Goal: Communication & Community: Answer question/provide support

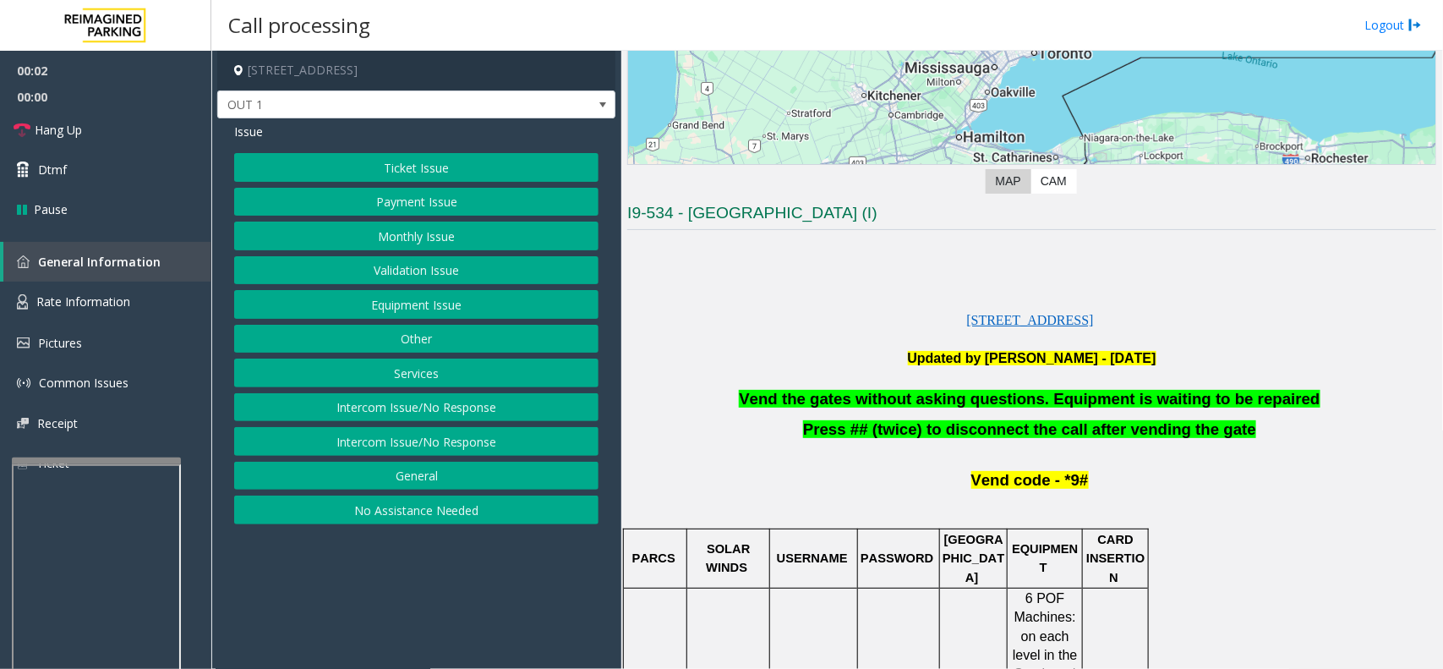
scroll to position [317, 0]
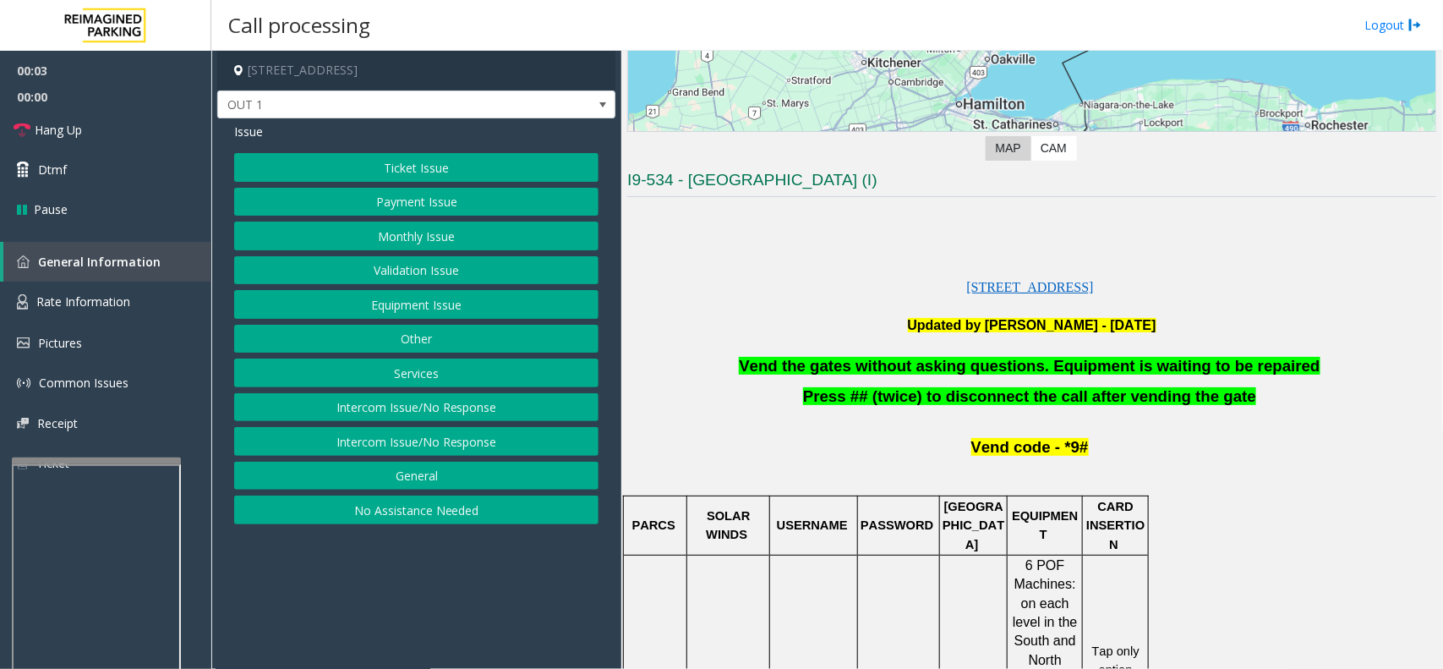
click at [503, 294] on button "Equipment Issue" at bounding box center [416, 304] width 364 height 29
click at [389, 305] on button "Gate / Door Won't Open" at bounding box center [416, 304] width 364 height 29
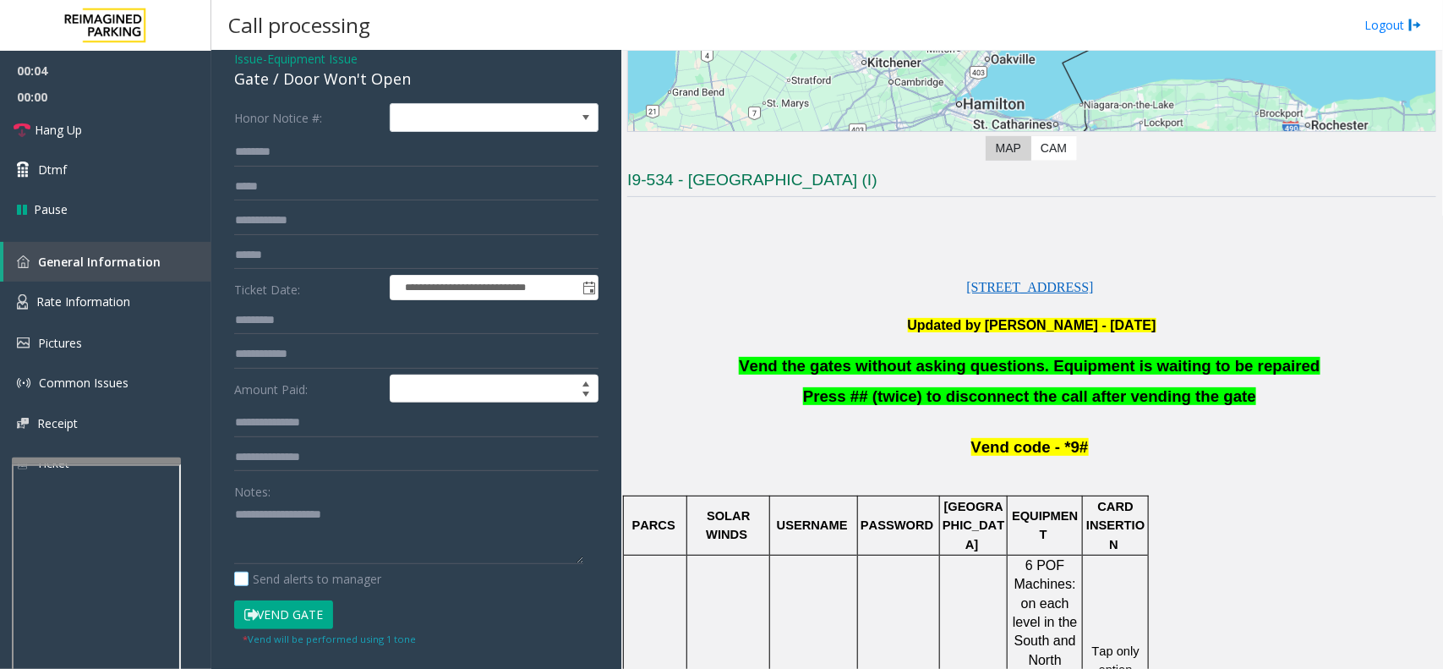
scroll to position [211, 0]
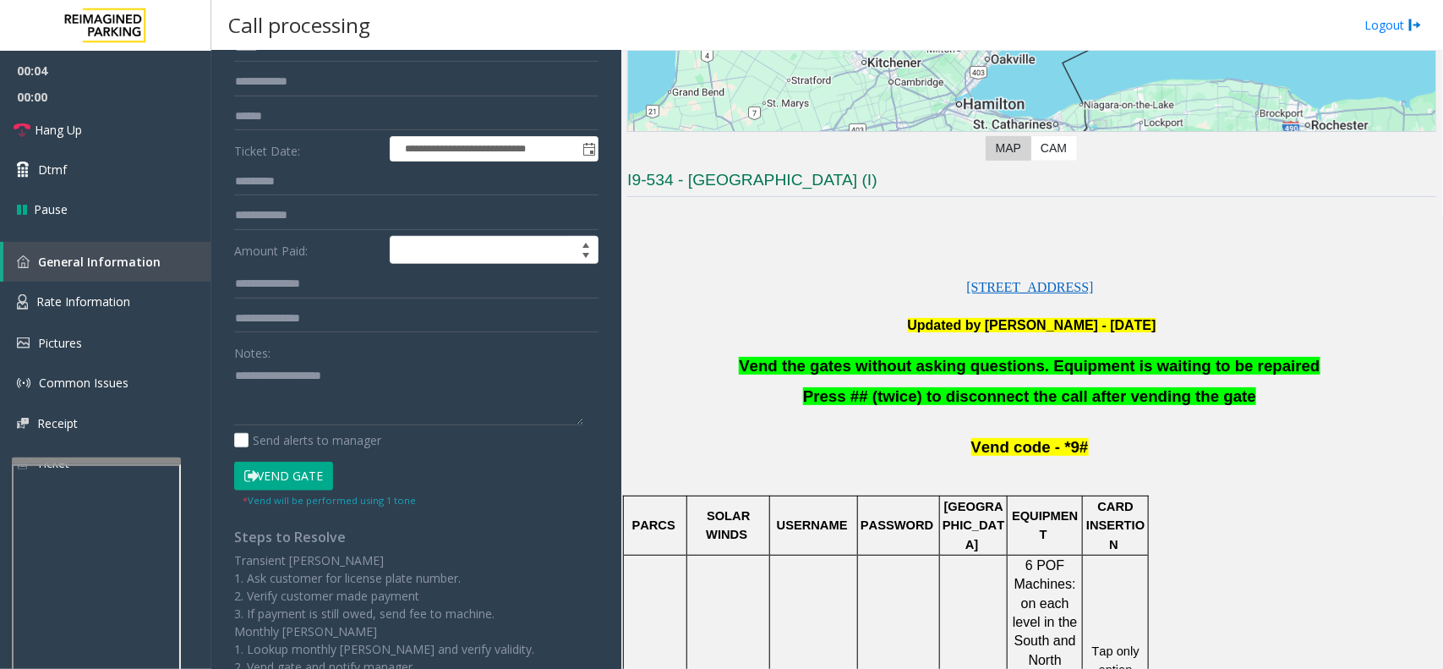
click at [292, 478] on button "Vend Gate" at bounding box center [283, 476] width 99 height 29
click at [279, 387] on textarea at bounding box center [408, 393] width 349 height 63
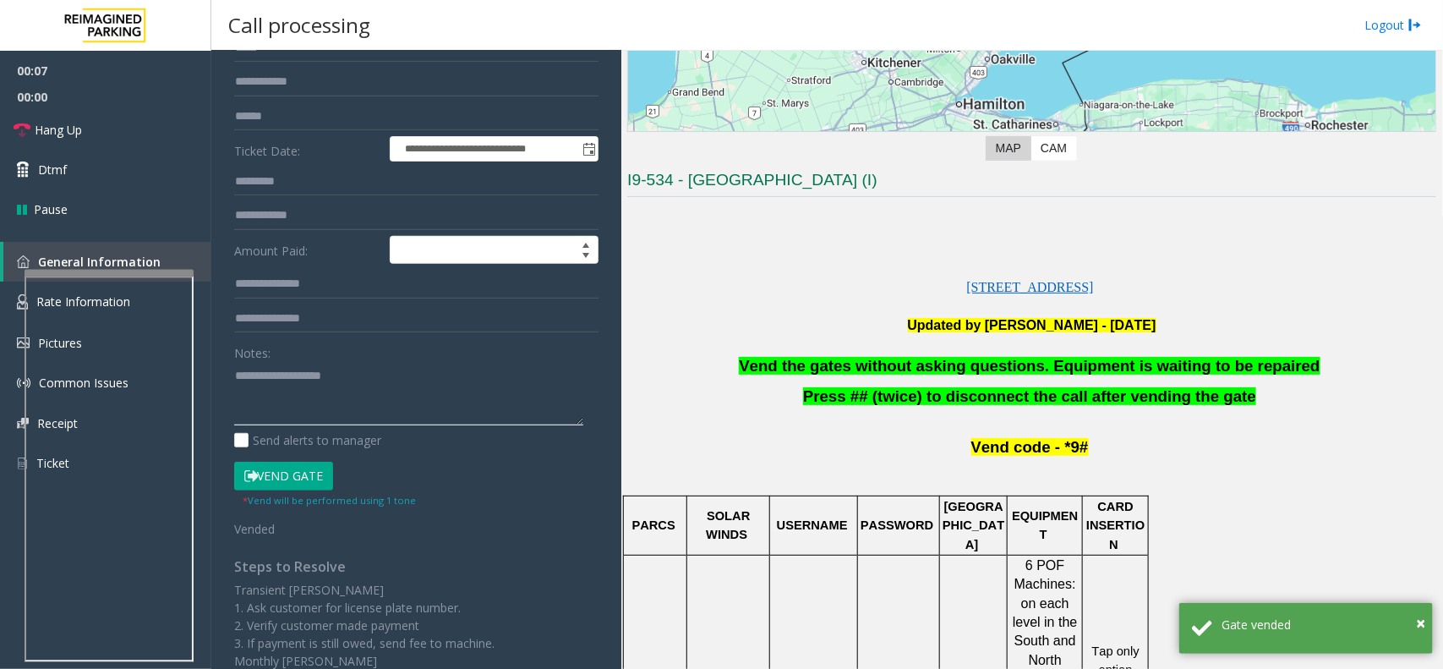
click at [134, 271] on div at bounding box center [109, 273] width 169 height 7
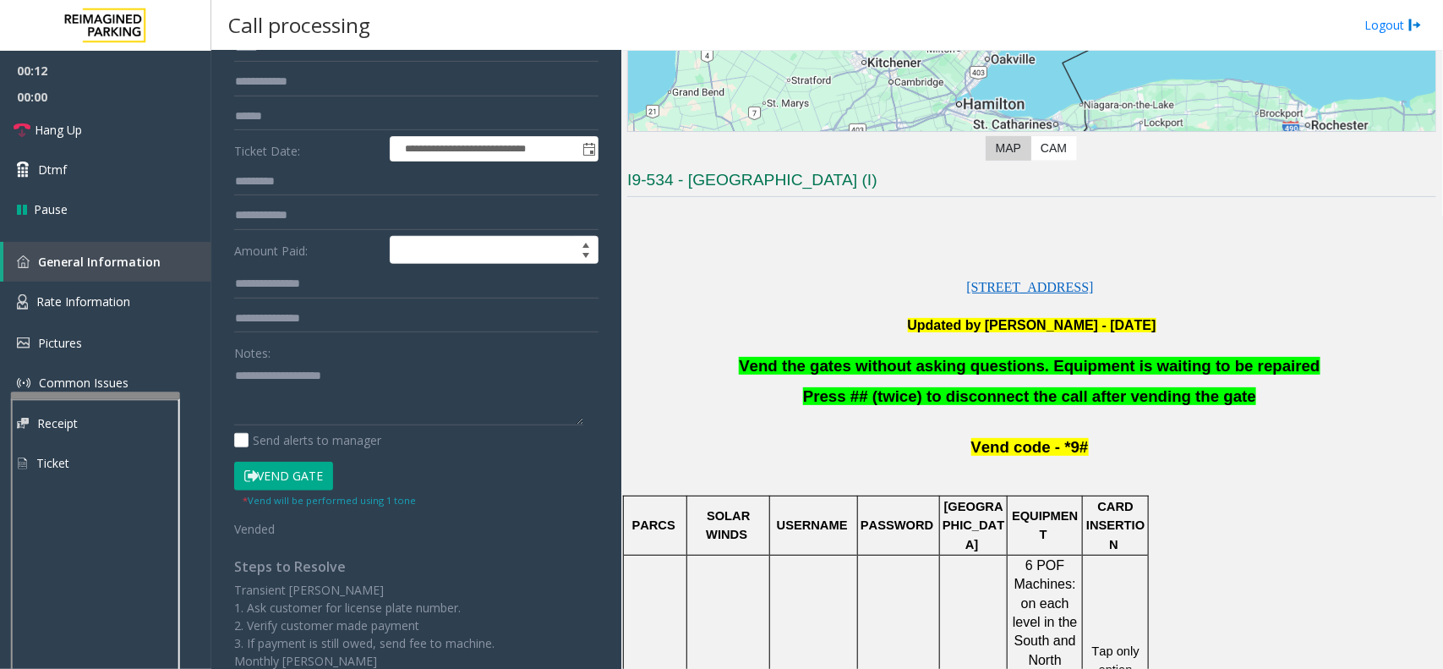
click at [115, 396] on div at bounding box center [95, 395] width 169 height 7
click at [272, 411] on textarea at bounding box center [408, 393] width 349 height 63
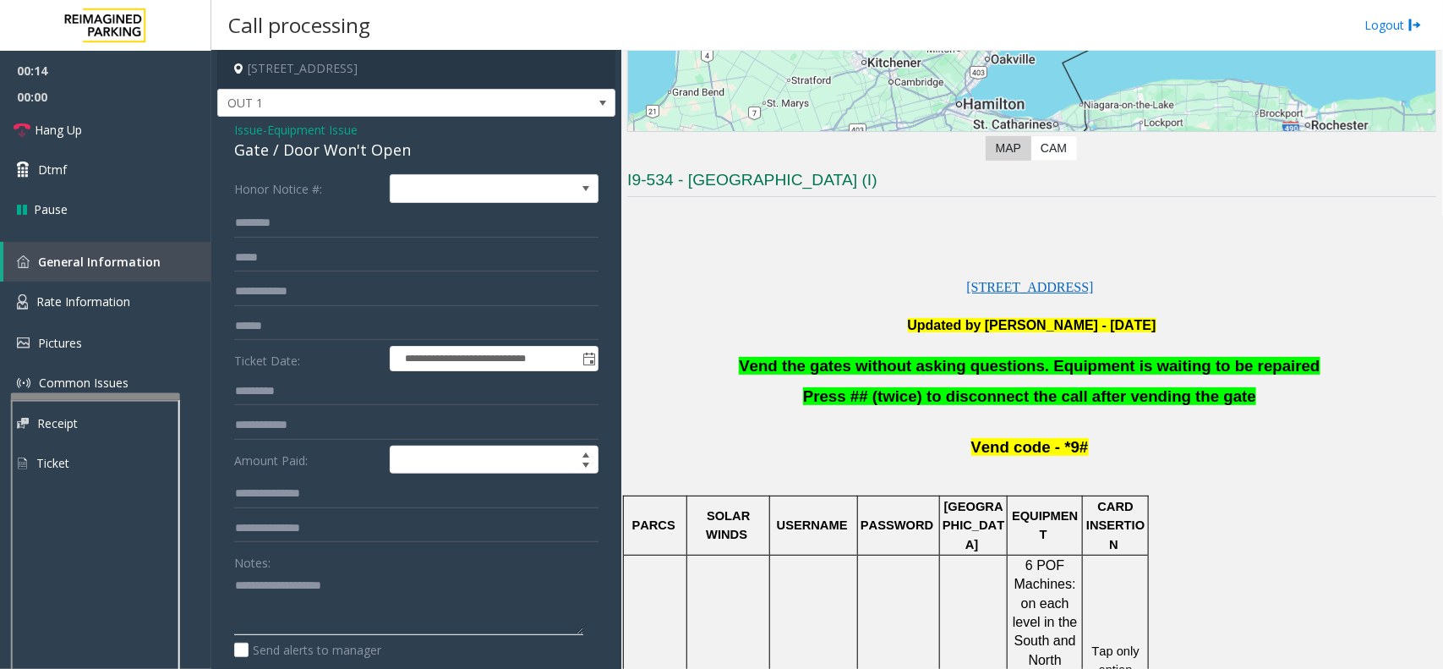
scroll to position [0, 0]
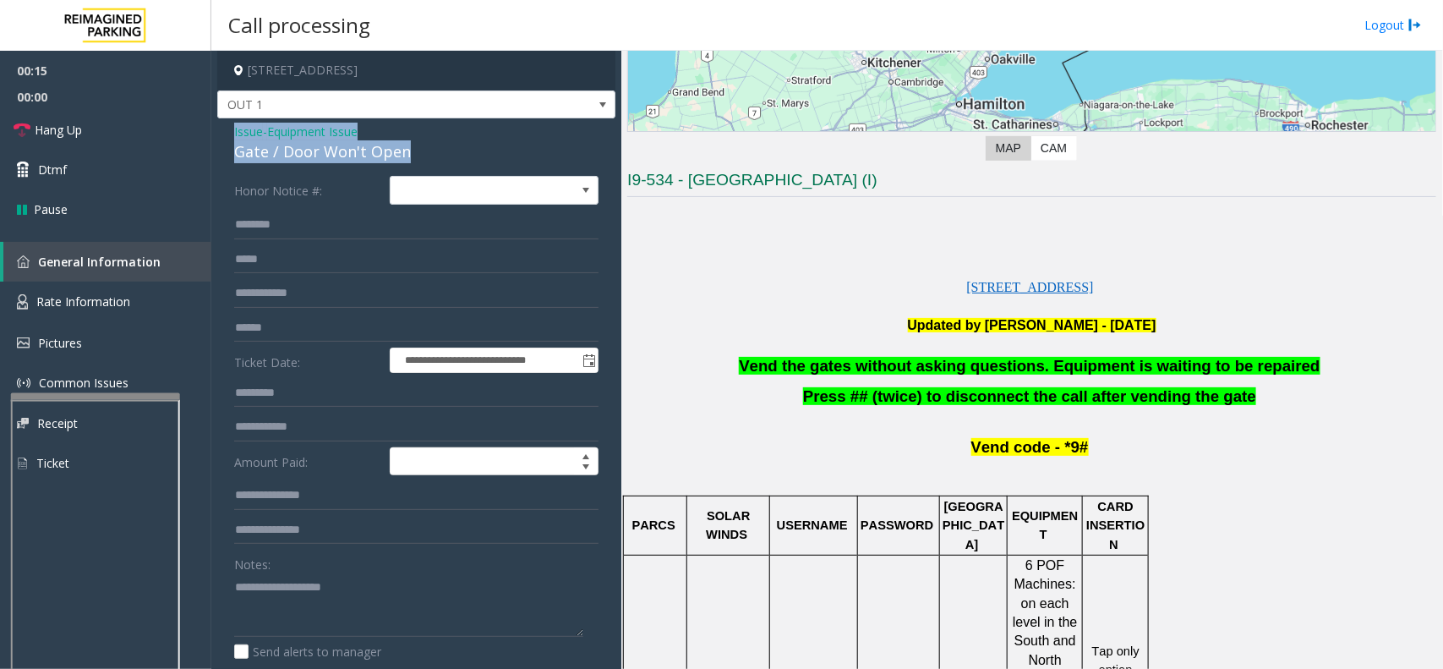
drag, startPoint x: 226, startPoint y: 125, endPoint x: 407, endPoint y: 159, distance: 184.9
click at [407, 159] on div "**********" at bounding box center [416, 525] width 398 height 814
copy div "Issue - Equipment Issue Gate / Door Won't Open"
click at [319, 605] on textarea at bounding box center [408, 604] width 349 height 63
paste textarea "**********"
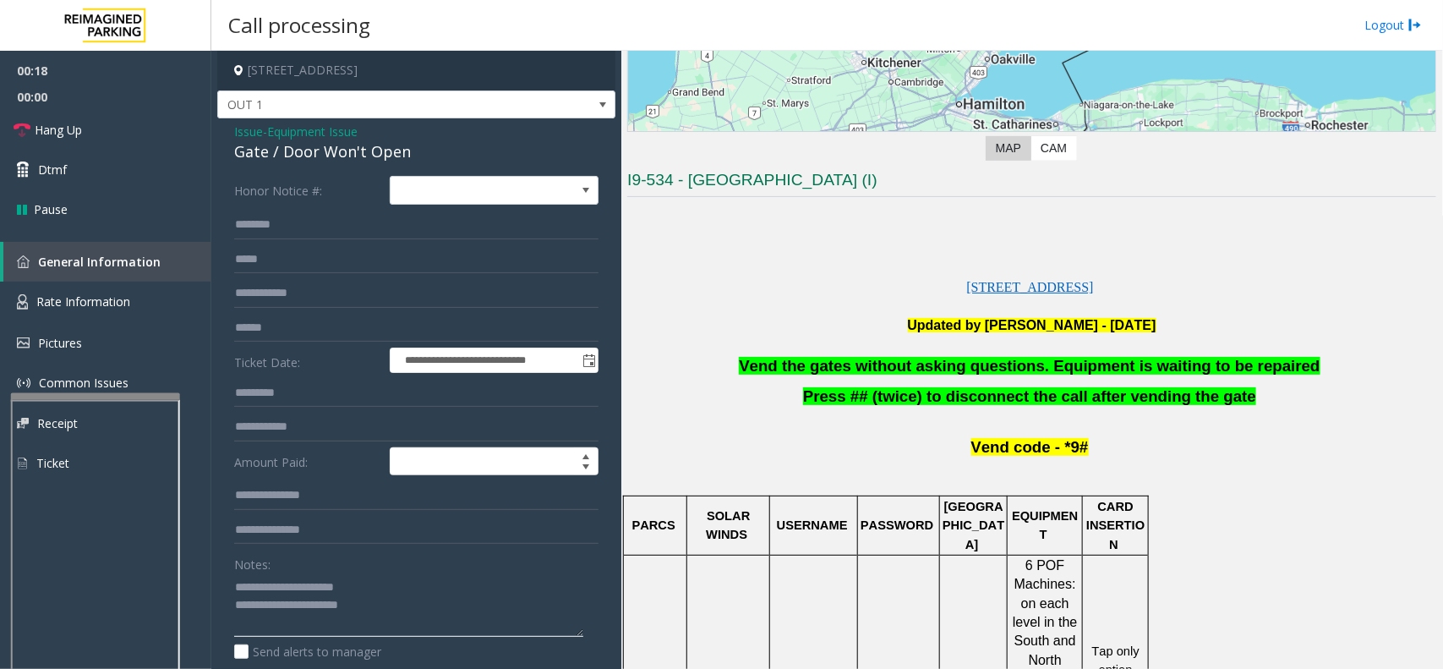
scroll to position [13, 0]
click at [148, 144] on link "Hang Up" at bounding box center [105, 130] width 211 height 40
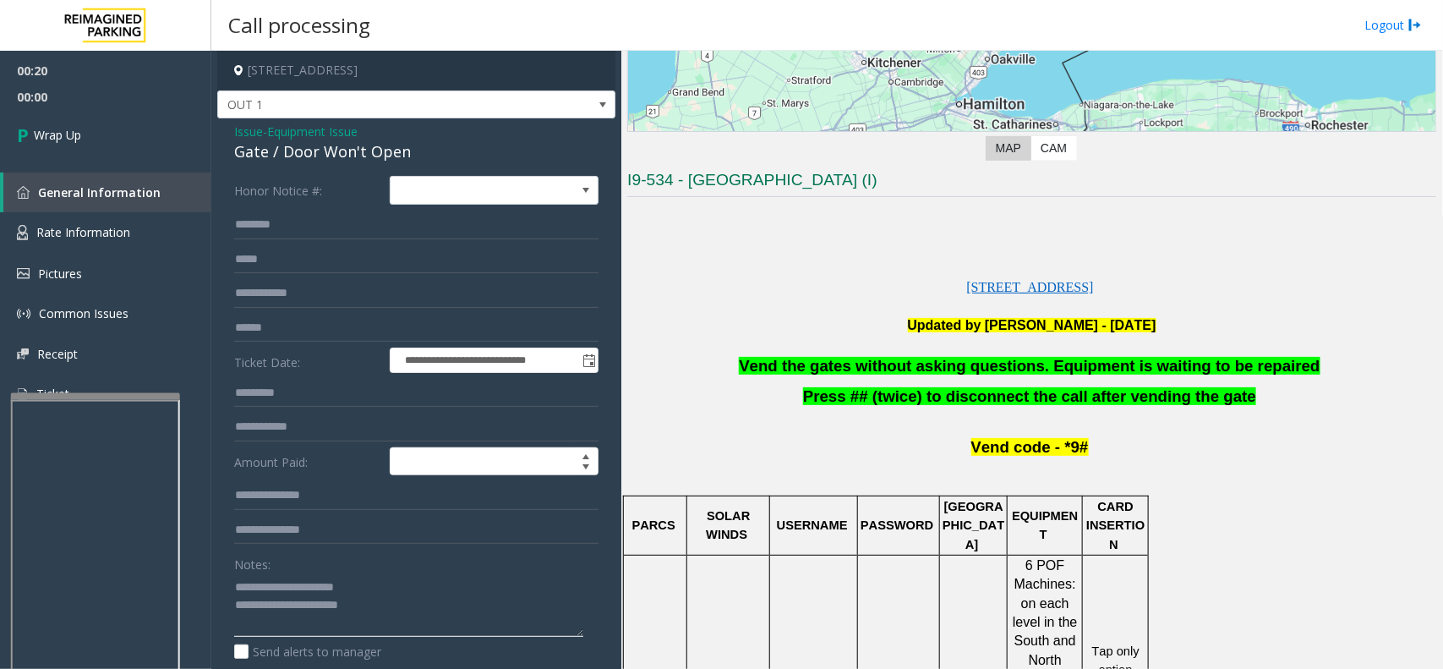
click at [300, 630] on textarea at bounding box center [408, 604] width 349 height 63
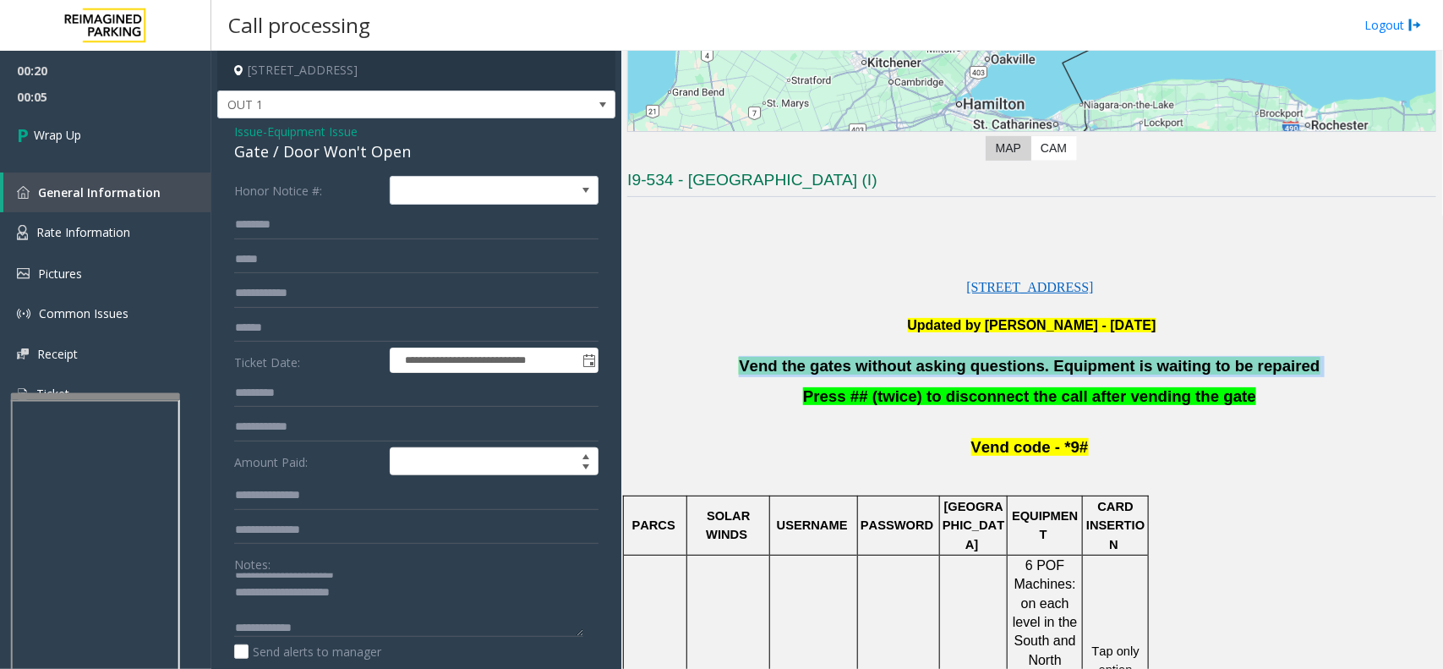
drag, startPoint x: 704, startPoint y: 357, endPoint x: 1294, endPoint y: 374, distance: 590.3
copy div "Vend the gates without asking questions. Equipment is waiting to be repaired"
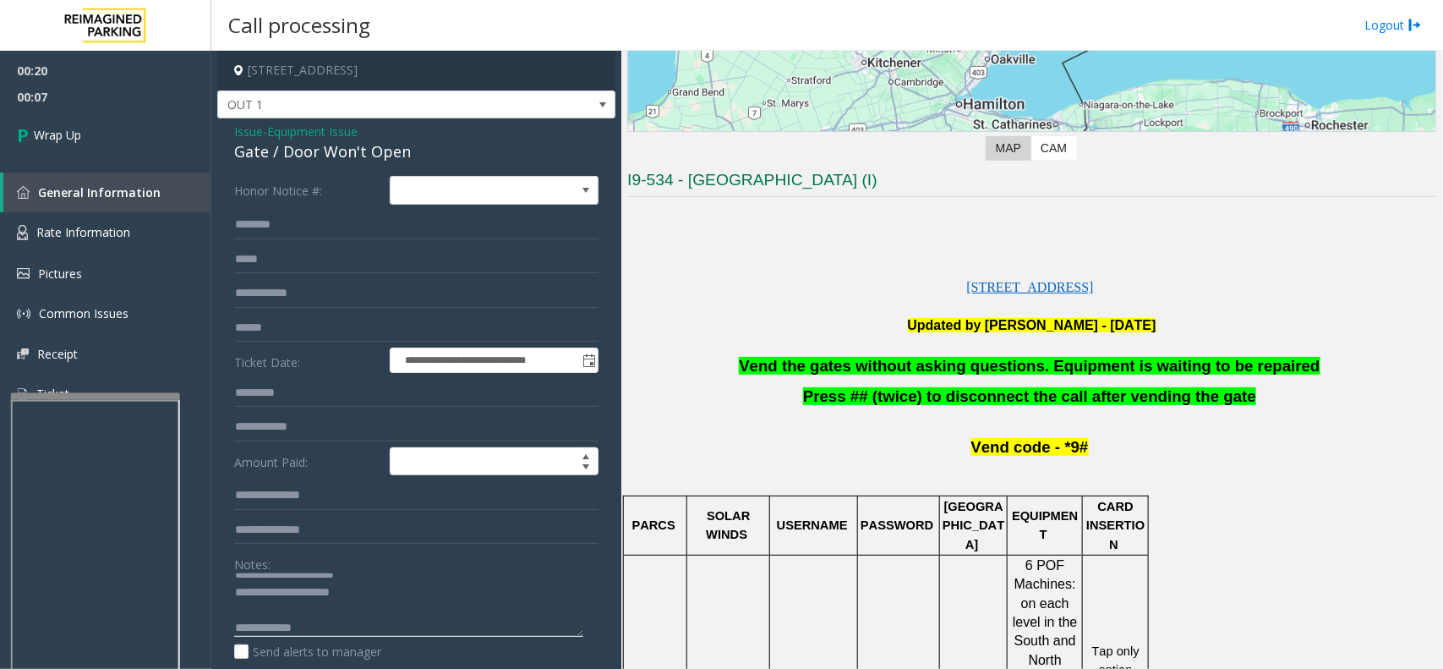
click at [330, 630] on textarea at bounding box center [408, 604] width 349 height 63
paste textarea "**********"
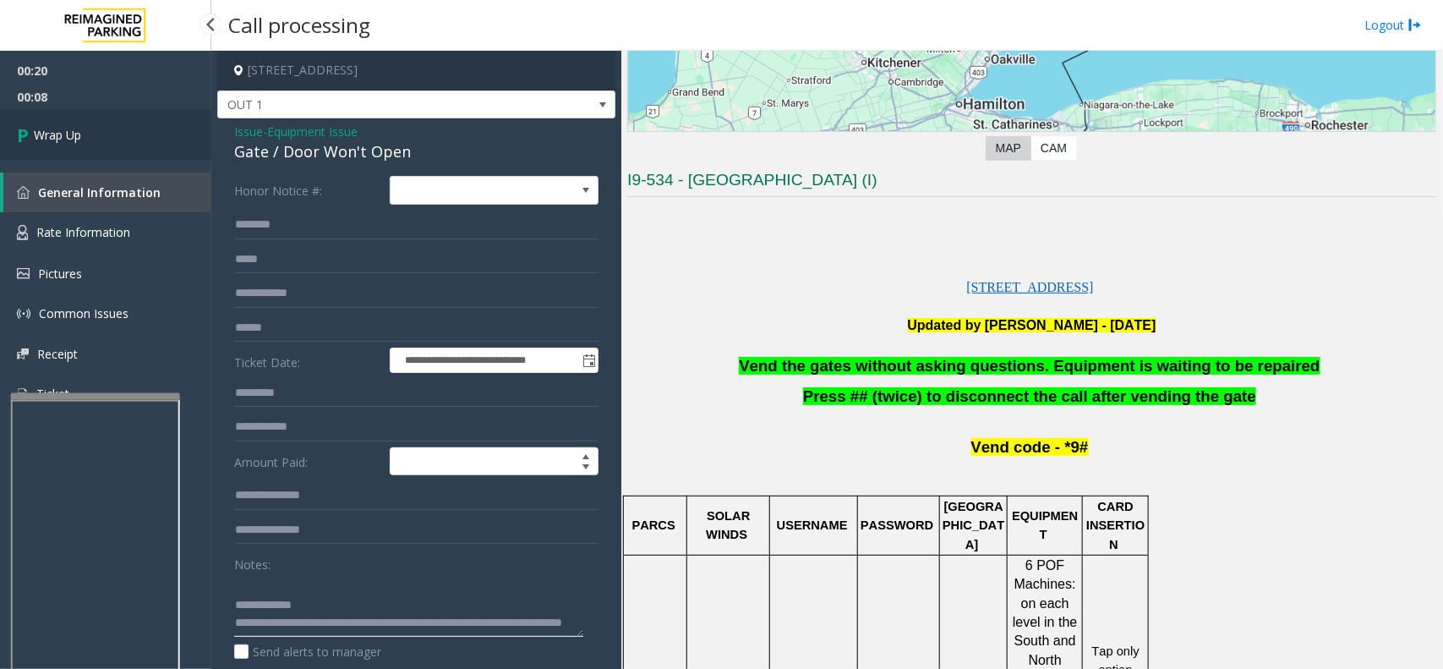
type textarea "**********"
click at [79, 126] on span "Wrap Up" at bounding box center [57, 135] width 47 height 18
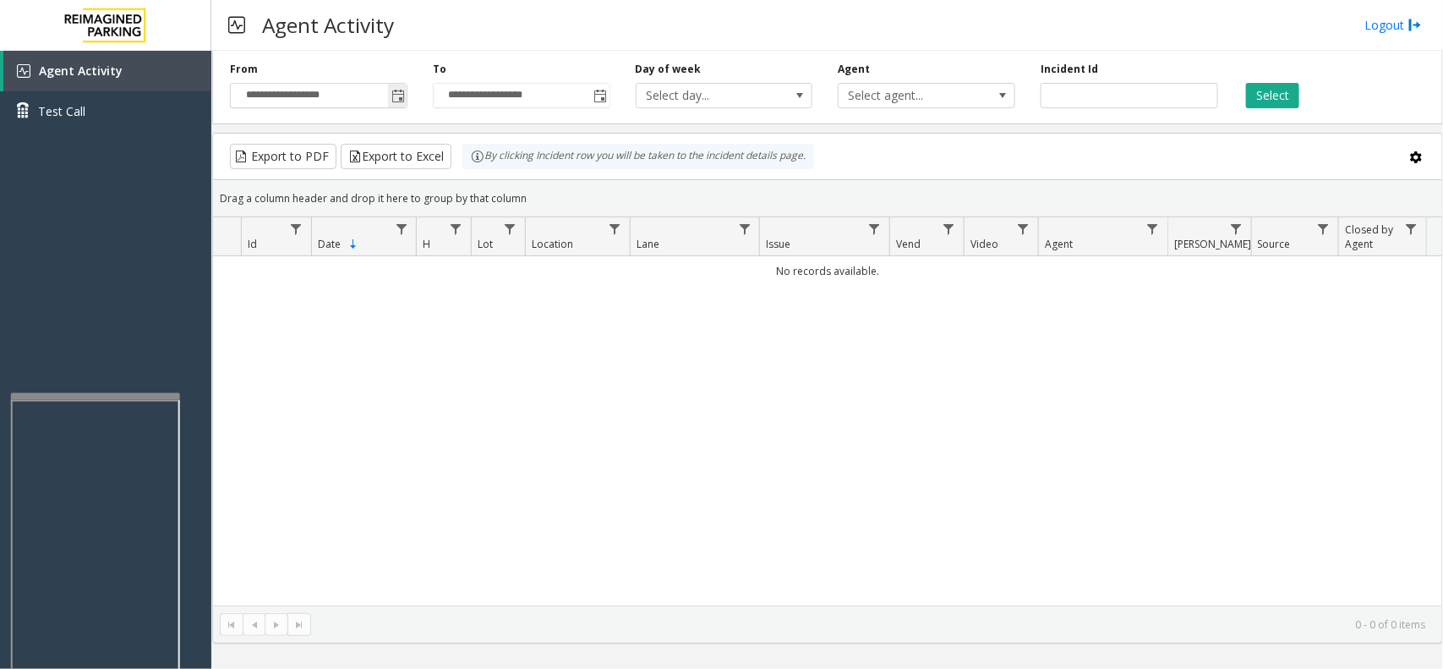
click at [393, 96] on span "Toggle popup" at bounding box center [398, 97] width 14 height 14
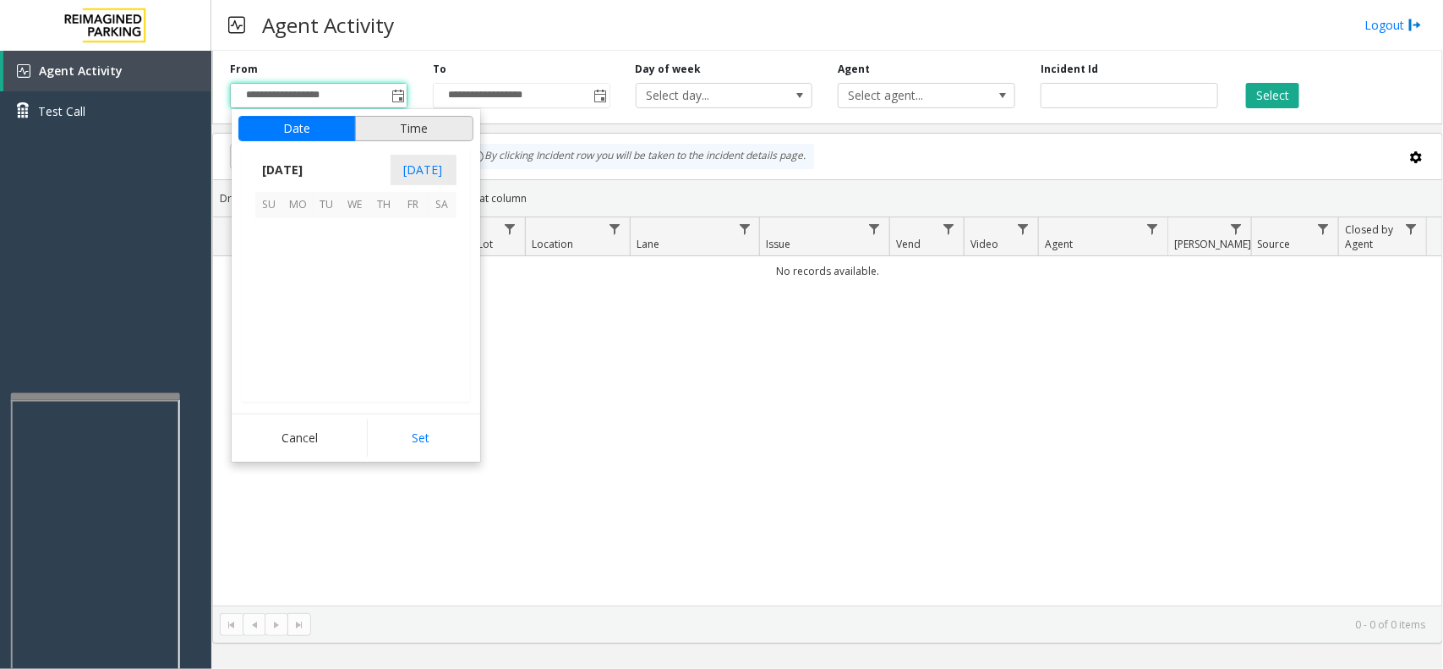
scroll to position [303053, 0]
click at [267, 323] on span "17" at bounding box center [269, 319] width 29 height 29
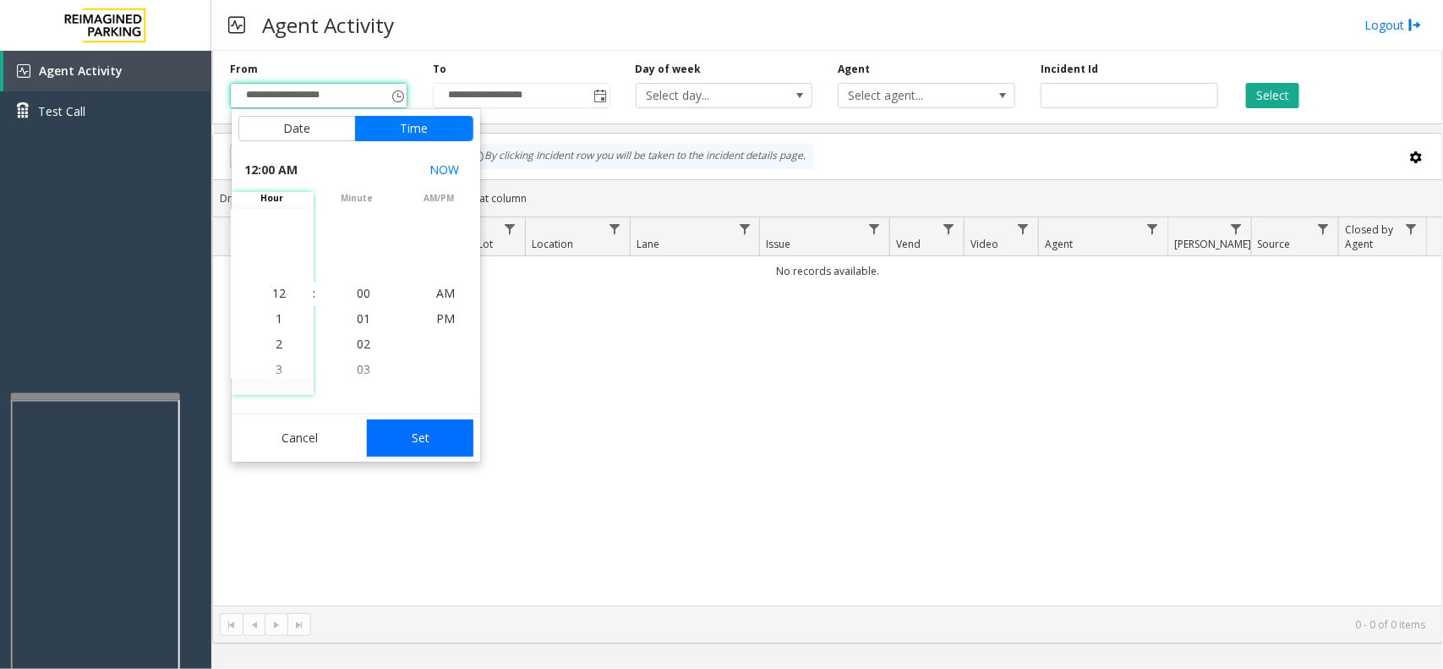
click at [408, 446] on button "Set" at bounding box center [420, 437] width 107 height 37
type input "**********"
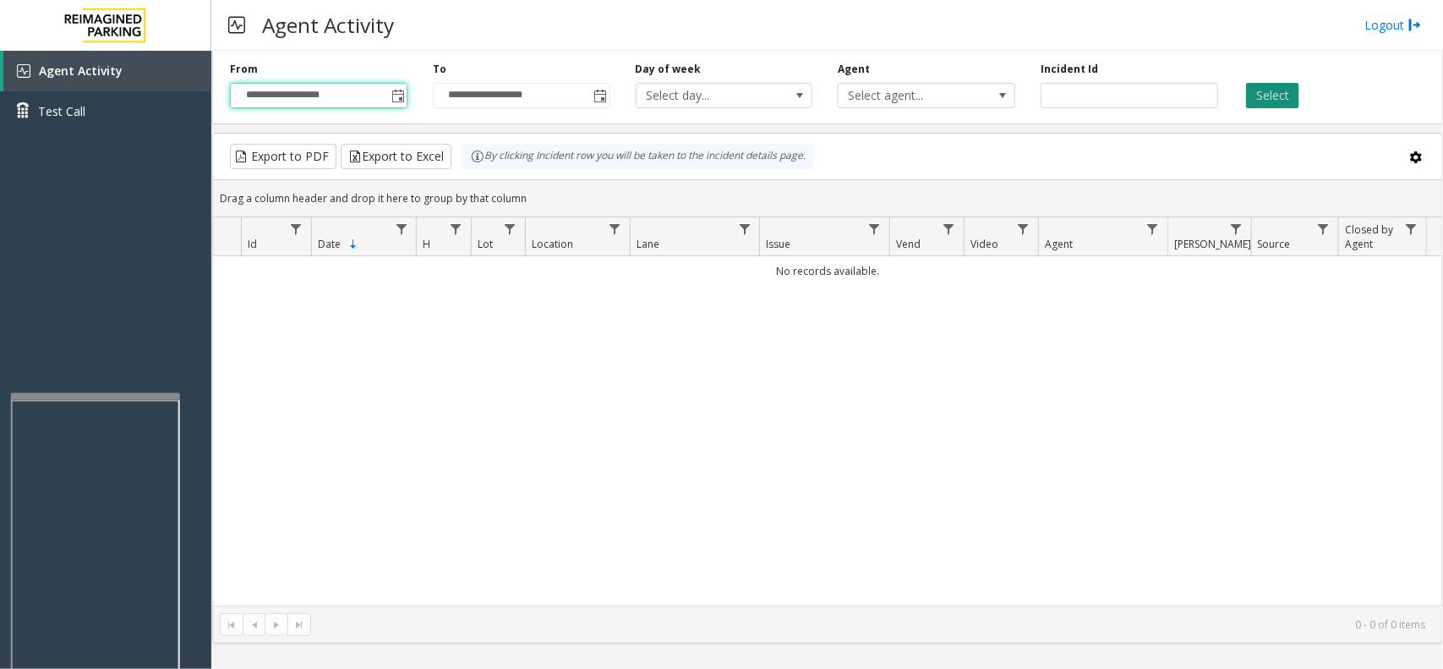
click at [1282, 99] on button "Select" at bounding box center [1272, 95] width 53 height 25
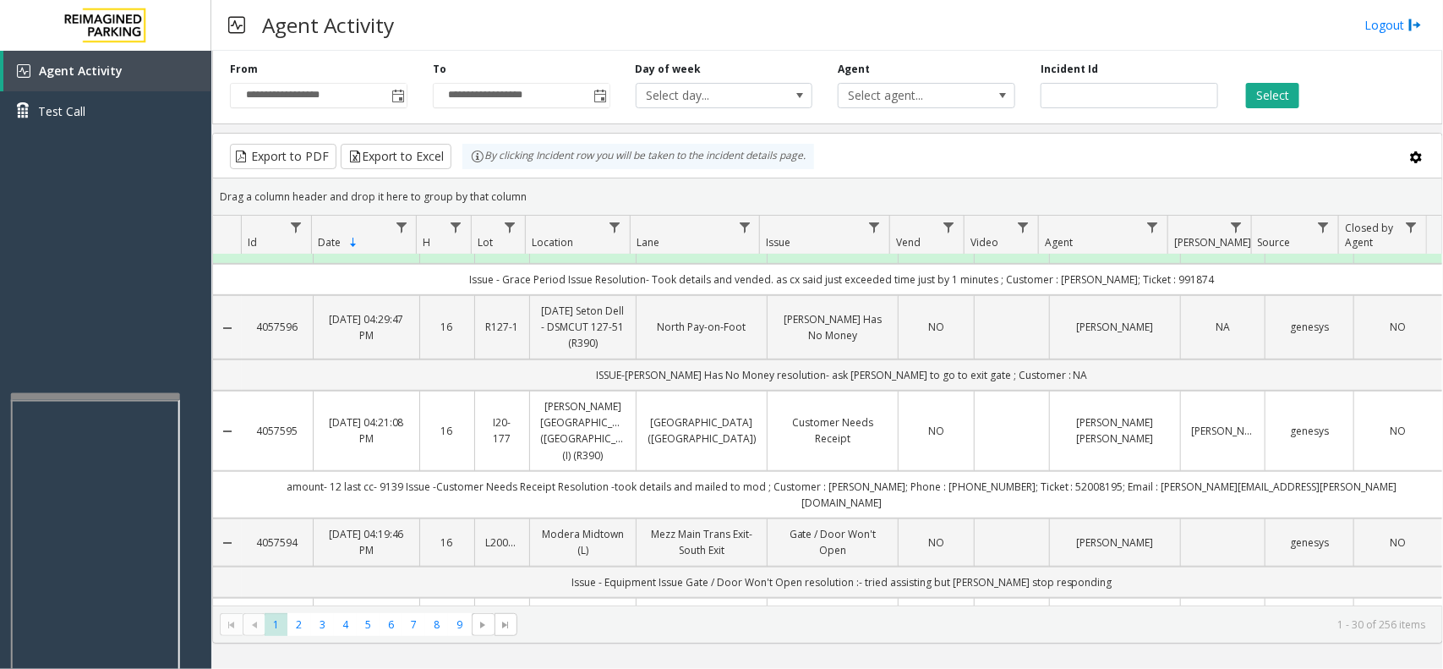
scroll to position [423, 0]
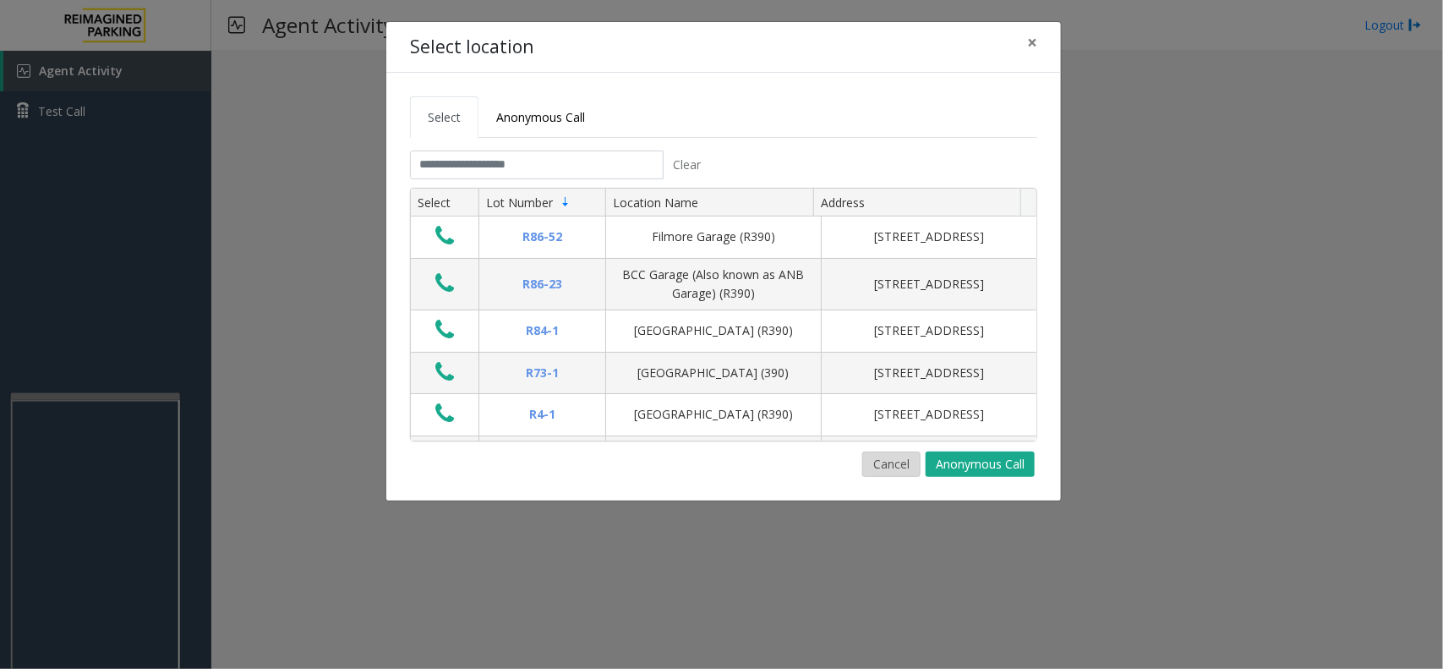
click at [881, 466] on button "Cancel" at bounding box center [891, 463] width 58 height 25
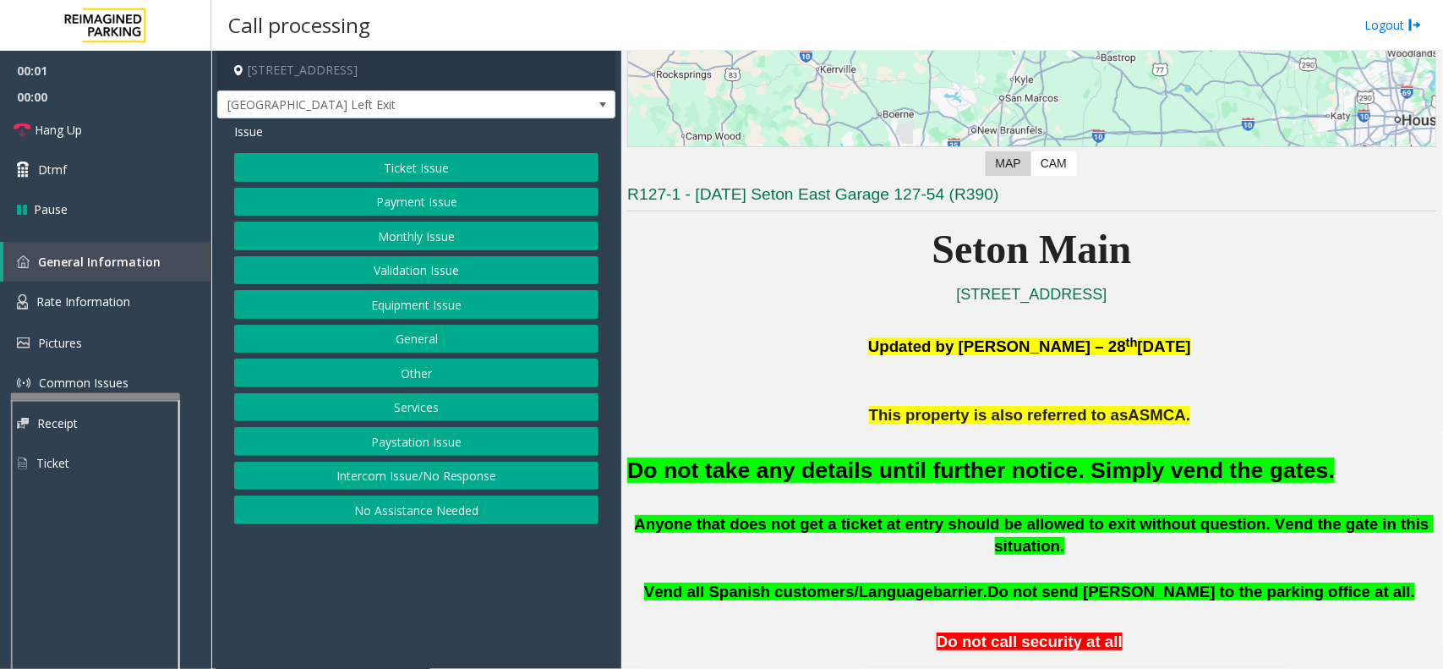
scroll to position [317, 0]
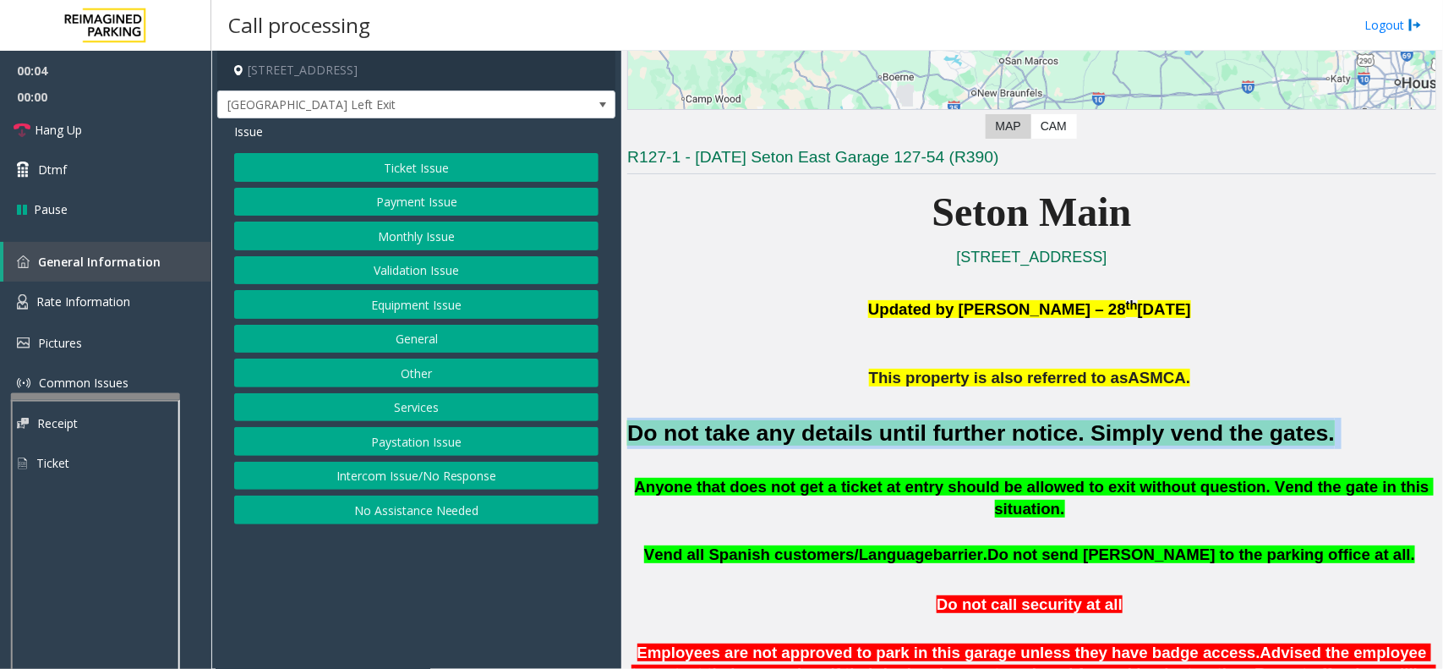
drag, startPoint x: 630, startPoint y: 429, endPoint x: 1248, endPoint y: 429, distance: 617.9
click at [1249, 429] on h2 "Do not take any details until further notice. Simply vend the gates." at bounding box center [1031, 433] width 809 height 31
copy h2 "Do not take any details until further notice. Simply vend the gates."
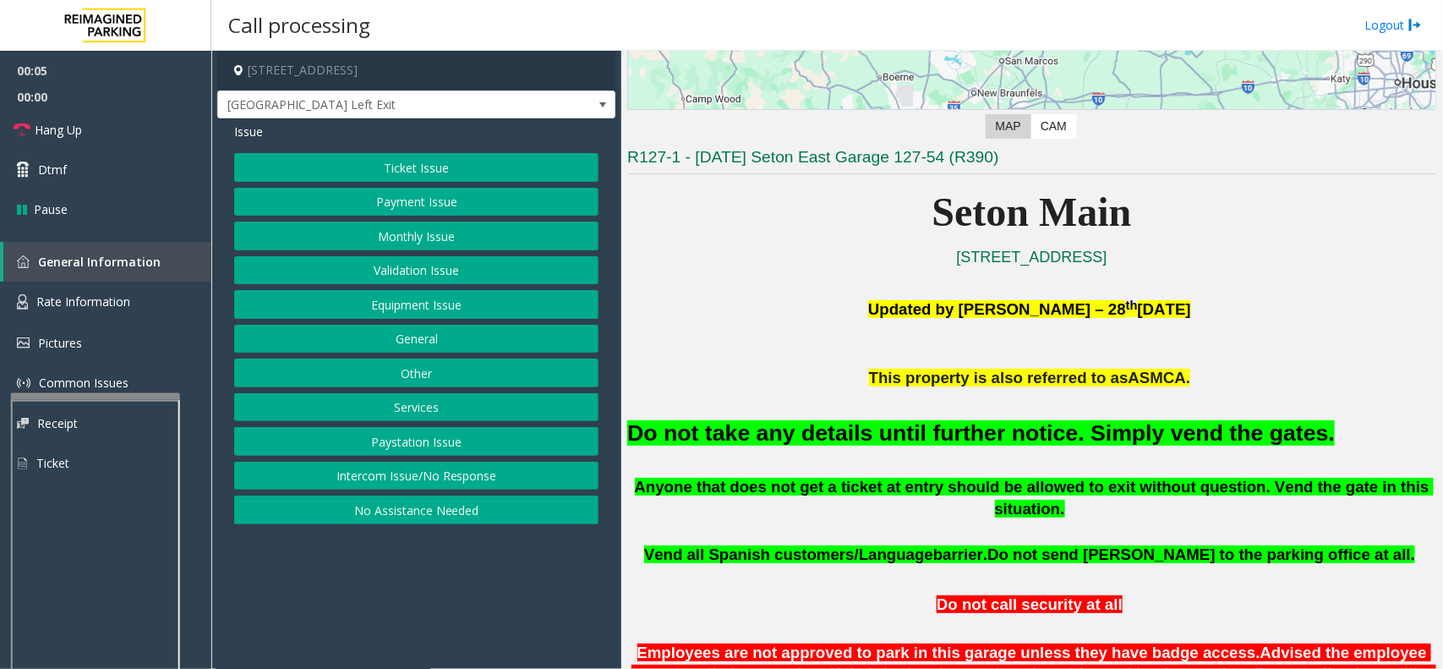
click at [491, 288] on div "Ticket Issue Payment Issue Monthly Issue Validation Issue Equipment Issue Gener…" at bounding box center [416, 338] width 364 height 371
click at [489, 296] on button "Equipment Issue" at bounding box center [416, 304] width 364 height 29
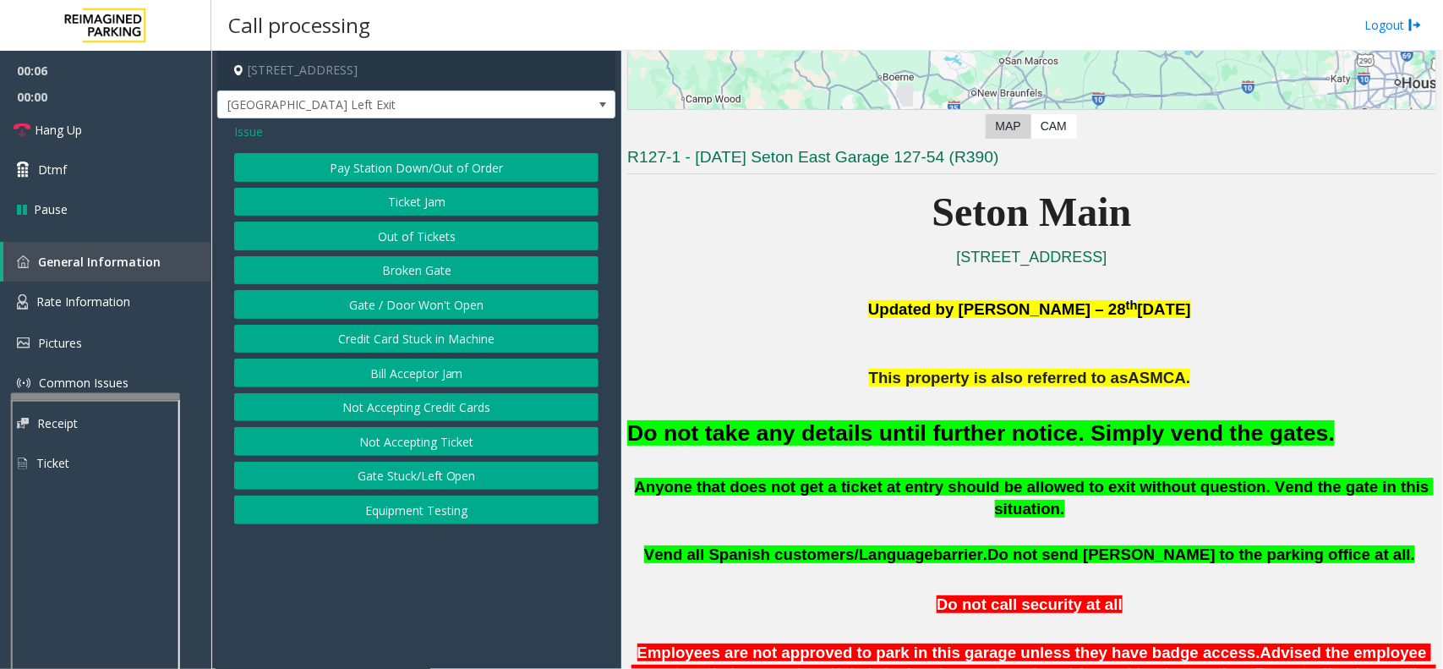
click at [482, 306] on button "Gate / Door Won't Open" at bounding box center [416, 304] width 364 height 29
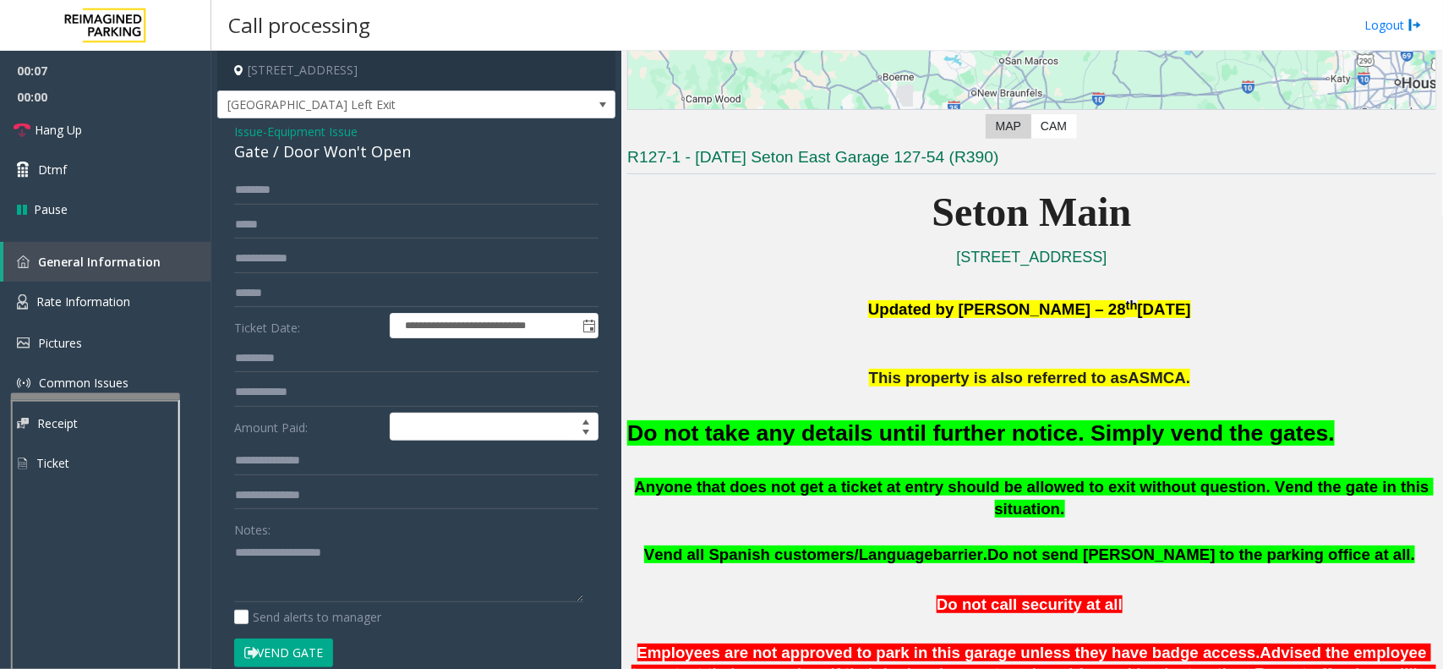
click at [287, 657] on button "Vend Gate" at bounding box center [283, 652] width 99 height 29
click at [276, 589] on textarea at bounding box center [408, 569] width 349 height 63
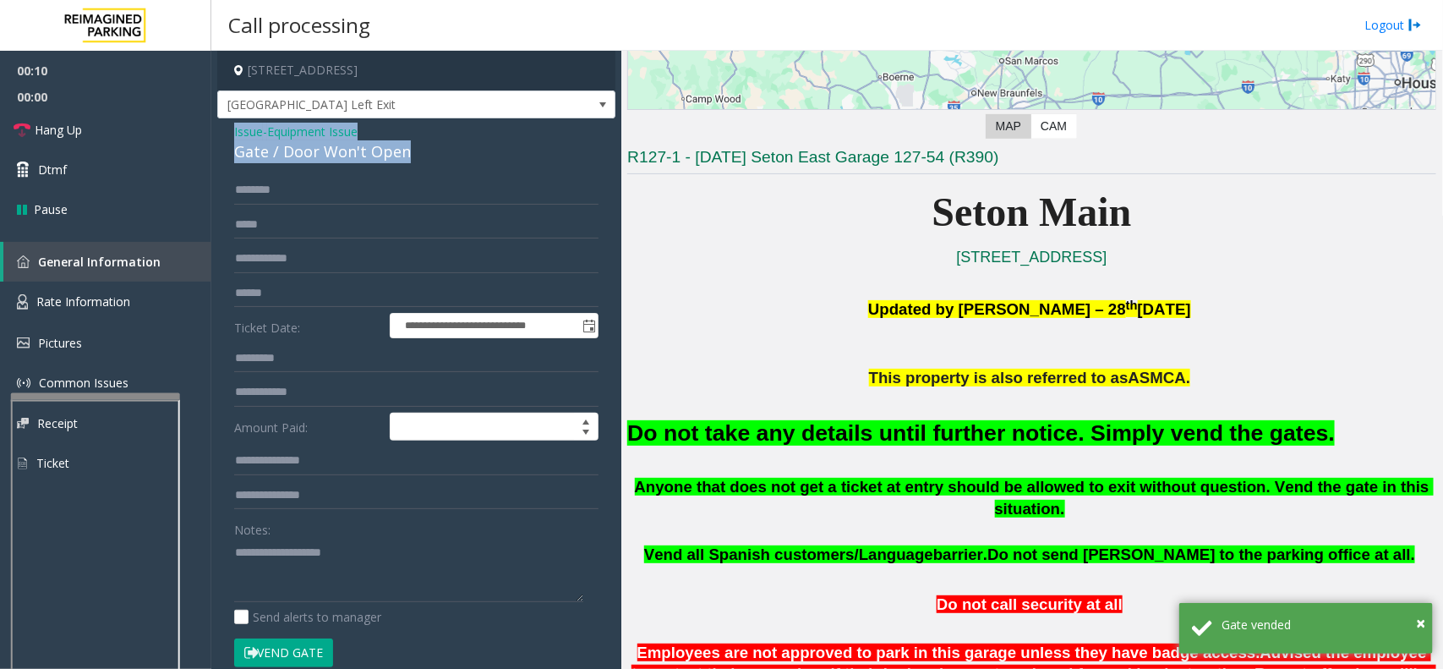
drag, startPoint x: 228, startPoint y: 132, endPoint x: 451, endPoint y: 157, distance: 223.8
click at [451, 157] on div "**********" at bounding box center [416, 525] width 398 height 815
copy div "Issue - Equipment Issue Gate / Door Won't Open"
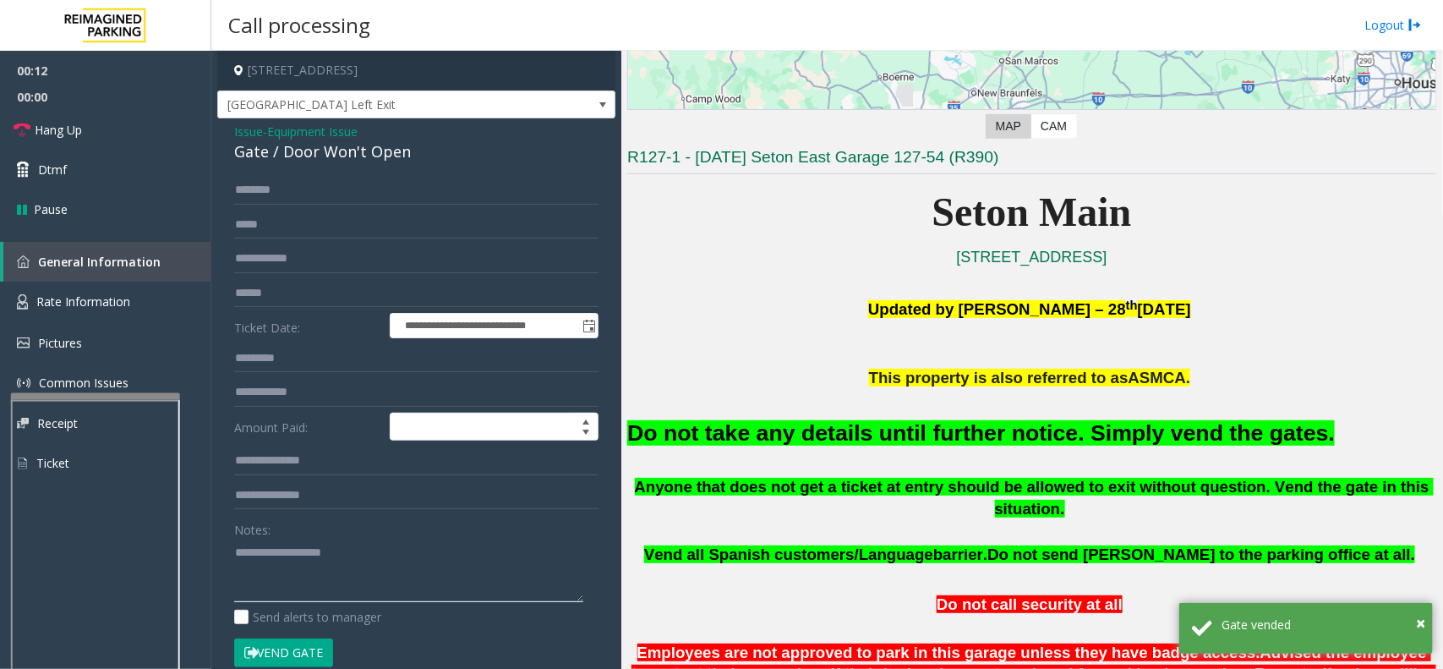
click at [275, 577] on textarea at bounding box center [408, 569] width 349 height 63
paste textarea "**********"
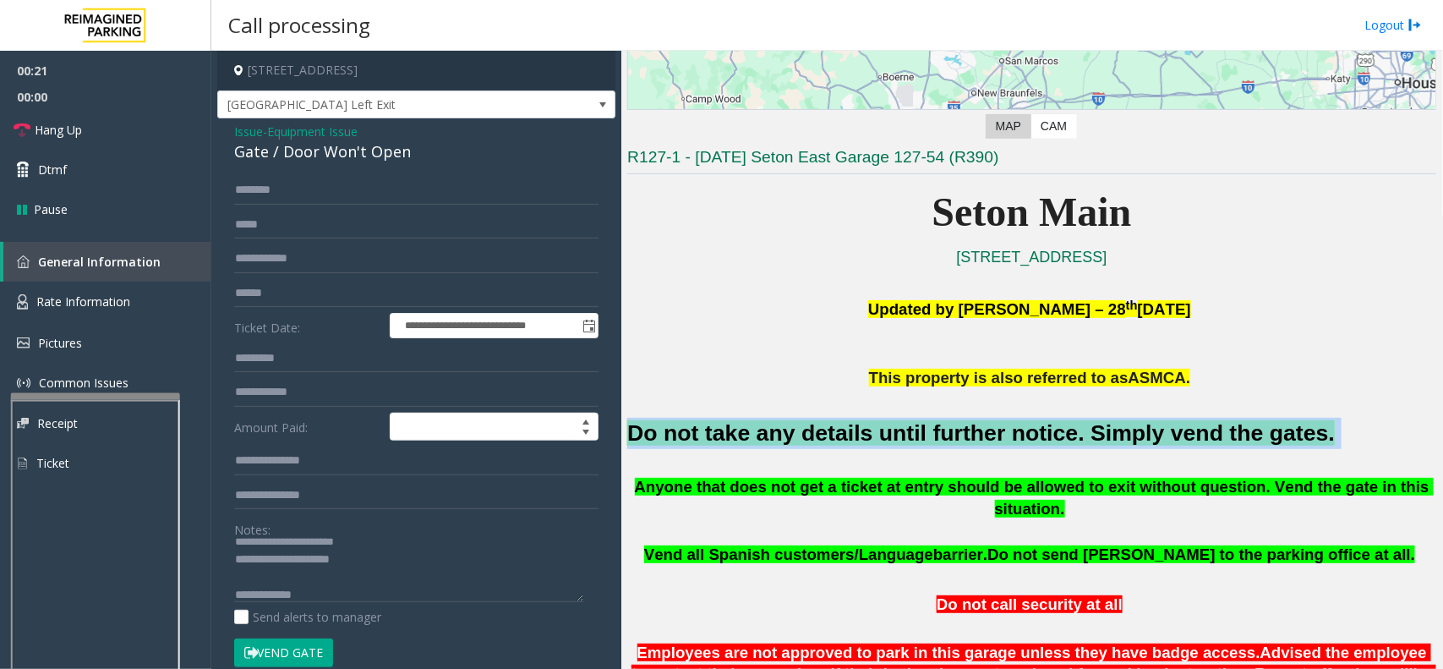
drag, startPoint x: 628, startPoint y: 429, endPoint x: 1336, endPoint y: 423, distance: 707.6
click at [1336, 423] on h2 "Do not take any details until further notice. Simply vend the gates." at bounding box center [1031, 433] width 809 height 31
copy h2 "Do not take any details until further notice. Simply vend the gates."
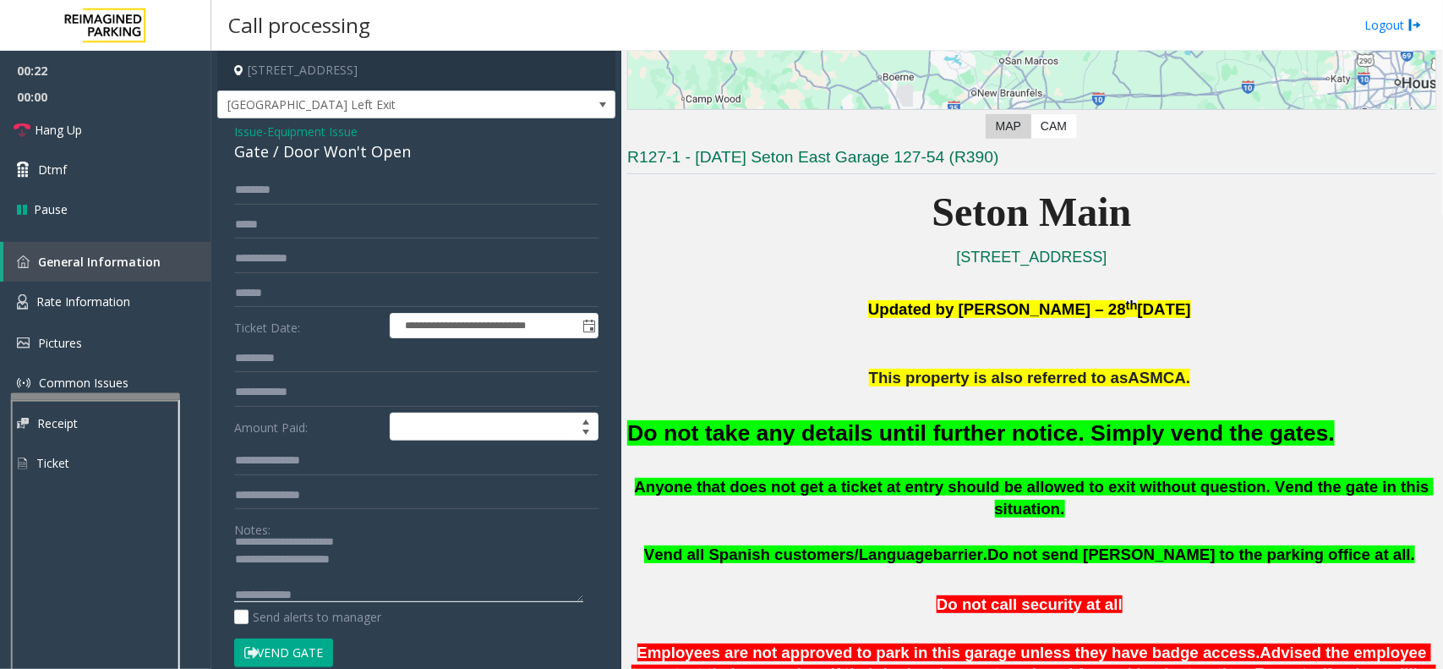
click at [499, 598] on textarea at bounding box center [408, 569] width 349 height 63
paste textarea "**********"
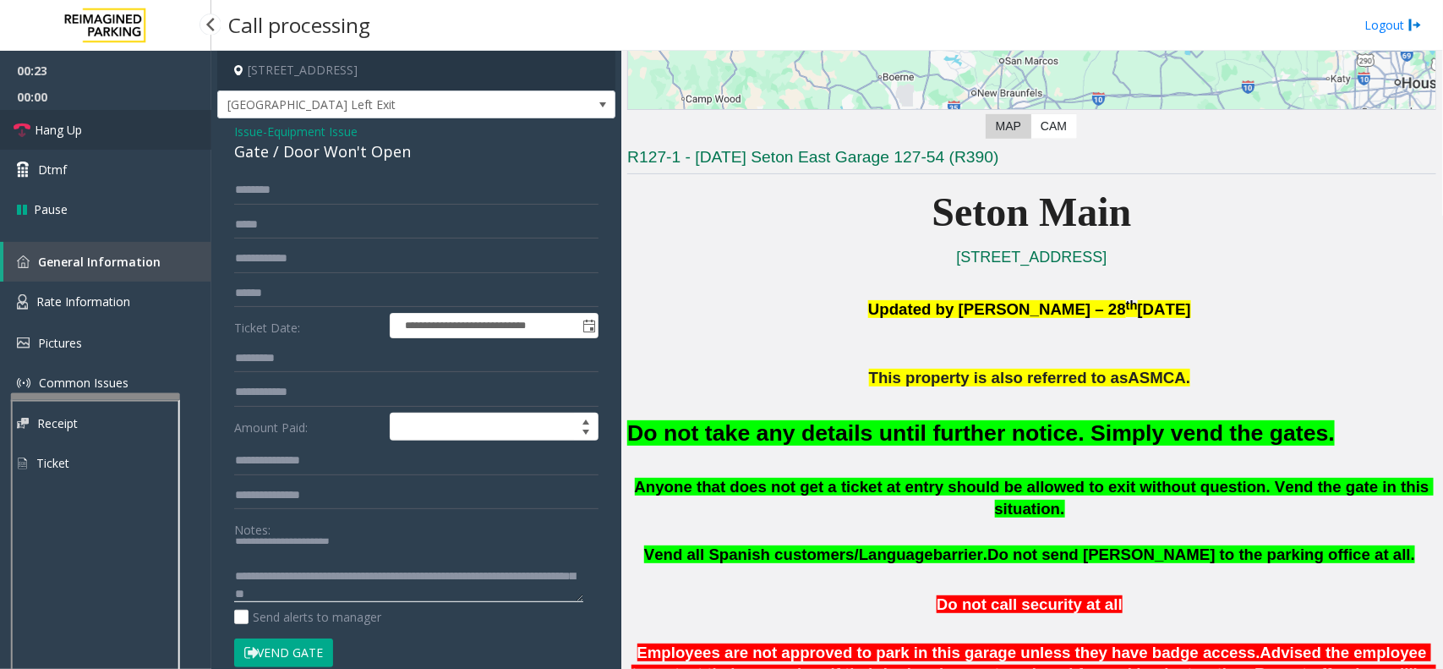
type textarea "**********"
click at [76, 133] on span "Hang Up" at bounding box center [58, 130] width 47 height 18
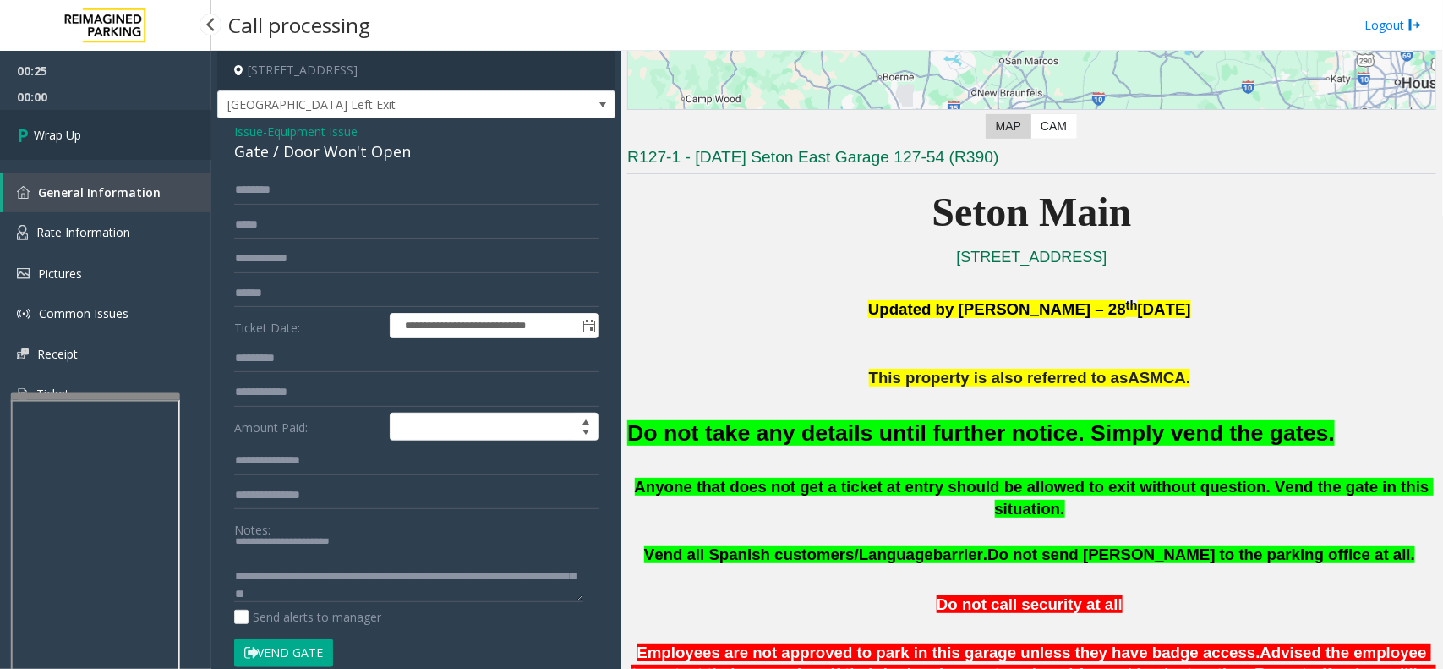
click at [76, 133] on span "Wrap Up" at bounding box center [57, 135] width 47 height 18
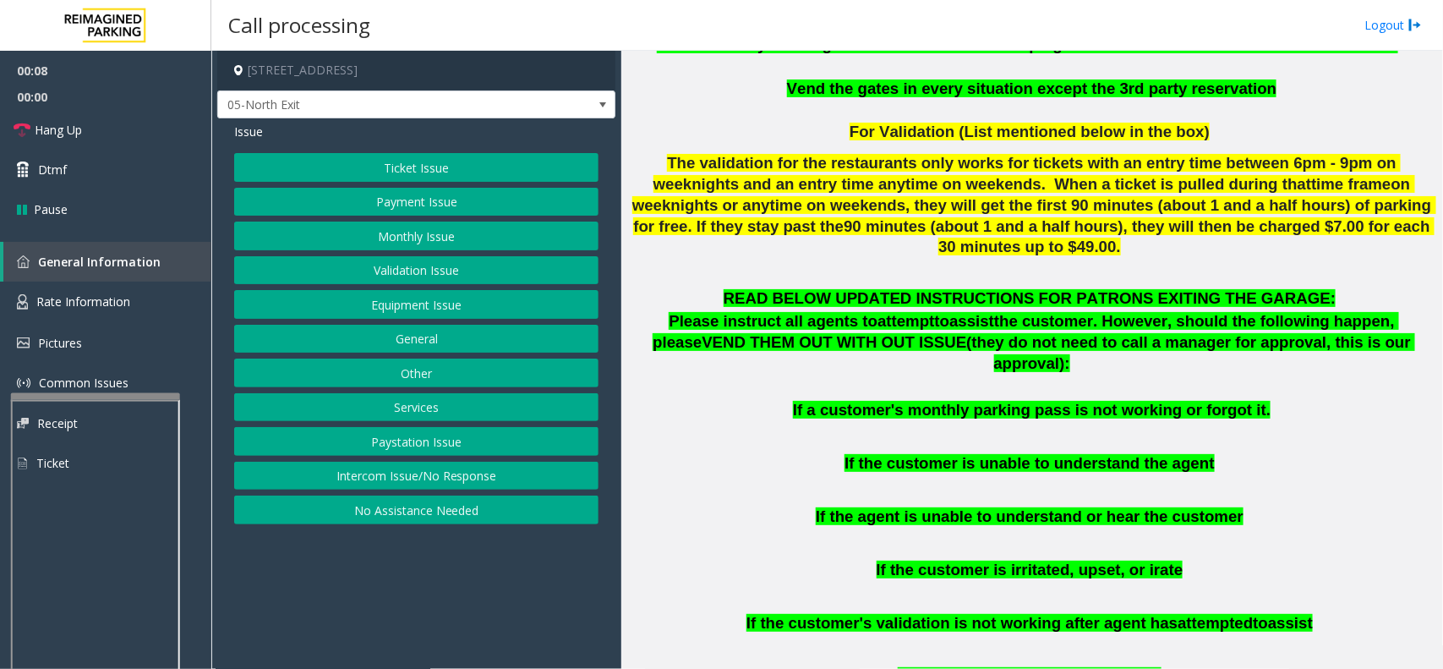
scroll to position [528, 0]
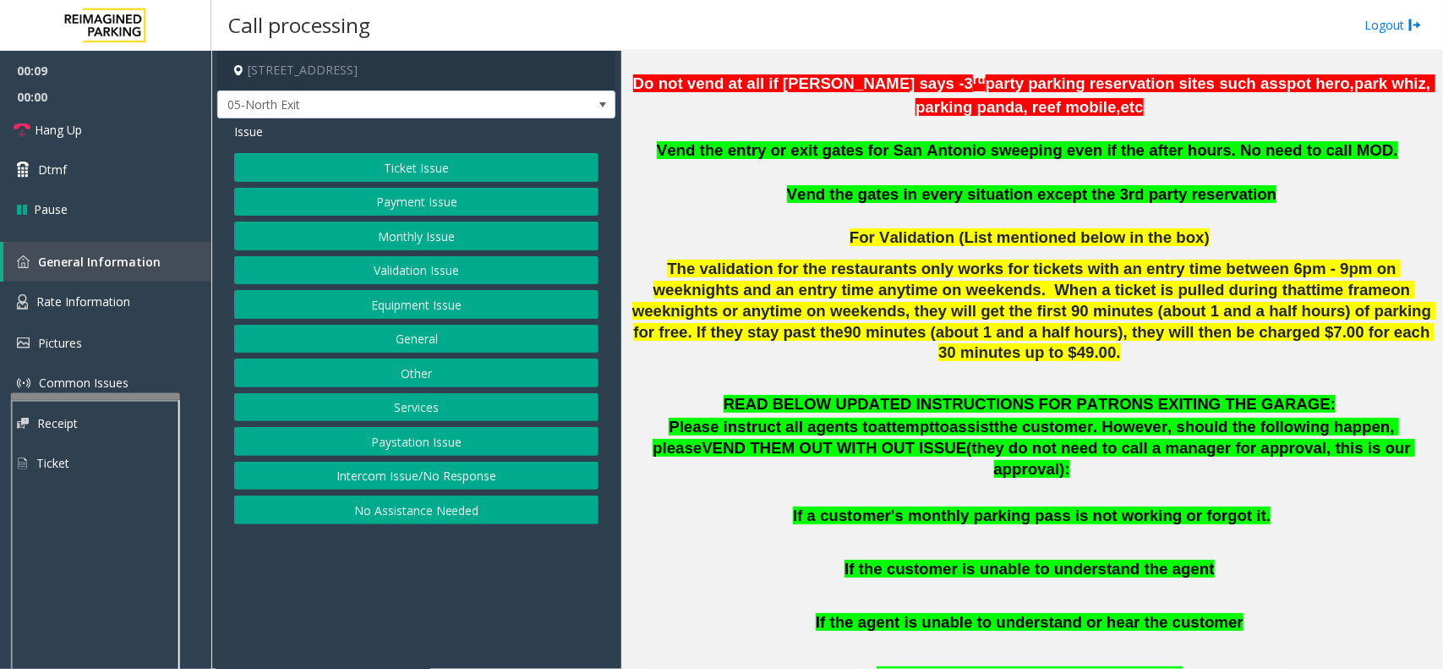
click at [467, 239] on button "Monthly Issue" at bounding box center [416, 235] width 364 height 29
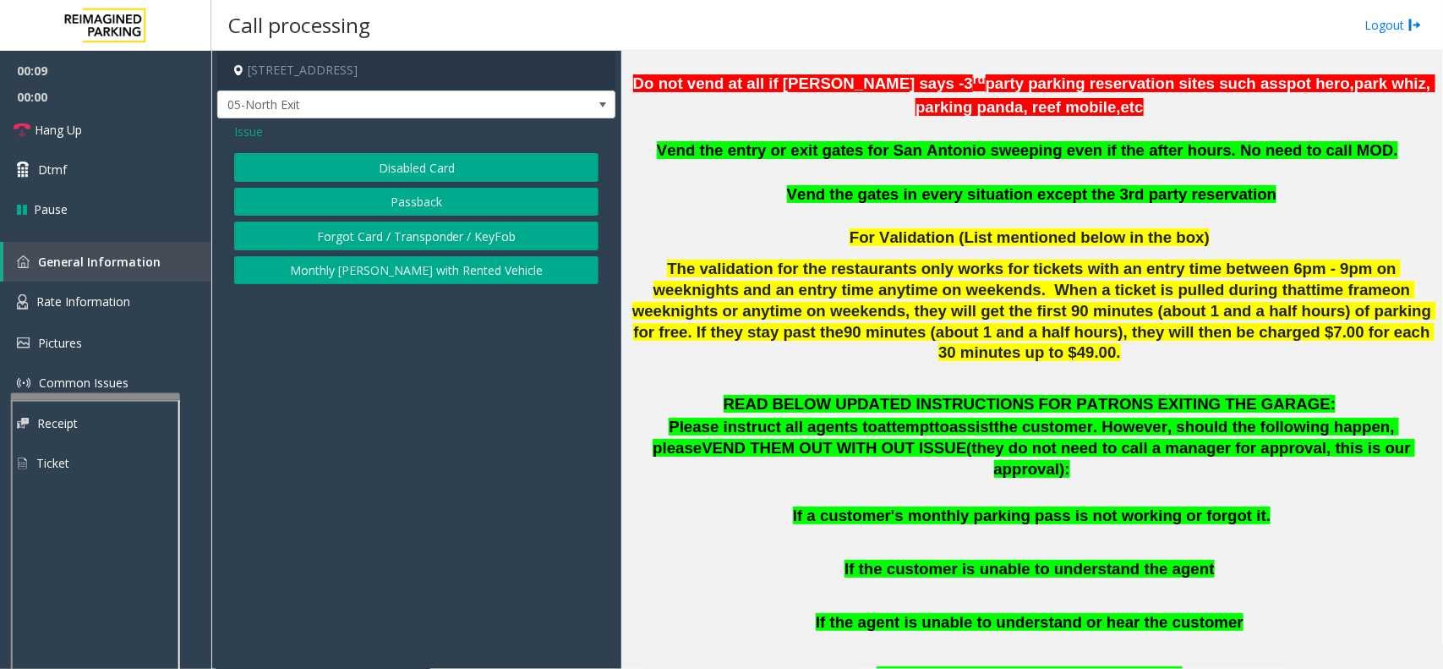
click at [444, 162] on button "Disabled Card" at bounding box center [416, 167] width 364 height 29
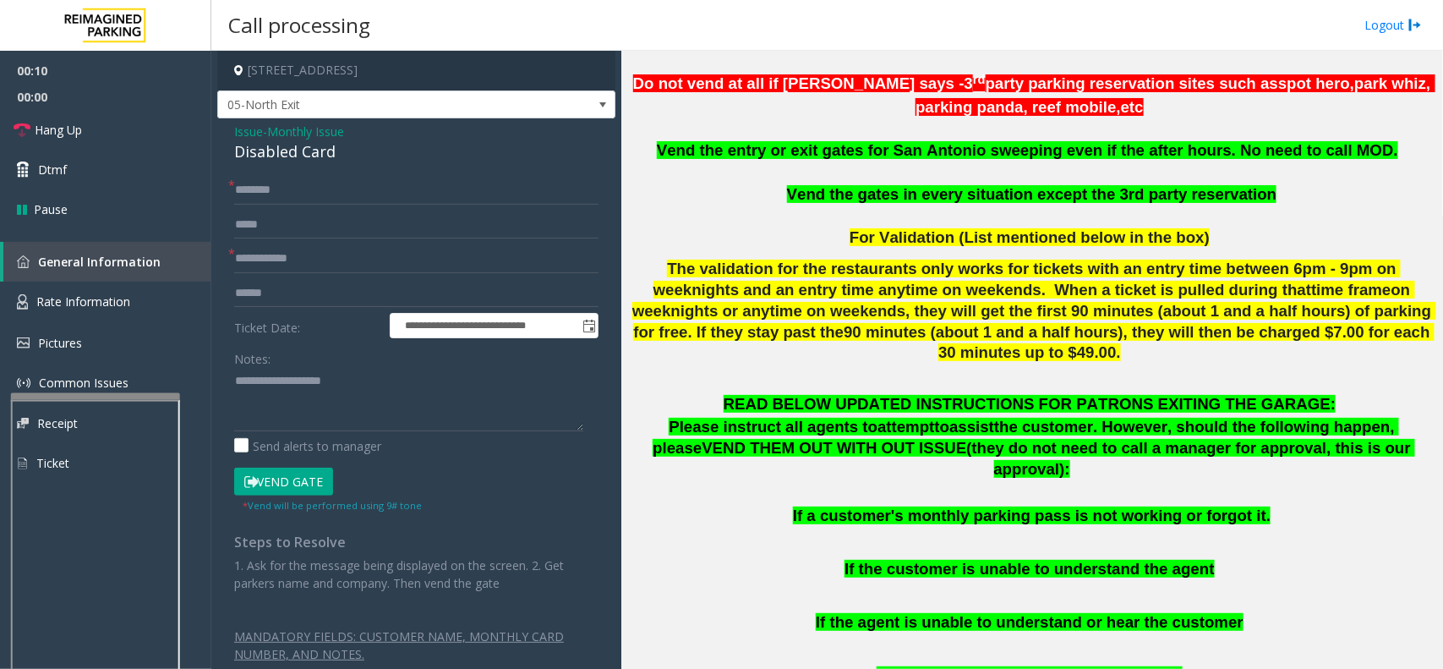
click at [309, 243] on form "**********" at bounding box center [416, 344] width 364 height 337
click at [317, 252] on input "text" at bounding box center [416, 258] width 364 height 29
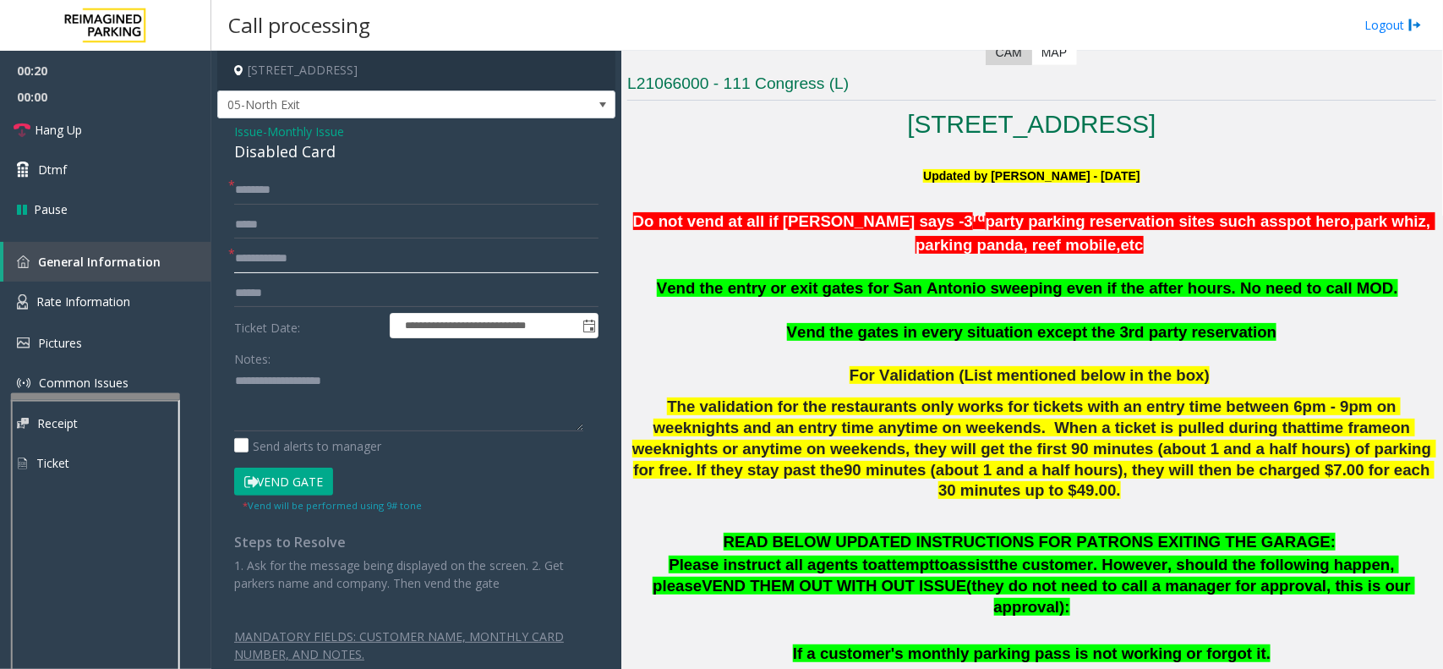
scroll to position [211, 0]
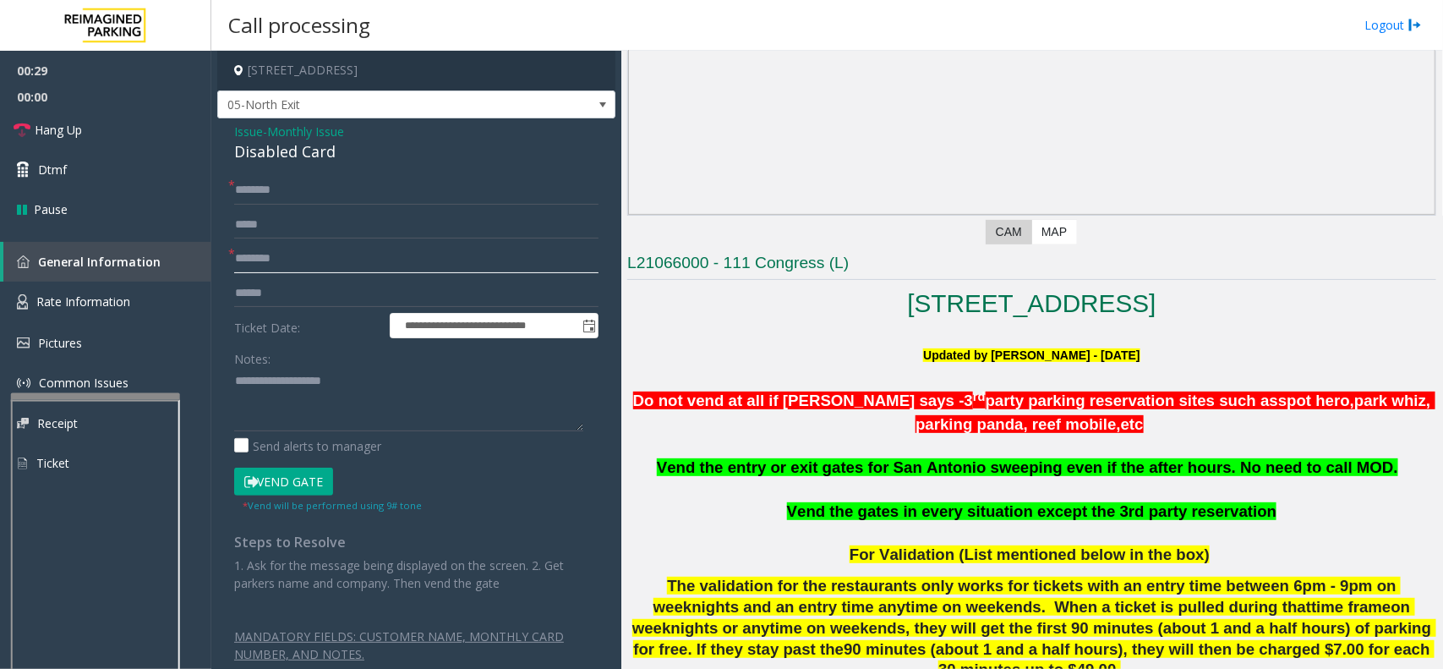
type input "********"
click at [407, 195] on input "text" at bounding box center [416, 190] width 364 height 29
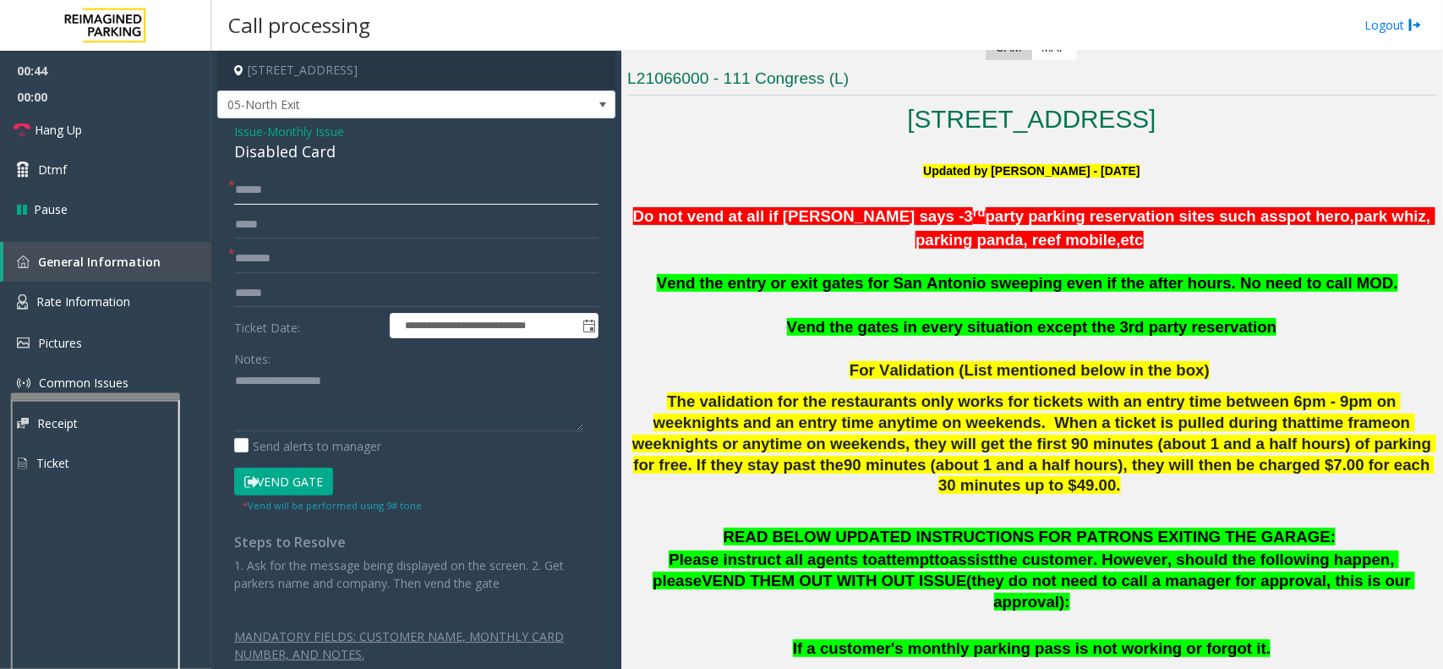
scroll to position [528, 0]
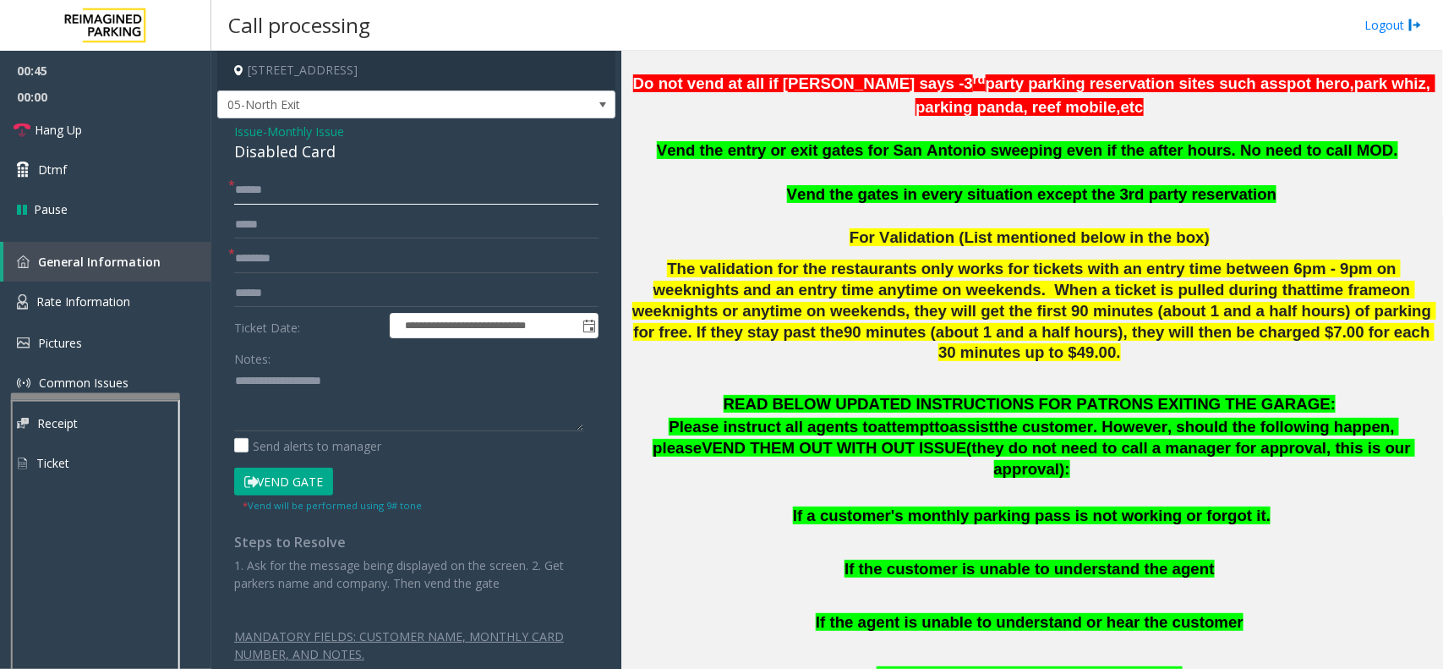
type input "*****"
click at [407, 412] on textarea at bounding box center [408, 399] width 349 height 63
click at [296, 479] on button "Vend Gate" at bounding box center [283, 481] width 99 height 29
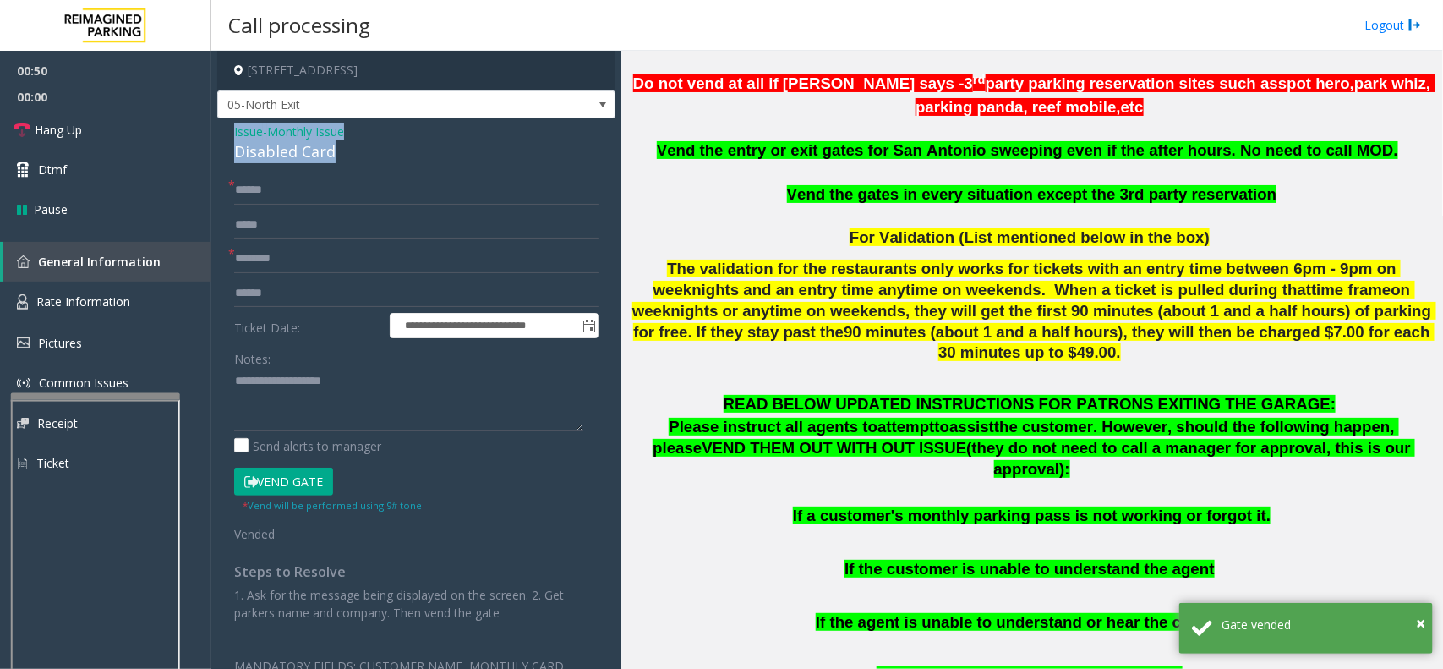
drag, startPoint x: 225, startPoint y: 123, endPoint x: 343, endPoint y: 152, distance: 121.8
click at [343, 152] on div "**********" at bounding box center [416, 422] width 398 height 609
copy div "Issue - Monthly Issue Disabled Card"
click at [310, 394] on textarea at bounding box center [408, 399] width 349 height 63
paste textarea "**********"
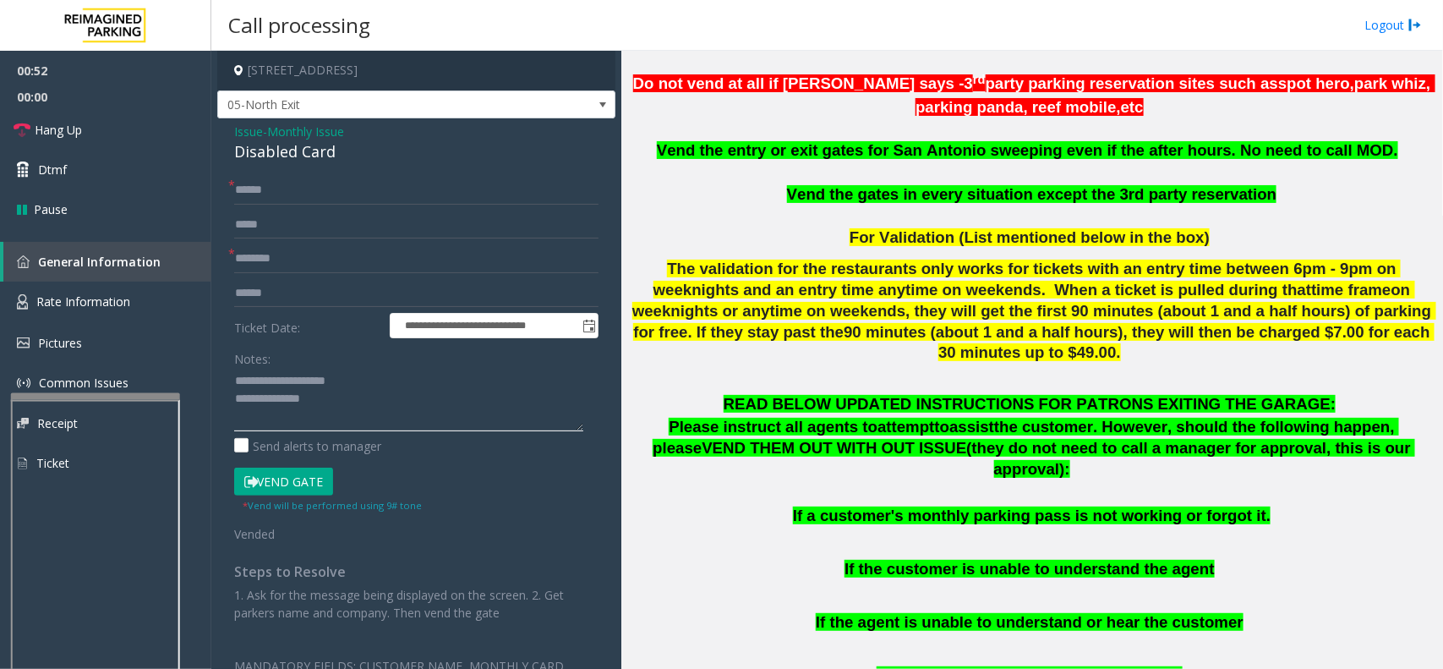
scroll to position [13, 0]
click at [76, 117] on link "Hang Up" at bounding box center [105, 130] width 211 height 40
click at [286, 424] on textarea at bounding box center [408, 399] width 349 height 63
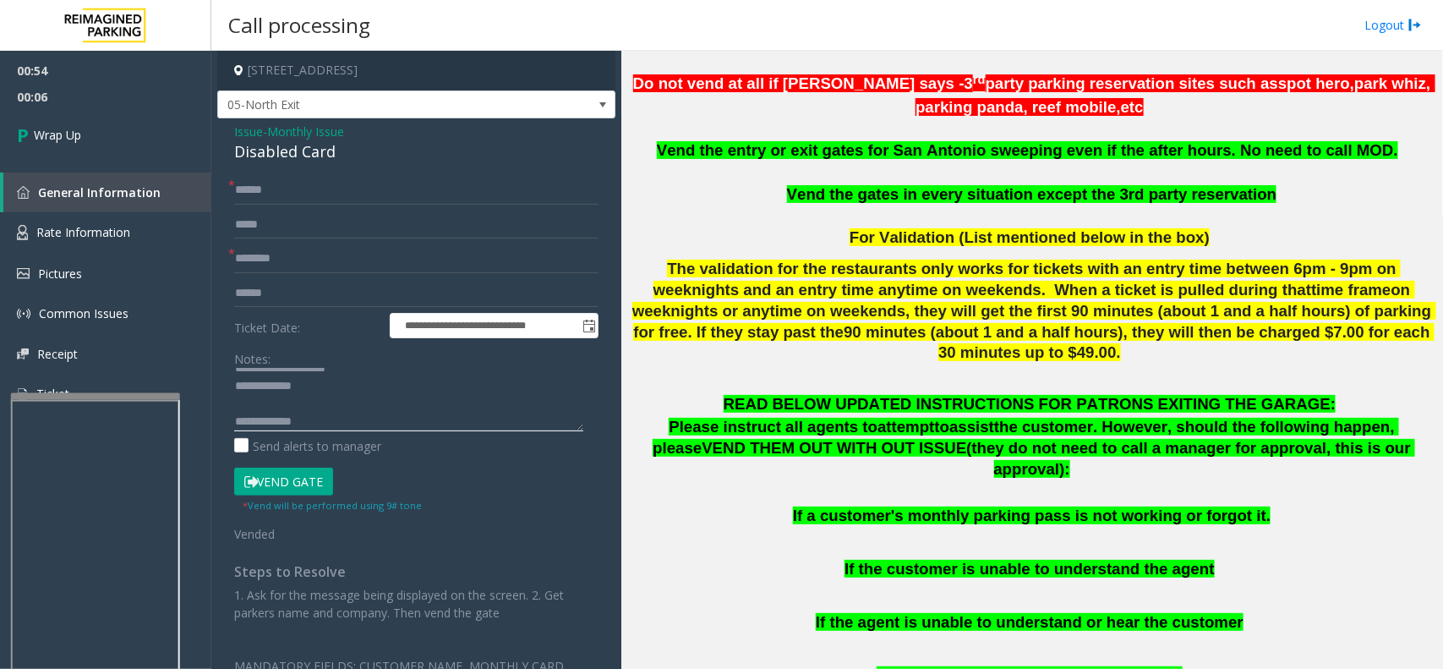
click at [363, 427] on textarea at bounding box center [408, 399] width 349 height 63
paste textarea "**********"
type textarea "**********"
click at [142, 149] on link "Wrap Up" at bounding box center [105, 135] width 211 height 50
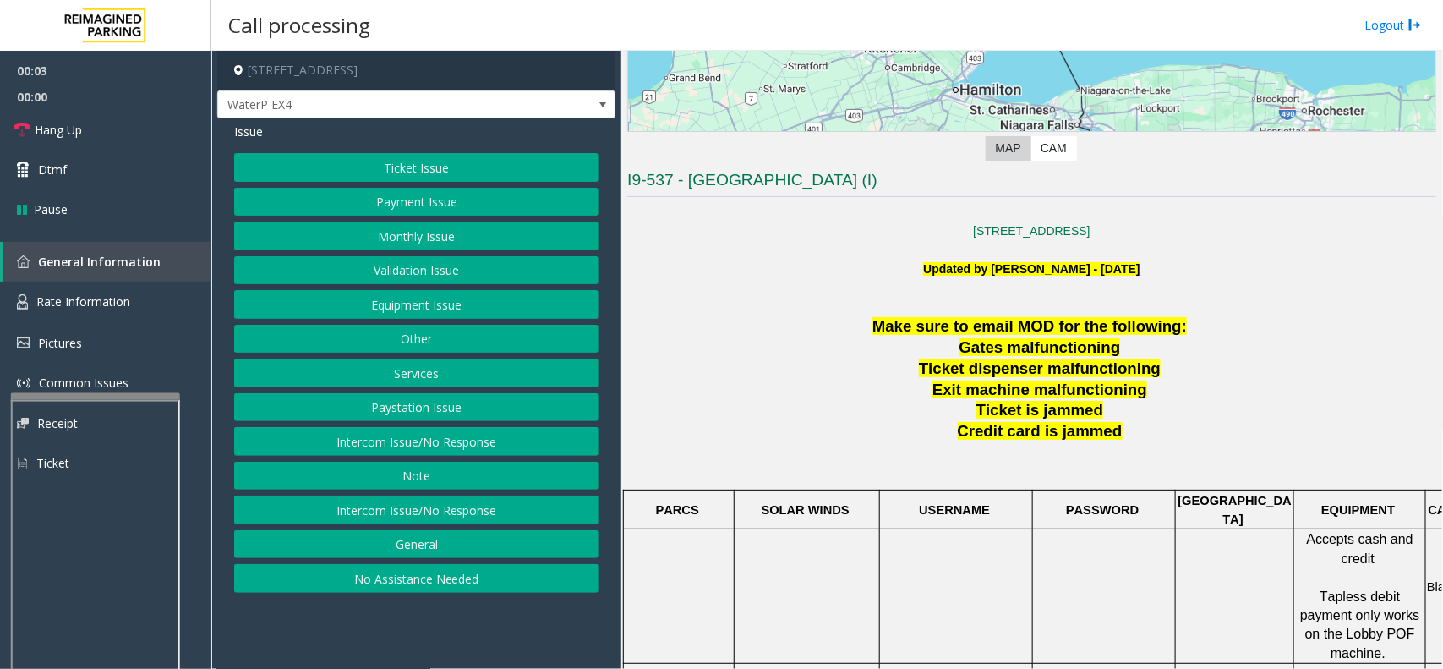
scroll to position [634, 0]
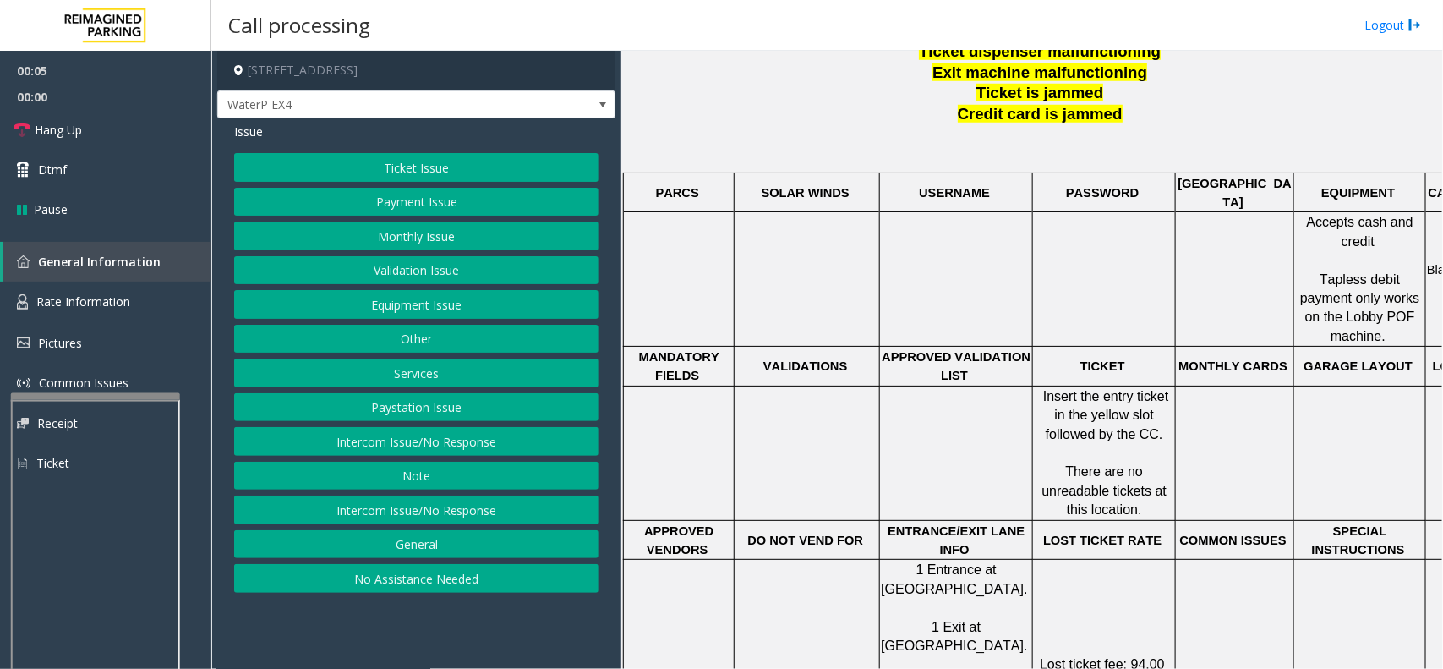
click at [521, 169] on button "Ticket Issue" at bounding box center [416, 167] width 364 height 29
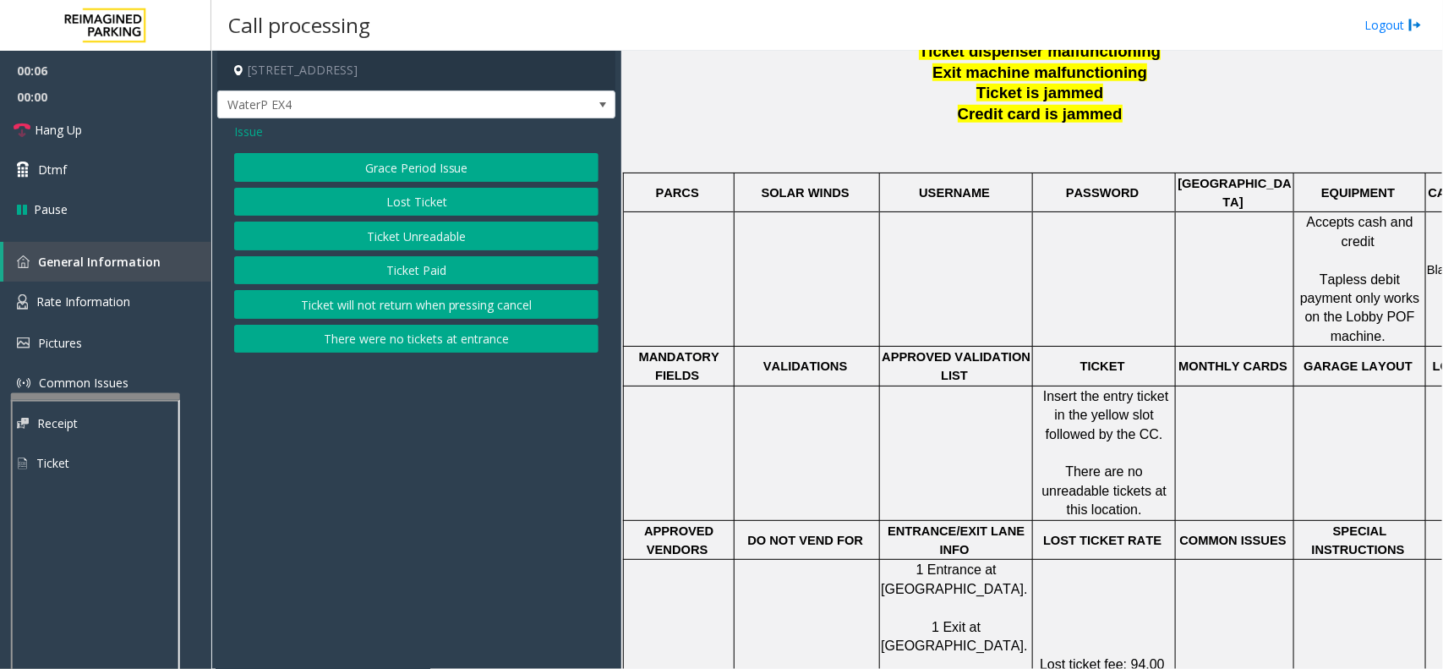
click at [440, 269] on button "Ticket Paid" at bounding box center [416, 270] width 364 height 29
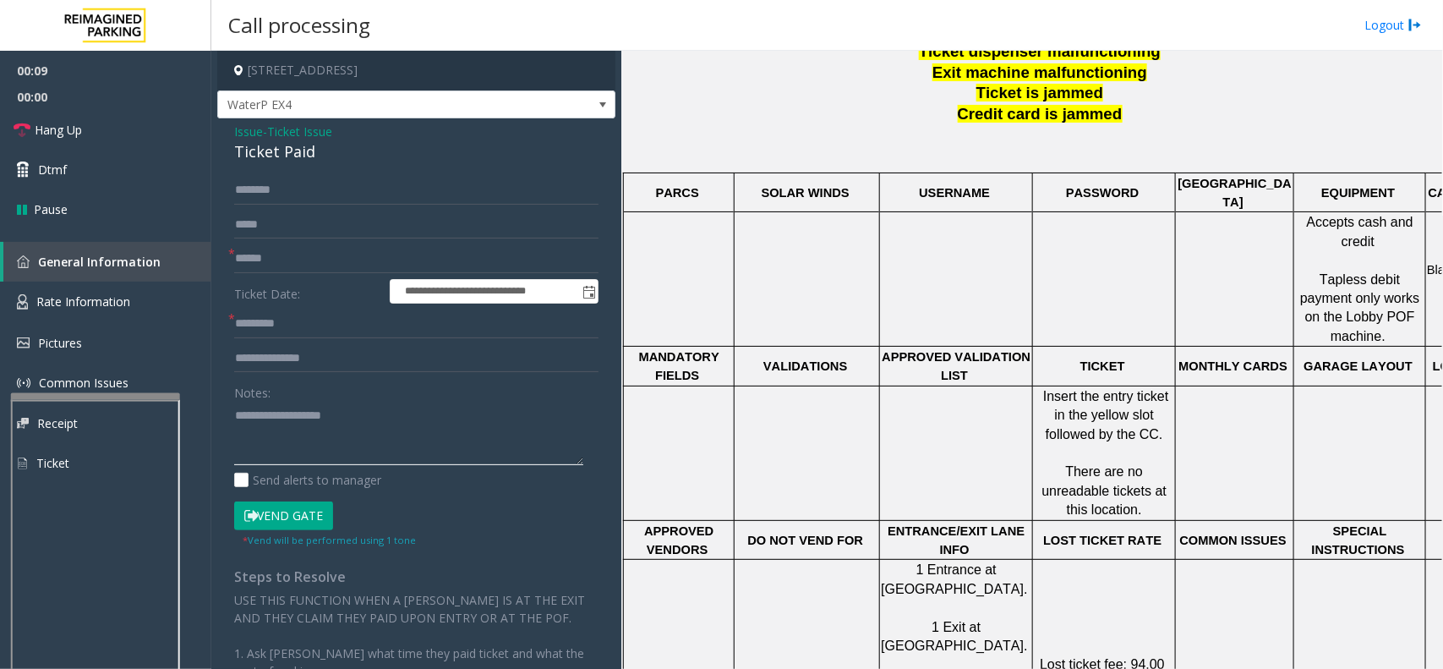
click at [334, 429] on textarea at bounding box center [408, 433] width 349 height 63
click at [305, 262] on input "text" at bounding box center [416, 258] width 364 height 29
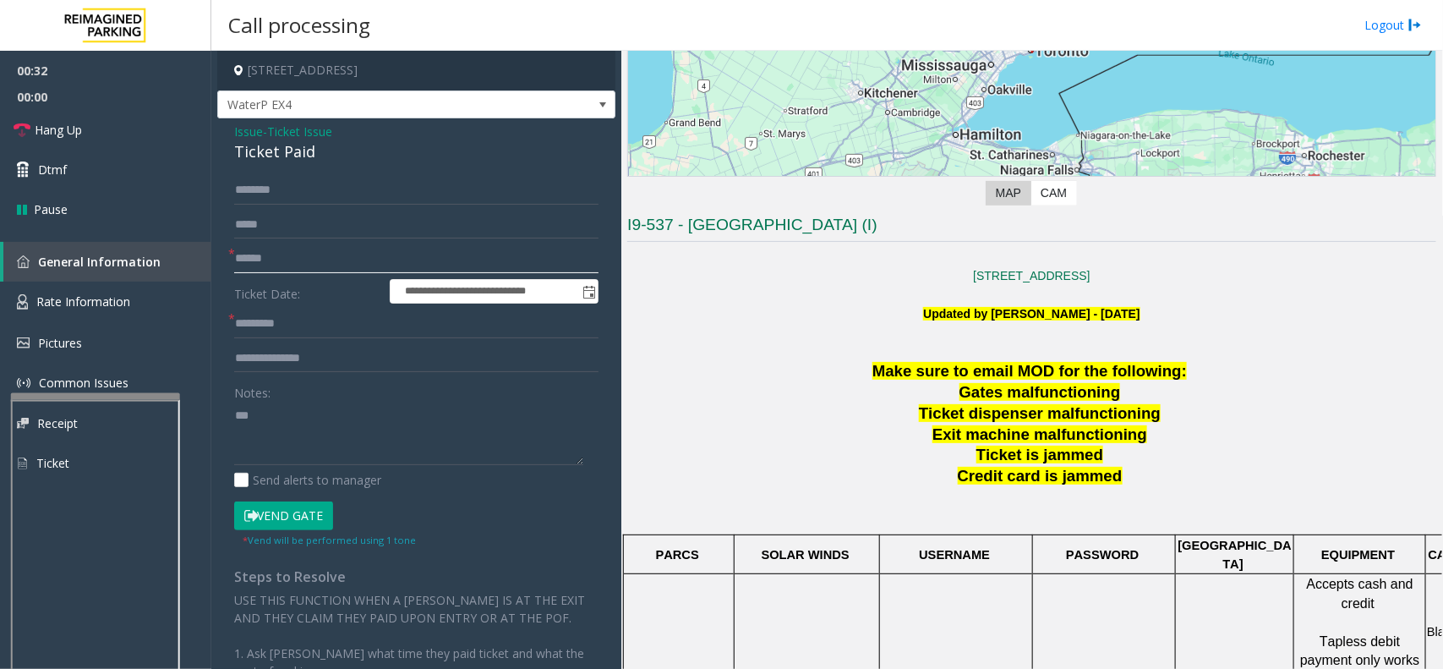
scroll to position [211, 0]
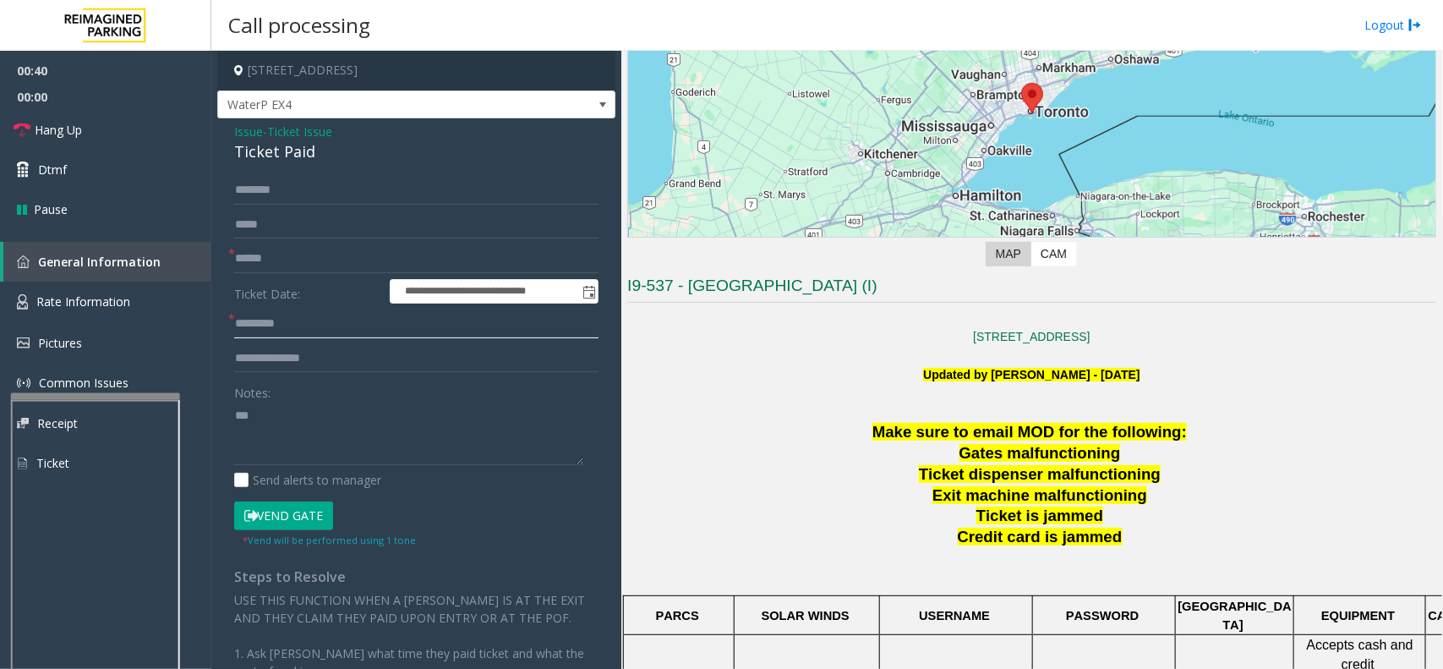
click at [324, 324] on input "text" at bounding box center [416, 323] width 364 height 29
click at [410, 452] on textarea at bounding box center [408, 433] width 349 height 63
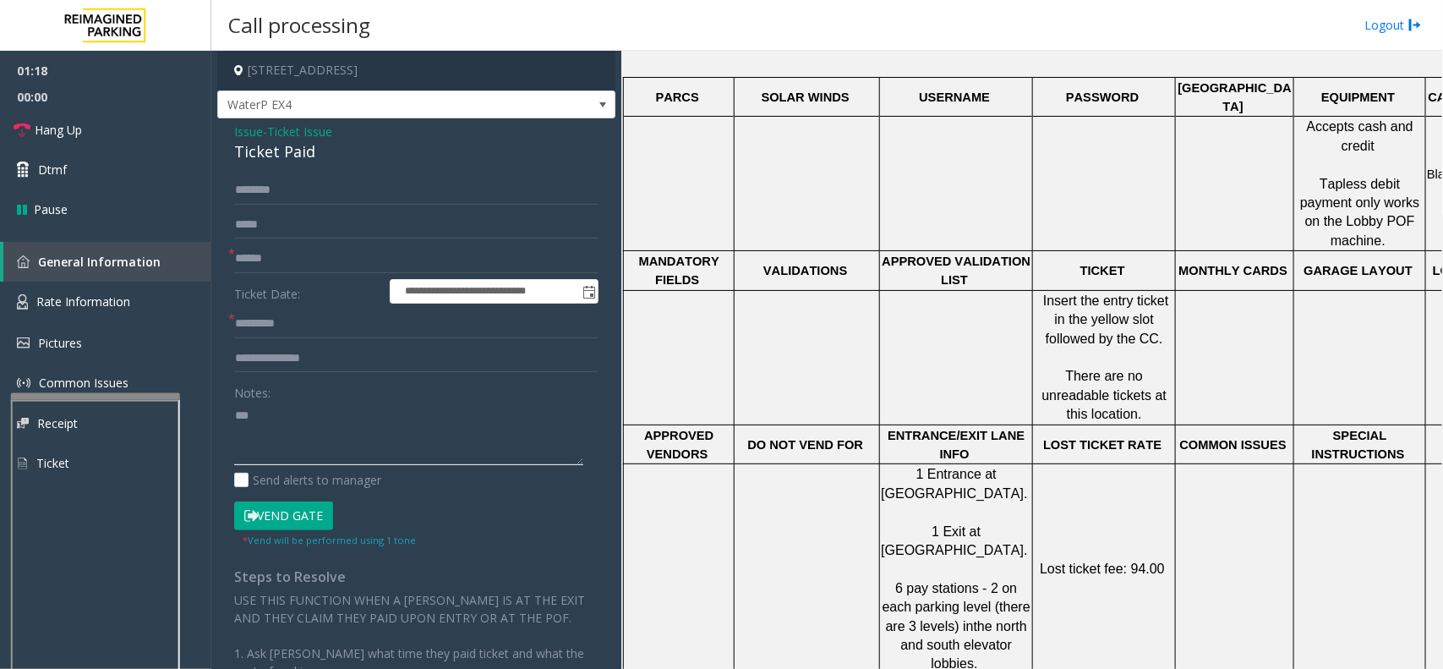
scroll to position [845, 0]
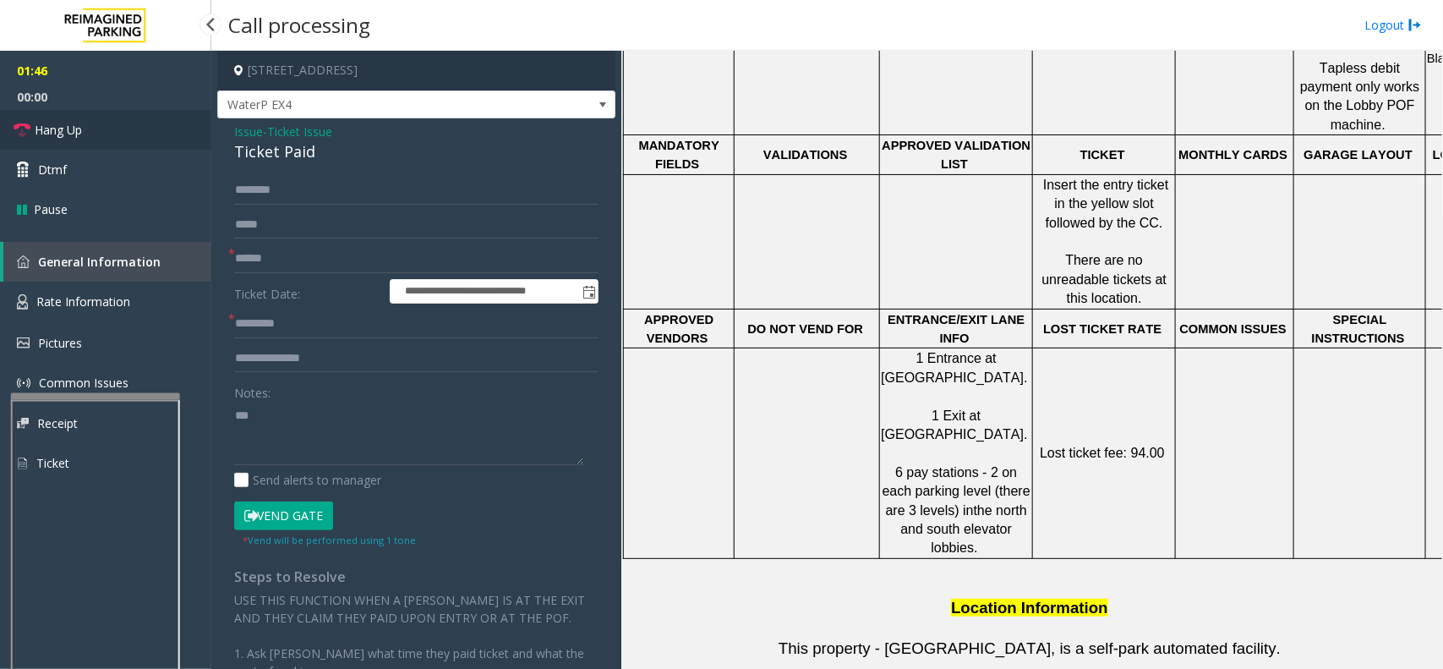
click at [98, 137] on link "Hang Up" at bounding box center [105, 130] width 211 height 40
click at [305, 452] on textarea at bounding box center [408, 433] width 349 height 63
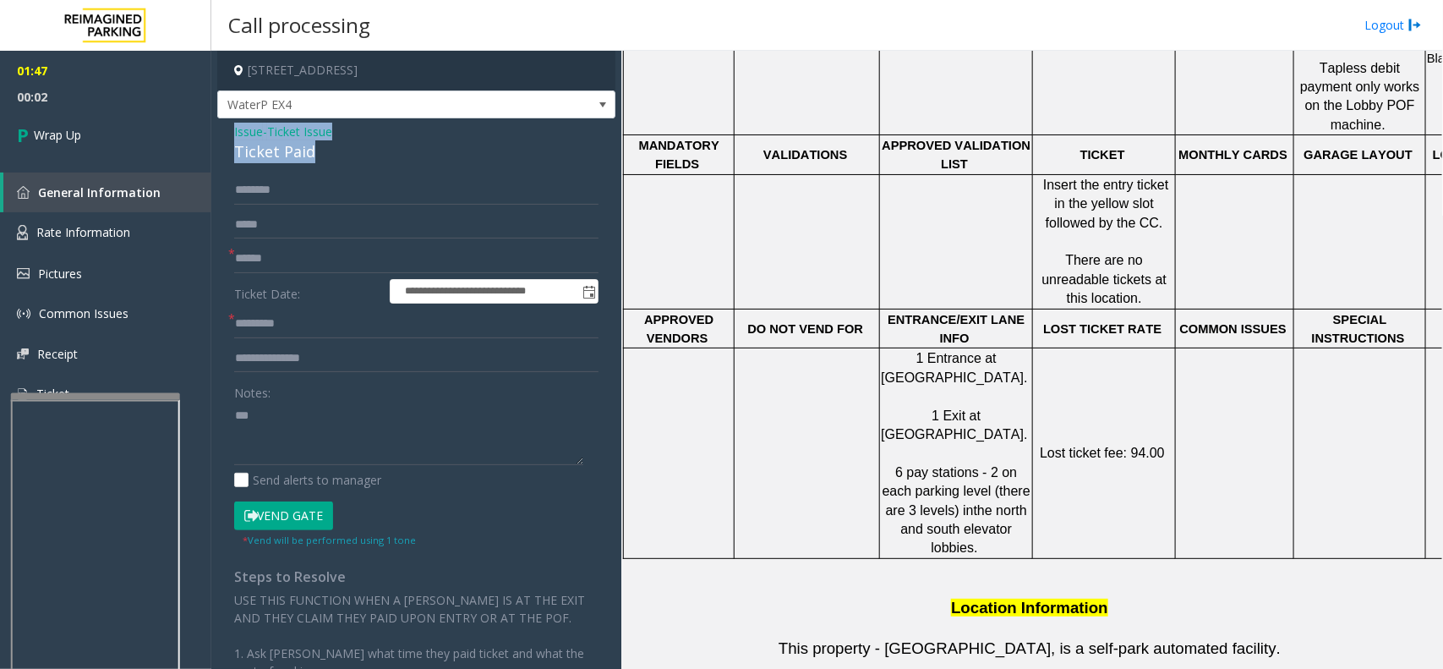
drag, startPoint x: 226, startPoint y: 131, endPoint x: 314, endPoint y: 153, distance: 91.4
click at [314, 153] on div "**********" at bounding box center [416, 486] width 398 height 737
copy div "Issue - Ticket Issue Ticket Paid"
click at [250, 448] on textarea at bounding box center [408, 433] width 349 height 63
paste textarea "**********"
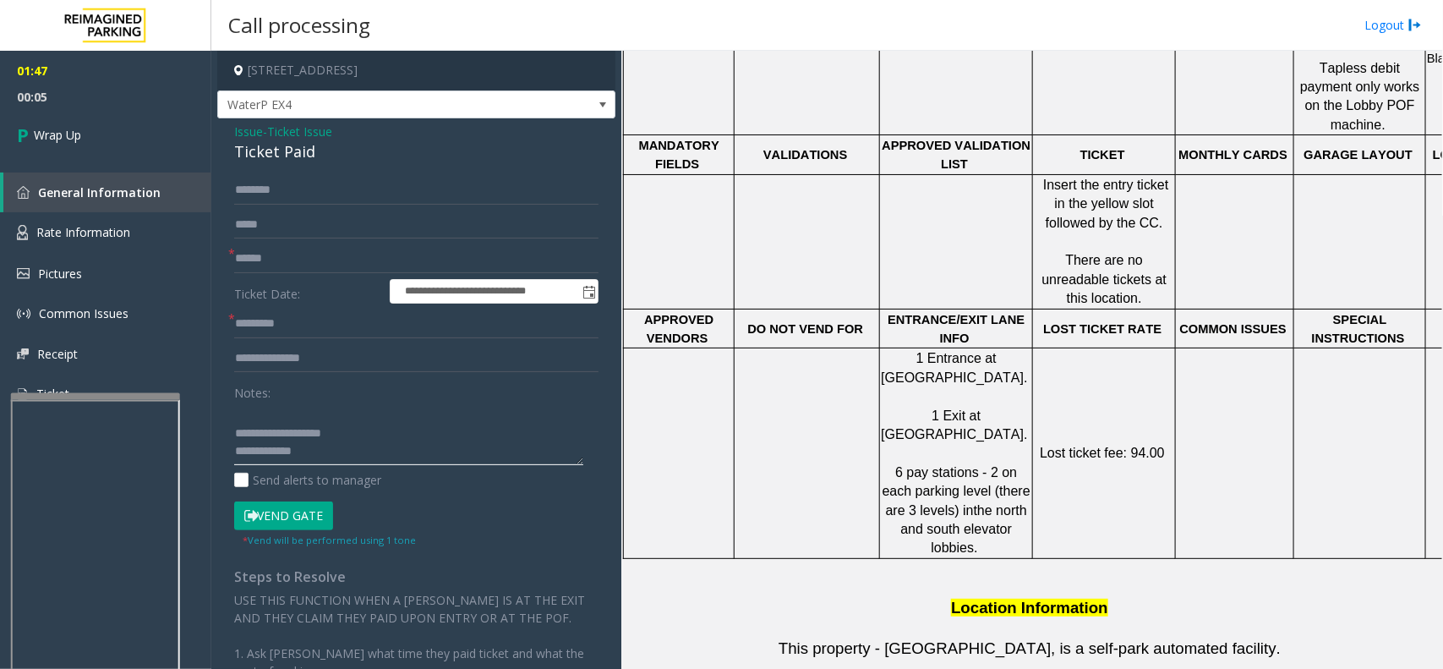
scroll to position [47, 0]
click at [343, 452] on textarea at bounding box center [408, 433] width 349 height 63
click at [352, 459] on textarea at bounding box center [408, 433] width 349 height 63
paste textarea "**********"
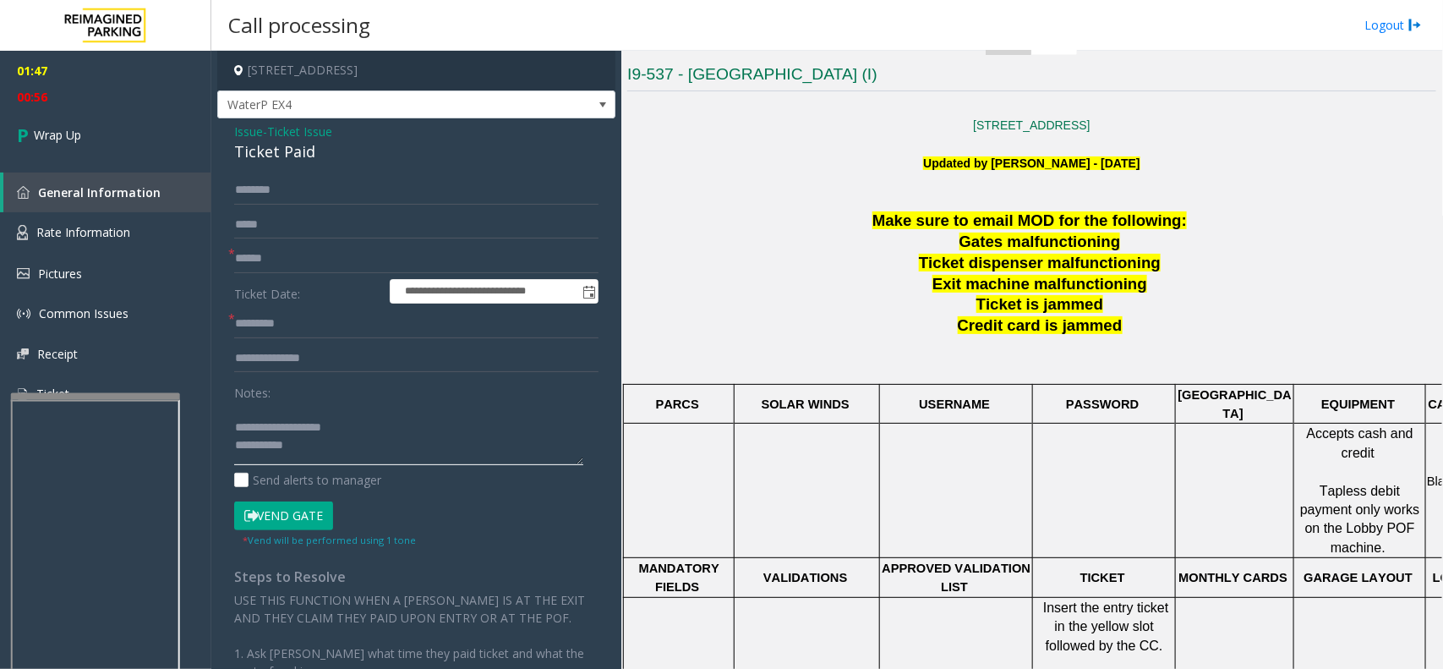
scroll to position [0, 0]
type textarea "**********"
click at [238, 136] on span "Issue" at bounding box center [248, 132] width 29 height 18
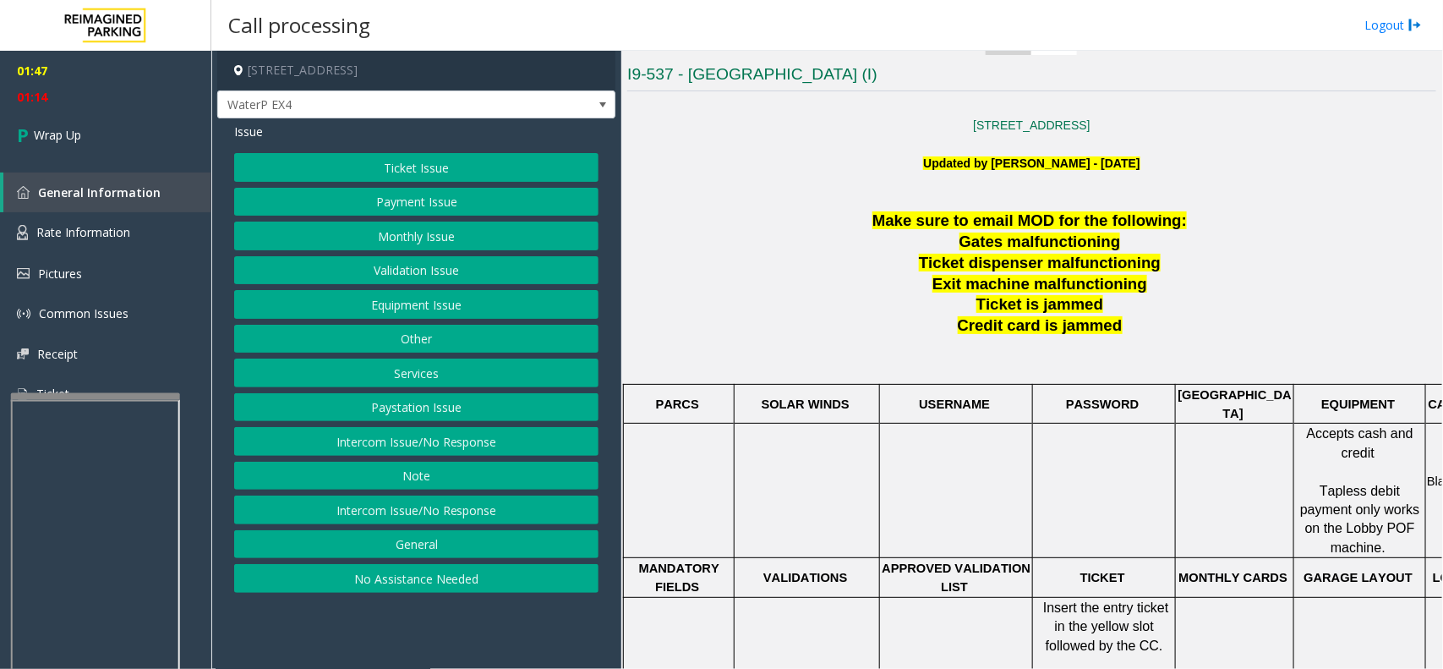
click at [403, 169] on button "Ticket Issue" at bounding box center [416, 167] width 364 height 29
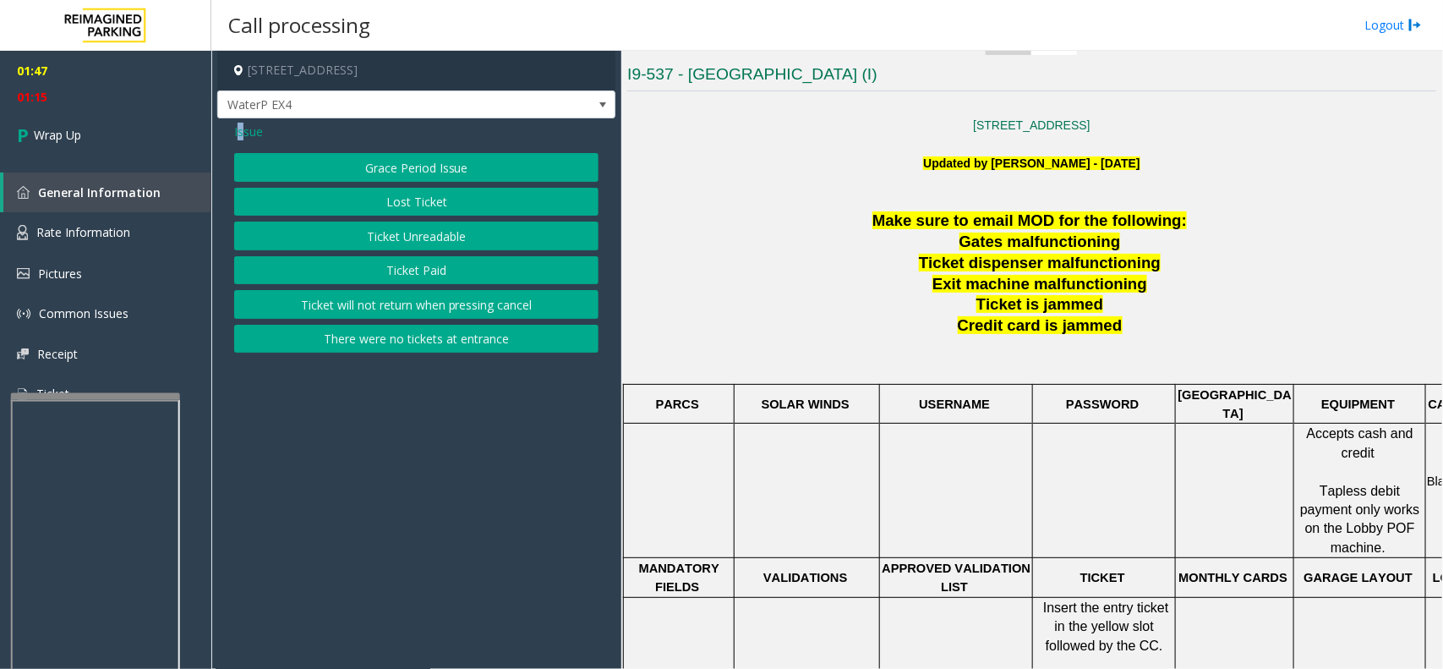
click at [241, 139] on span "Issue" at bounding box center [248, 132] width 29 height 18
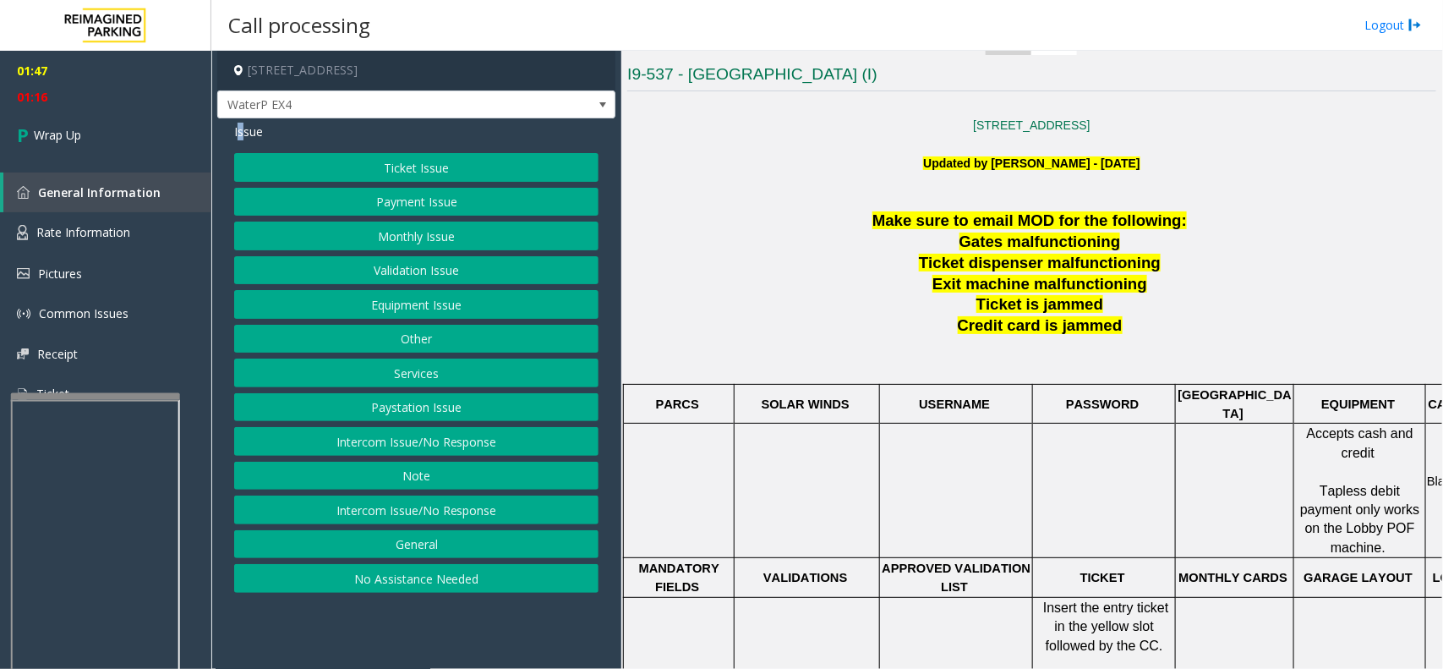
click at [394, 306] on button "Equipment Issue" at bounding box center [416, 304] width 364 height 29
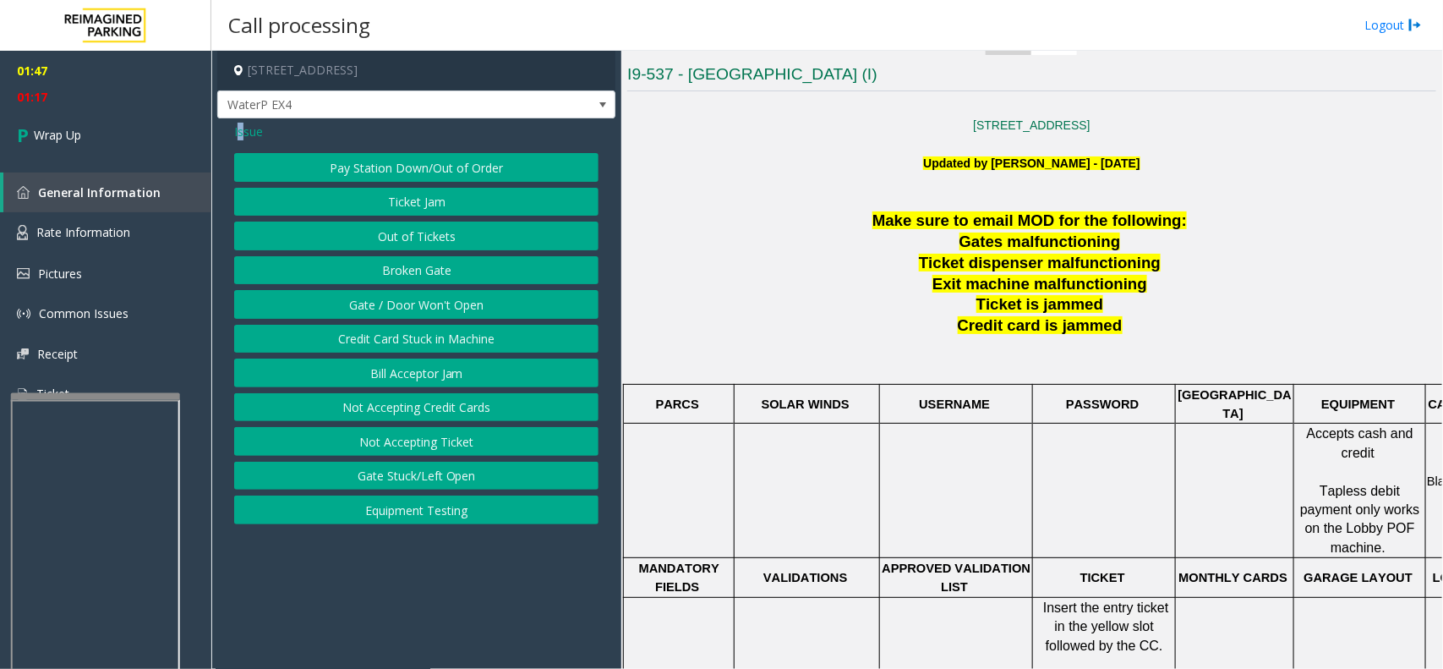
click at [379, 301] on button "Gate / Door Won't Open" at bounding box center [416, 304] width 364 height 29
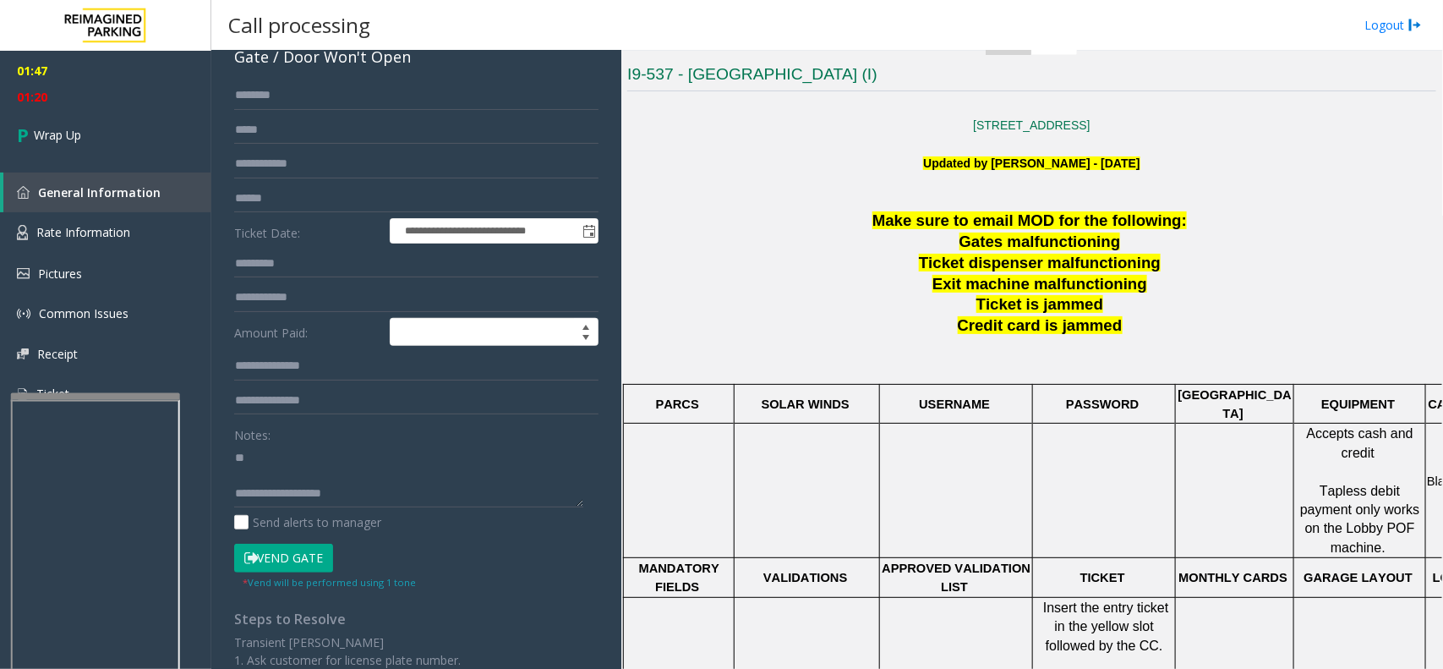
scroll to position [211, 0]
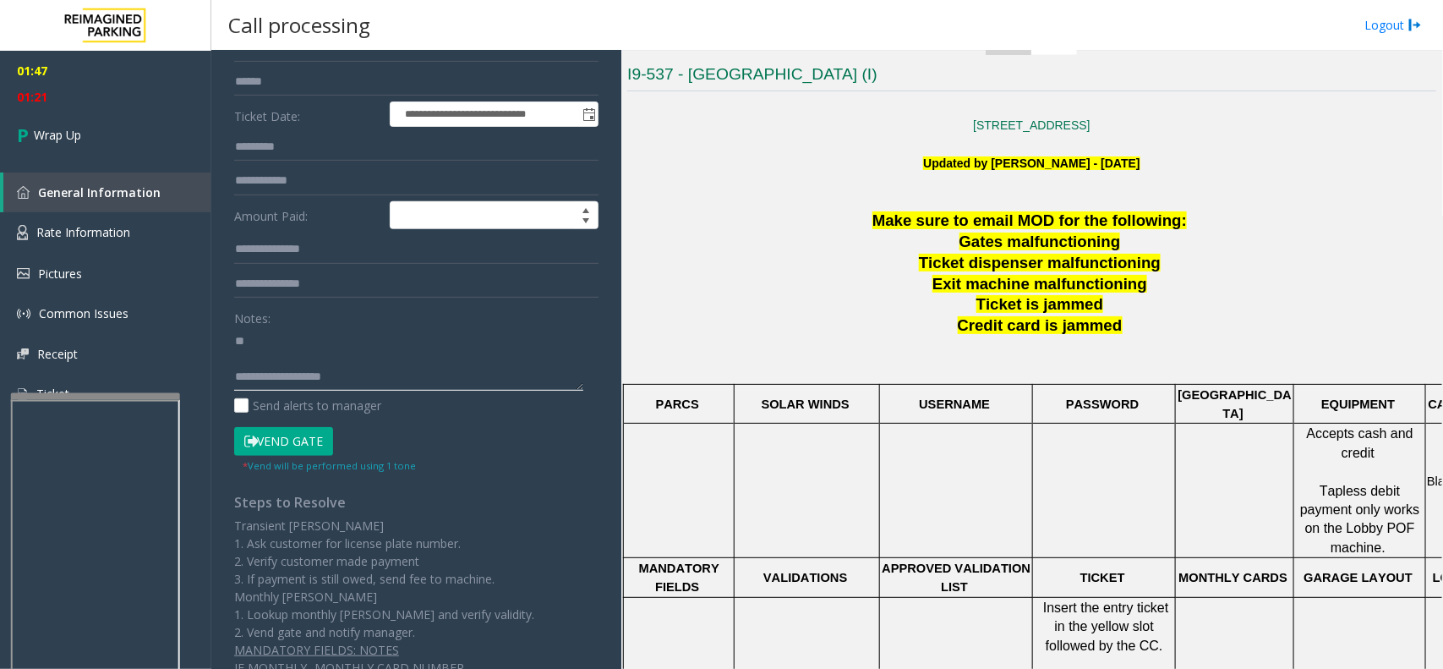
click at [338, 358] on textarea at bounding box center [408, 358] width 349 height 63
click at [355, 381] on textarea at bounding box center [408, 358] width 349 height 63
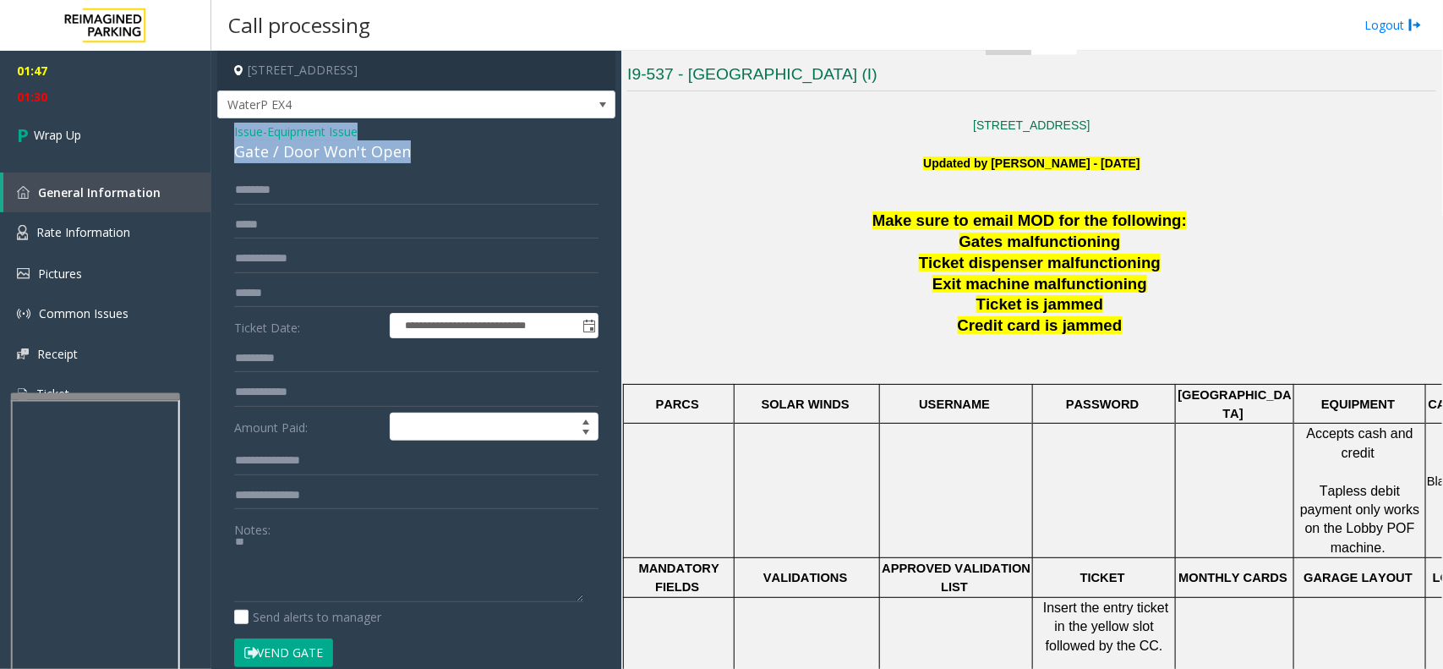
drag, startPoint x: 221, startPoint y: 136, endPoint x: 418, endPoint y: 162, distance: 199.5
click at [418, 162] on div "**********" at bounding box center [416, 528] width 398 height 821
copy div "Issue - Equipment Issue Gate / Door Won't Open"
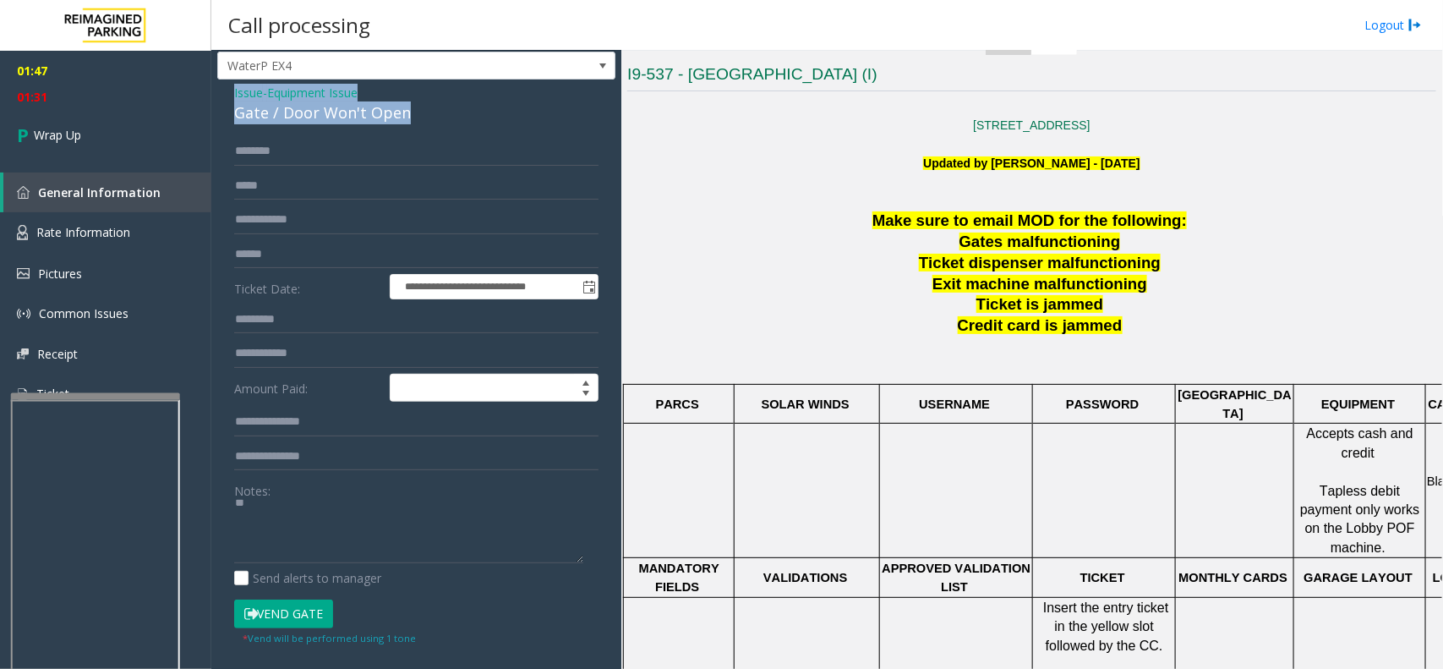
scroll to position [106, 0]
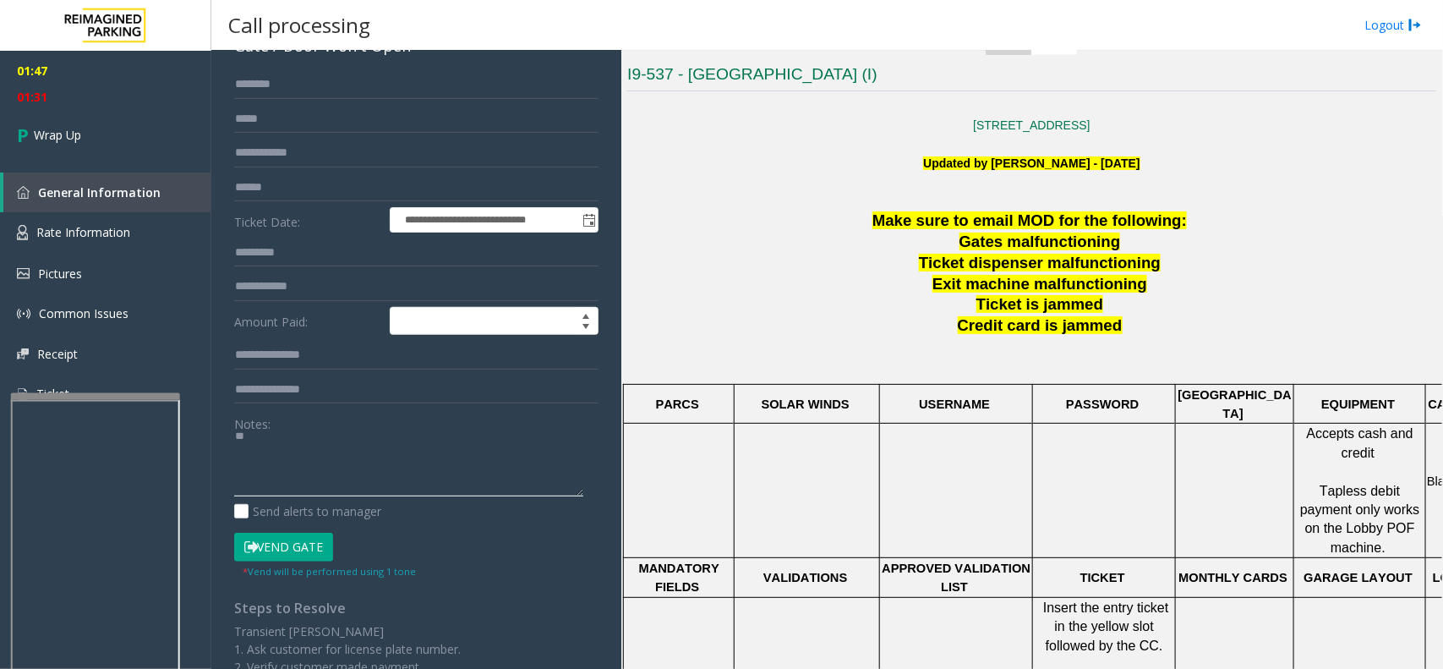
click at [277, 476] on textarea at bounding box center [408, 464] width 349 height 63
paste textarea "**********"
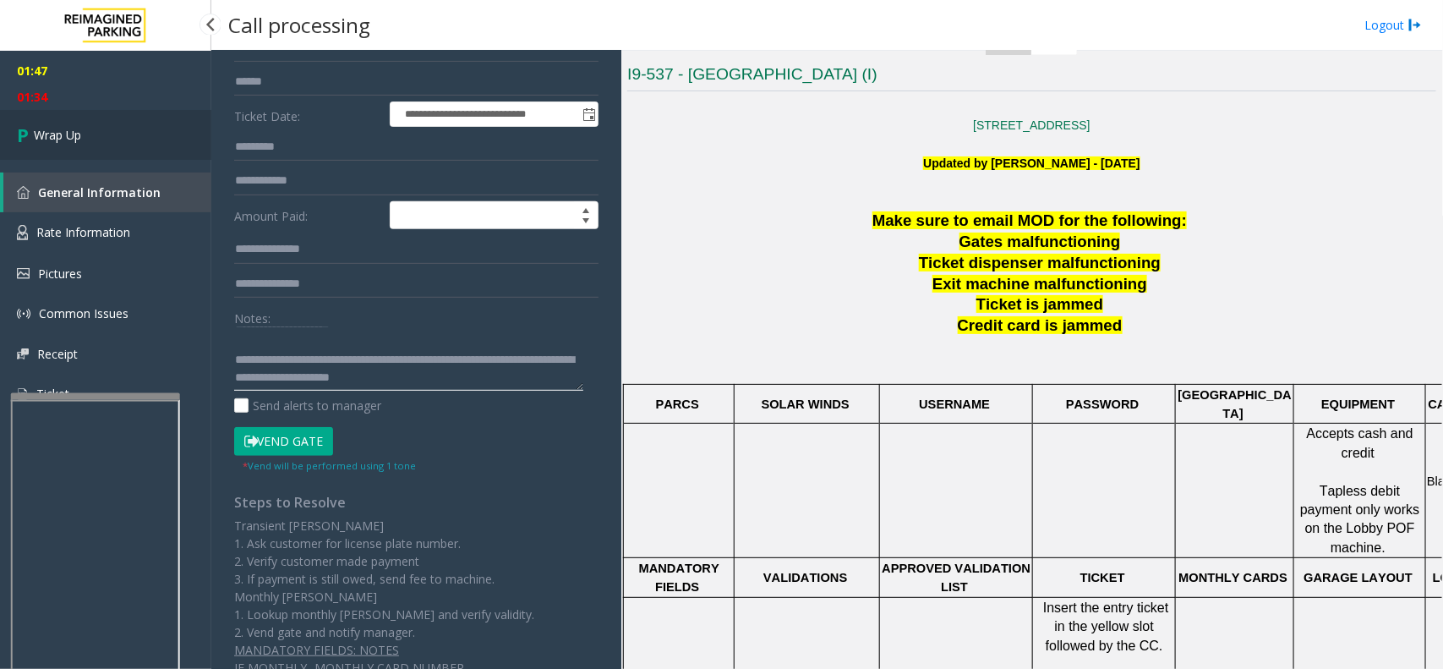
type textarea "**********"
click at [86, 137] on link "Wrap Up" at bounding box center [105, 135] width 211 height 50
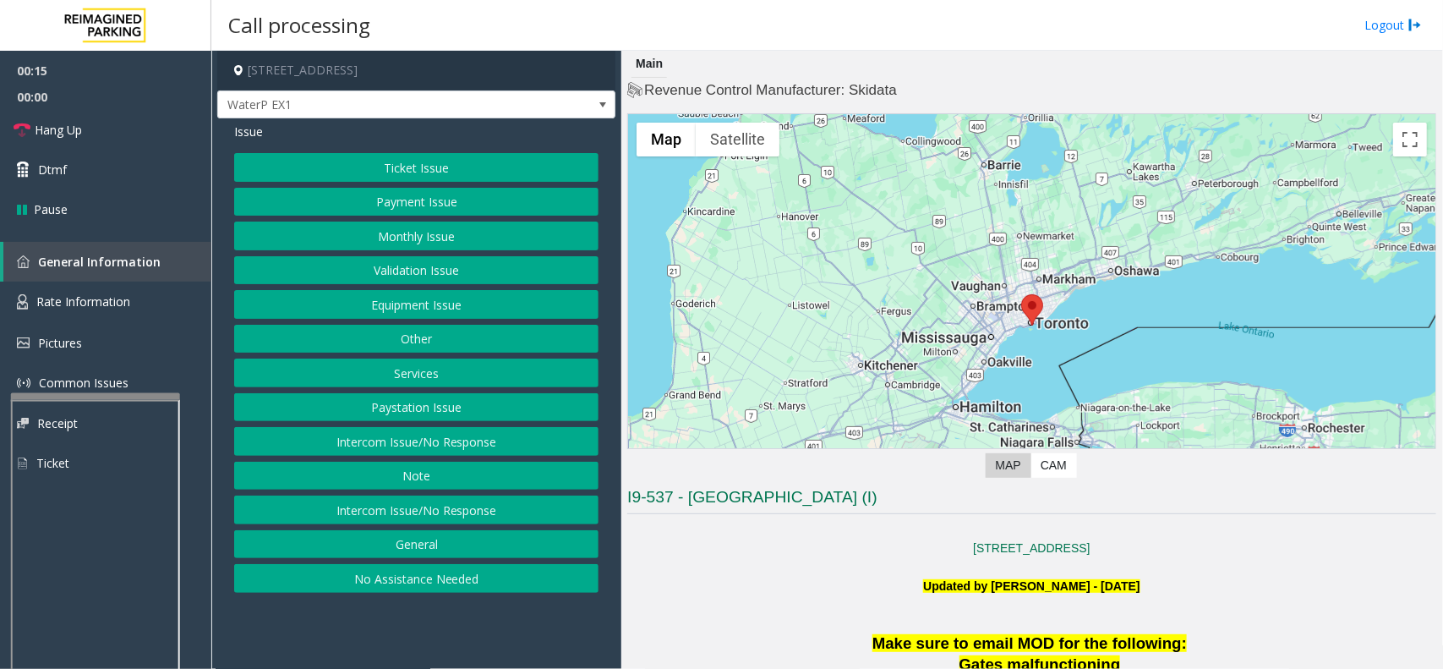
click at [417, 440] on button "Intercom Issue/No Response" at bounding box center [416, 441] width 364 height 29
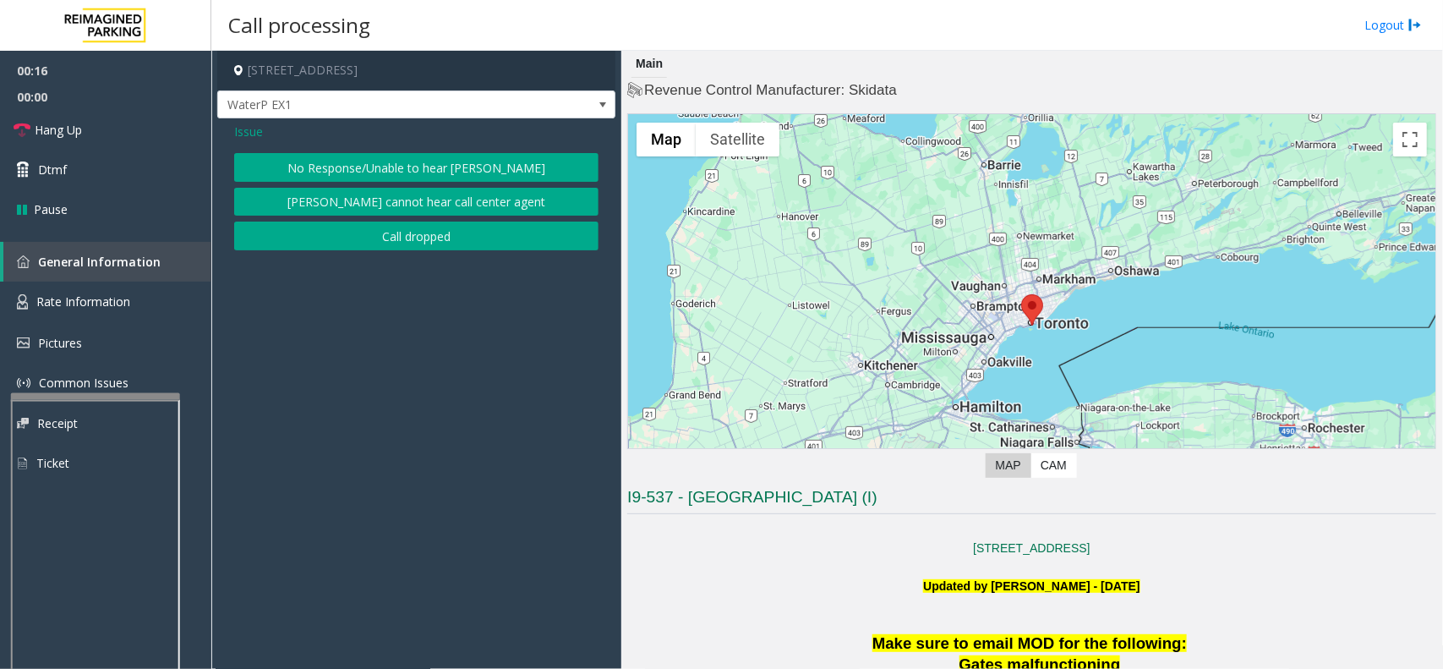
click at [370, 150] on div "Issue No Response/Unable to hear [PERSON_NAME] cannot hear call center agent Ca…" at bounding box center [416, 188] width 398 height 140
click at [361, 161] on button "No Response/Unable to hear [PERSON_NAME]" at bounding box center [416, 167] width 364 height 29
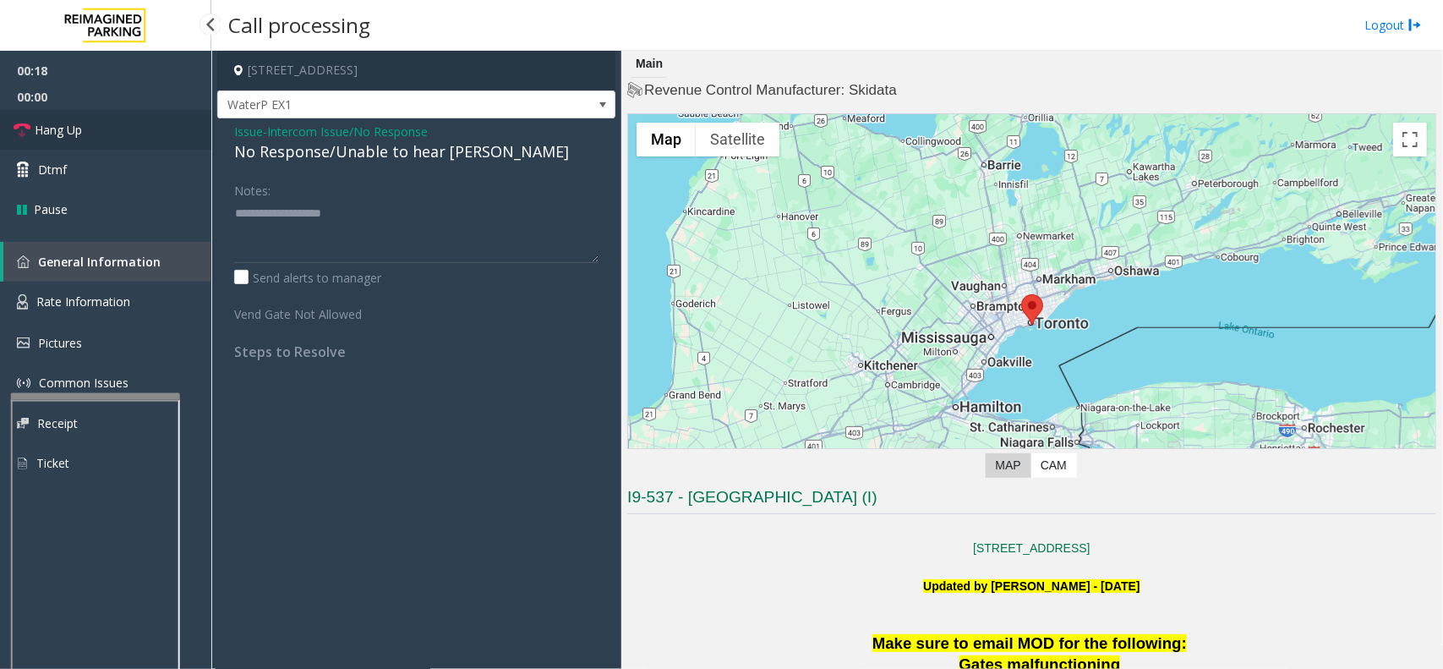
click at [146, 121] on link "Hang Up" at bounding box center [105, 130] width 211 height 40
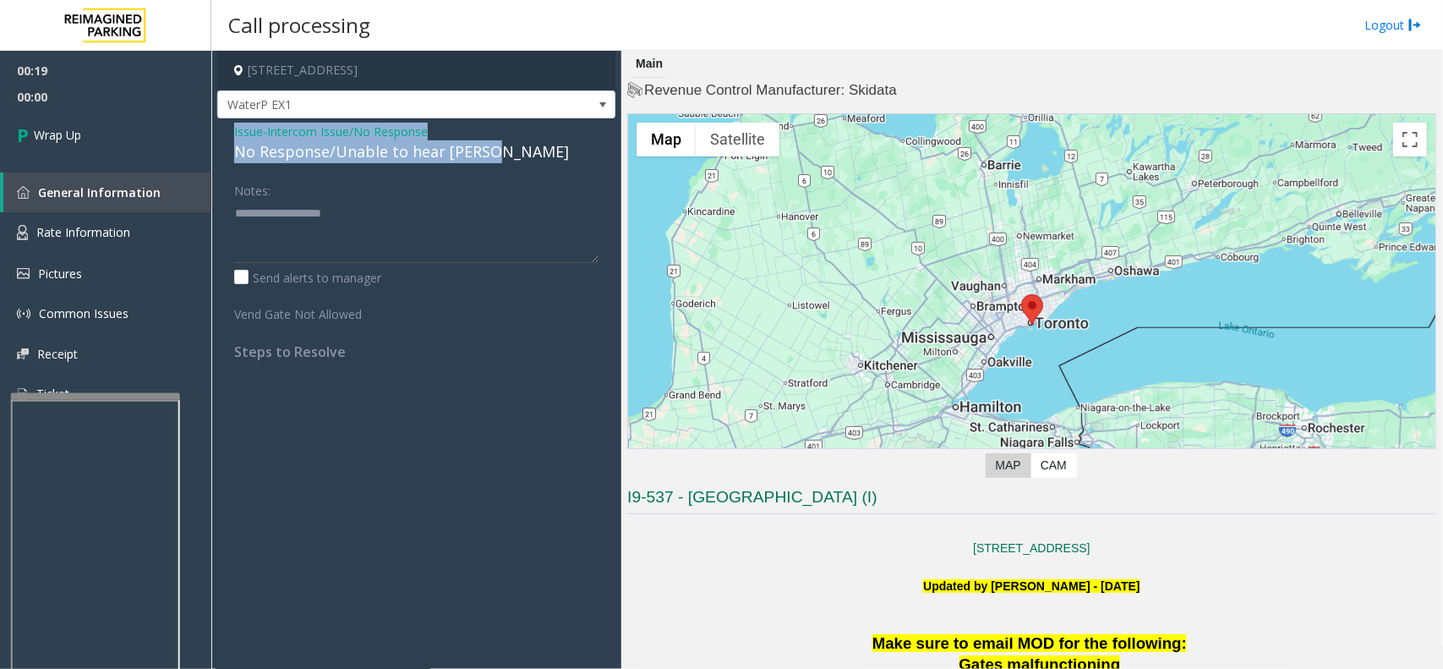
drag, startPoint x: 228, startPoint y: 128, endPoint x: 488, endPoint y: 145, distance: 260.1
click at [488, 145] on div "Issue - Intercom Issue/No Response No Response/Unable to hear [PERSON_NAME] Not…" at bounding box center [416, 247] width 398 height 259
copy div "Issue - Intercom Issue/No Response No Response/Unable to hear [PERSON_NAME]"
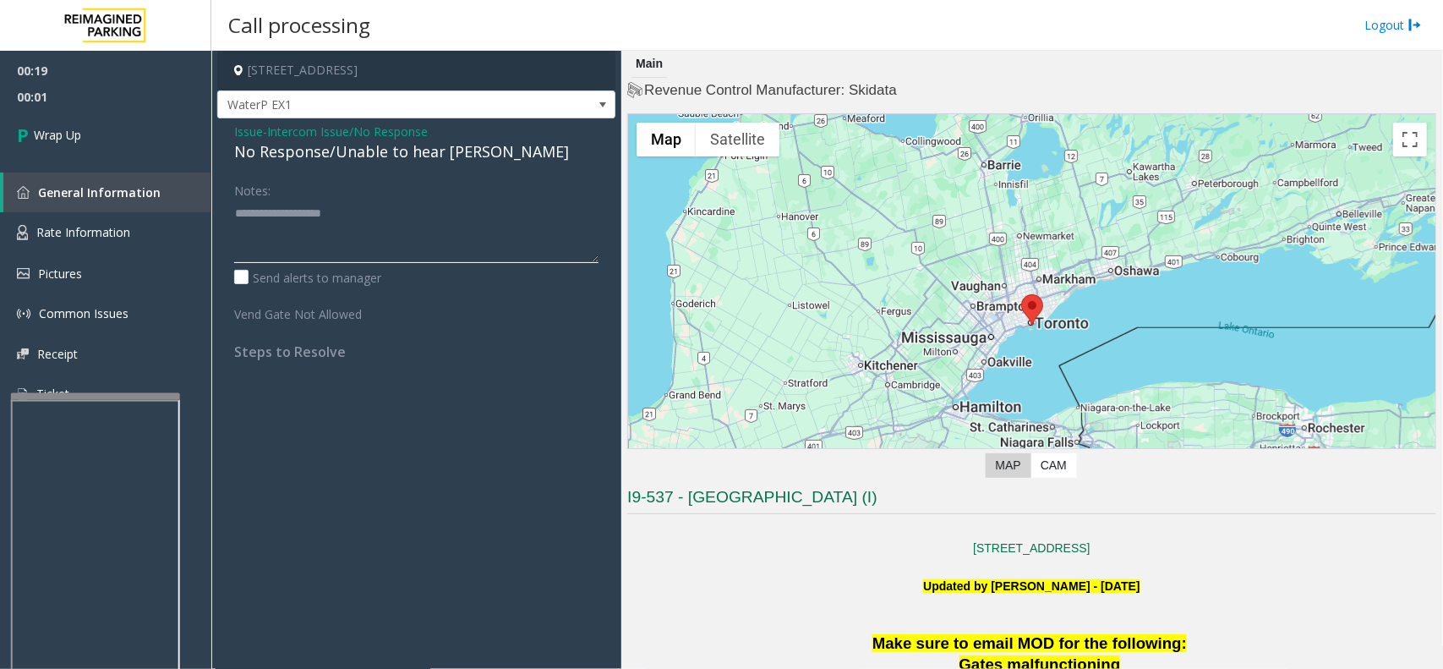
click at [450, 238] on textarea at bounding box center [416, 230] width 364 height 63
paste textarea "**********"
type textarea "**********"
click at [162, 144] on link "Wrap Up" at bounding box center [105, 135] width 211 height 50
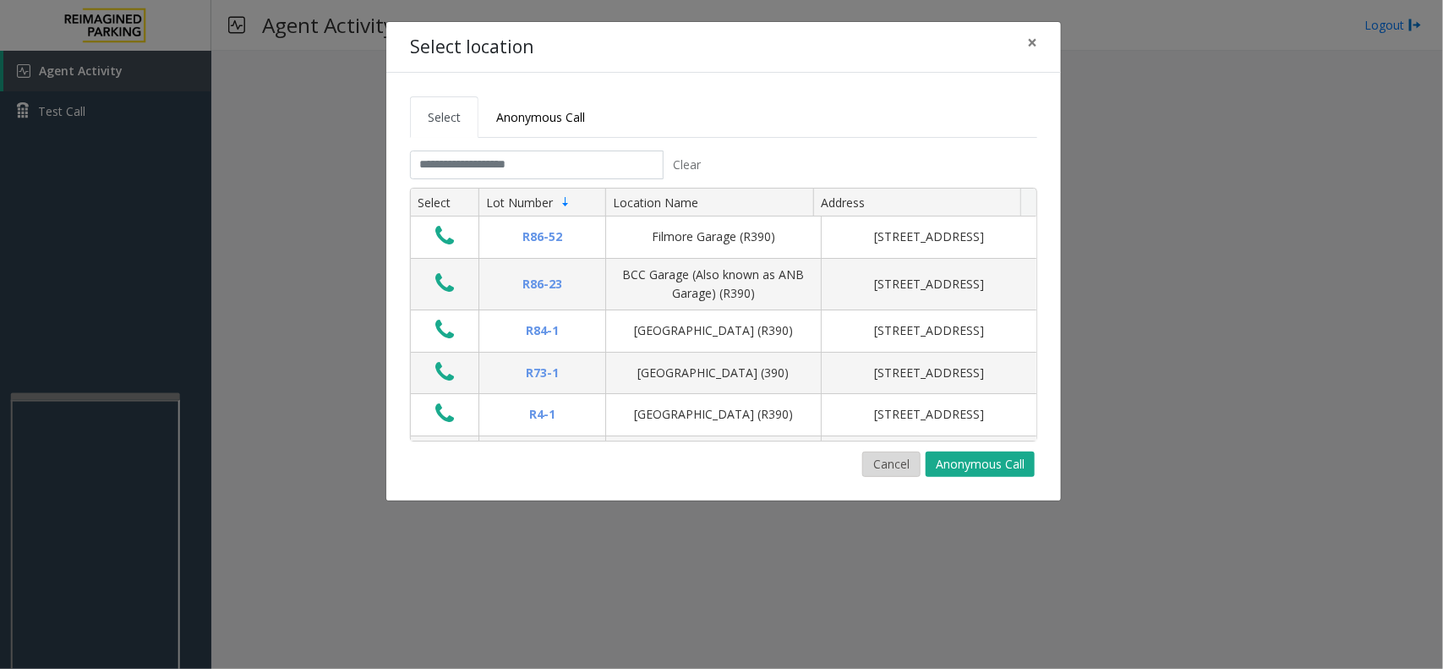
click at [894, 463] on button "Cancel" at bounding box center [891, 463] width 58 height 25
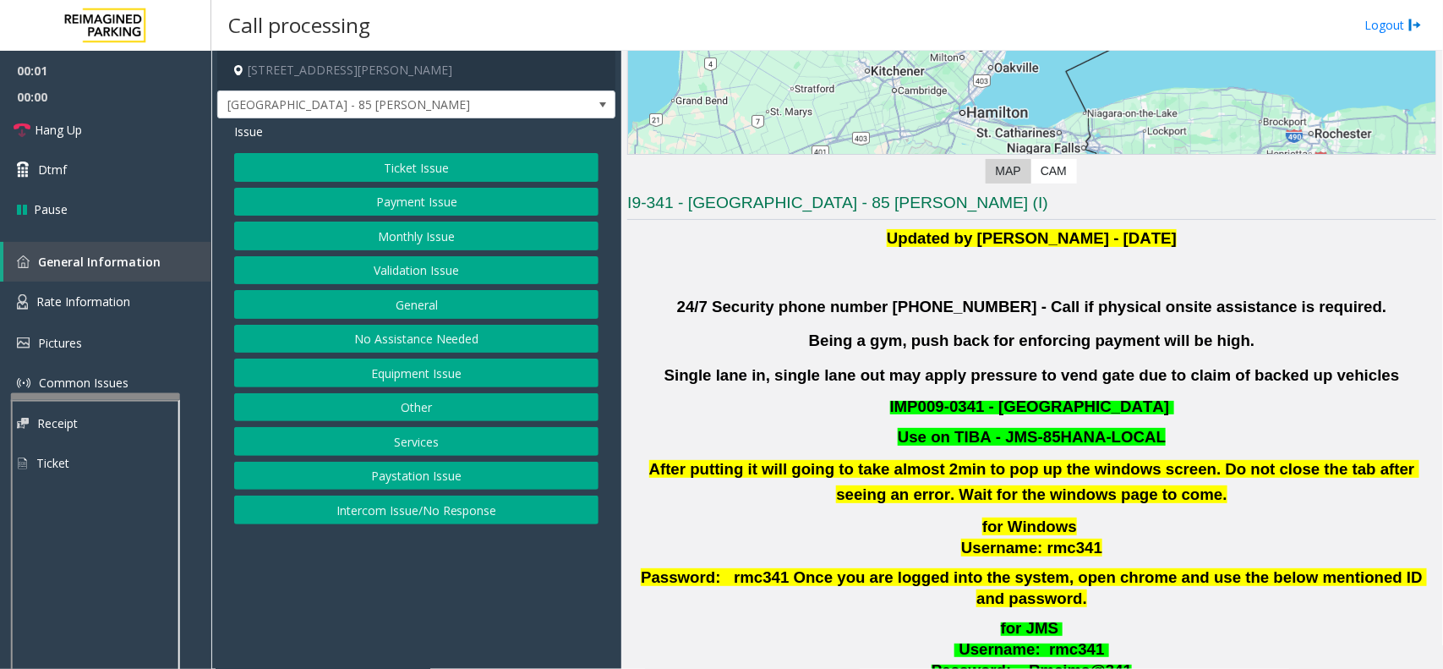
scroll to position [317, 0]
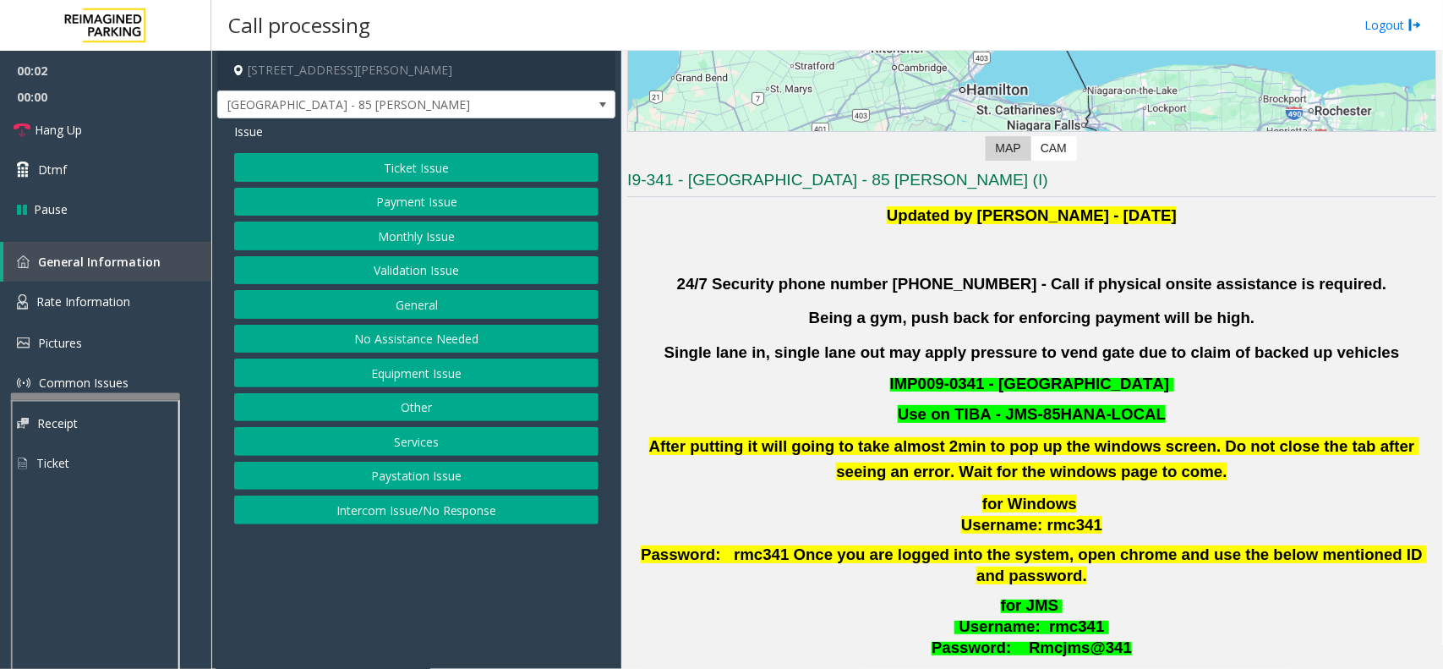
click at [456, 281] on button "Validation Issue" at bounding box center [416, 270] width 364 height 29
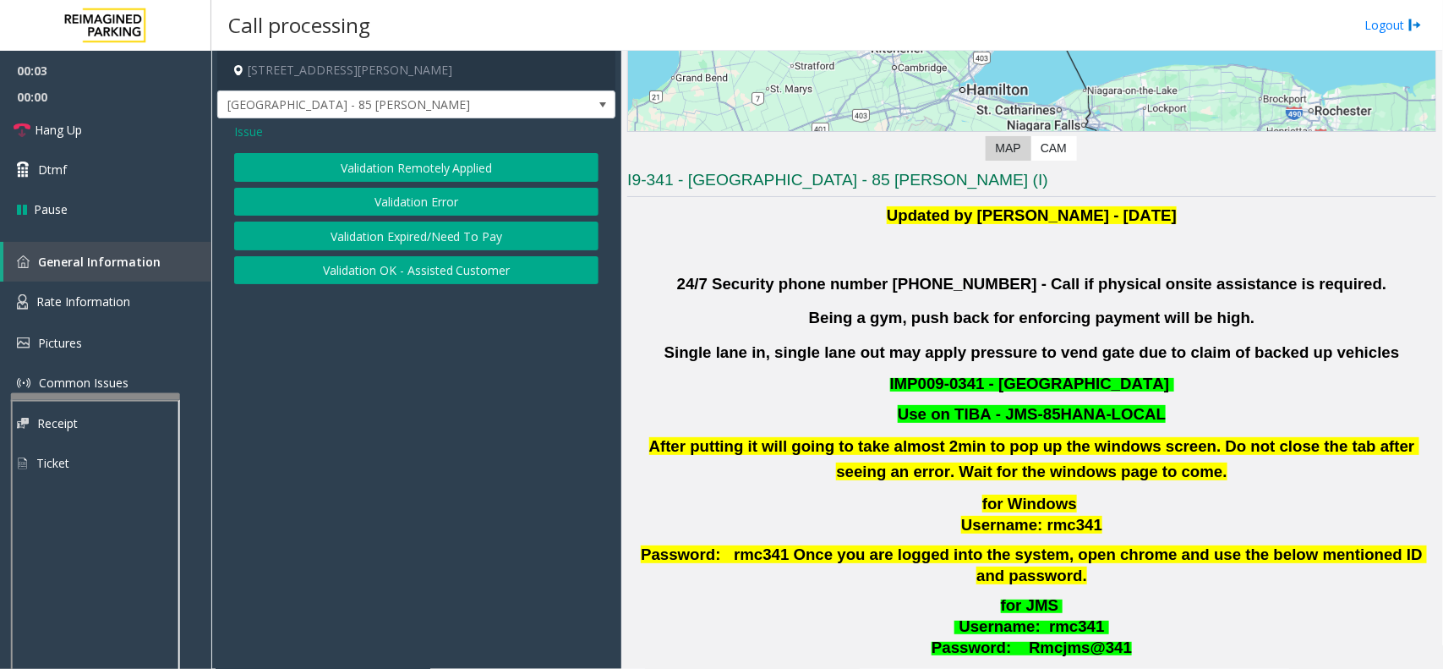
click at [452, 207] on button "Validation Error" at bounding box center [416, 202] width 364 height 29
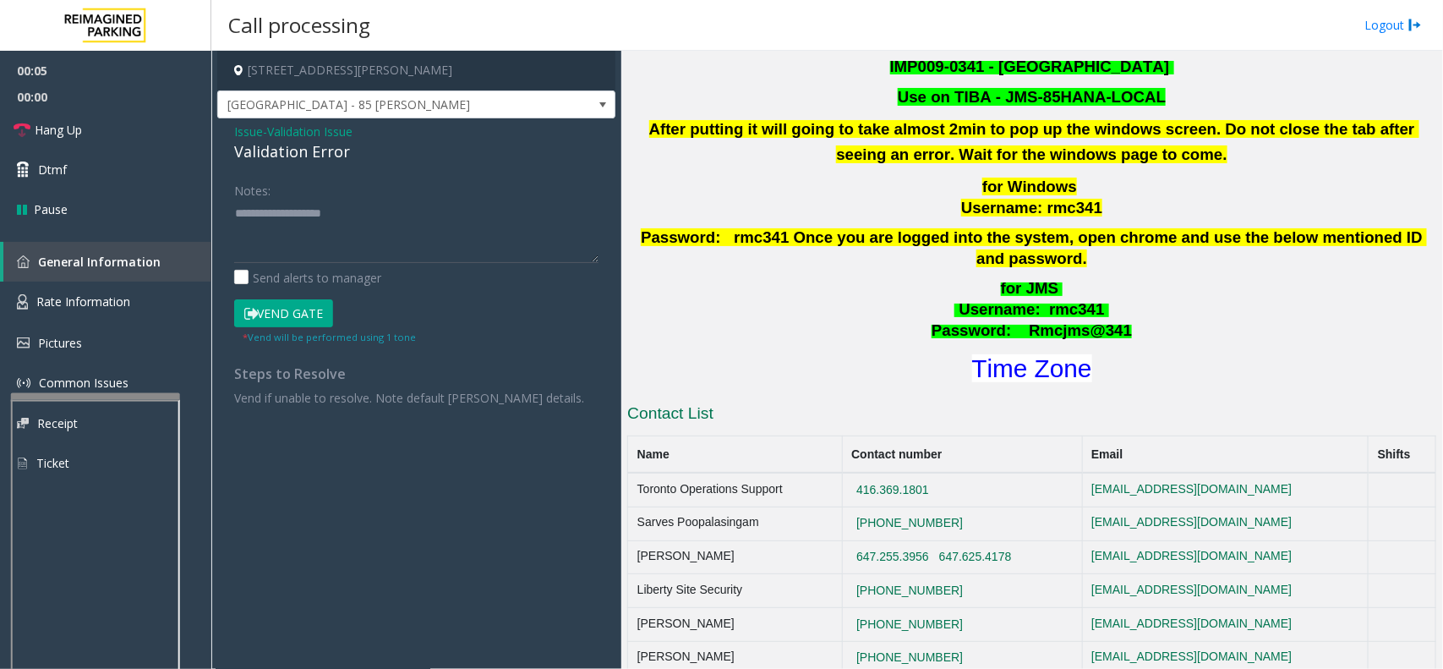
scroll to position [423, 0]
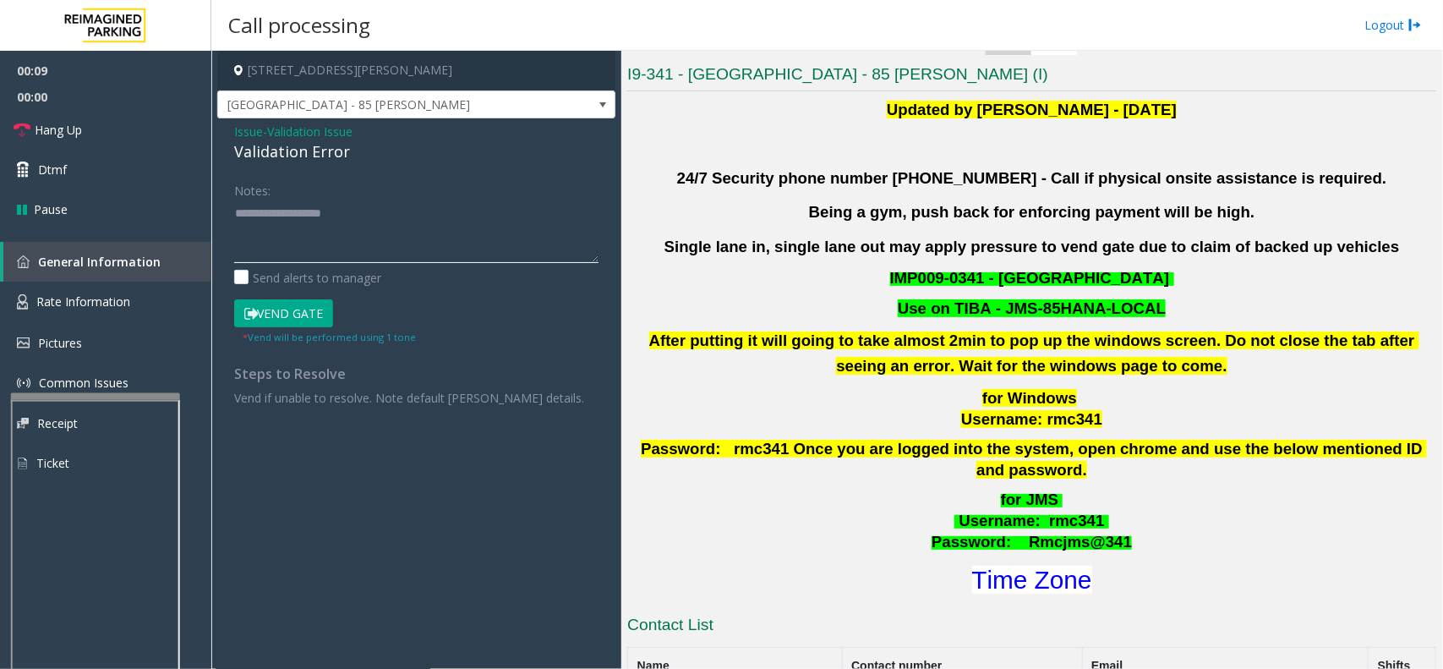
click at [429, 229] on textarea at bounding box center [416, 230] width 364 height 63
type textarea "*"
click at [297, 227] on textarea at bounding box center [416, 230] width 364 height 63
click at [246, 132] on span "Issue" at bounding box center [248, 132] width 29 height 18
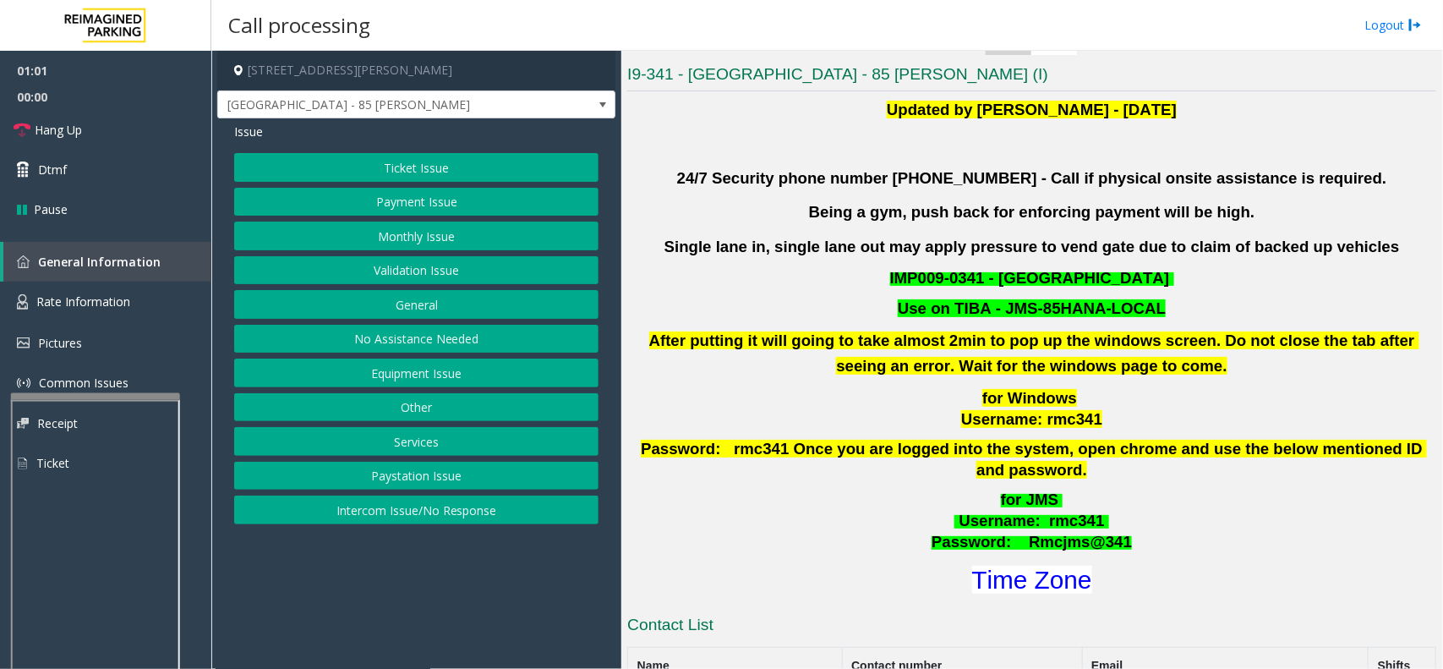
click at [380, 169] on button "Ticket Issue" at bounding box center [416, 167] width 364 height 29
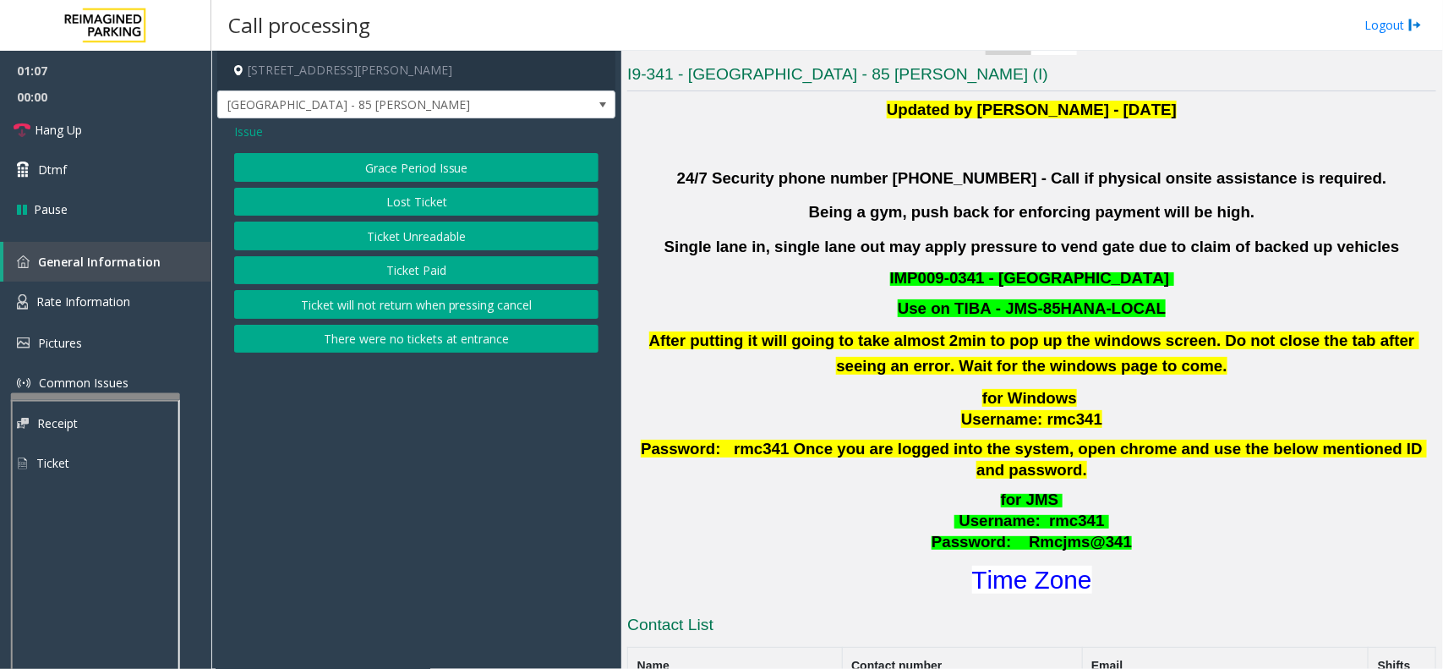
click at [398, 344] on button "There were no tickets at entrance" at bounding box center [416, 339] width 364 height 29
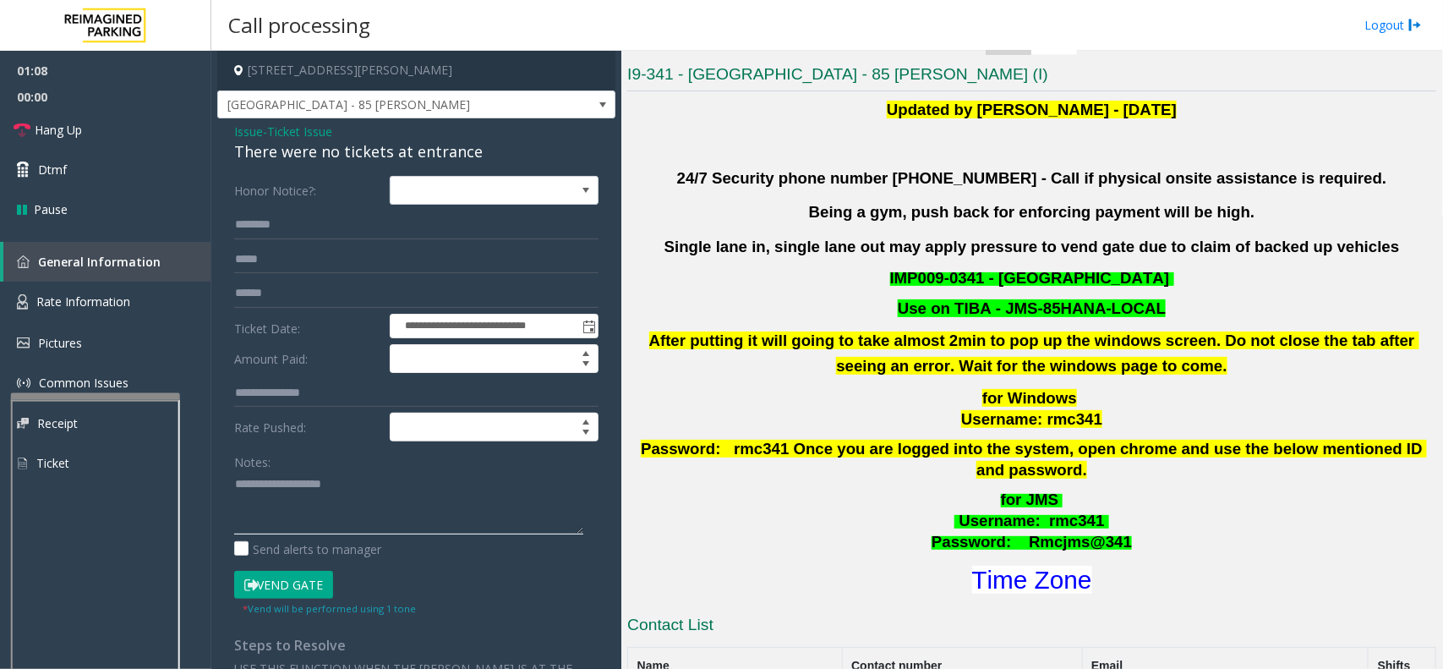
click at [315, 493] on textarea at bounding box center [408, 502] width 349 height 63
click at [319, 586] on button "Vend Gate" at bounding box center [283, 585] width 99 height 29
click at [381, 500] on textarea at bounding box center [408, 502] width 349 height 63
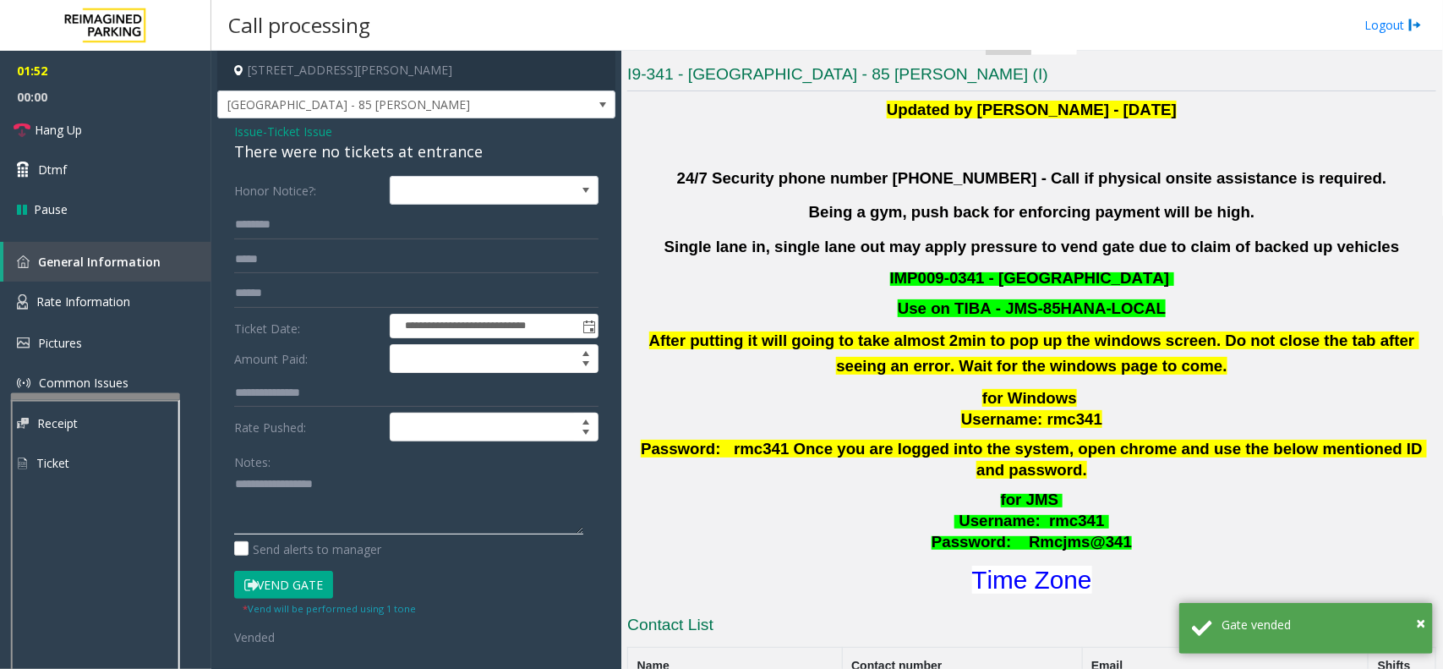
scroll to position [11, 0]
drag, startPoint x: 225, startPoint y: 137, endPoint x: 489, endPoint y: 161, distance: 264.9
click at [489, 161] on div "**********" at bounding box center [416, 545] width 398 height 854
copy div "Issue - Ticket Issue There were no tickets at entrance"
click at [290, 522] on textarea at bounding box center [408, 502] width 349 height 63
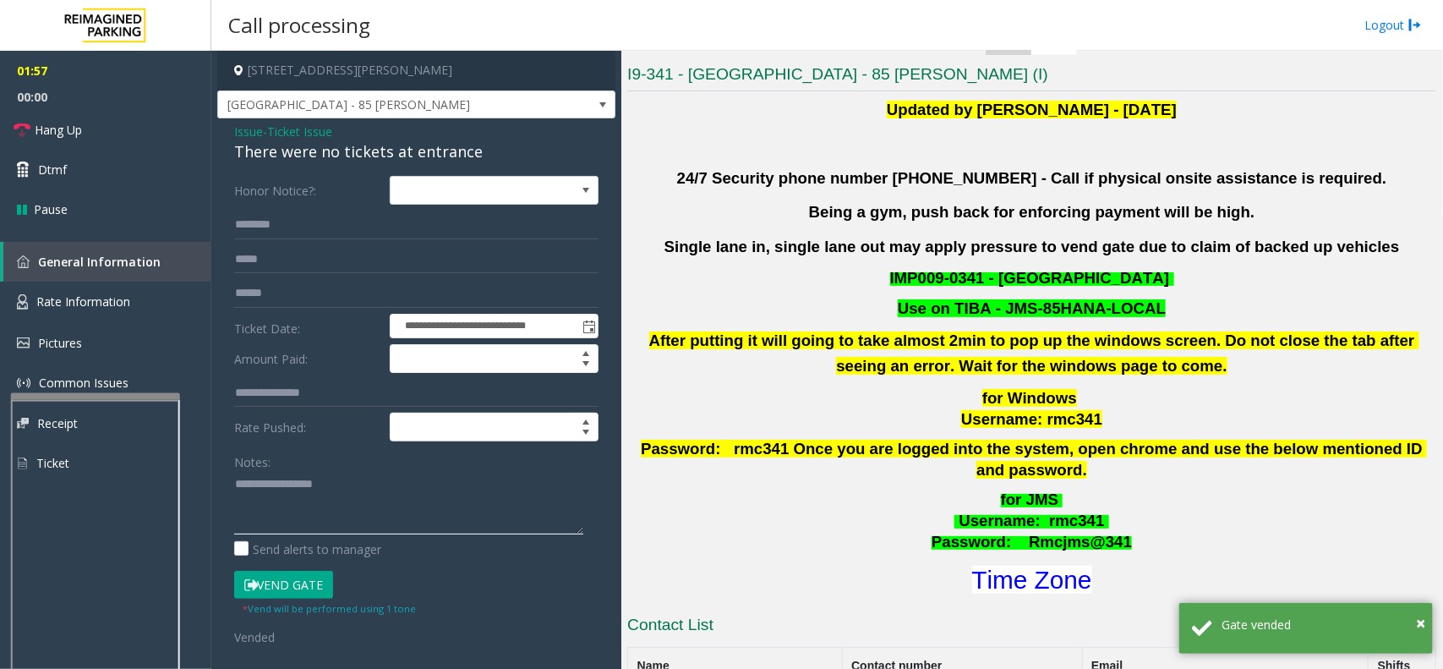
paste textarea "**********"
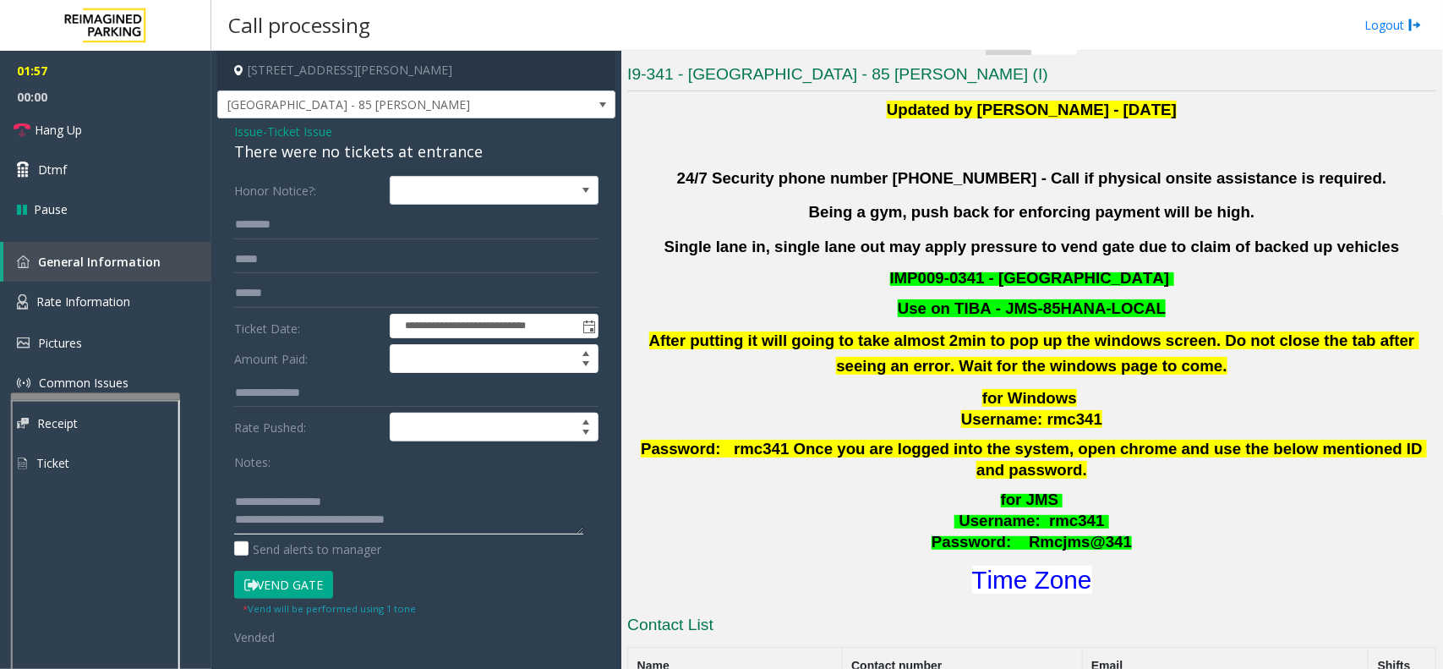
scroll to position [64, 0]
click at [374, 525] on textarea at bounding box center [408, 502] width 349 height 63
paste textarea "**********"
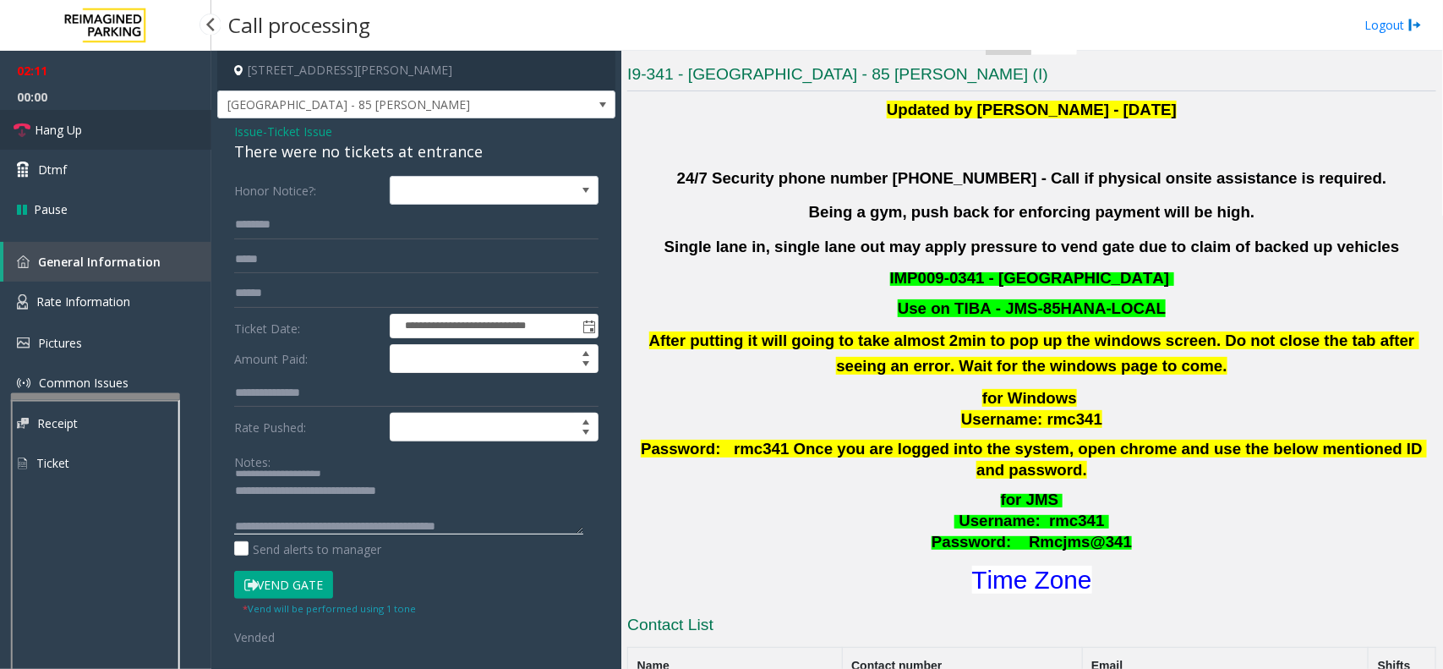
type textarea "**********"
click at [85, 123] on link "Hang Up" at bounding box center [105, 130] width 211 height 40
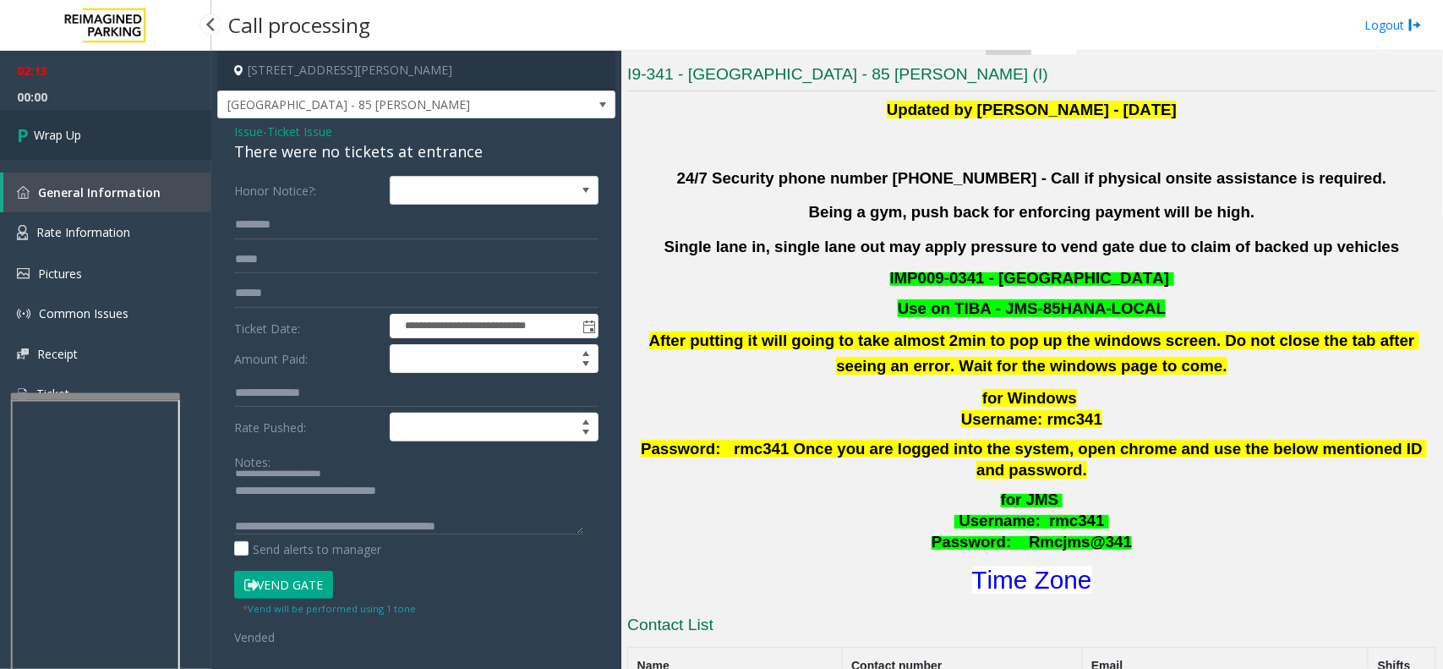
click at [85, 123] on link "Wrap Up" at bounding box center [105, 135] width 211 height 50
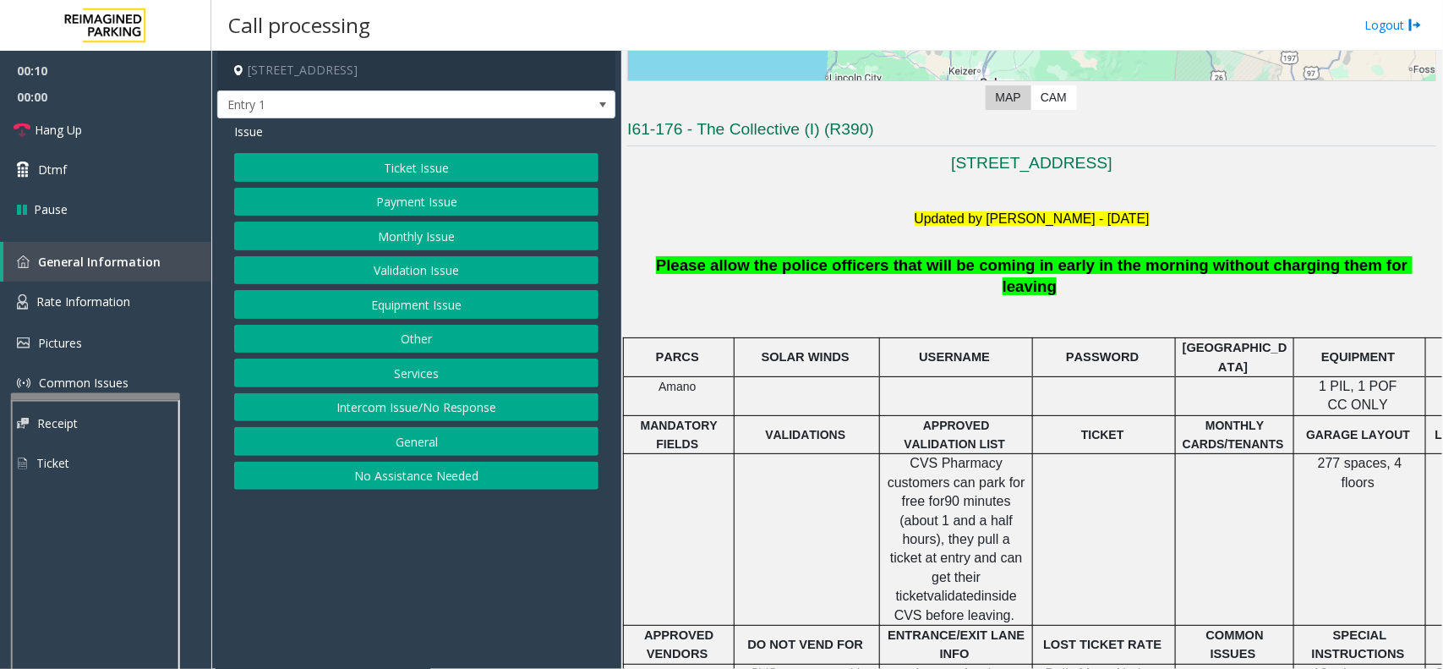
scroll to position [317, 0]
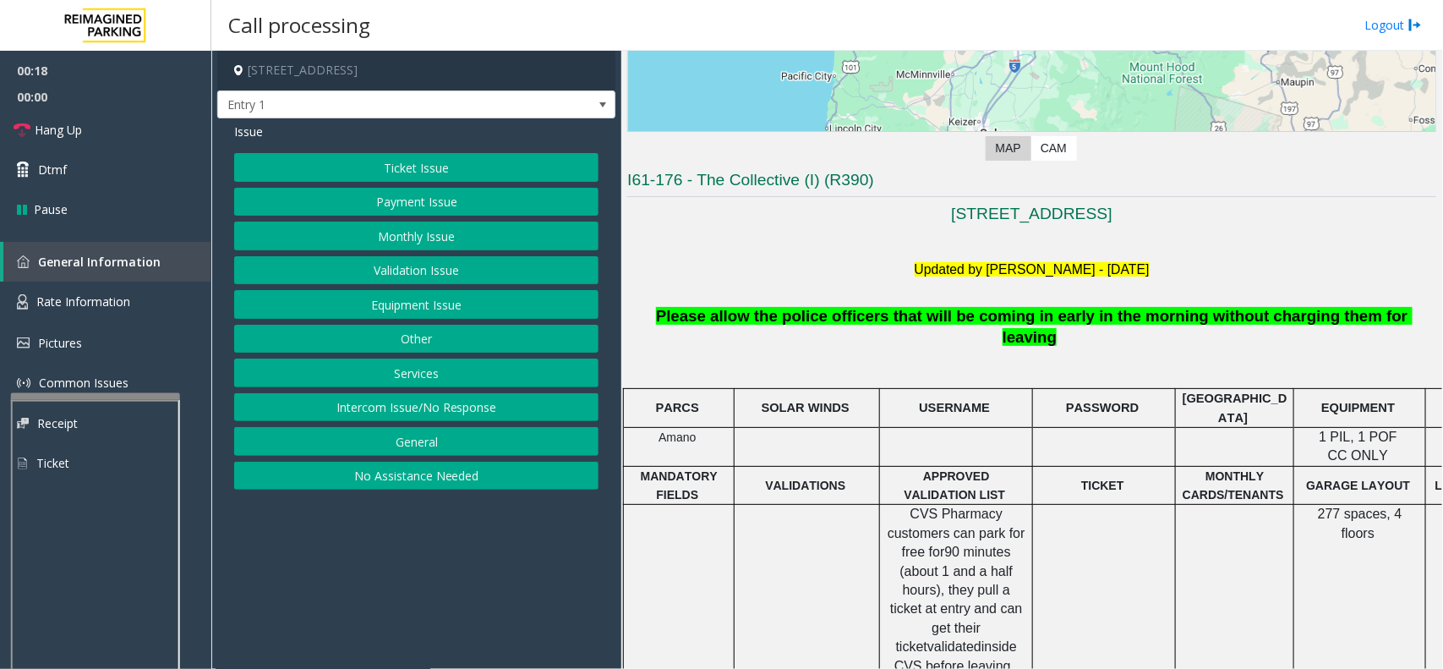
click at [412, 404] on button "Intercom Issue/No Response" at bounding box center [416, 407] width 364 height 29
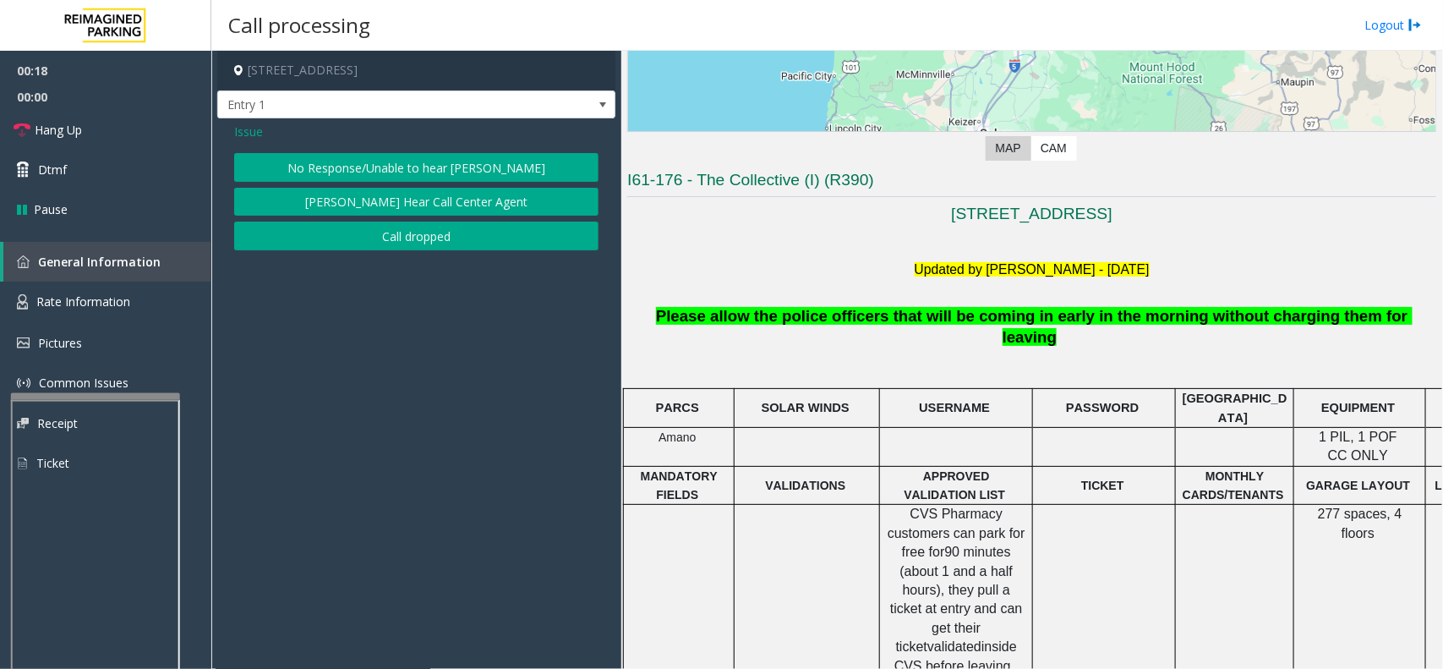
click at [420, 180] on button "No Response/Unable to hear [PERSON_NAME]" at bounding box center [416, 167] width 364 height 29
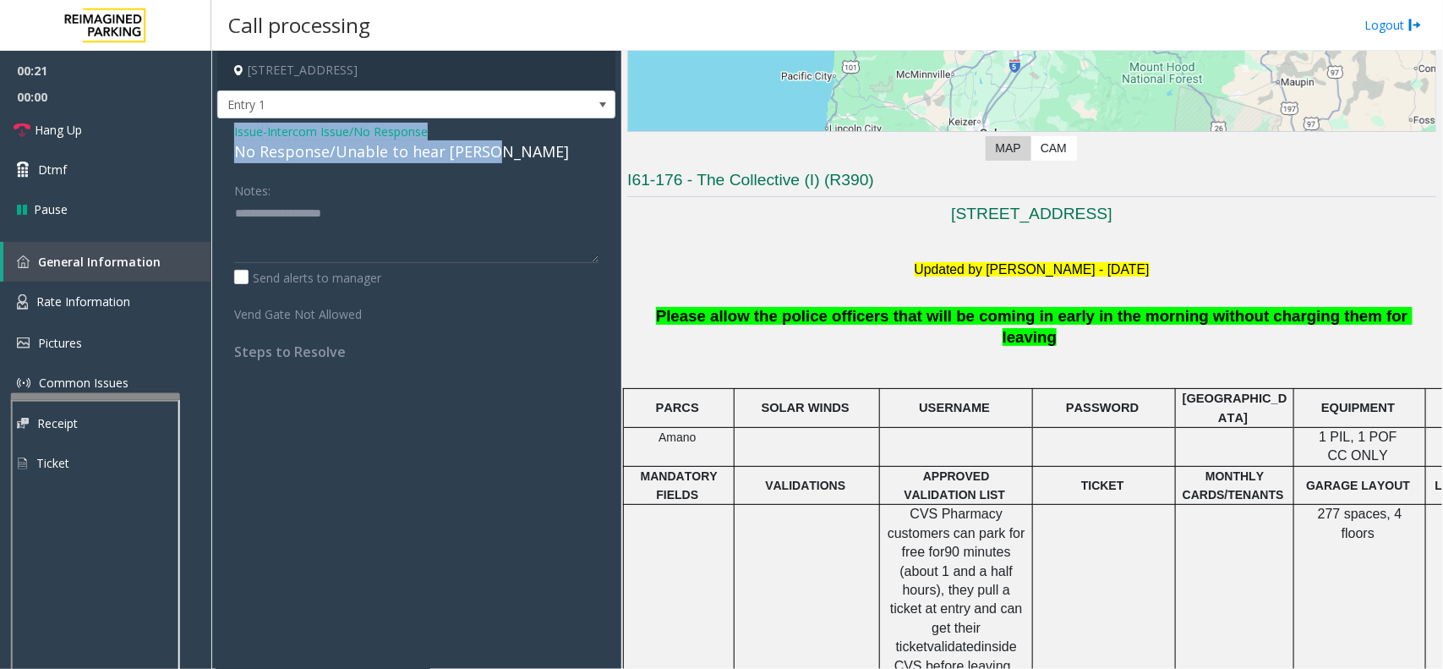
drag, startPoint x: 230, startPoint y: 123, endPoint x: 522, endPoint y: 161, distance: 294.9
click at [522, 161] on div "Issue - Intercom Issue/No Response No Response/Unable to hear [PERSON_NAME] Not…" at bounding box center [416, 247] width 398 height 259
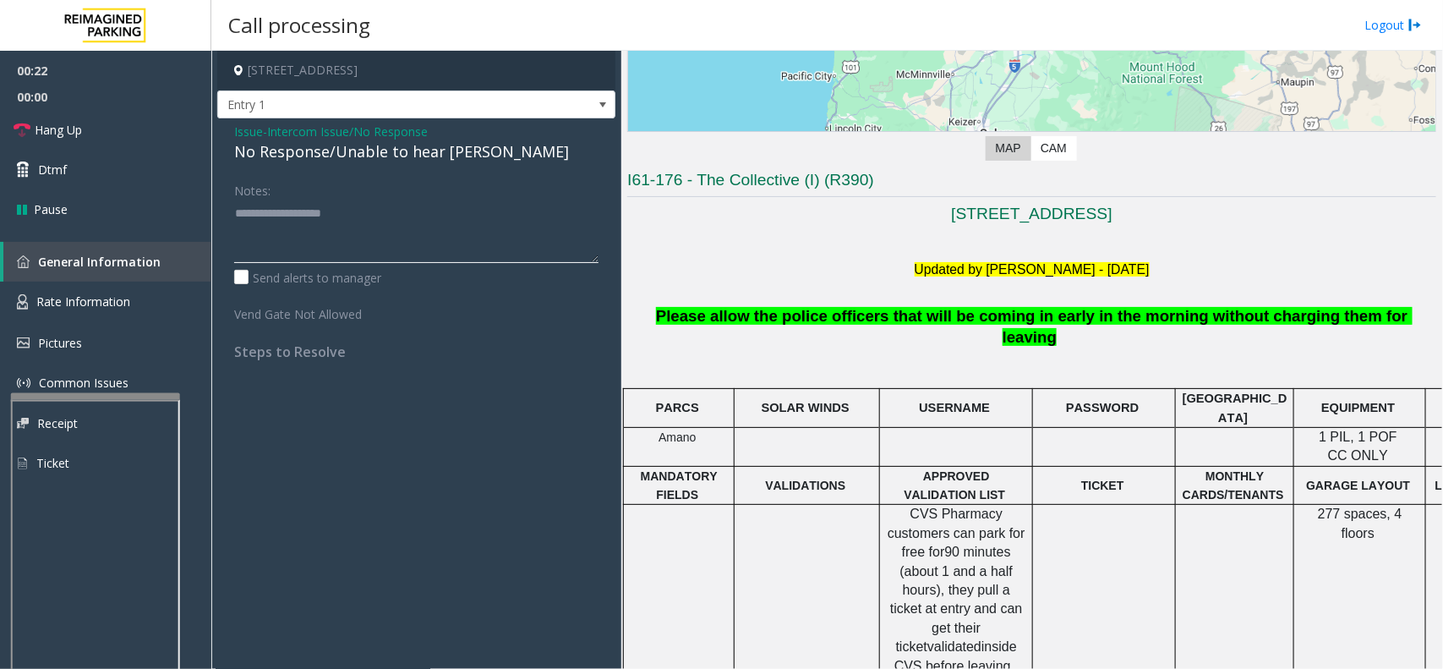
click at [374, 228] on textarea at bounding box center [416, 230] width 364 height 63
paste textarea "**********"
type textarea "**********"
click at [170, 134] on link "Hang Up" at bounding box center [105, 130] width 211 height 40
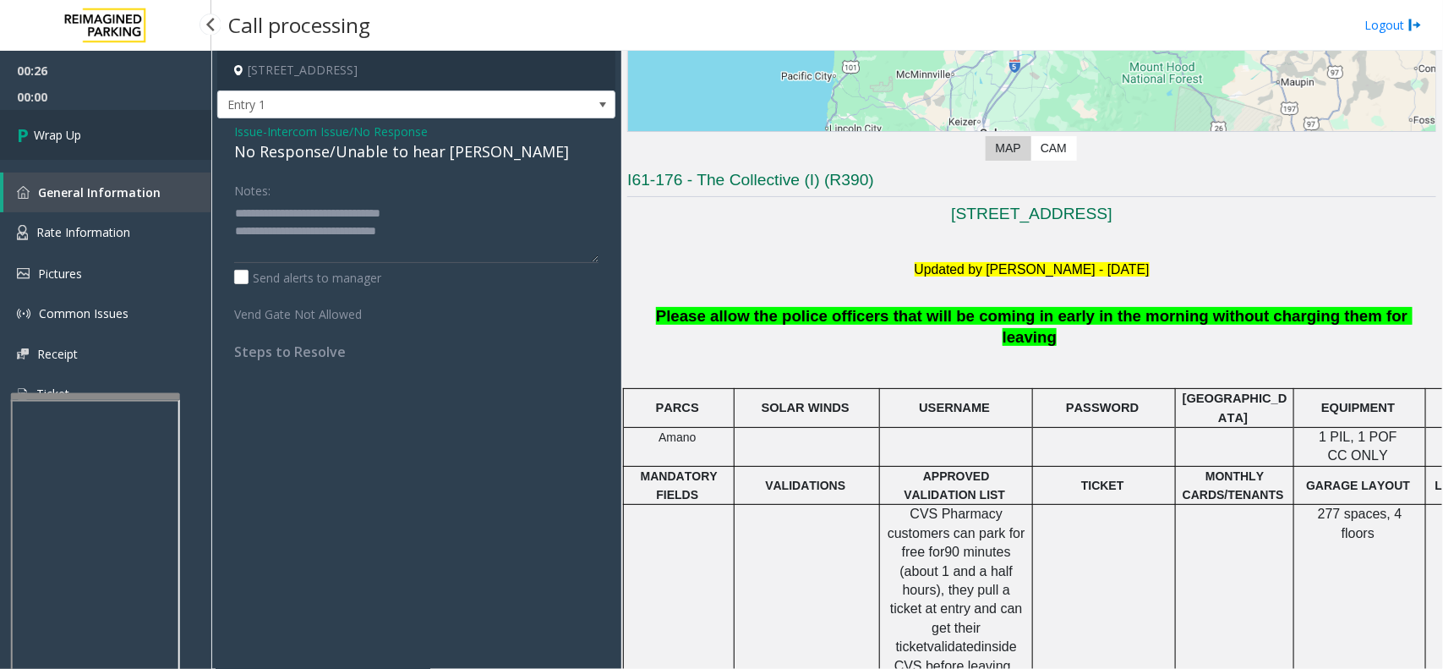
click at [106, 134] on link "Wrap Up" at bounding box center [105, 135] width 211 height 50
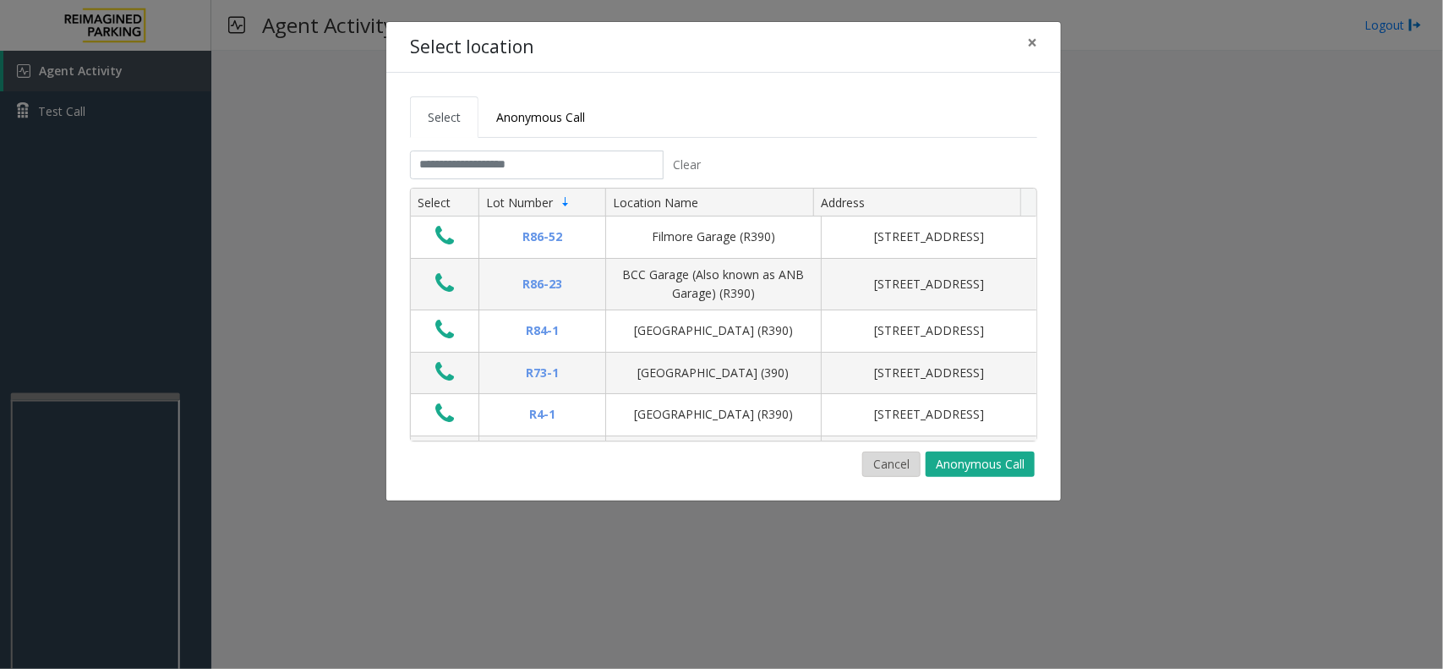
click at [905, 469] on button "Cancel" at bounding box center [891, 463] width 58 height 25
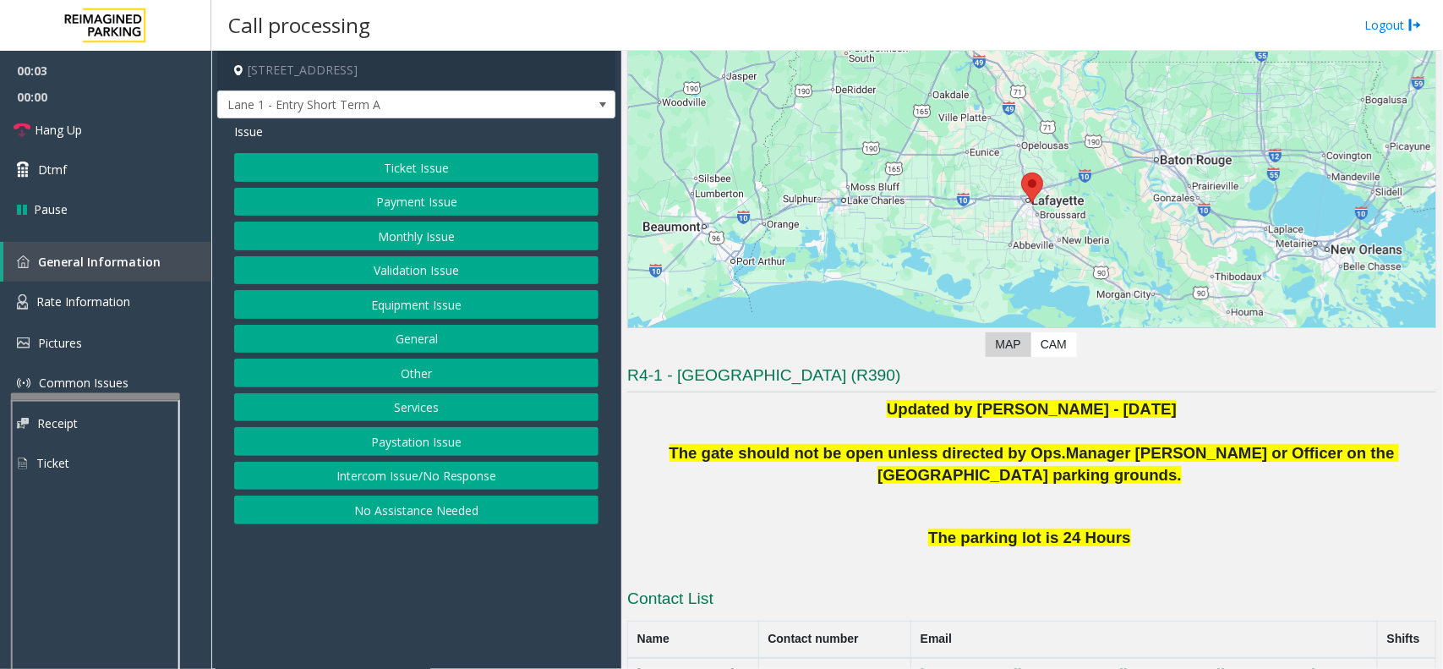
scroll to position [211, 0]
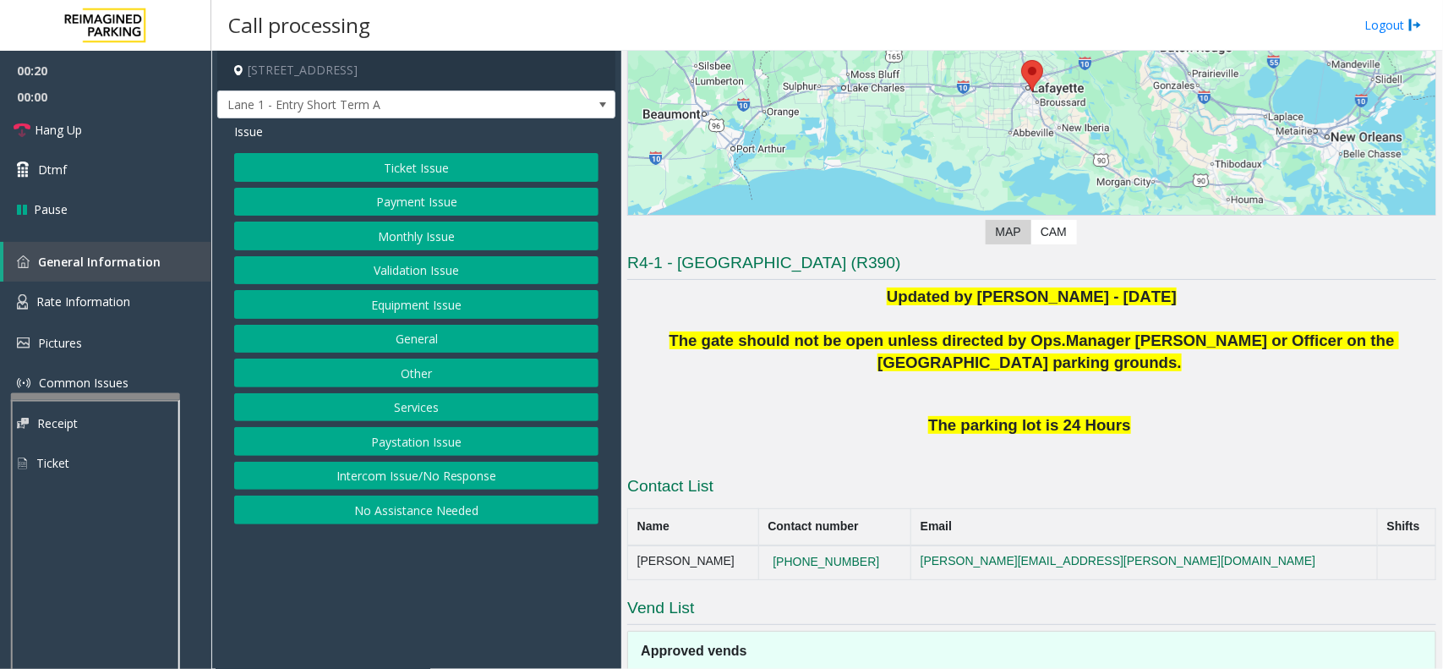
click at [517, 170] on button "Ticket Issue" at bounding box center [416, 167] width 364 height 29
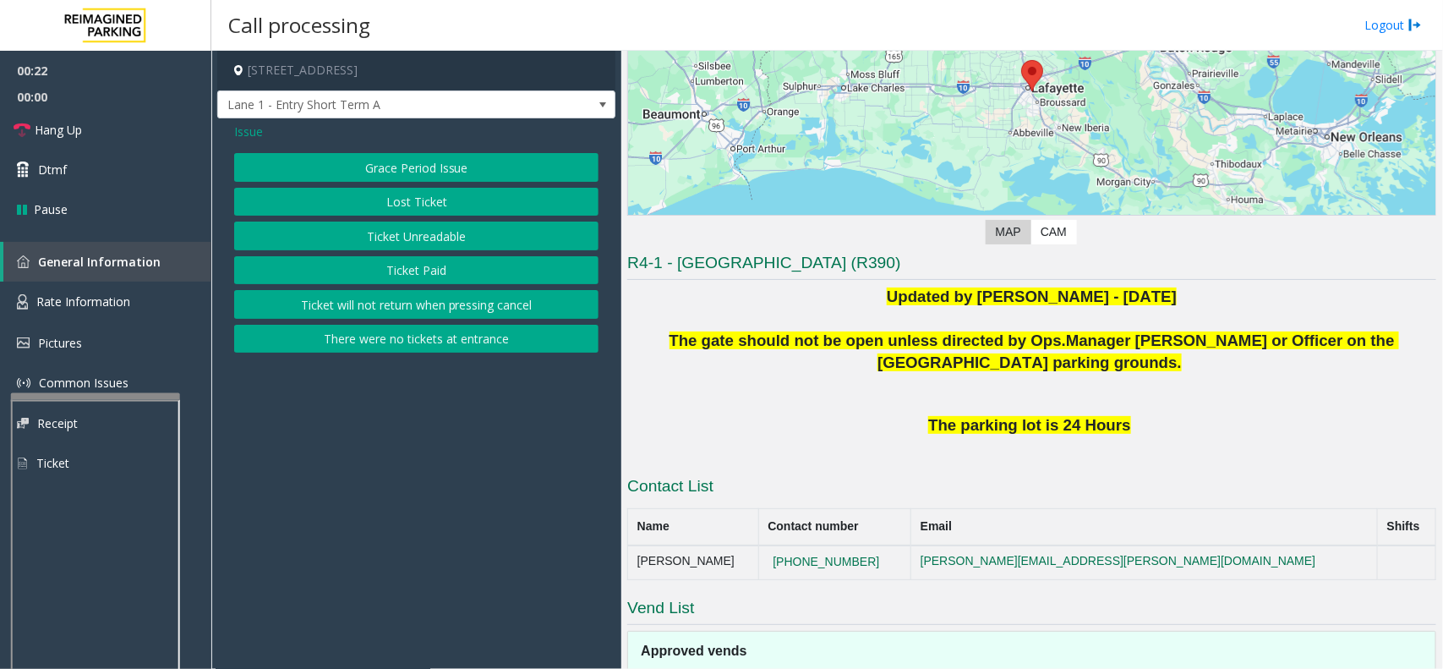
click at [482, 273] on button "Ticket Paid" at bounding box center [416, 270] width 364 height 29
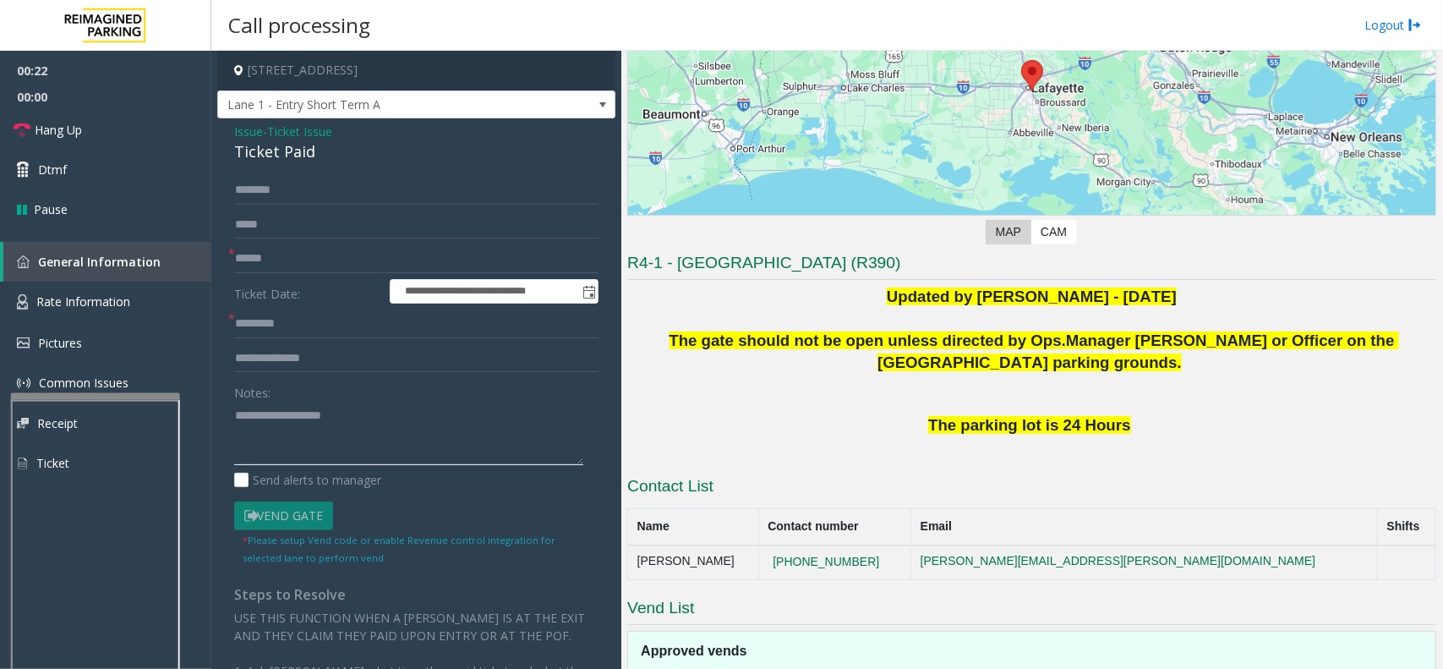
click at [314, 437] on textarea at bounding box center [408, 433] width 349 height 63
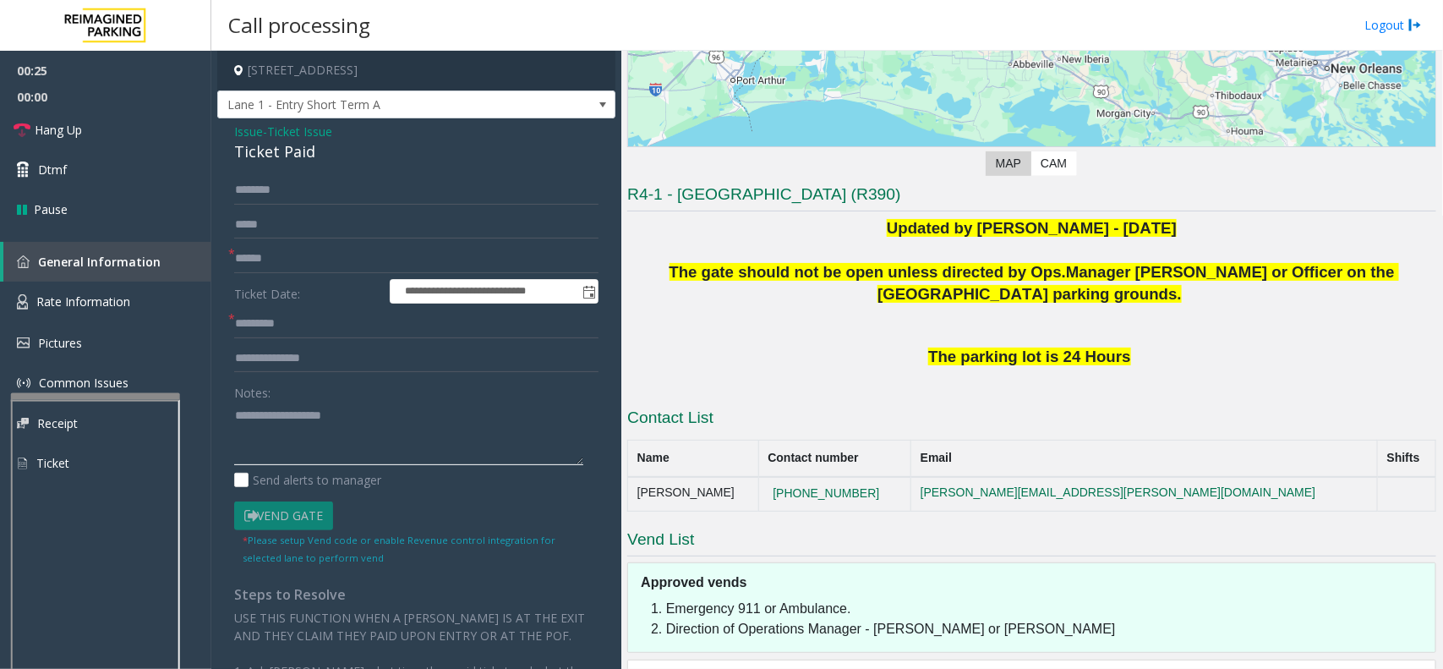
scroll to position [317, 0]
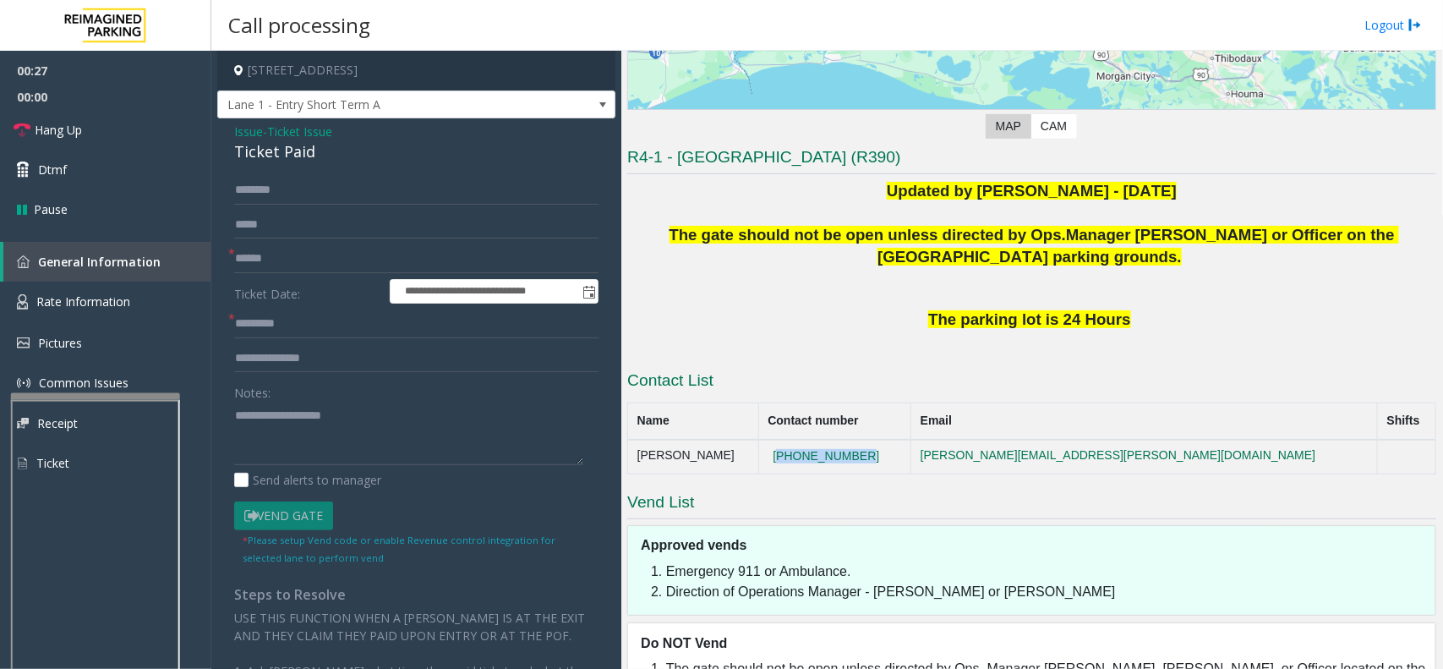
drag, startPoint x: 915, startPoint y: 452, endPoint x: 810, endPoint y: 453, distance: 105.7
click at [810, 453] on td "[PHONE_NUMBER]" at bounding box center [834, 457] width 152 height 34
click at [292, 440] on textarea at bounding box center [408, 433] width 349 height 63
click at [307, 269] on input "text" at bounding box center [416, 258] width 364 height 29
type input "**"
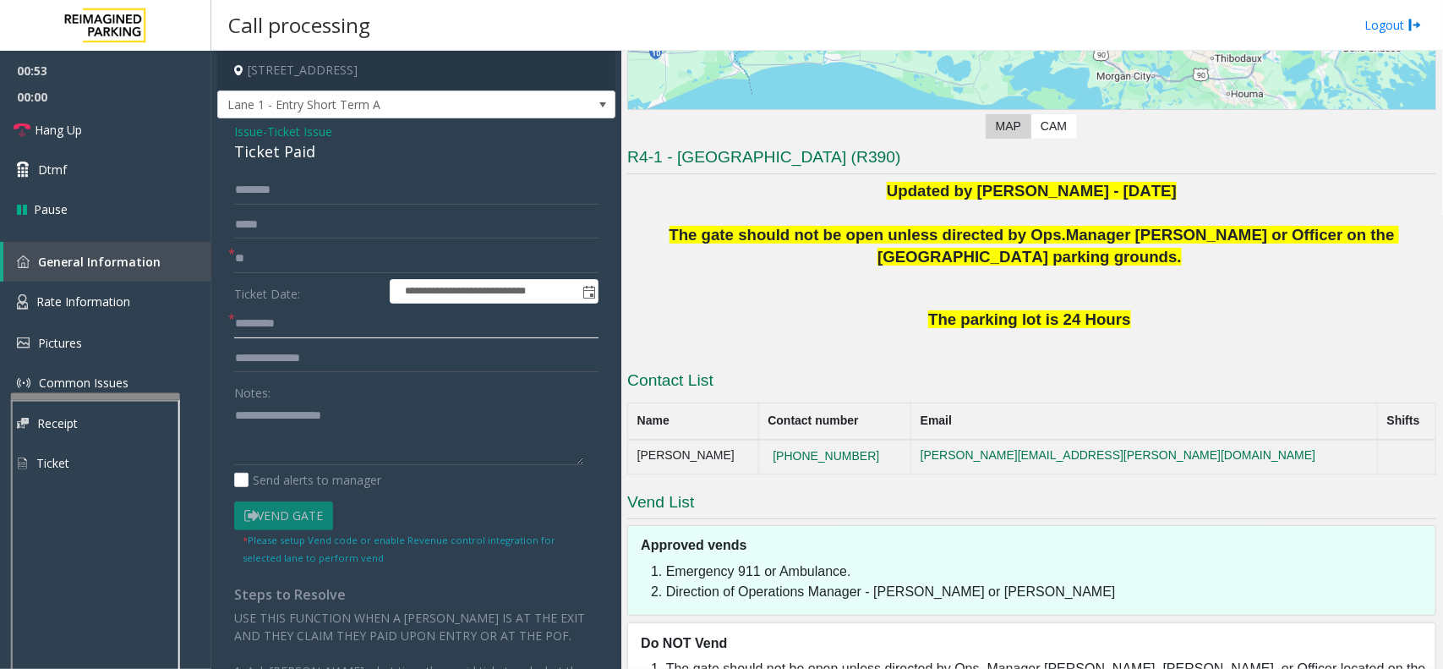
click at [285, 330] on input "text" at bounding box center [416, 323] width 364 height 29
type input "**"
click at [276, 412] on textarea at bounding box center [408, 433] width 349 height 63
drag, startPoint x: 222, startPoint y: 128, endPoint x: 332, endPoint y: 150, distance: 112.1
click at [332, 150] on div "**********" at bounding box center [416, 504] width 398 height 773
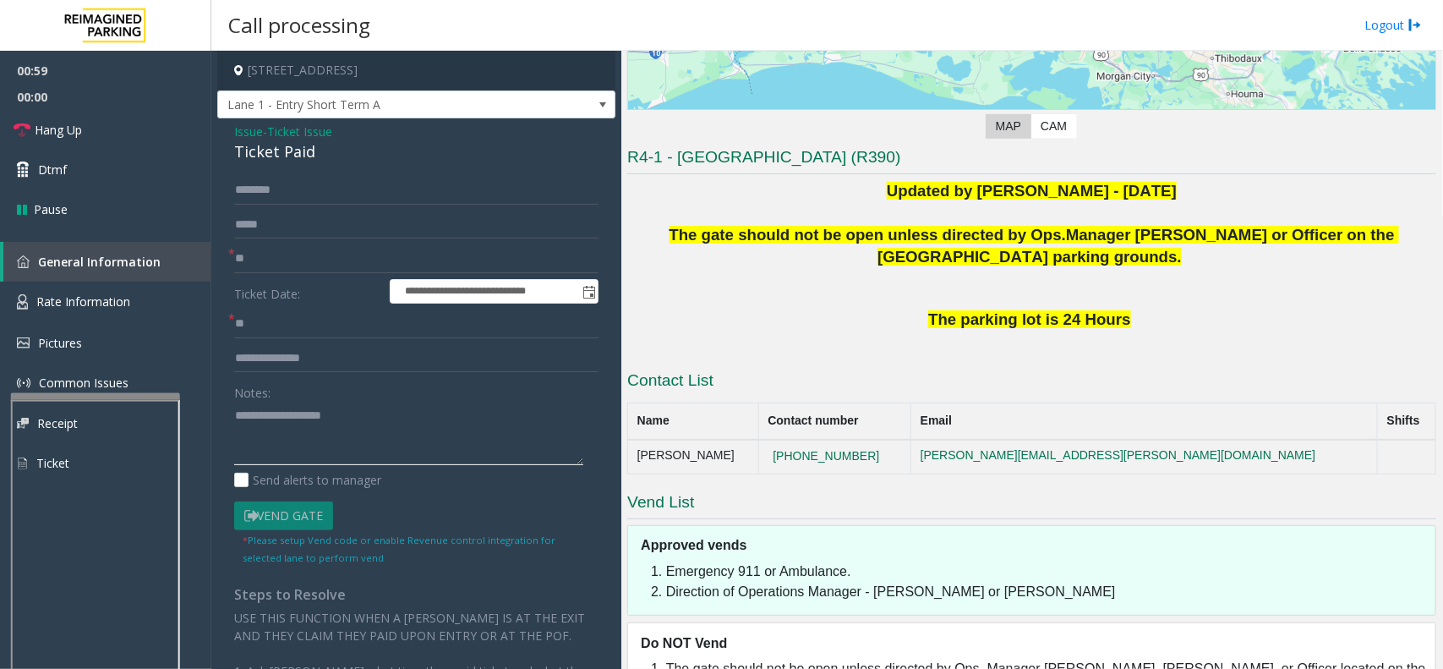
click at [294, 417] on textarea at bounding box center [408, 433] width 349 height 63
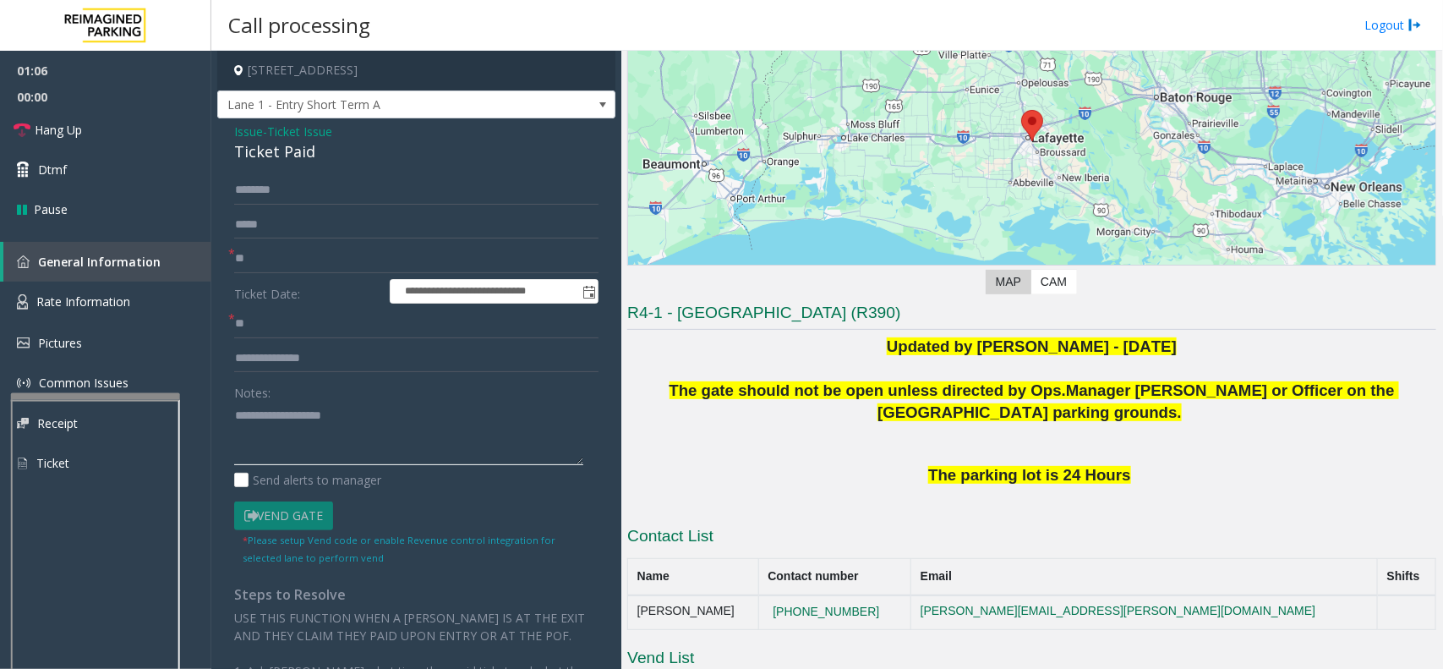
scroll to position [211, 0]
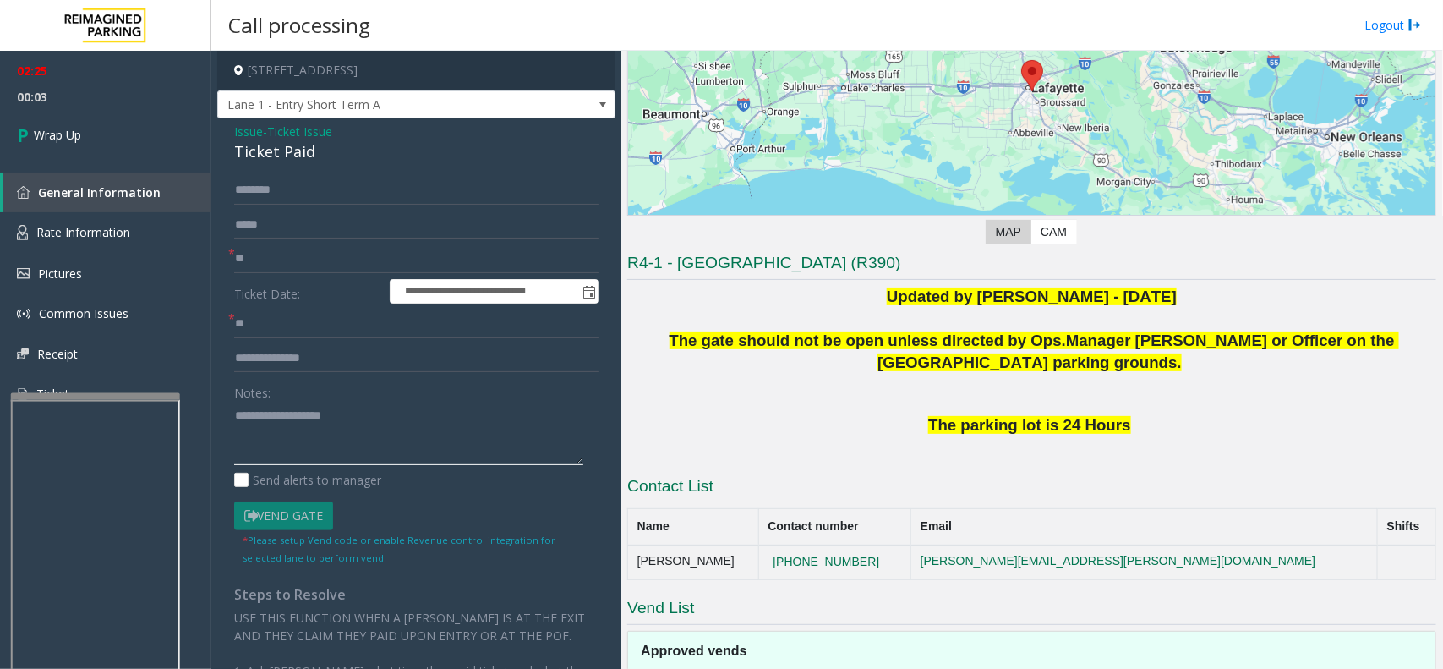
click at [266, 452] on textarea at bounding box center [408, 433] width 349 height 63
click at [289, 445] on textarea at bounding box center [408, 433] width 349 height 63
click at [305, 424] on textarea at bounding box center [408, 433] width 349 height 63
drag, startPoint x: 226, startPoint y: 125, endPoint x: 336, endPoint y: 173, distance: 120.8
click at [336, 173] on div "**********" at bounding box center [416, 504] width 398 height 773
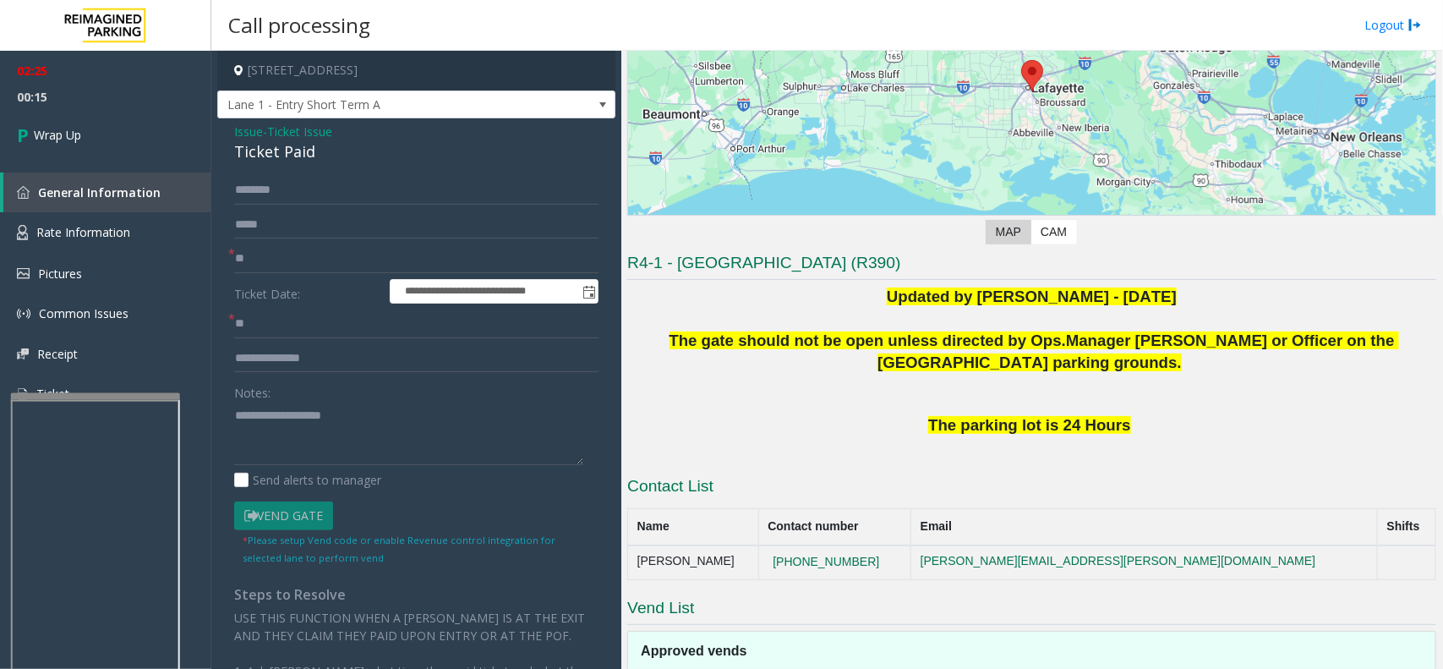
click at [309, 470] on div "Notes: Send alerts to manager" at bounding box center [416, 433] width 364 height 111
click at [307, 449] on textarea at bounding box center [408, 433] width 349 height 63
paste textarea "**********"
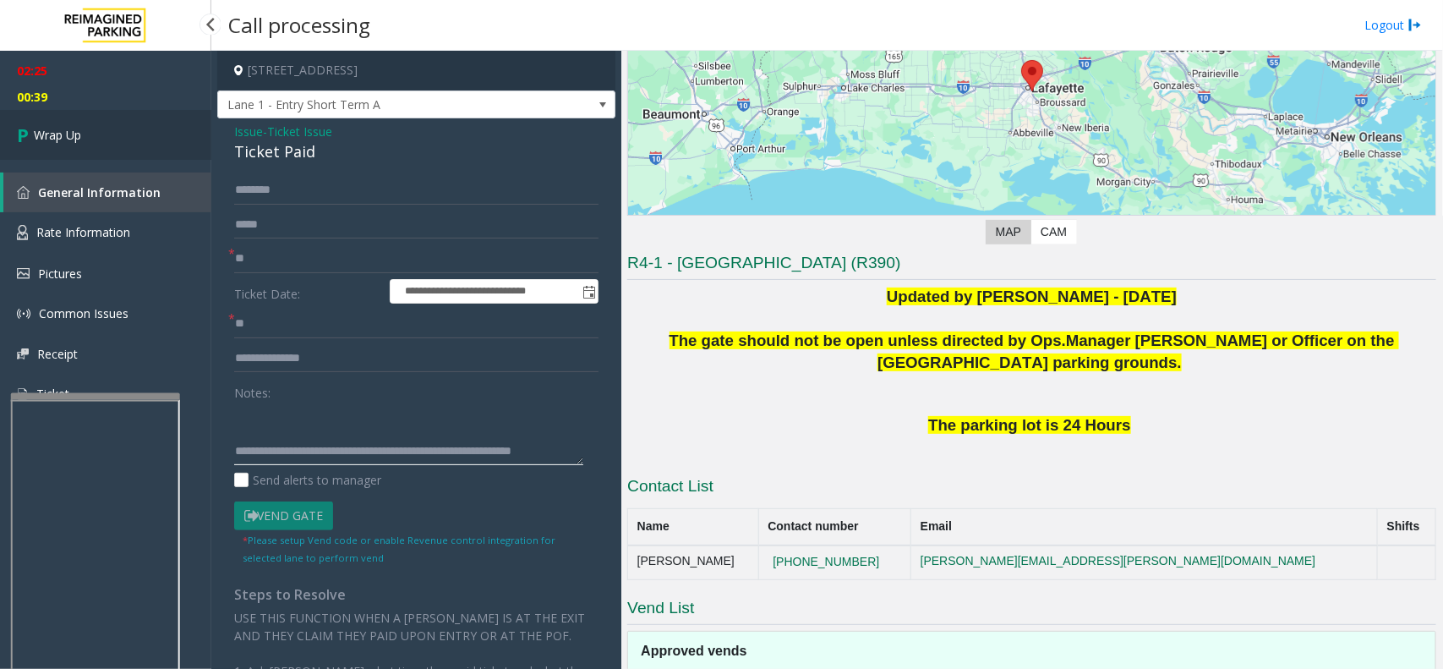
type textarea "**********"
click at [5, 128] on link "Wrap Up" at bounding box center [105, 135] width 211 height 50
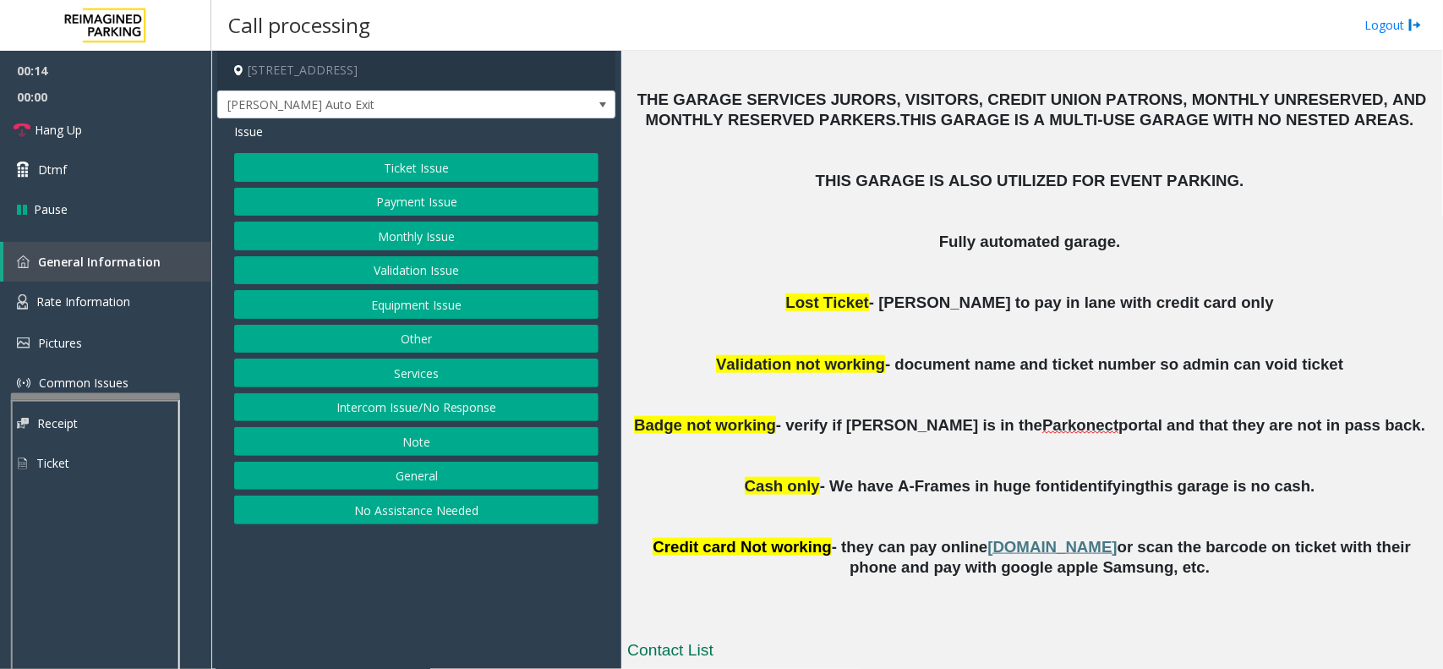
scroll to position [634, 0]
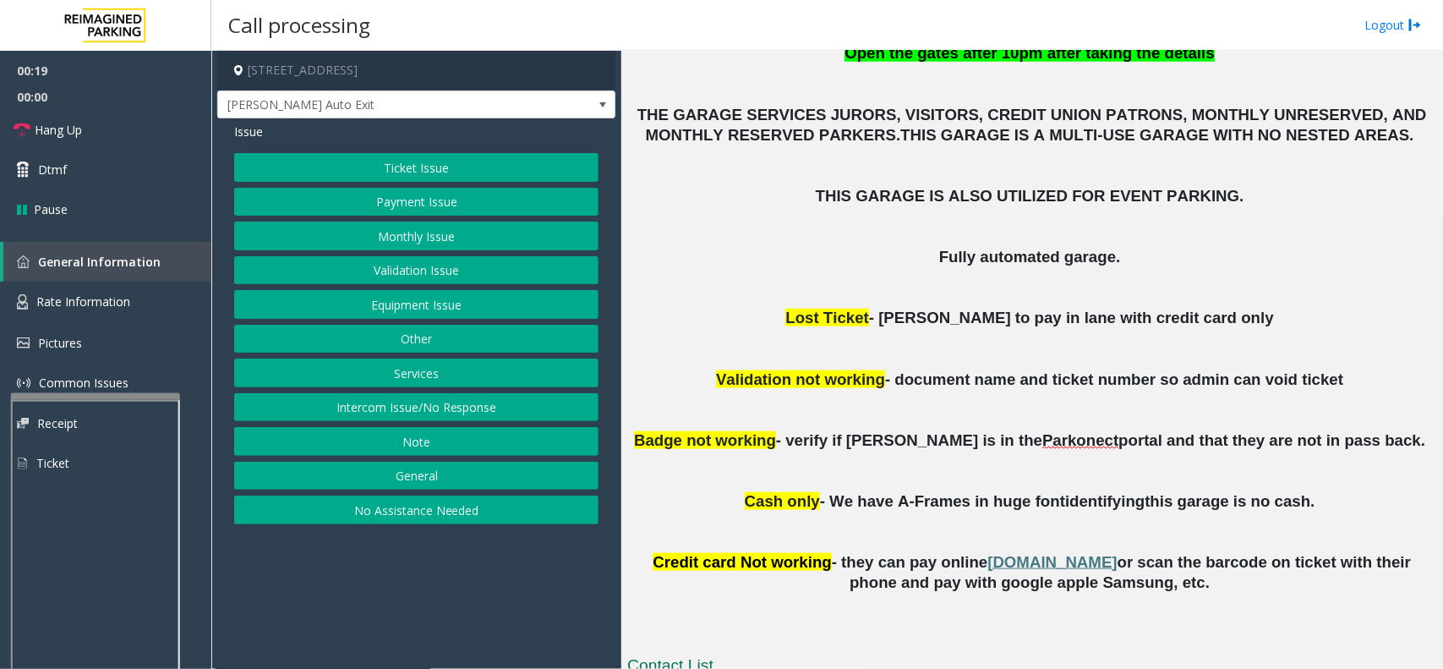
click at [314, 408] on button "Intercom Issue/No Response" at bounding box center [416, 407] width 364 height 29
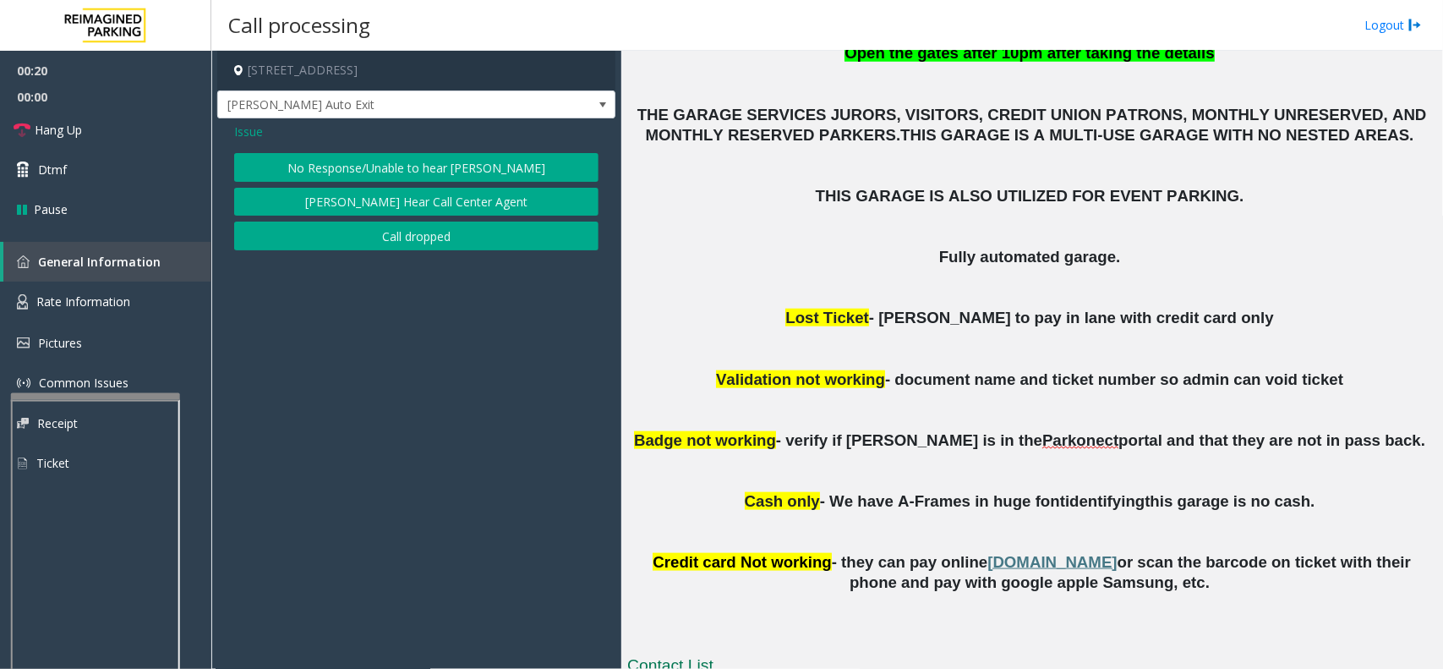
click at [361, 165] on button "No Response/Unable to hear [PERSON_NAME]" at bounding box center [416, 167] width 364 height 29
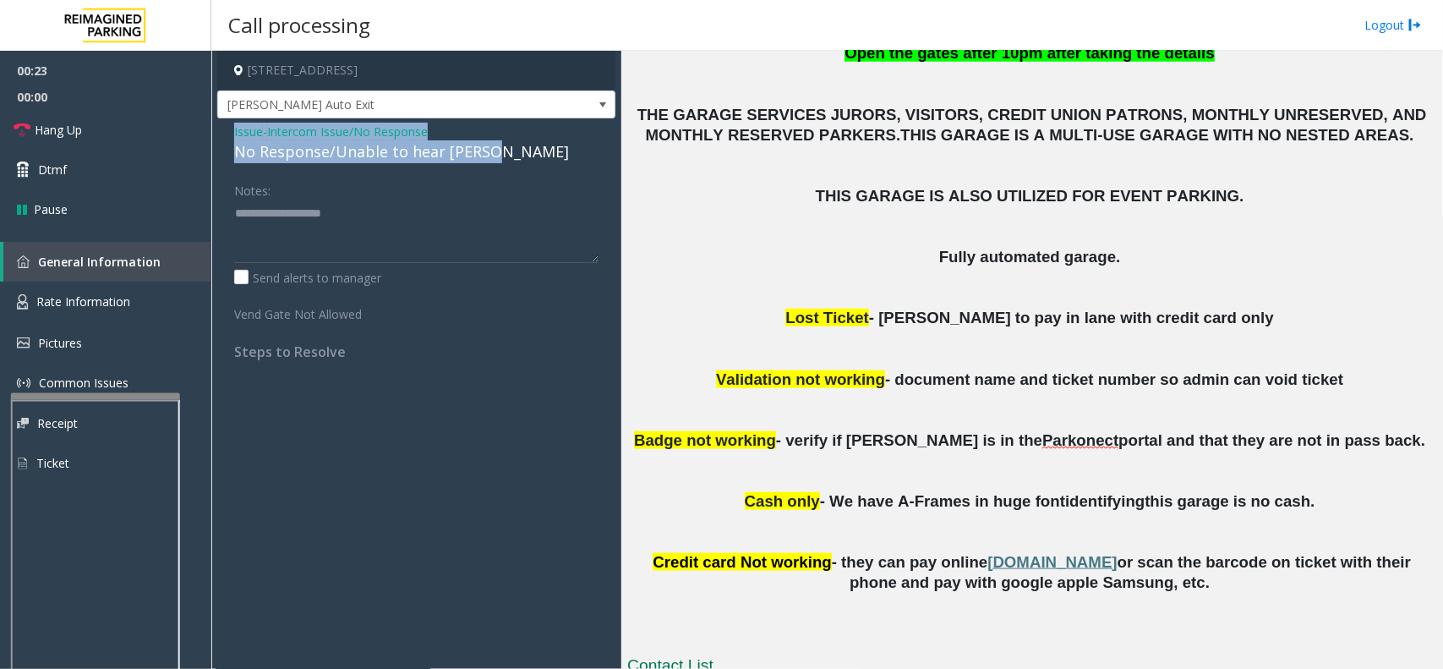
drag, startPoint x: 217, startPoint y: 132, endPoint x: 488, endPoint y: 150, distance: 271.1
click at [488, 150] on div "Issue - Intercom Issue/No Response No Response/Unable to hear [PERSON_NAME] Not…" at bounding box center [416, 247] width 398 height 259
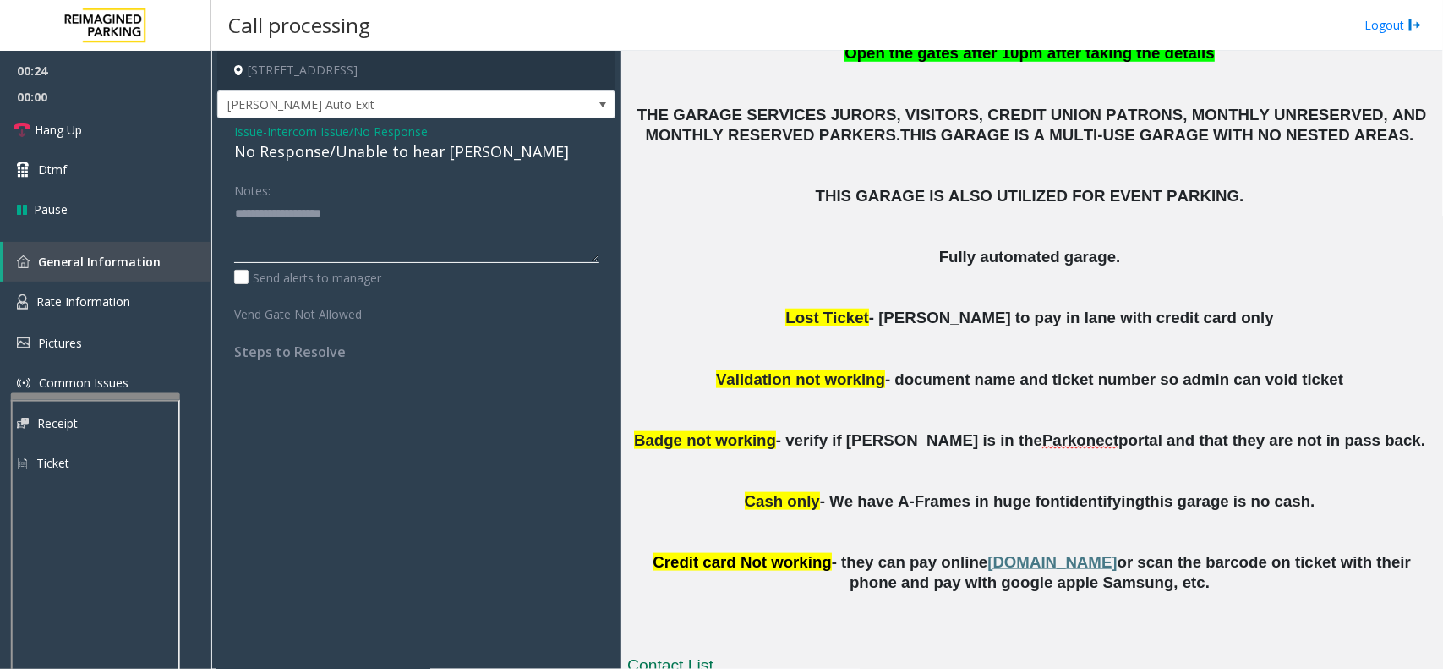
click at [412, 233] on textarea at bounding box center [416, 230] width 364 height 63
paste textarea "**********"
type textarea "**********"
click at [116, 129] on link "Hang Up" at bounding box center [105, 130] width 211 height 40
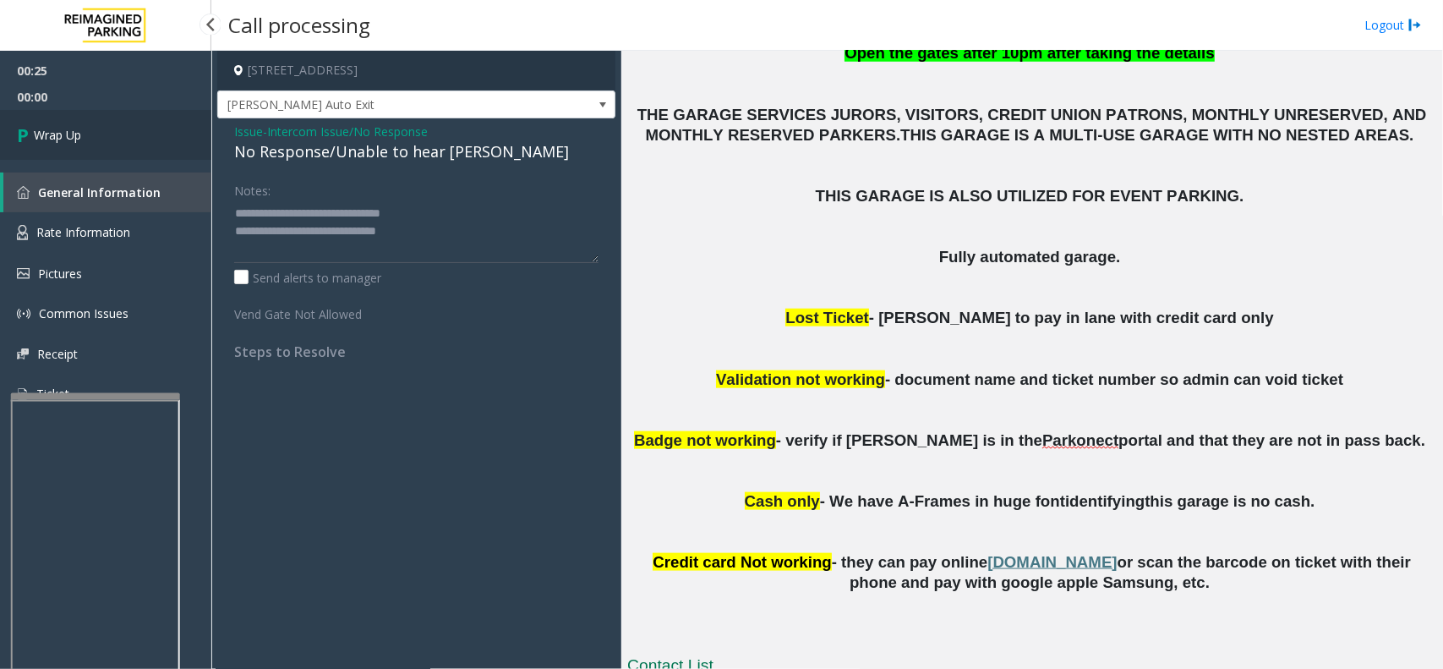
click at [65, 127] on span "Wrap Up" at bounding box center [57, 135] width 47 height 18
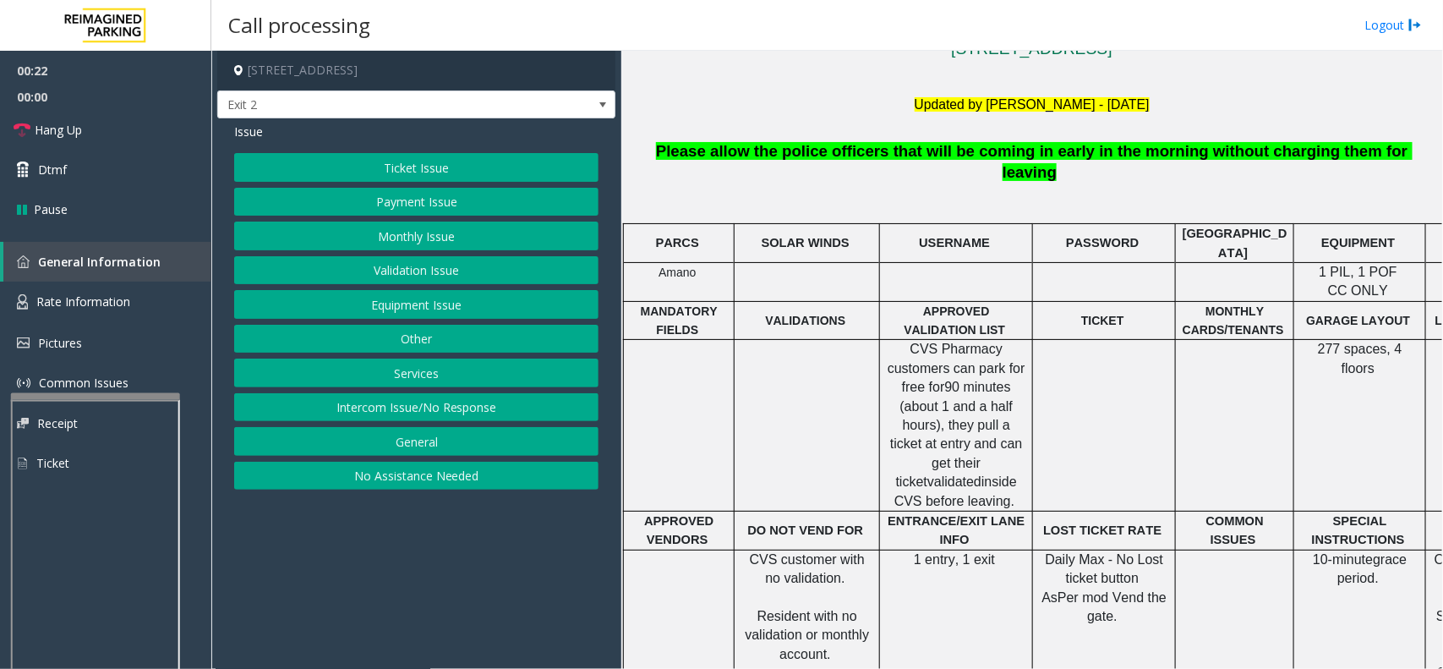
scroll to position [528, 0]
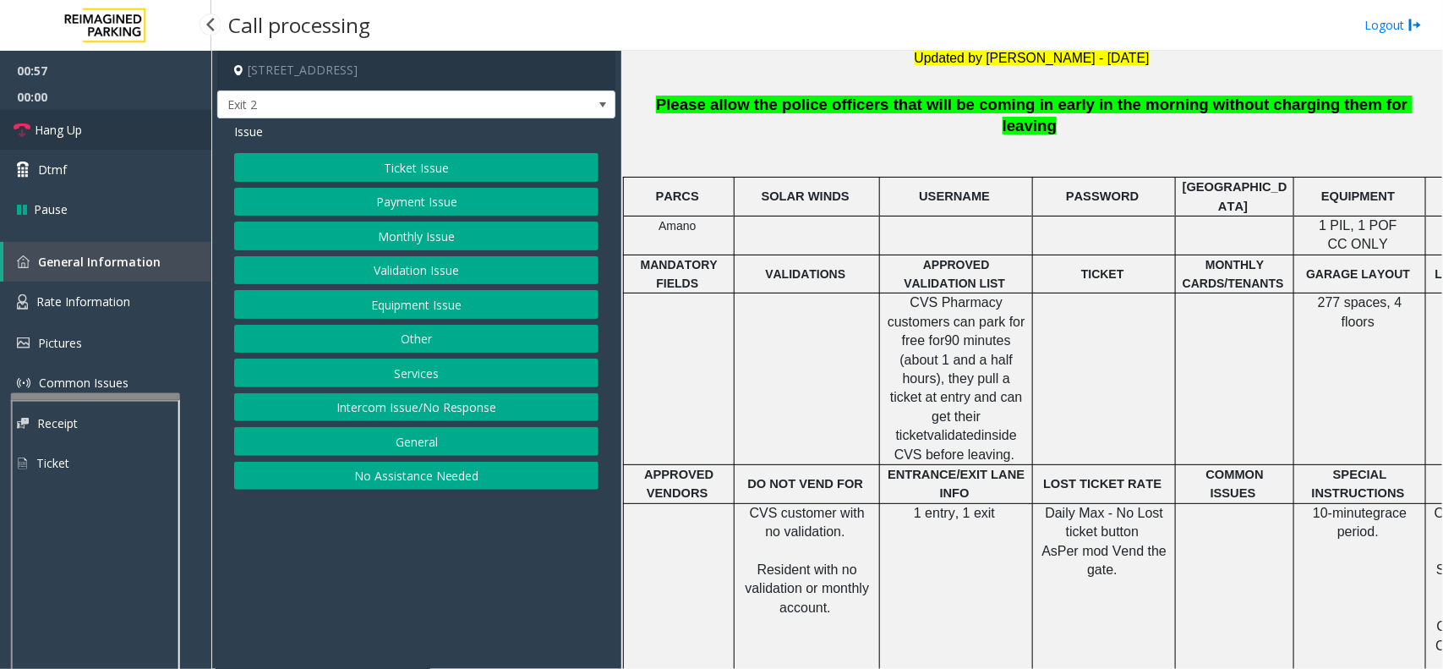
click at [120, 128] on link "Hang Up" at bounding box center [105, 130] width 211 height 40
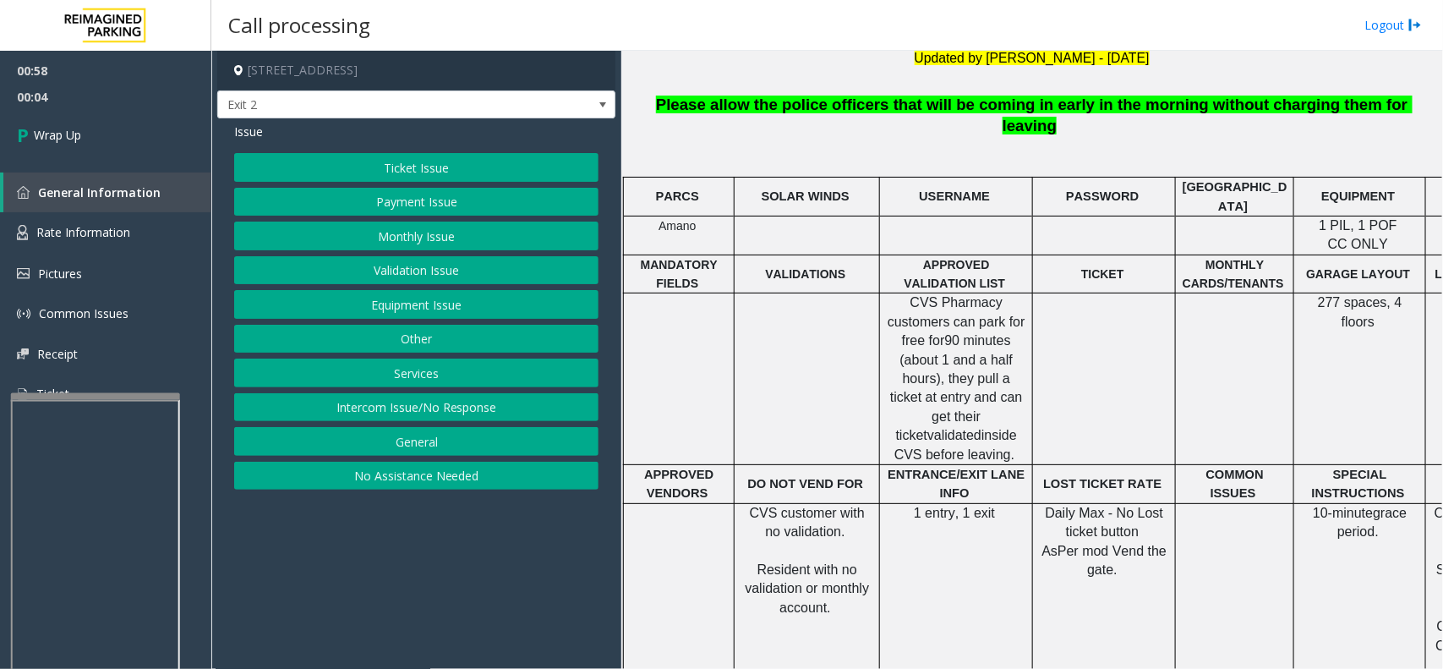
click at [434, 440] on button "General" at bounding box center [416, 441] width 364 height 29
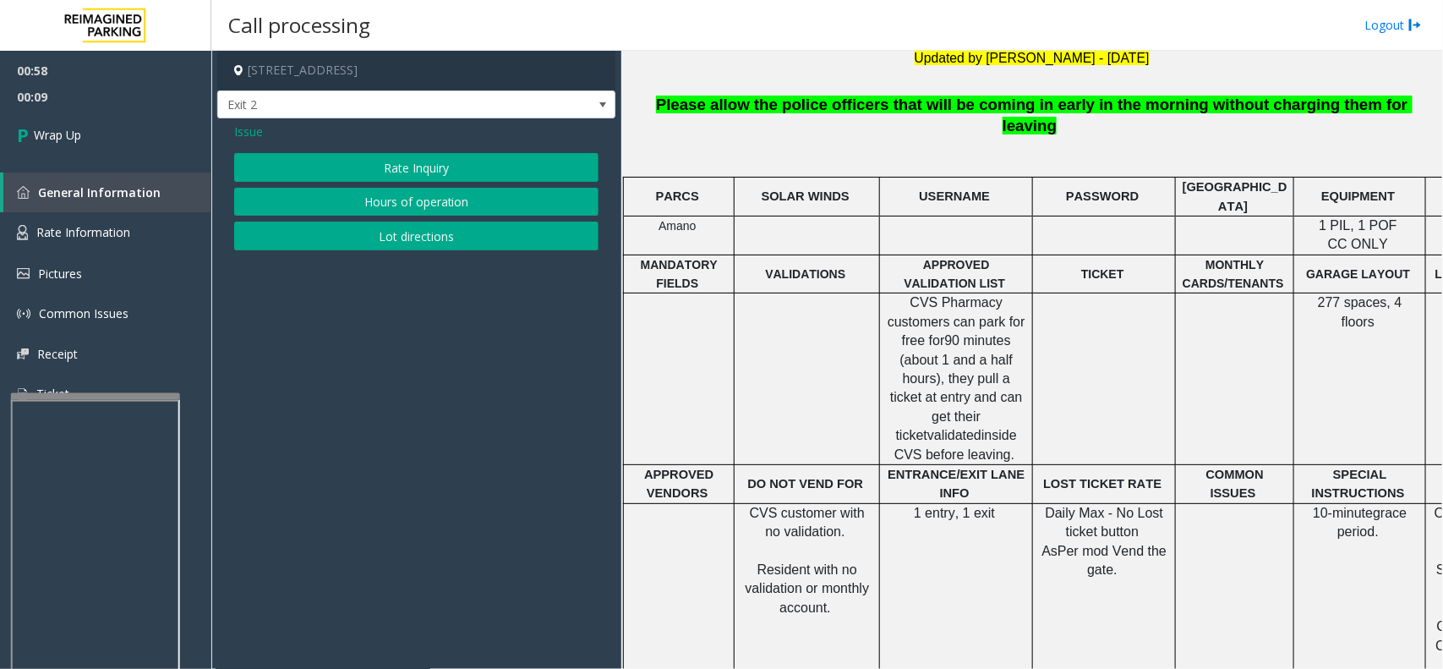
click at [424, 172] on button "Rate Inquiry" at bounding box center [416, 167] width 364 height 29
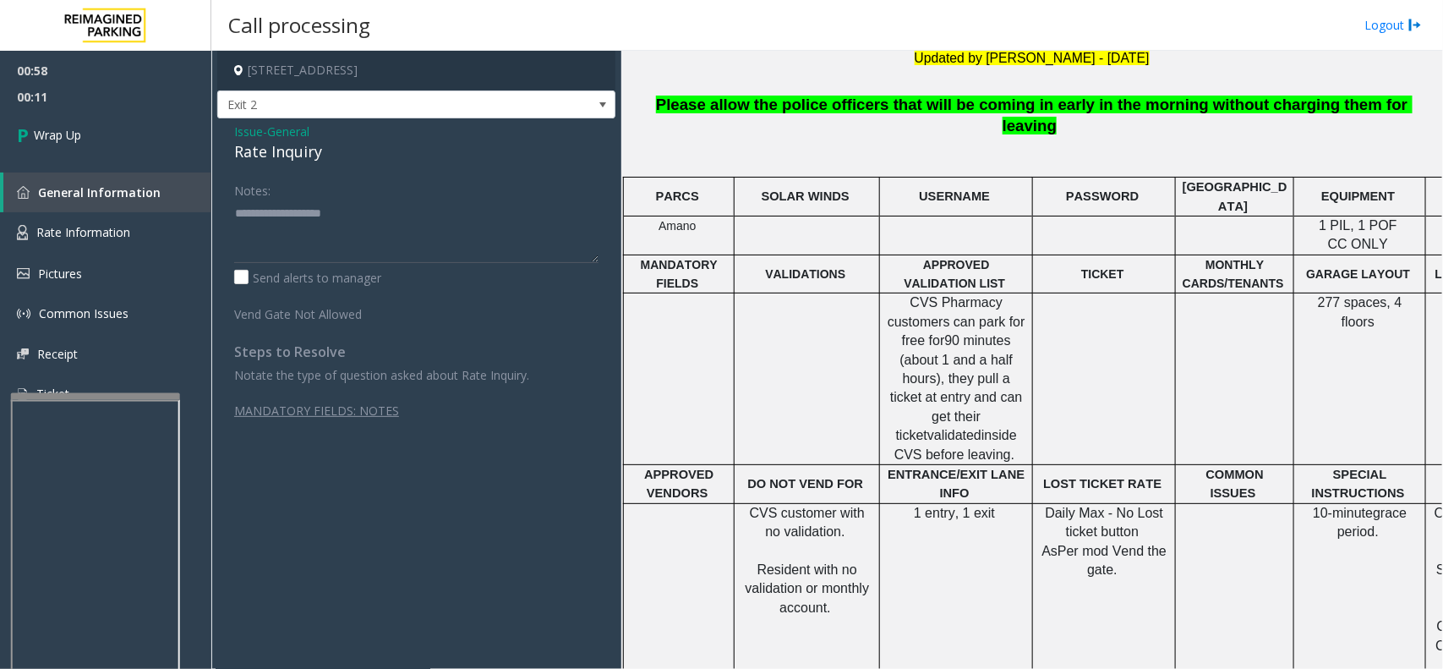
click at [252, 125] on span "Issue" at bounding box center [248, 132] width 29 height 18
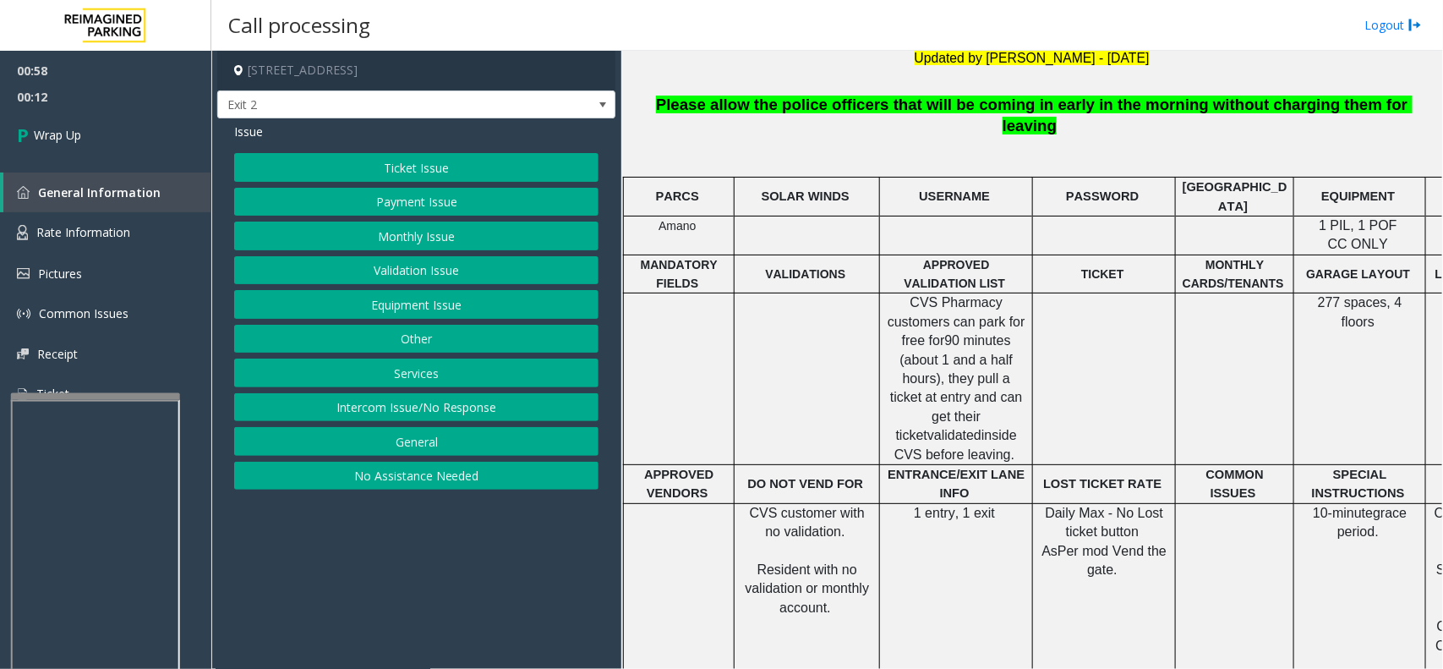
click at [429, 302] on button "Equipment Issue" at bounding box center [416, 304] width 364 height 29
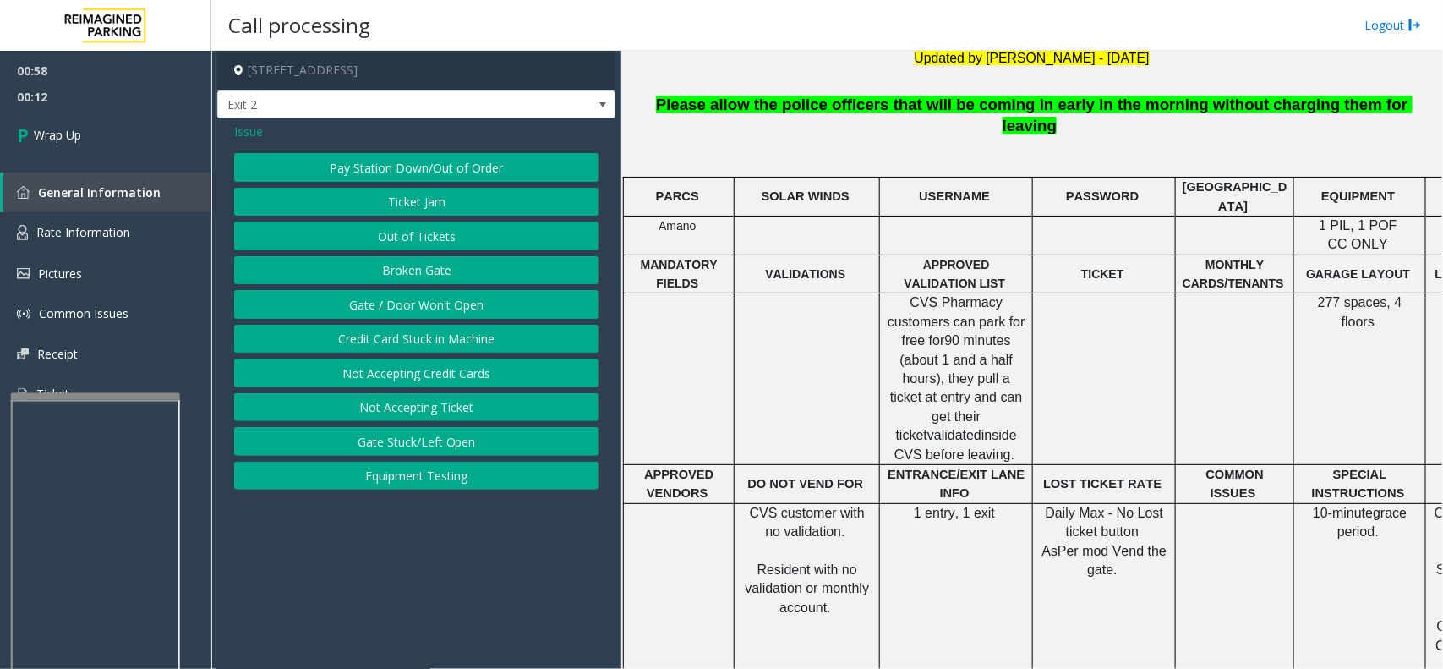
click at [411, 306] on button "Gate / Door Won't Open" at bounding box center [416, 304] width 364 height 29
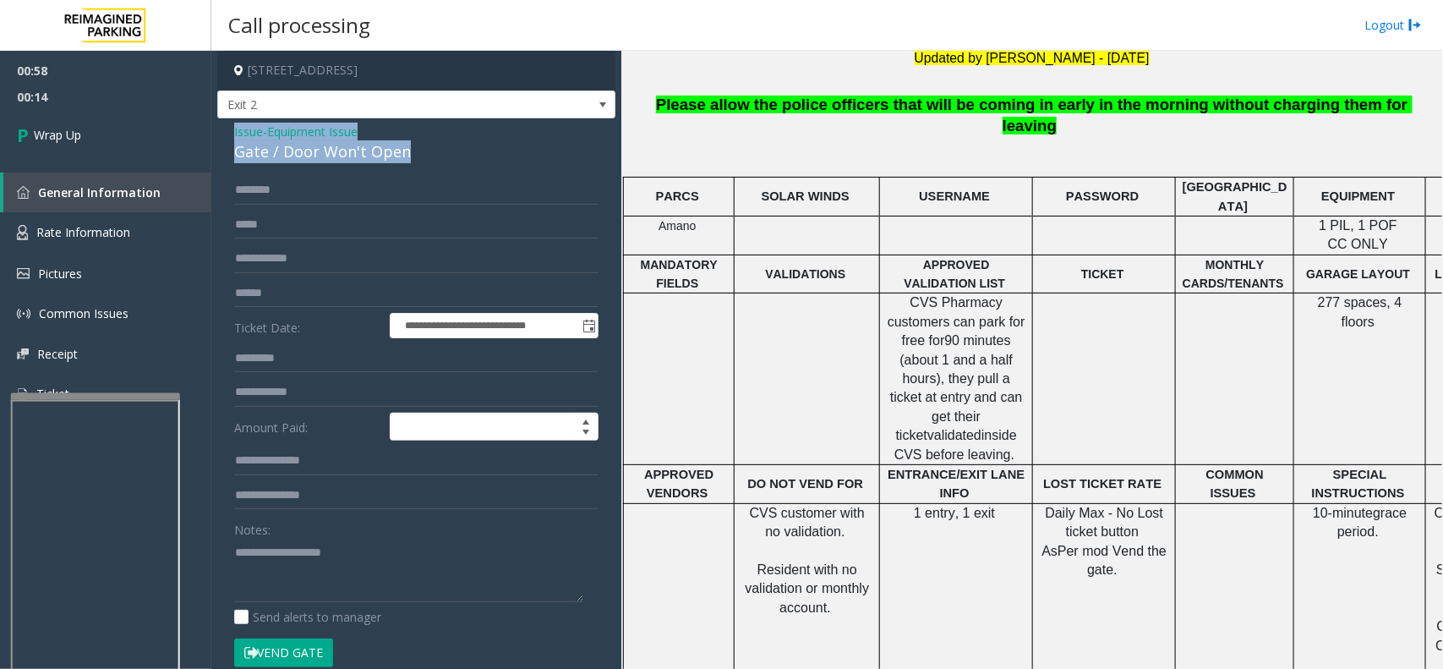
drag, startPoint x: 221, startPoint y: 134, endPoint x: 433, endPoint y: 154, distance: 212.3
click at [433, 154] on div "**********" at bounding box center [416, 537] width 398 height 839
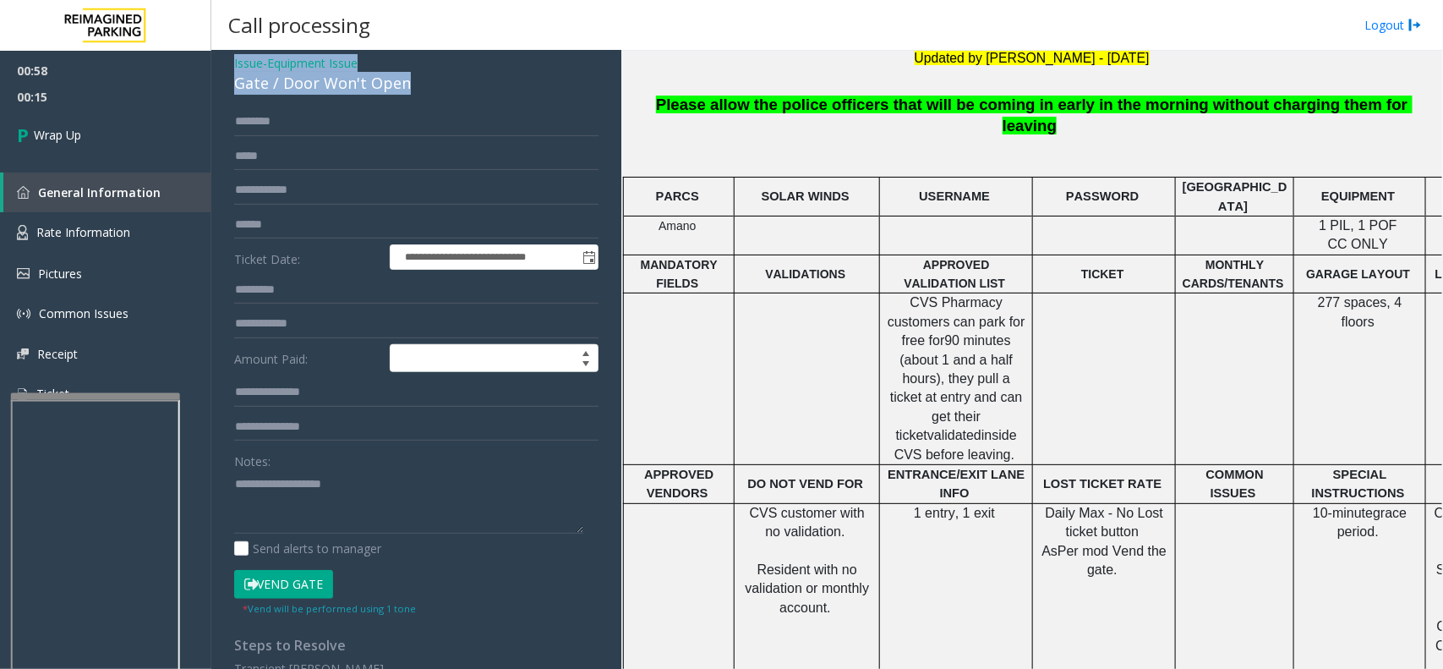
scroll to position [106, 0]
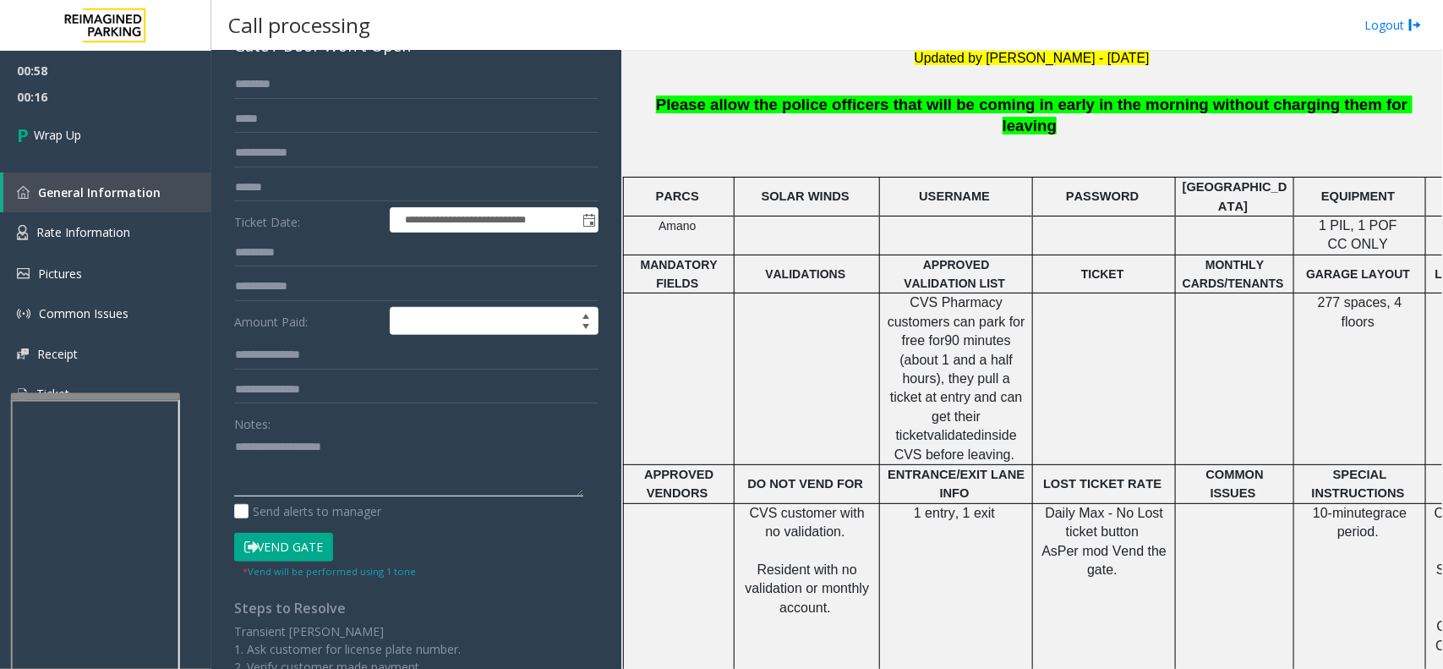
click at [275, 462] on textarea at bounding box center [408, 464] width 349 height 63
paste textarea "**********"
click at [325, 491] on textarea at bounding box center [408, 464] width 349 height 63
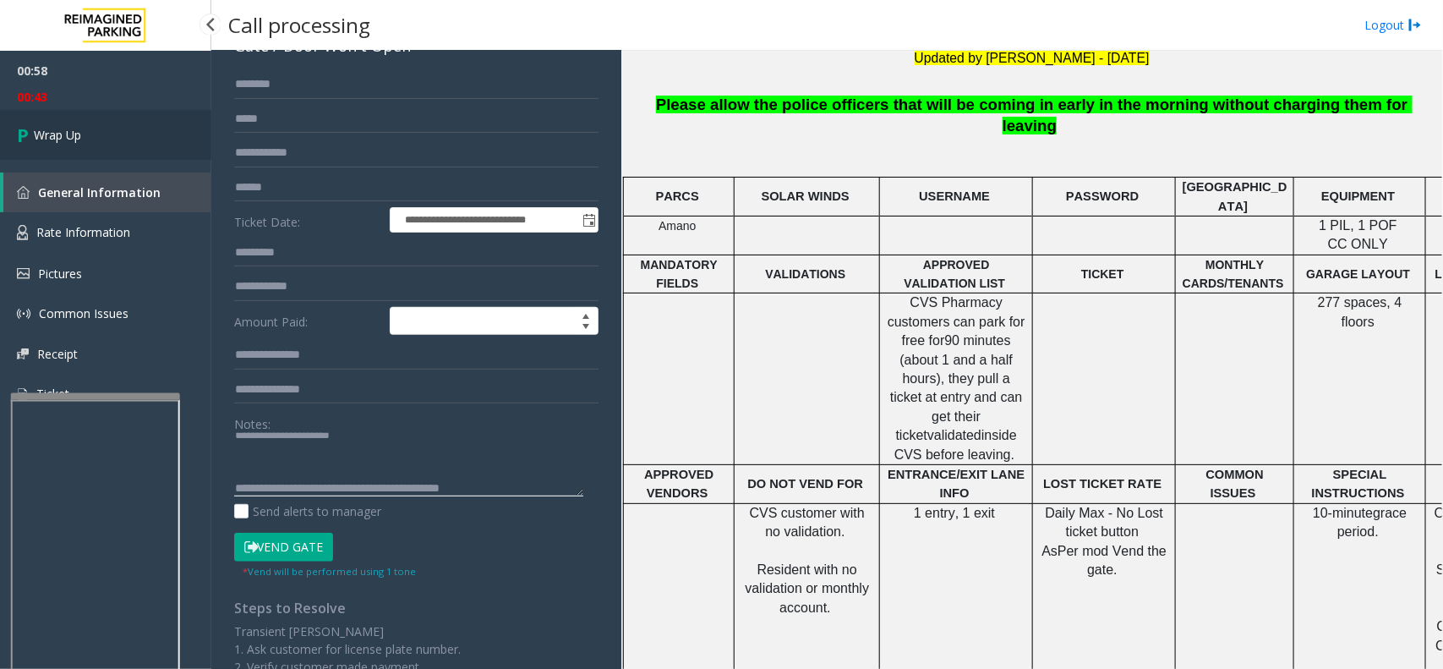
type textarea "**********"
click at [119, 150] on link "Wrap Up" at bounding box center [105, 135] width 211 height 50
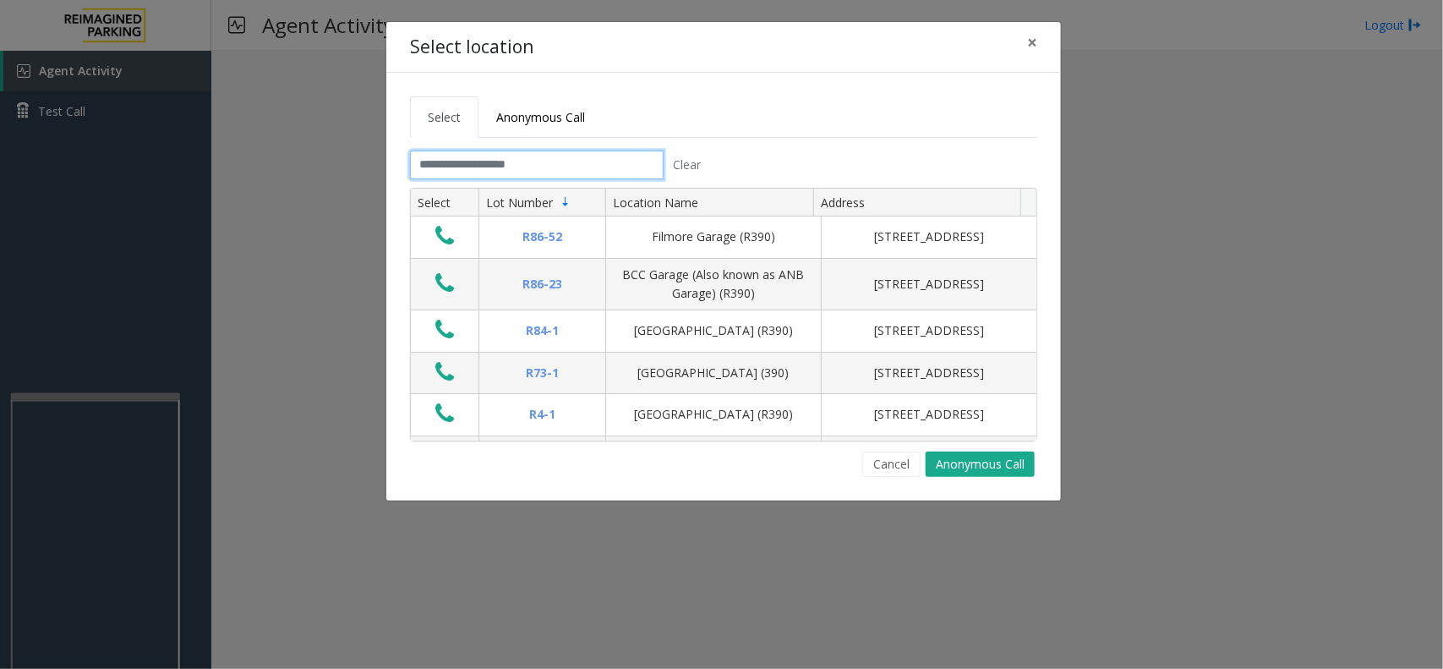
click at [535, 174] on input "text" at bounding box center [537, 164] width 254 height 29
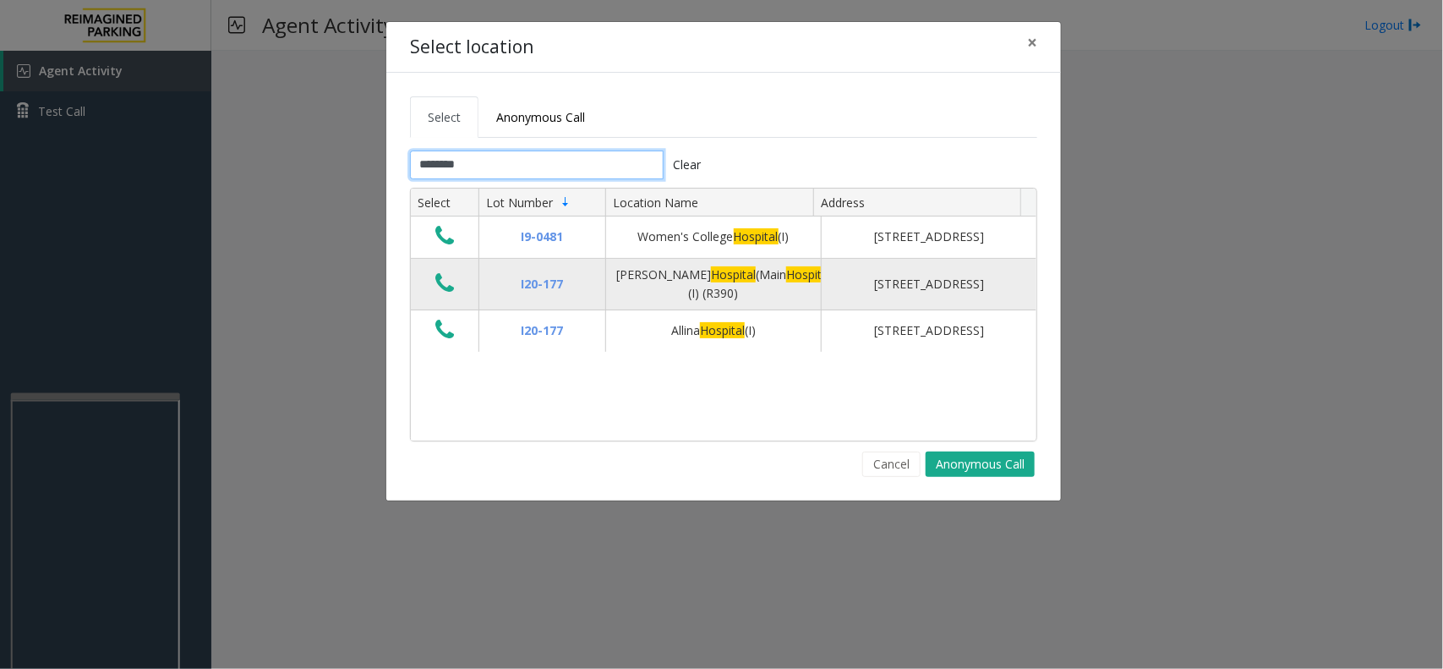
type input "********"
click at [448, 281] on icon "Data table" at bounding box center [444, 283] width 19 height 24
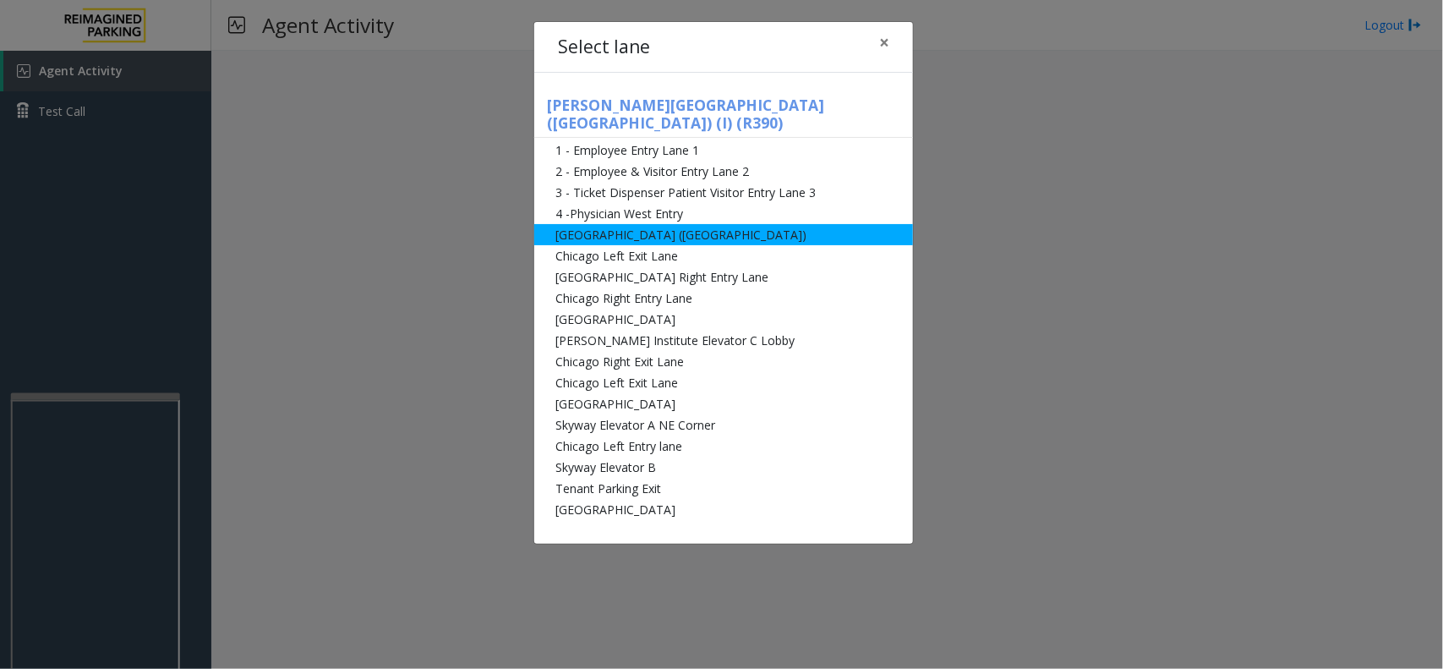
click at [609, 224] on li "[GEOGRAPHIC_DATA] ([GEOGRAPHIC_DATA])" at bounding box center [723, 234] width 379 height 21
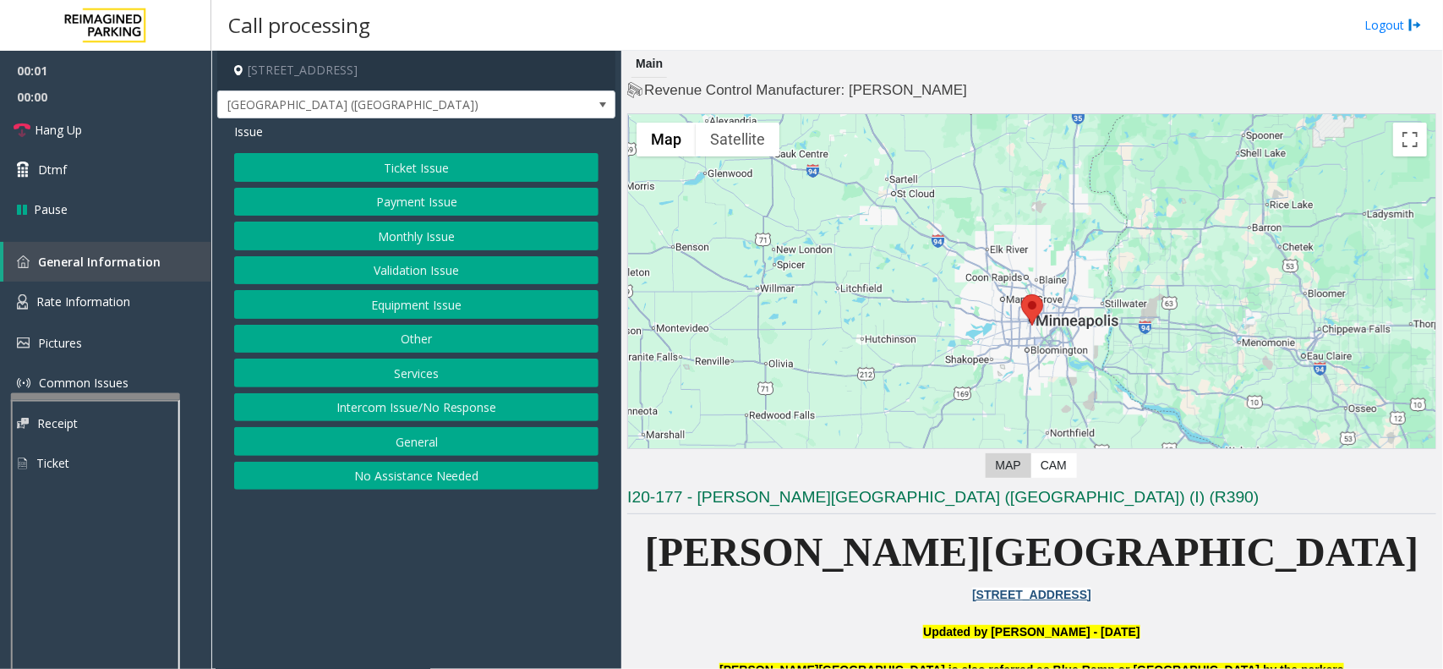
click at [466, 297] on button "Equipment Issue" at bounding box center [416, 304] width 364 height 29
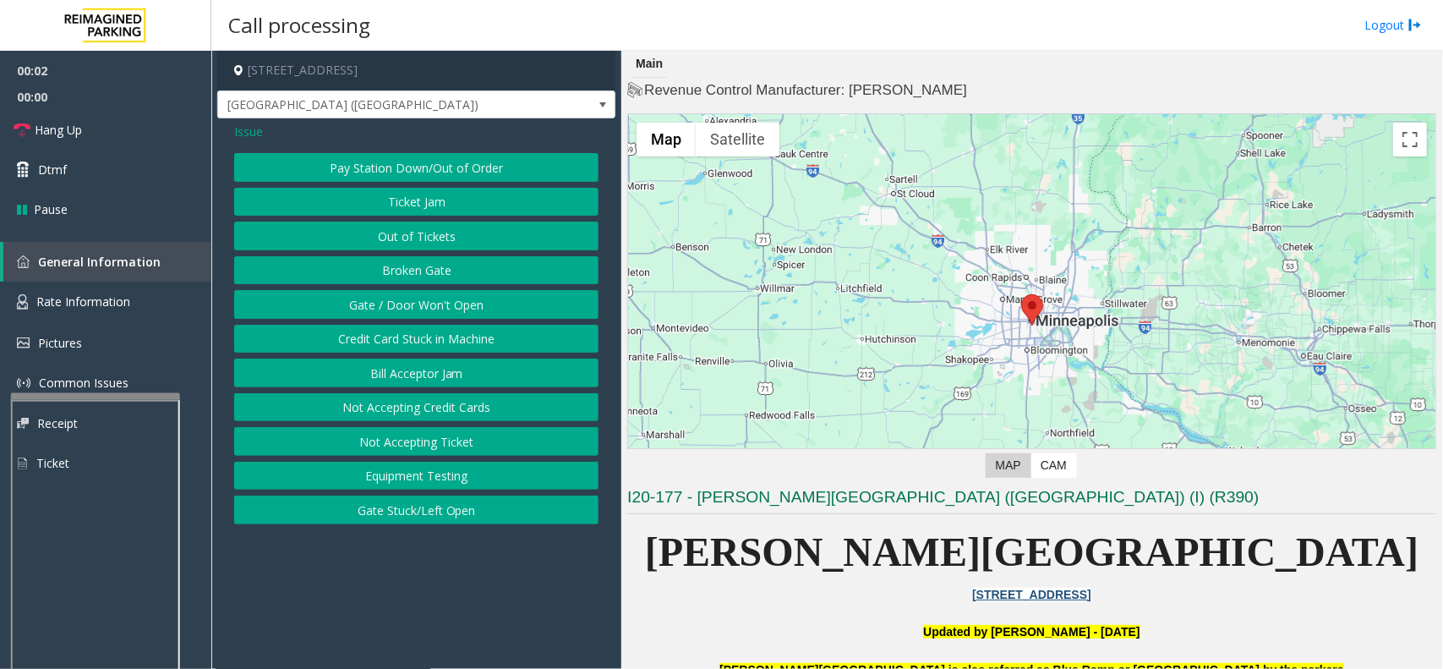
click at [415, 301] on button "Gate / Door Won't Open" at bounding box center [416, 304] width 364 height 29
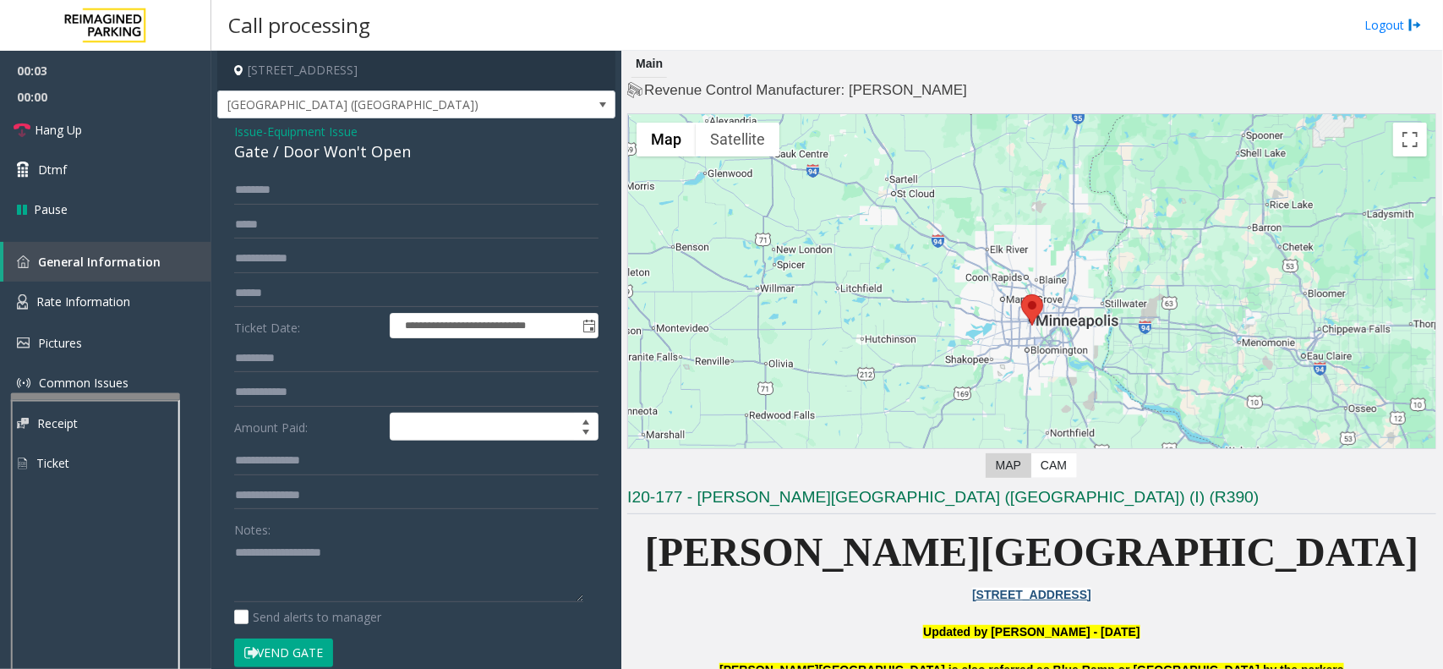
scroll to position [211, 0]
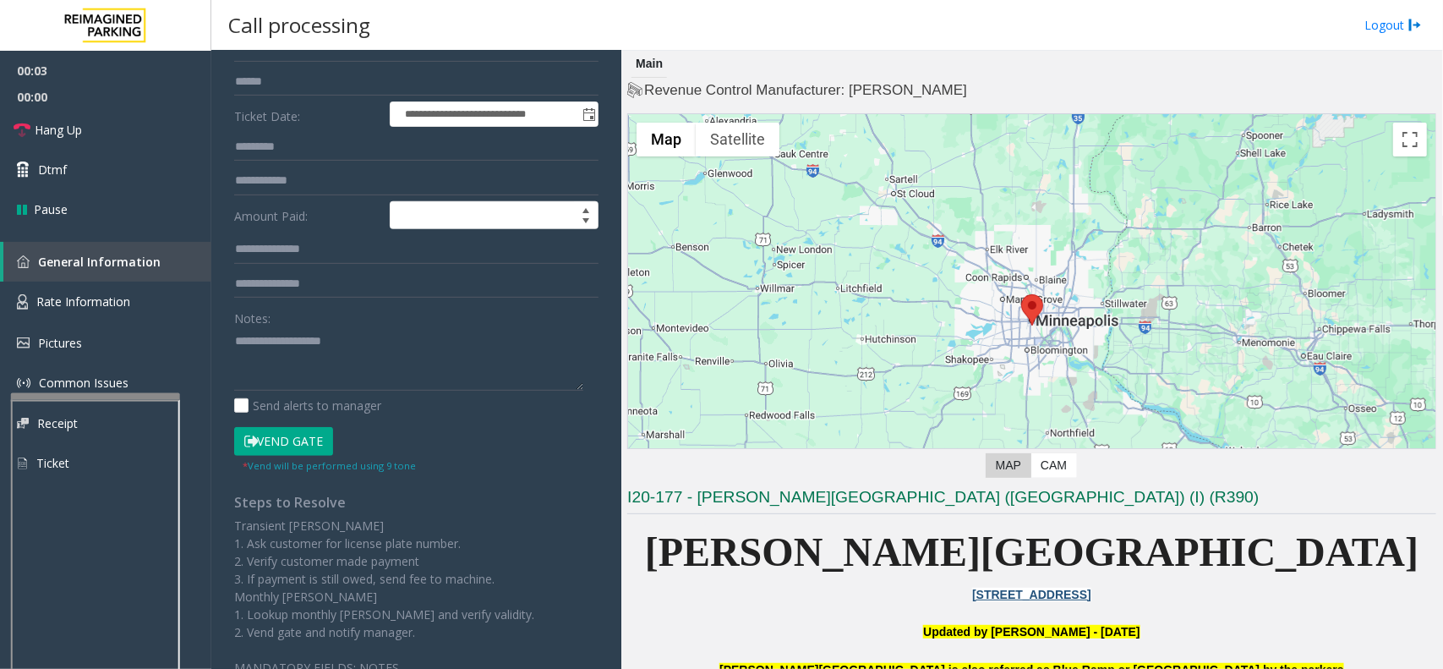
click at [301, 453] on button "Vend Gate" at bounding box center [283, 441] width 99 height 29
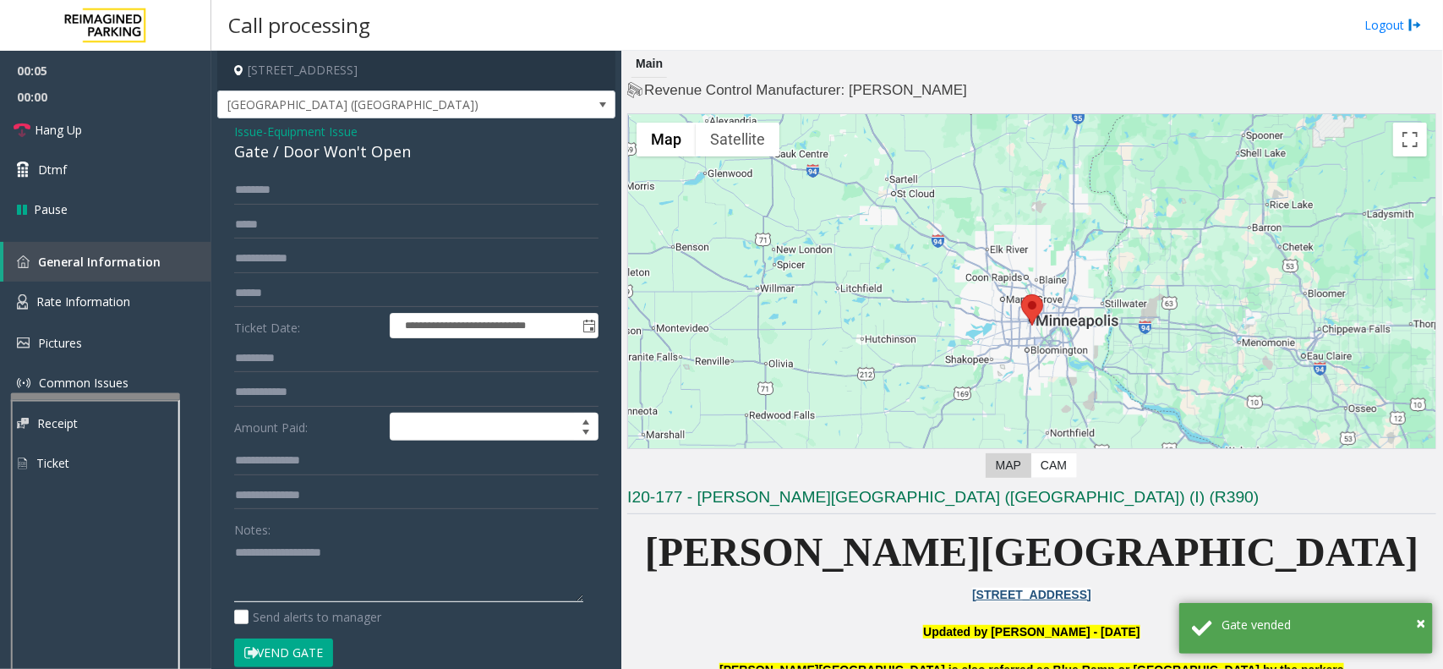
click at [331, 588] on textarea at bounding box center [408, 569] width 349 height 63
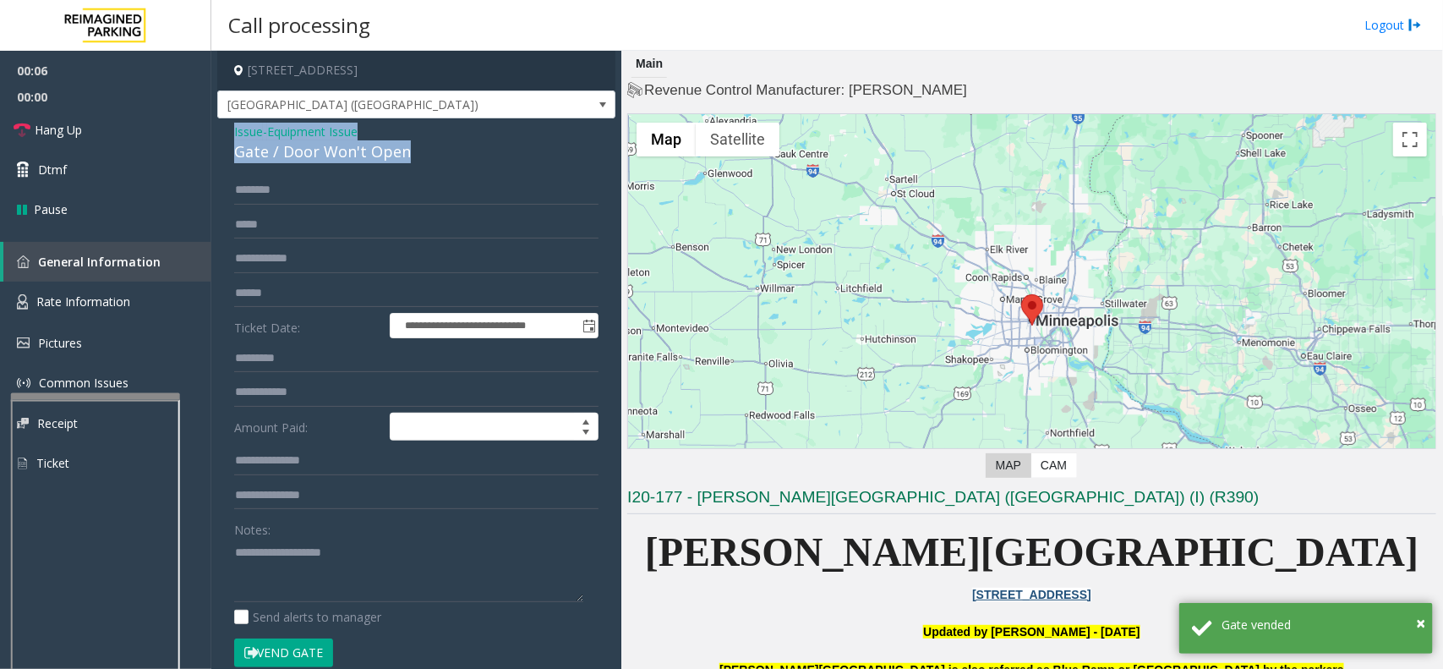
drag, startPoint x: 225, startPoint y: 124, endPoint x: 419, endPoint y: 152, distance: 196.4
click at [419, 152] on div "**********" at bounding box center [416, 561] width 398 height 886
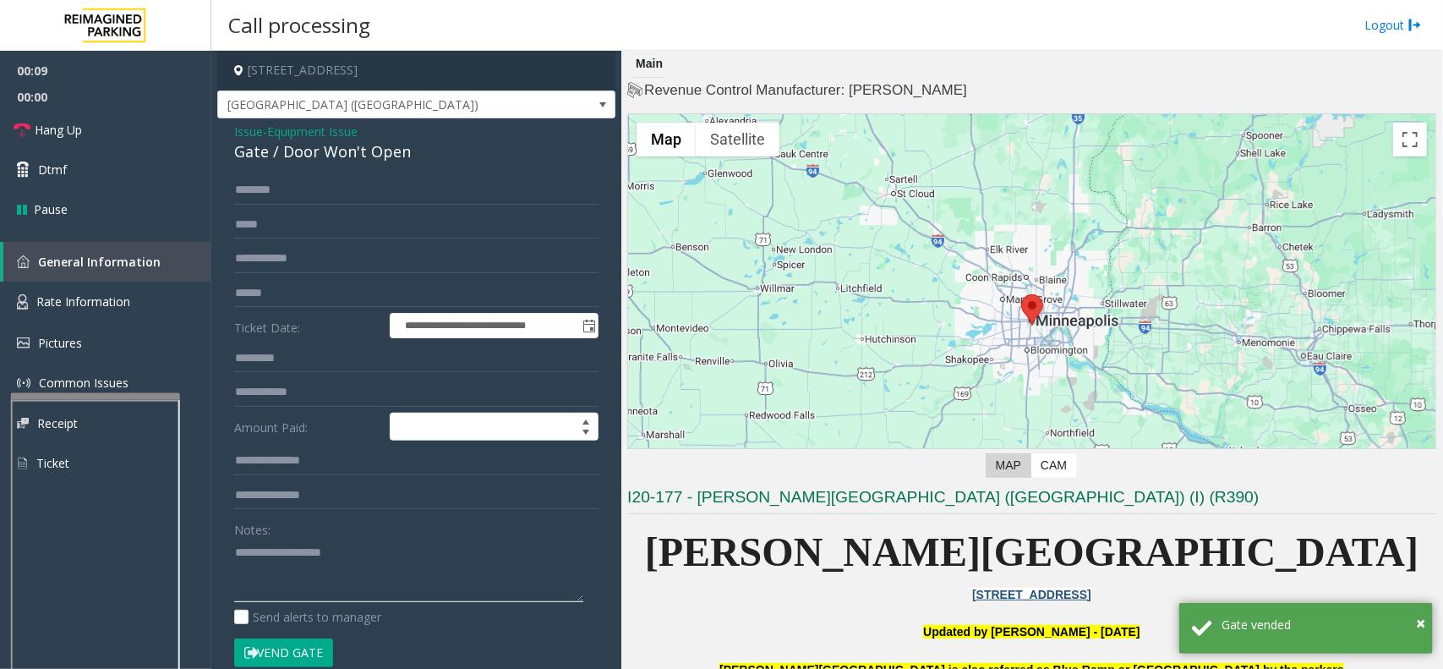
click at [256, 562] on textarea at bounding box center [408, 569] width 349 height 63
paste textarea "**********"
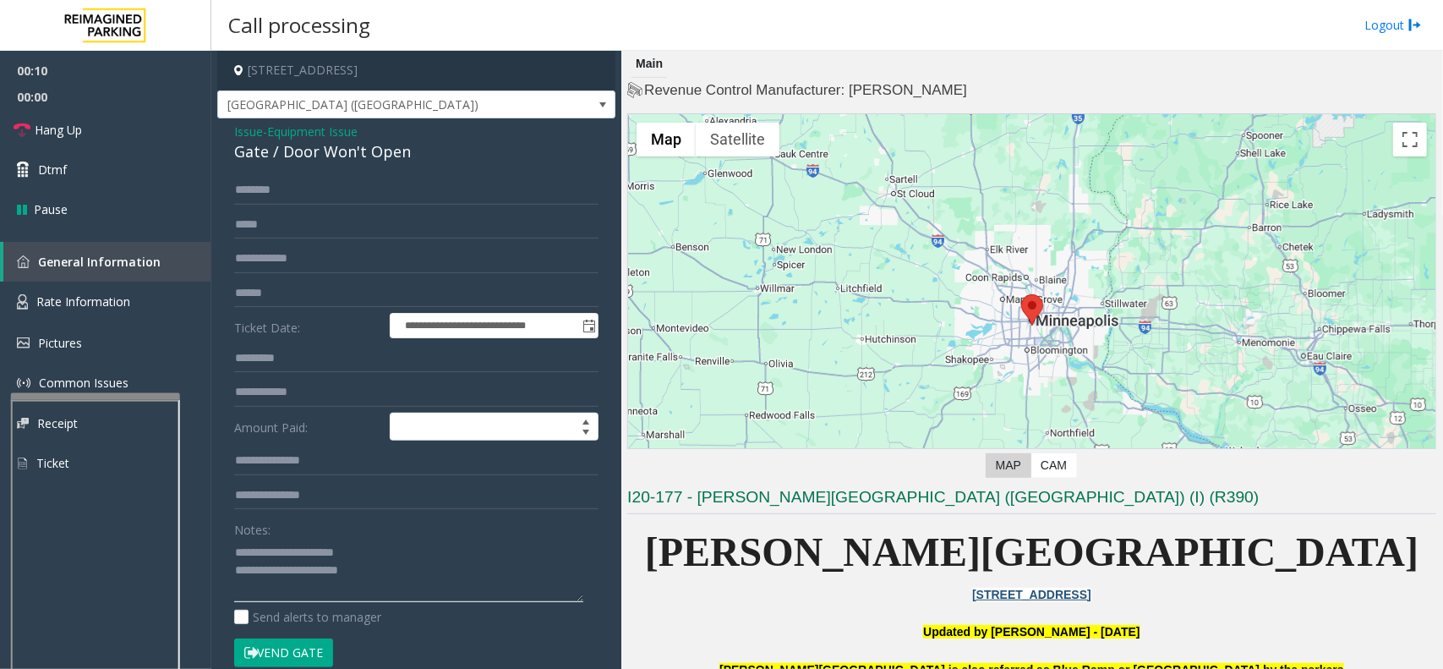
scroll to position [11, 0]
click at [93, 123] on link "Hang Up" at bounding box center [105, 130] width 211 height 40
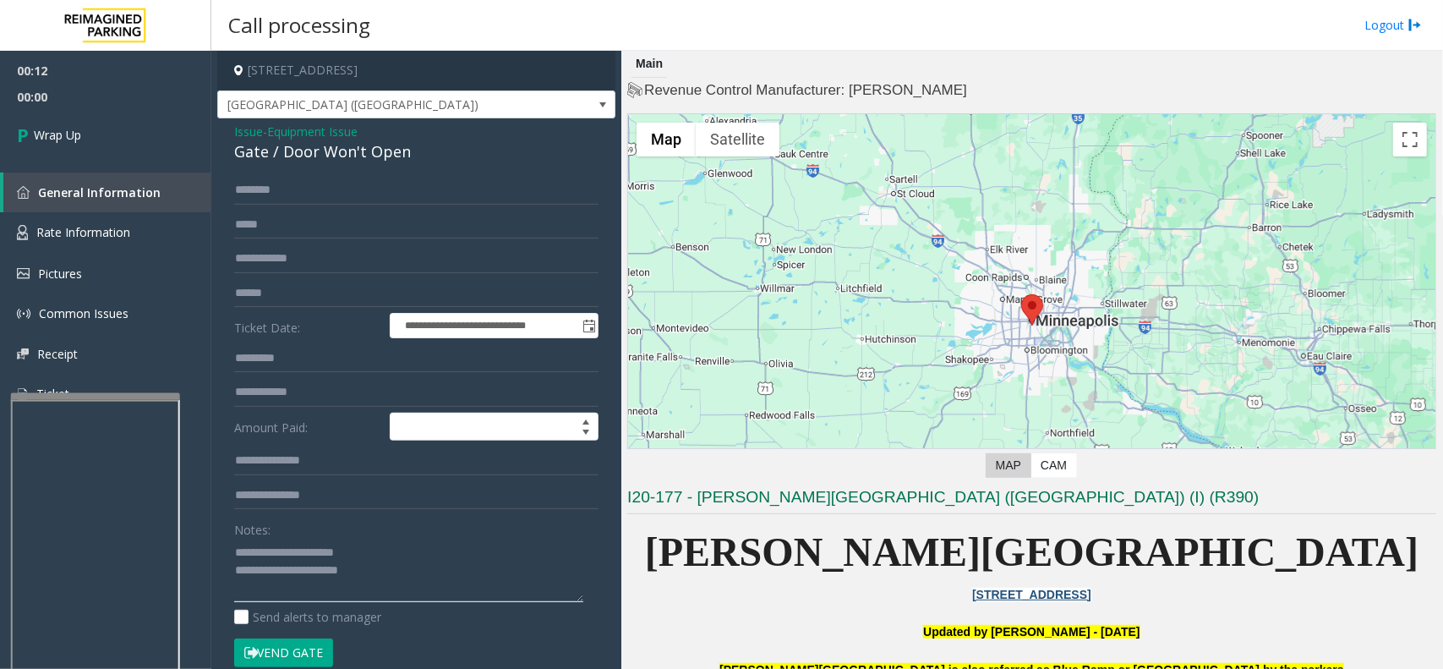
click at [305, 594] on textarea at bounding box center [408, 569] width 349 height 63
click at [370, 585] on textarea at bounding box center [408, 569] width 349 height 63
click at [373, 598] on textarea at bounding box center [408, 569] width 349 height 63
paste textarea "**********"
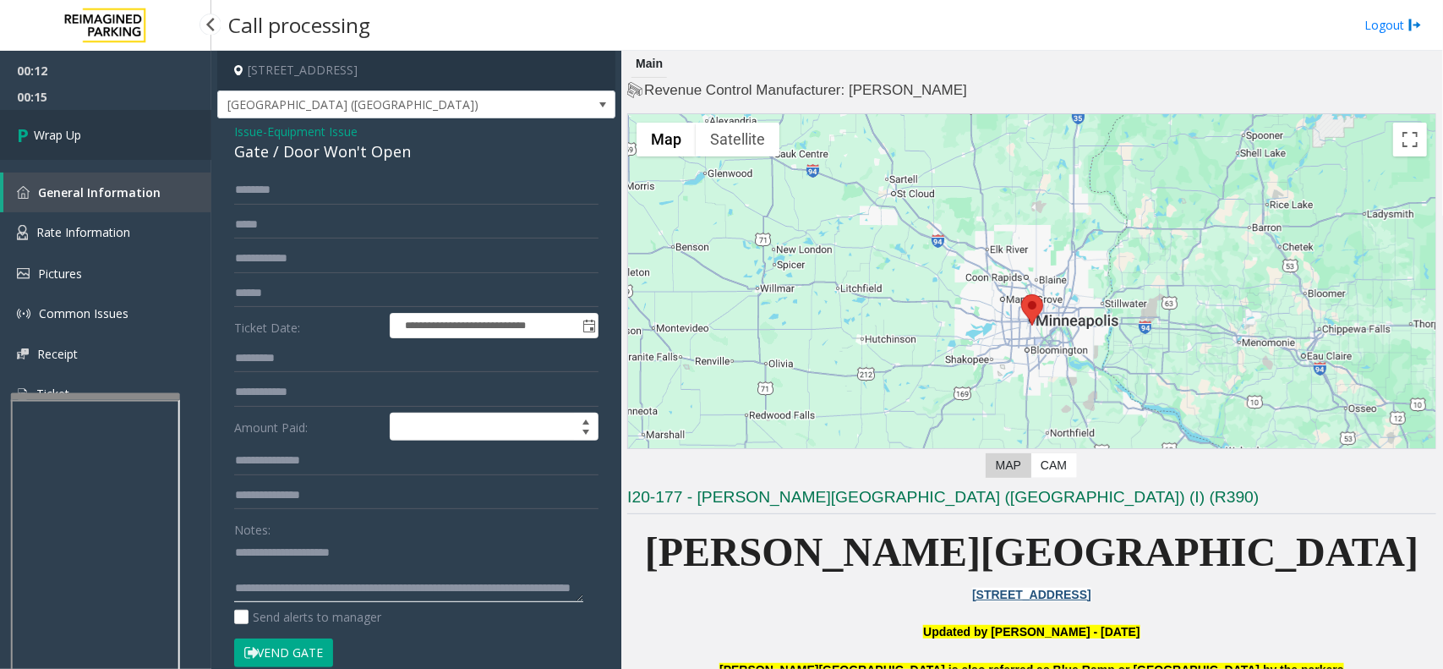
type textarea "**********"
click at [115, 135] on link "Wrap Up" at bounding box center [105, 135] width 211 height 50
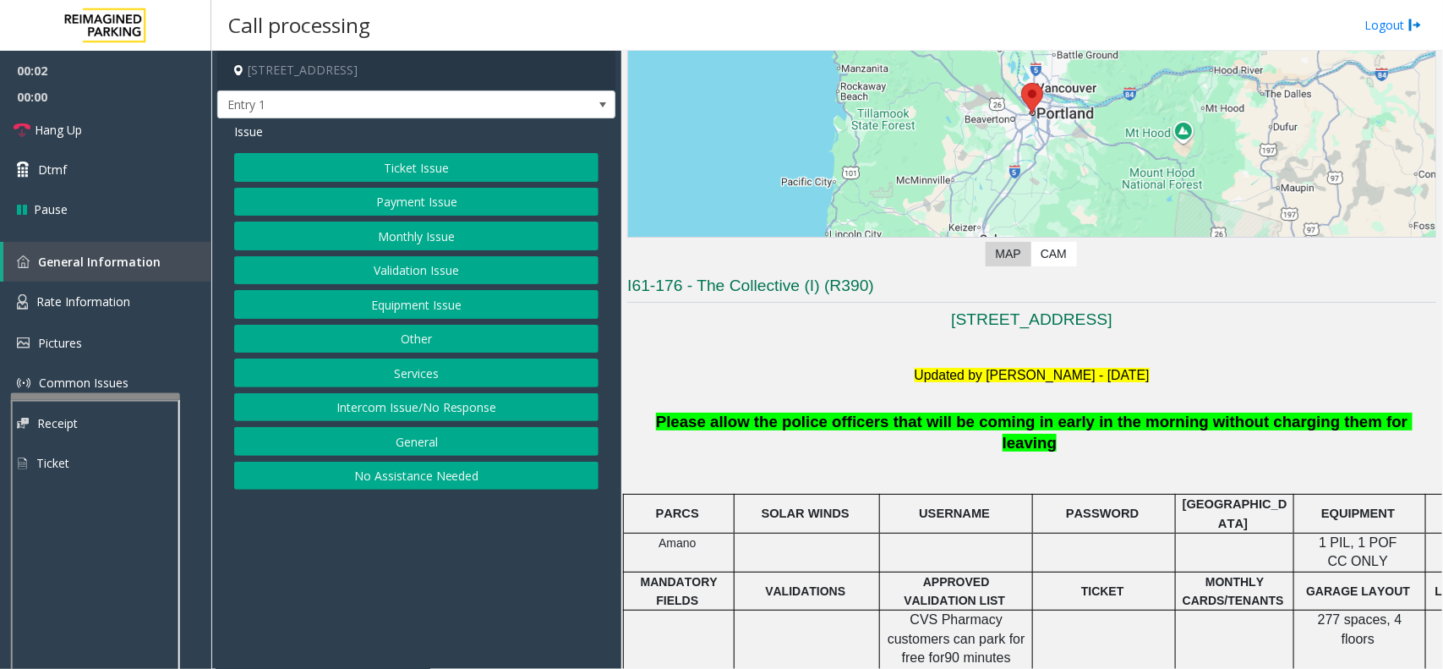
scroll to position [317, 0]
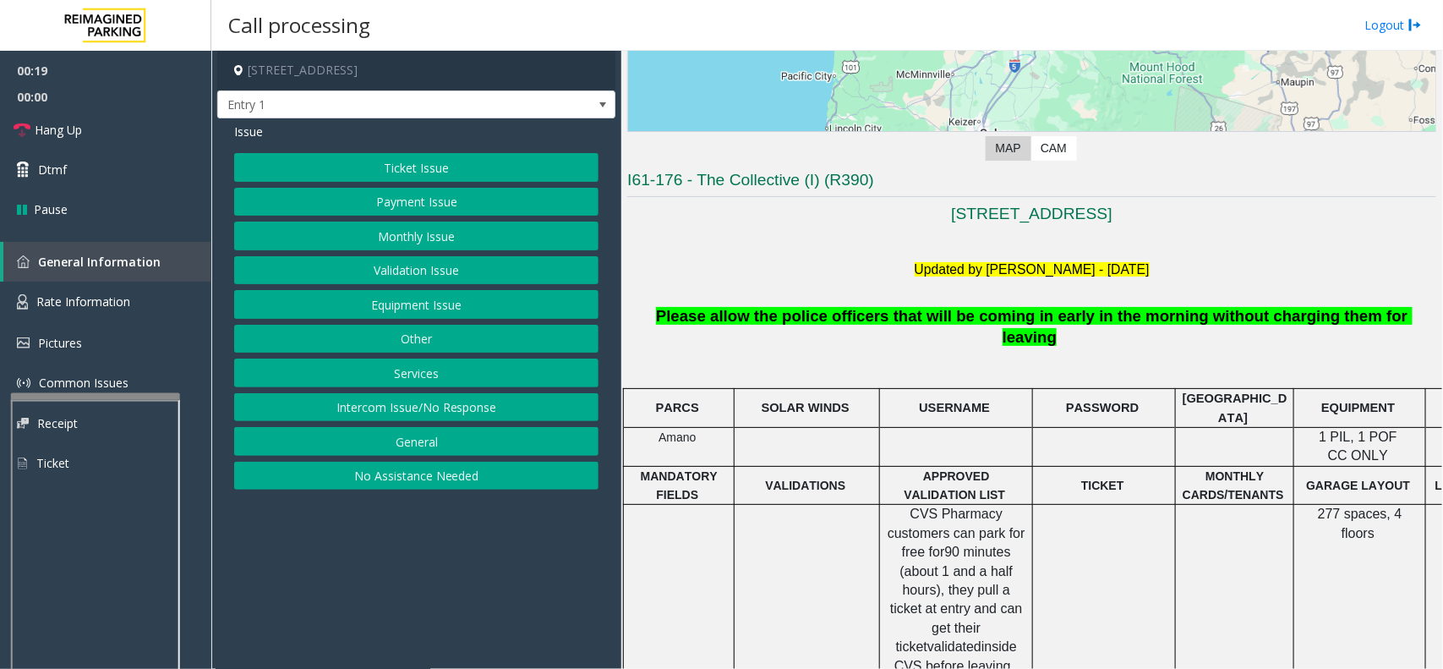
click at [442, 414] on button "Intercom Issue/No Response" at bounding box center [416, 407] width 364 height 29
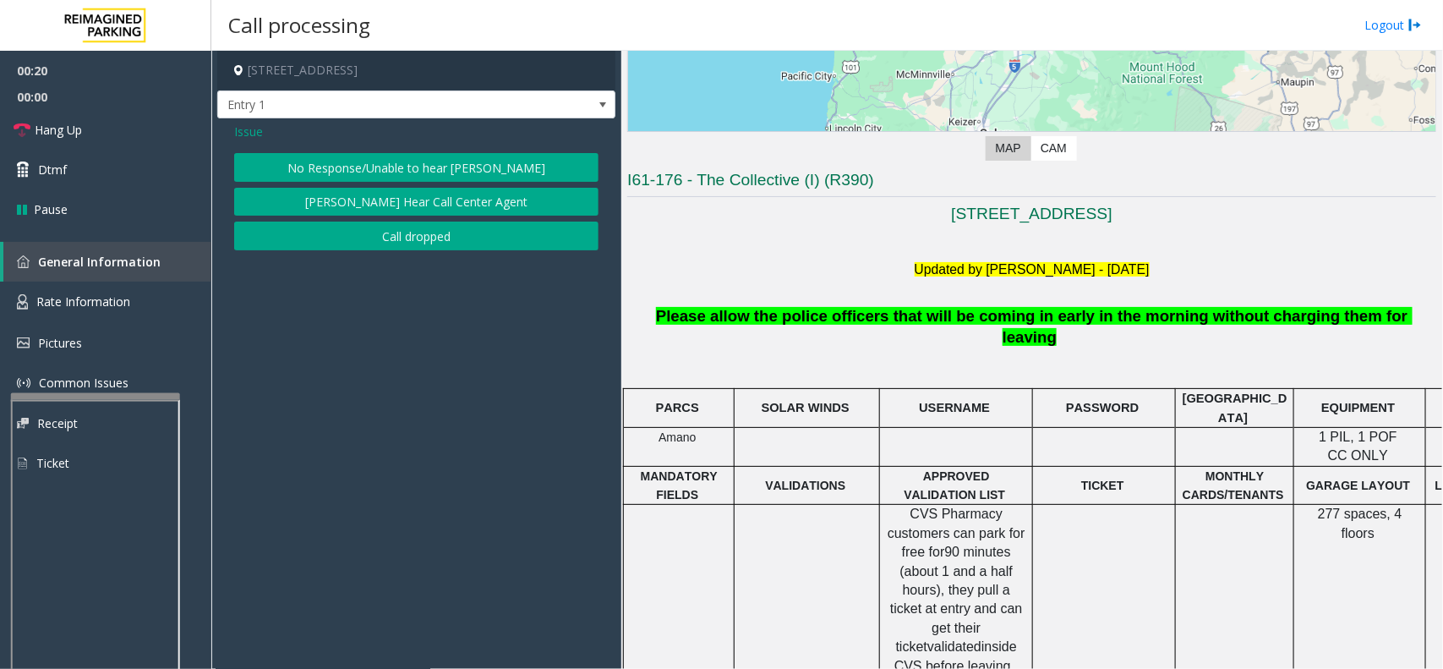
click at [402, 158] on button "No Response/Unable to hear [PERSON_NAME]" at bounding box center [416, 167] width 364 height 29
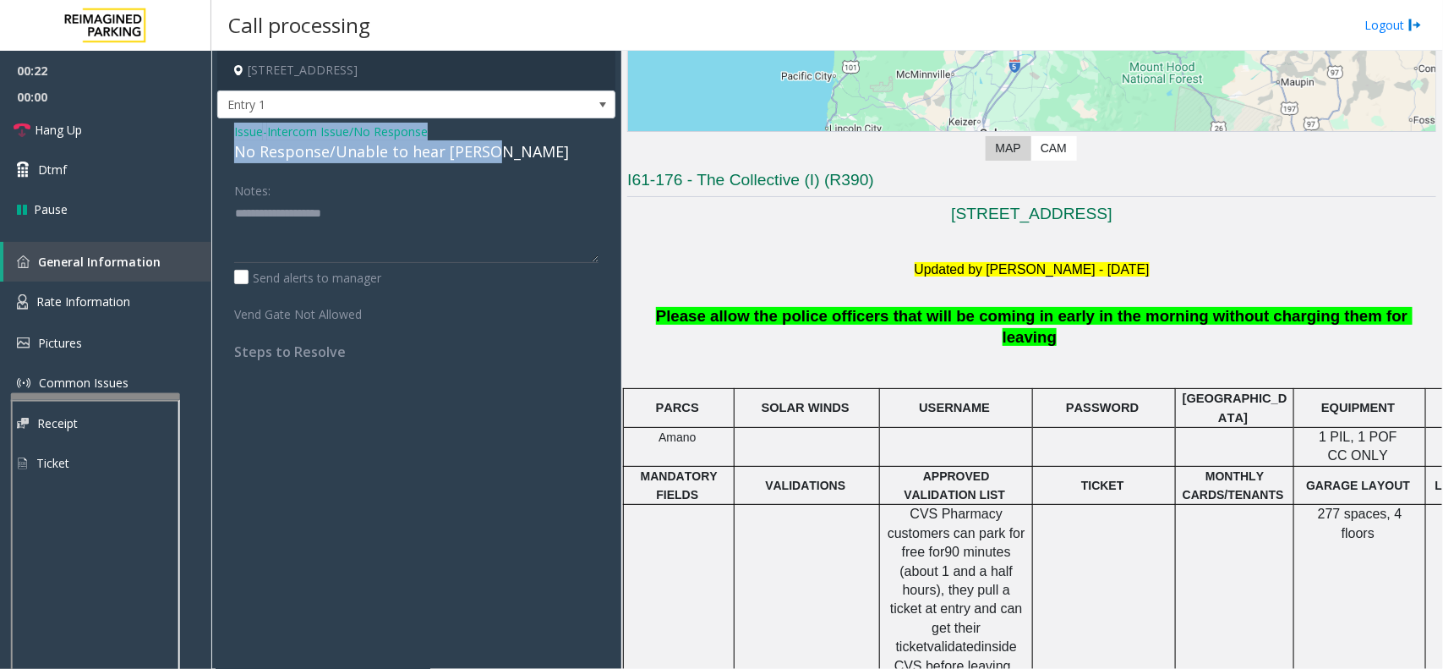
drag, startPoint x: 214, startPoint y: 132, endPoint x: 497, endPoint y: 162, distance: 284.8
click at [497, 162] on app-call-processing-form "[STREET_ADDRESS] Entry 1 Issue - Intercom Issue/No Response No Response/Unable …" at bounding box center [416, 360] width 410 height 618
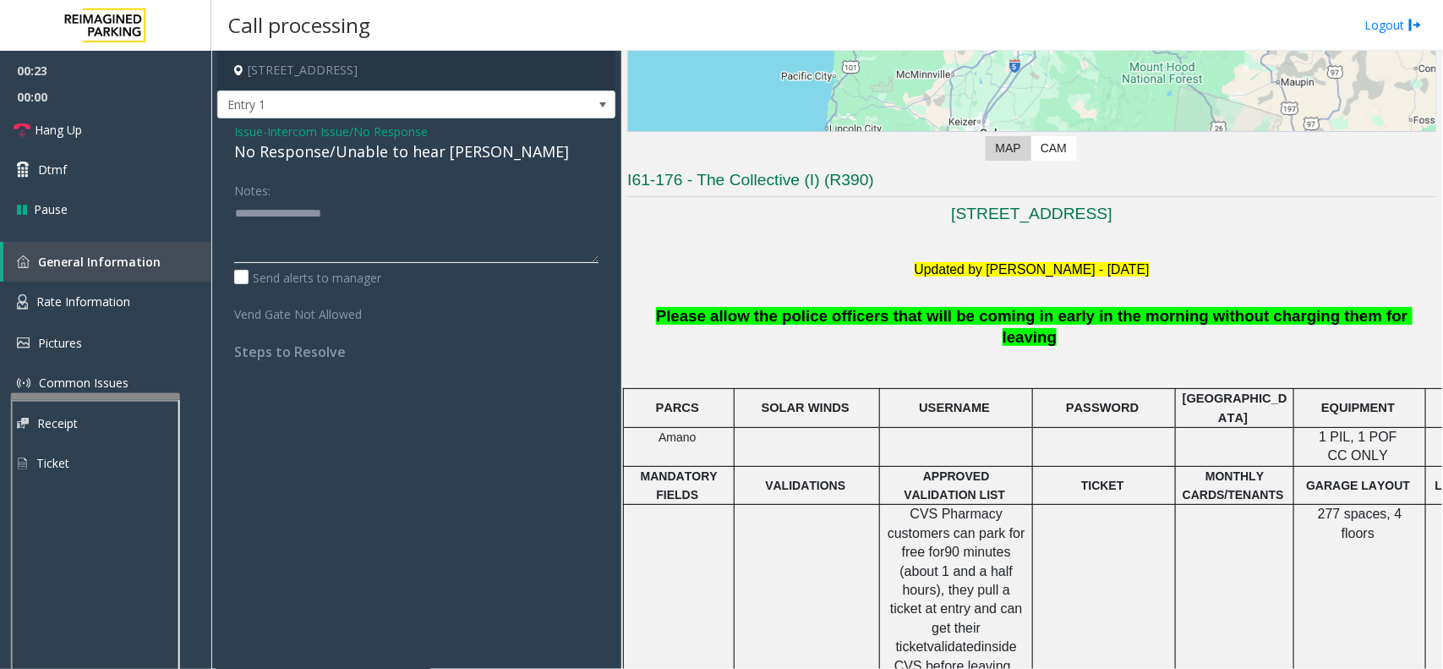
click at [383, 222] on textarea at bounding box center [416, 230] width 364 height 63
paste textarea "**********"
type textarea "**********"
click at [0, 115] on link "Hang Up" at bounding box center [105, 130] width 211 height 40
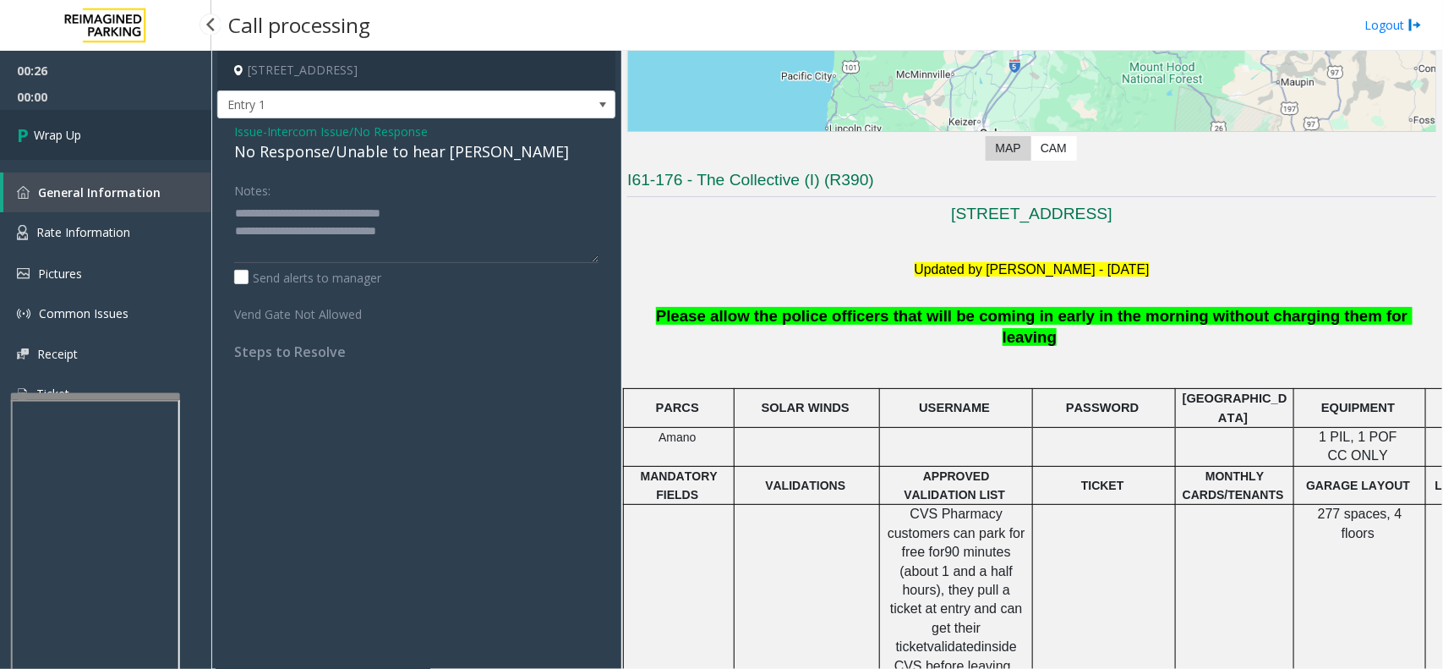
click at [10, 127] on link "Wrap Up" at bounding box center [105, 135] width 211 height 50
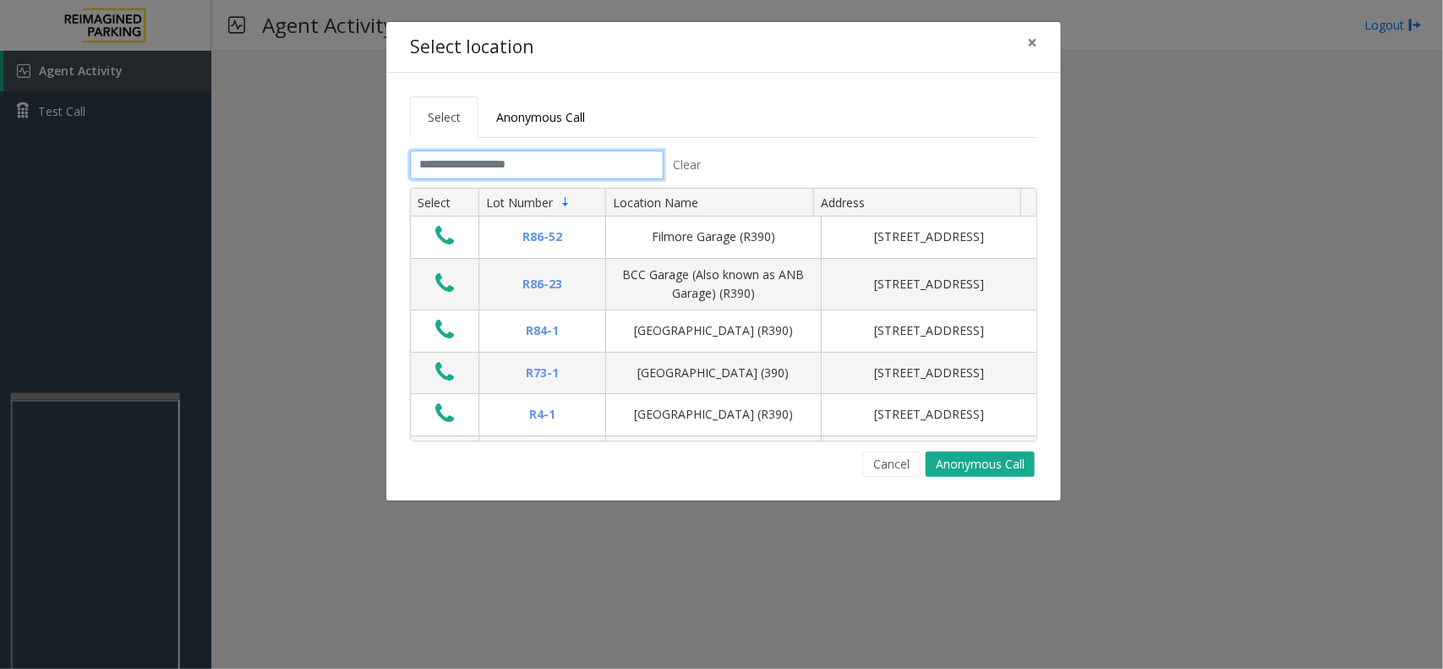
click at [572, 167] on input "text" at bounding box center [537, 164] width 254 height 29
click at [876, 465] on button "Cancel" at bounding box center [891, 463] width 58 height 25
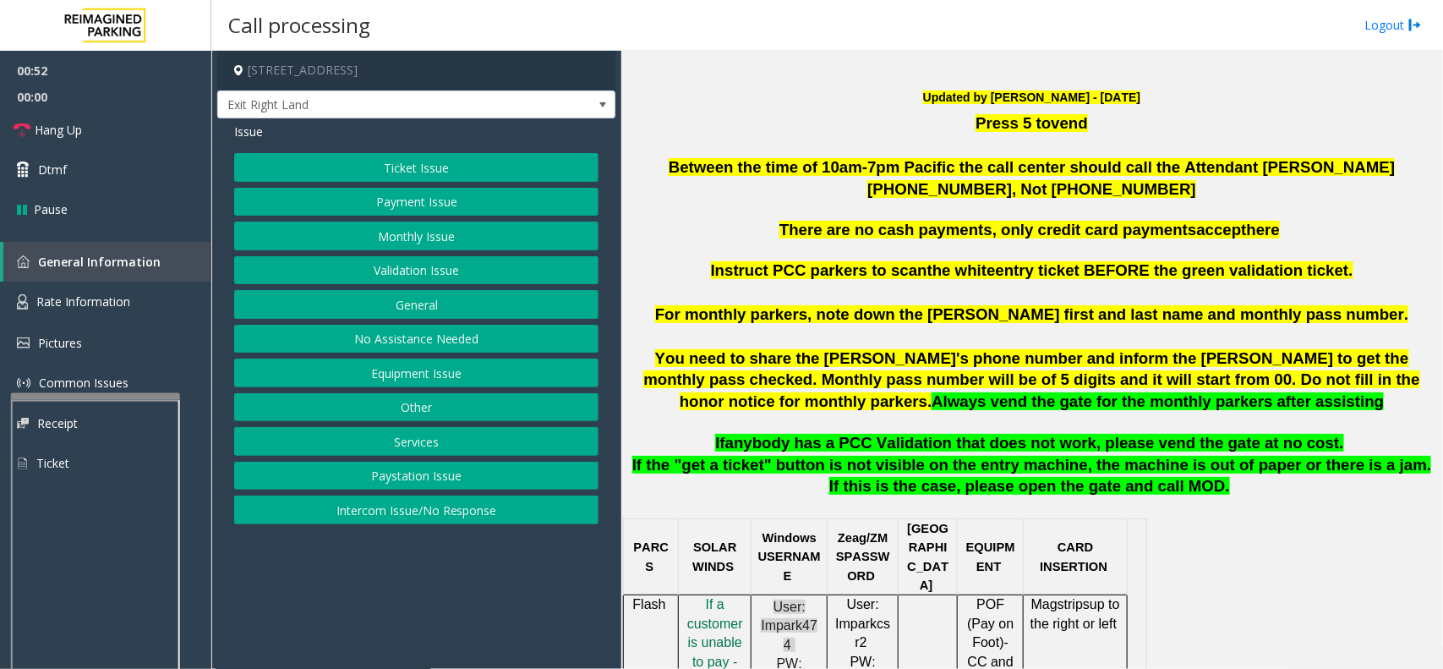
scroll to position [528, 0]
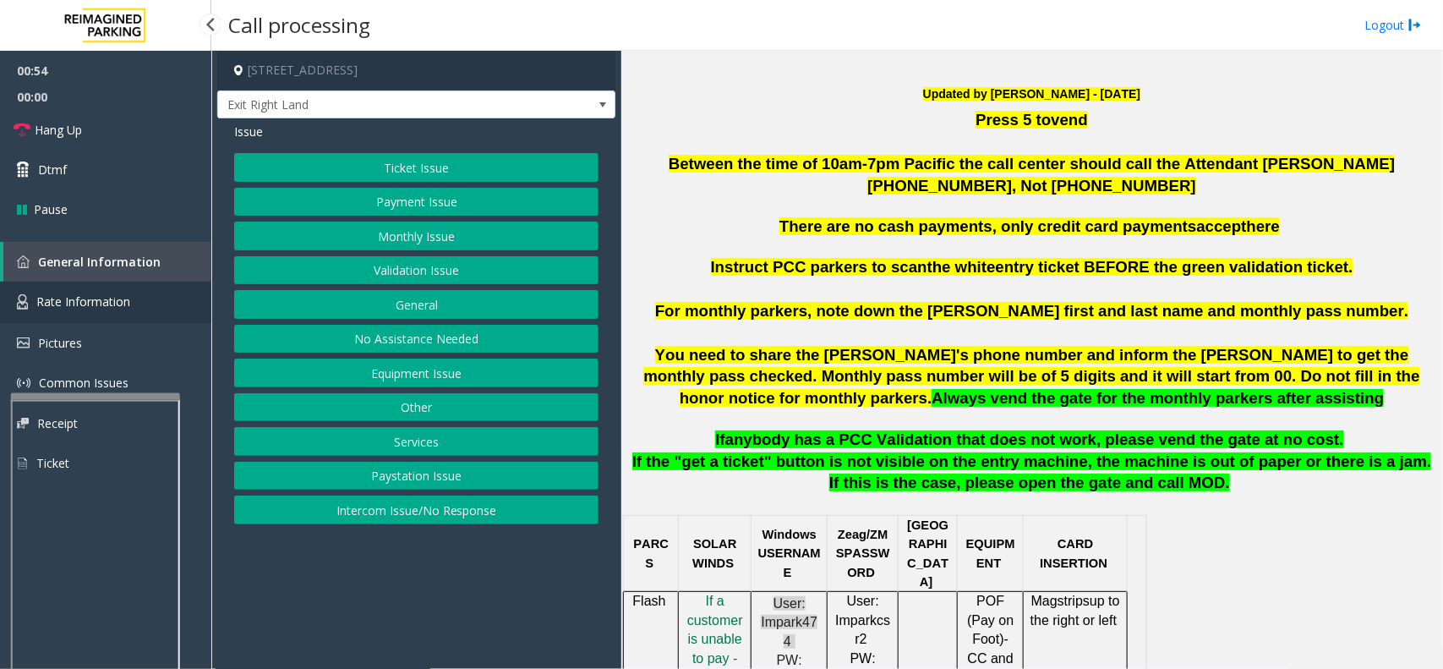
click at [127, 305] on span "Rate Information" at bounding box center [83, 301] width 94 height 16
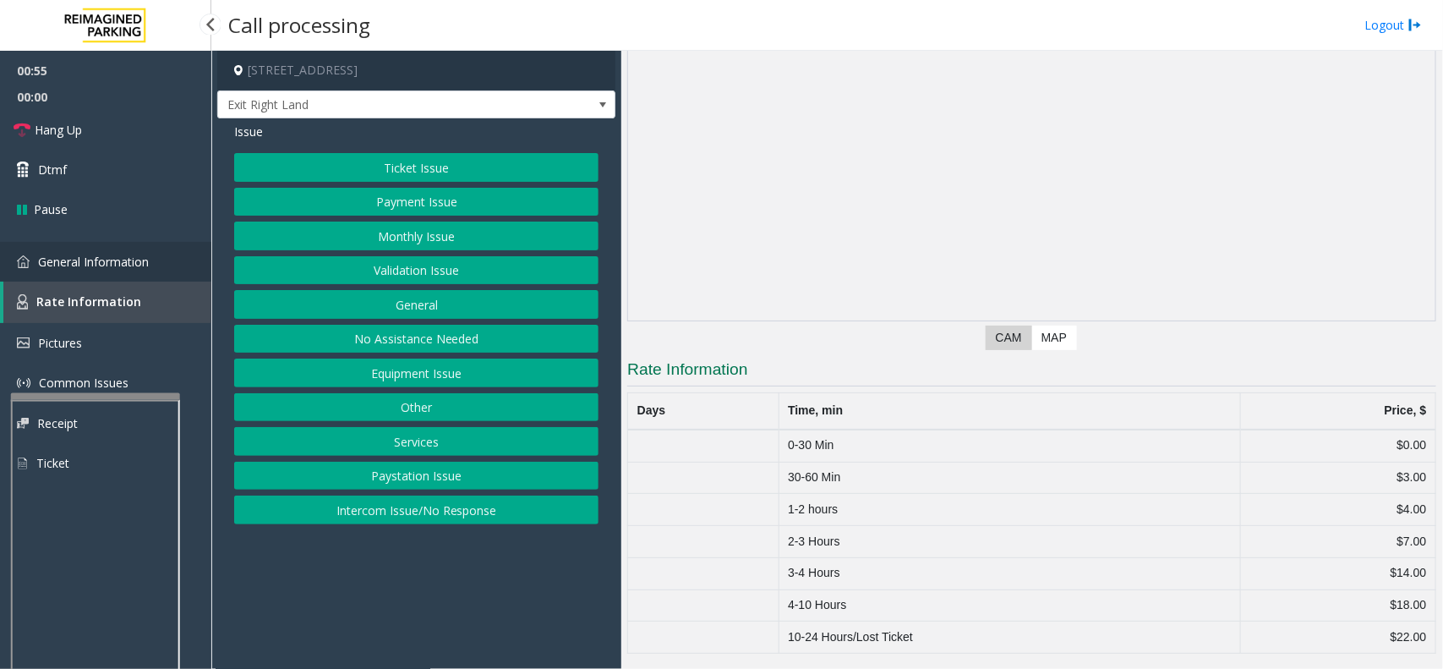
click at [119, 263] on span "General Information" at bounding box center [93, 262] width 111 height 16
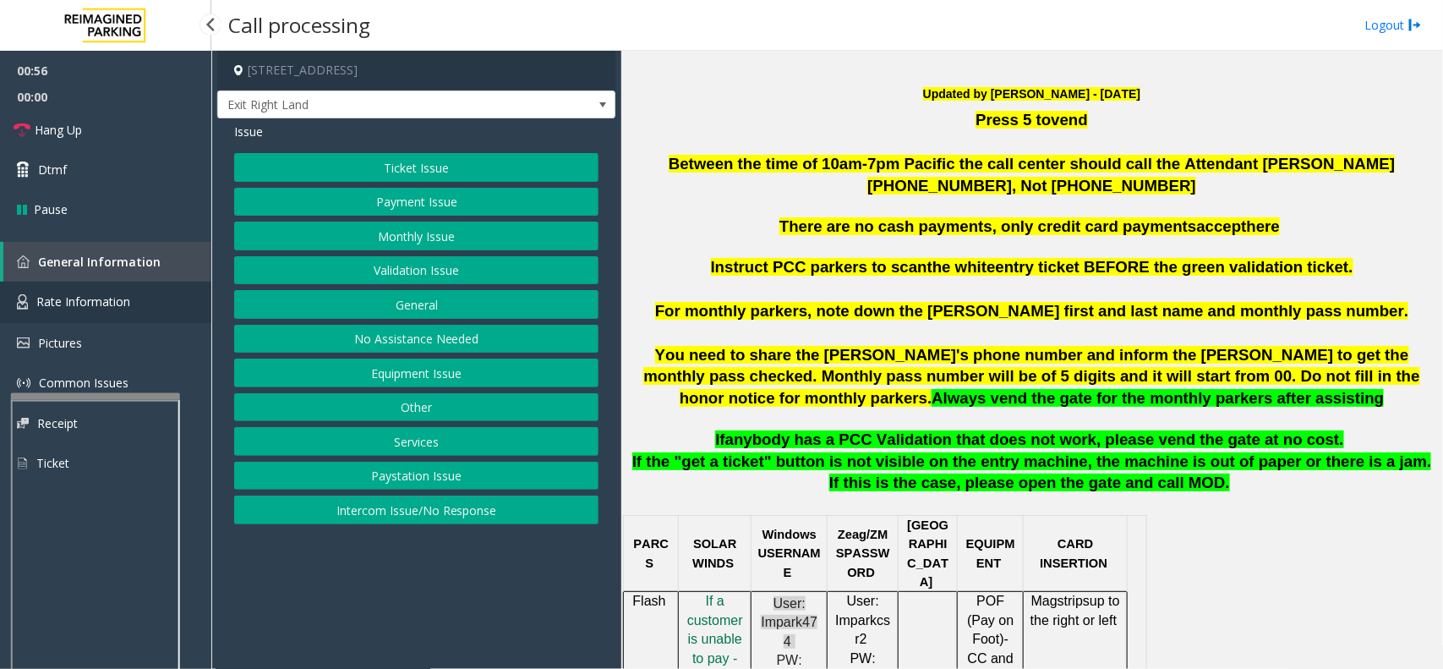
click at [171, 294] on link "Rate Information" at bounding box center [105, 301] width 211 height 41
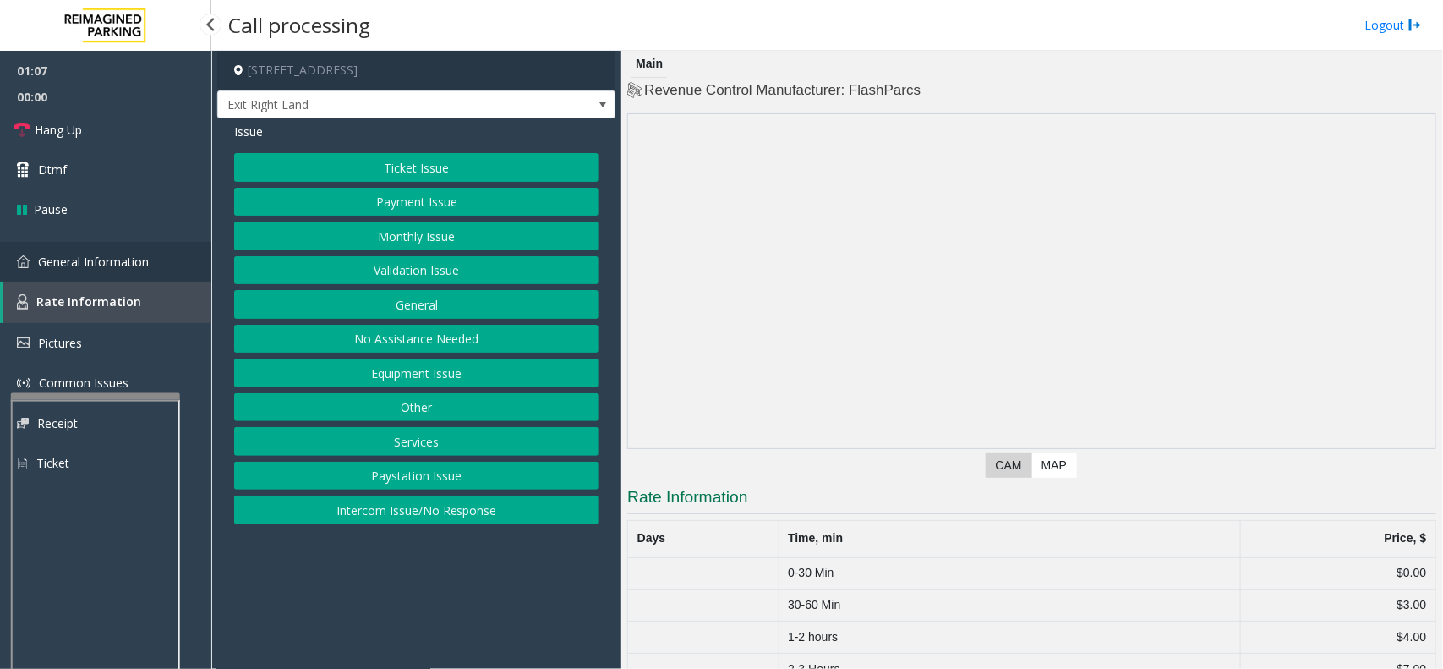
click at [209, 252] on link "General Information" at bounding box center [105, 262] width 211 height 40
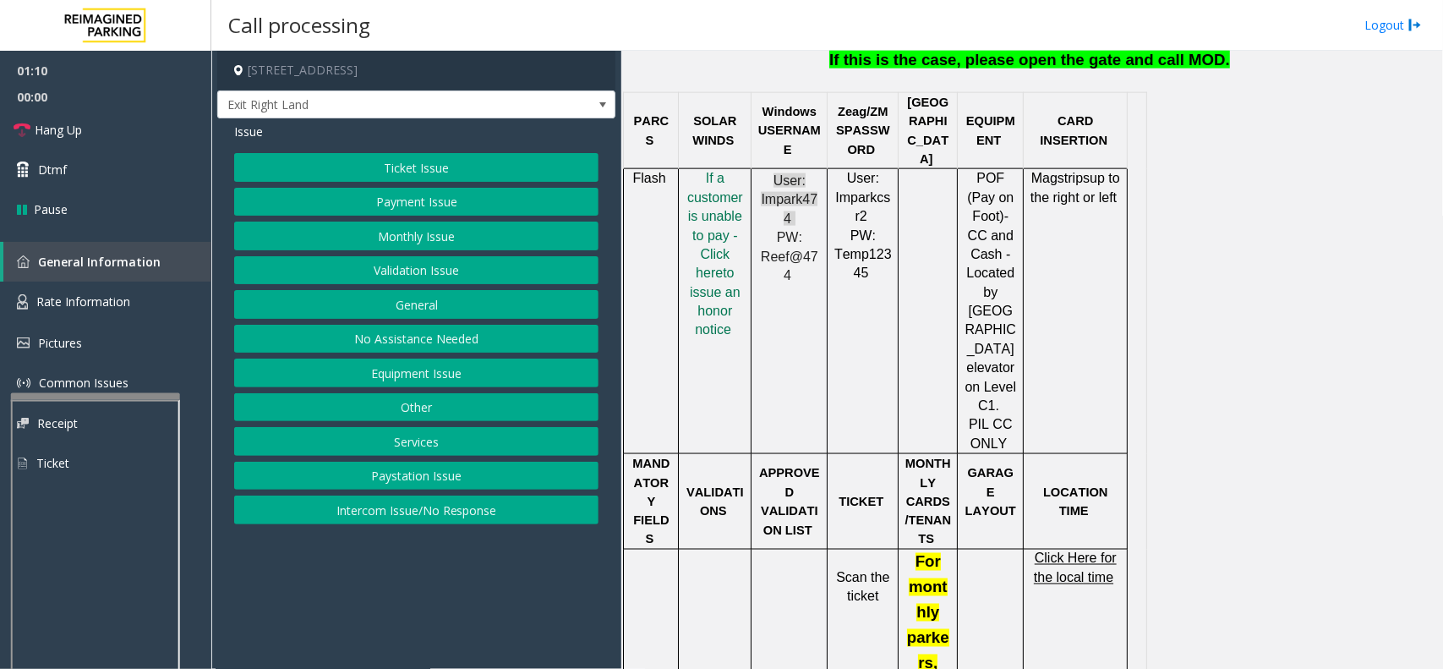
scroll to position [1162, 0]
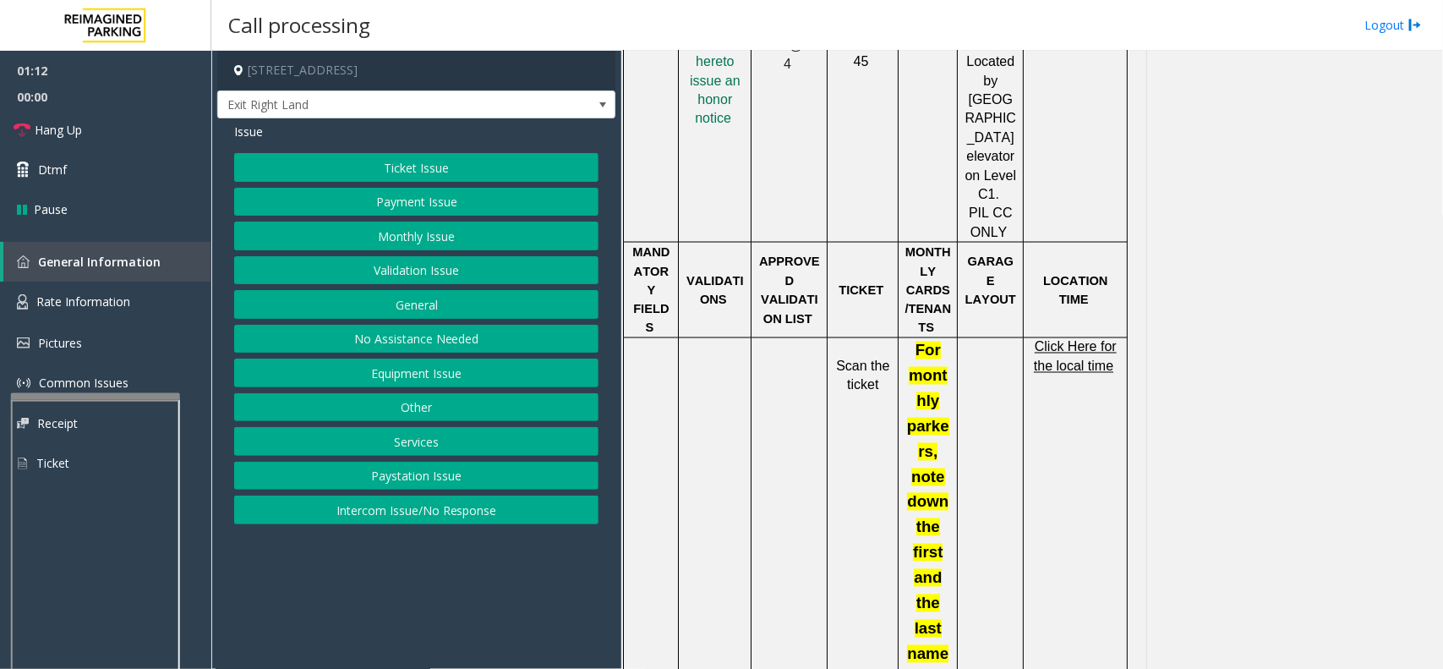
click at [1063, 340] on span "Click Here for the local time" at bounding box center [1075, 356] width 83 height 33
click at [46, 301] on span "Rate Information" at bounding box center [83, 301] width 94 height 16
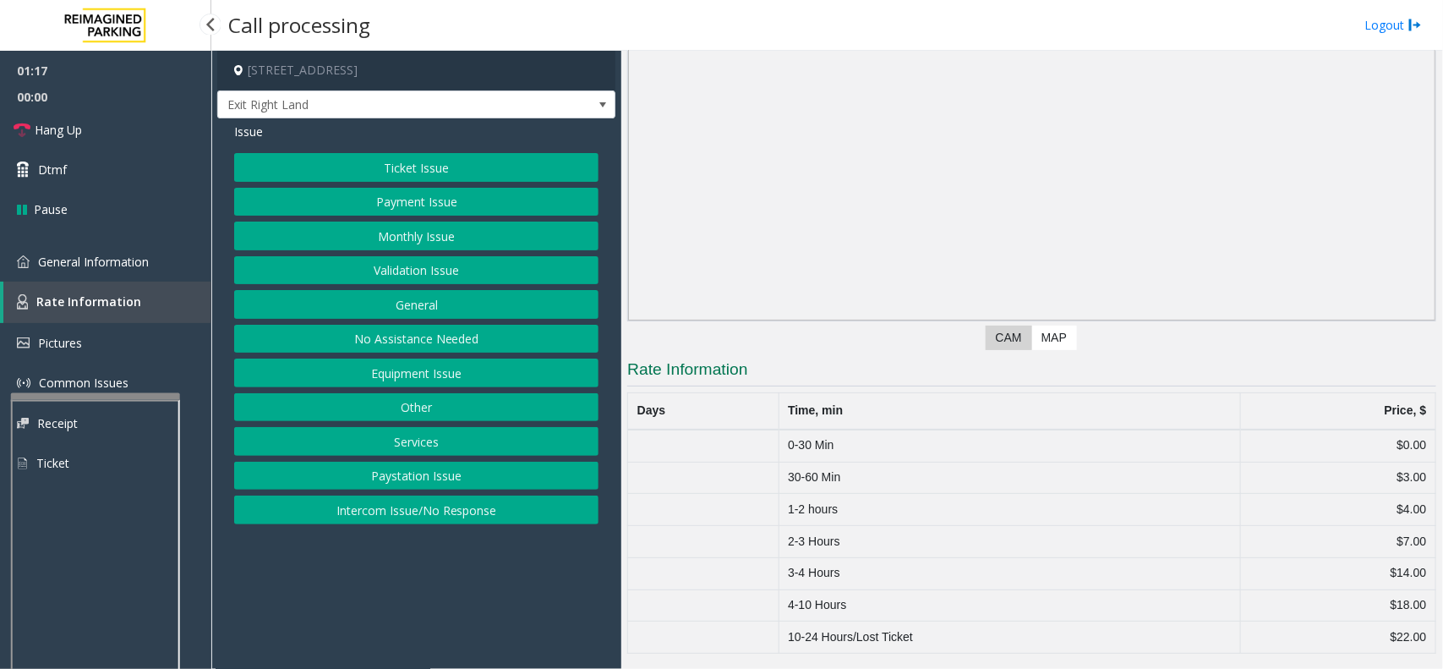
scroll to position [128, 0]
click at [178, 256] on link "General Information" at bounding box center [105, 262] width 211 height 40
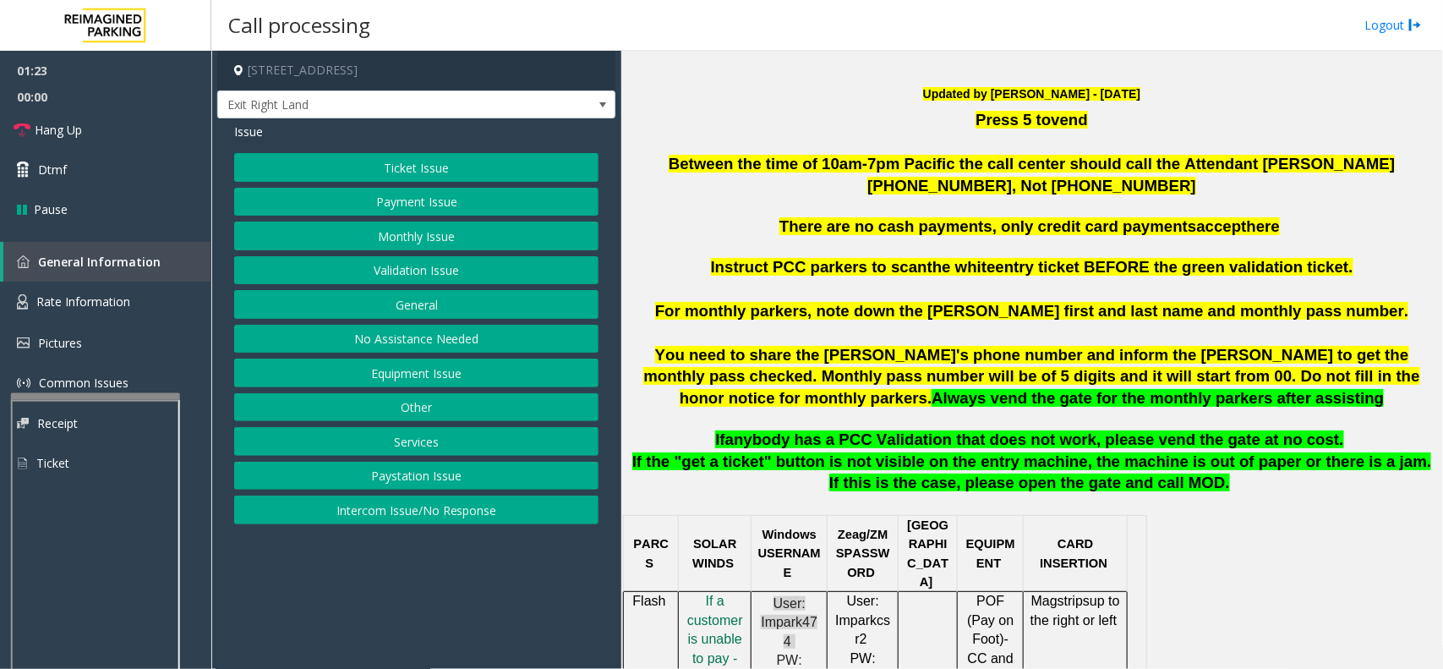
scroll to position [423, 0]
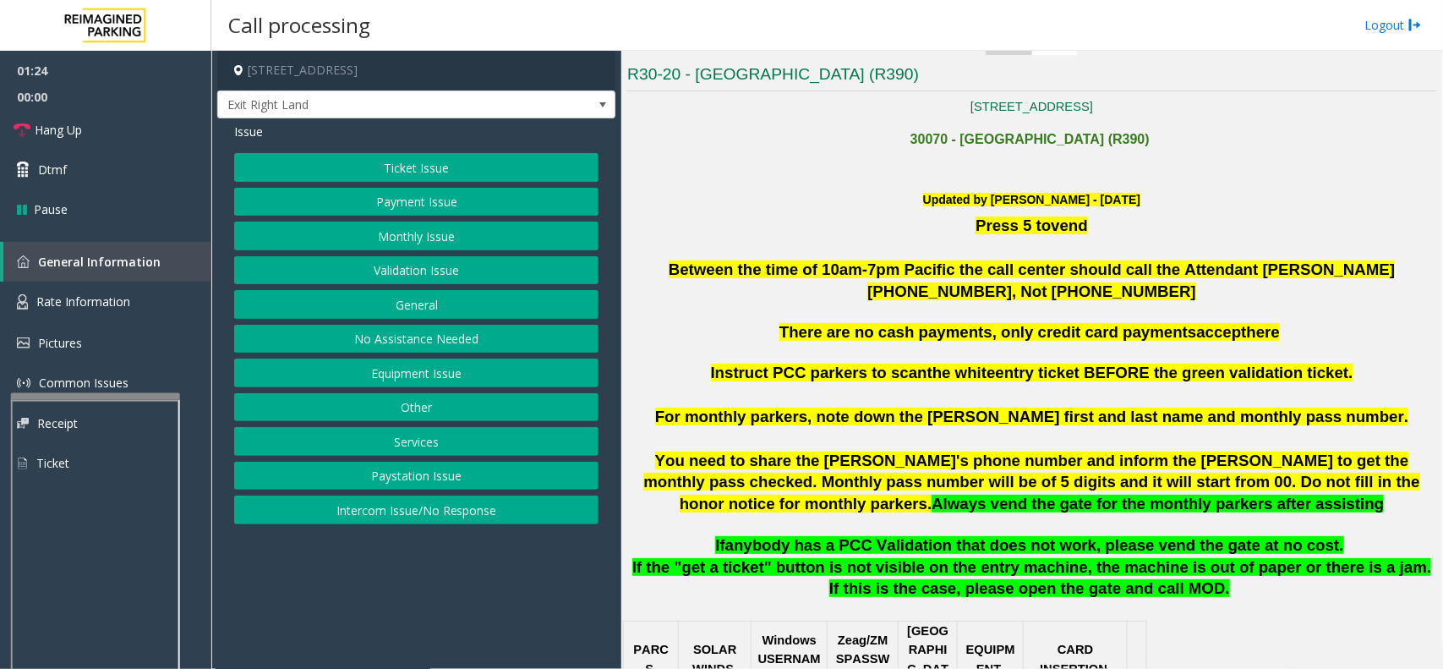
click at [486, 148] on div "Issue Ticket Issue Payment Issue Monthly Issue Validation Issue General No Assi…" at bounding box center [416, 325] width 398 height 414
click at [488, 165] on button "Ticket Issue" at bounding box center [416, 167] width 364 height 29
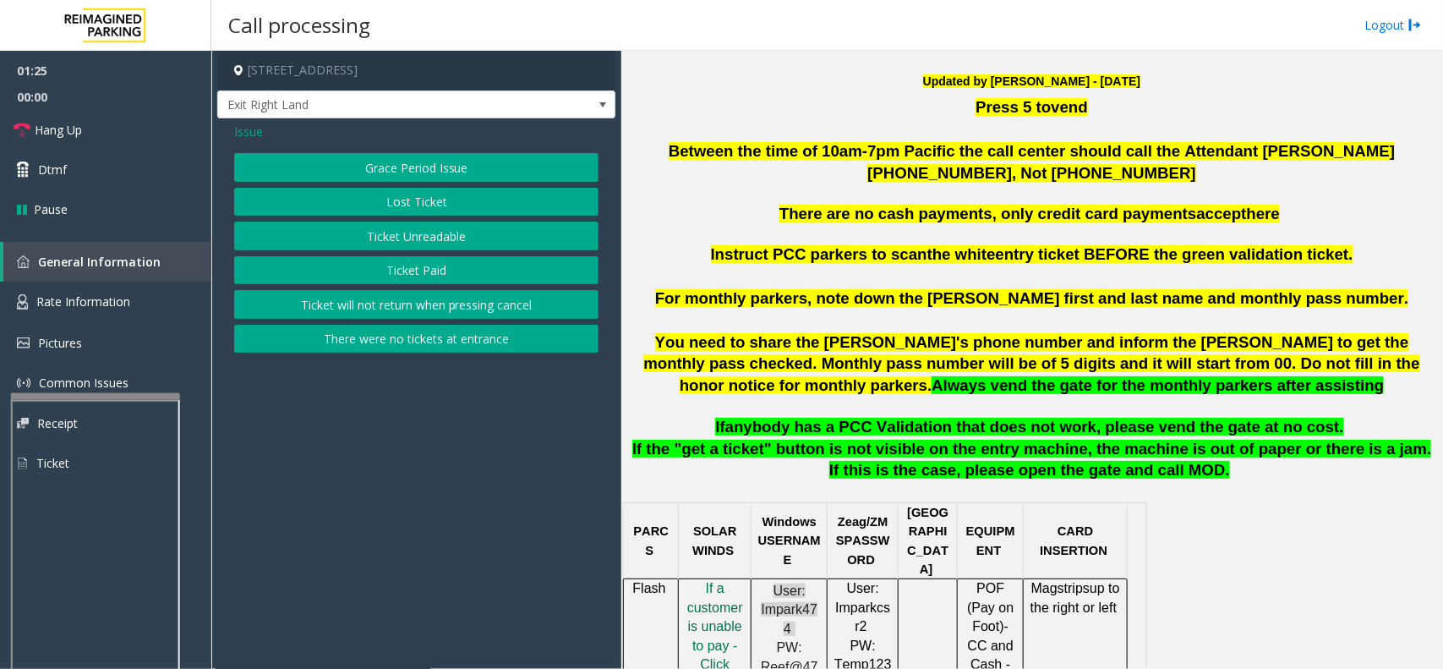
scroll to position [634, 0]
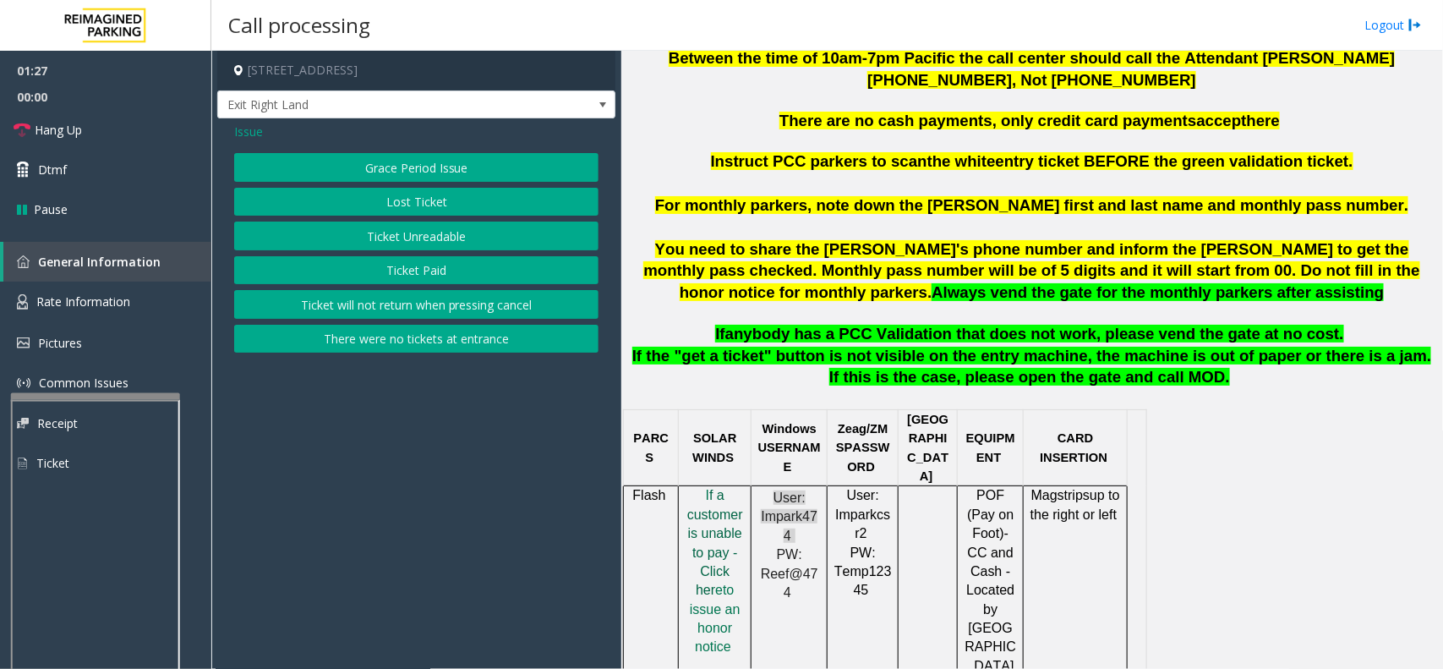
click at [708, 533] on span "f a customer is unable to pay - Click her" at bounding box center [715, 542] width 56 height 109
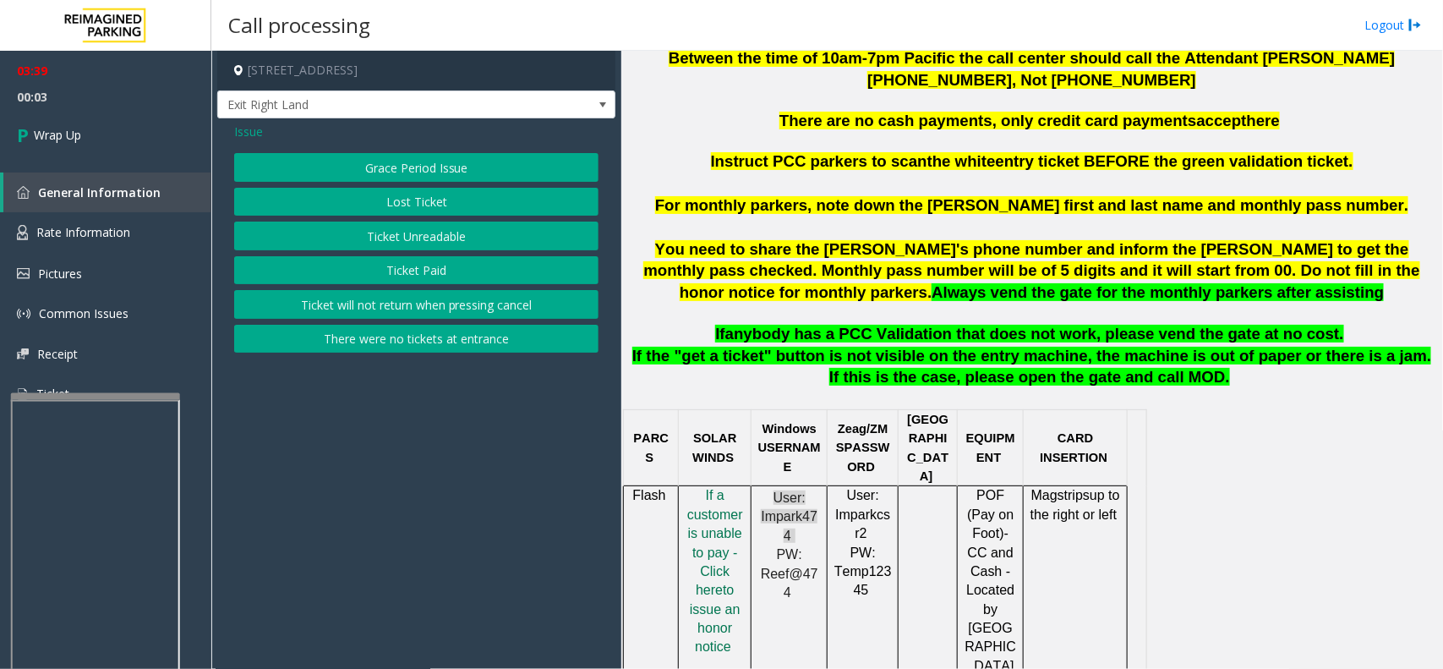
click at [245, 131] on span "Issue" at bounding box center [248, 132] width 29 height 18
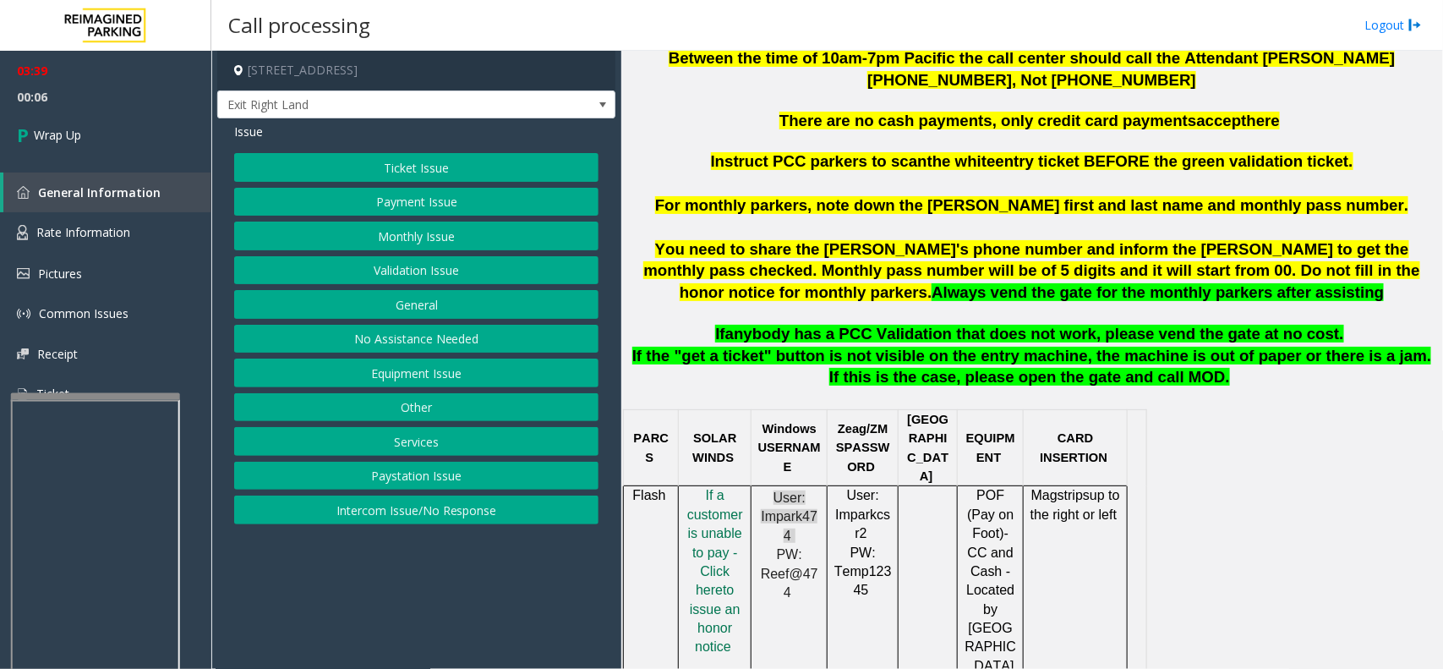
click at [372, 201] on button "Payment Issue" at bounding box center [416, 202] width 364 height 29
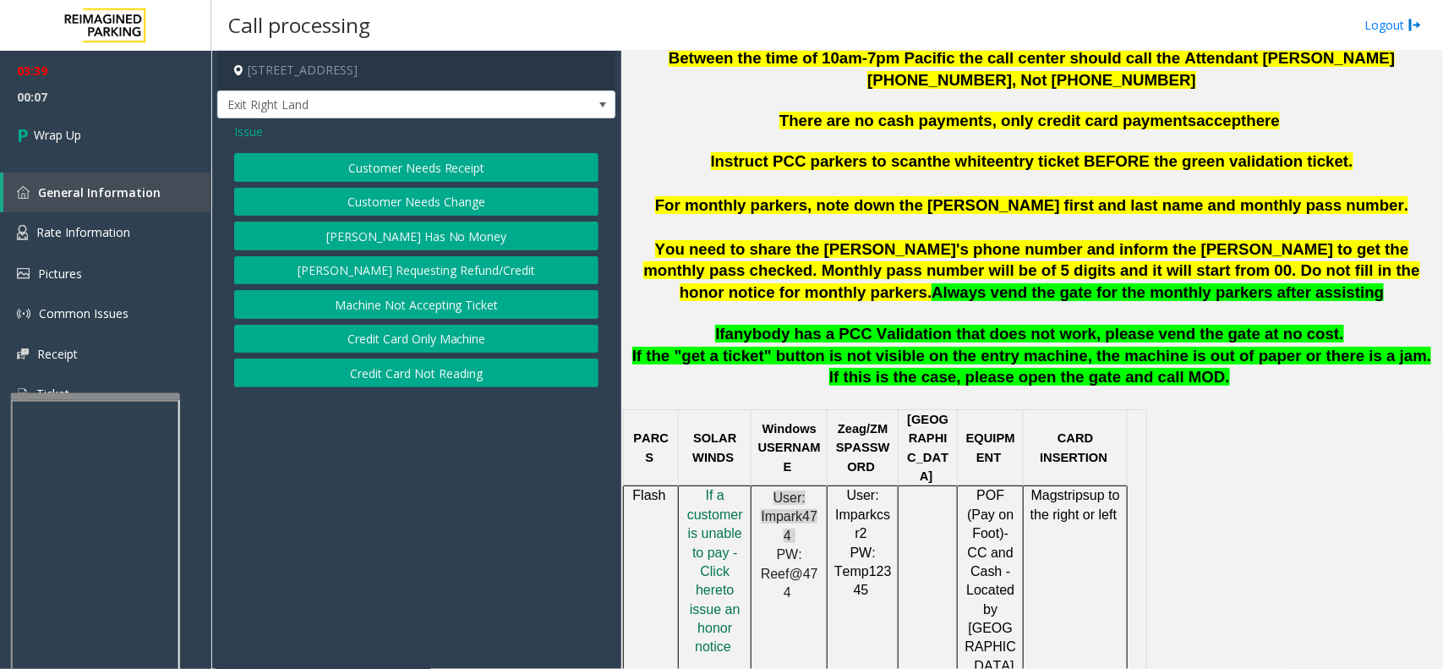
click at [396, 377] on button "Credit Card Not Reading" at bounding box center [416, 372] width 364 height 29
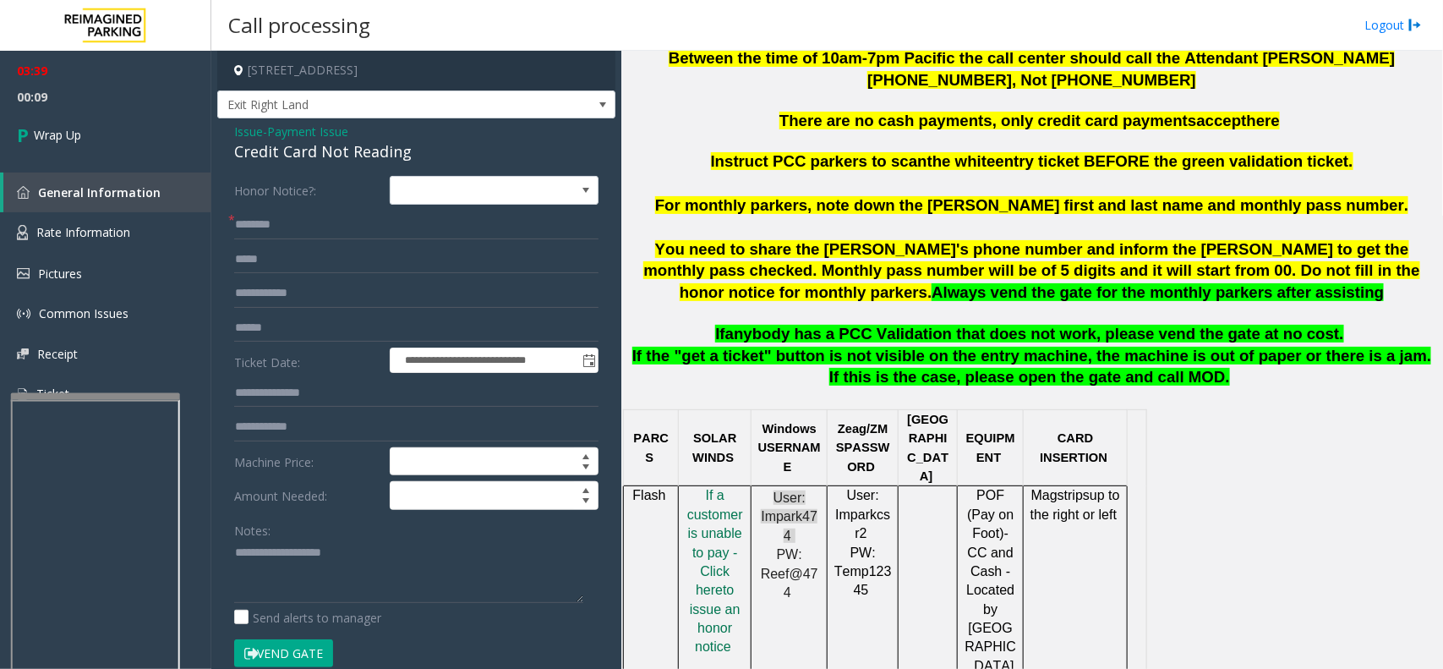
click at [251, 139] on span "Issue" at bounding box center [248, 132] width 29 height 18
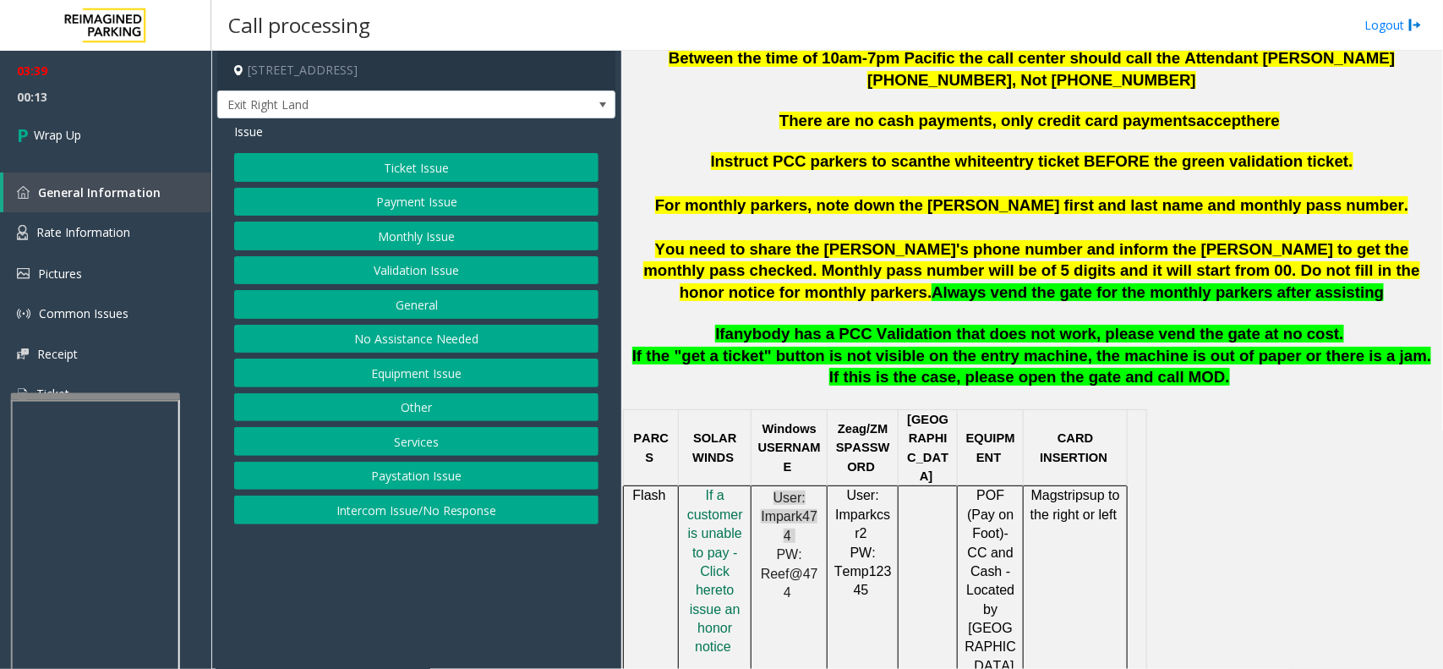
click at [319, 203] on button "Payment Issue" at bounding box center [416, 202] width 364 height 29
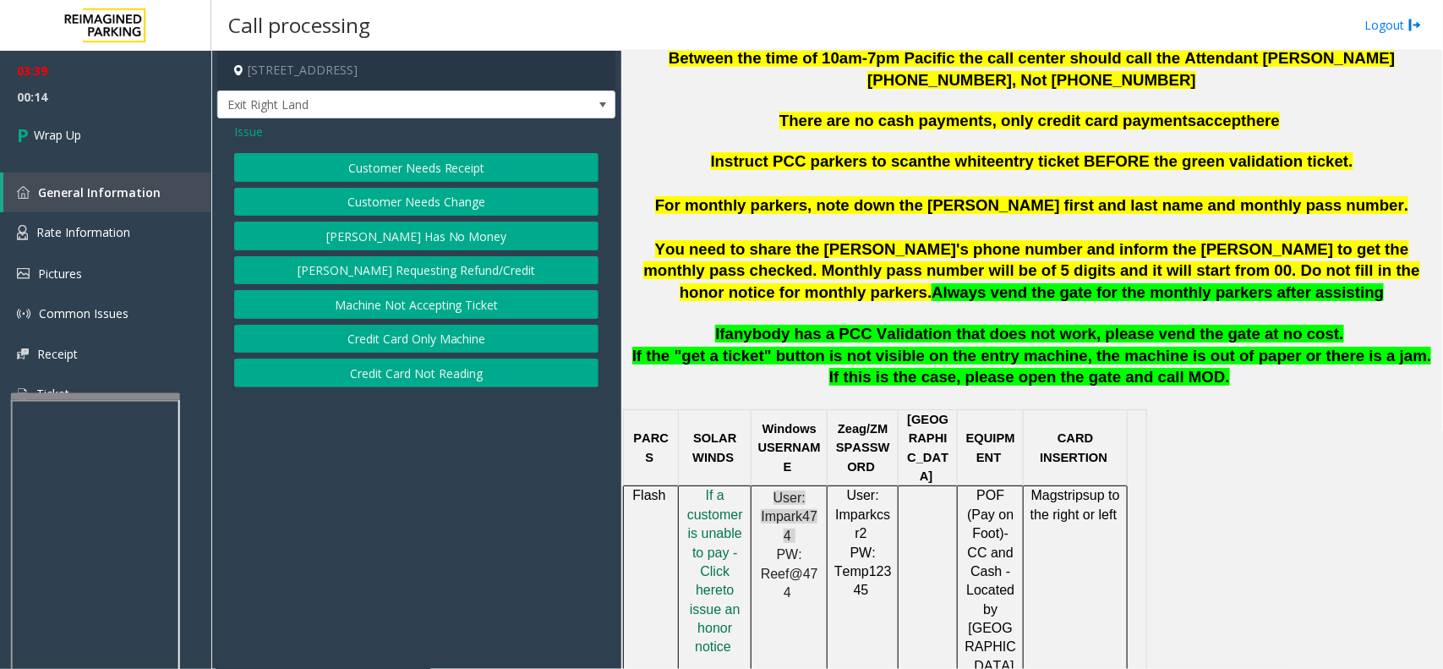
click at [385, 336] on button "Credit Card Only Machine" at bounding box center [416, 339] width 364 height 29
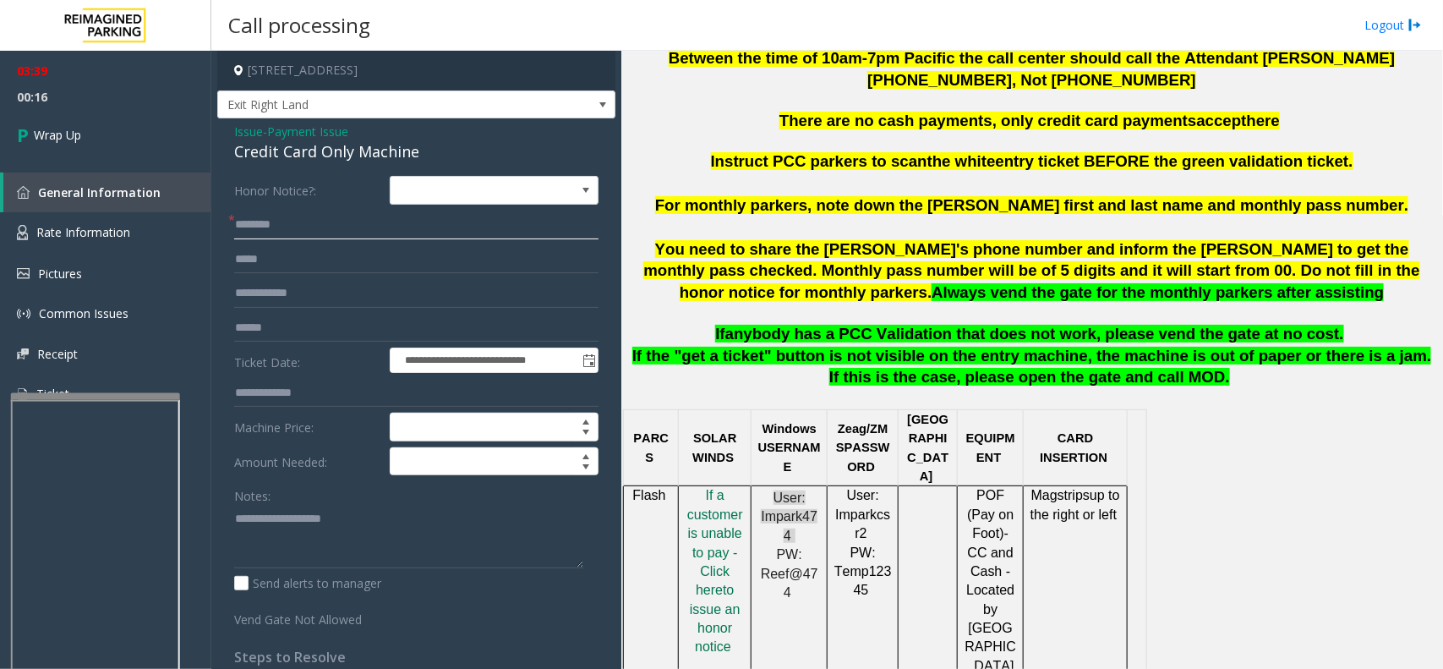
click at [269, 229] on input "text" at bounding box center [416, 224] width 364 height 29
drag, startPoint x: 227, startPoint y: 128, endPoint x: 421, endPoint y: 148, distance: 195.5
click at [421, 148] on div "**********" at bounding box center [416, 527] width 398 height 818
click at [306, 527] on textarea at bounding box center [408, 536] width 349 height 63
click at [303, 225] on input "**" at bounding box center [416, 224] width 364 height 29
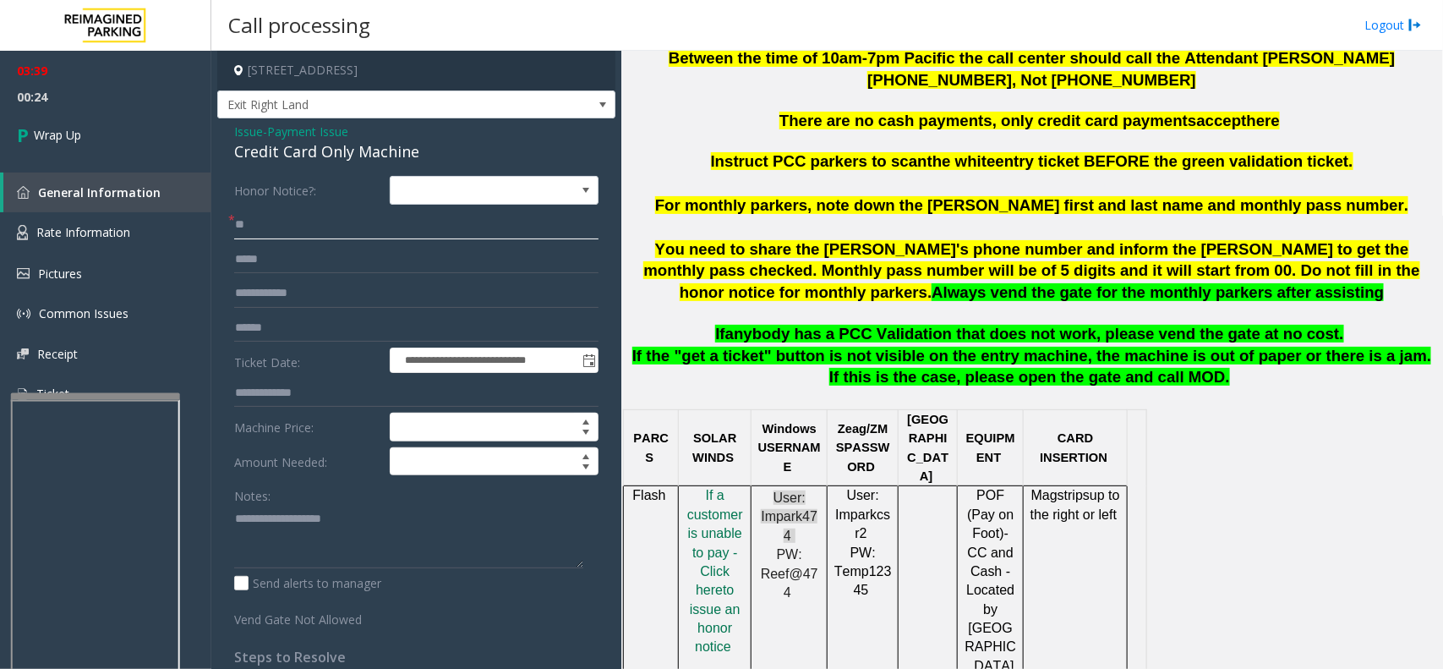
type input "*"
type input "***"
click at [313, 554] on textarea at bounding box center [408, 536] width 349 height 63
drag, startPoint x: 230, startPoint y: 123, endPoint x: 465, endPoint y: 144, distance: 235.9
click at [465, 144] on div "**********" at bounding box center [416, 527] width 398 height 818
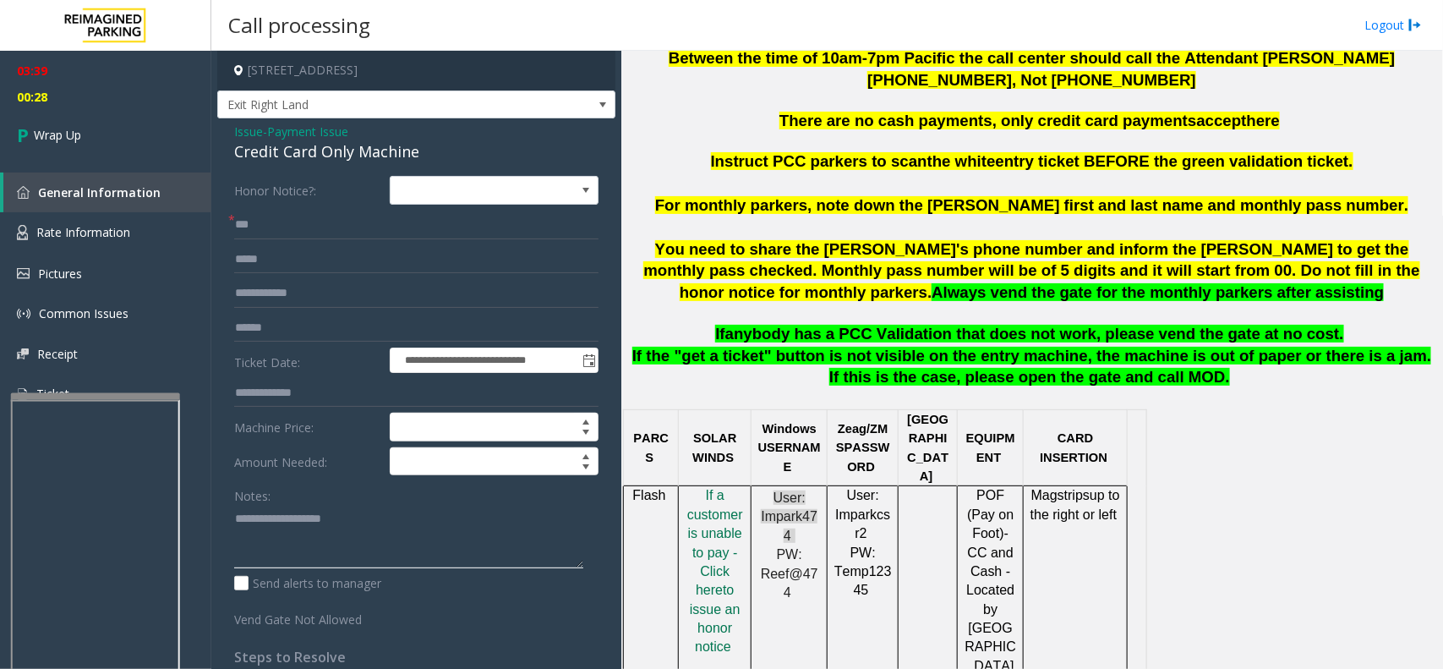
click at [287, 531] on textarea at bounding box center [408, 536] width 349 height 63
paste textarea "**********"
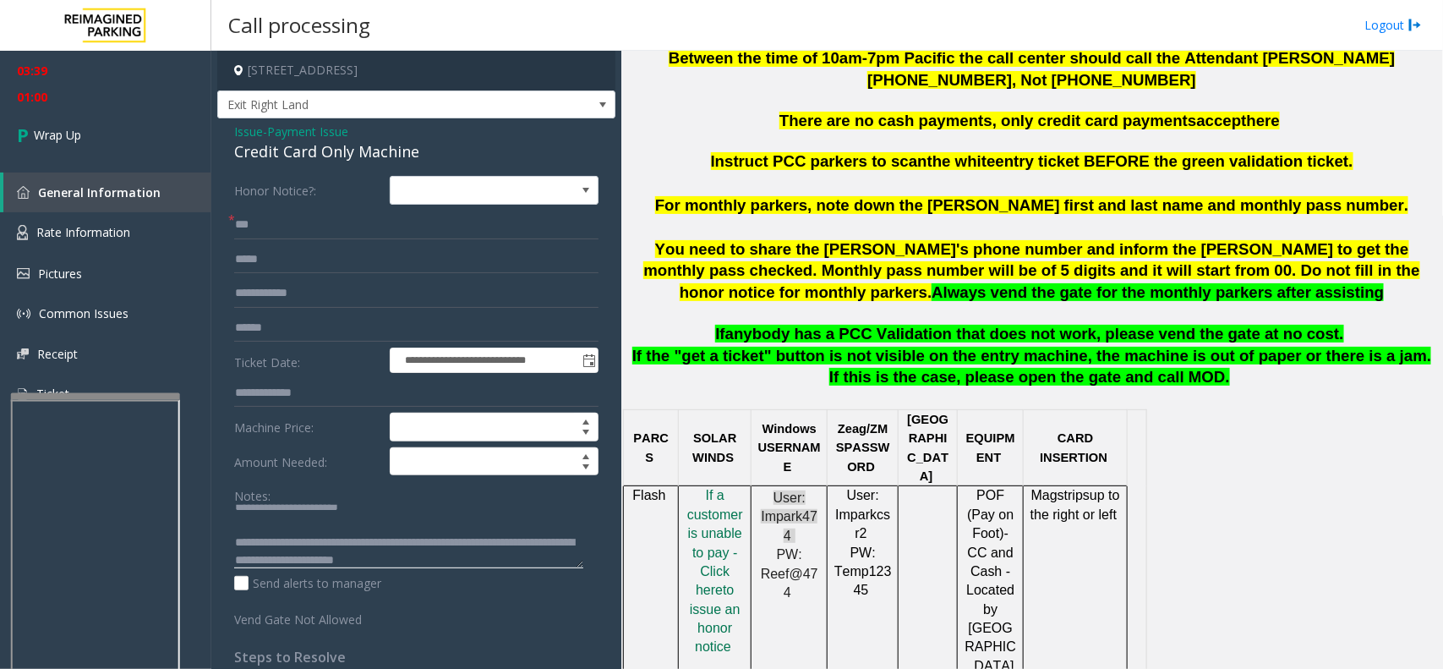
click at [454, 543] on textarea at bounding box center [408, 536] width 349 height 63
click at [455, 543] on textarea at bounding box center [408, 536] width 349 height 63
click at [462, 556] on textarea at bounding box center [408, 536] width 349 height 63
type textarea "**********"
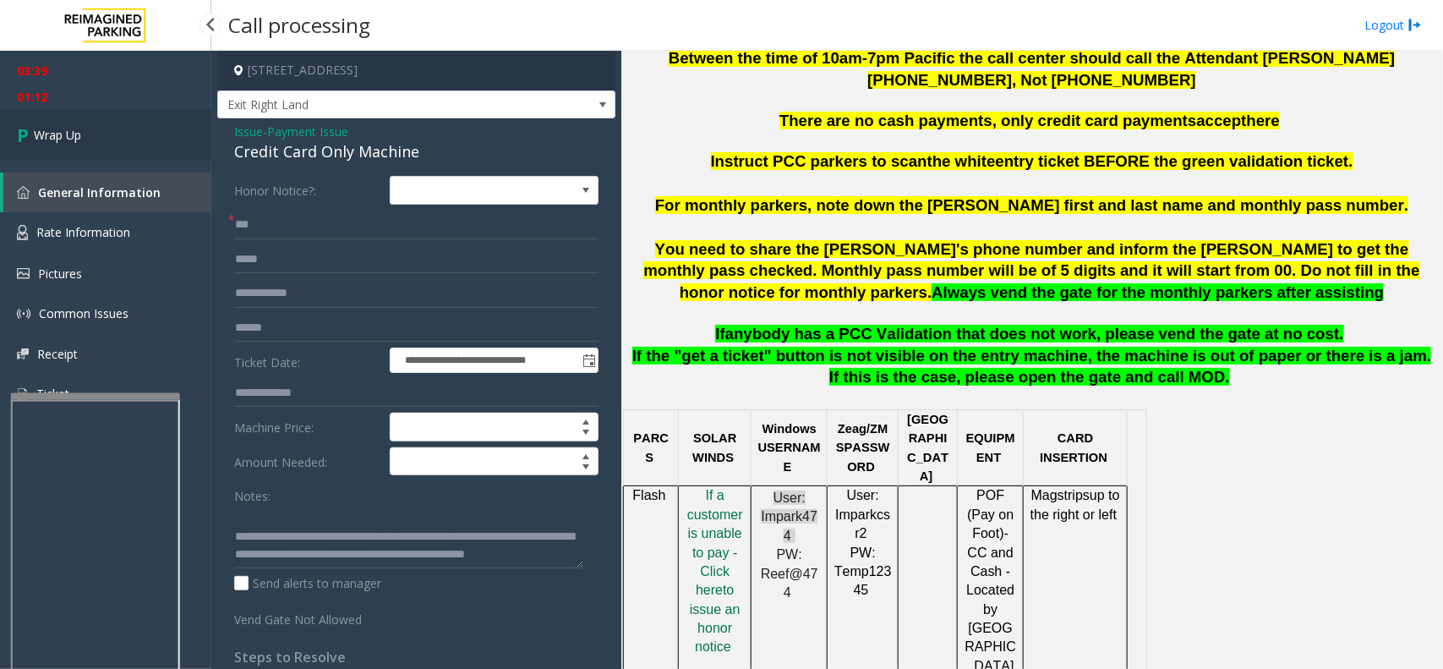
click at [104, 141] on link "Wrap Up" at bounding box center [105, 135] width 211 height 50
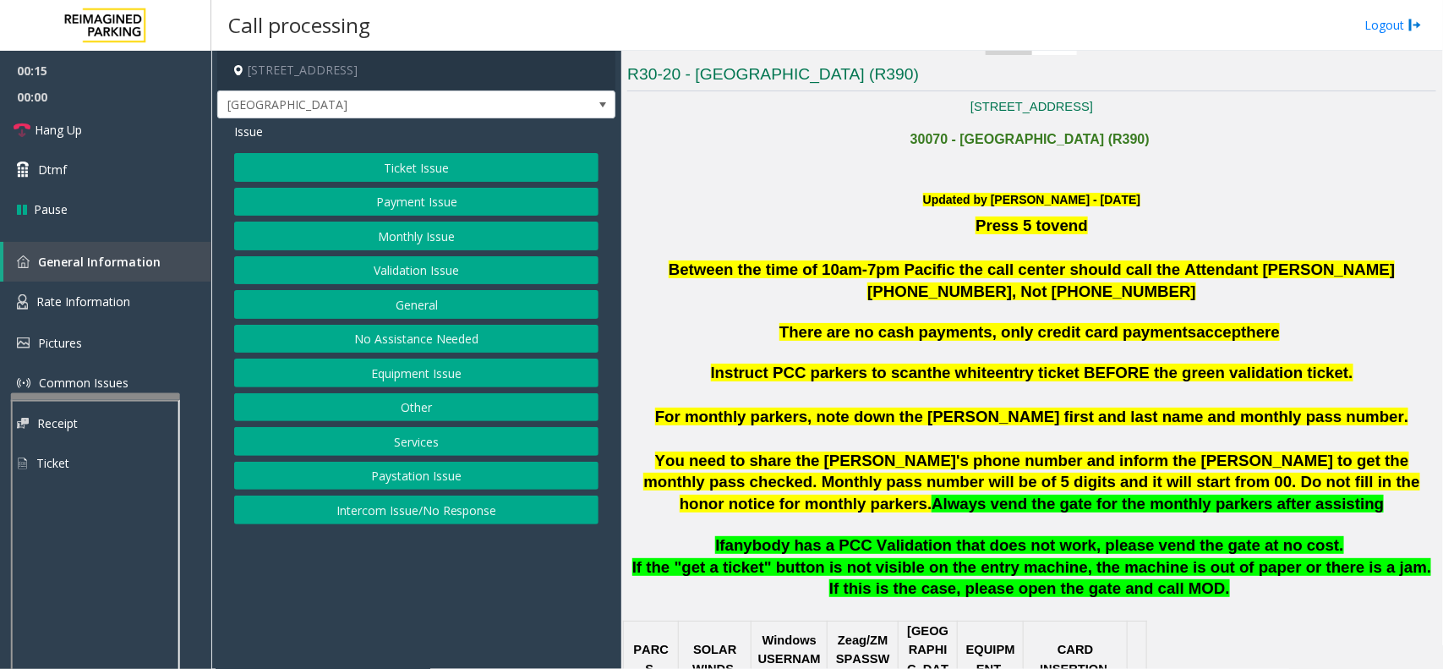
scroll to position [634, 0]
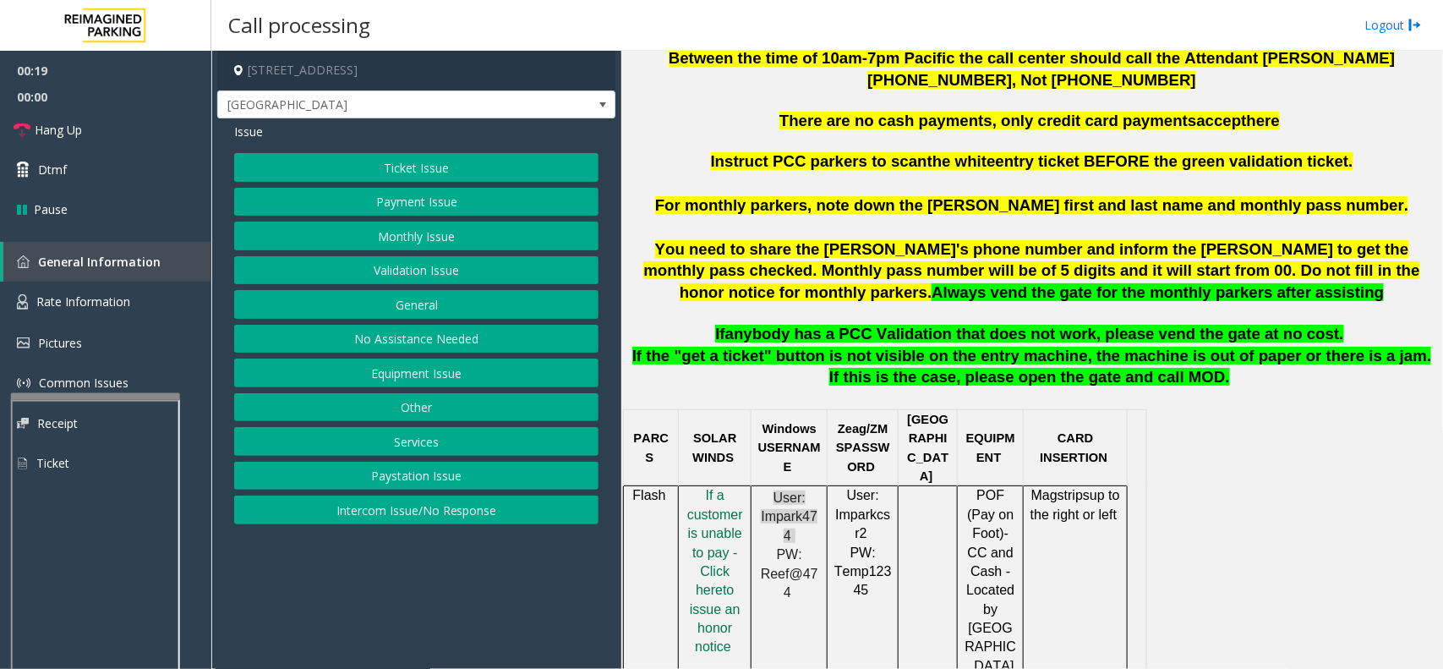
click at [433, 497] on div "Ticket Issue Payment Issue Monthly Issue Validation Issue General No Assistance…" at bounding box center [416, 338] width 364 height 371
click at [433, 516] on button "Intercom Issue/No Response" at bounding box center [416, 509] width 364 height 29
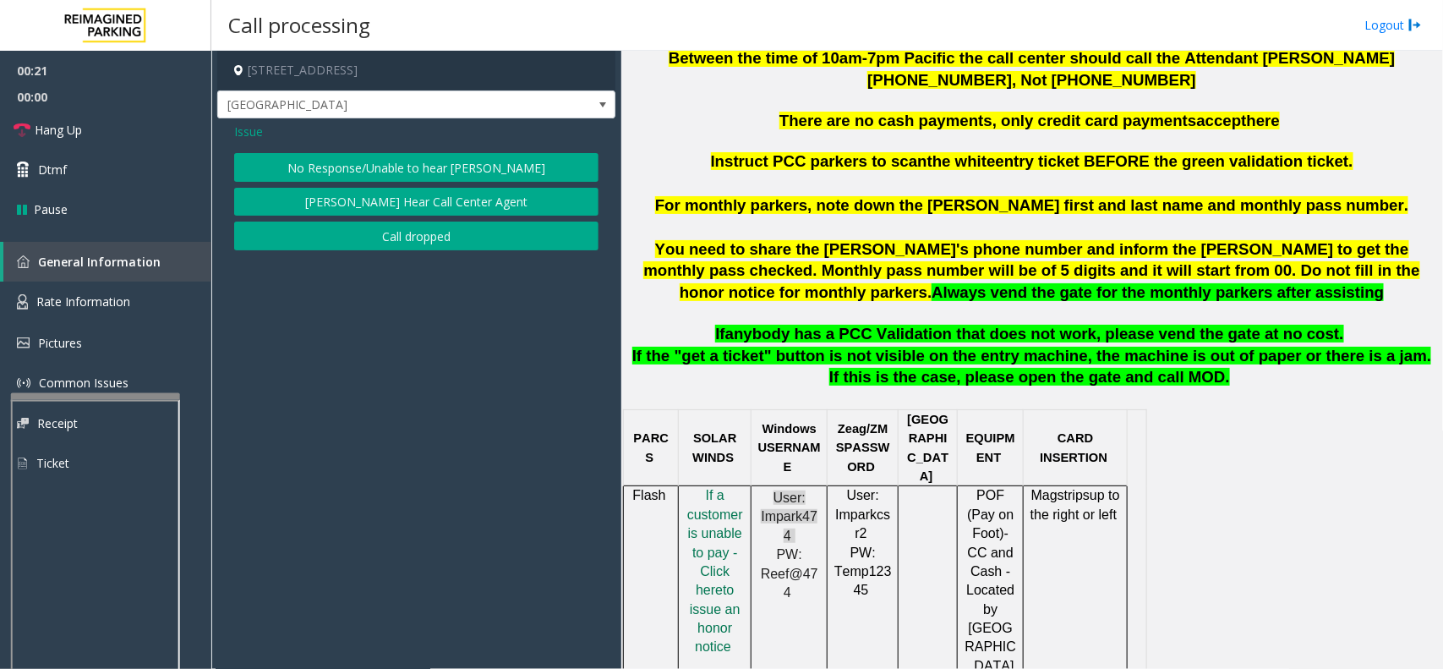
click at [300, 161] on button "No Response/Unable to hear [PERSON_NAME]" at bounding box center [416, 167] width 364 height 29
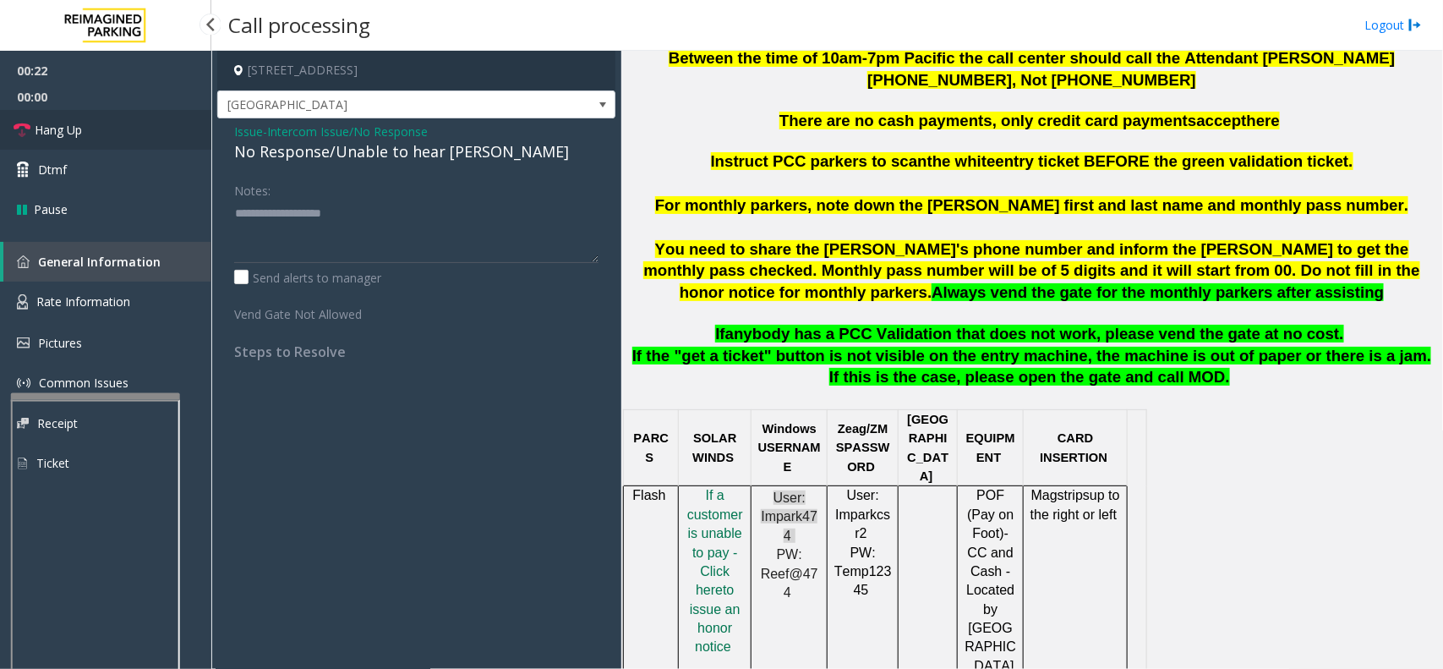
click at [132, 137] on link "Hang Up" at bounding box center [105, 130] width 211 height 40
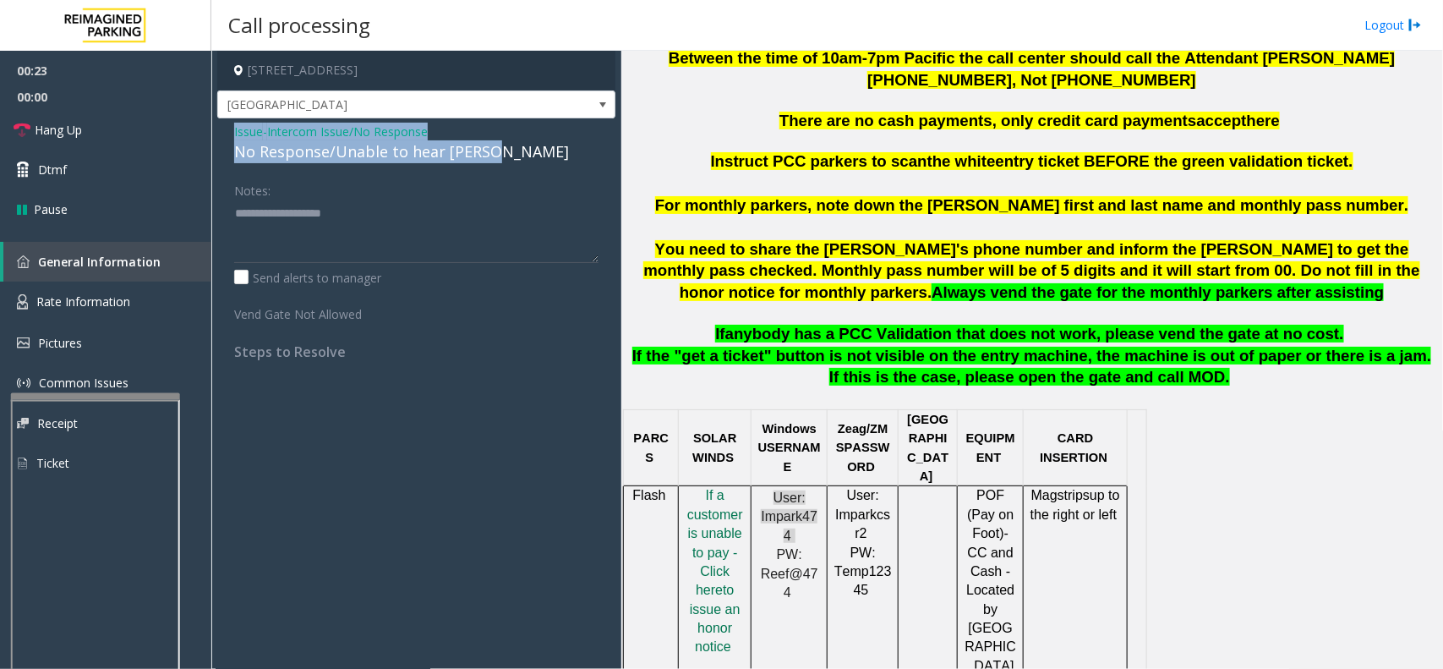
drag, startPoint x: 232, startPoint y: 129, endPoint x: 508, endPoint y: 154, distance: 276.7
click at [508, 154] on div "Issue - Intercom Issue/No Response No Response/Unable to hear [PERSON_NAME] Not…" at bounding box center [416, 247] width 398 height 259
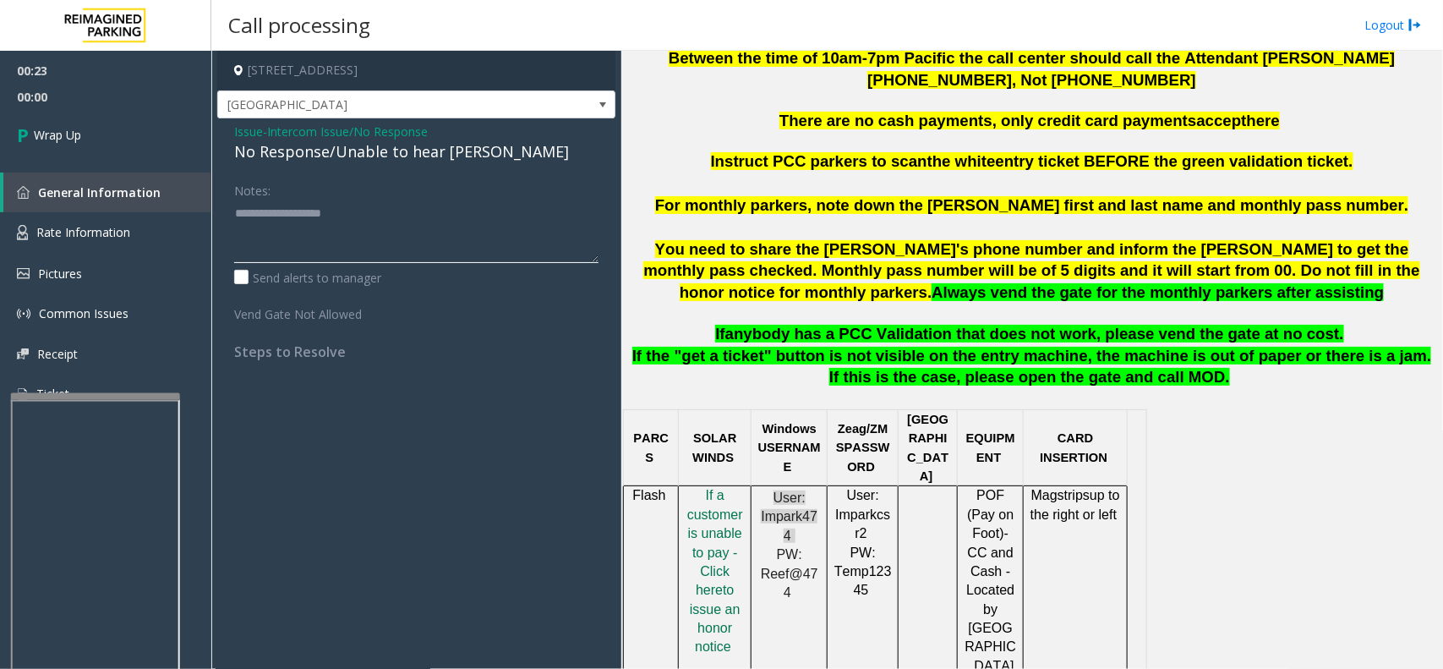
click at [377, 247] on textarea at bounding box center [416, 230] width 364 height 63
paste textarea "**********"
type textarea "**********"
click at [131, 150] on link "Wrap Up" at bounding box center [105, 135] width 211 height 50
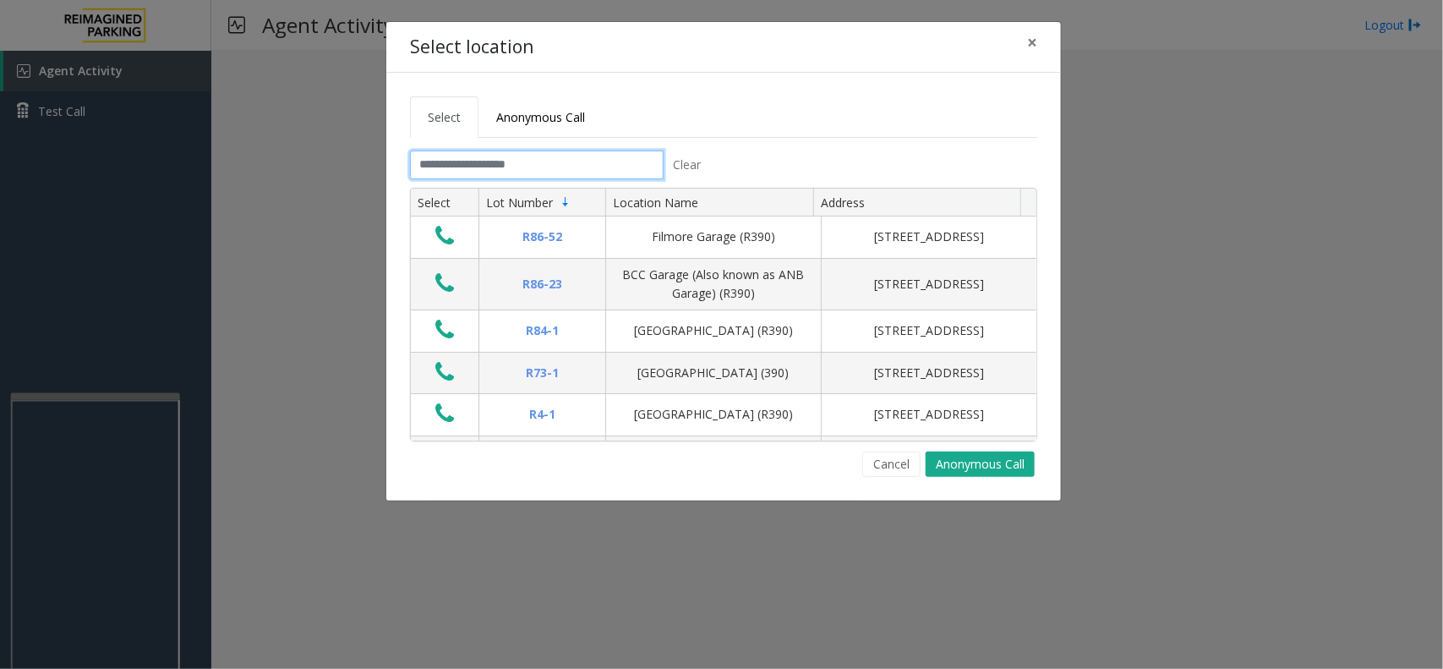
click at [461, 161] on input "text" at bounding box center [537, 164] width 254 height 29
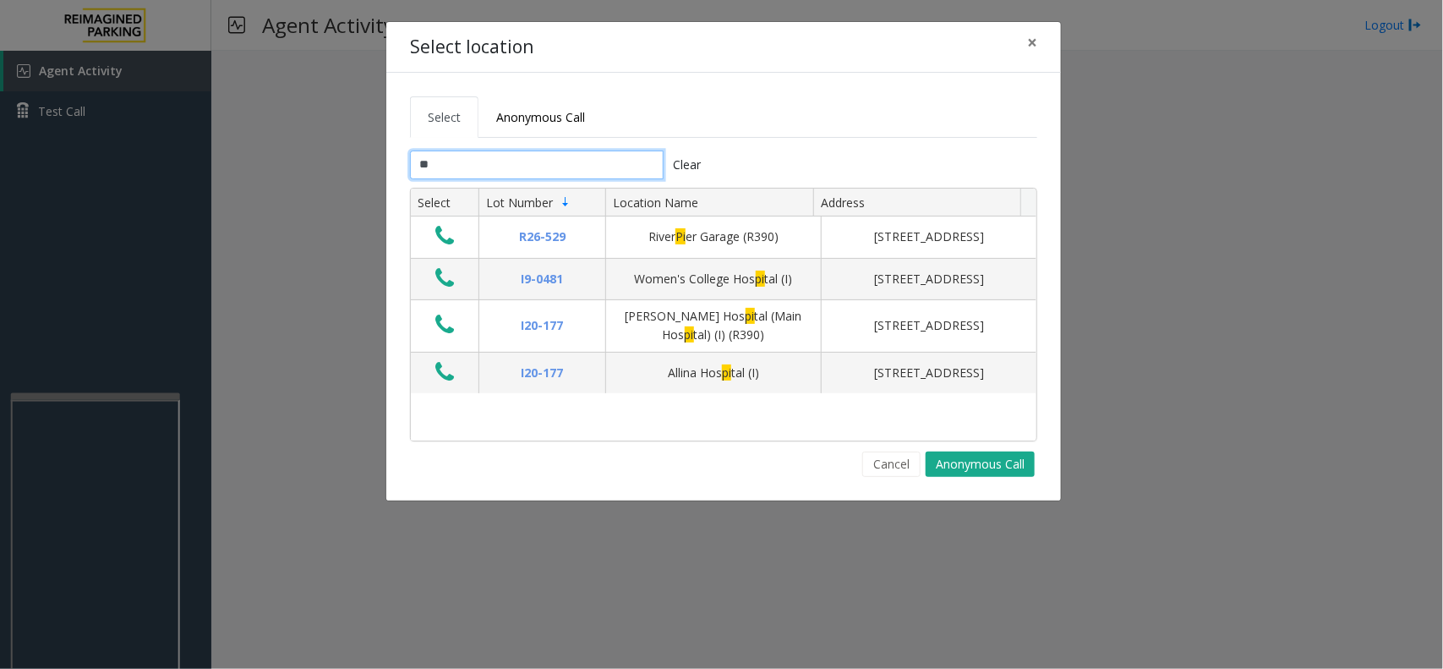
type input "*"
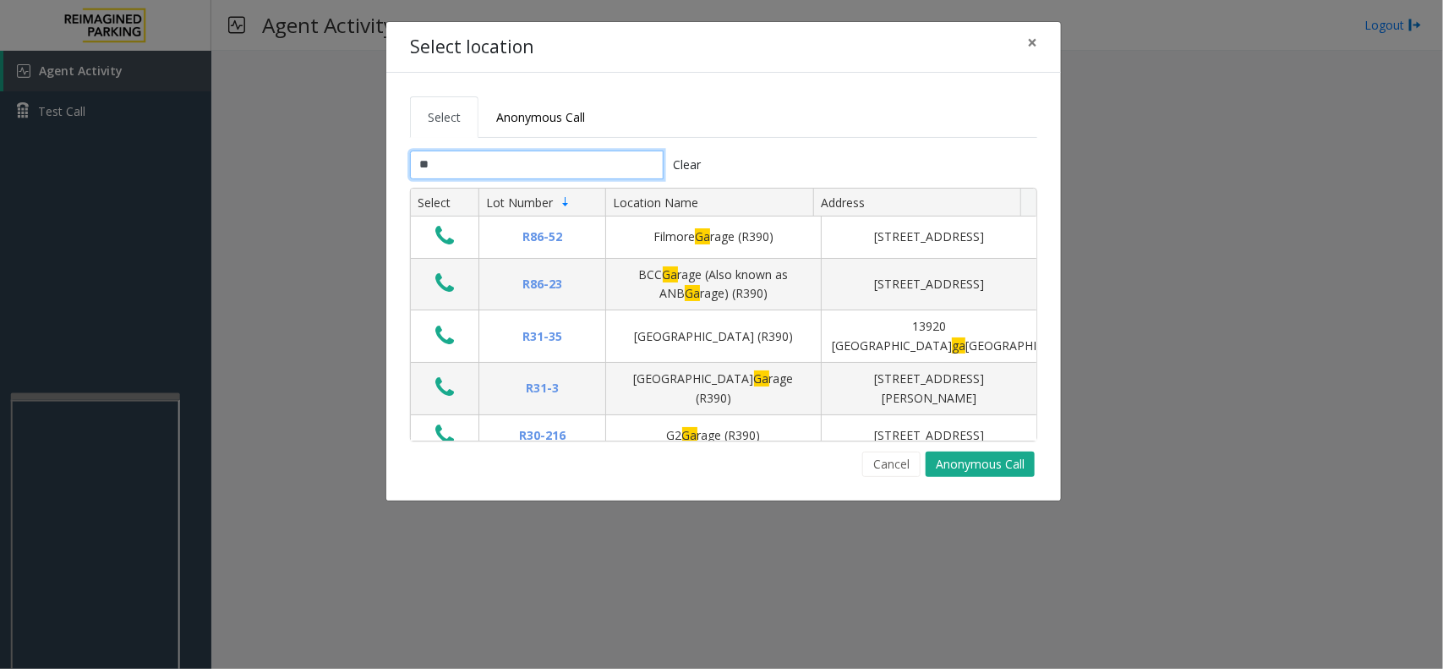
type input "*"
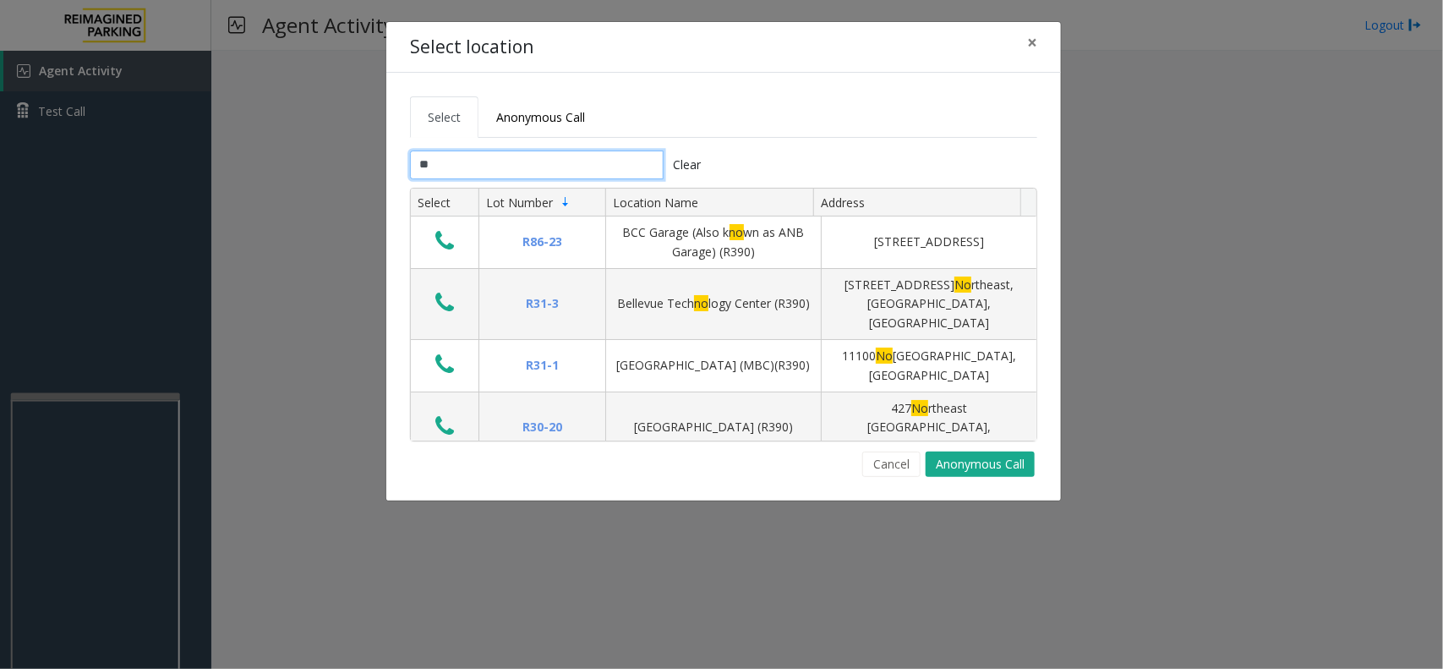
type input "*"
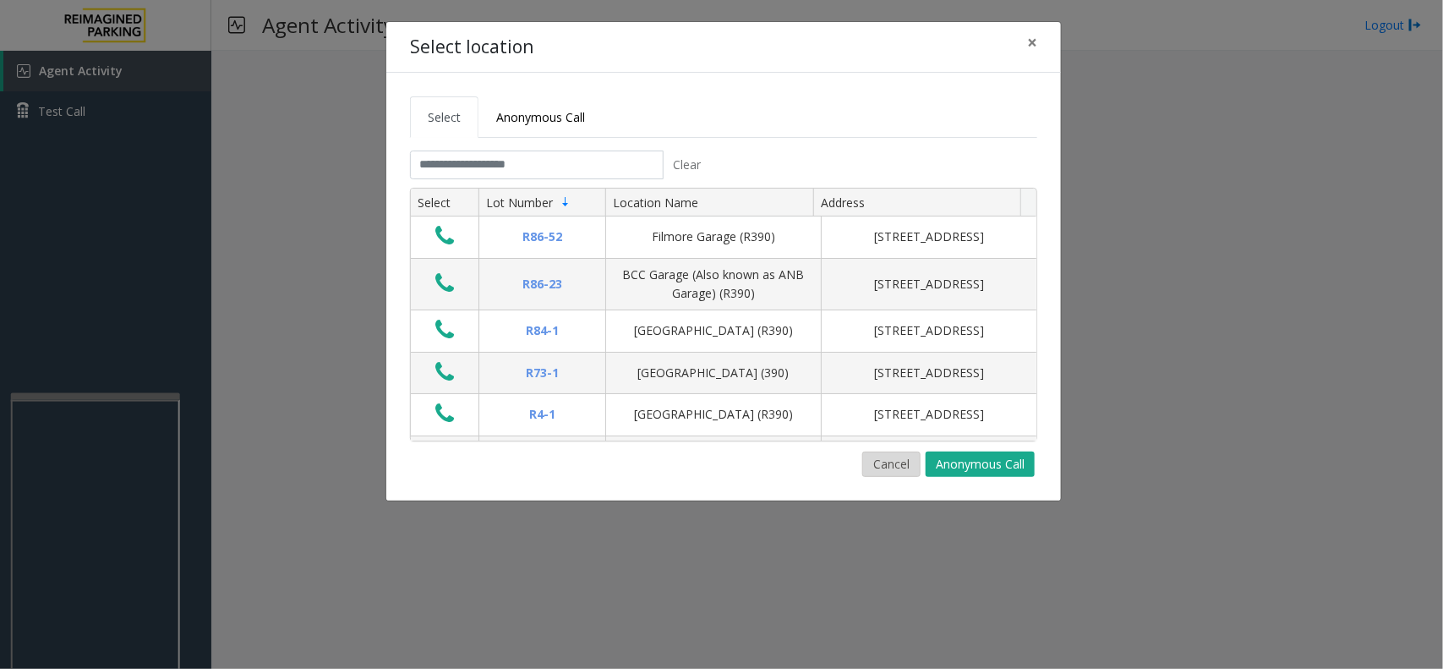
click at [877, 463] on button "Cancel" at bounding box center [891, 463] width 58 height 25
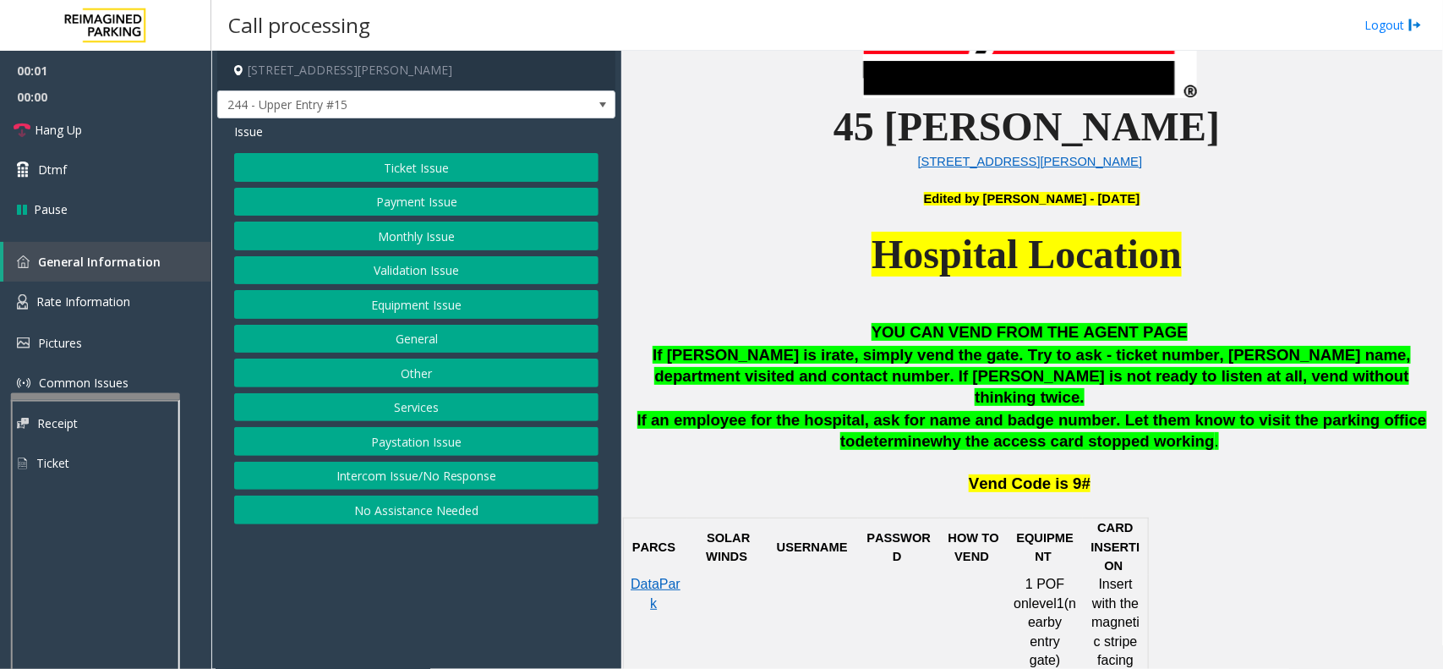
scroll to position [634, 0]
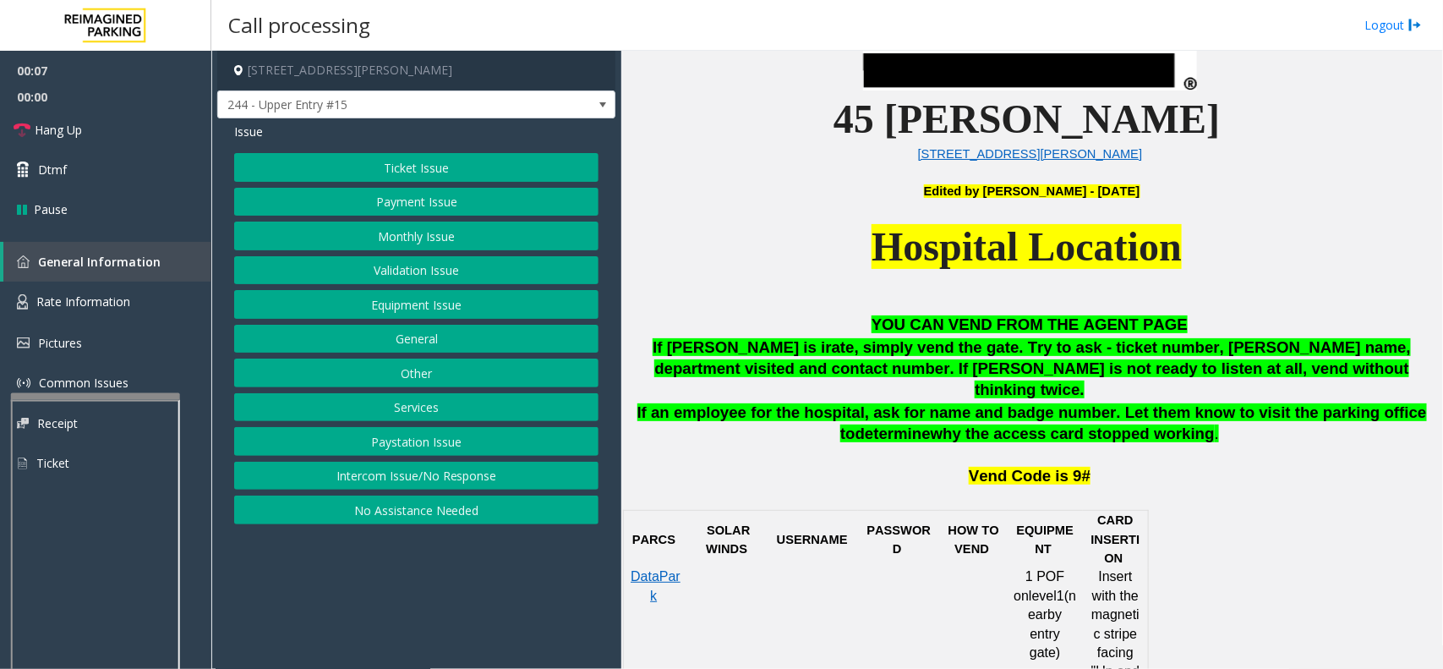
click at [434, 305] on button "Equipment Issue" at bounding box center [416, 304] width 364 height 29
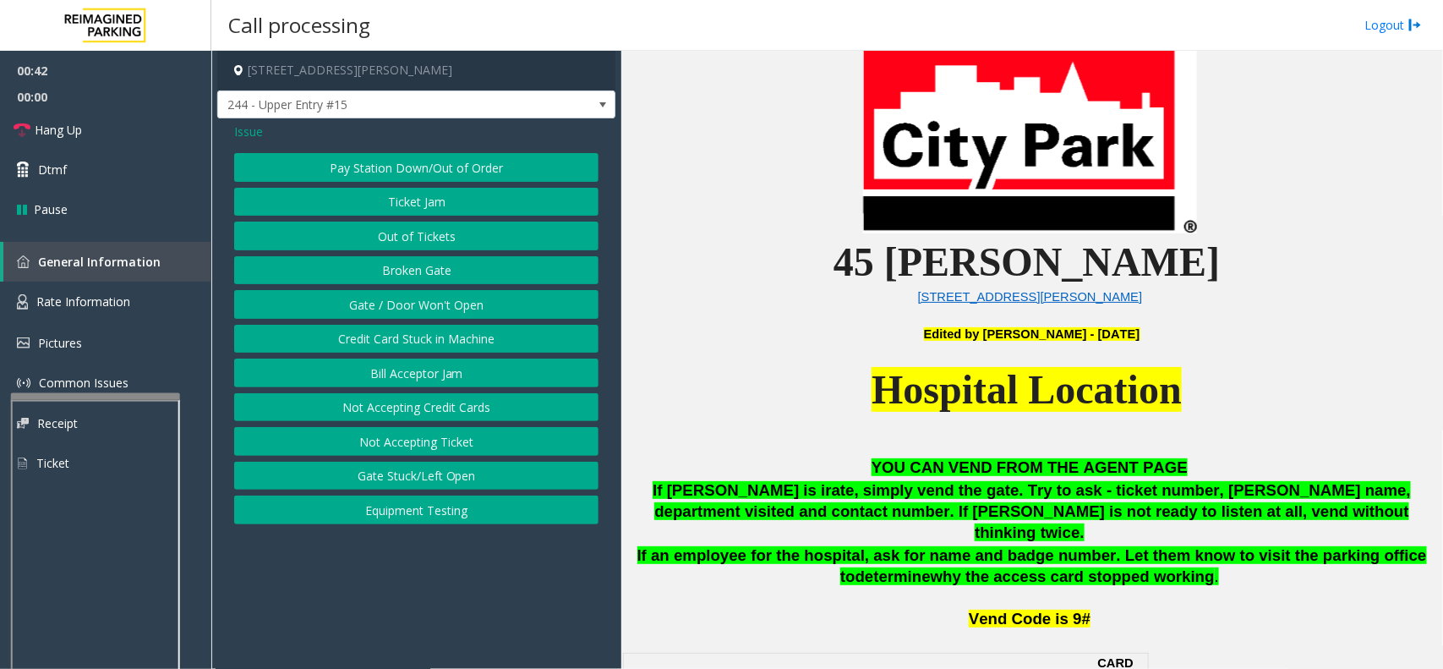
scroll to position [528, 0]
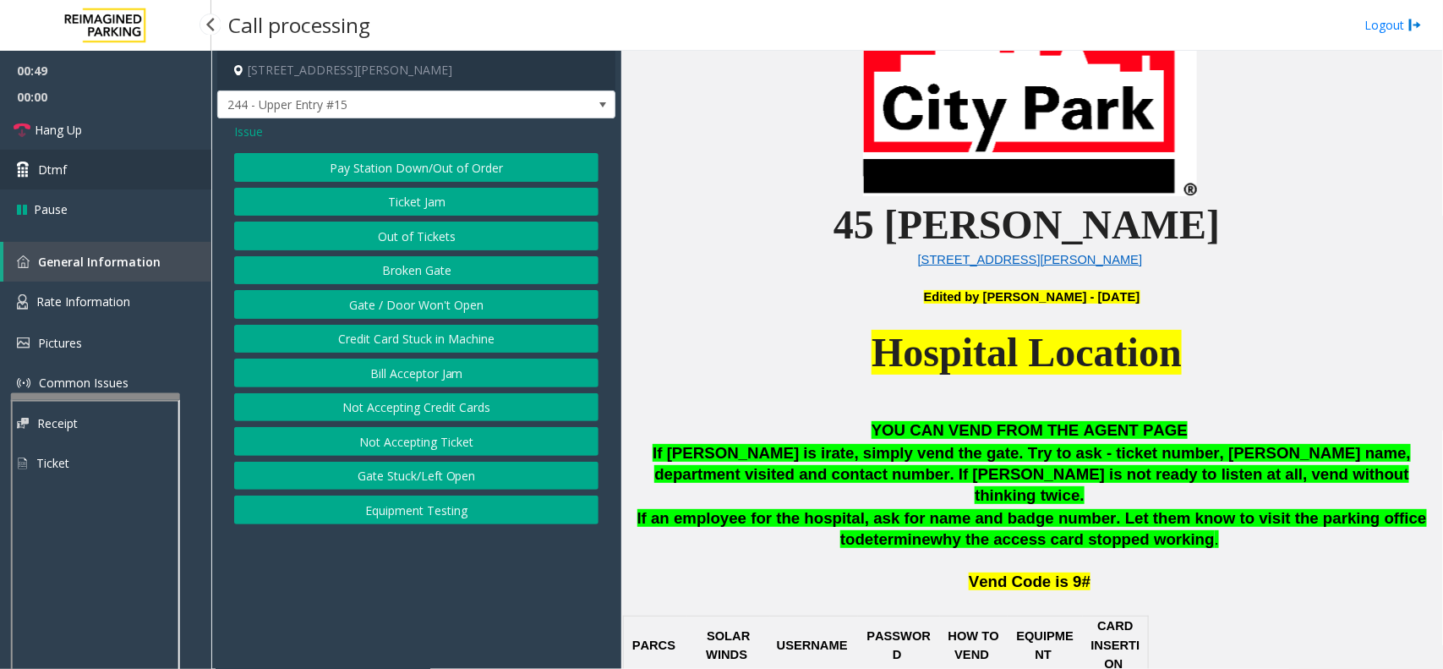
click at [62, 150] on link "Dtmf" at bounding box center [105, 170] width 211 height 40
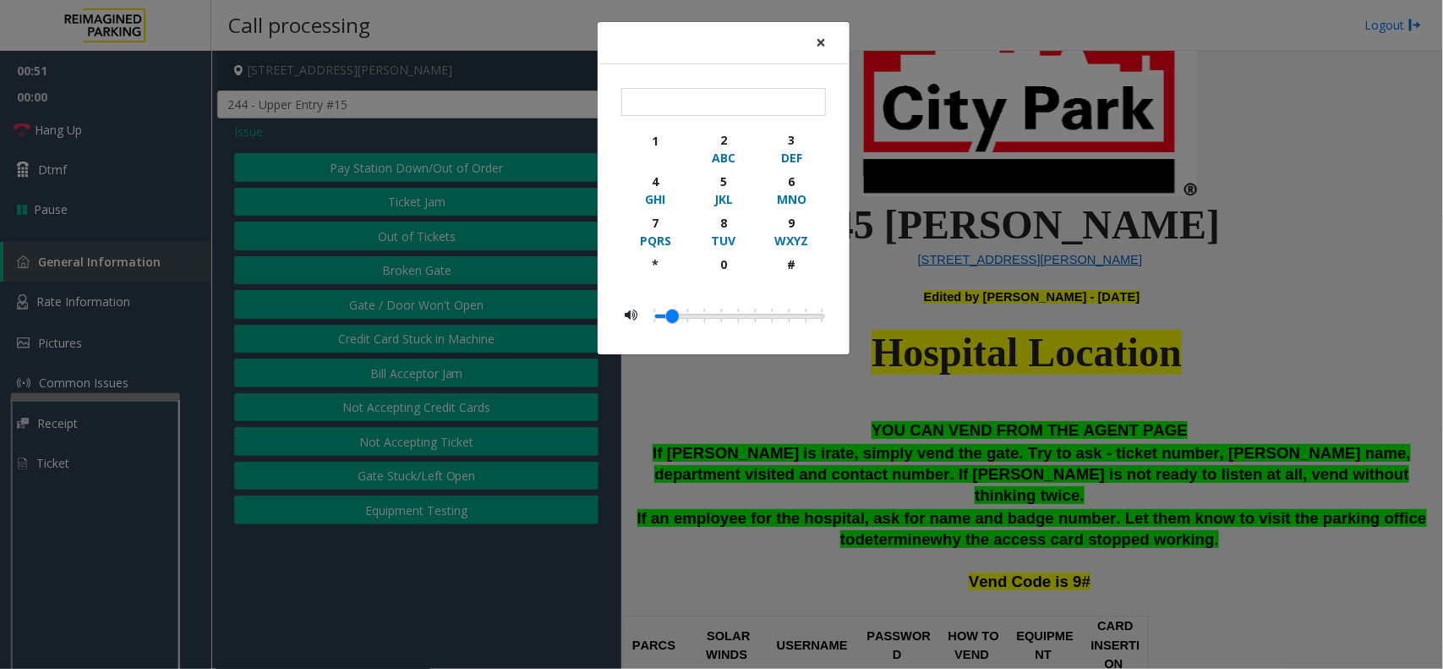
drag, startPoint x: 812, startPoint y: 51, endPoint x: 690, endPoint y: 42, distance: 122.9
click at [821, 52] on button "×" at bounding box center [821, 42] width 34 height 41
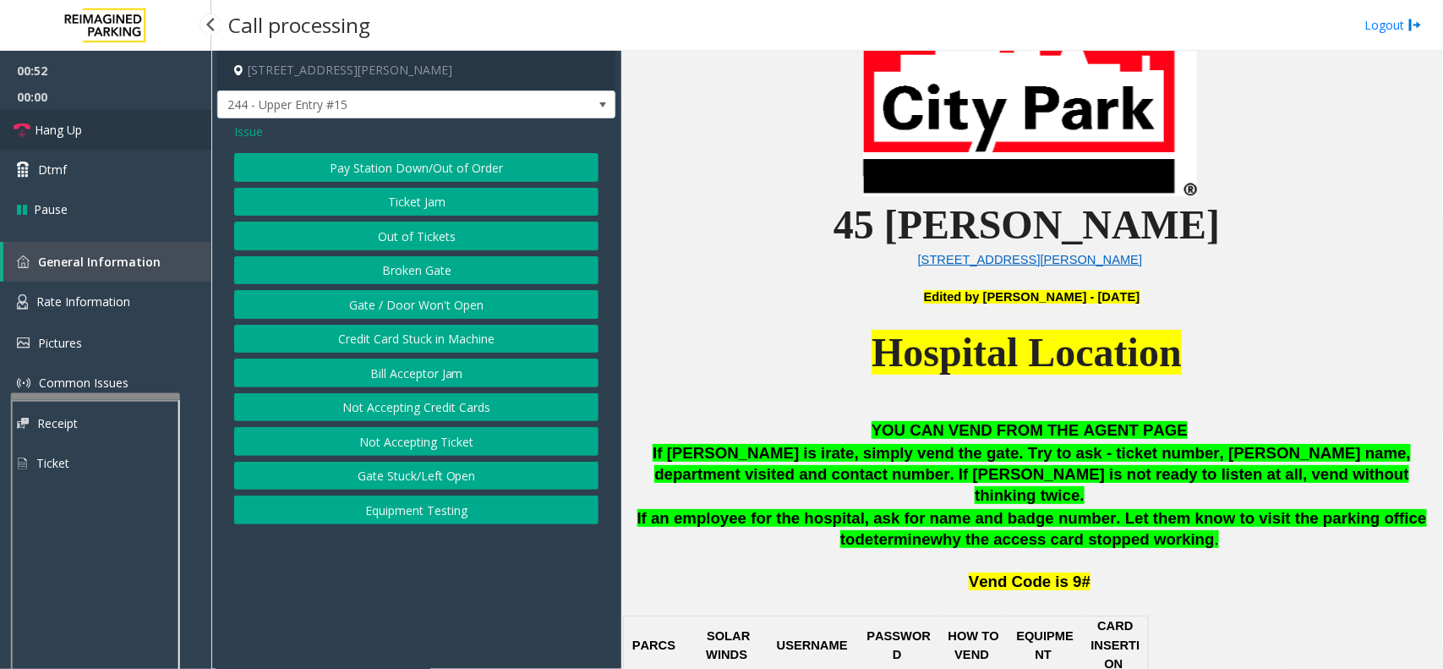
click at [112, 124] on link "Hang Up" at bounding box center [105, 130] width 211 height 40
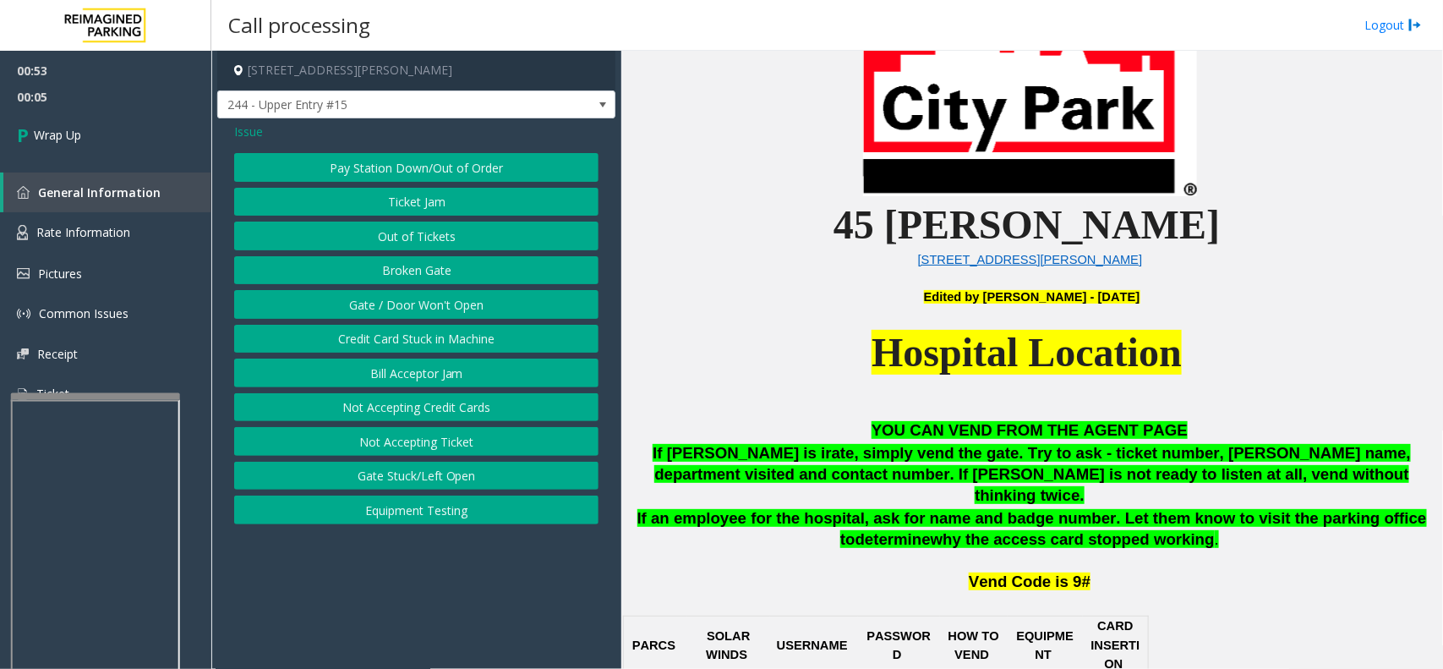
click at [237, 123] on span "Issue" at bounding box center [248, 132] width 29 height 18
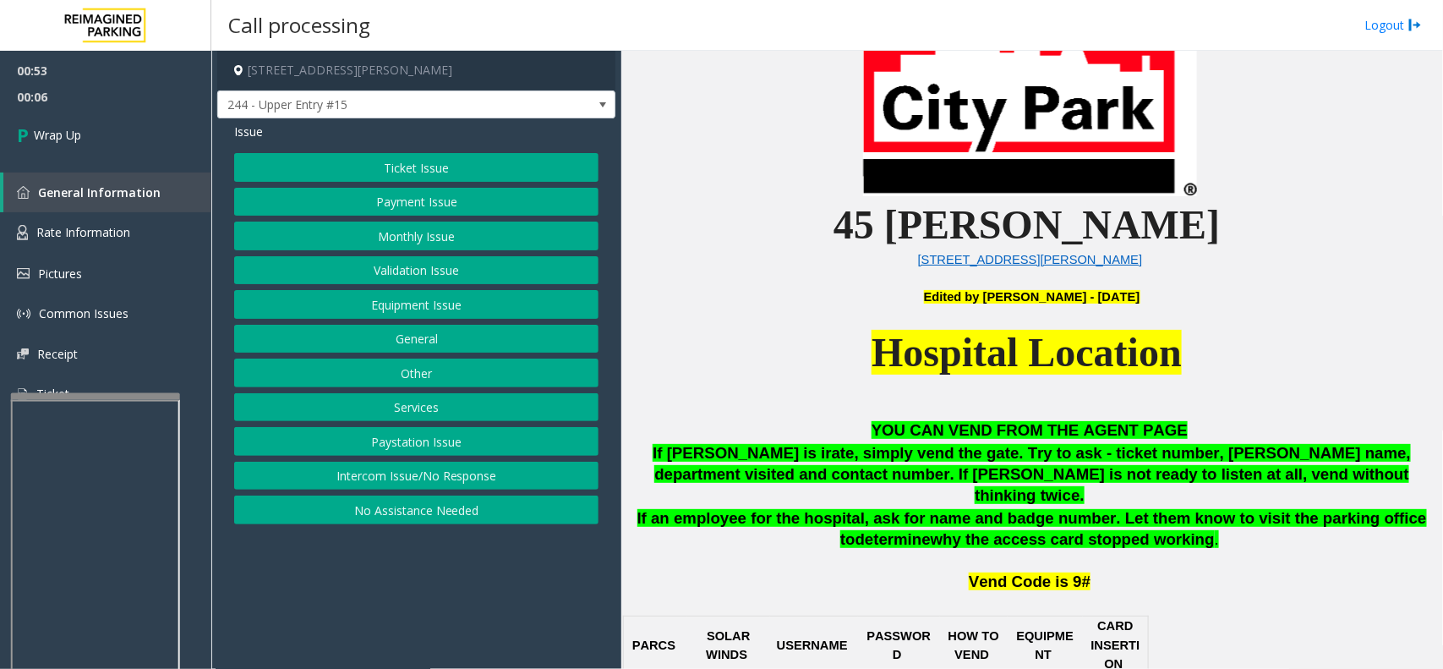
click at [421, 174] on button "Ticket Issue" at bounding box center [416, 167] width 364 height 29
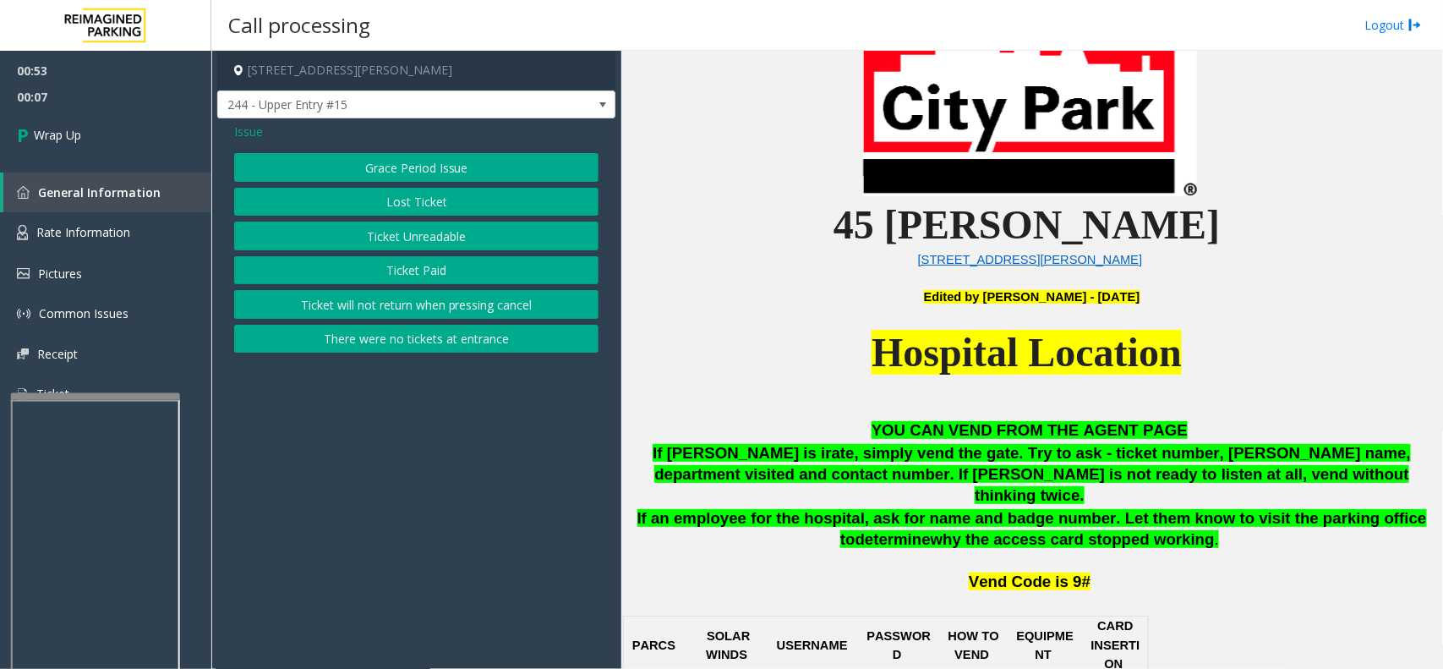
click at [436, 335] on button "There were no tickets at entrance" at bounding box center [416, 339] width 364 height 29
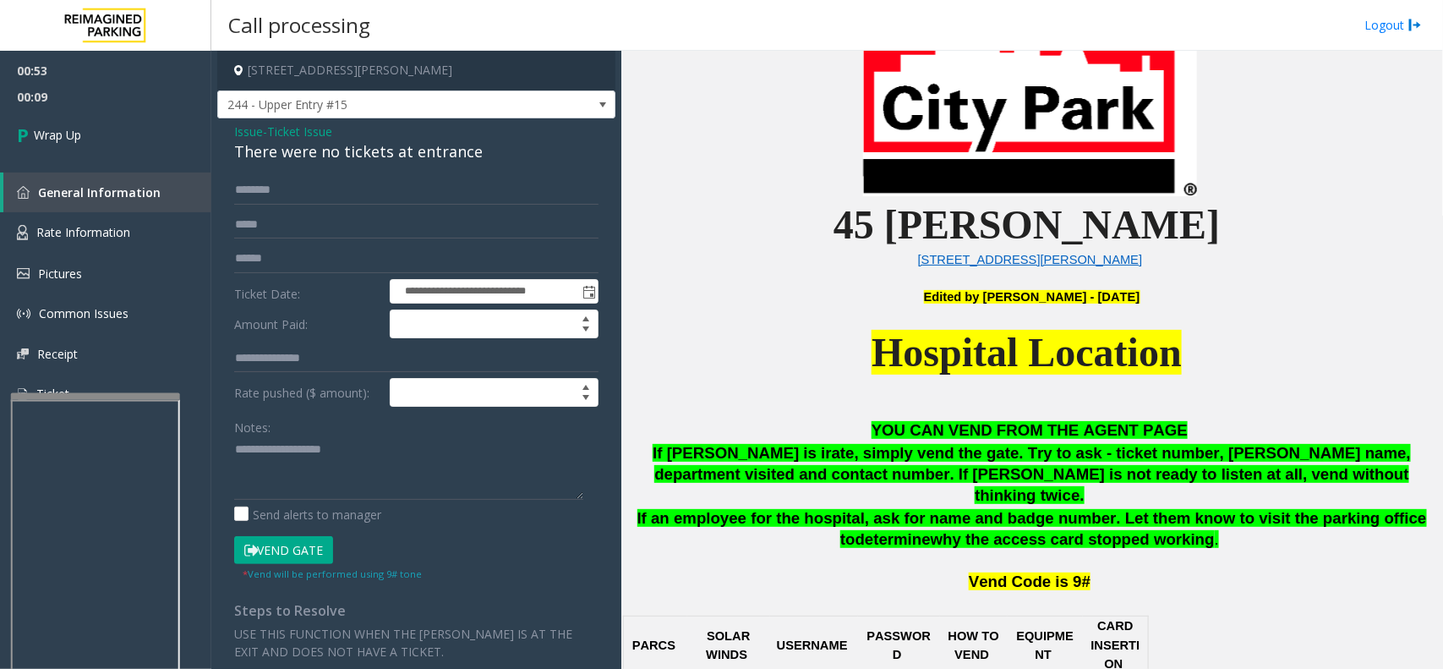
click at [252, 133] on span "Issue" at bounding box center [248, 132] width 29 height 18
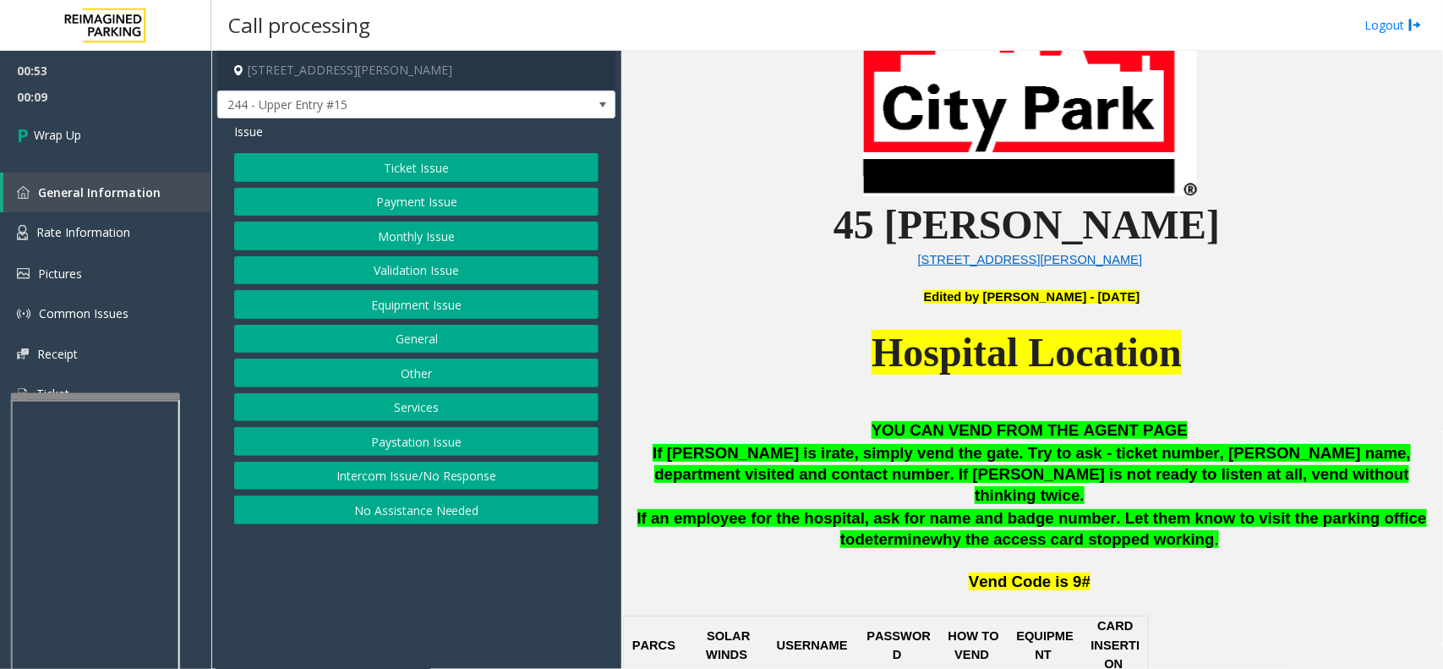
click at [377, 172] on button "Ticket Issue" at bounding box center [416, 167] width 364 height 29
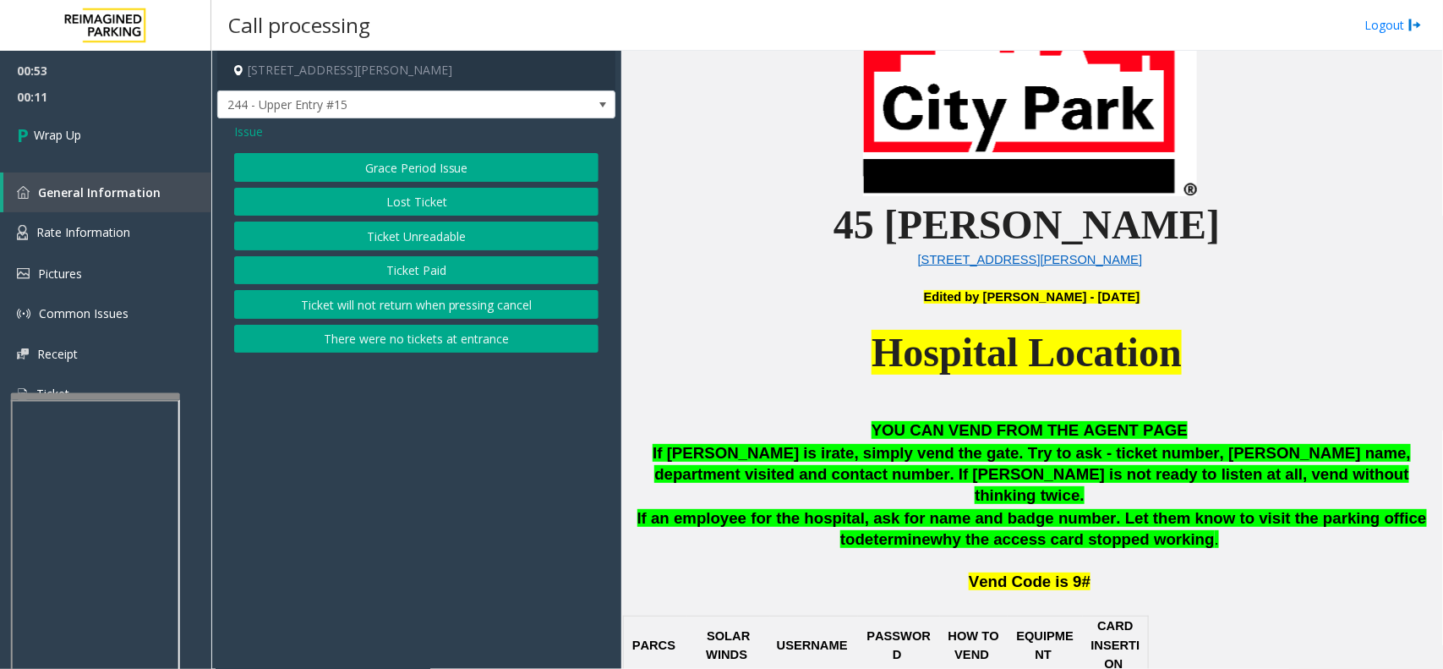
click at [408, 341] on button "There were no tickets at entrance" at bounding box center [416, 339] width 364 height 29
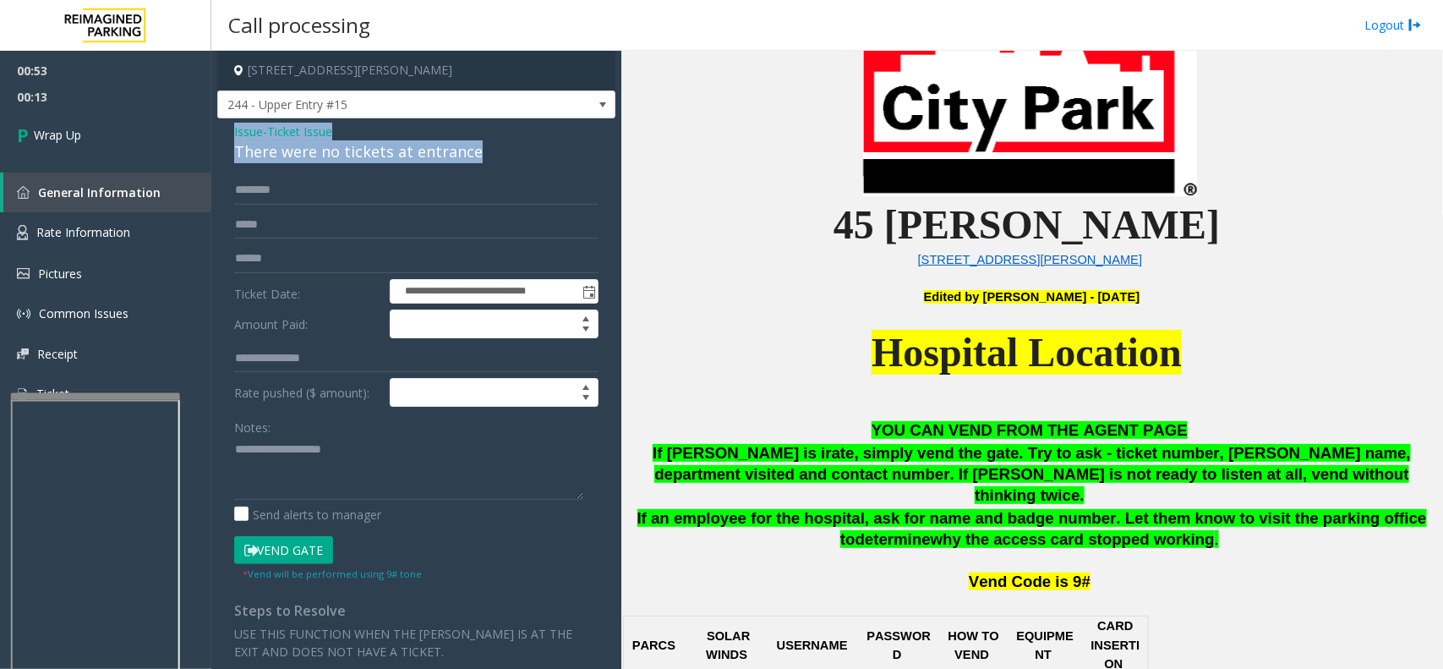
drag, startPoint x: 218, startPoint y: 128, endPoint x: 483, endPoint y: 144, distance: 265.0
click at [483, 144] on div "**********" at bounding box center [416, 504] width 398 height 772
click at [380, 495] on textarea at bounding box center [408, 467] width 349 height 63
paste textarea "**********"
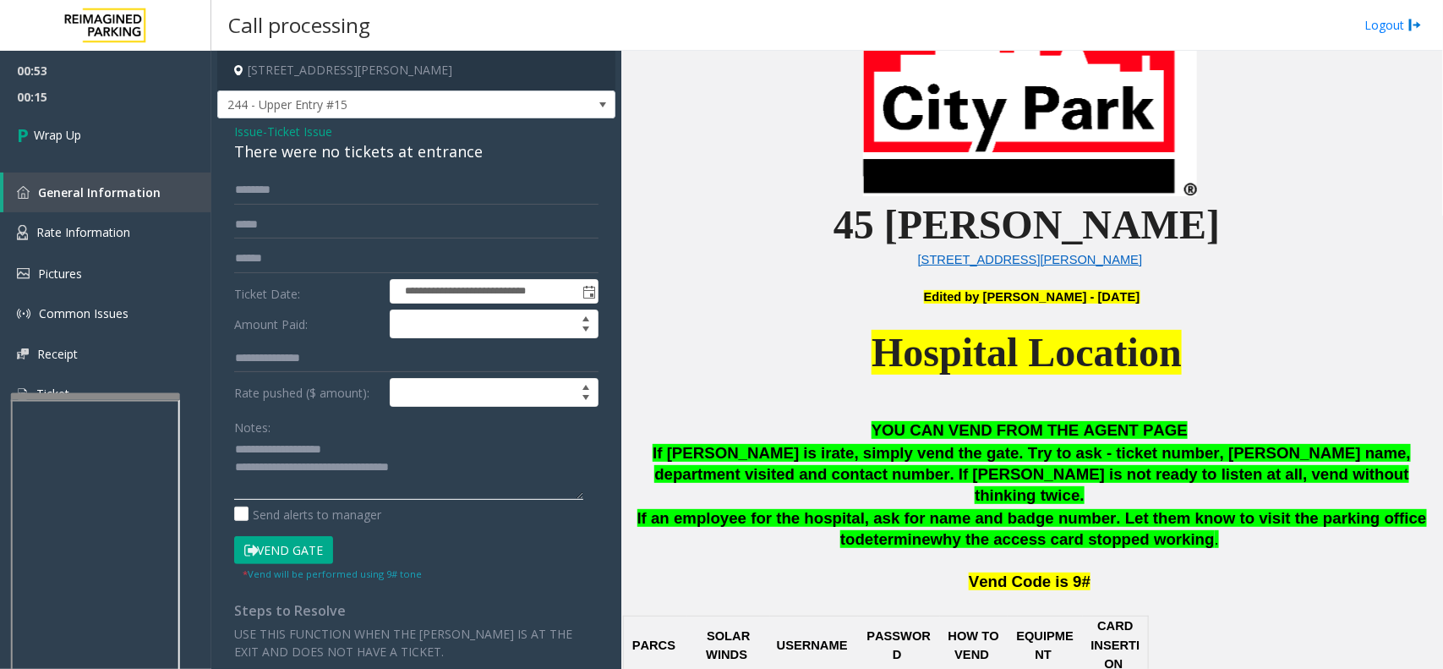
scroll to position [30, 0]
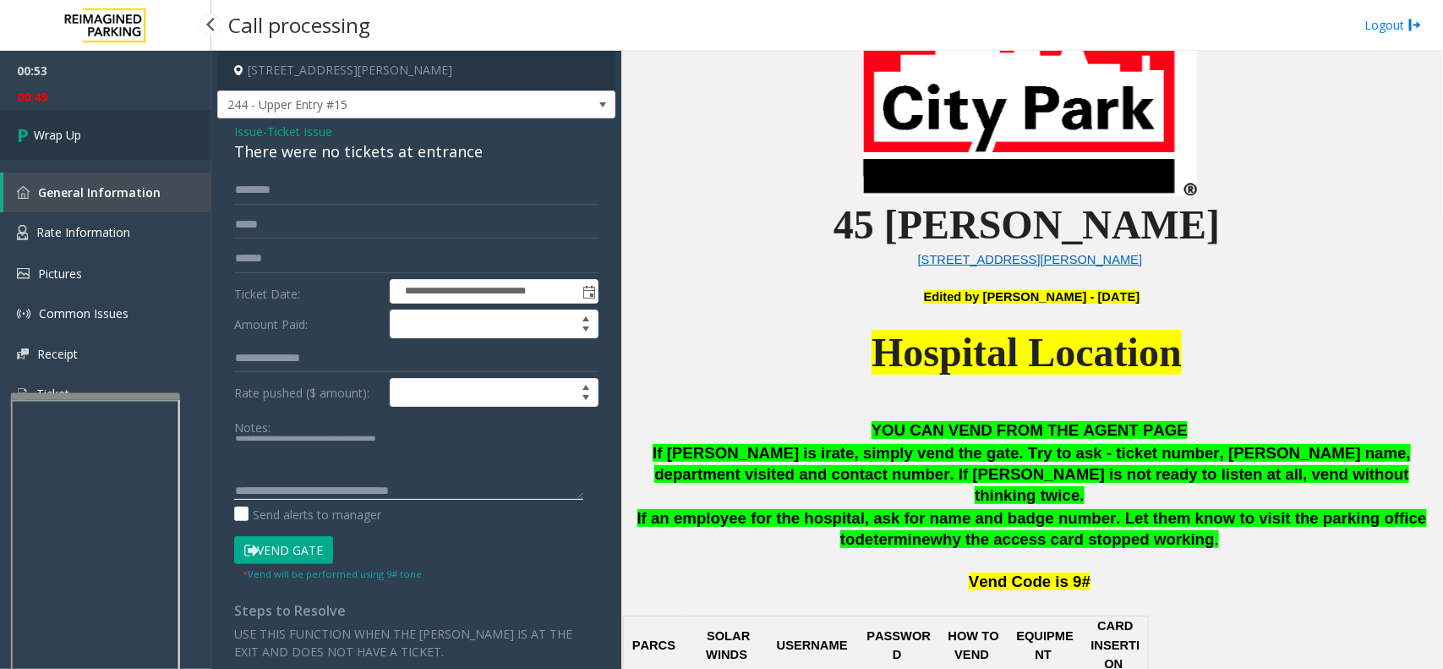
type textarea "**********"
click at [95, 124] on link "Wrap Up" at bounding box center [105, 135] width 211 height 50
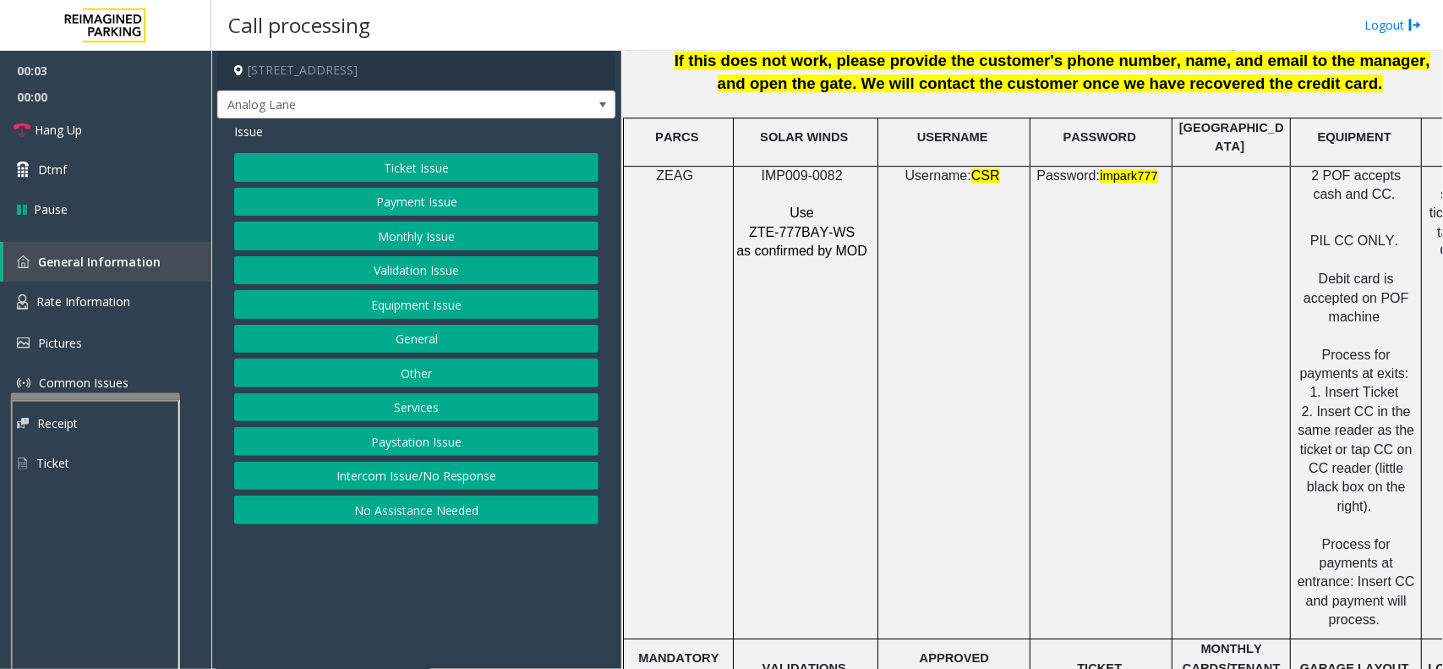
scroll to position [2219, 0]
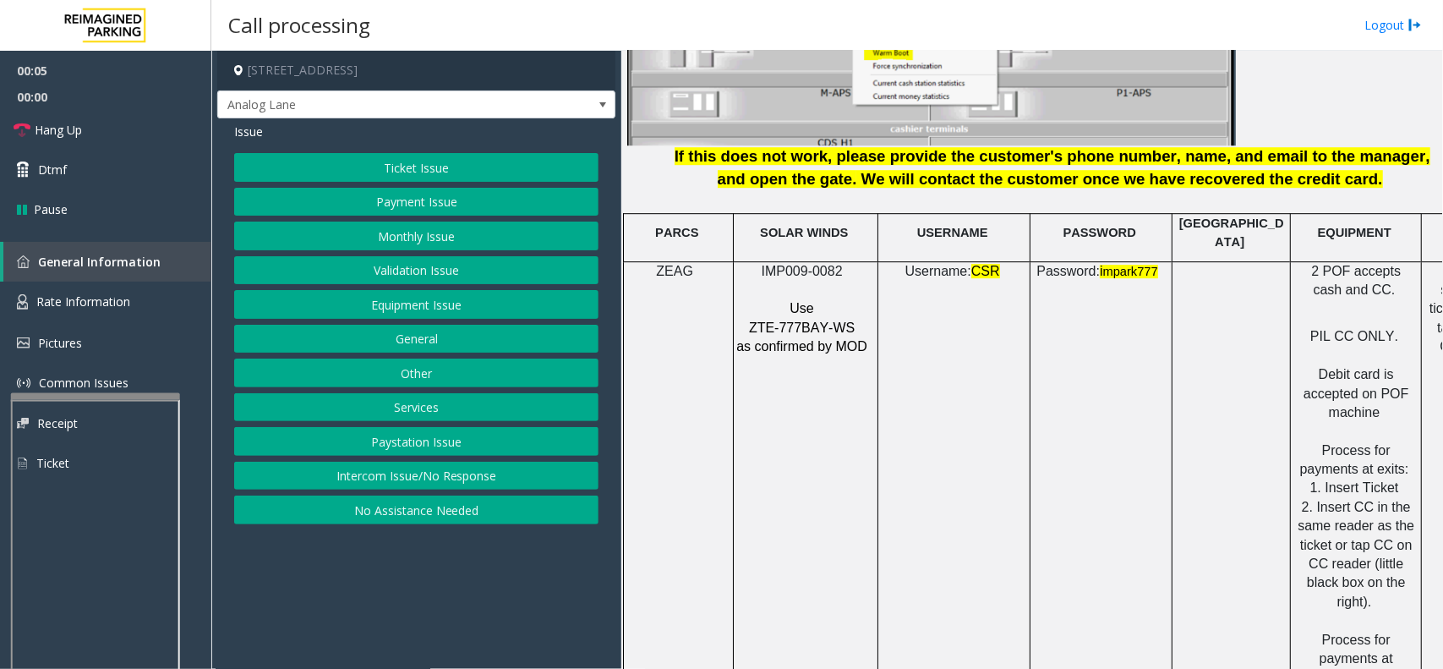
drag, startPoint x: 744, startPoint y: 271, endPoint x: 844, endPoint y: 267, distance: 99.8
click at [844, 267] on div "IMP009-0082 Use ZTE-777BAY-WS as confirmed by MOD" at bounding box center [806, 309] width 144 height 95
drag, startPoint x: 763, startPoint y: 260, endPoint x: 847, endPoint y: 263, distance: 83.8
click at [847, 263] on p "IMP009-0082" at bounding box center [803, 271] width 136 height 19
click at [437, 465] on button "Intercom Issue/No Response" at bounding box center [416, 476] width 364 height 29
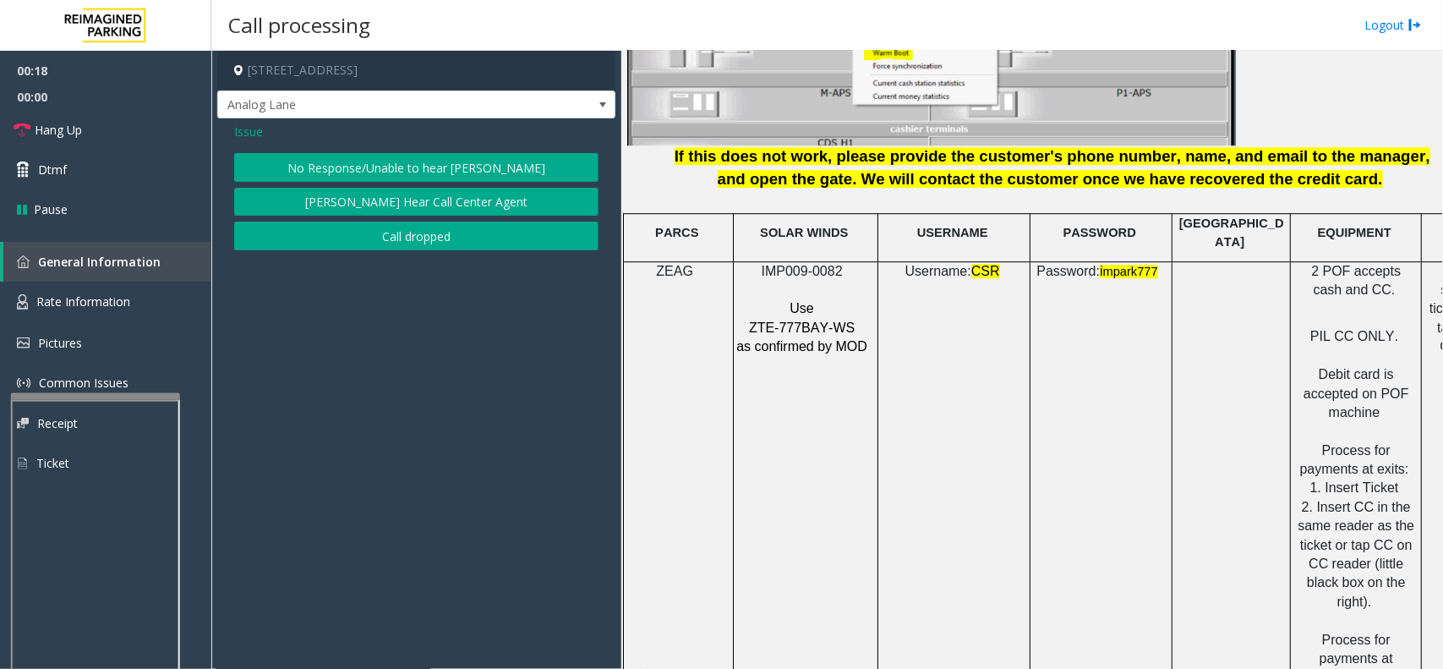
click at [428, 148] on div "Issue No Response/Unable to hear [PERSON_NAME] Cannot Hear Call Center Agent Ca…" at bounding box center [416, 188] width 398 height 140
click at [429, 162] on button "No Response/Unable to hear [PERSON_NAME]" at bounding box center [416, 167] width 364 height 29
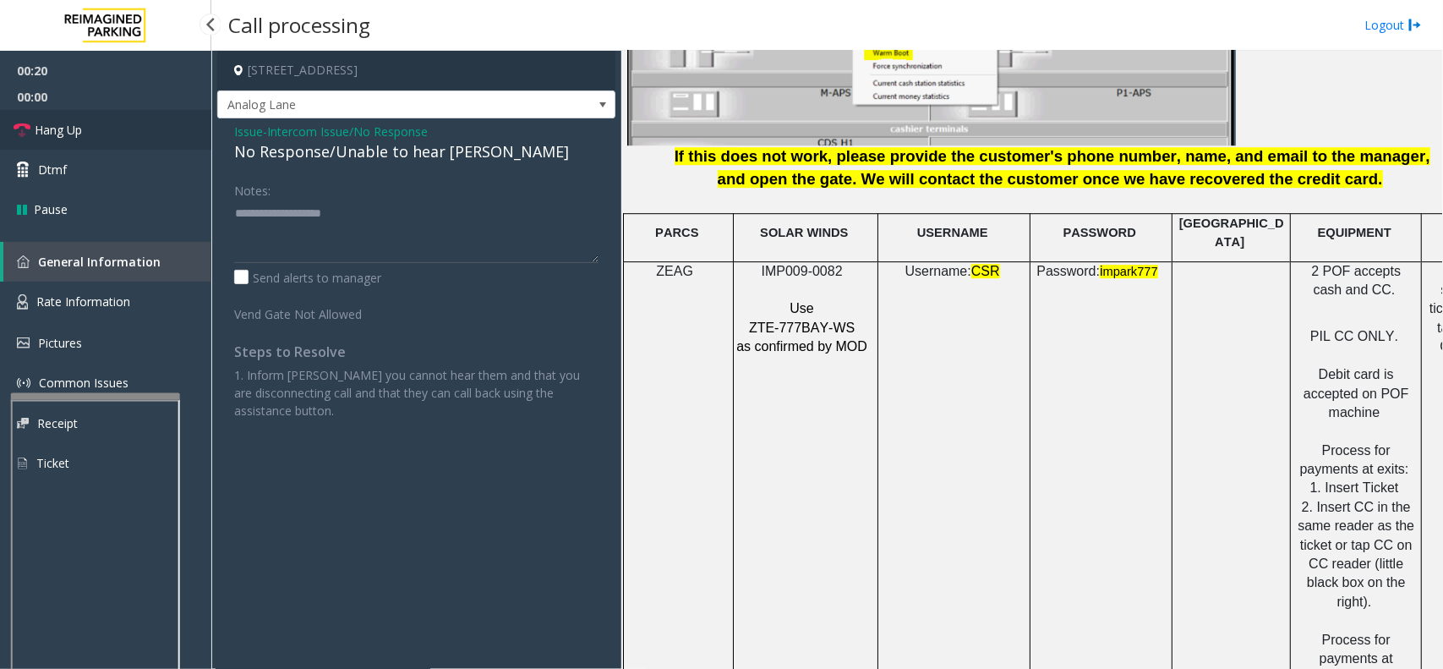
click at [91, 134] on link "Hang Up" at bounding box center [105, 130] width 211 height 40
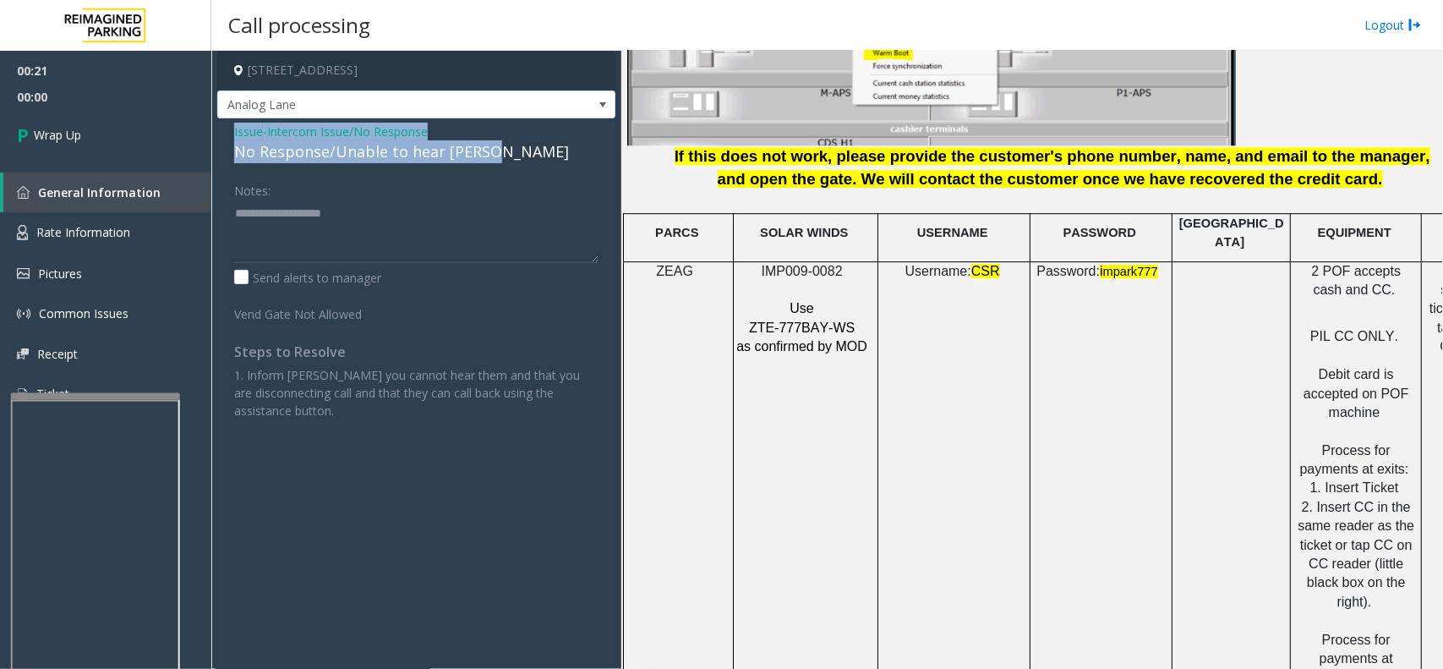
drag, startPoint x: 225, startPoint y: 124, endPoint x: 503, endPoint y: 141, distance: 278.6
click at [503, 141] on div "Issue - Intercom Issue/No Response No Response/Unable to hear [PERSON_NAME] Not…" at bounding box center [416, 277] width 398 height 318
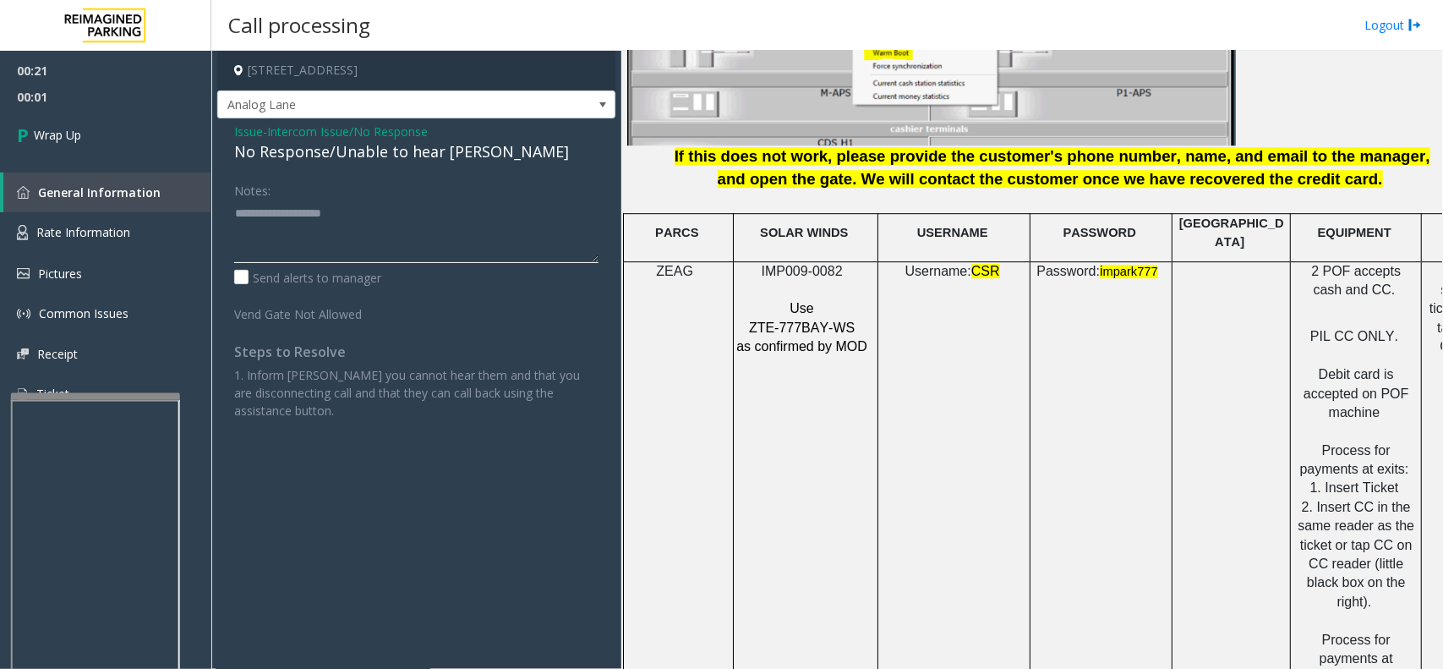
click at [459, 221] on textarea at bounding box center [416, 230] width 364 height 63
paste textarea "**********"
type textarea "**********"
click at [137, 144] on link "Wrap Up" at bounding box center [105, 135] width 211 height 50
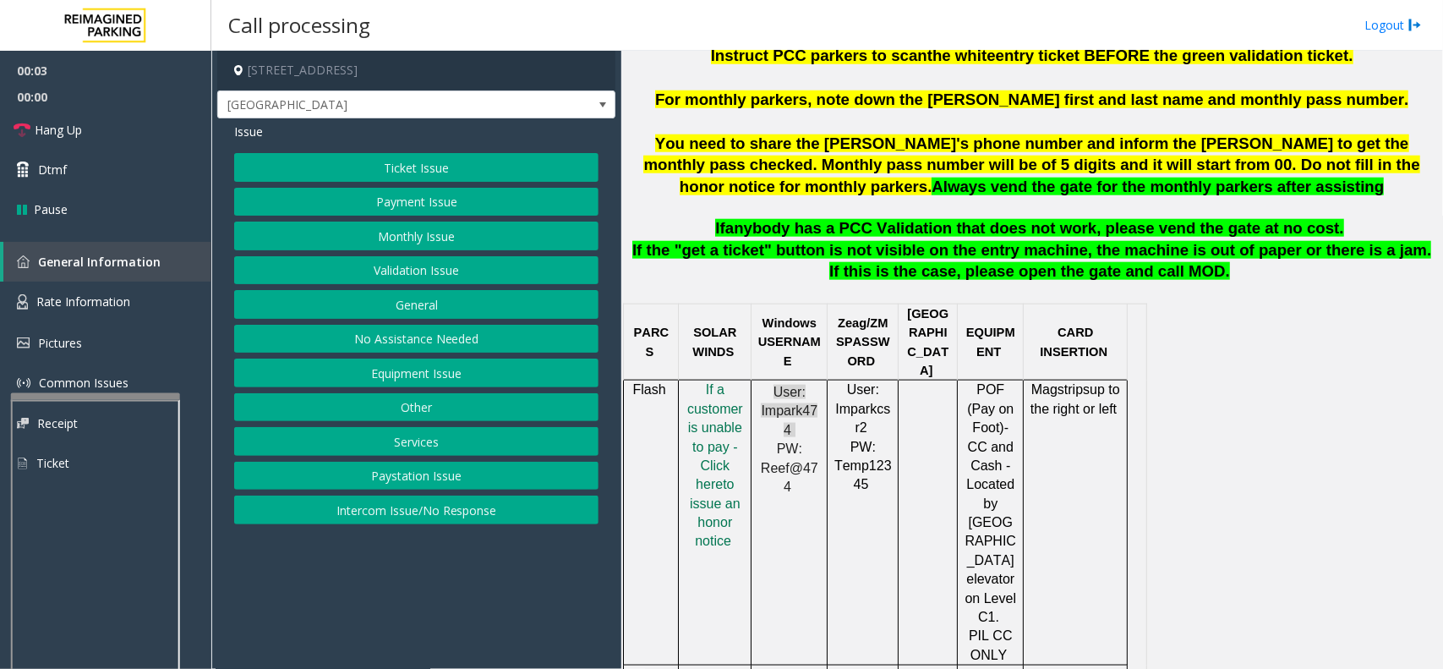
scroll to position [634, 0]
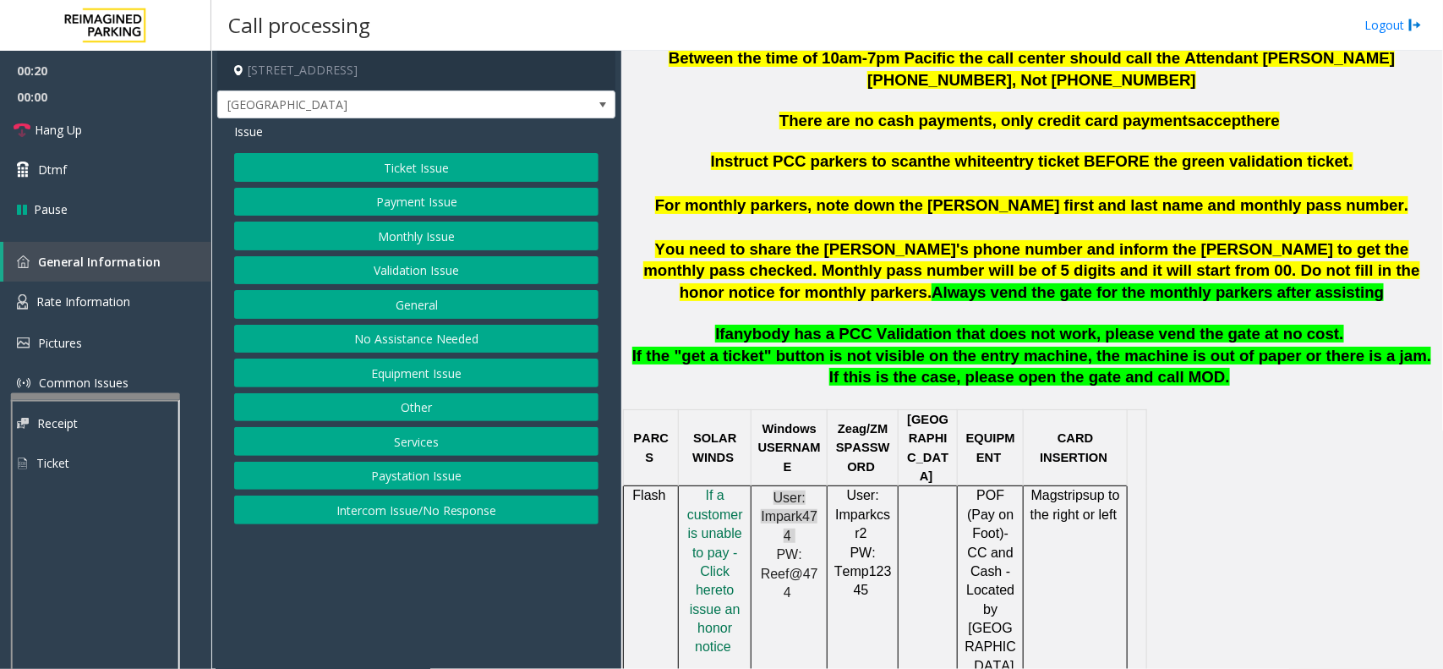
click at [389, 476] on button "Paystation Issue" at bounding box center [416, 476] width 364 height 29
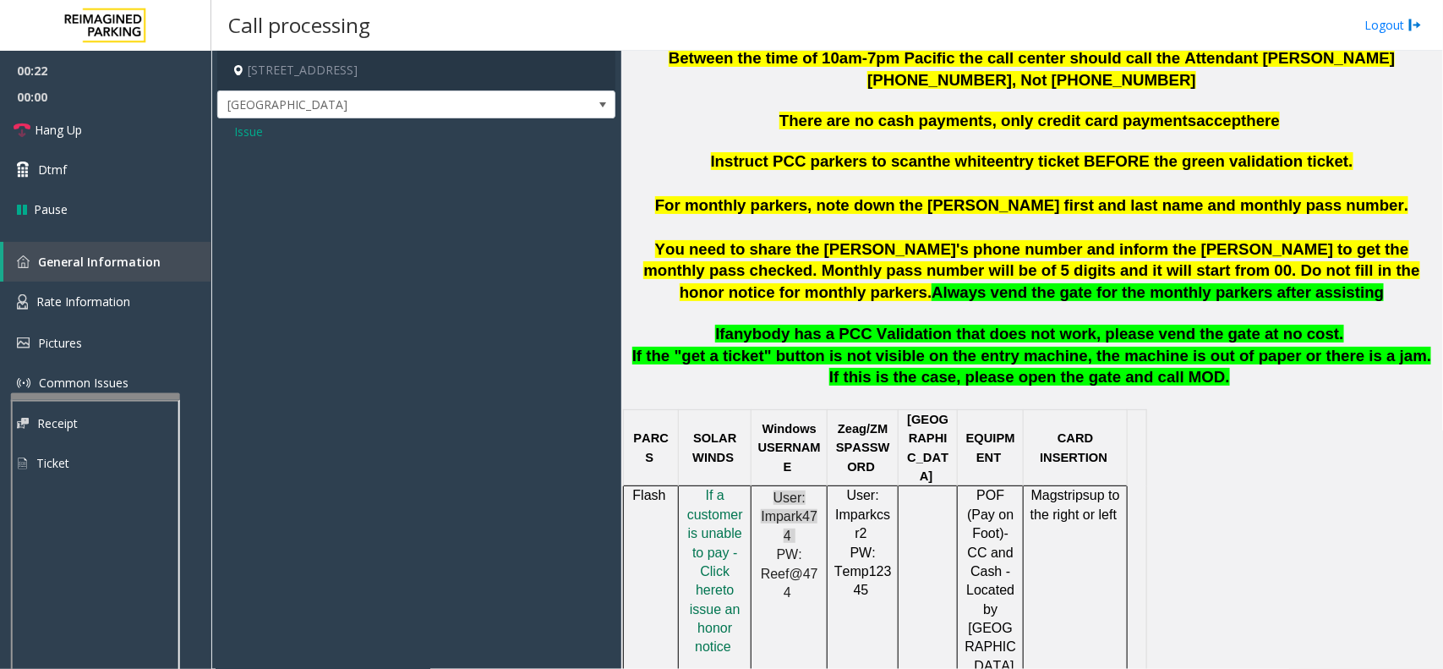
click at [234, 136] on span "Issue" at bounding box center [248, 132] width 29 height 18
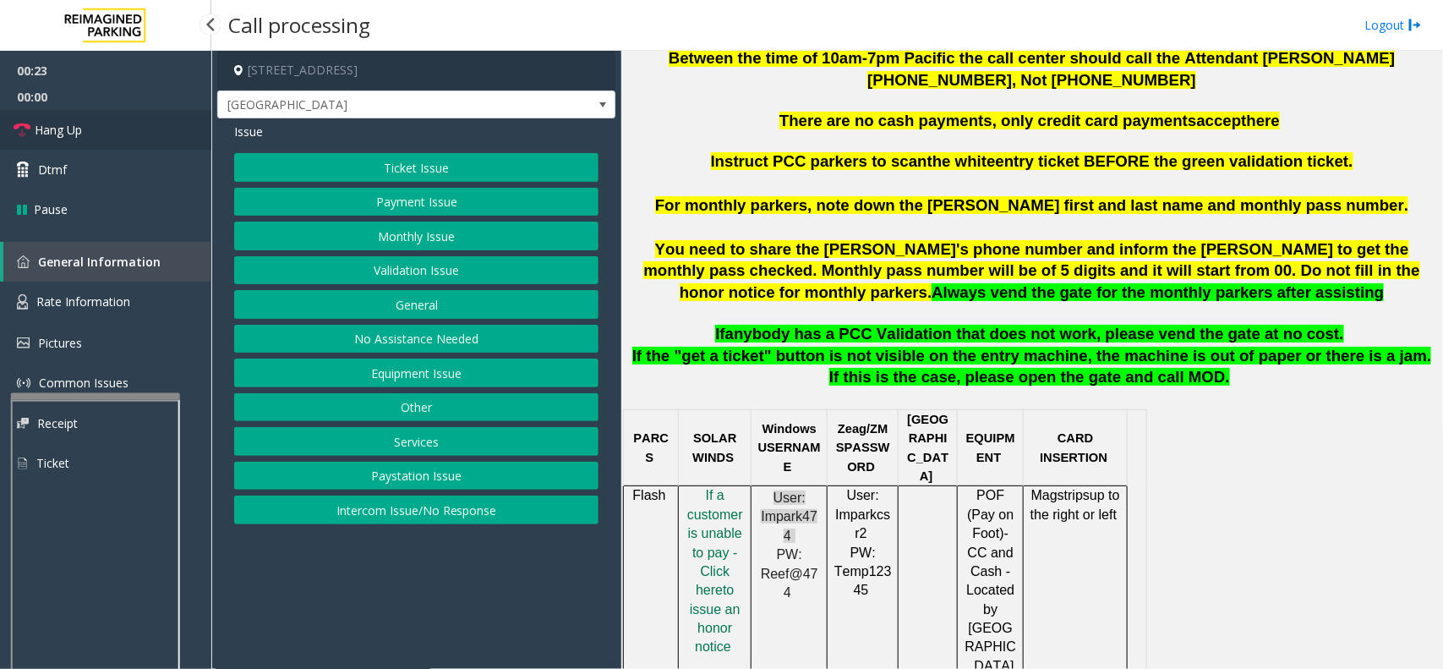
click at [102, 132] on link "Hang Up" at bounding box center [105, 130] width 211 height 40
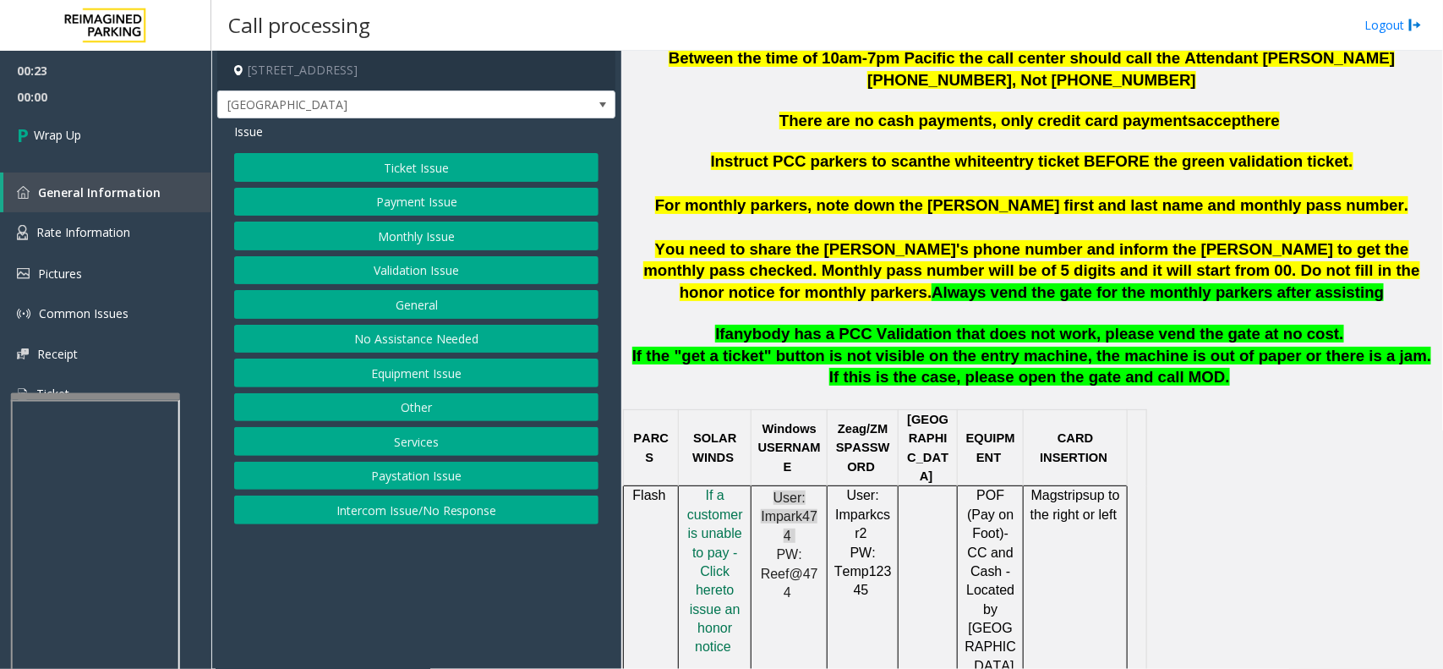
click at [423, 508] on button "Intercom Issue/No Response" at bounding box center [416, 509] width 364 height 29
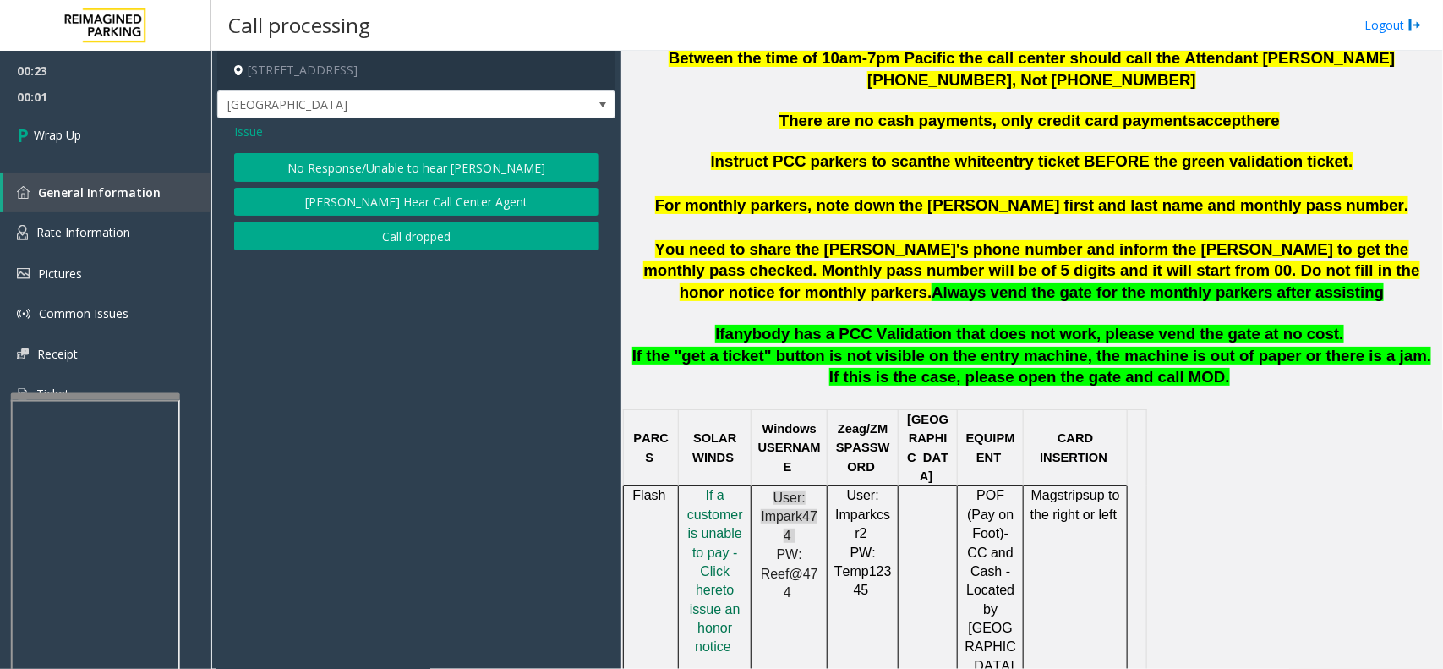
click at [432, 165] on button "No Response/Unable to hear [PERSON_NAME]" at bounding box center [416, 167] width 364 height 29
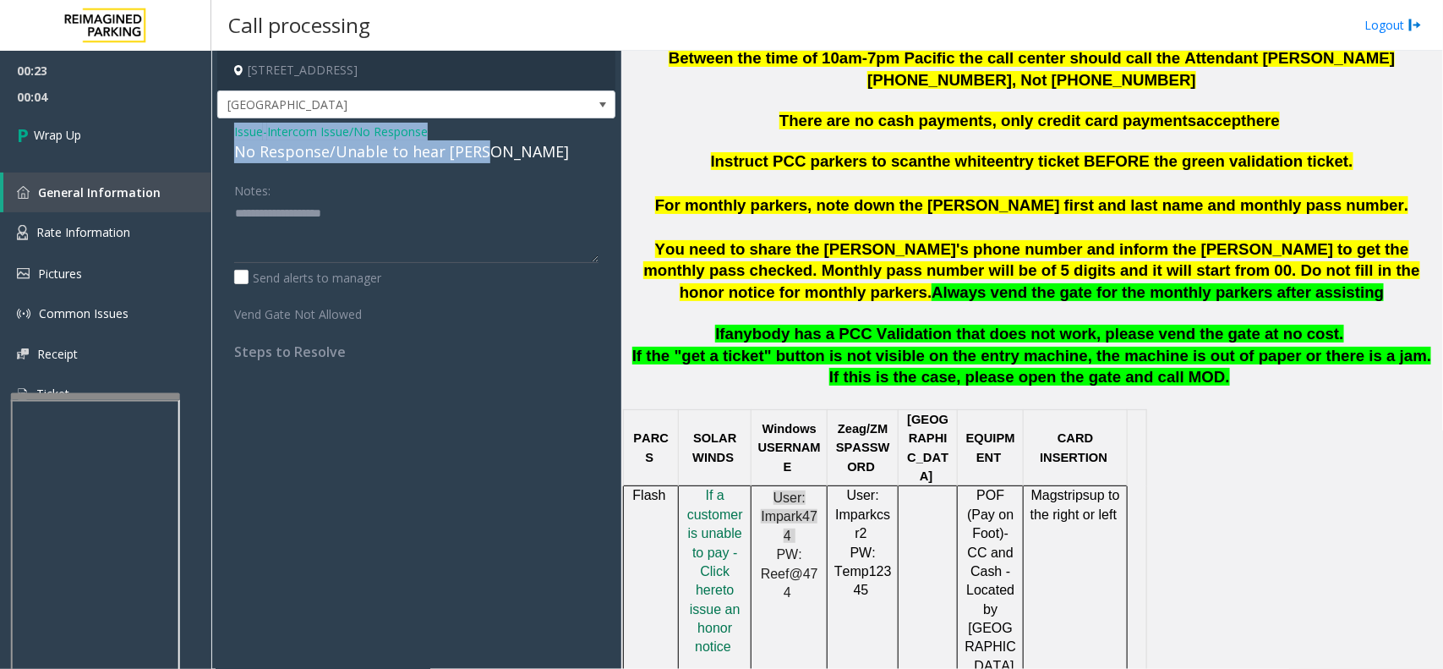
drag, startPoint x: 228, startPoint y: 138, endPoint x: 486, endPoint y: 153, distance: 258.3
click at [486, 153] on div "Issue - Intercom Issue/No Response No Response/Unable to hear [PERSON_NAME] Not…" at bounding box center [416, 247] width 398 height 259
click at [461, 237] on textarea at bounding box center [416, 230] width 364 height 63
paste textarea "**********"
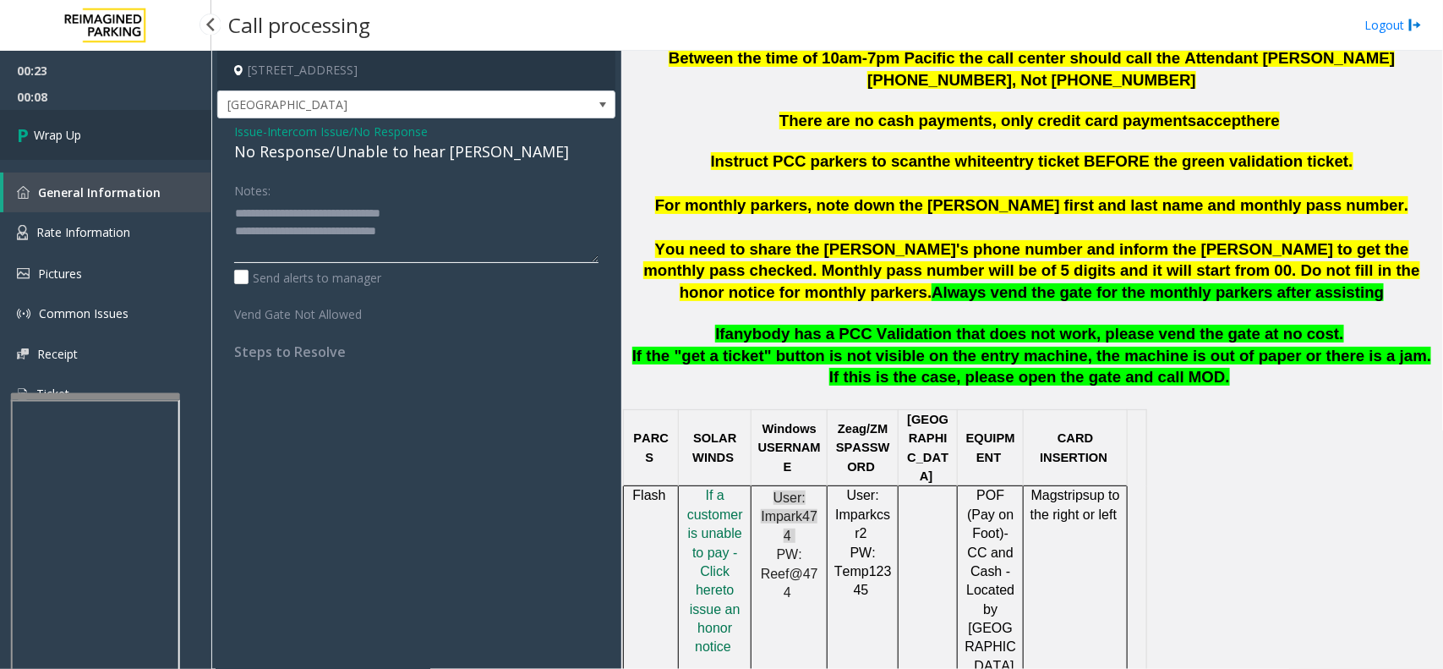
type textarea "**********"
click at [112, 128] on link "Wrap Up" at bounding box center [105, 135] width 211 height 50
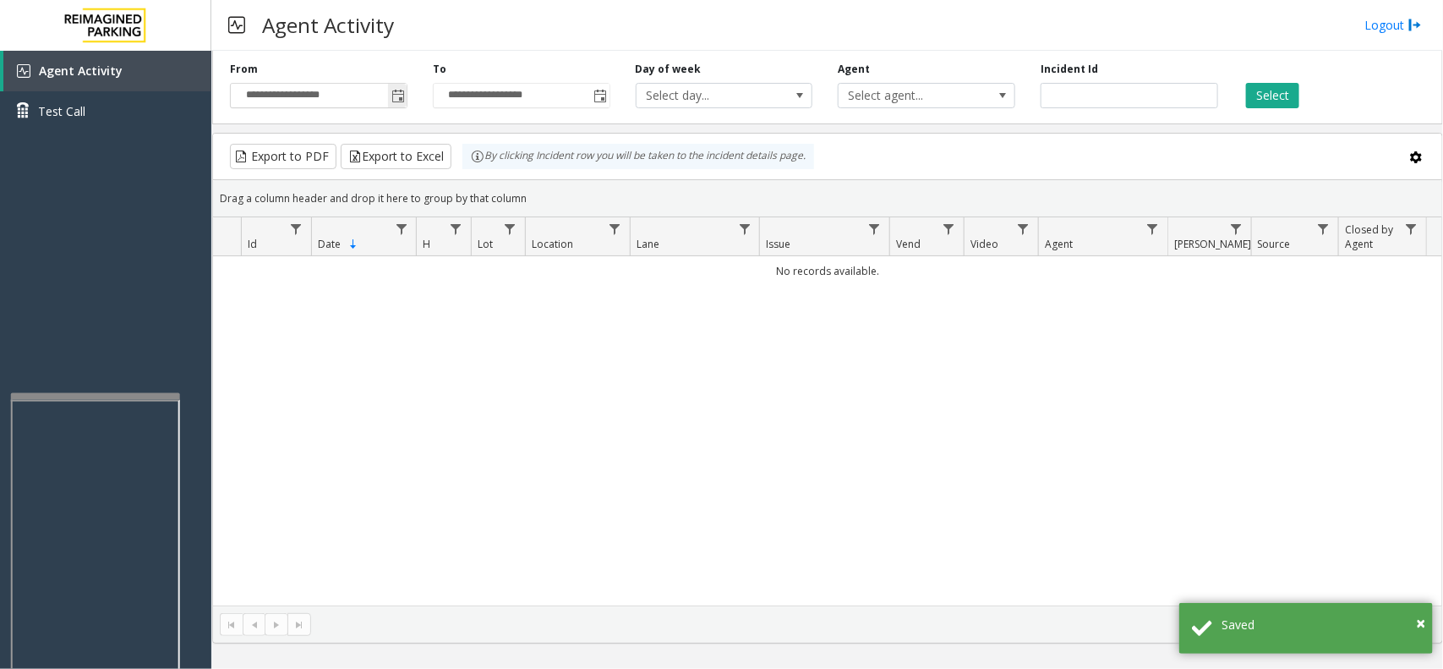
click at [402, 95] on span "Toggle popup" at bounding box center [398, 97] width 14 height 14
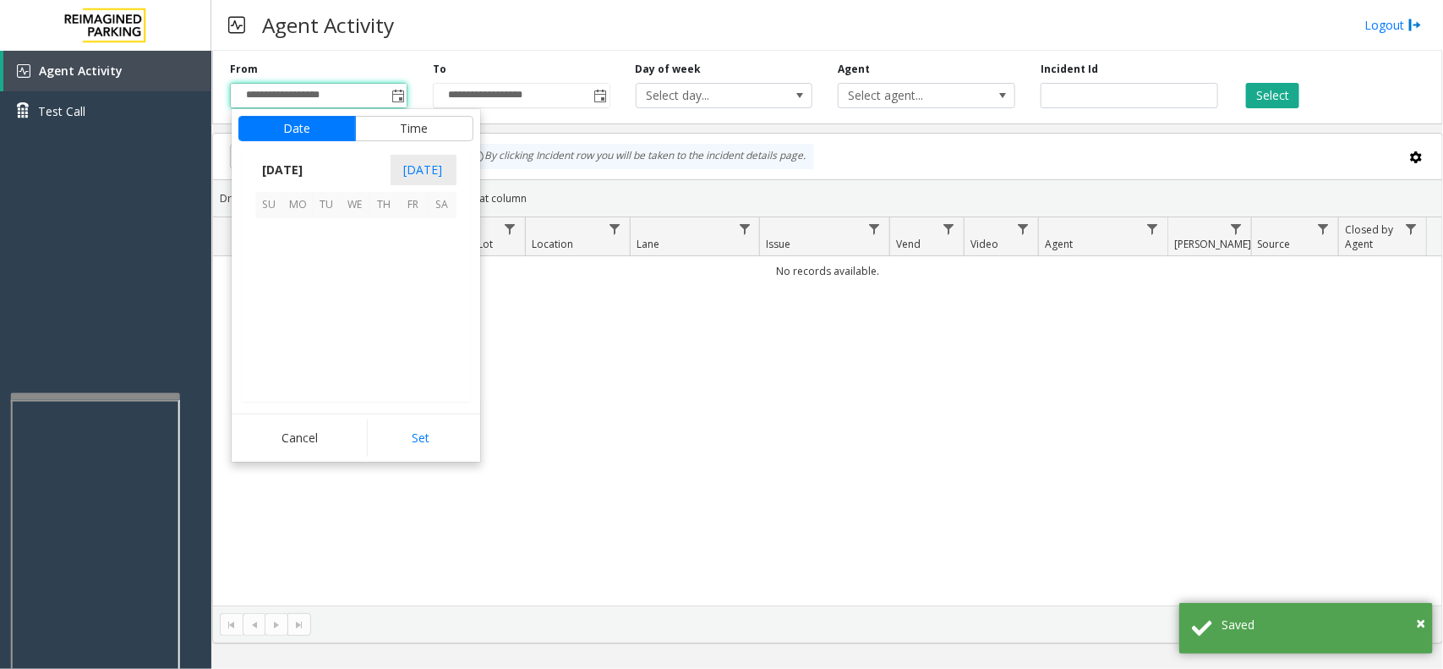
scroll to position [303053, 0]
click at [277, 309] on span "17" at bounding box center [269, 319] width 29 height 29
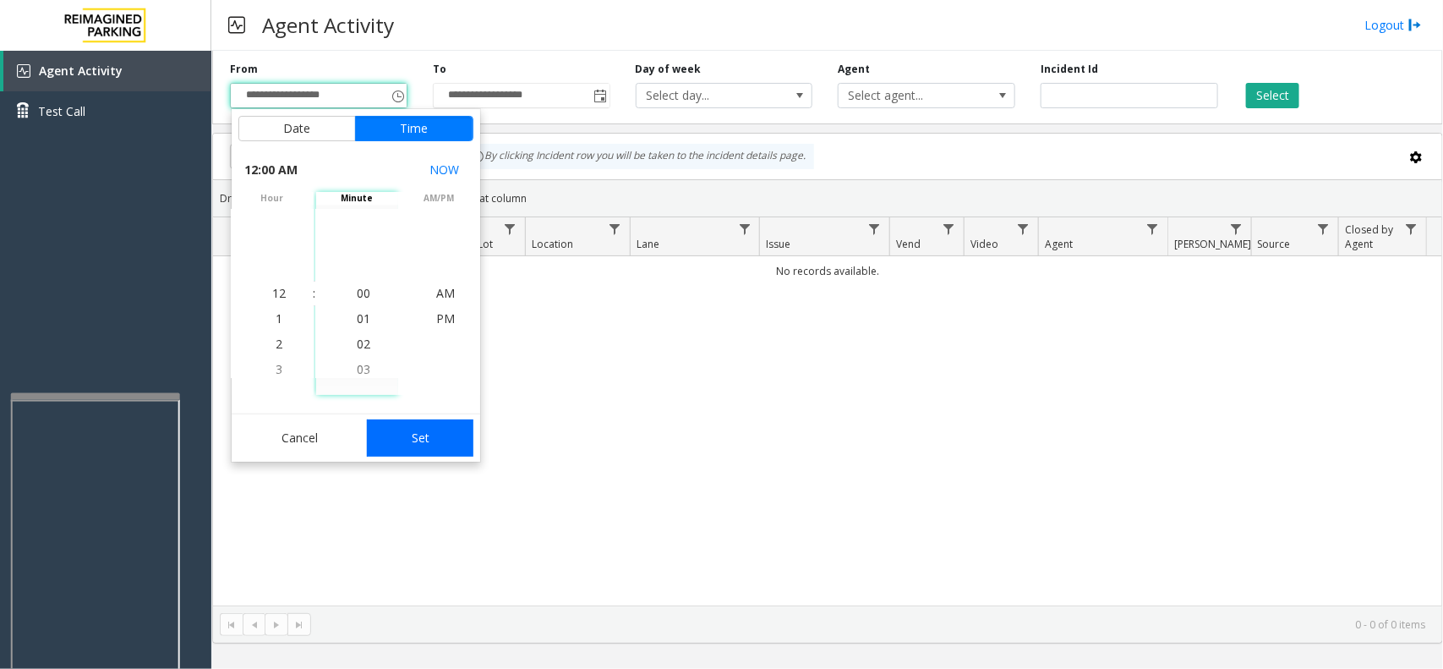
click at [386, 429] on button "Set" at bounding box center [420, 437] width 107 height 37
type input "**********"
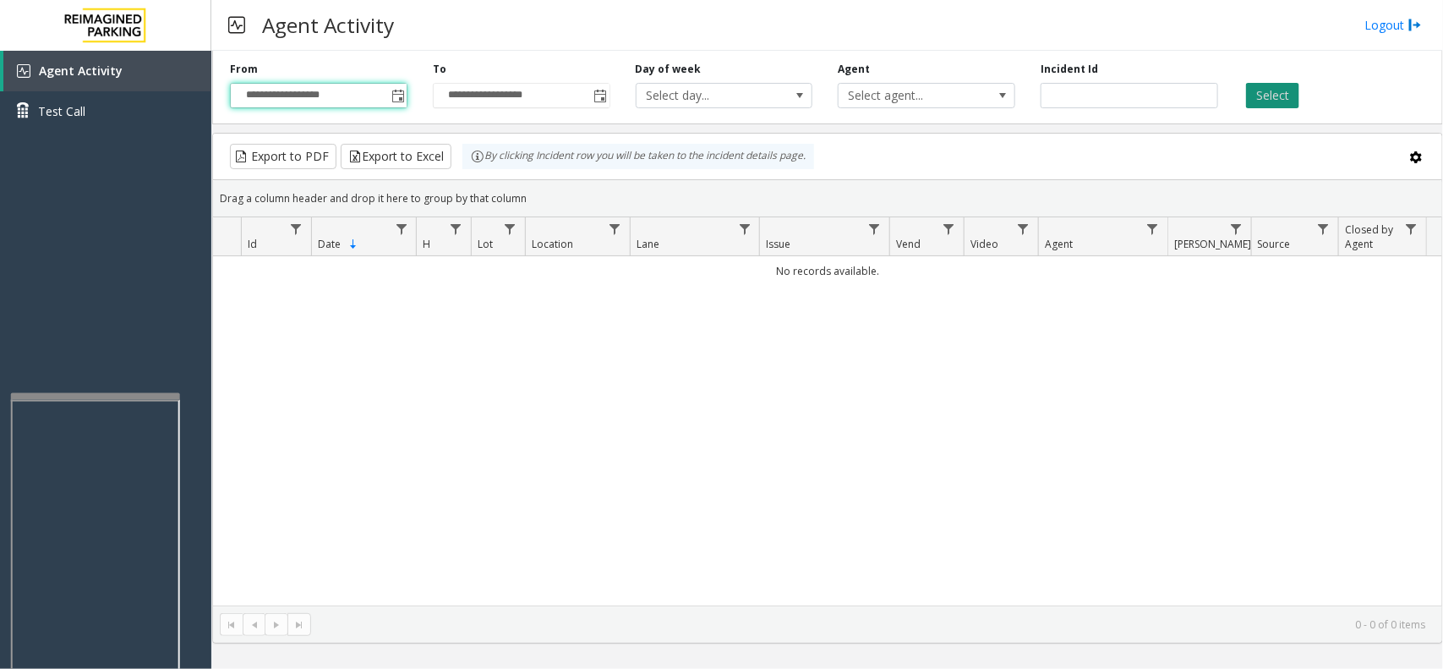
click at [1251, 93] on button "Select" at bounding box center [1272, 95] width 53 height 25
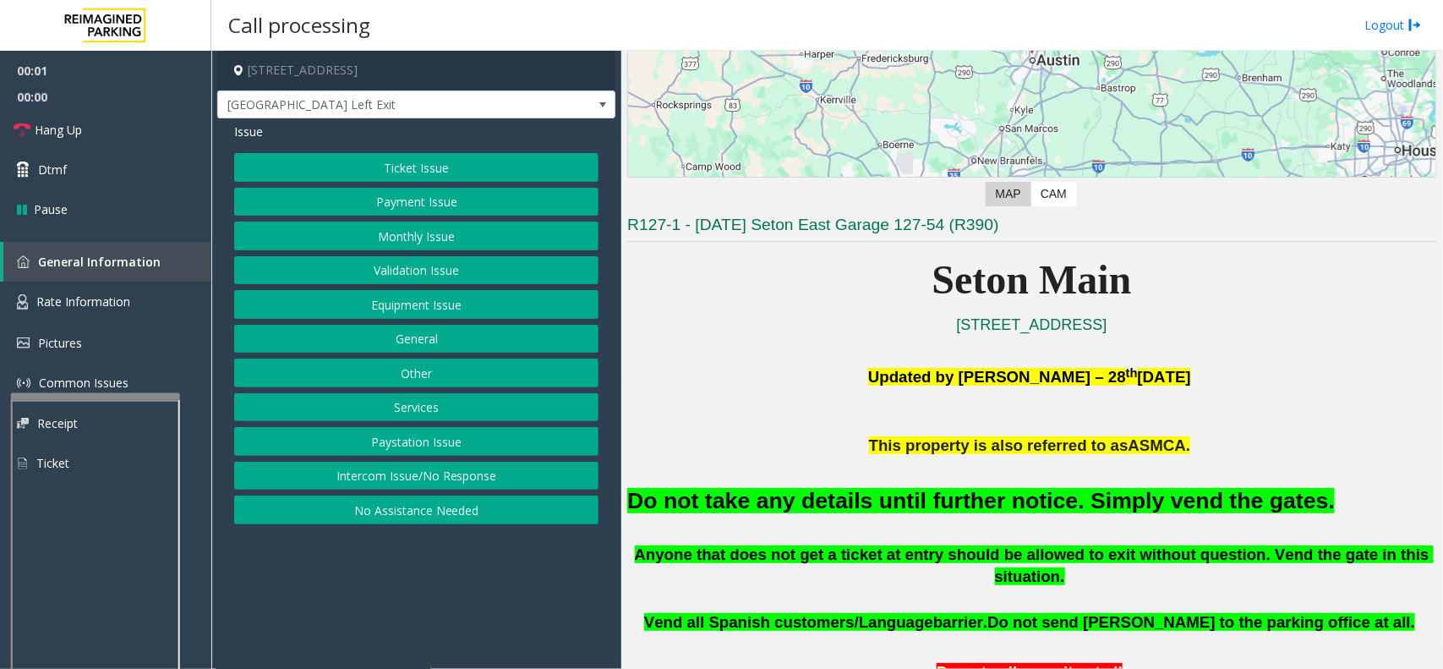
scroll to position [317, 0]
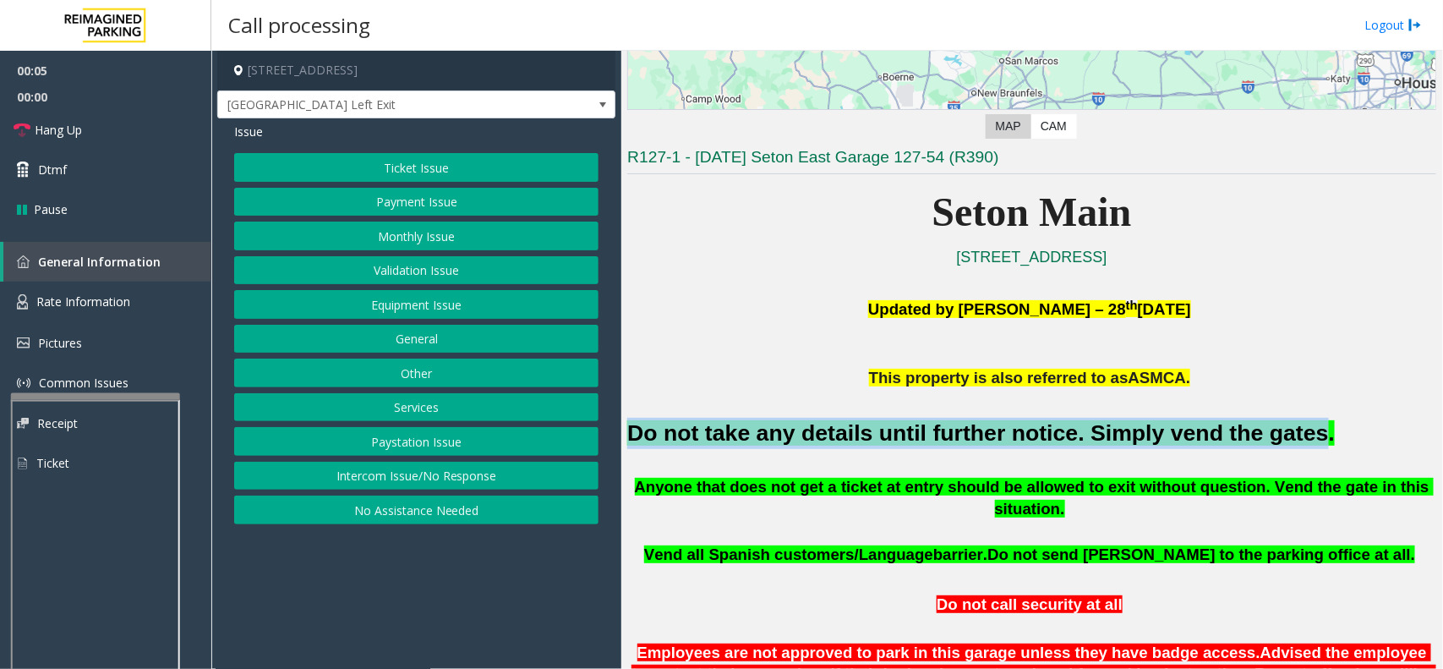
drag, startPoint x: 631, startPoint y: 427, endPoint x: 1243, endPoint y: 431, distance: 612.0
click at [1243, 431] on font "Do not take any details until further notice. Simply vend the gates." at bounding box center [981, 432] width 708 height 25
click at [489, 309] on button "Equipment Issue" at bounding box center [416, 304] width 364 height 29
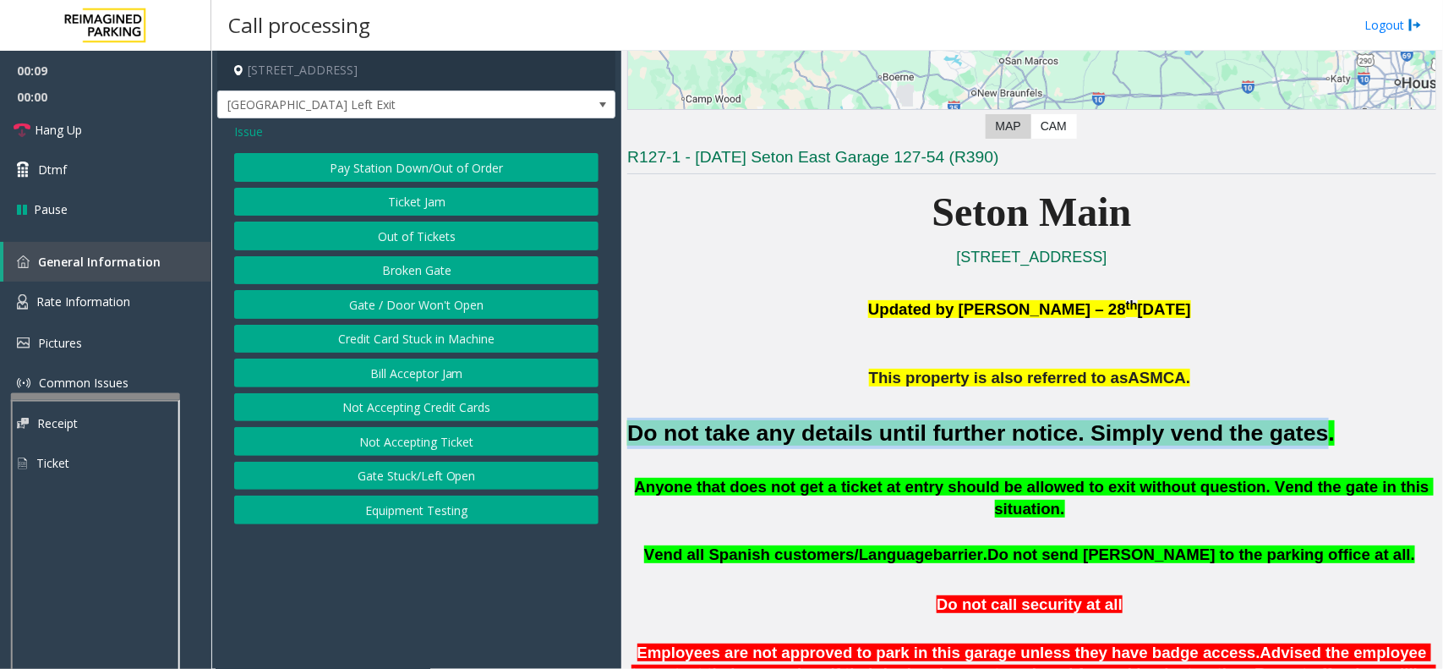
click at [429, 311] on button "Gate / Door Won't Open" at bounding box center [416, 304] width 364 height 29
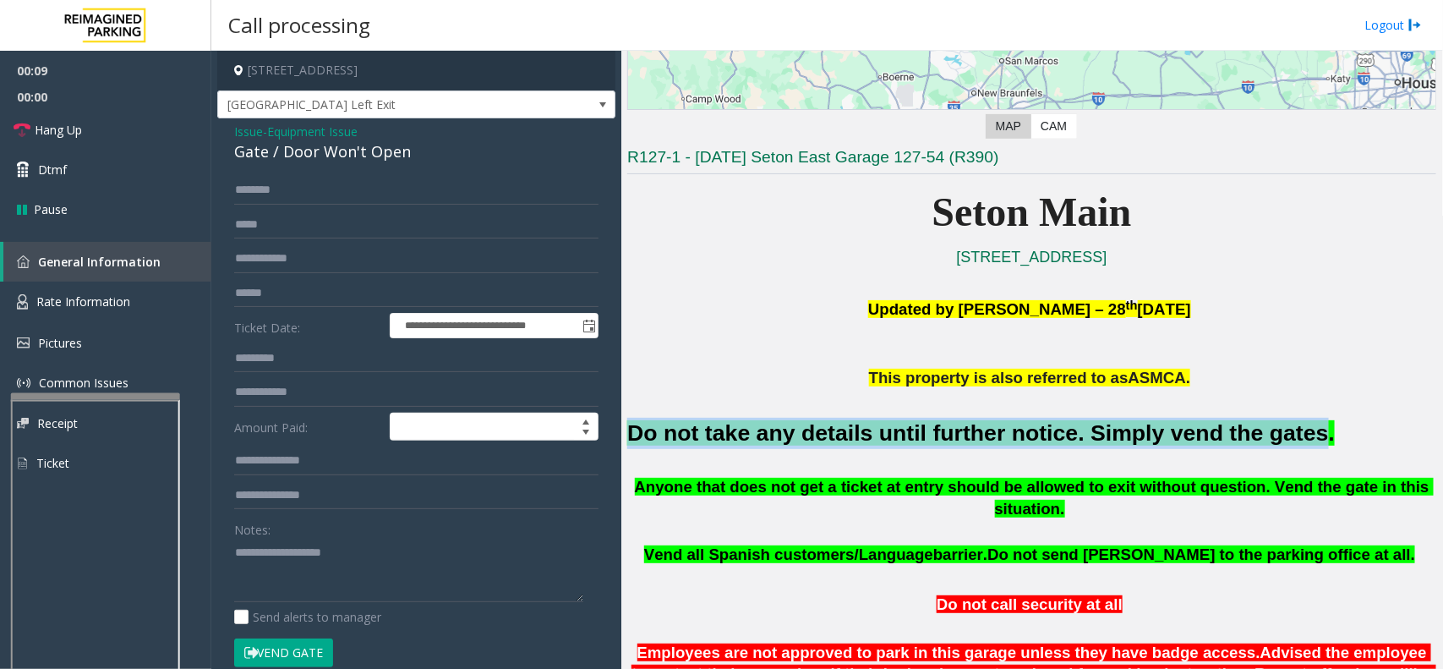
click at [310, 653] on button "Vend Gate" at bounding box center [283, 652] width 99 height 29
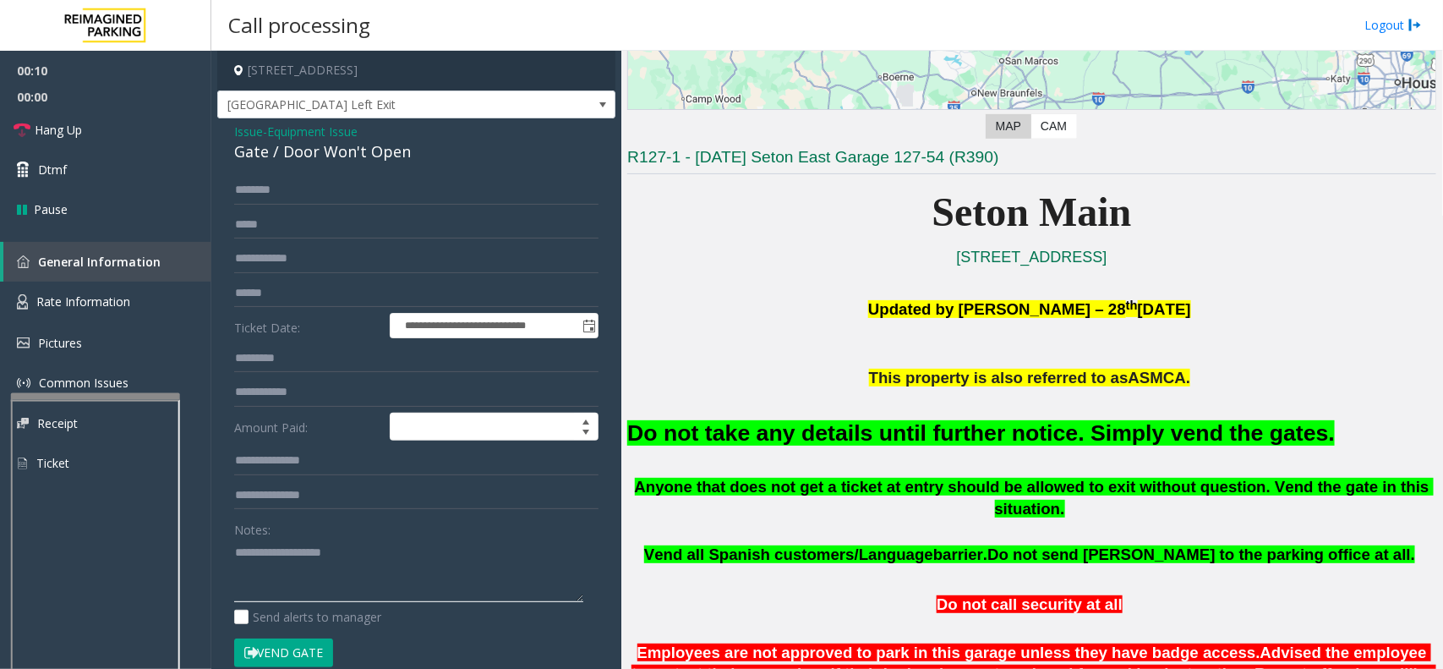
click at [296, 593] on textarea at bounding box center [408, 569] width 349 height 63
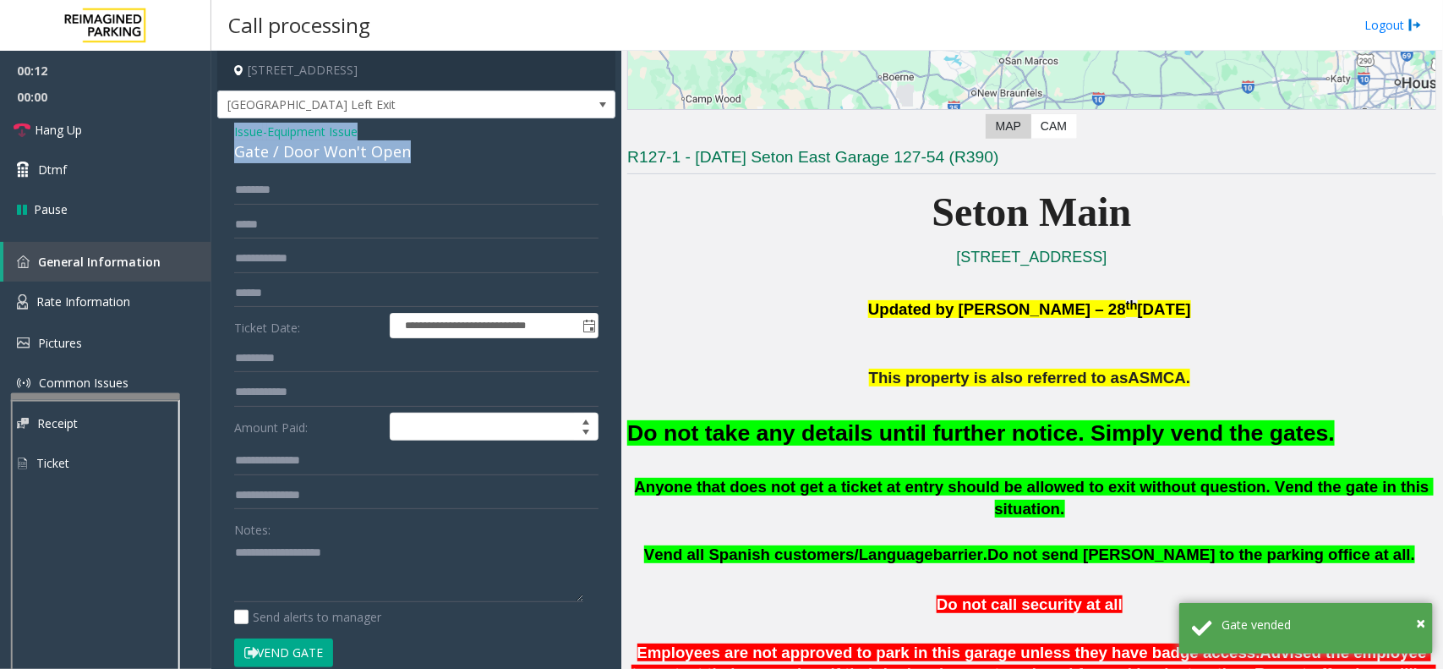
drag, startPoint x: 216, startPoint y: 129, endPoint x: 424, endPoint y: 156, distance: 210.5
click at [424, 156] on app-call-processing-form "**********" at bounding box center [416, 360] width 410 height 618
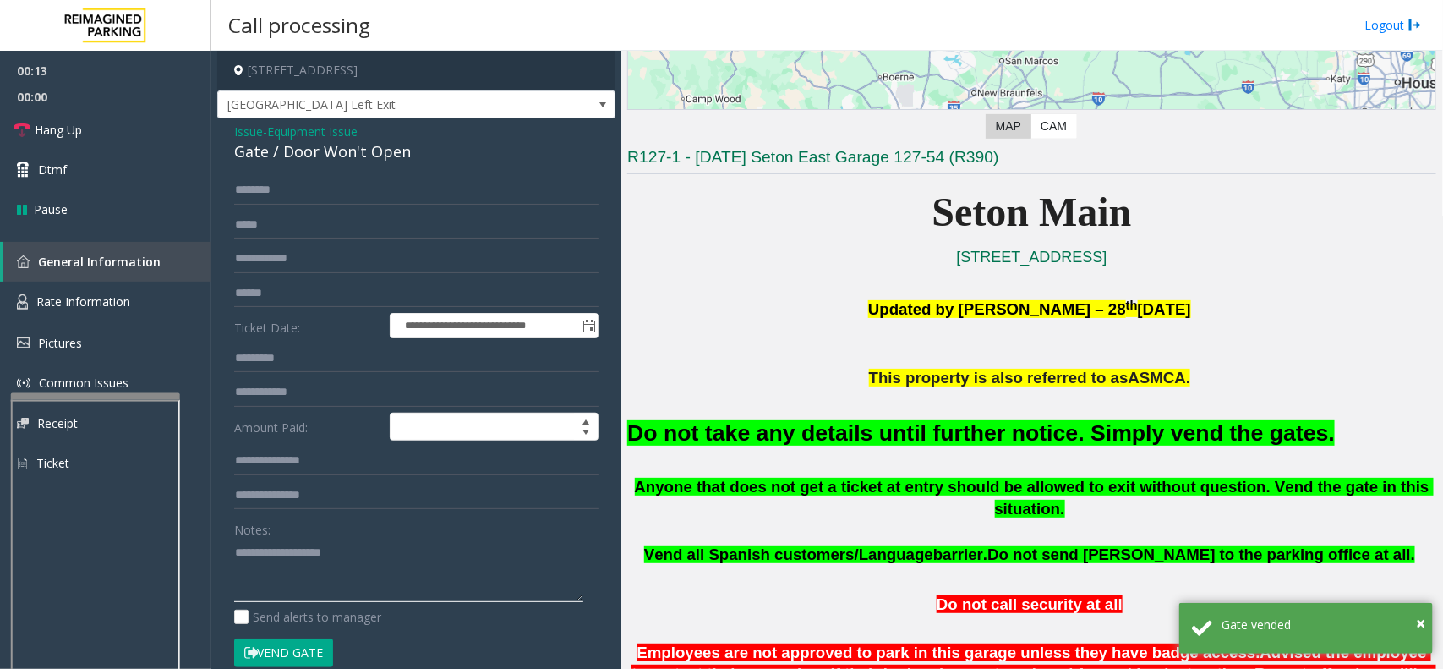
click at [338, 580] on textarea at bounding box center [408, 569] width 349 height 63
paste textarea "**********"
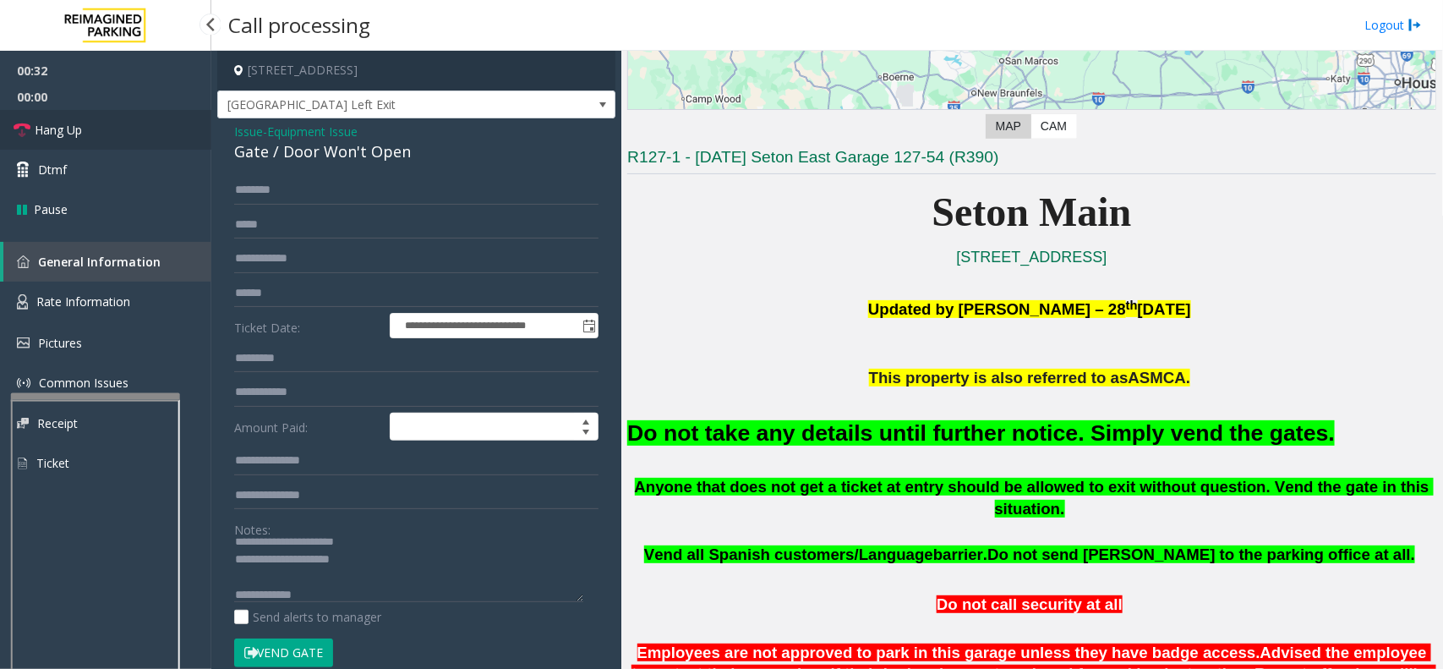
click at [85, 141] on link "Hang Up" at bounding box center [105, 130] width 211 height 40
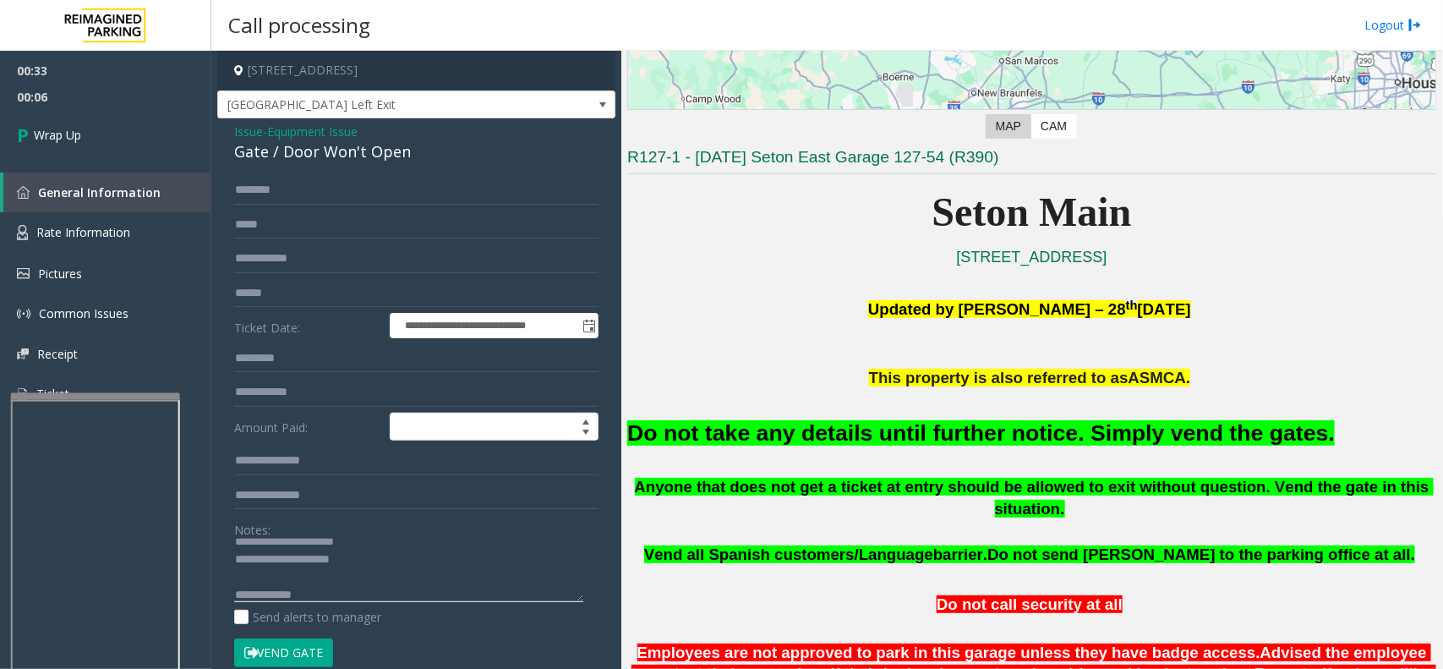
click at [357, 588] on textarea at bounding box center [408, 569] width 349 height 63
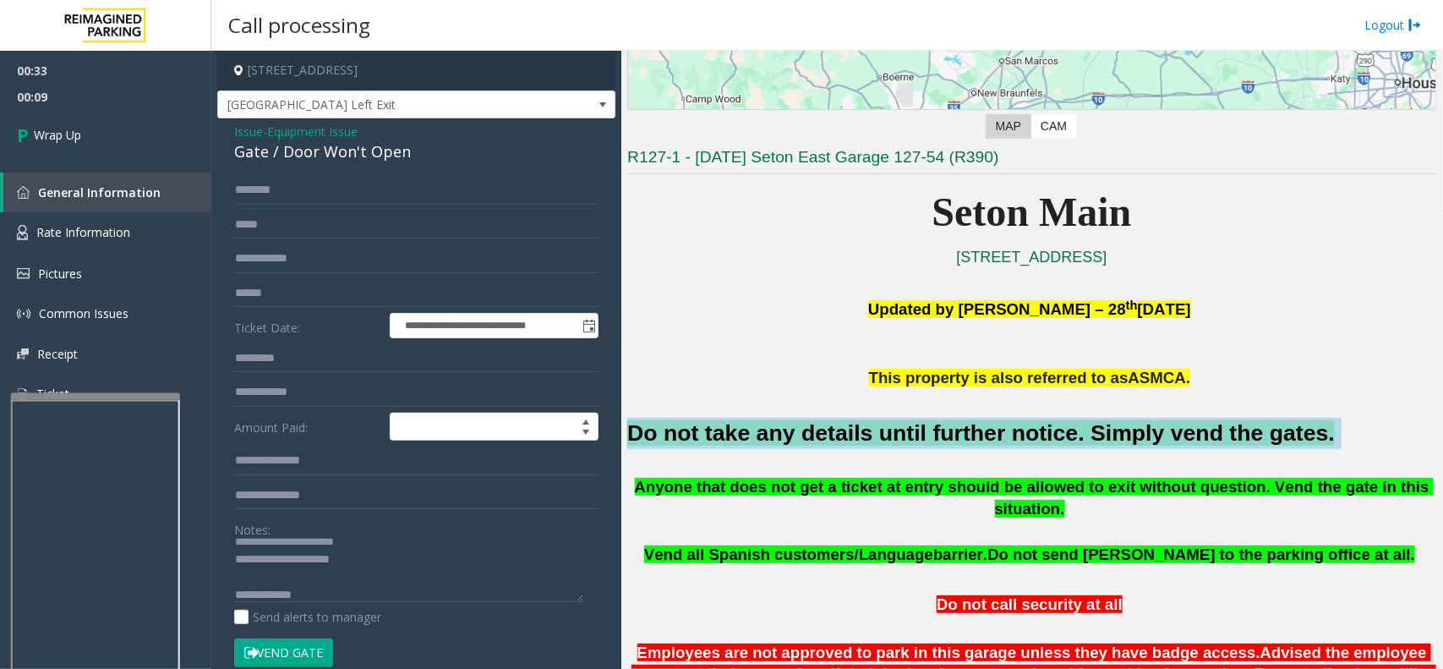
drag, startPoint x: 634, startPoint y: 425, endPoint x: 1304, endPoint y: 418, distance: 670.4
click at [1304, 418] on h2 "Do not take any details until further notice. Simply vend the gates." at bounding box center [1031, 433] width 809 height 31
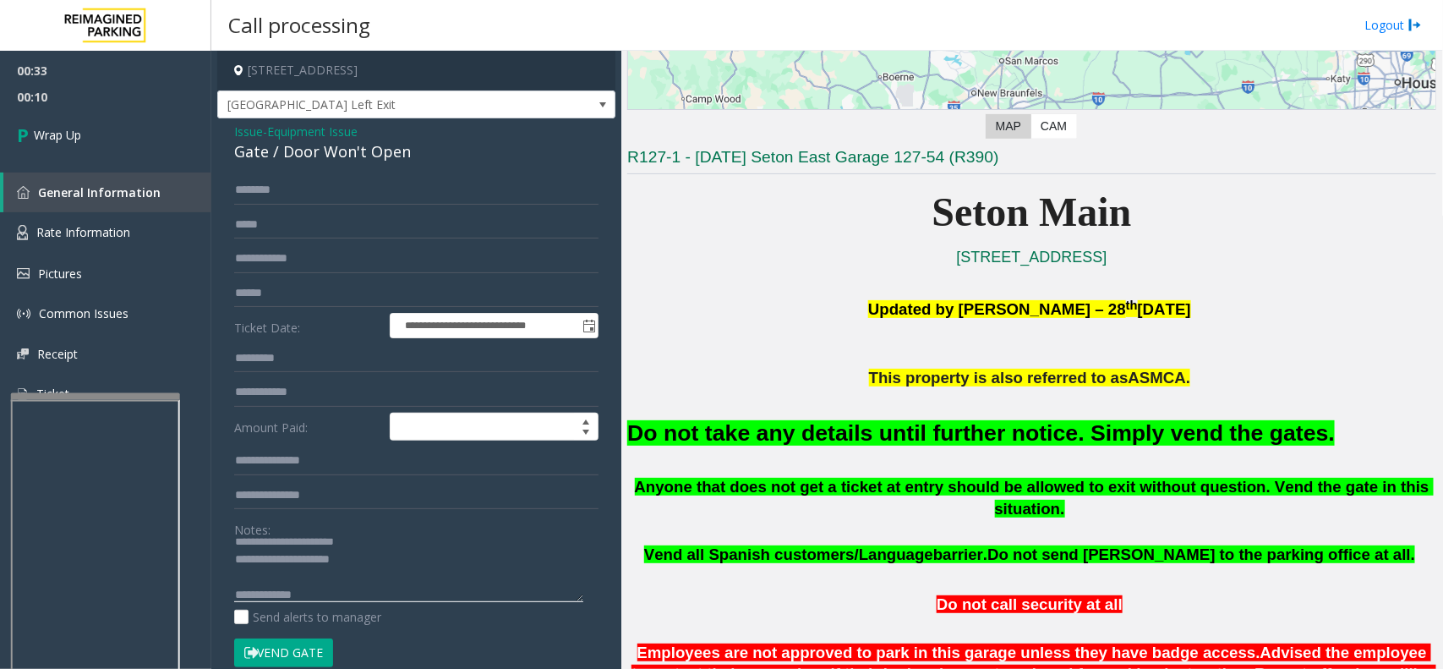
click at [385, 600] on textarea at bounding box center [408, 569] width 349 height 63
paste textarea "**********"
type textarea "**********"
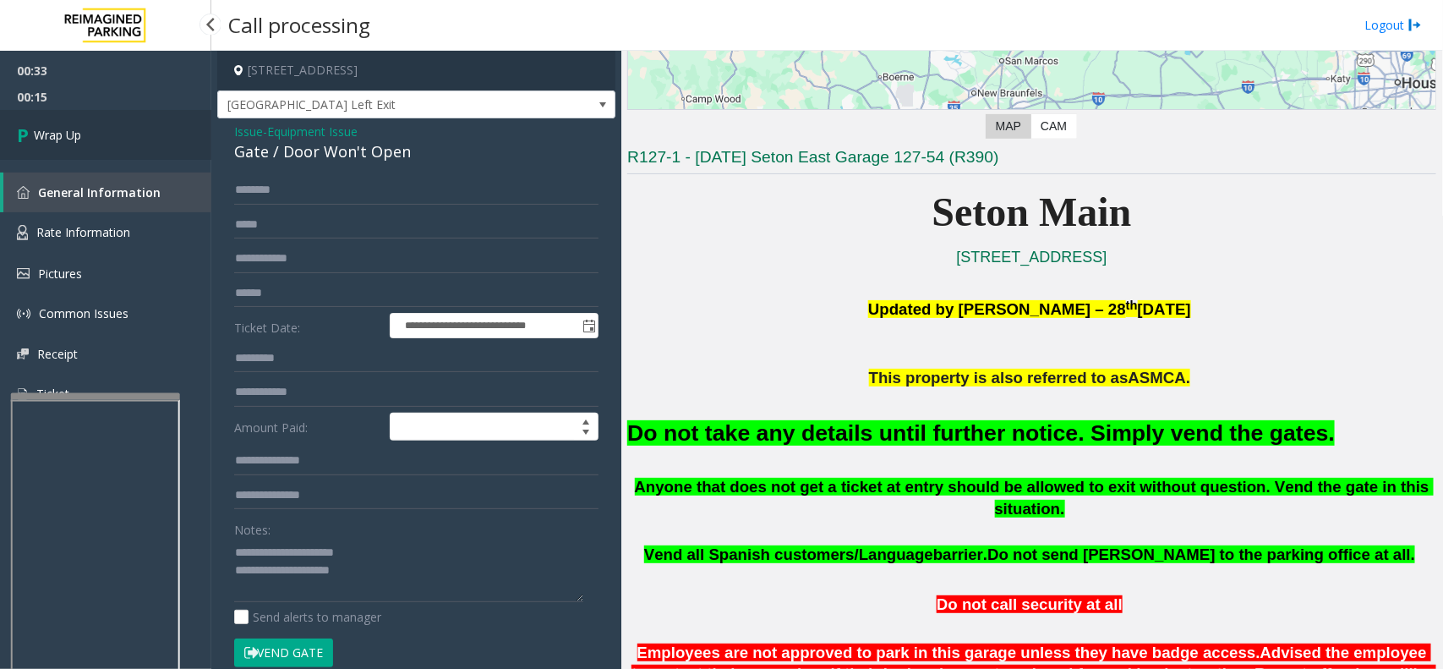
click at [38, 136] on span "Wrap Up" at bounding box center [57, 135] width 47 height 18
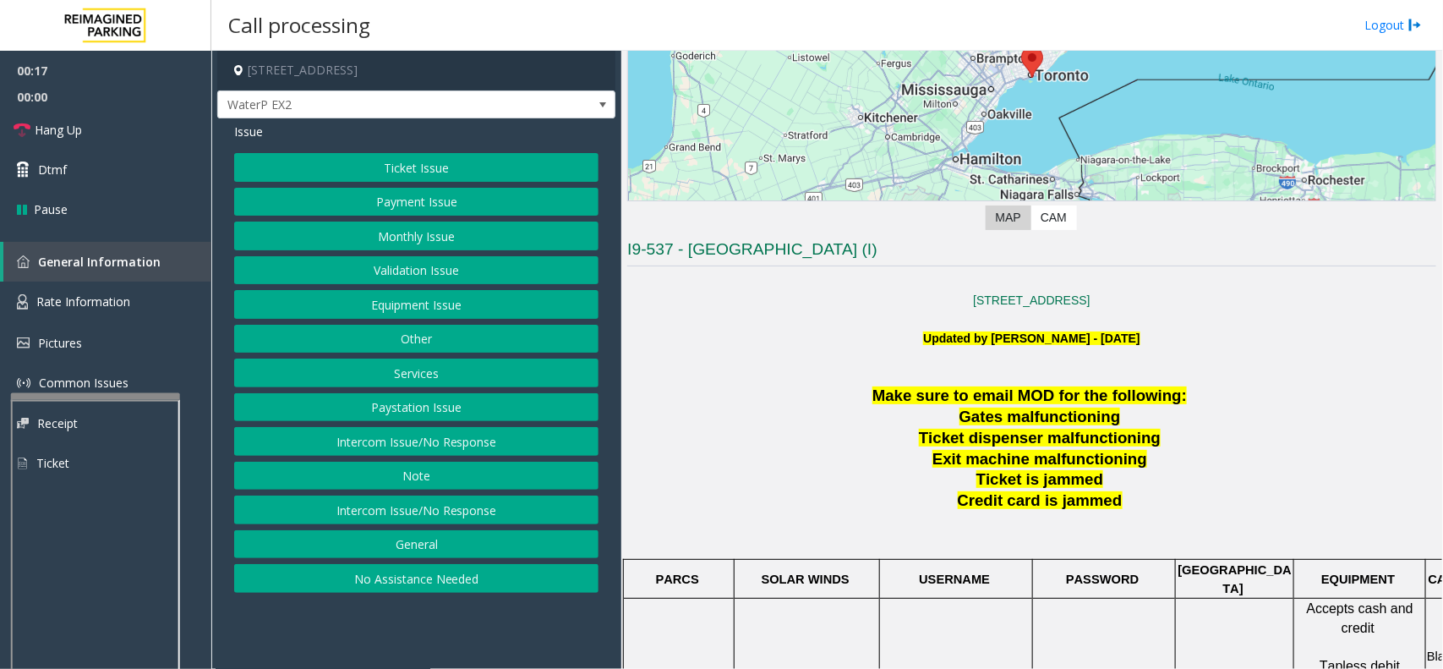
scroll to position [211, 0]
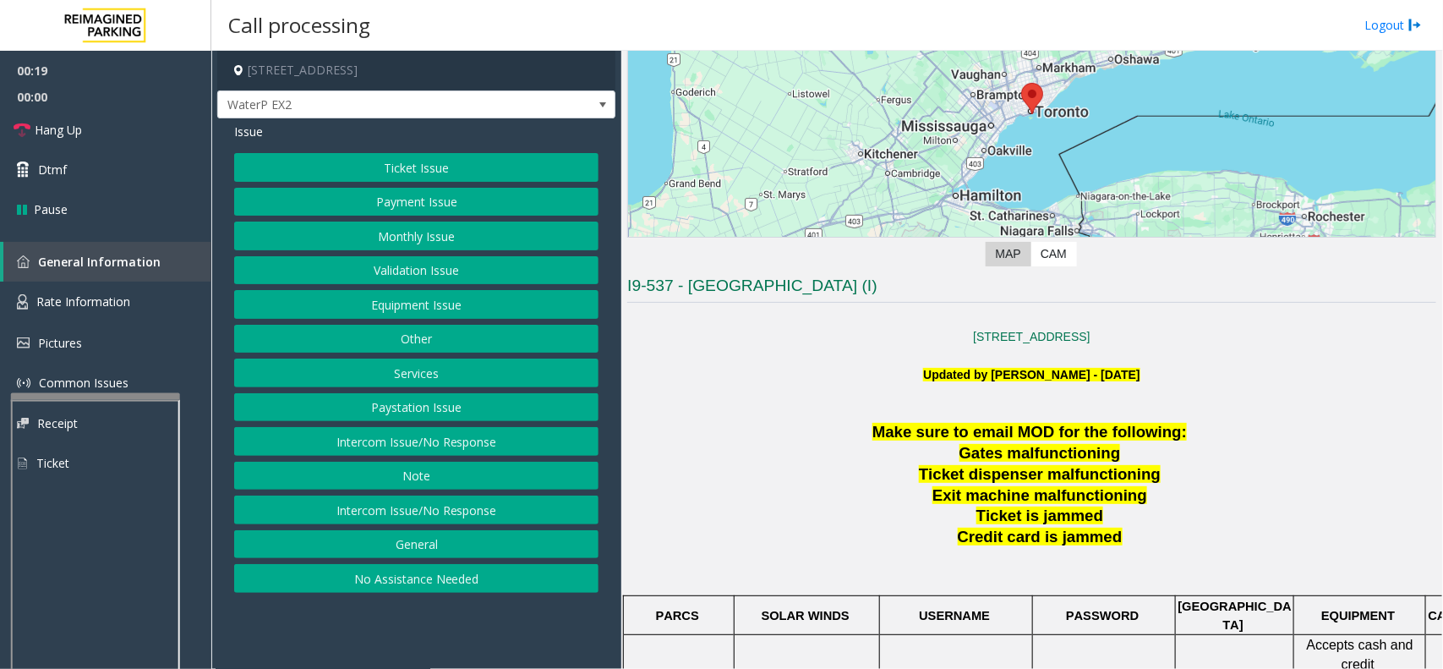
click at [407, 445] on button "Intercom Issue/No Response" at bounding box center [416, 441] width 364 height 29
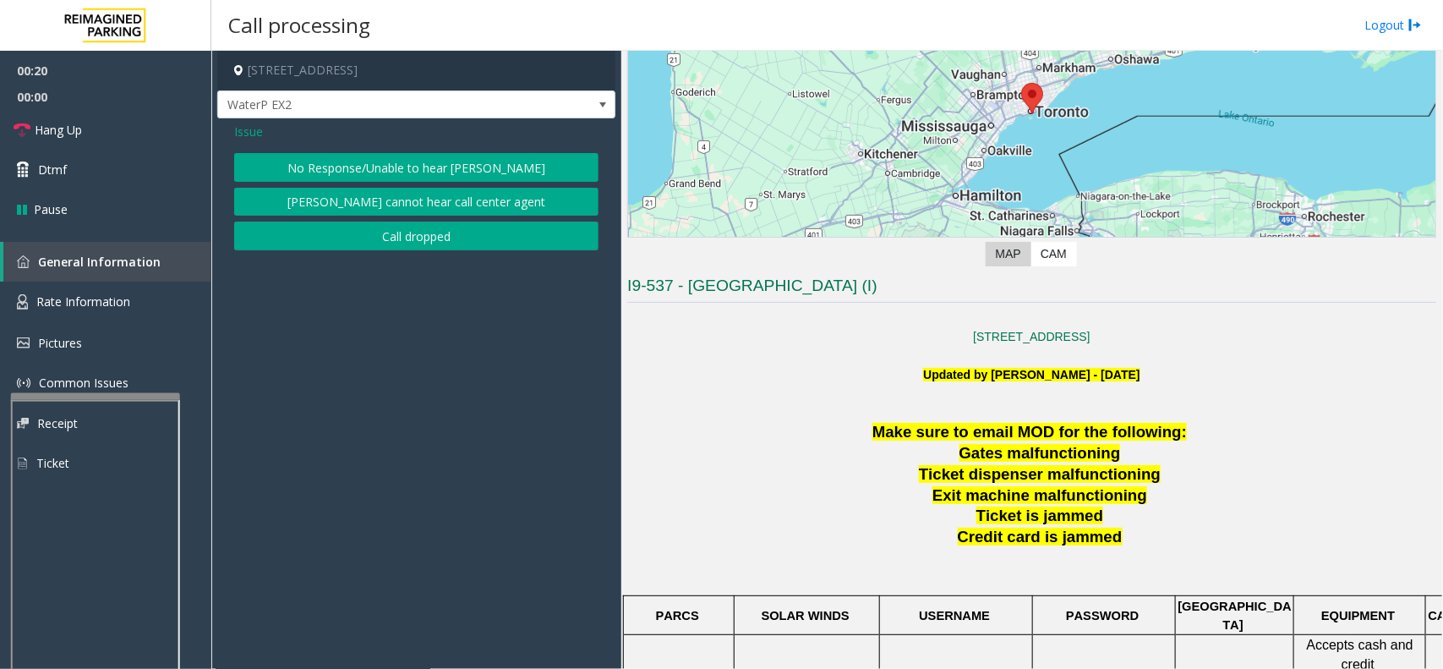
click at [335, 174] on button "No Response/Unable to hear [PERSON_NAME]" at bounding box center [416, 167] width 364 height 29
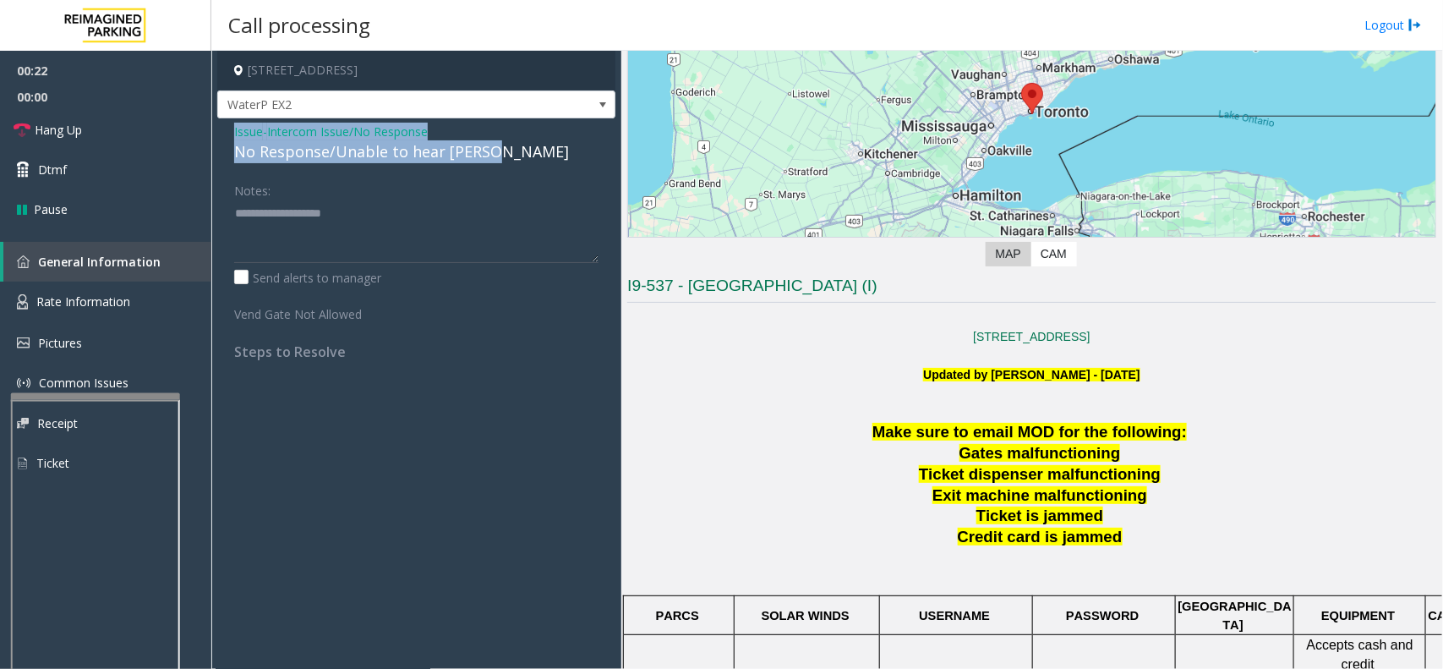
drag, startPoint x: 220, startPoint y: 136, endPoint x: 507, endPoint y: 154, distance: 288.0
click at [507, 154] on div "Issue - Intercom Issue/No Response No Response/Unable to hear [PERSON_NAME] Not…" at bounding box center [416, 247] width 398 height 259
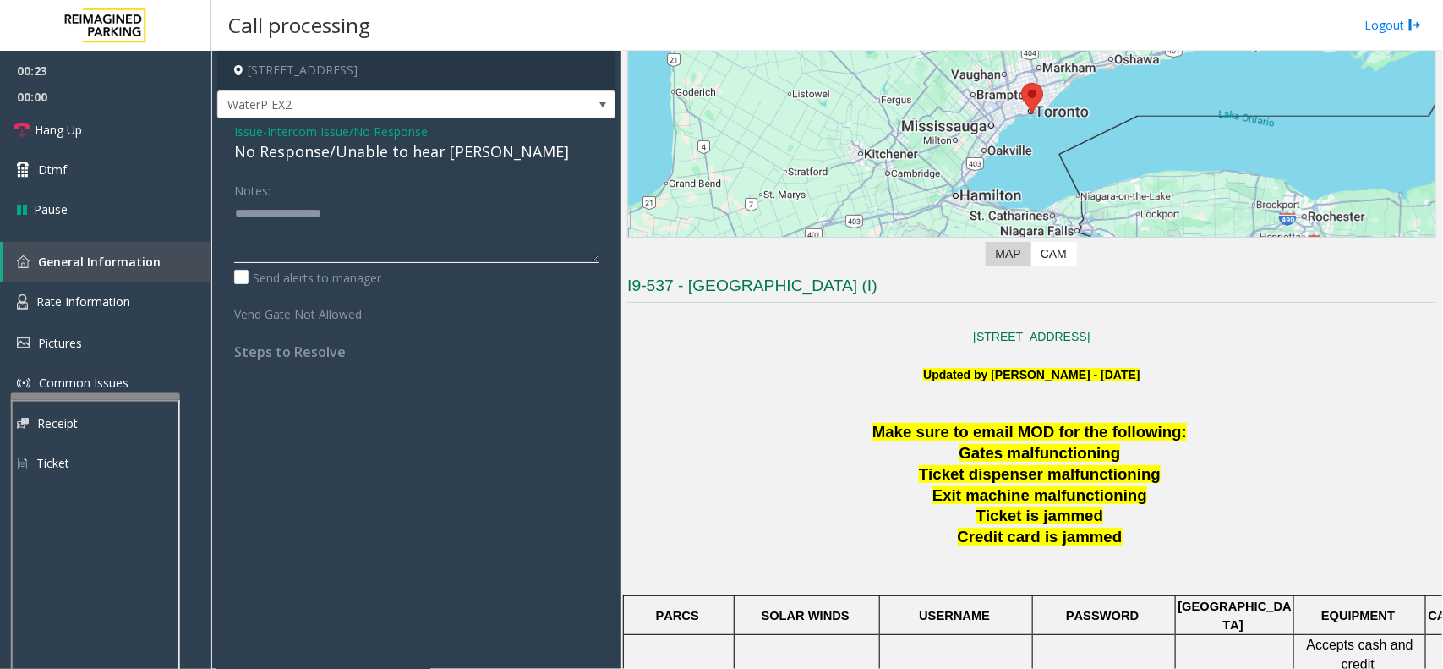
click at [355, 243] on textarea at bounding box center [416, 230] width 364 height 63
paste textarea "**********"
type textarea "**********"
click at [136, 137] on link "Hang Up" at bounding box center [105, 130] width 211 height 40
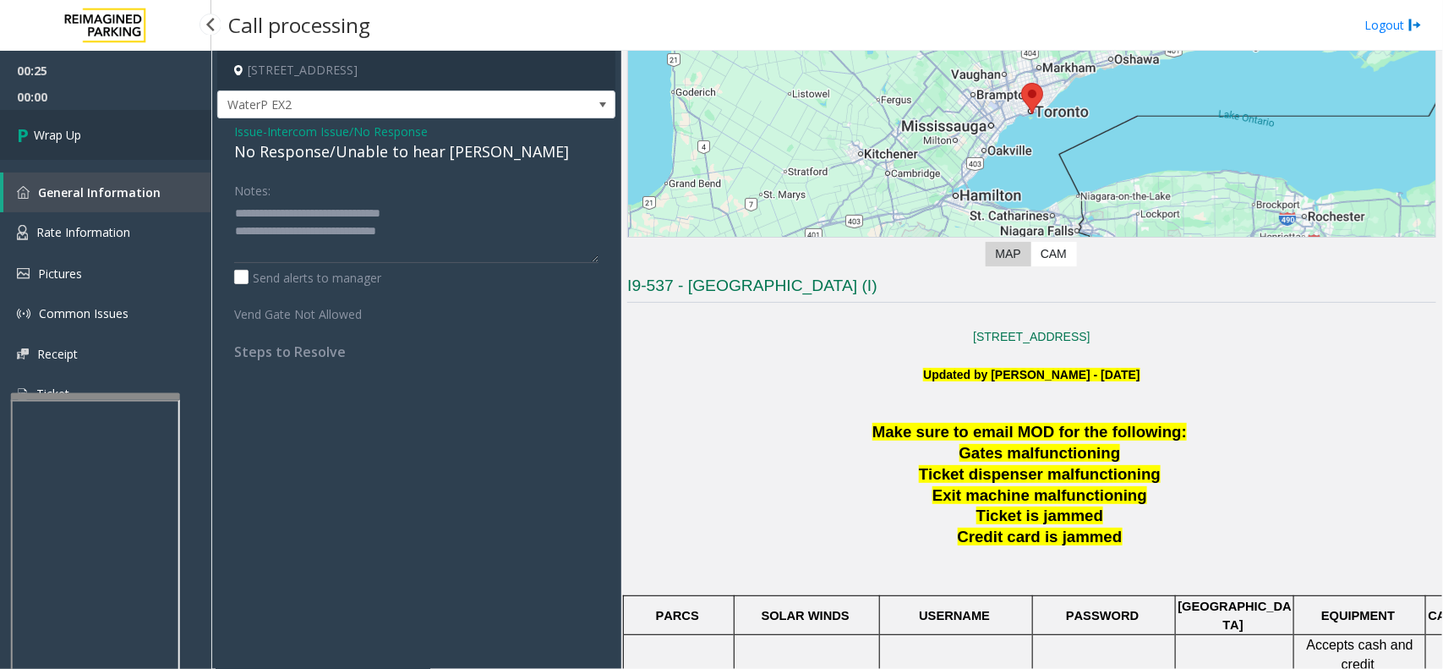
click at [136, 137] on link "Wrap Up" at bounding box center [105, 135] width 211 height 50
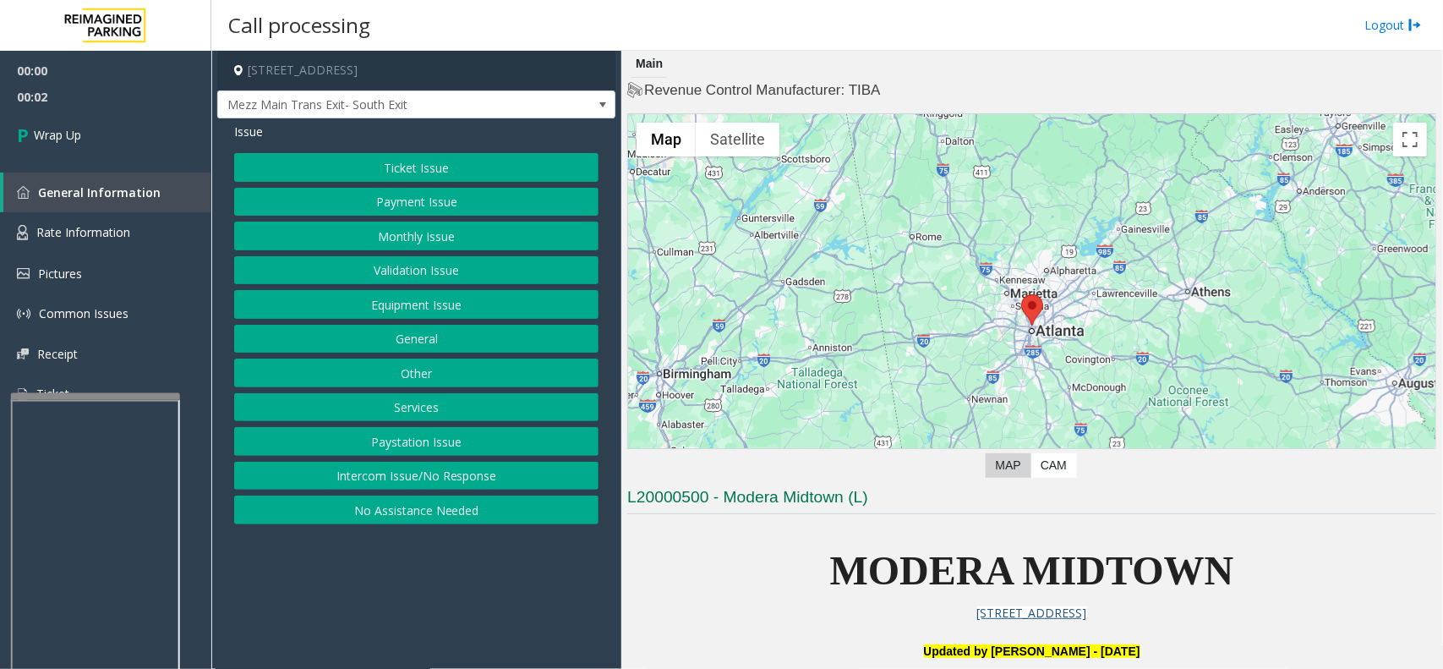
click at [445, 469] on button "Intercom Issue/No Response" at bounding box center [416, 476] width 364 height 29
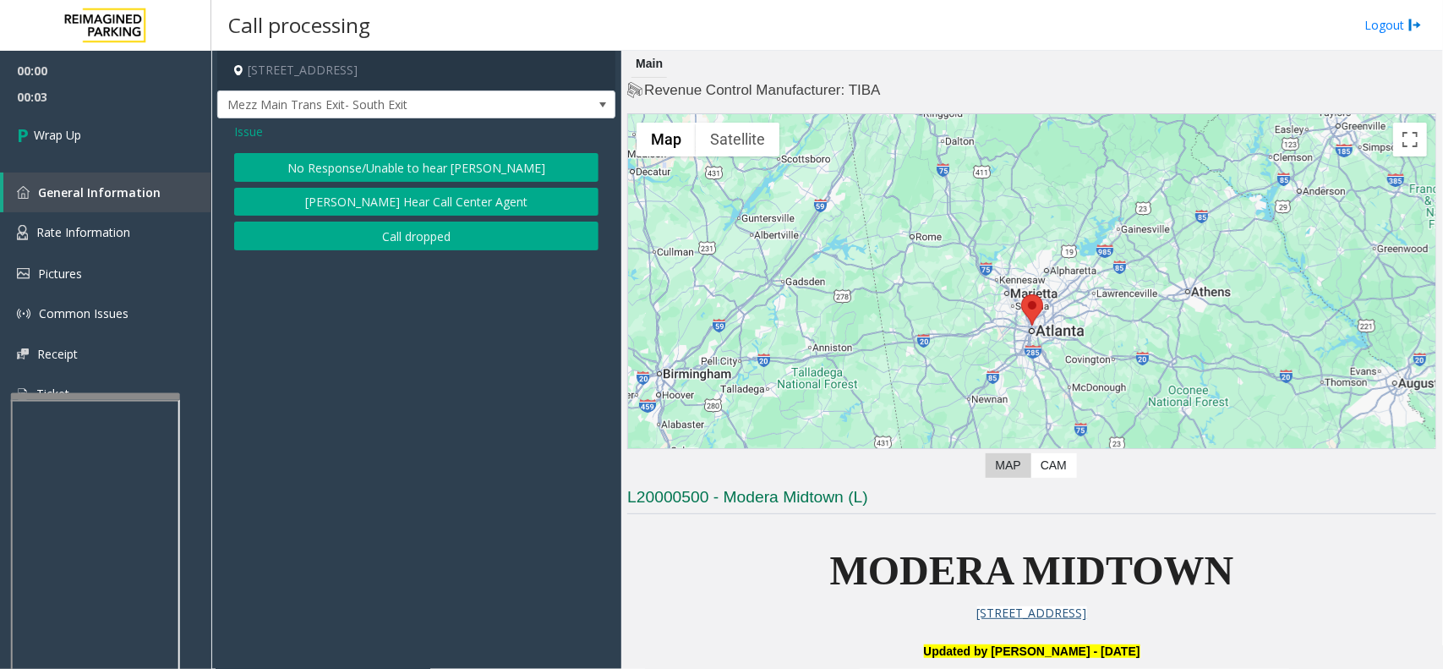
click at [336, 235] on button "Call dropped" at bounding box center [416, 235] width 364 height 29
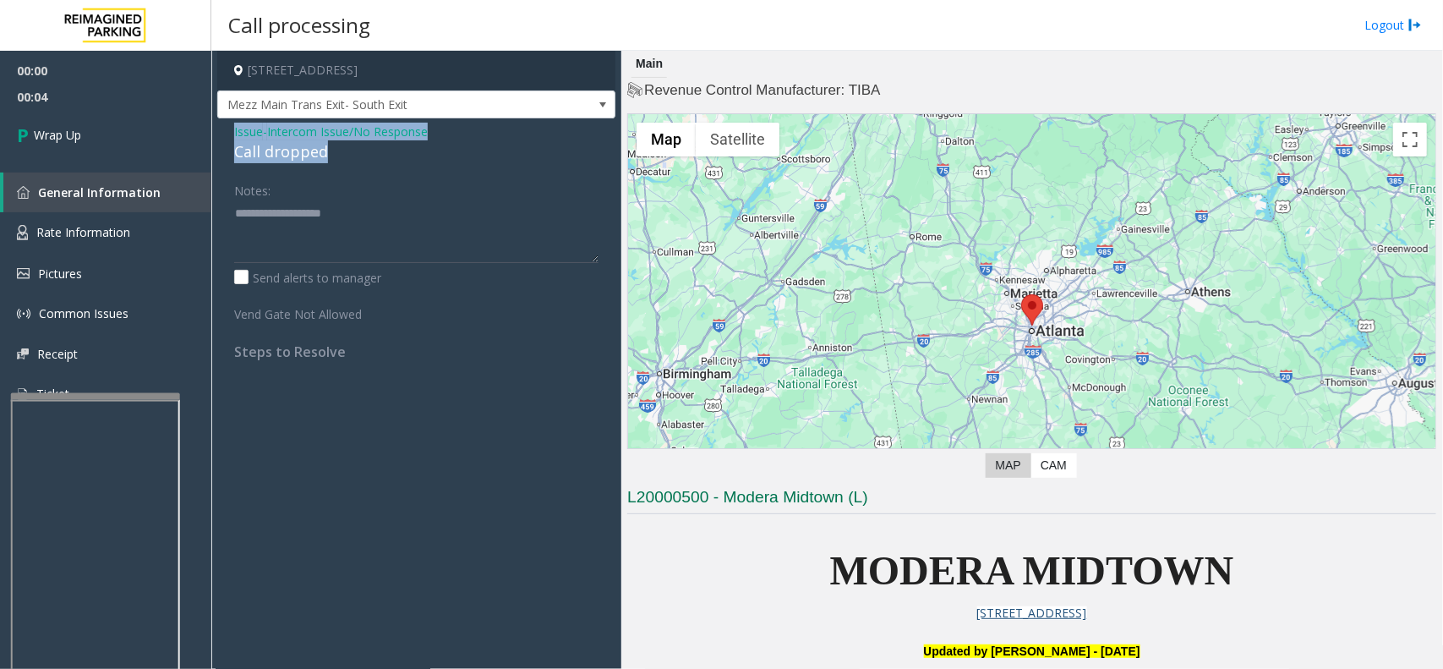
drag, startPoint x: 222, startPoint y: 127, endPoint x: 345, endPoint y: 152, distance: 125.2
click at [345, 152] on div "Issue - Intercom Issue/No Response Call dropped Notes: Send alerts to manager V…" at bounding box center [416, 247] width 398 height 259
click at [313, 216] on textarea at bounding box center [416, 230] width 364 height 63
paste textarea "**********"
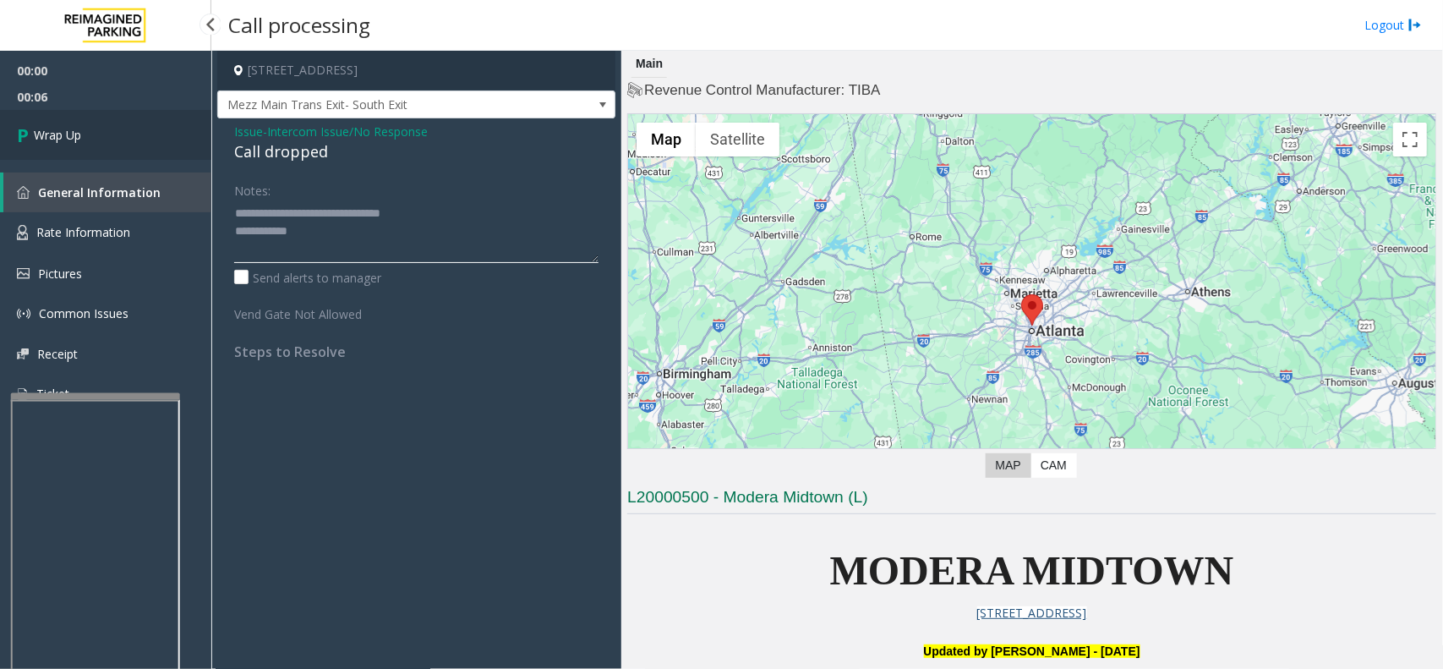
type textarea "**********"
click at [183, 128] on link "Wrap Up" at bounding box center [105, 135] width 211 height 50
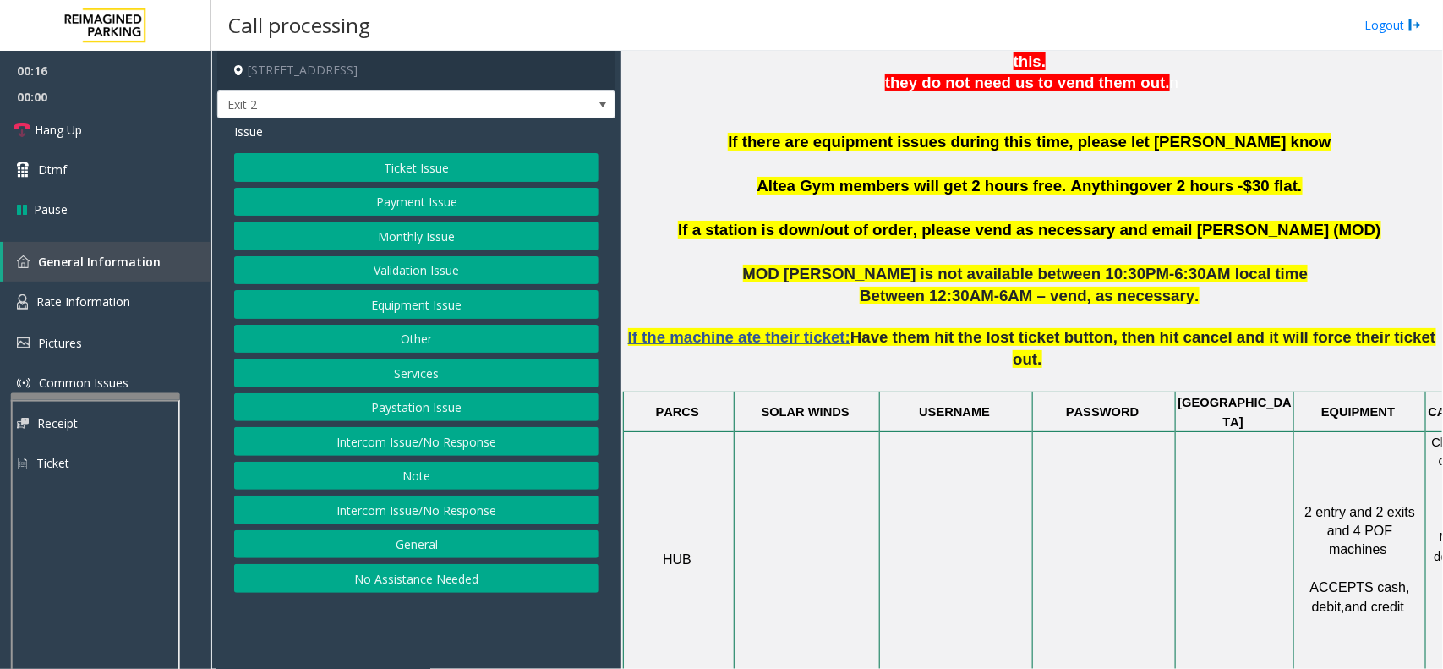
scroll to position [845, 0]
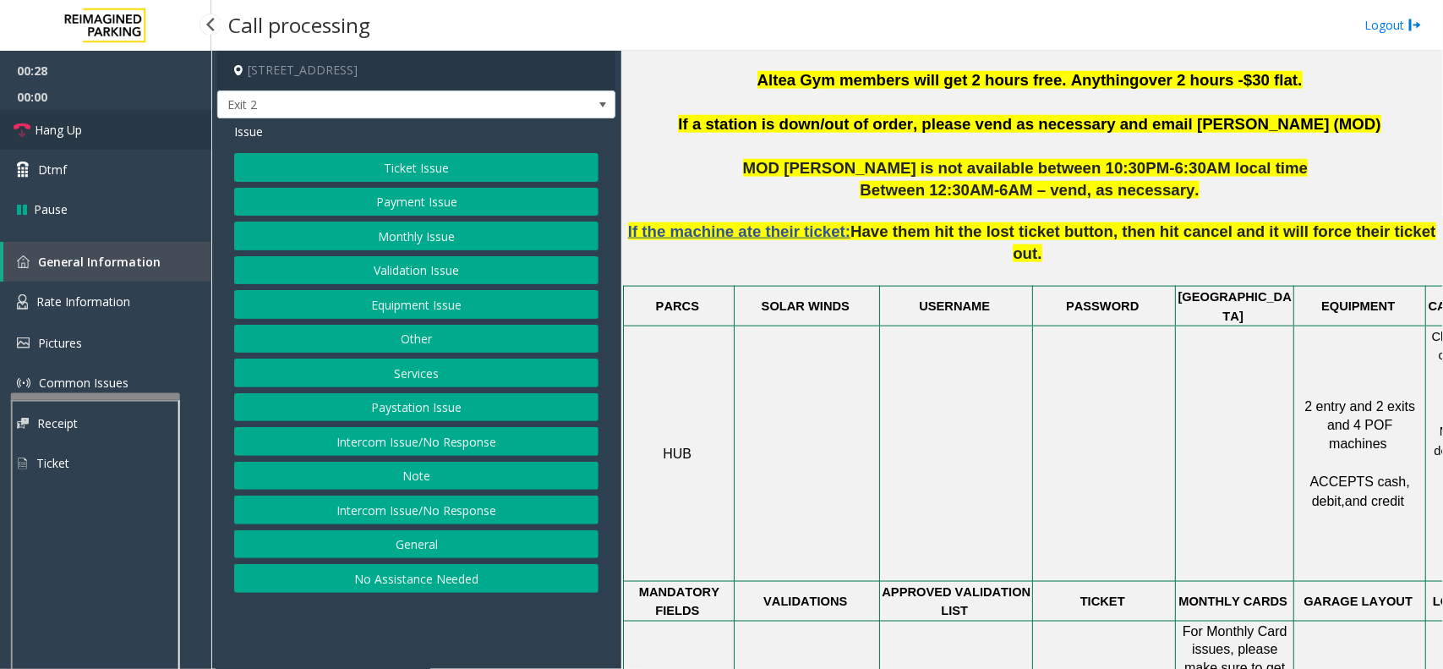
click at [129, 136] on link "Hang Up" at bounding box center [105, 130] width 211 height 40
click at [473, 441] on button "Intercom Issue/No Response" at bounding box center [416, 441] width 364 height 29
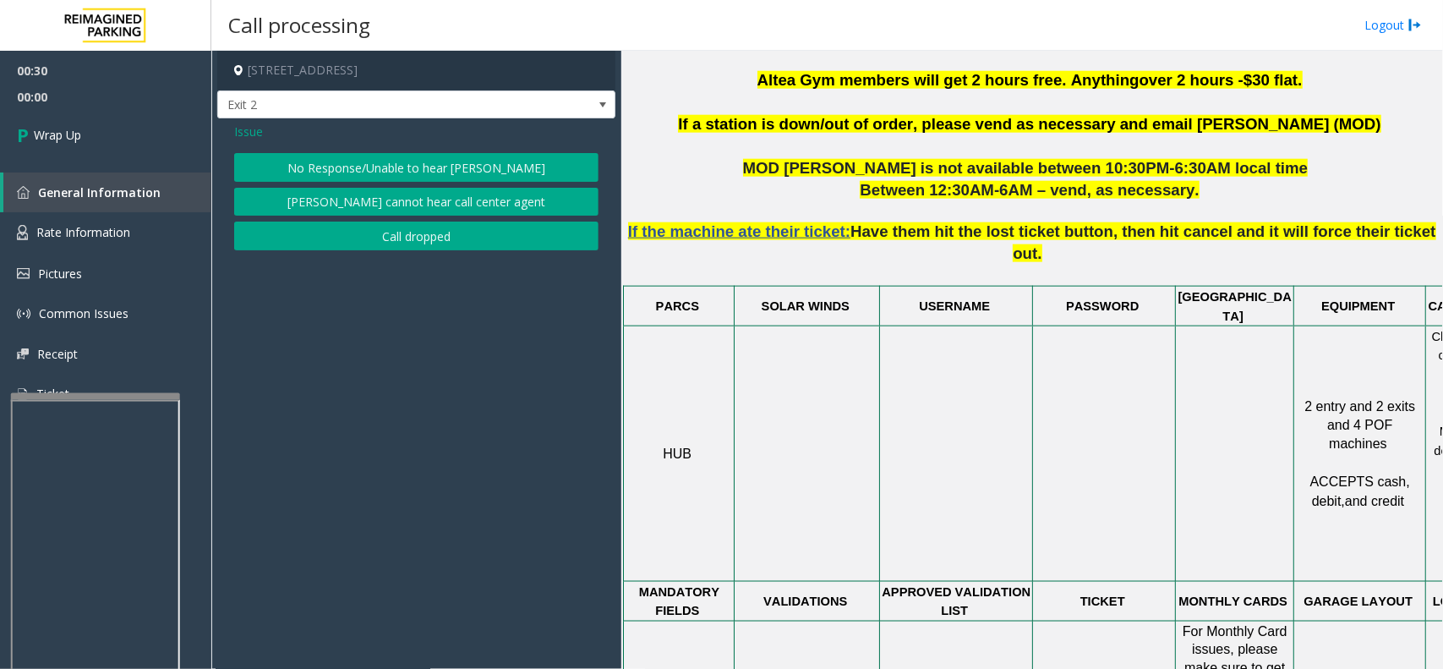
click at [351, 173] on button "No Response/Unable to hear [PERSON_NAME]" at bounding box center [416, 167] width 364 height 29
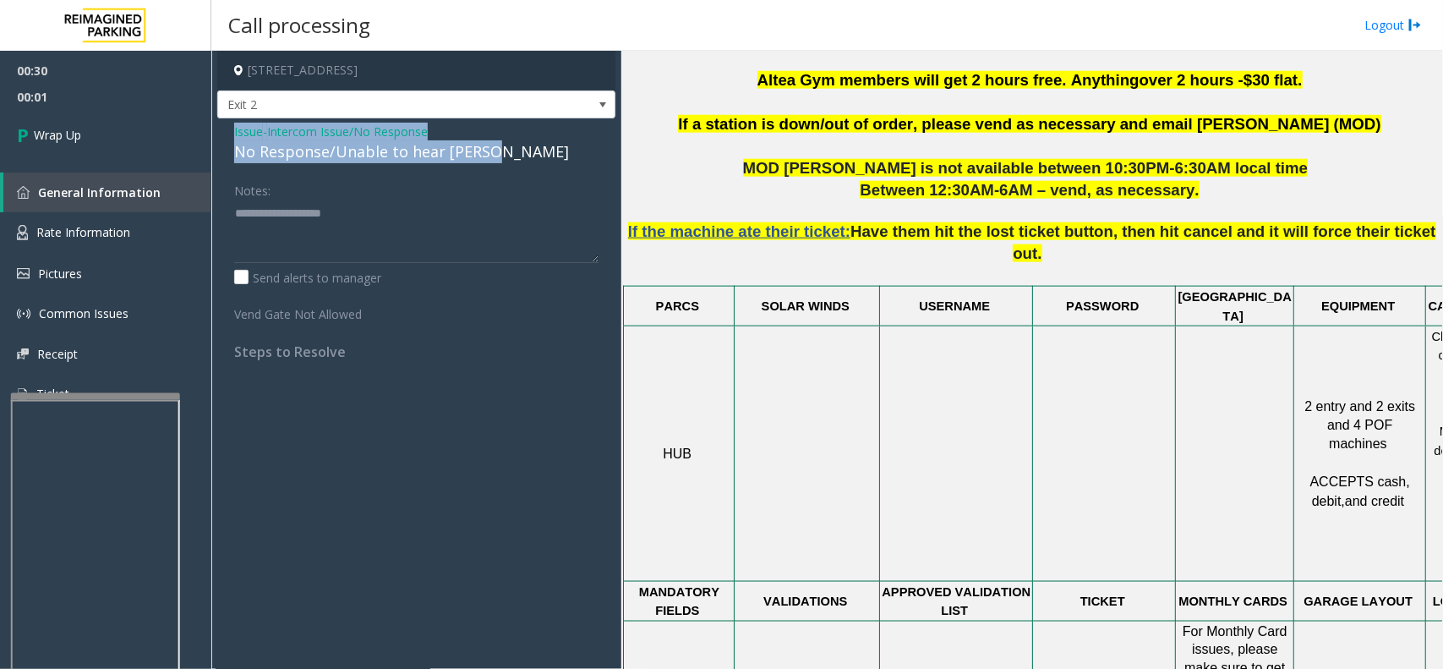
drag, startPoint x: 217, startPoint y: 131, endPoint x: 495, endPoint y: 150, distance: 278.0
click at [495, 150] on div "Issue - Intercom Issue/No Response No Response/Unable to hear [PERSON_NAME] Not…" at bounding box center [416, 247] width 398 height 259
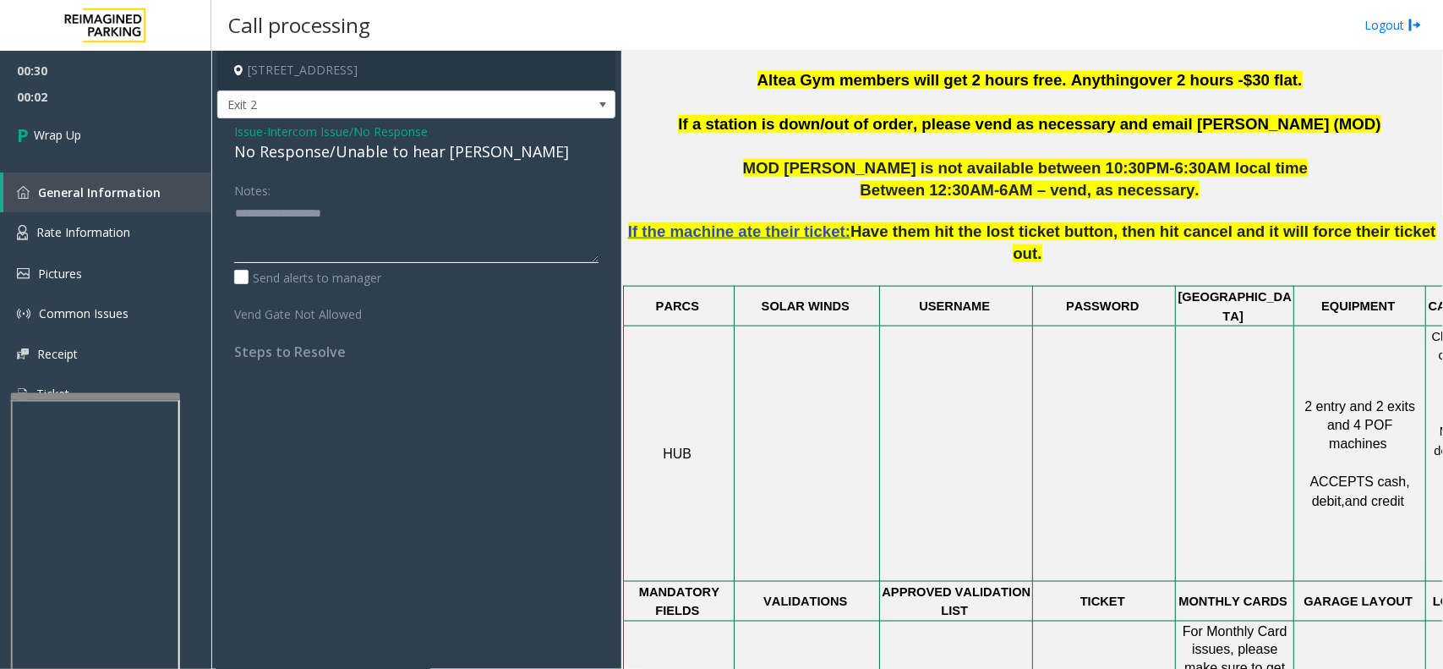
click at [445, 243] on textarea at bounding box center [416, 230] width 364 height 63
paste textarea "**********"
type textarea "**********"
click at [189, 133] on link "Wrap Up" at bounding box center [105, 135] width 211 height 50
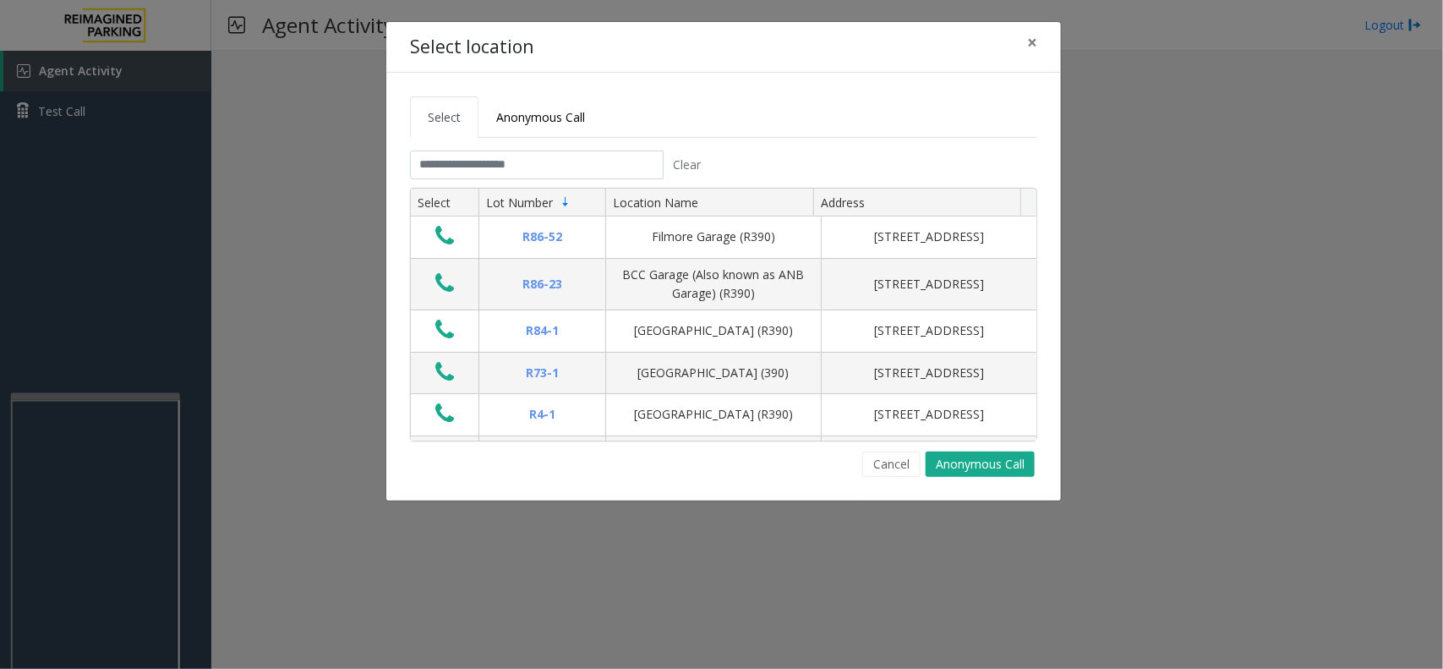
drag, startPoint x: 873, startPoint y: 470, endPoint x: 792, endPoint y: 474, distance: 81.3
click at [812, 477] on div "Cancel Anonymous Call" at bounding box center [723, 463] width 627 height 25
click at [133, 466] on div "Select location × Select Anonymous Call Clear Select Lot Number Location Name A…" at bounding box center [721, 334] width 1443 height 669
click at [123, 470] on div "Select location × Select Anonymous Call Clear Select Lot Number Location Name A…" at bounding box center [721, 334] width 1443 height 669
drag, startPoint x: 872, startPoint y: 457, endPoint x: 736, endPoint y: 470, distance: 135.8
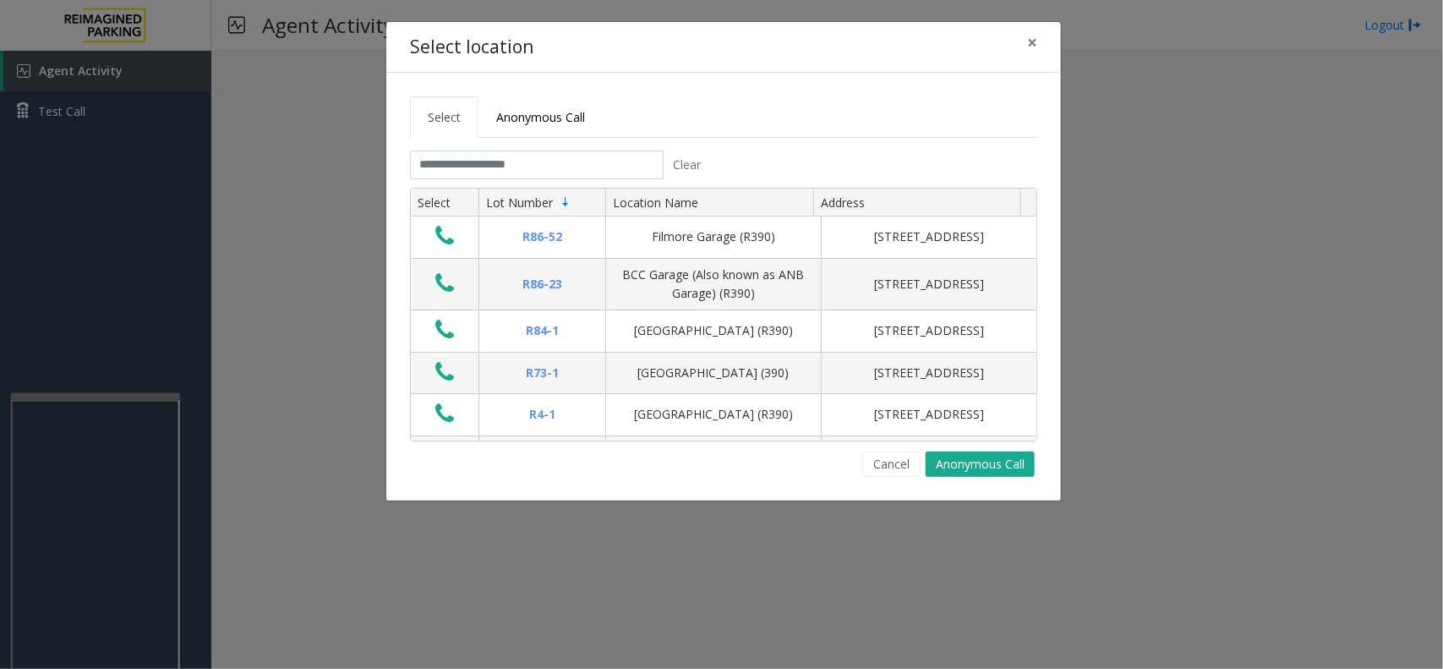
click at [872, 457] on button "Cancel" at bounding box center [891, 463] width 58 height 25
click at [429, 175] on input "text" at bounding box center [537, 164] width 254 height 29
type input "*"
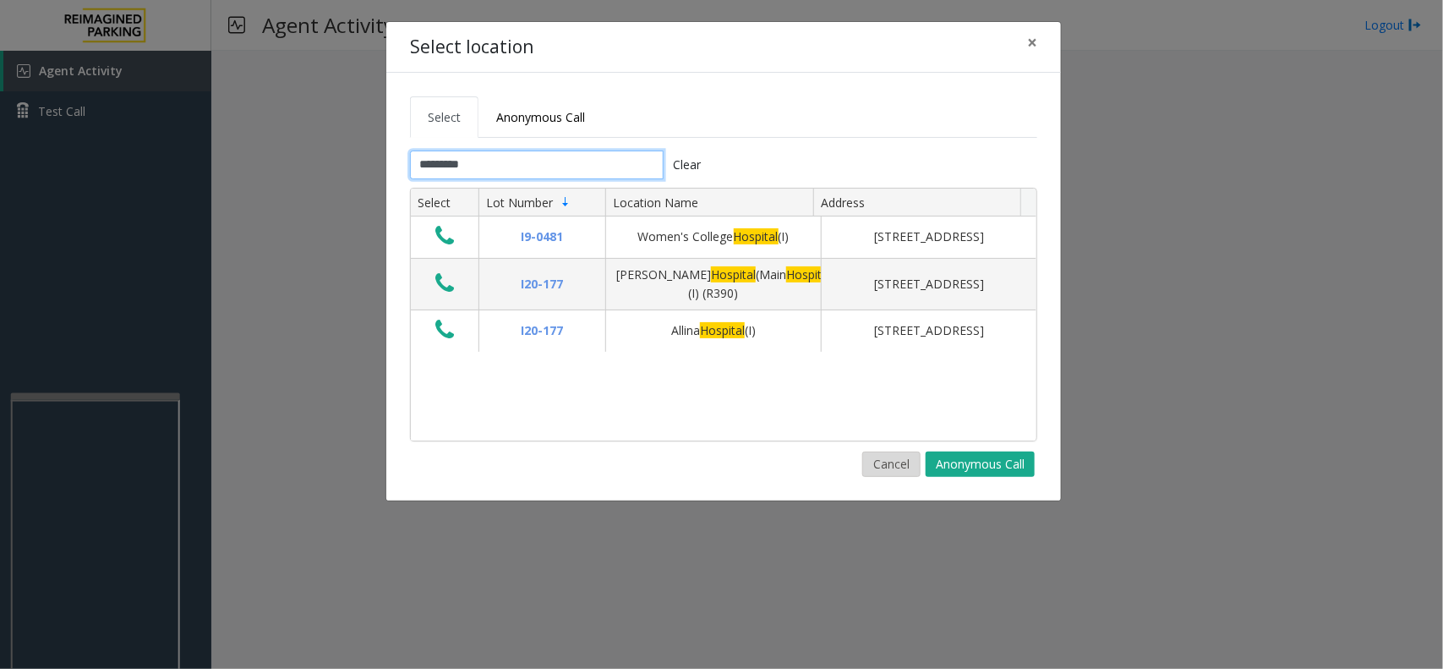
type input "********"
click at [867, 472] on button "Cancel" at bounding box center [891, 463] width 58 height 25
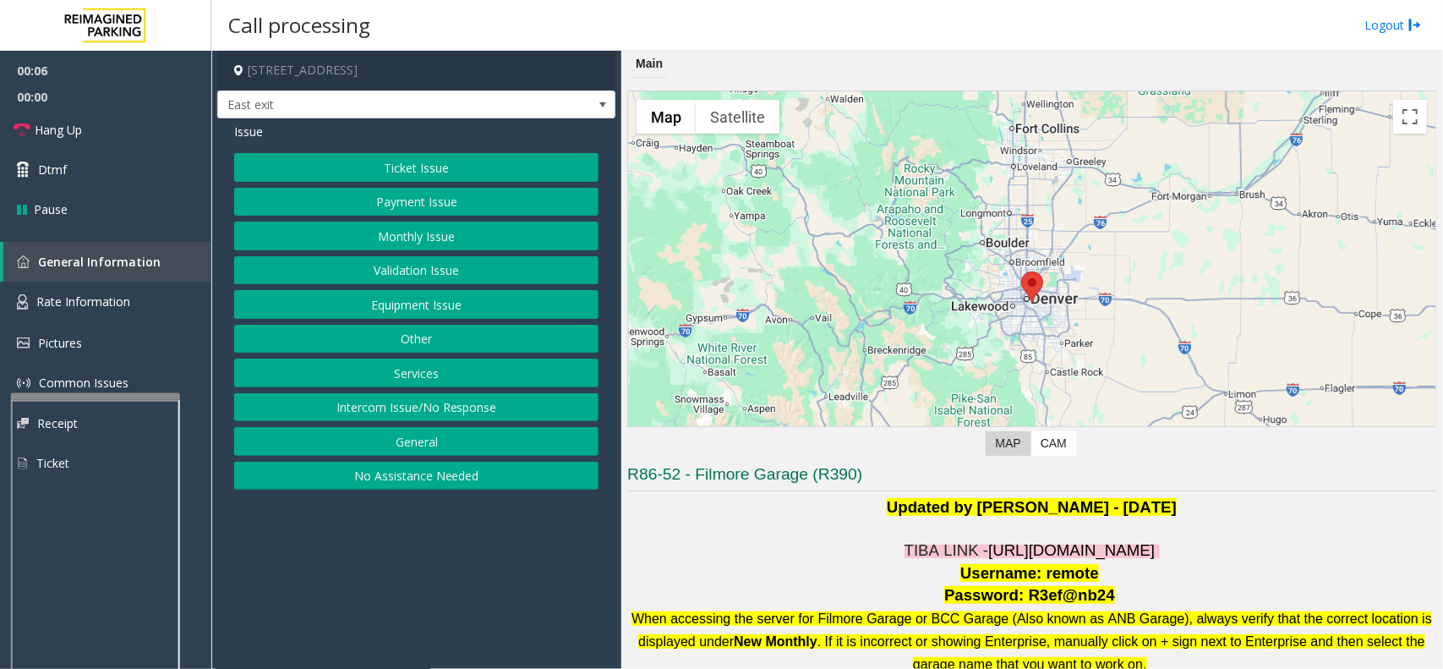
click at [1044, 554] on span "[URL][DOMAIN_NAME]" at bounding box center [1071, 550] width 167 height 18
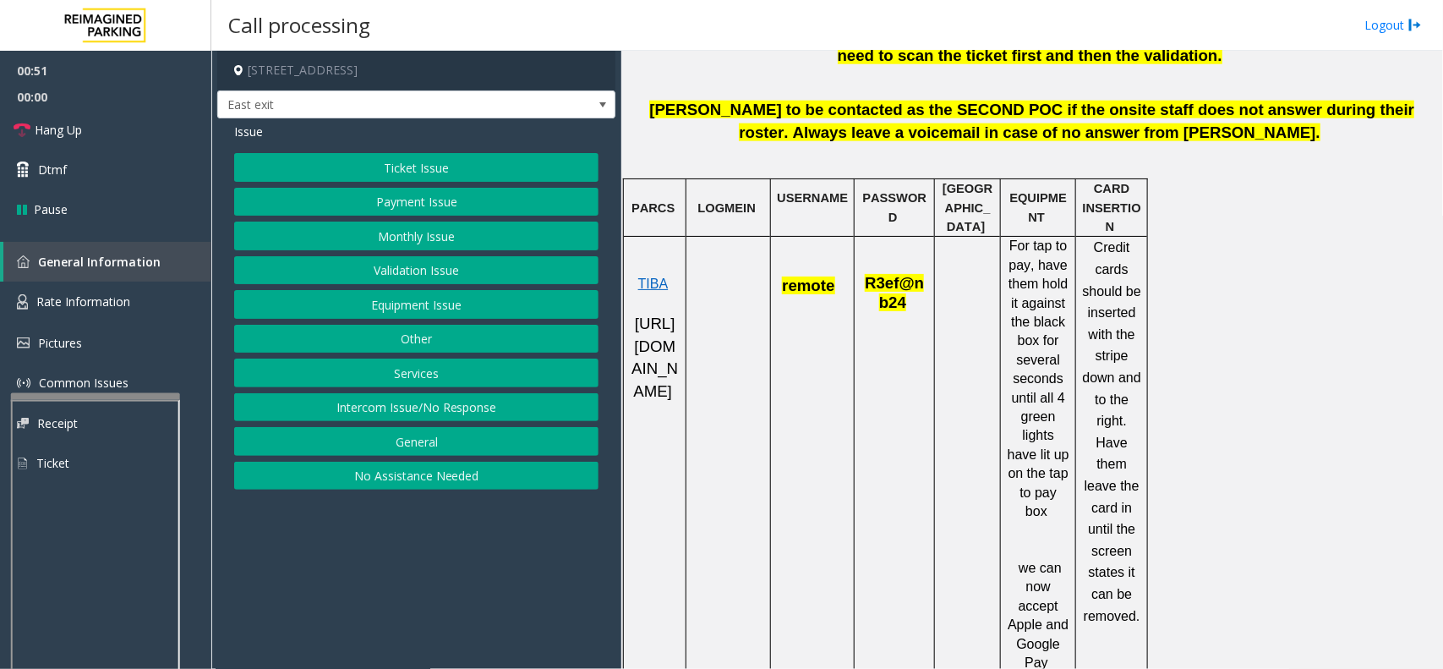
scroll to position [951, 0]
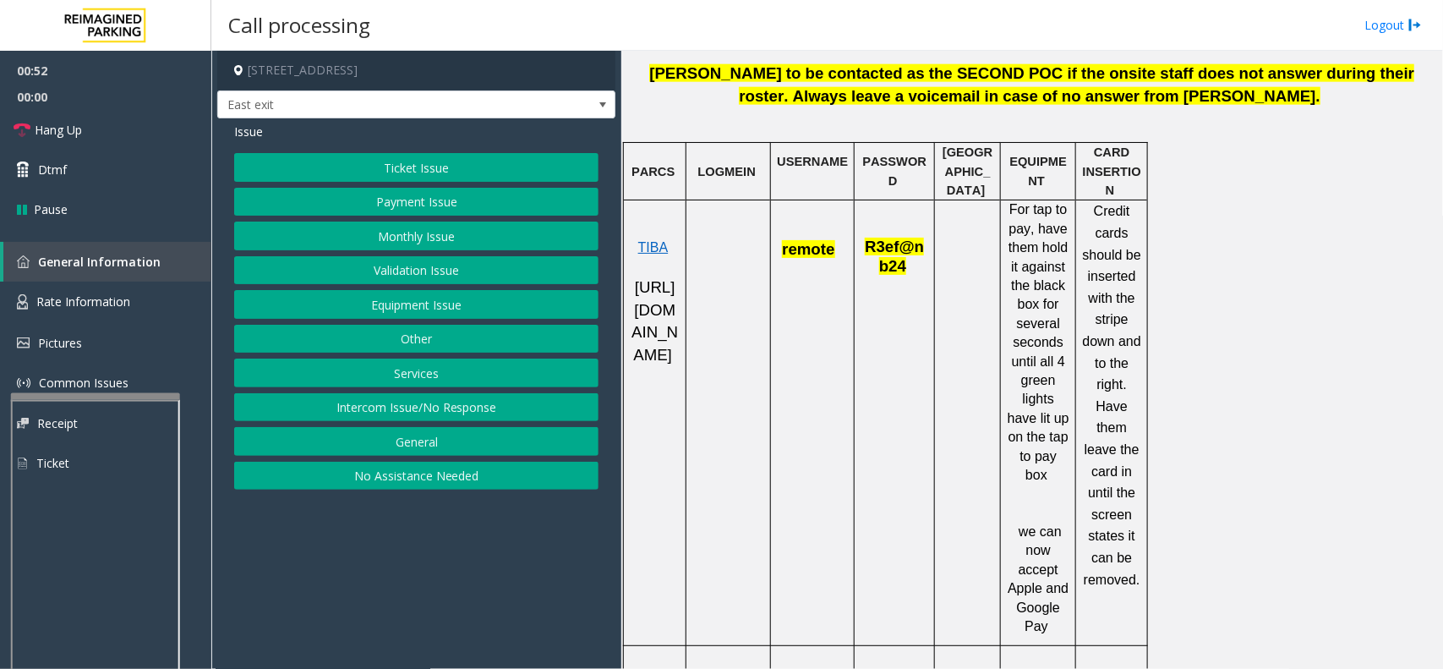
click at [521, 157] on button "Ticket Issue" at bounding box center [416, 167] width 364 height 29
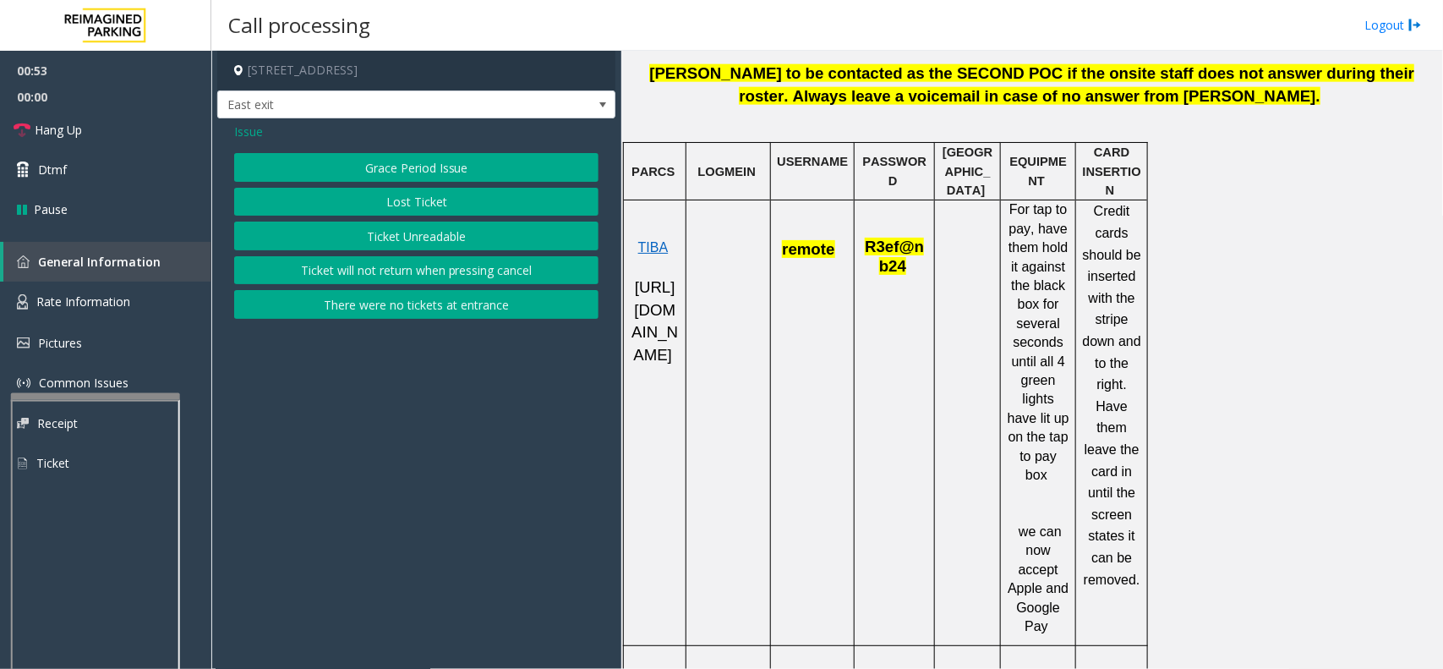
click at [440, 243] on button "Ticket Unreadable" at bounding box center [416, 235] width 364 height 29
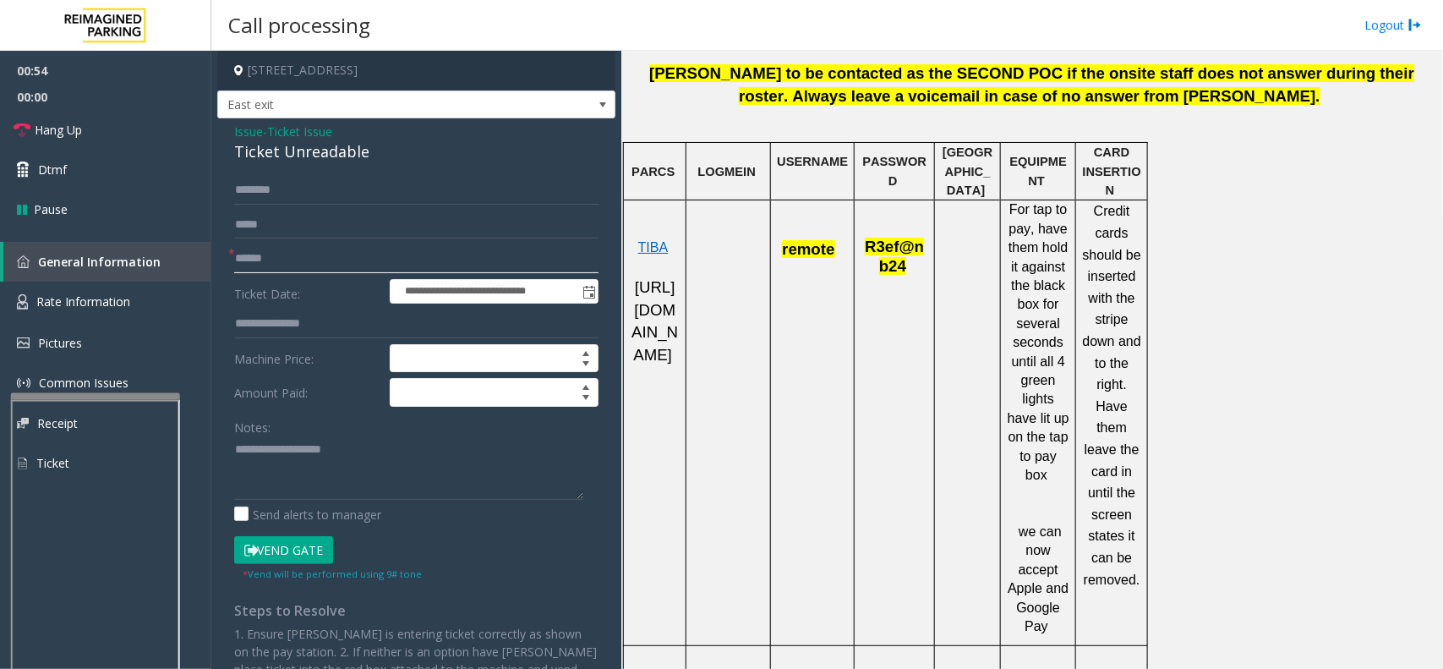
click at [298, 265] on input "text" at bounding box center [416, 258] width 364 height 29
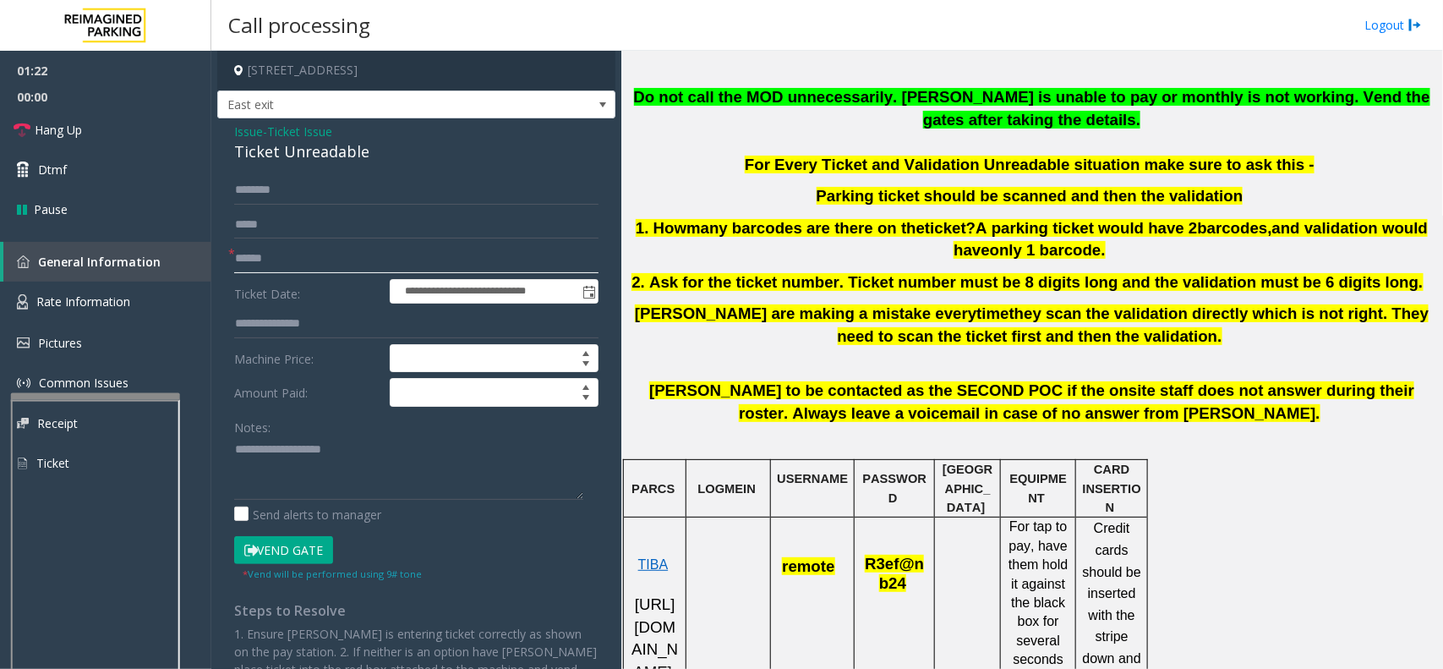
scroll to position [528, 0]
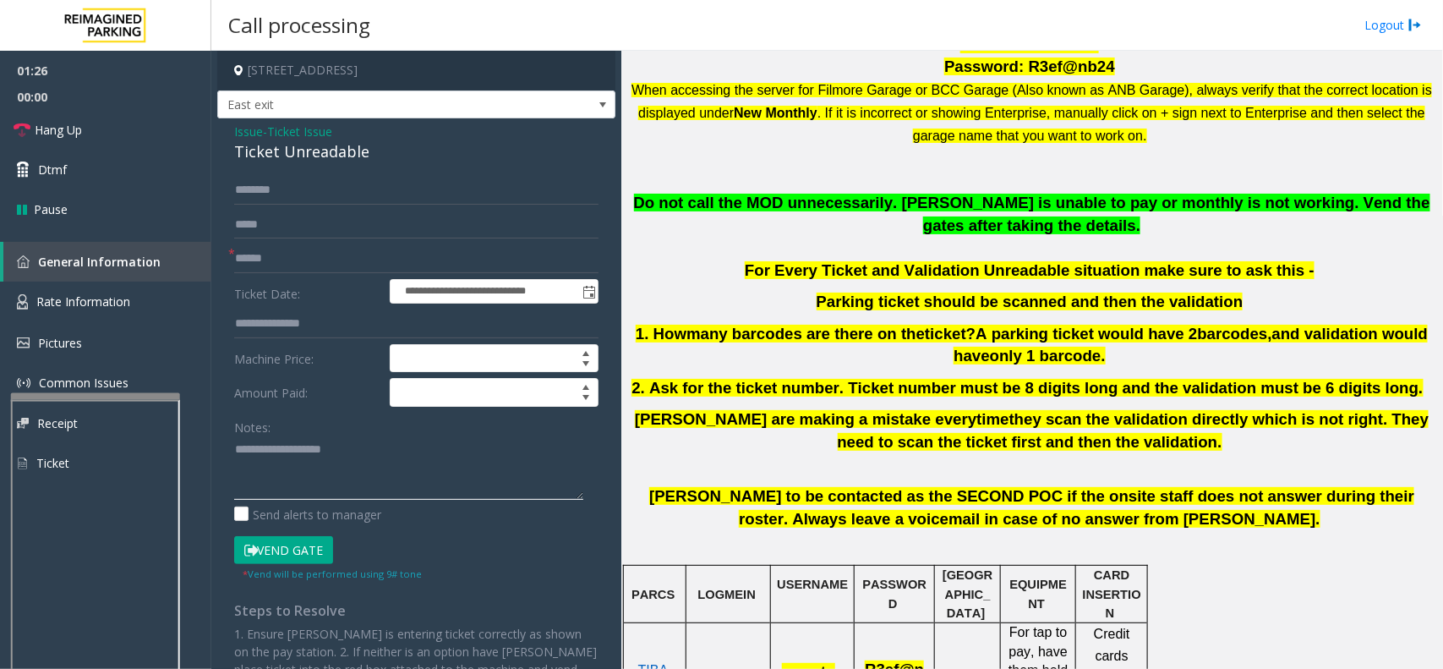
click at [408, 467] on textarea at bounding box center [408, 467] width 349 height 63
click at [108, 114] on link "Hang Up" at bounding box center [105, 130] width 211 height 40
click at [238, 467] on textarea at bounding box center [408, 467] width 349 height 63
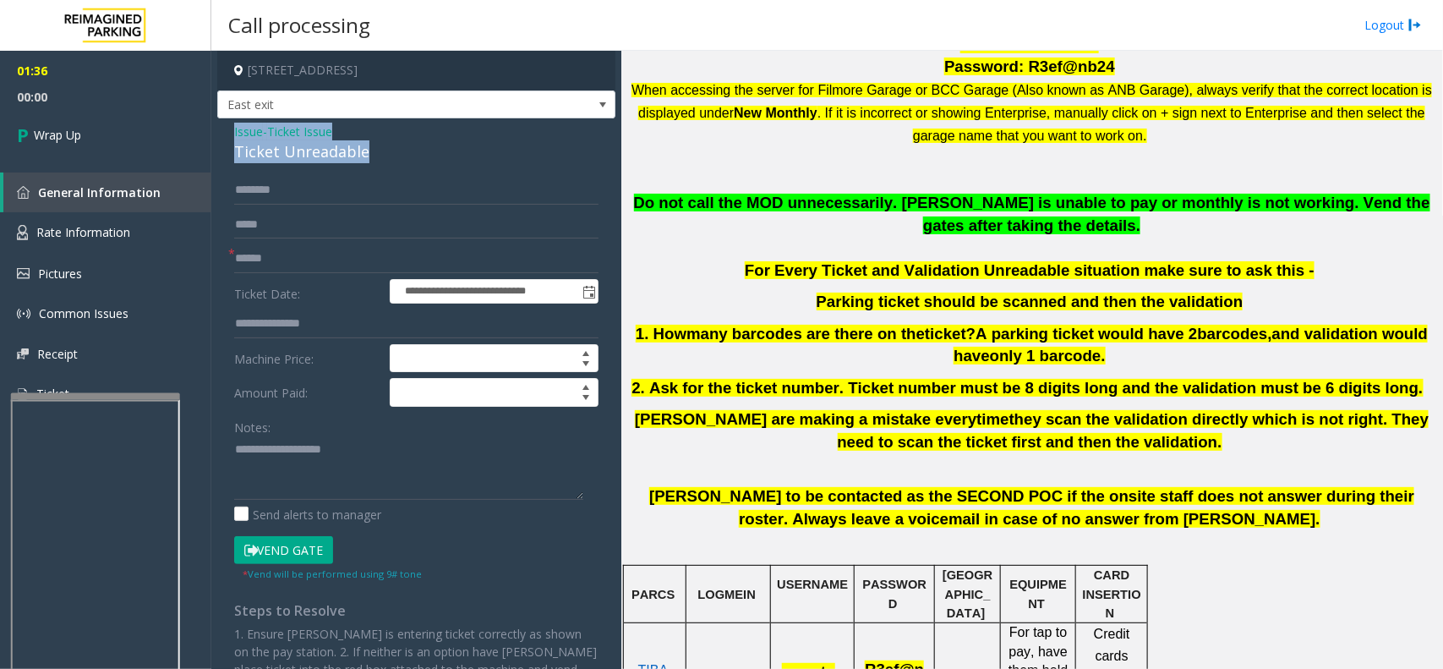
drag, startPoint x: 225, startPoint y: 128, endPoint x: 361, endPoint y: 142, distance: 136.9
click at [361, 142] on div "**********" at bounding box center [416, 477] width 398 height 719
click at [332, 445] on textarea at bounding box center [408, 467] width 349 height 63
paste textarea "**********"
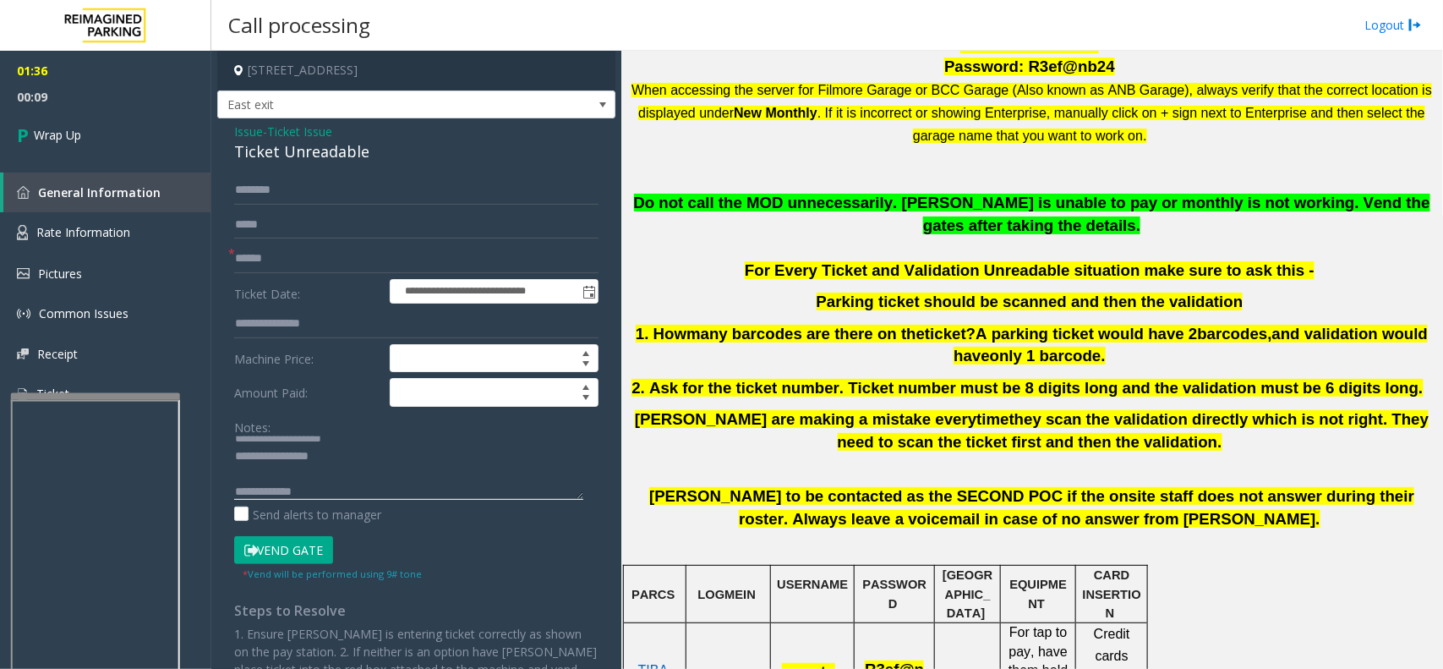
type textarea "**********"
click at [311, 262] on input "text" at bounding box center [416, 258] width 364 height 29
type input "**"
click at [343, 500] on textarea at bounding box center [408, 467] width 349 height 63
click at [418, 487] on textarea at bounding box center [408, 467] width 349 height 63
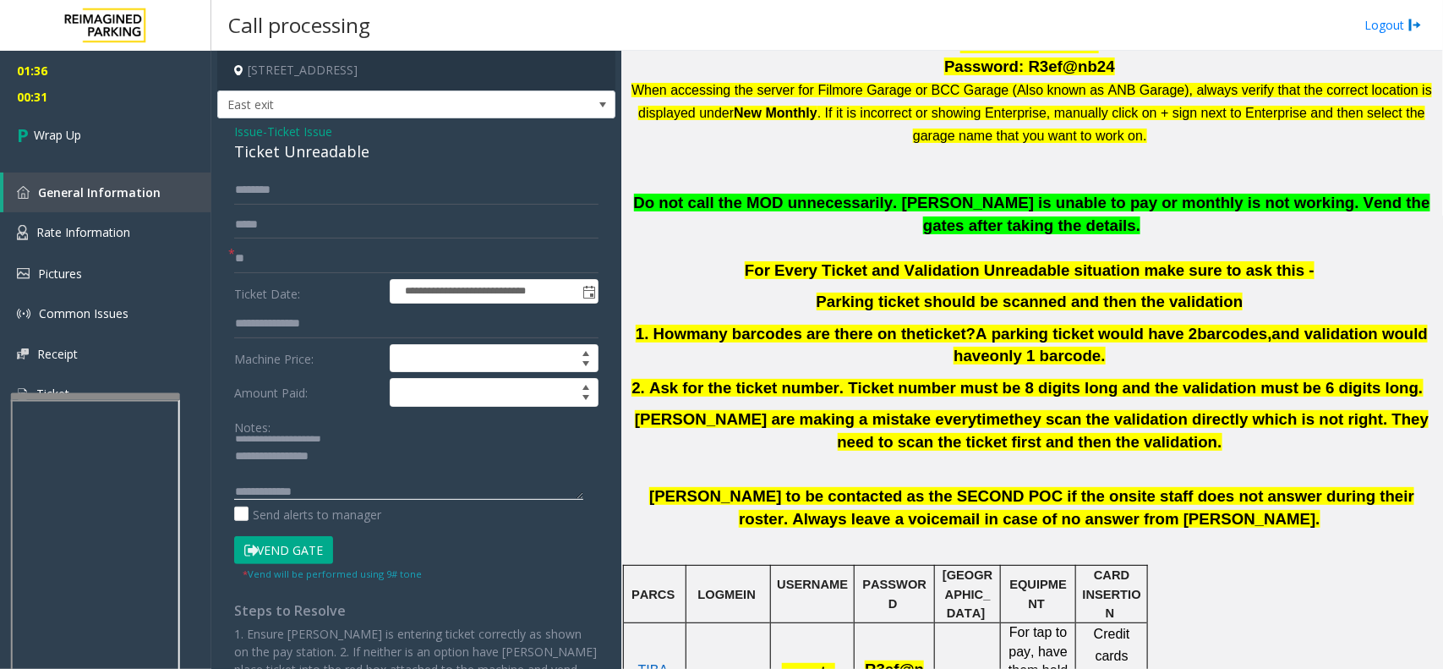
paste textarea "**********"
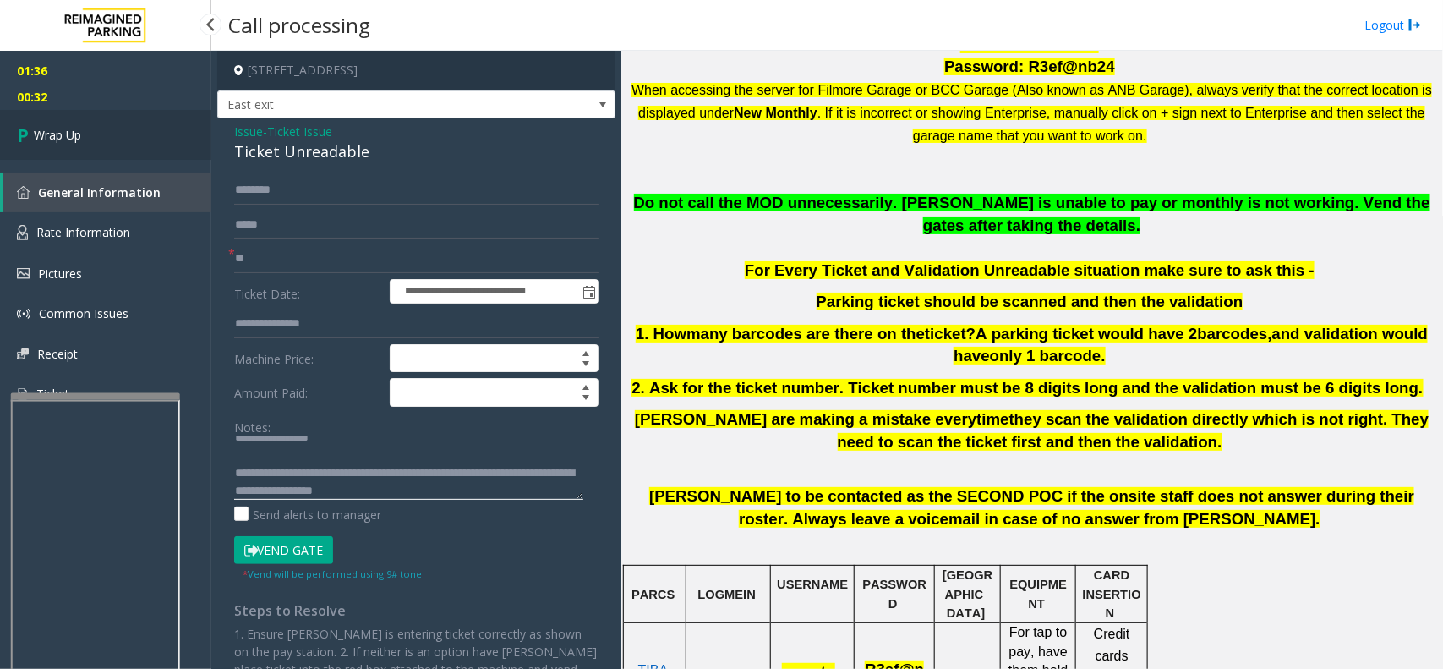
type textarea "**********"
click at [117, 159] on link "Wrap Up" at bounding box center [105, 135] width 211 height 50
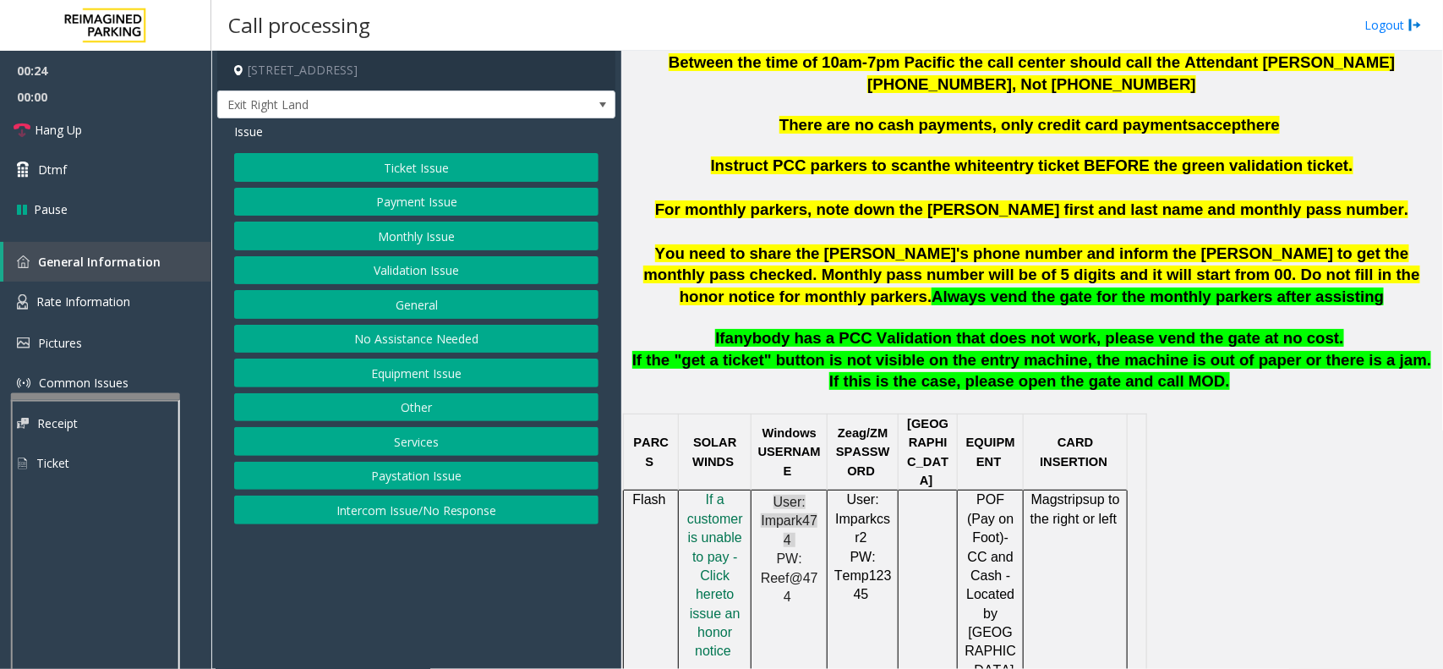
scroll to position [634, 0]
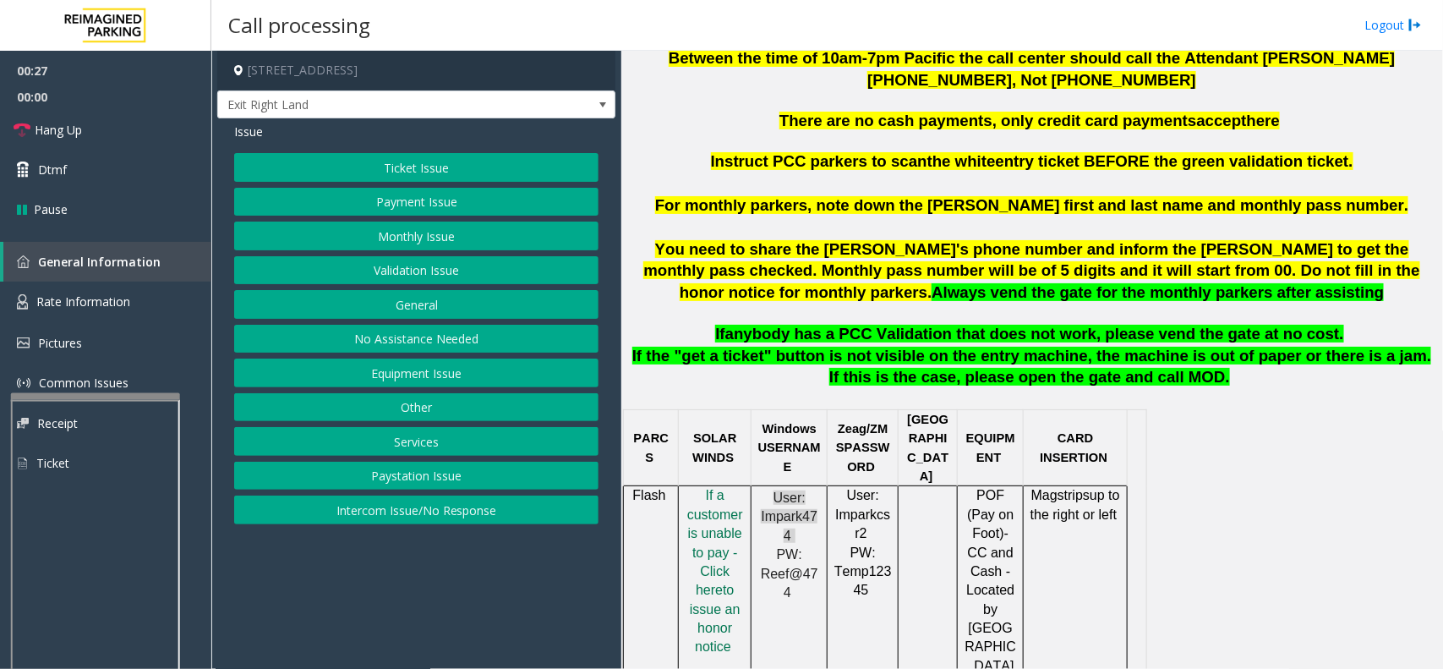
click at [526, 247] on button "Monthly Issue" at bounding box center [416, 235] width 364 height 29
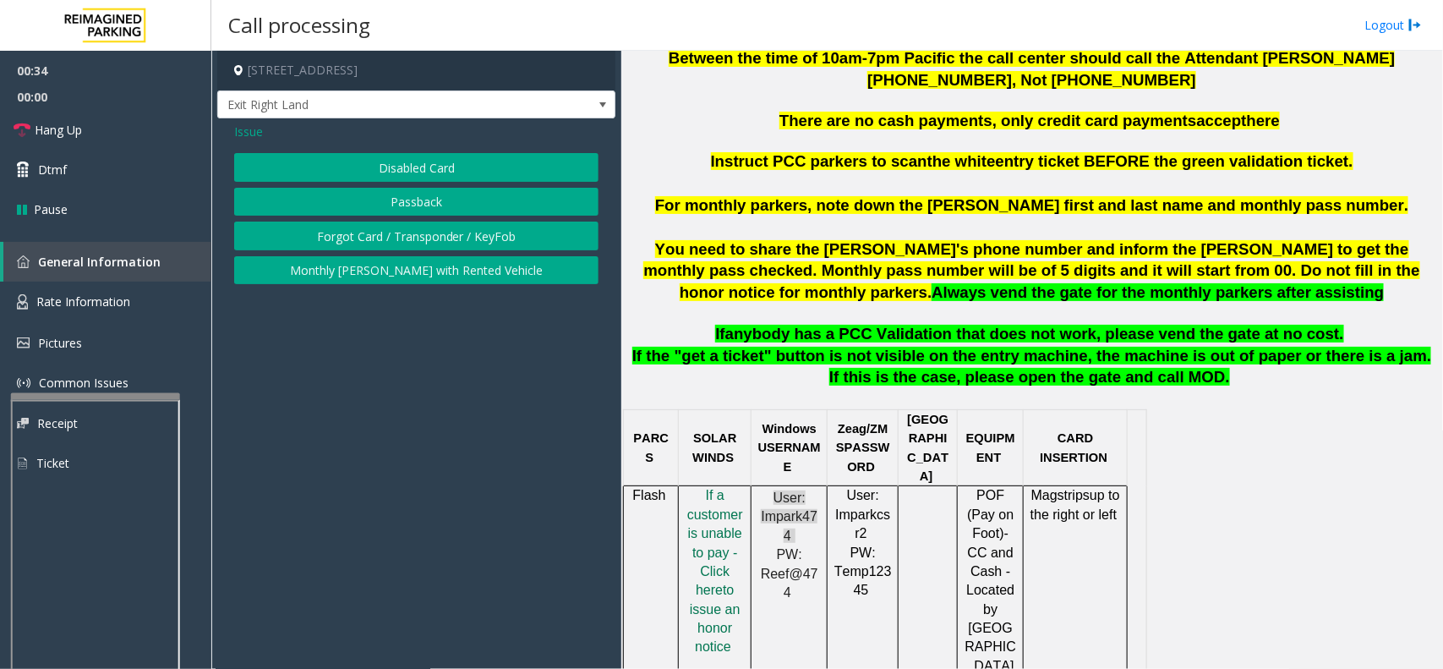
click at [290, 167] on button "Disabled Card" at bounding box center [416, 167] width 364 height 29
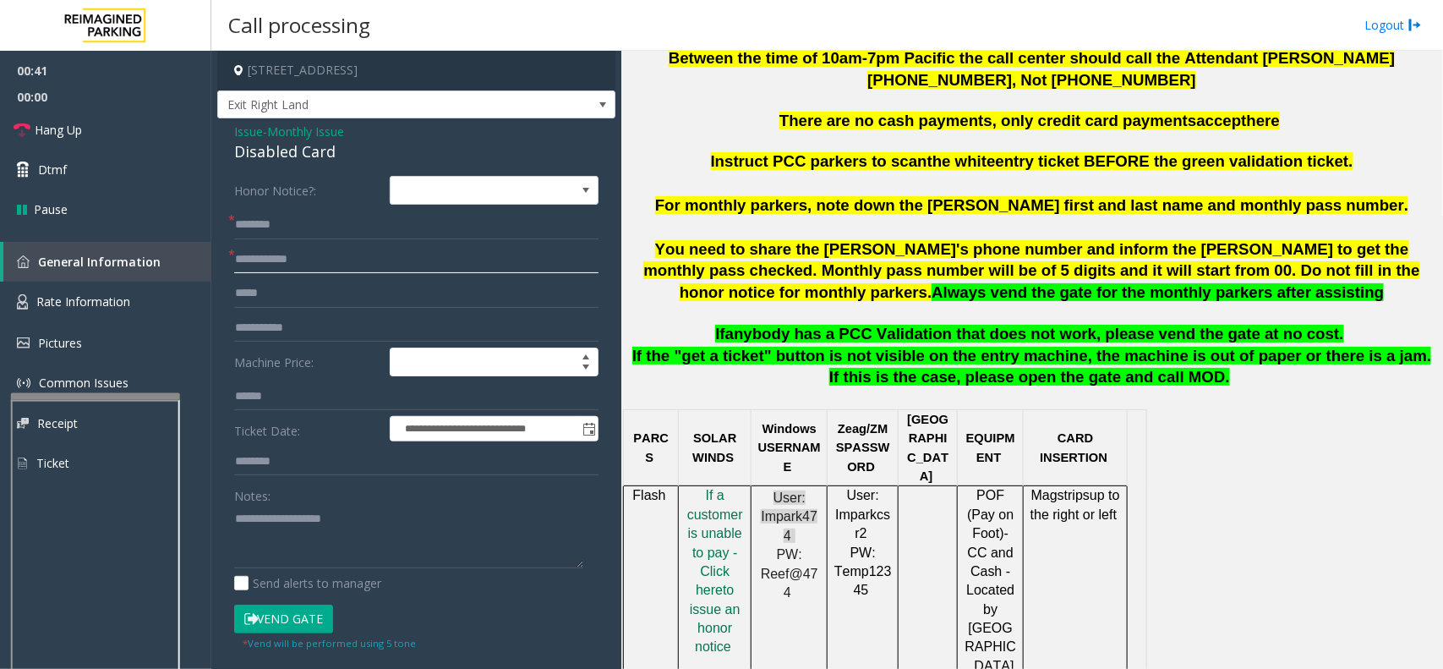
click at [410, 271] on input "text" at bounding box center [416, 259] width 364 height 29
type input "******"
click at [343, 227] on input "text" at bounding box center [416, 224] width 364 height 29
click at [323, 538] on textarea at bounding box center [408, 536] width 349 height 63
click at [280, 226] on input "text" at bounding box center [416, 224] width 364 height 29
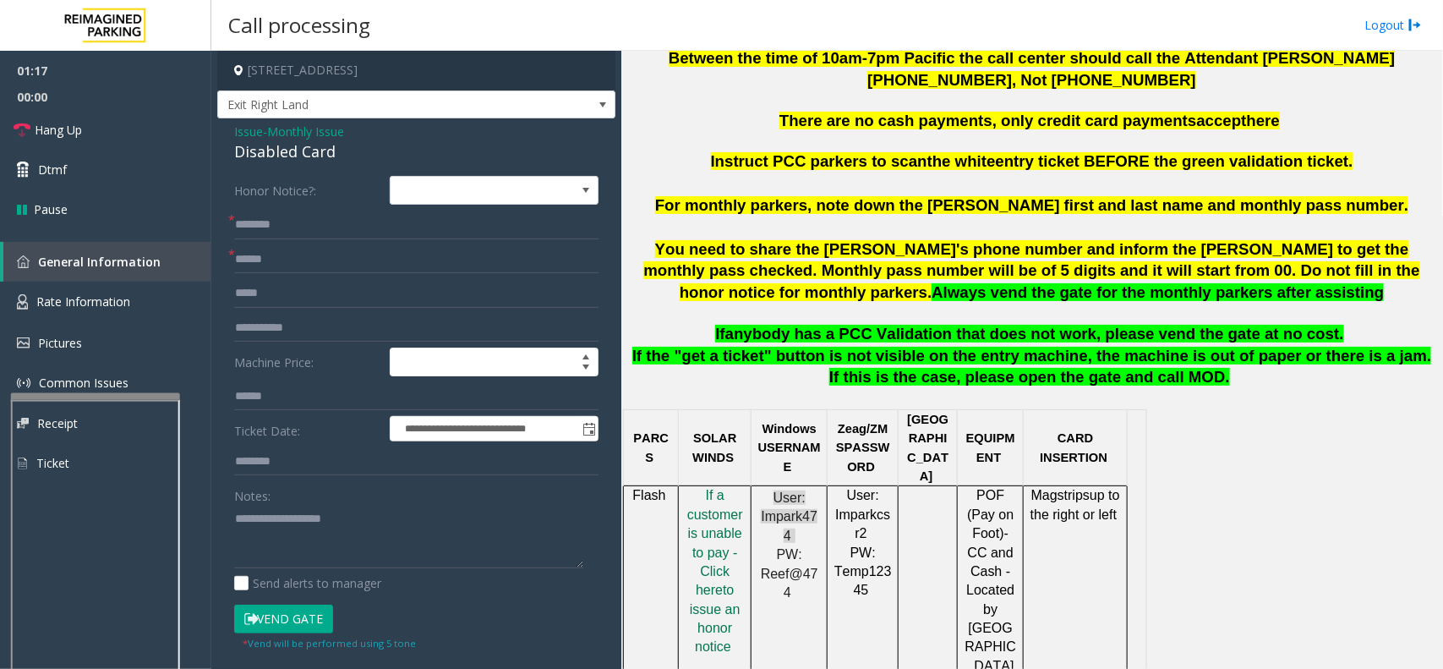
click at [228, 125] on div "**********" at bounding box center [416, 591] width 398 height 947
click at [281, 216] on input "text" at bounding box center [416, 224] width 364 height 29
type input "*******"
click at [293, 620] on button "Vend Gate" at bounding box center [283, 618] width 99 height 29
click at [292, 518] on textarea at bounding box center [408, 536] width 349 height 63
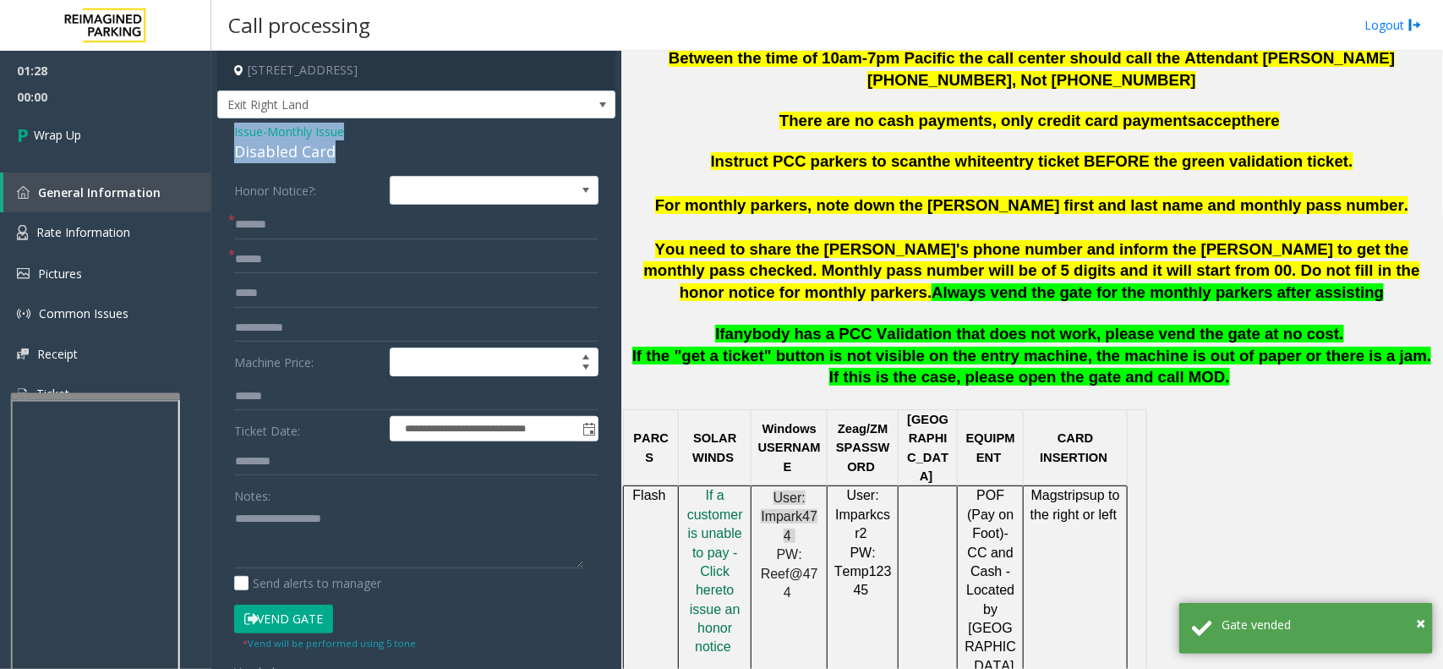
drag, startPoint x: 222, startPoint y: 133, endPoint x: 427, endPoint y: 146, distance: 205.0
click at [427, 146] on div "**********" at bounding box center [416, 606] width 398 height 976
click at [292, 528] on textarea at bounding box center [408, 536] width 349 height 63
paste textarea "**********"
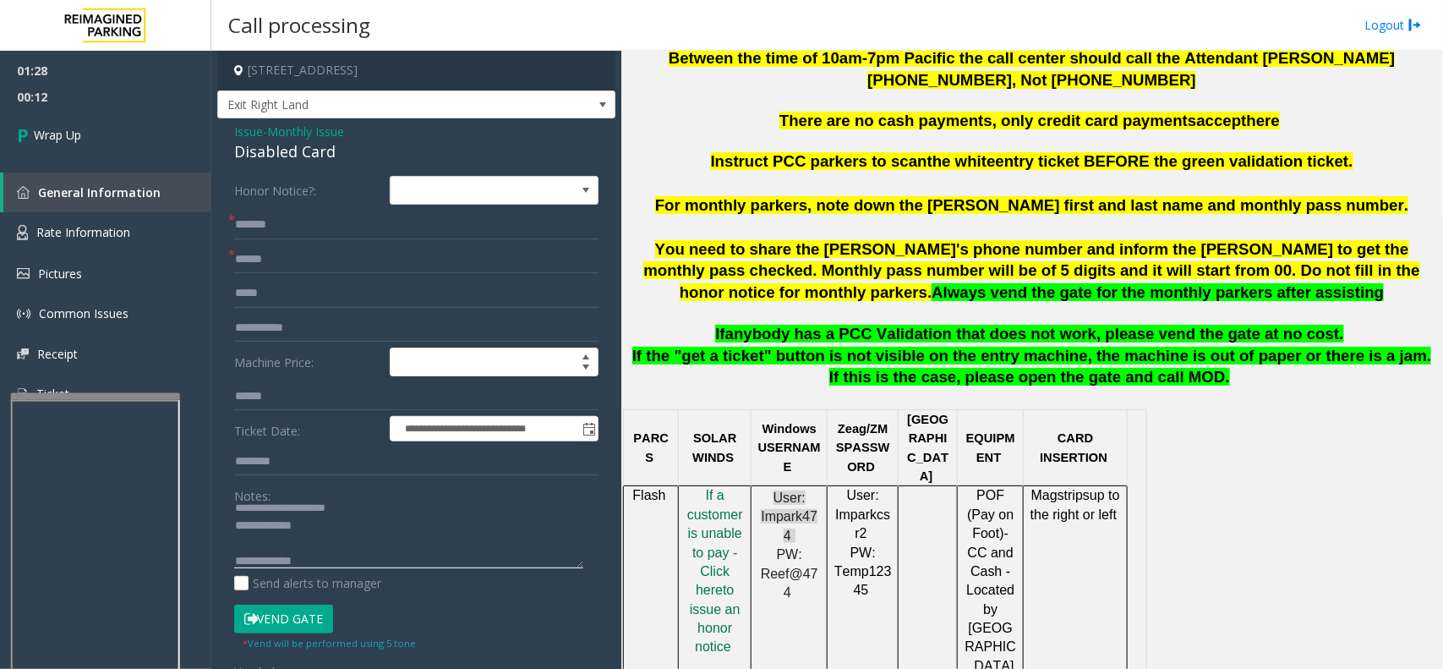
click at [404, 555] on textarea at bounding box center [408, 536] width 349 height 63
paste textarea "**********"
type textarea "**********"
click at [103, 134] on link "Wrap Up" at bounding box center [105, 135] width 211 height 50
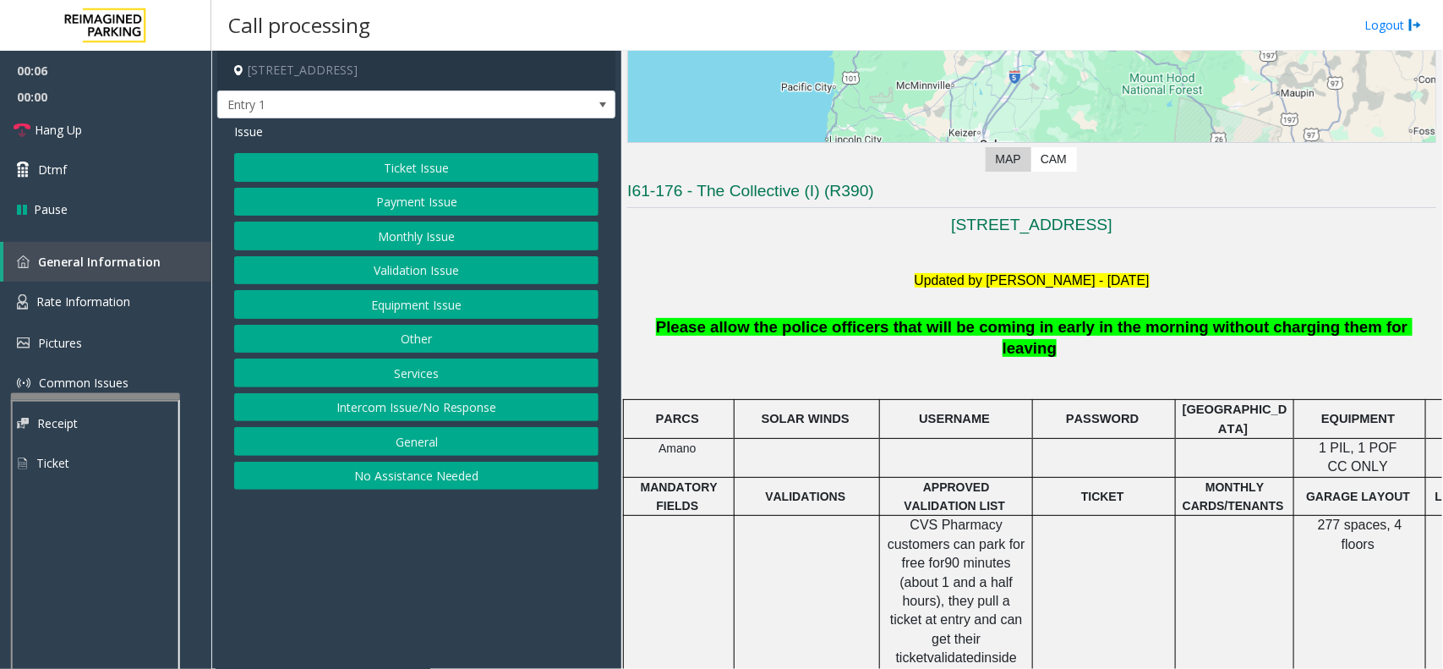
scroll to position [528, 0]
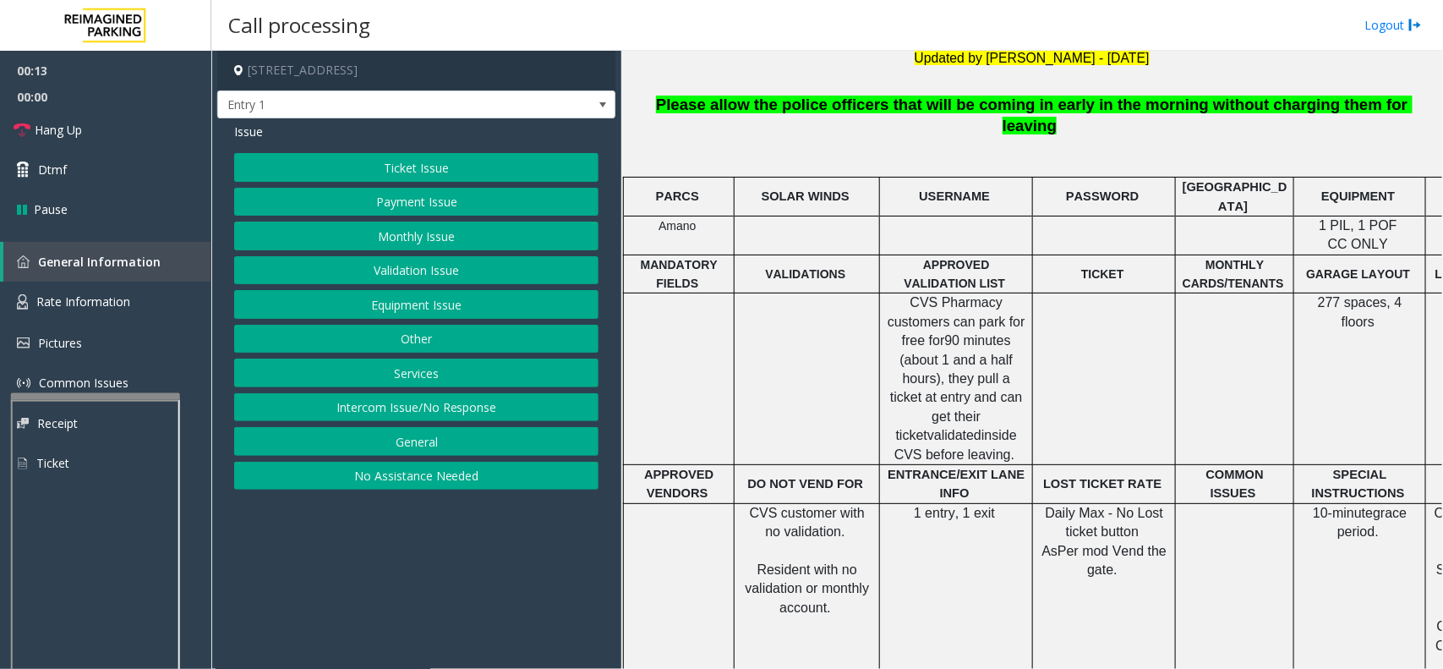
click at [549, 411] on button "Intercom Issue/No Response" at bounding box center [416, 407] width 364 height 29
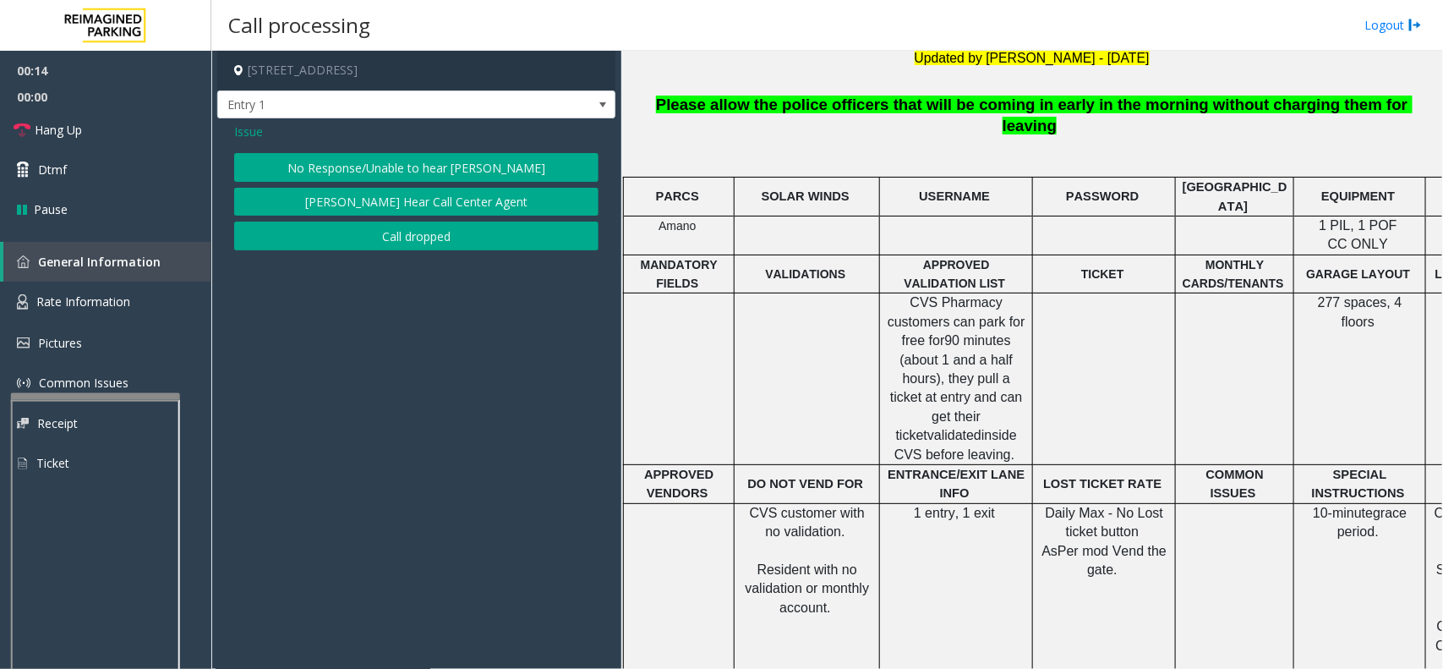
click at [445, 159] on button "No Response/Unable to hear [PERSON_NAME]" at bounding box center [416, 167] width 364 height 29
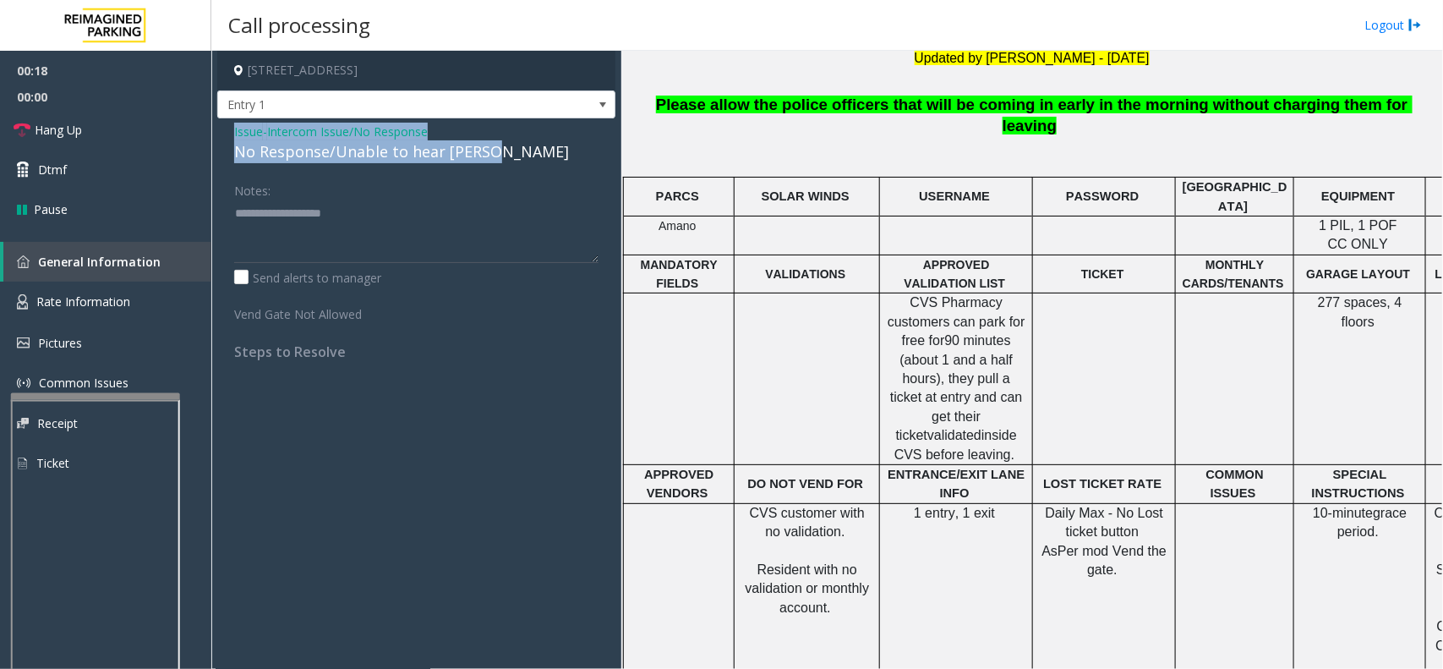
drag, startPoint x: 221, startPoint y: 134, endPoint x: 528, endPoint y: 158, distance: 308.7
click at [528, 158] on div "Issue - Intercom Issue/No Response No Response/Unable to hear [PERSON_NAME] Not…" at bounding box center [416, 247] width 398 height 259
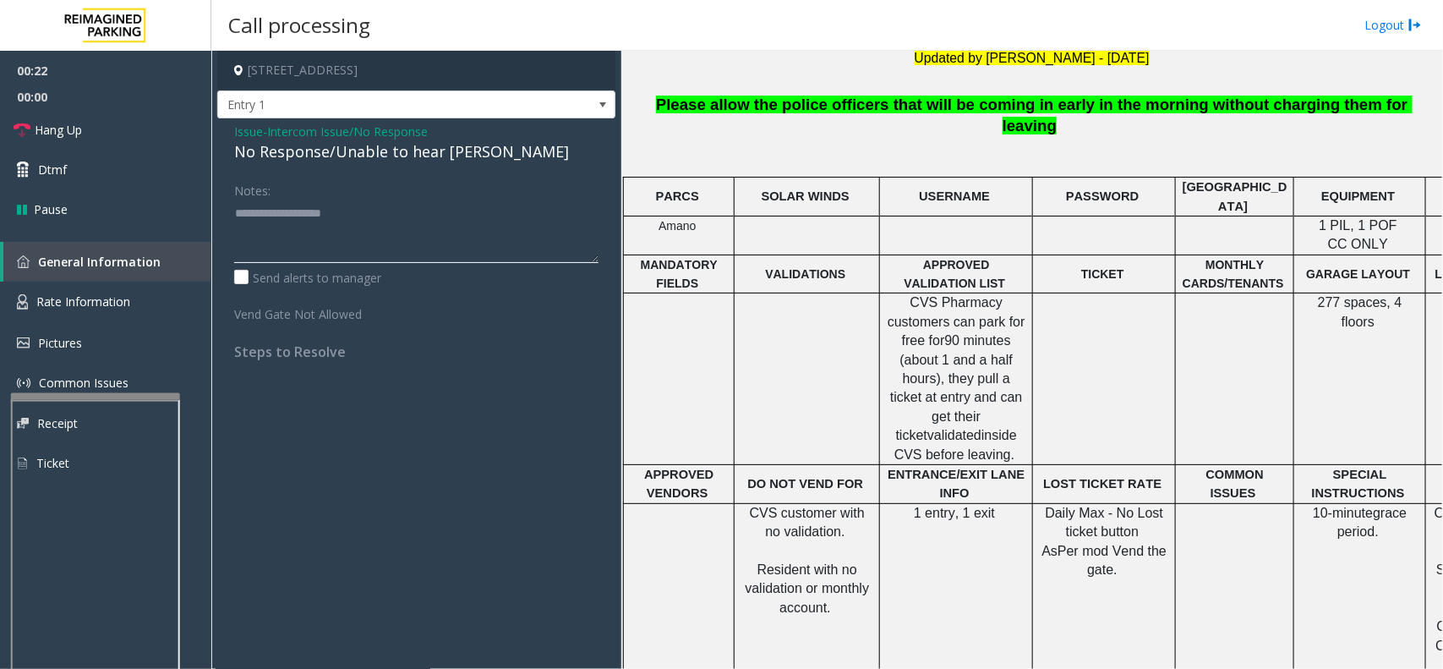
click at [452, 220] on textarea at bounding box center [416, 230] width 364 height 63
paste textarea "**********"
type textarea "**********"
click at [86, 128] on link "Hang Up" at bounding box center [105, 130] width 211 height 40
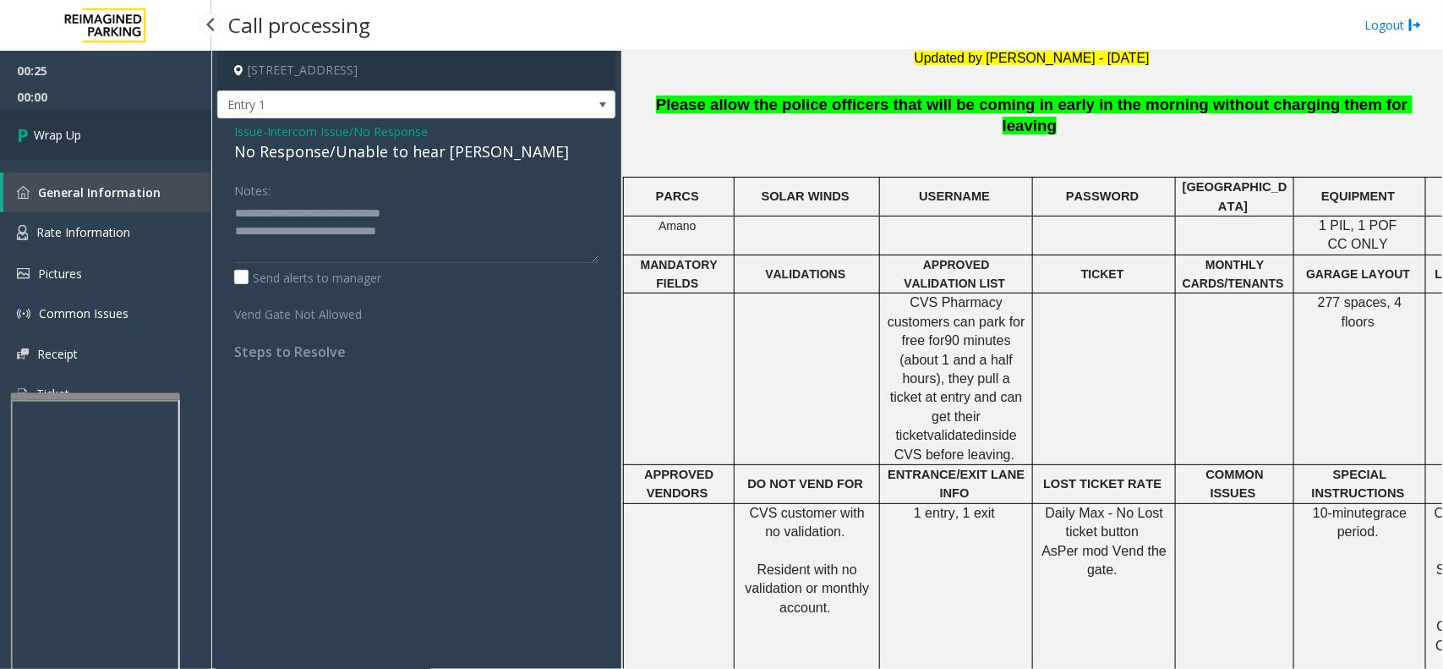
click at [86, 128] on link "Wrap Up" at bounding box center [105, 135] width 211 height 50
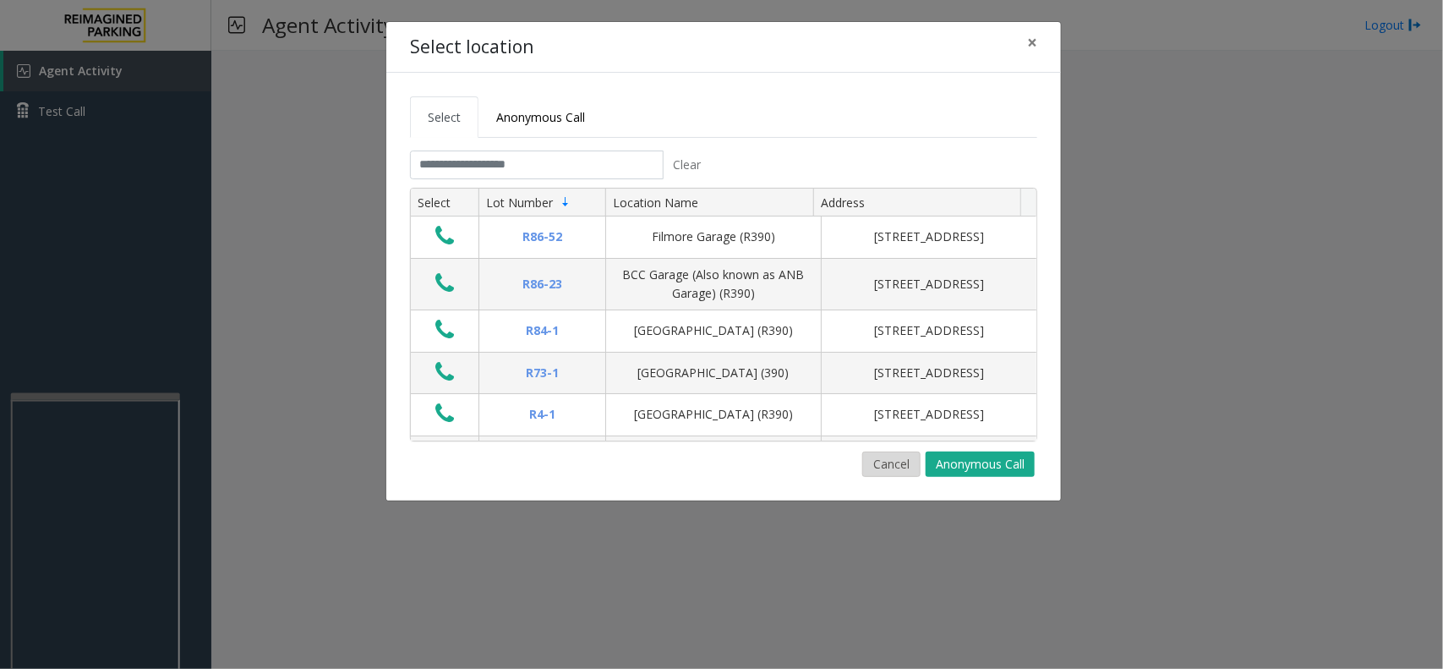
click at [885, 467] on button "Cancel" at bounding box center [891, 463] width 58 height 25
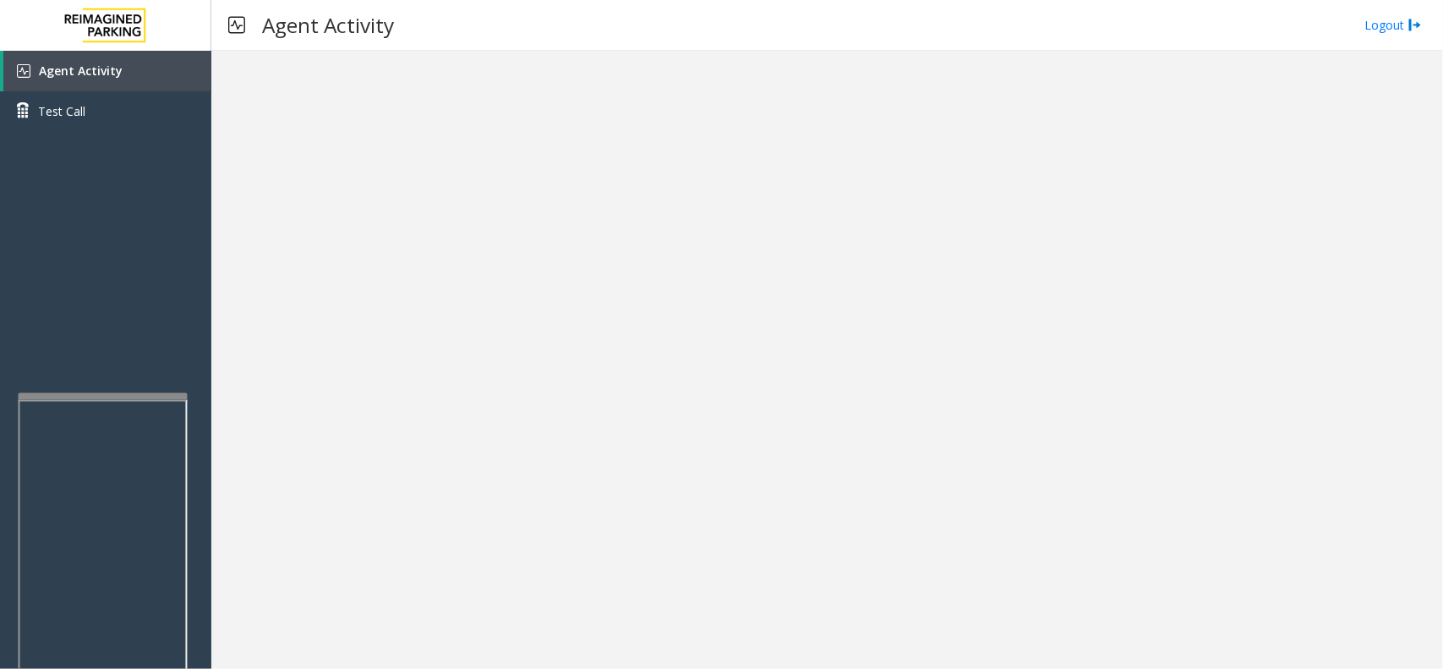
click at [142, 394] on div at bounding box center [103, 396] width 169 height 7
click at [144, 394] on div at bounding box center [107, 397] width 169 height 7
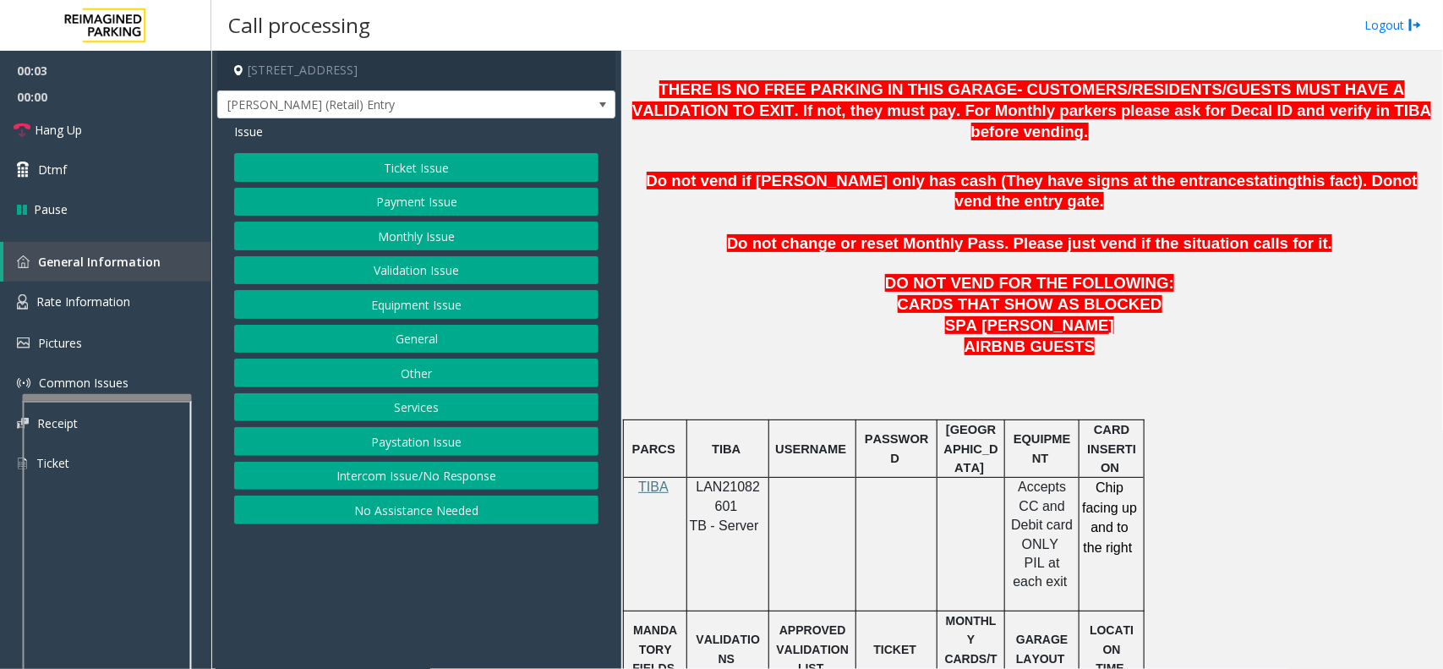
scroll to position [845, 0]
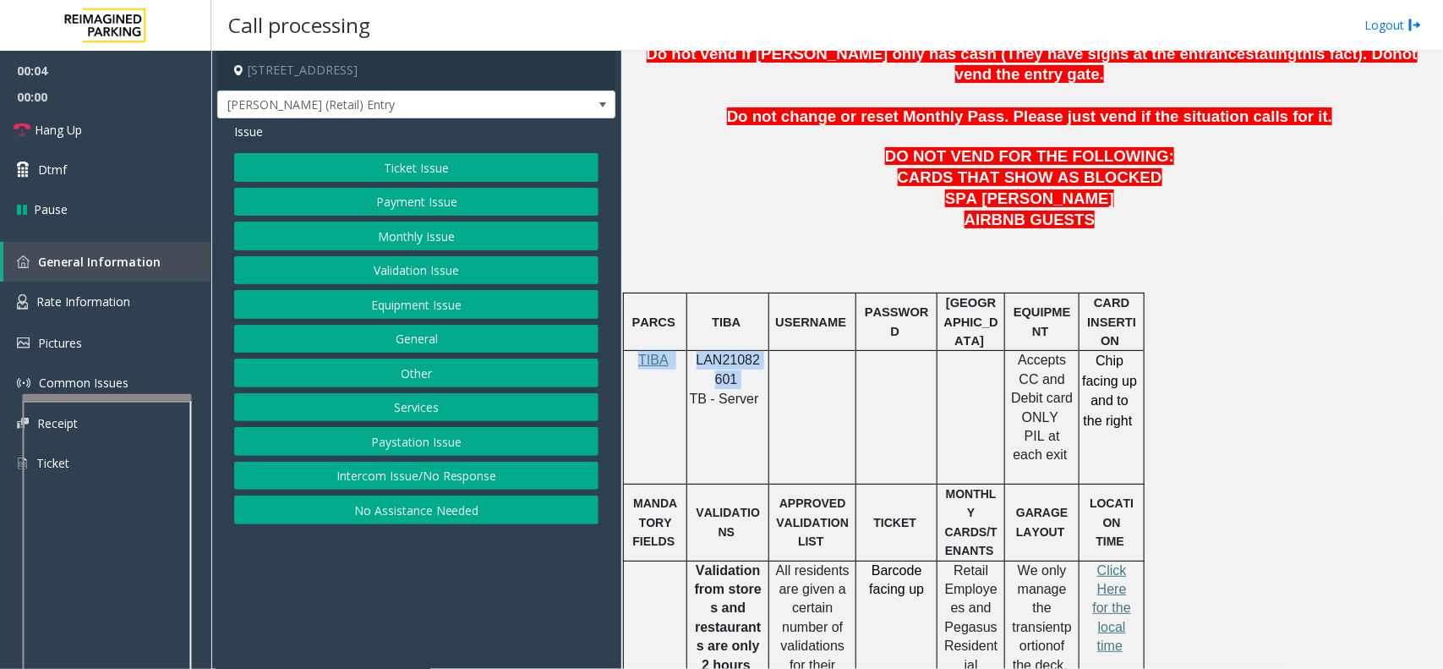
drag, startPoint x: 689, startPoint y: 323, endPoint x: 741, endPoint y: 332, distance: 53.2
click at [741, 351] on tr "TIBA LAN21082601 TB - Server Accepts CC and Debit card ONLY PIL at each exit Ch…" at bounding box center [884, 418] width 521 height 134
click at [769, 361] on div at bounding box center [769, 418] width 6 height 134
click at [754, 403] on td "LAN21082601 TB - Server" at bounding box center [728, 418] width 82 height 134
drag, startPoint x: 746, startPoint y: 338, endPoint x: 695, endPoint y: 325, distance: 53.1
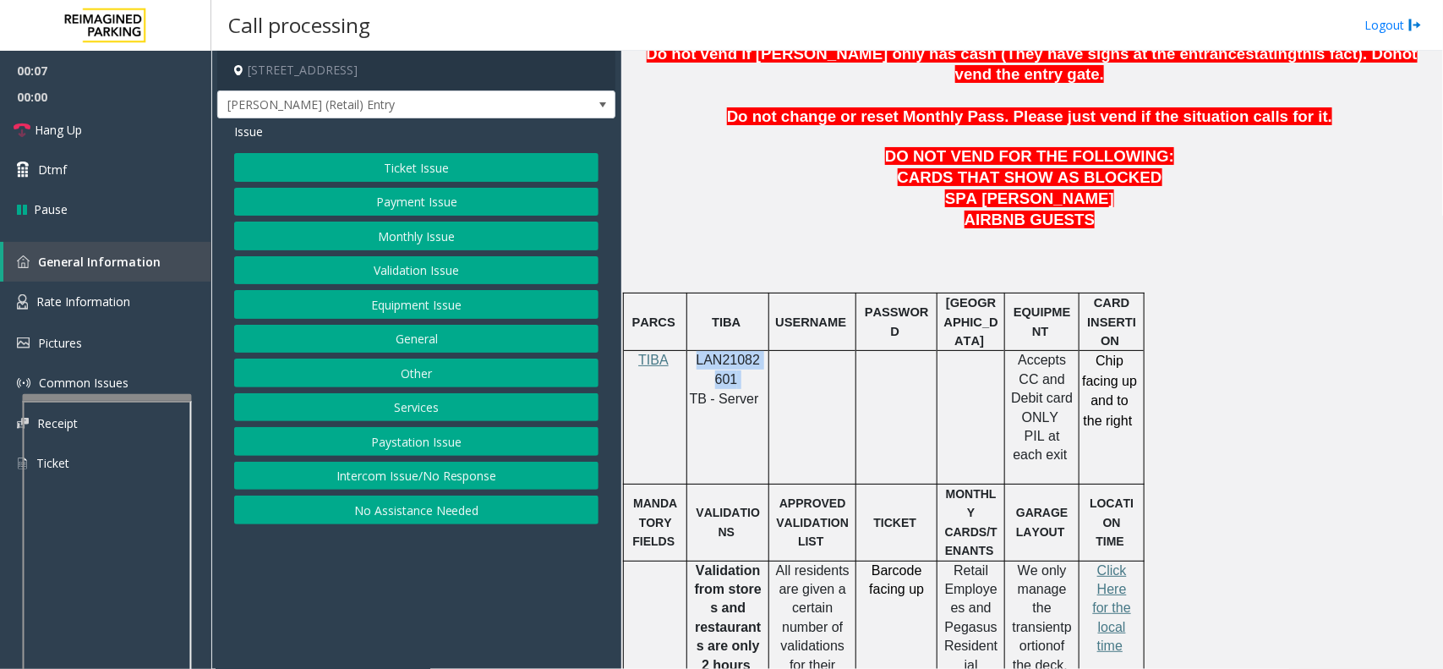
click at [695, 351] on p "LAN21082601" at bounding box center [727, 370] width 69 height 38
click at [471, 470] on button "Intercom Issue/No Response" at bounding box center [416, 476] width 364 height 29
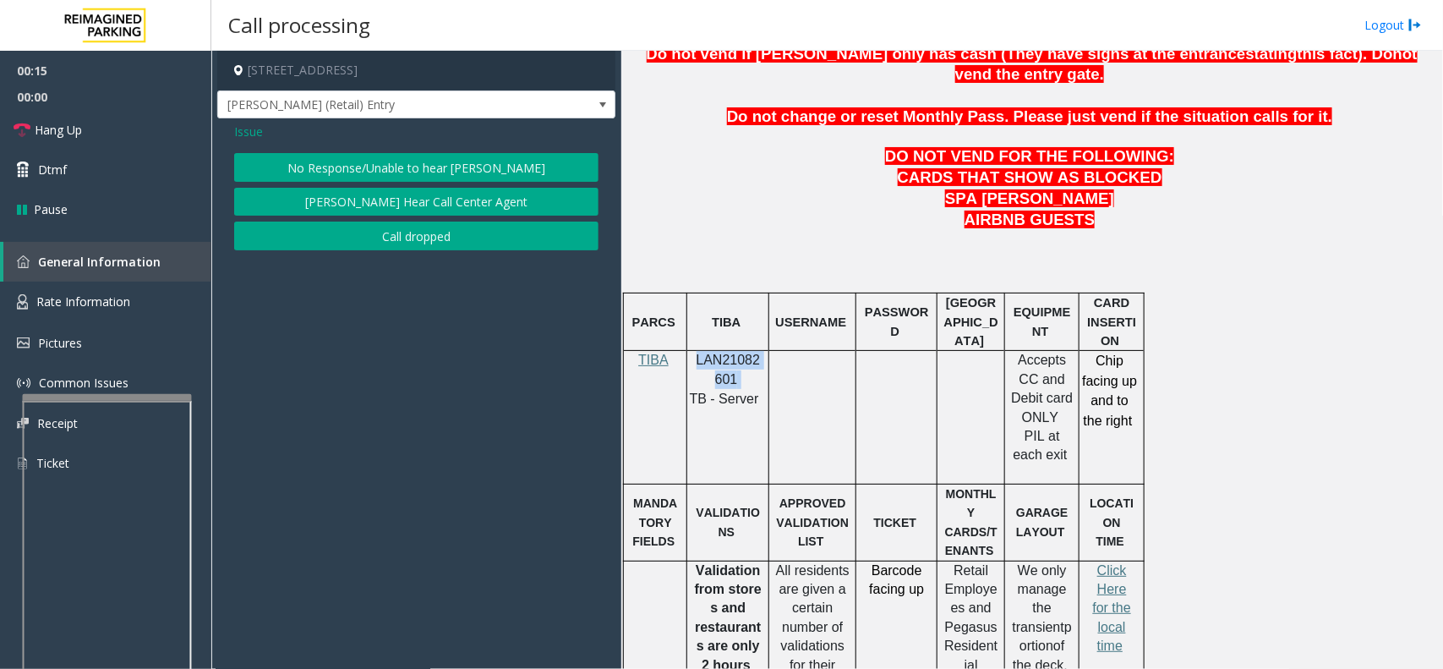
click at [433, 161] on button "No Response/Unable to hear [PERSON_NAME]" at bounding box center [416, 167] width 364 height 29
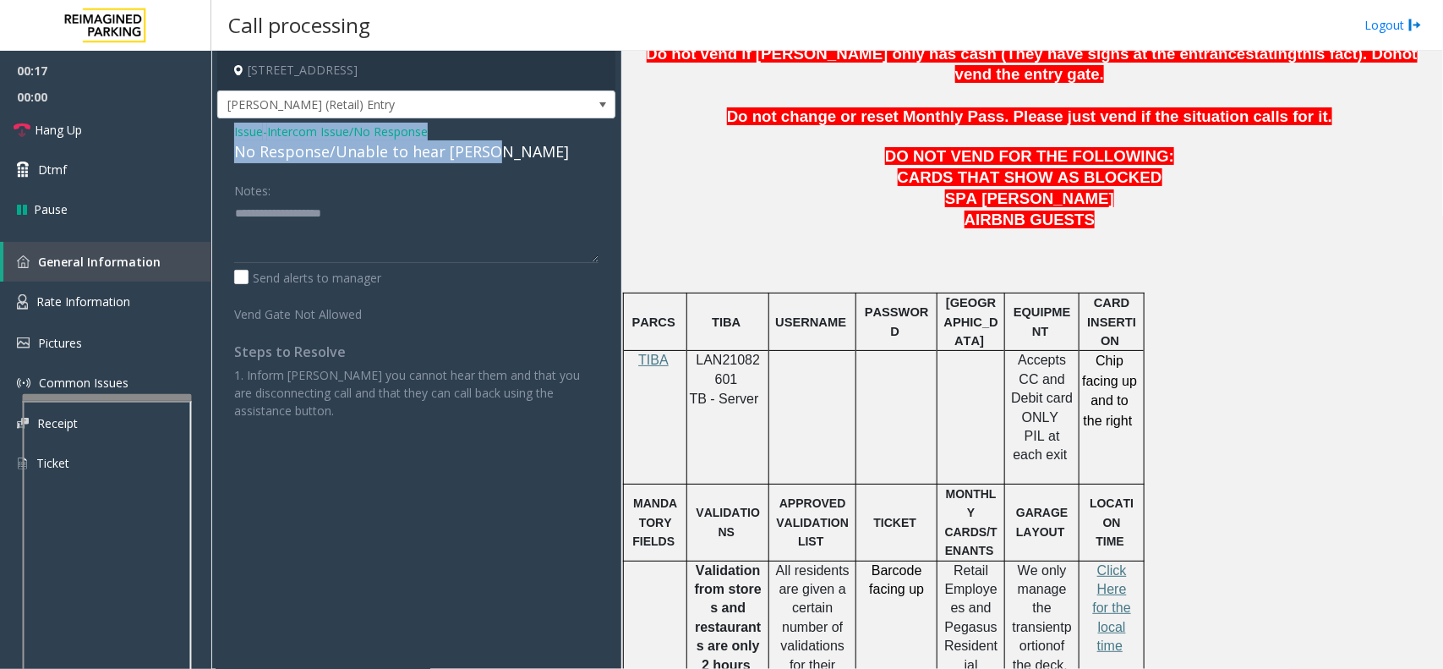
drag, startPoint x: 226, startPoint y: 137, endPoint x: 492, endPoint y: 161, distance: 267.4
click at [492, 161] on div "Issue - Intercom Issue/No Response No Response/Unable to hear [PERSON_NAME] Not…" at bounding box center [416, 277] width 398 height 318
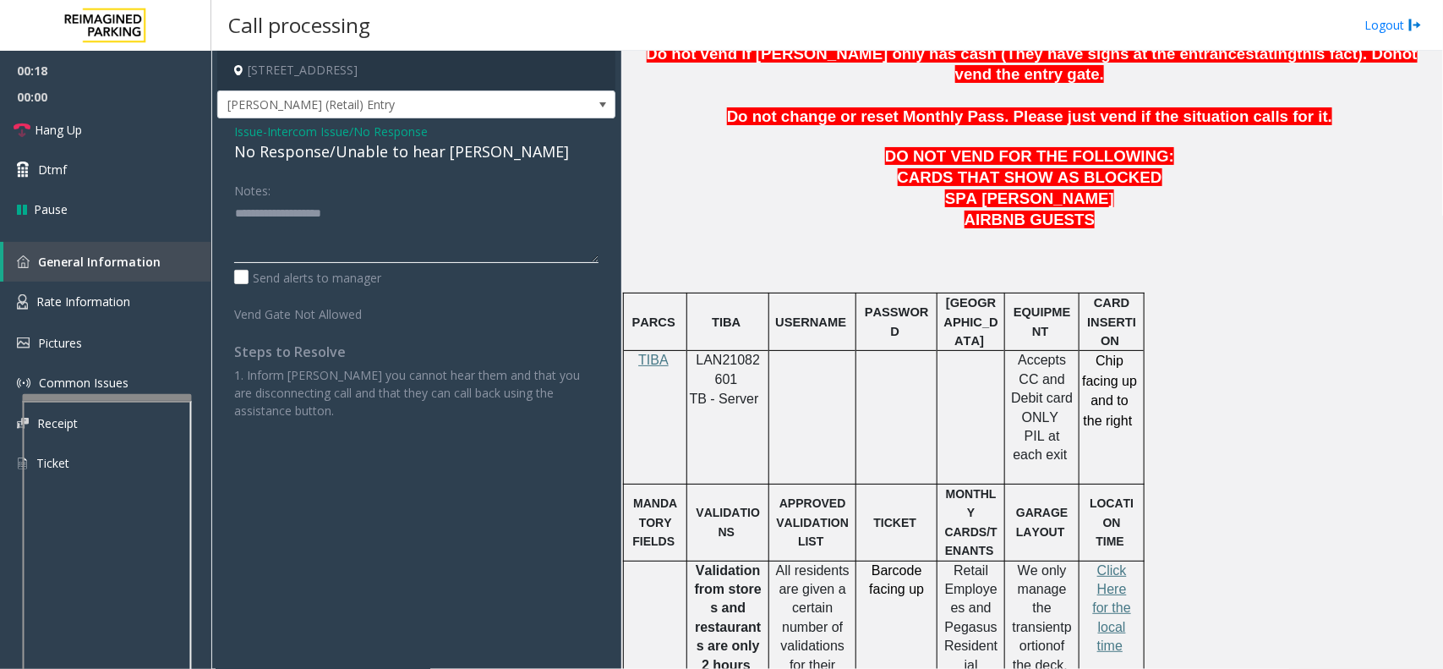
click at [398, 222] on textarea at bounding box center [416, 230] width 364 height 63
paste textarea "**********"
type textarea "**********"
click at [94, 133] on link "Hang Up" at bounding box center [105, 130] width 211 height 40
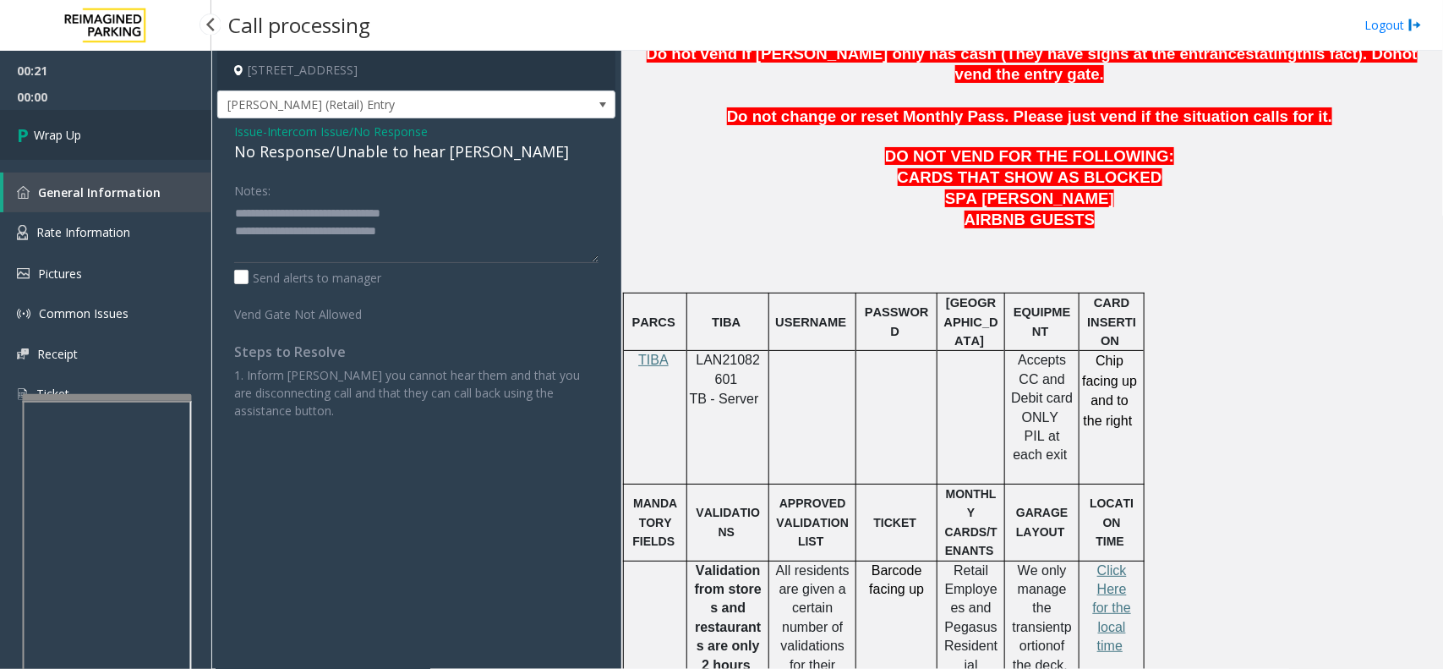
click at [94, 133] on link "Wrap Up" at bounding box center [105, 135] width 211 height 50
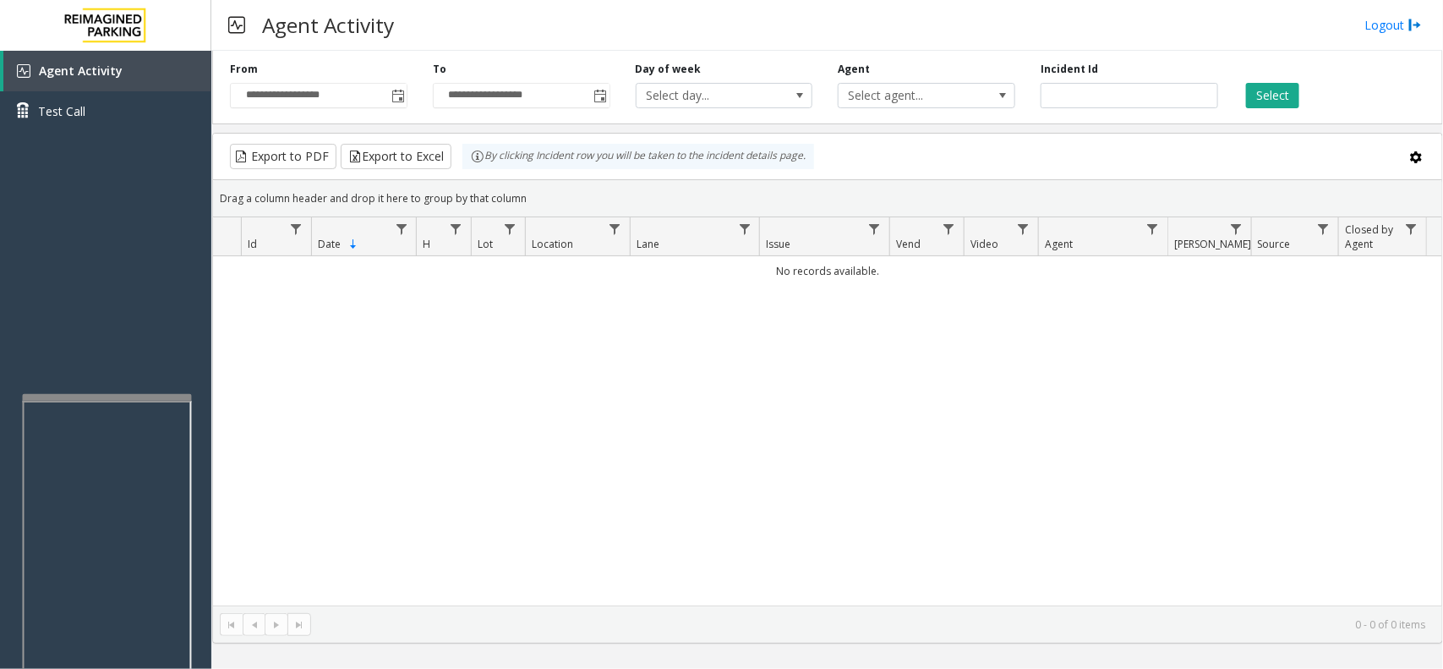
click at [1179, 473] on div "No records available." at bounding box center [827, 430] width 1229 height 349
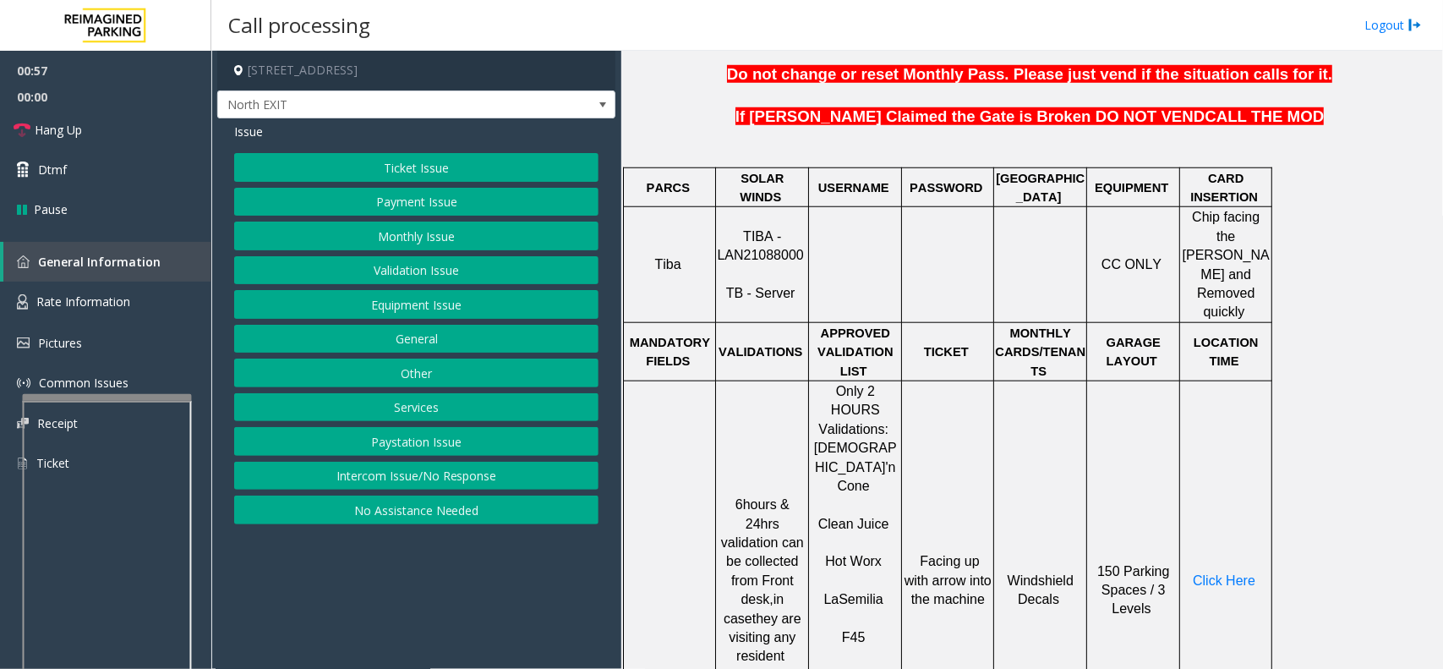
scroll to position [634, 0]
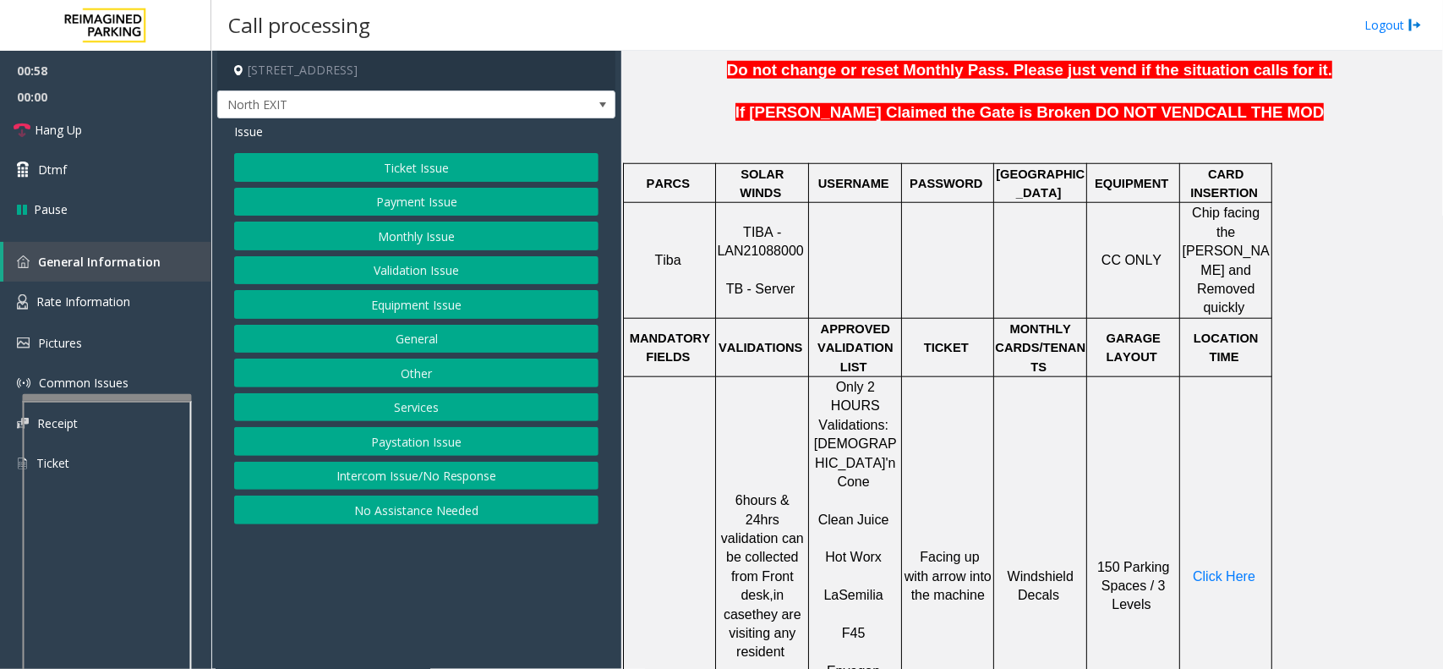
click at [1096, 429] on td "150 Parking Spaces / 3 Levels" at bounding box center [1133, 575] width 93 height 399
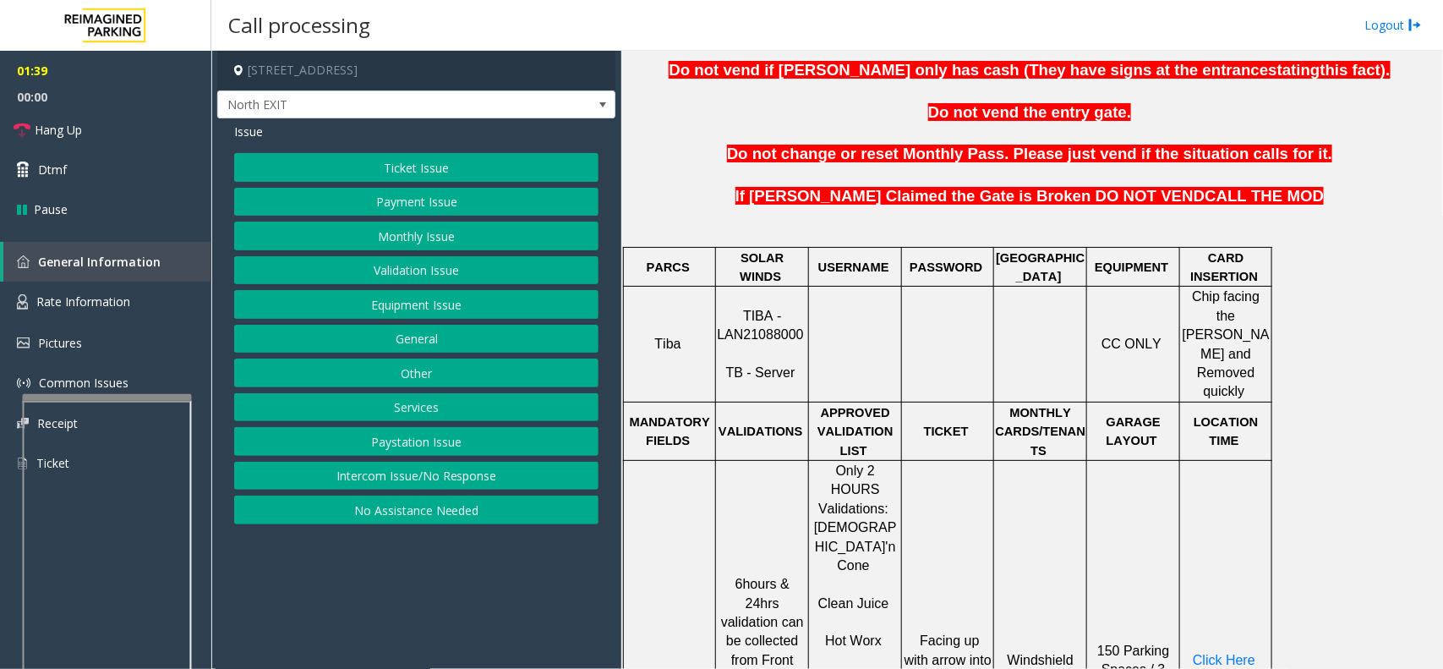
scroll to position [551, 0]
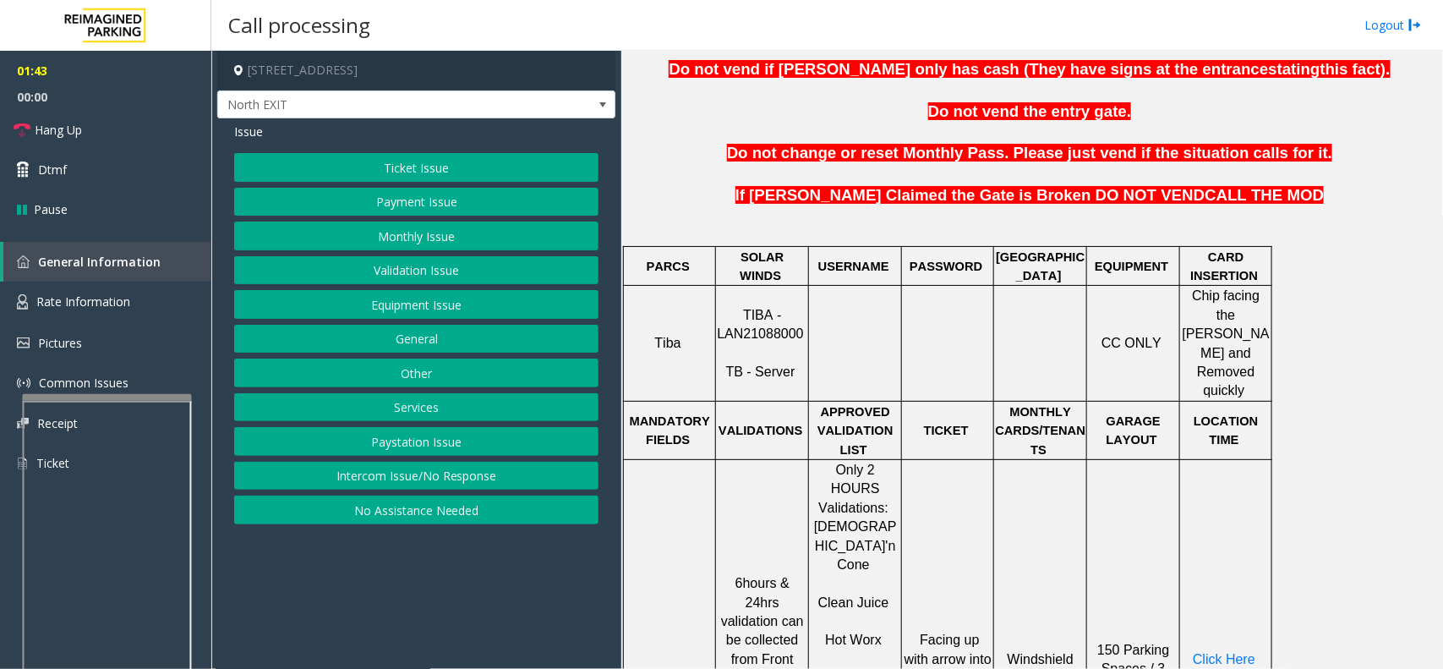
click at [471, 161] on button "Ticket Issue" at bounding box center [416, 167] width 364 height 29
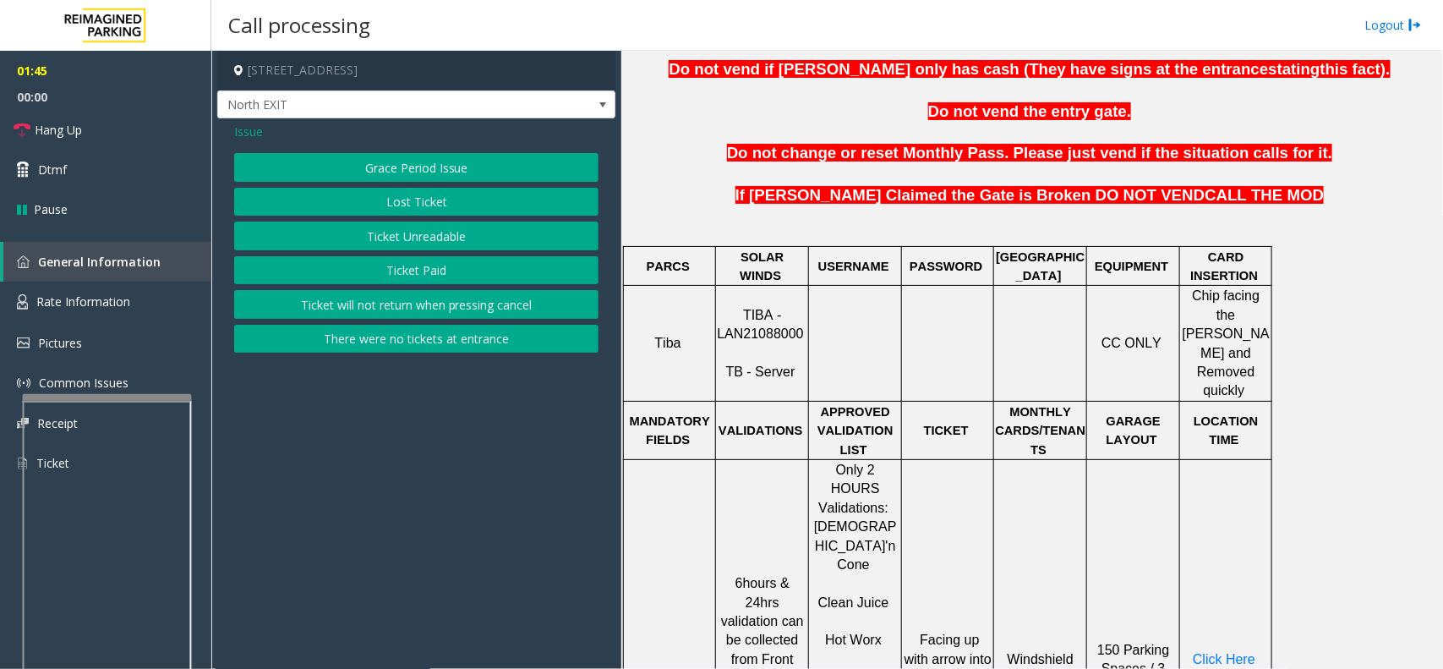
click at [238, 132] on span "Issue" at bounding box center [248, 132] width 29 height 18
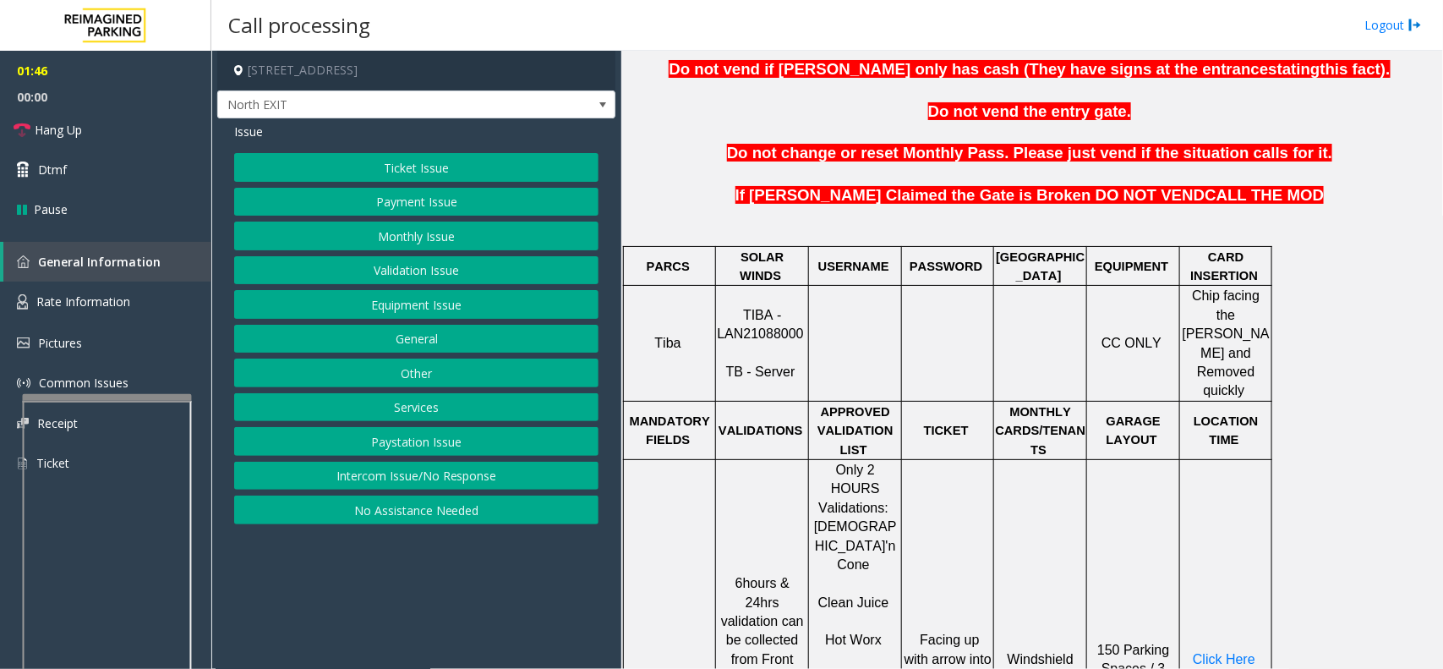
click at [382, 199] on button "Payment Issue" at bounding box center [416, 202] width 364 height 29
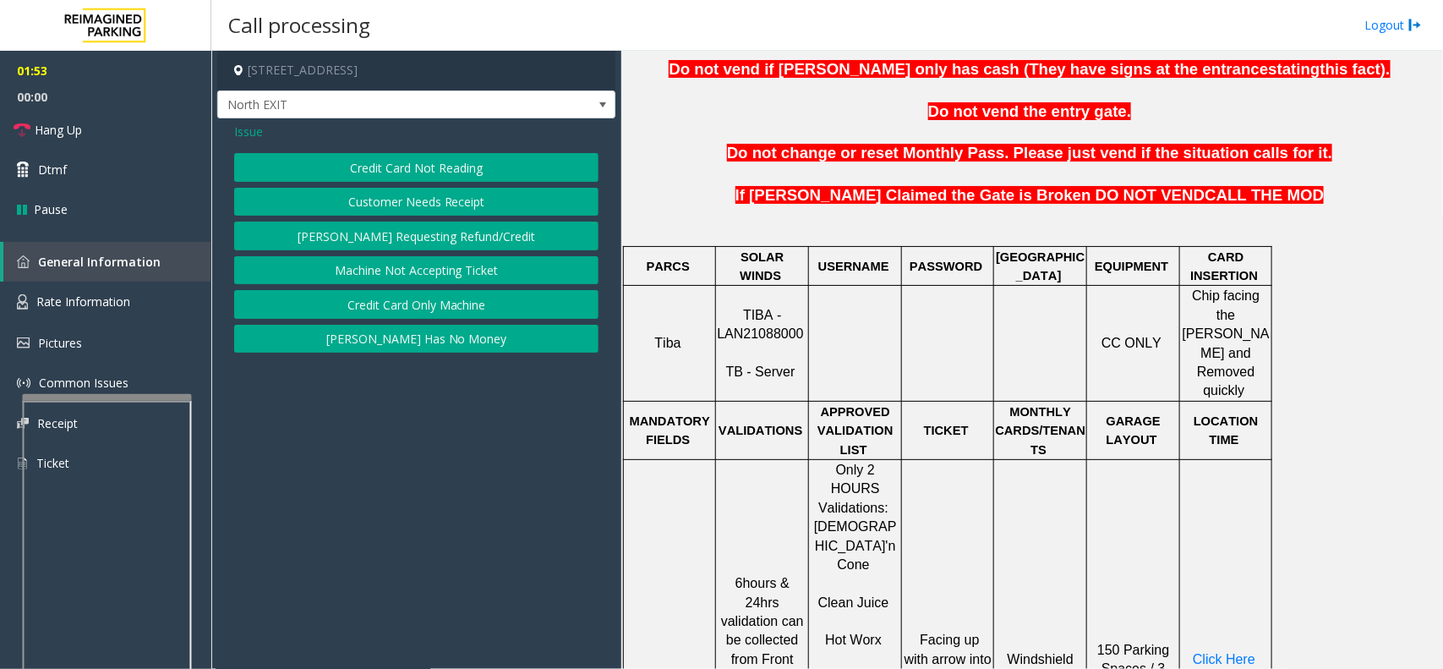
click at [385, 304] on button "Credit Card Only Machine" at bounding box center [416, 304] width 364 height 29
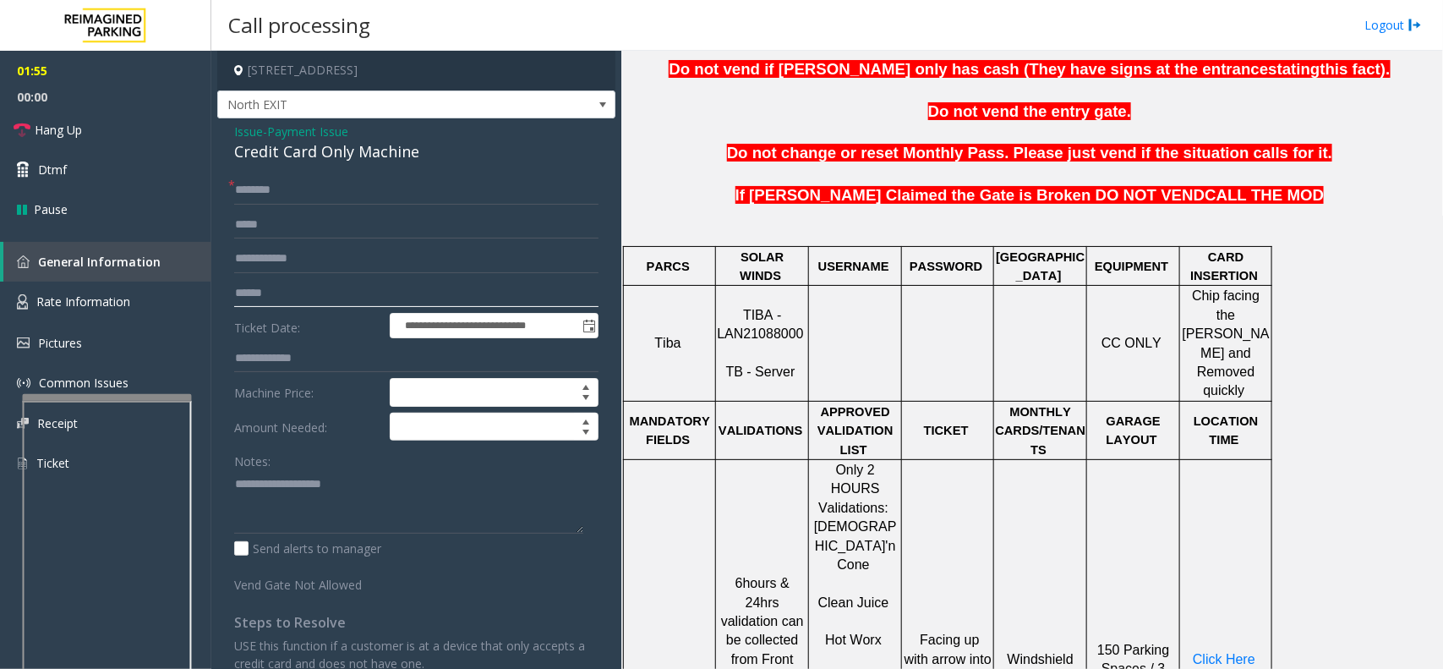
click at [318, 298] on input "text" at bounding box center [416, 293] width 364 height 29
click at [321, 301] on input "text" at bounding box center [416, 293] width 364 height 29
type input "*"
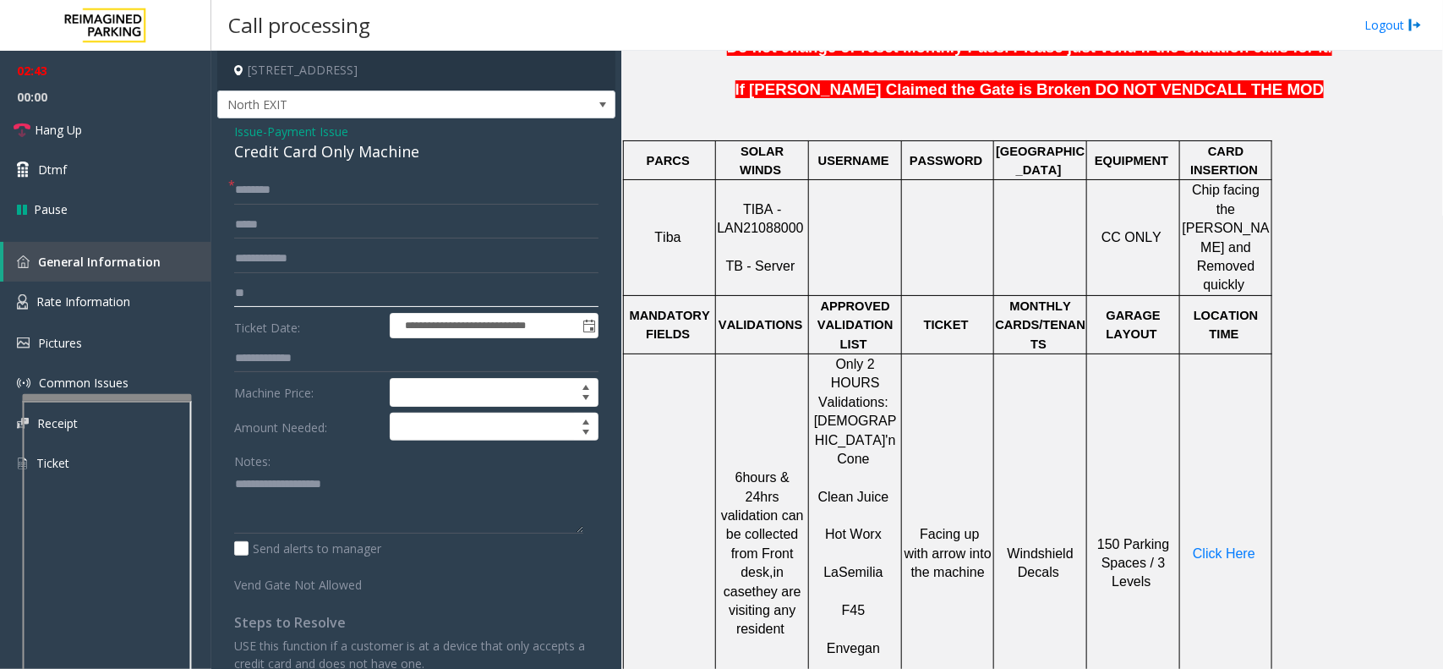
type input "*"
click at [293, 184] on input "text" at bounding box center [416, 190] width 364 height 29
type input "**"
click at [294, 304] on input "text" at bounding box center [416, 293] width 364 height 29
type input "**"
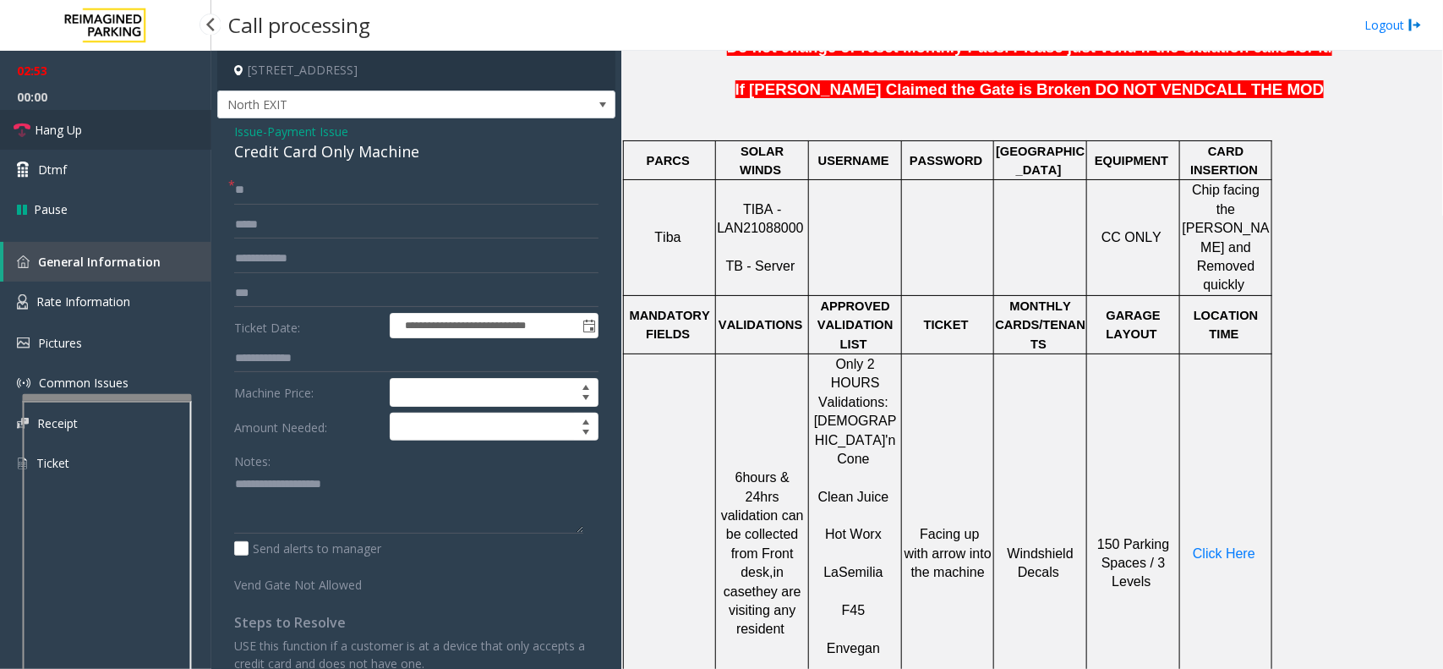
click at [129, 137] on link "Hang Up" at bounding box center [105, 130] width 211 height 40
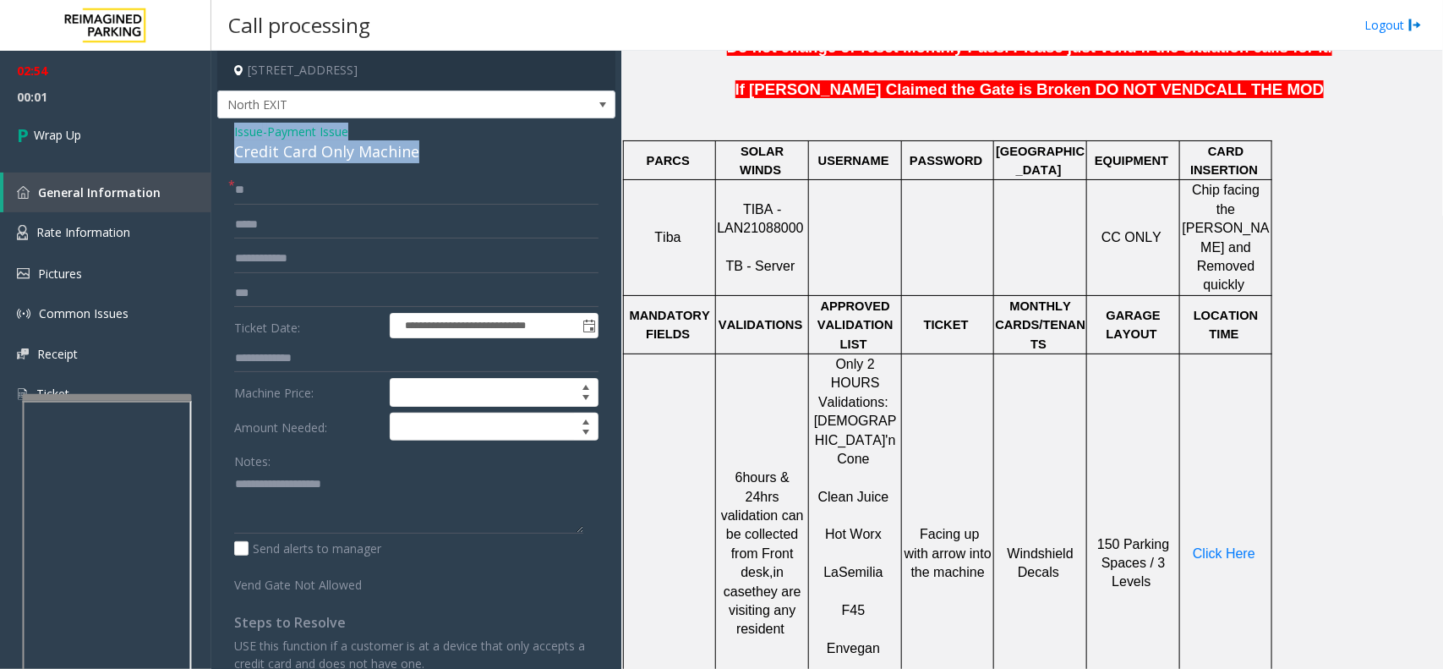
drag, startPoint x: 222, startPoint y: 132, endPoint x: 437, endPoint y: 154, distance: 215.8
click at [437, 154] on div "**********" at bounding box center [416, 501] width 398 height 766
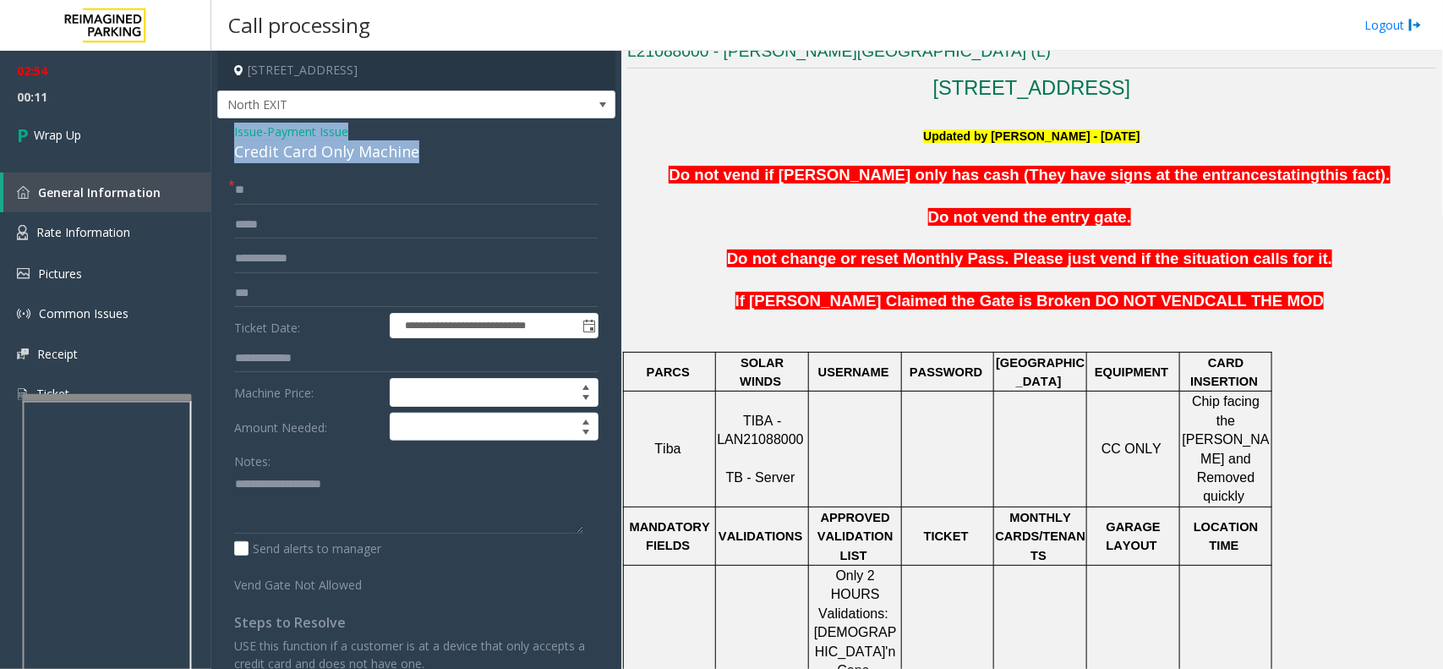
scroll to position [340, 0]
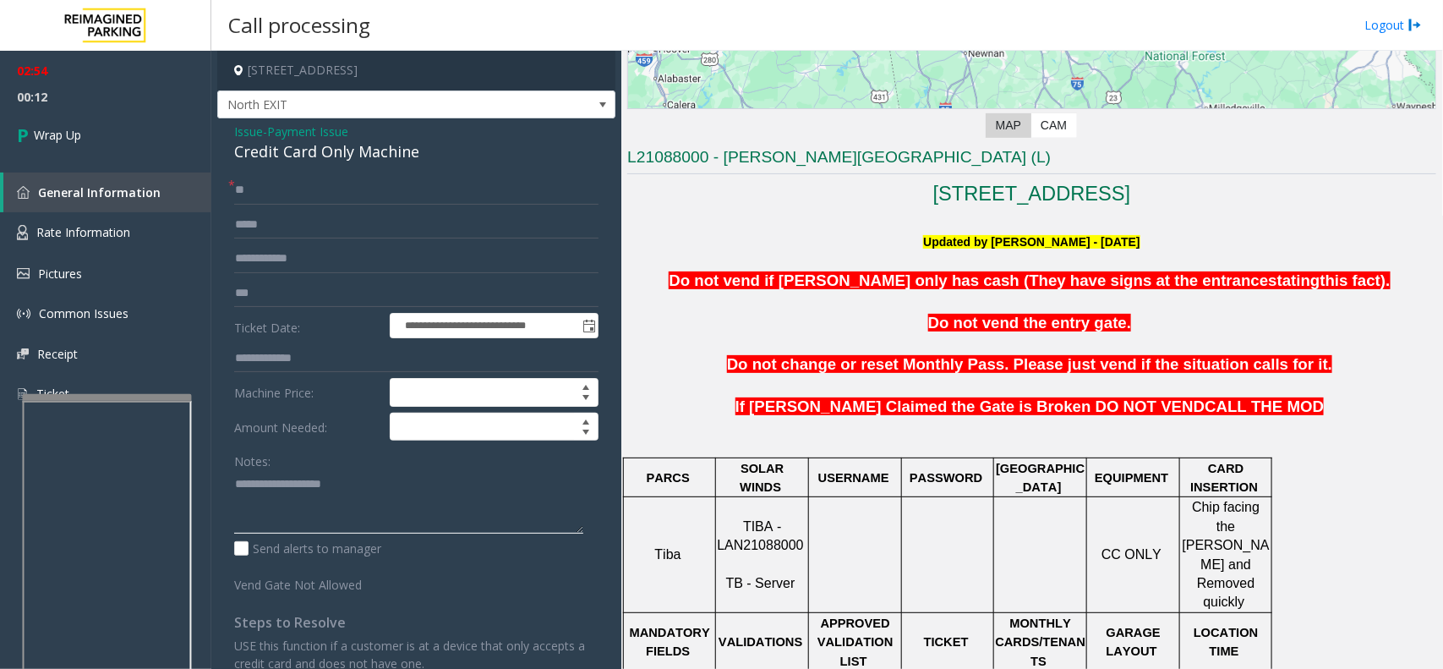
click at [336, 486] on textarea at bounding box center [408, 501] width 349 height 63
paste textarea "**********"
type textarea "**********"
click at [94, 134] on link "Wrap Up" at bounding box center [105, 135] width 211 height 50
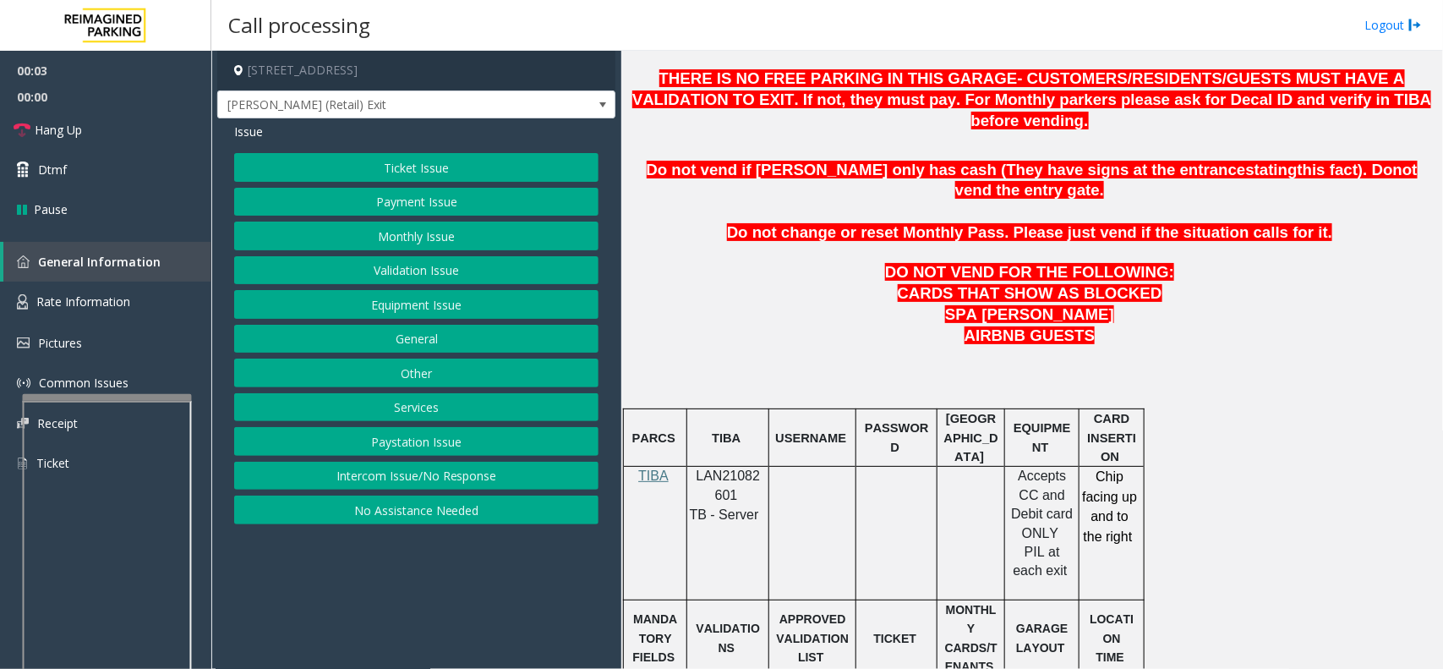
scroll to position [845, 0]
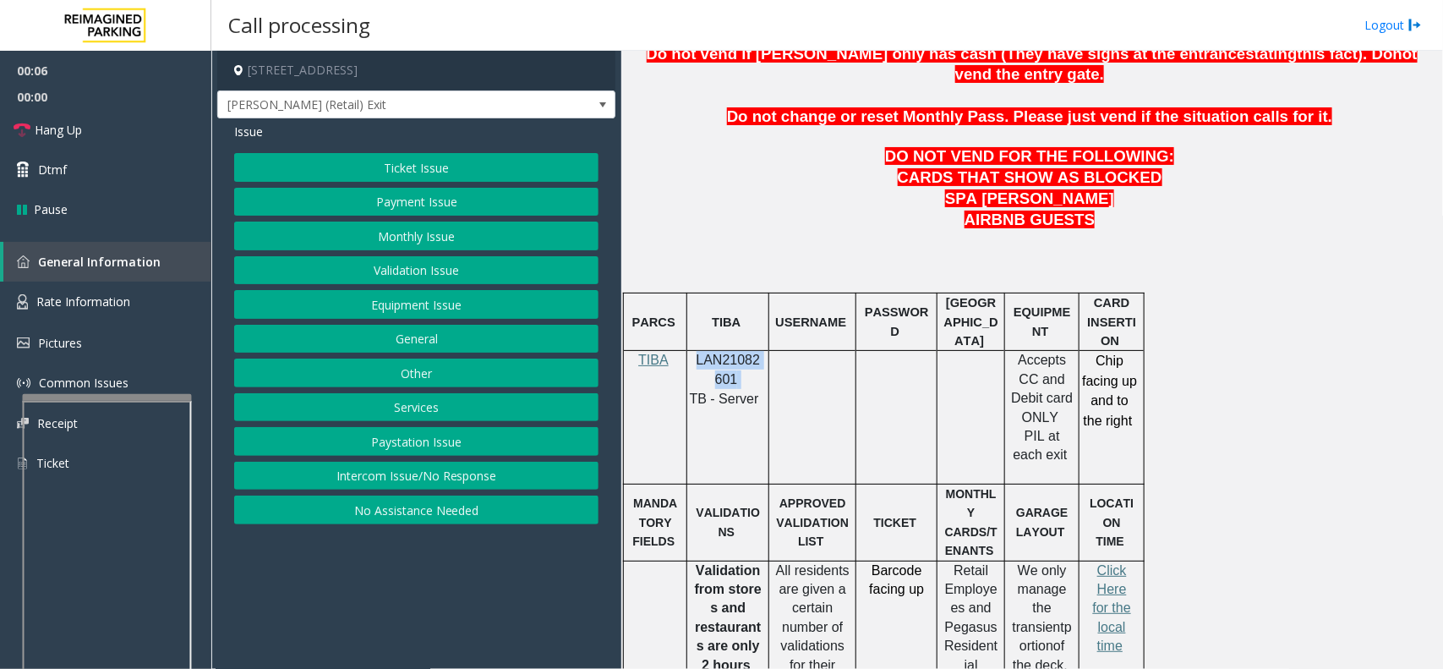
drag, startPoint x: 695, startPoint y: 324, endPoint x: 741, endPoint y: 336, distance: 48.0
click at [741, 351] on p "LAN21082601" at bounding box center [727, 370] width 69 height 38
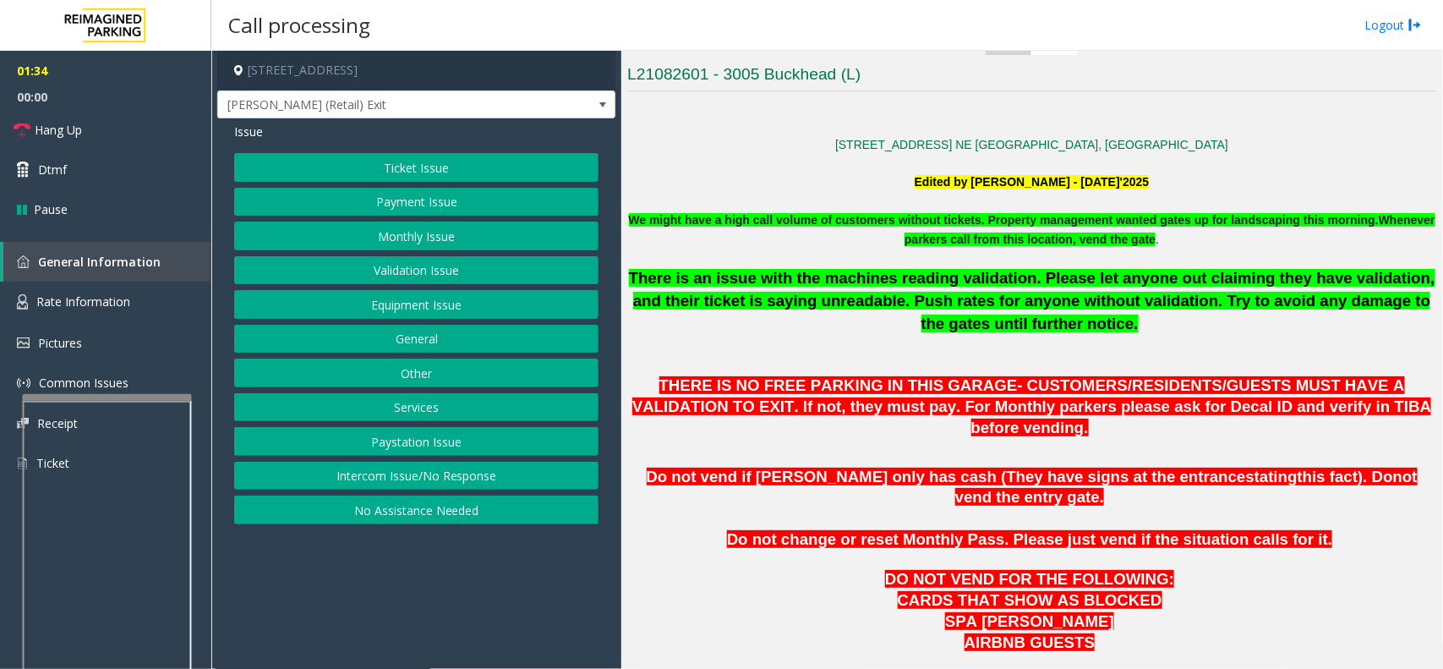
scroll to position [528, 0]
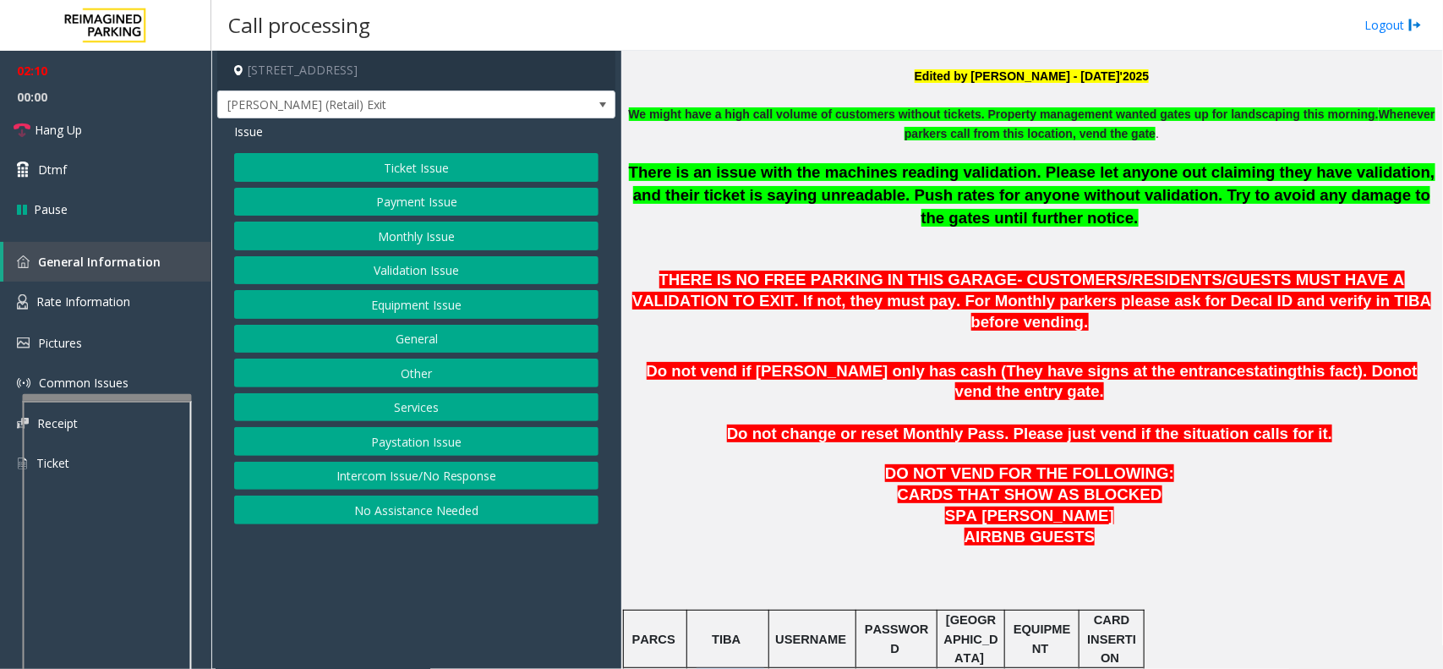
click at [501, 473] on button "Intercom Issue/No Response" at bounding box center [416, 476] width 364 height 29
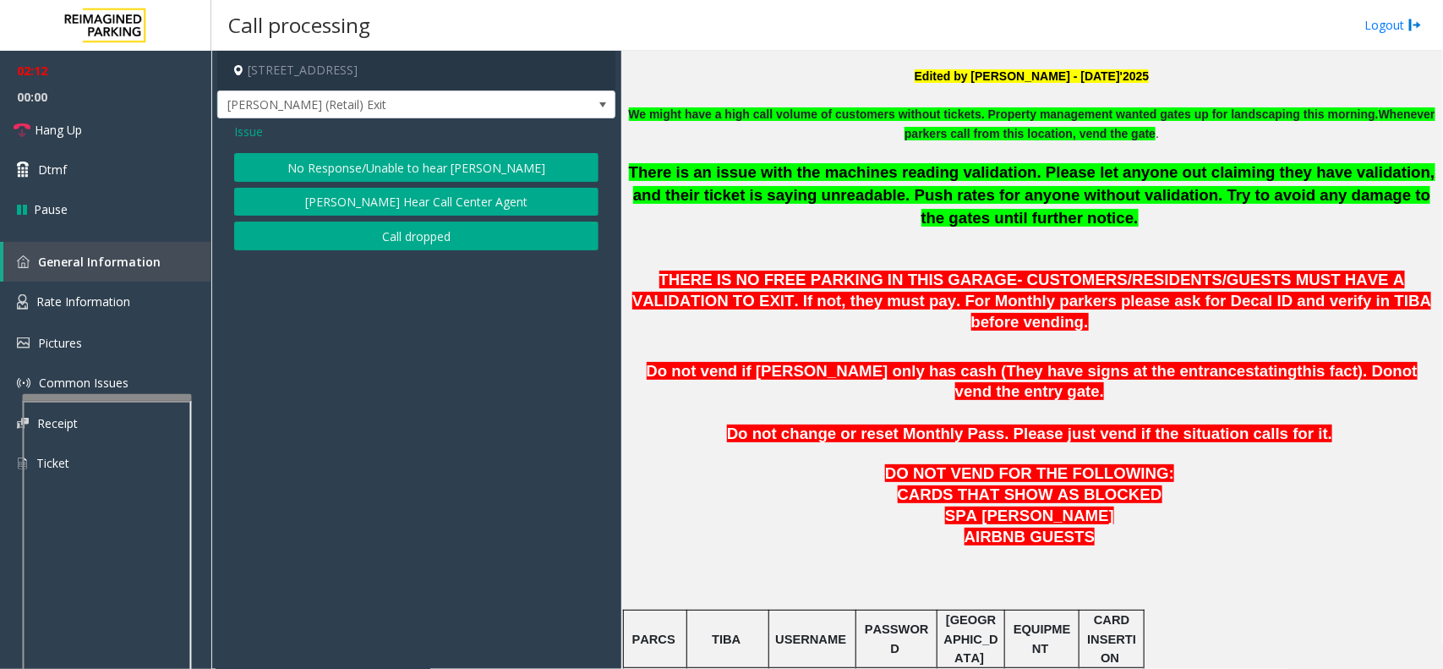
click at [254, 133] on span "Issue" at bounding box center [248, 132] width 29 height 18
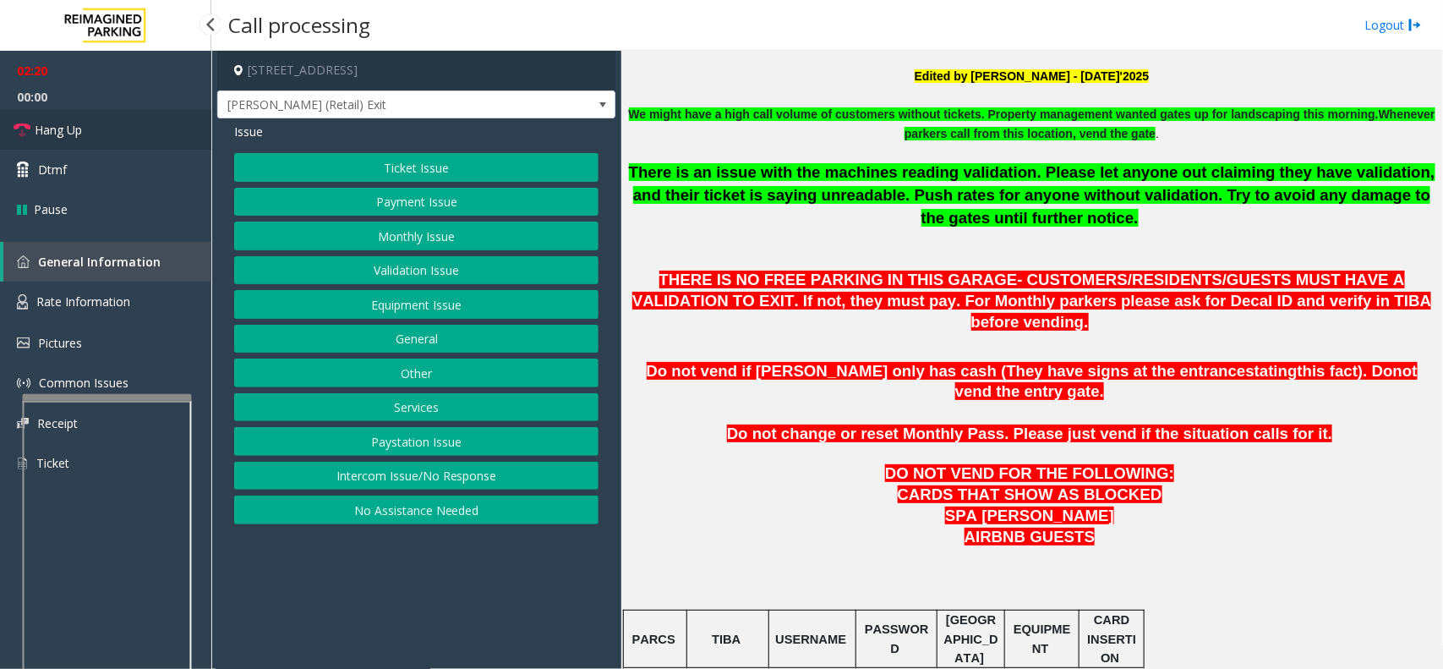
click at [101, 135] on link "Hang Up" at bounding box center [105, 130] width 211 height 40
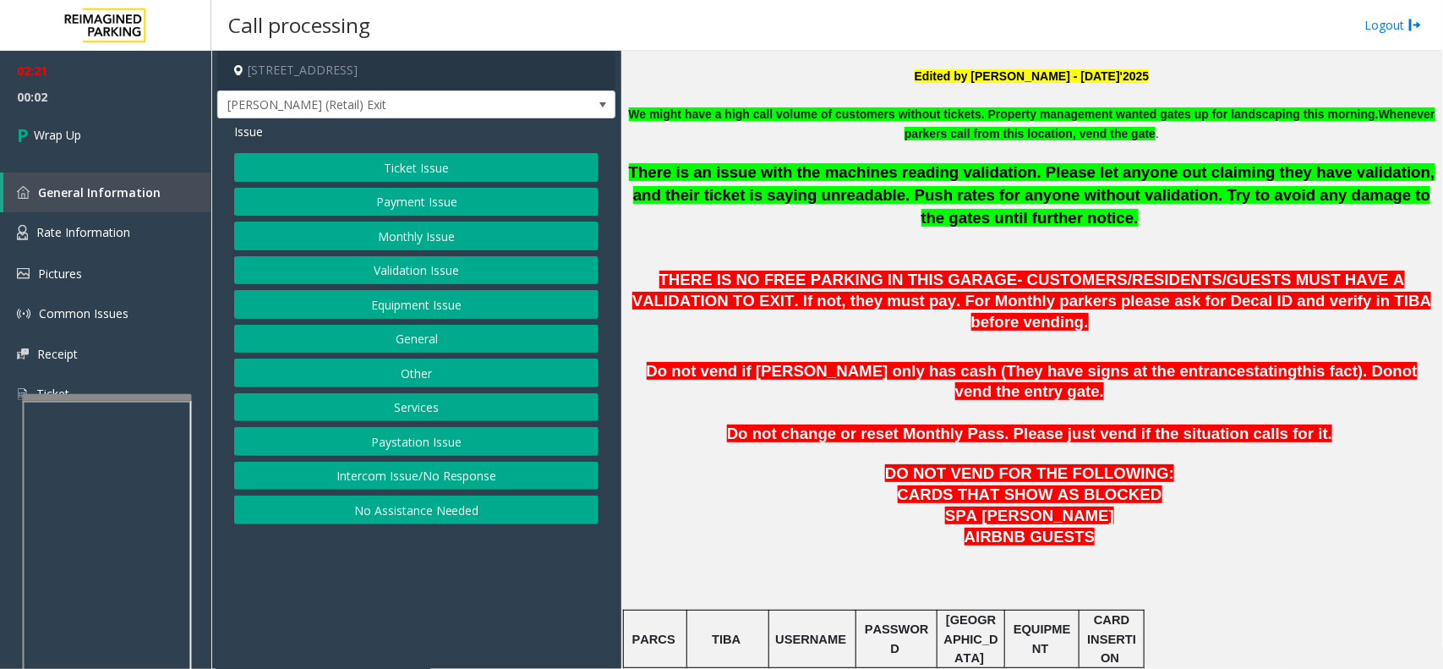
click at [424, 310] on button "Equipment Issue" at bounding box center [416, 304] width 364 height 29
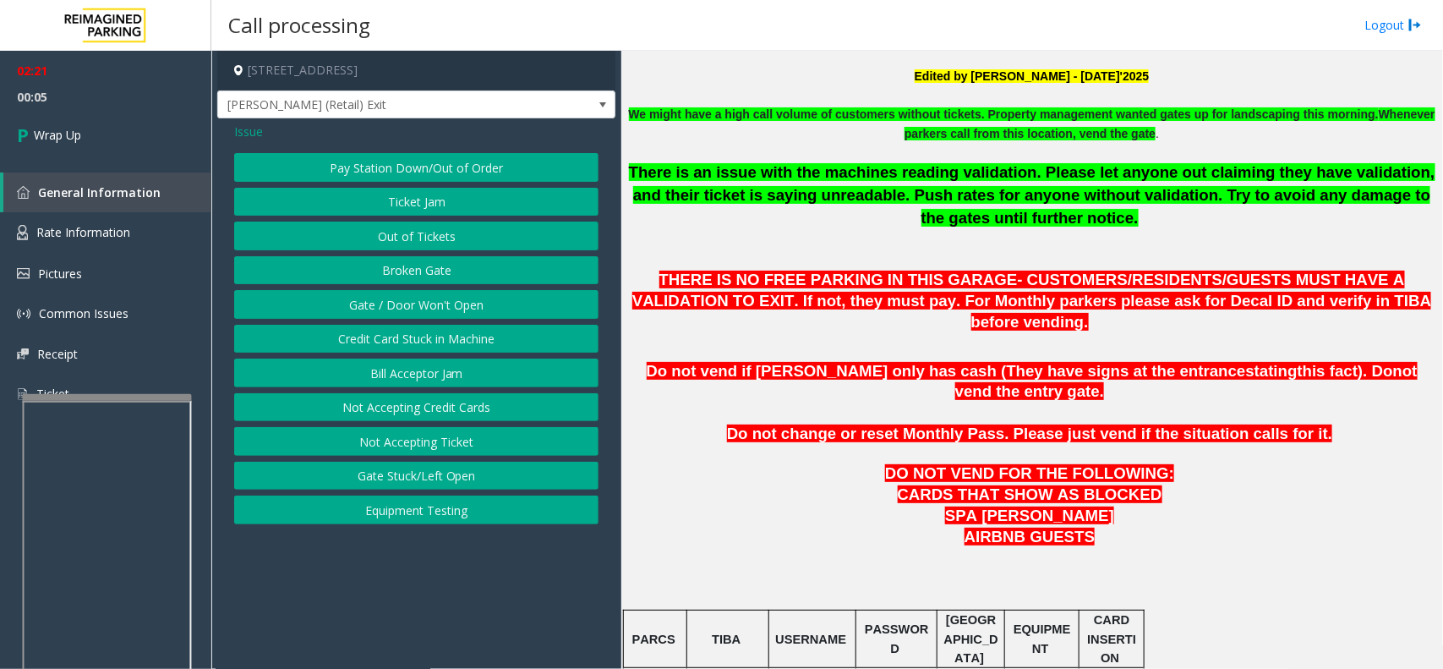
click at [402, 314] on button "Gate / Door Won't Open" at bounding box center [416, 304] width 364 height 29
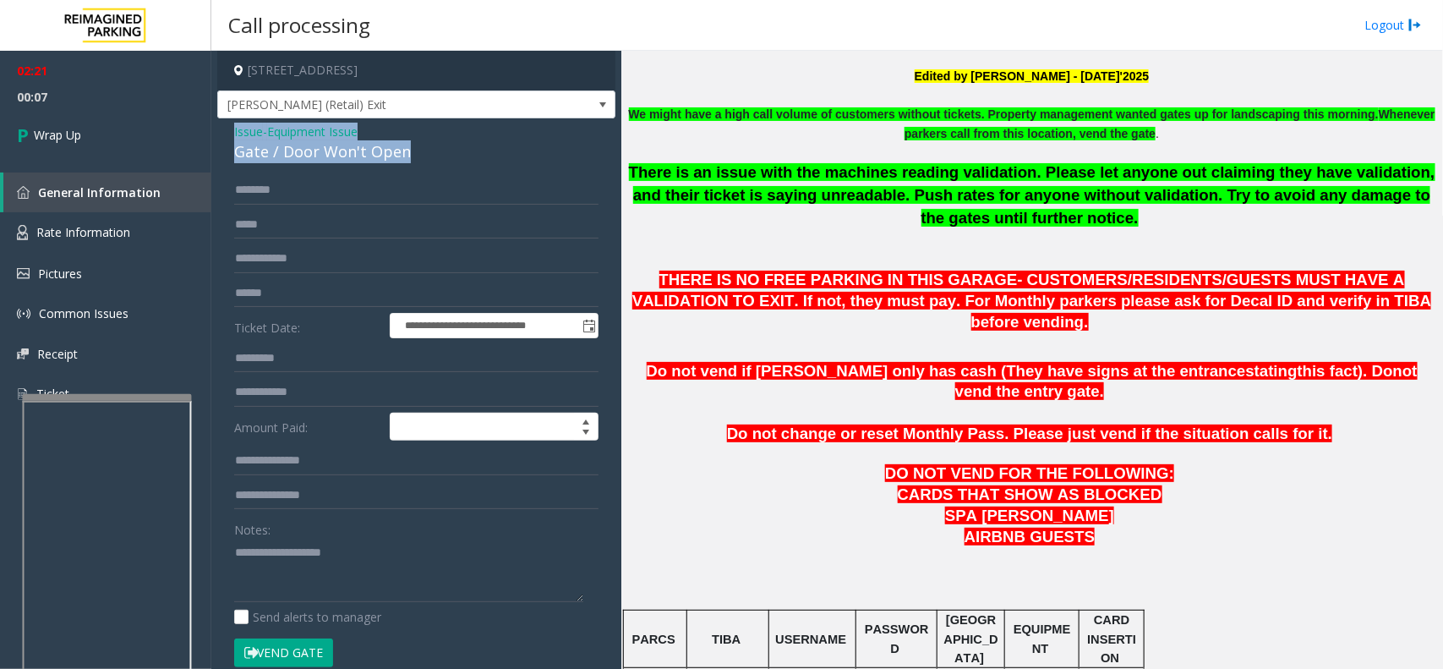
drag, startPoint x: 221, startPoint y: 137, endPoint x: 424, endPoint y: 159, distance: 203.2
click at [424, 159] on div "**********" at bounding box center [416, 537] width 398 height 839
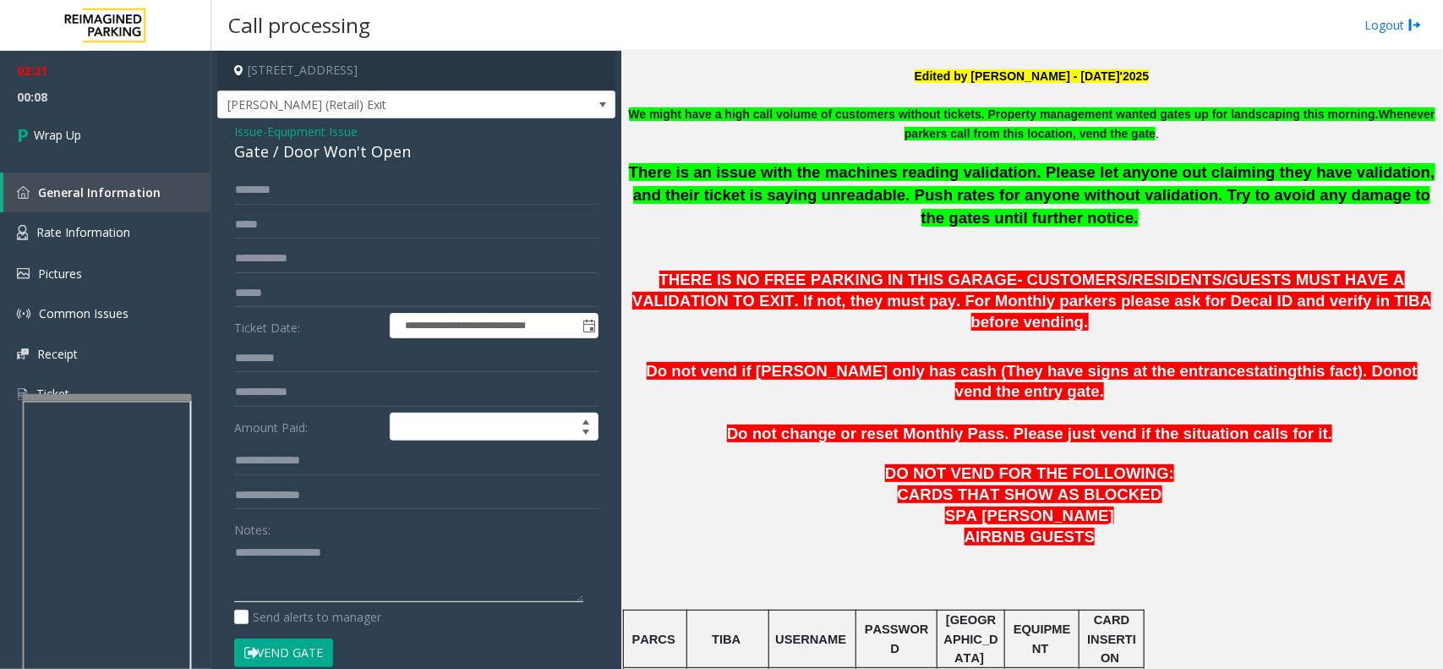
click at [298, 567] on textarea at bounding box center [408, 569] width 349 height 63
paste textarea "**********"
click at [309, 581] on textarea at bounding box center [408, 569] width 349 height 63
click at [472, 597] on textarea at bounding box center [408, 569] width 349 height 63
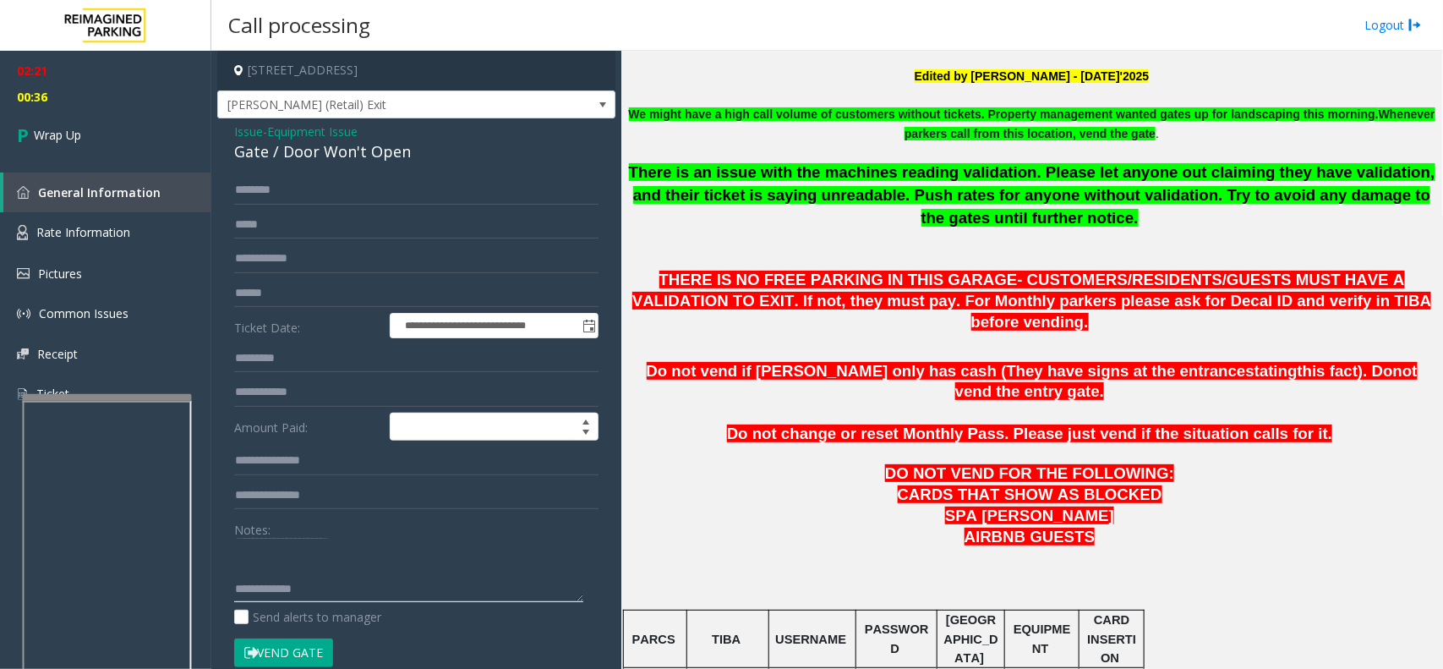
paste textarea "**********"
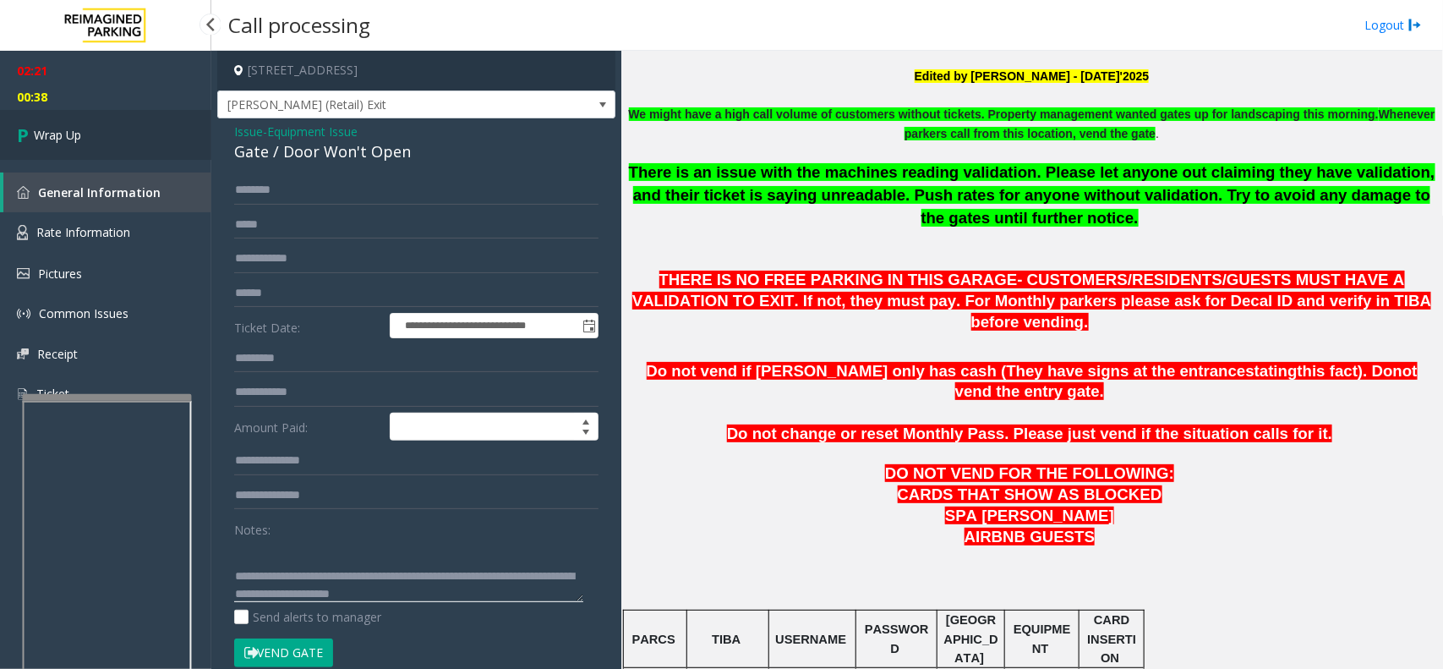
type textarea "**********"
click at [124, 138] on link "Wrap Up" at bounding box center [105, 135] width 211 height 50
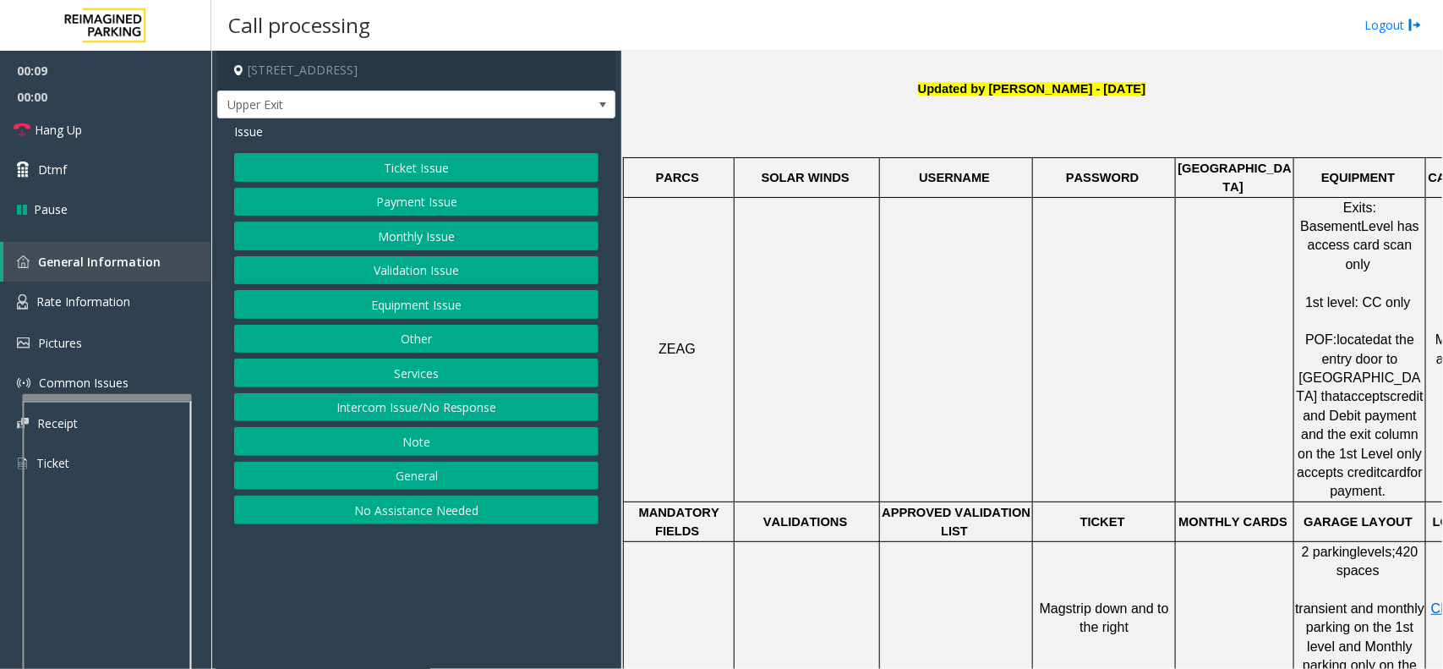
scroll to position [528, 0]
click at [128, 112] on link "Hang Up" at bounding box center [105, 130] width 211 height 40
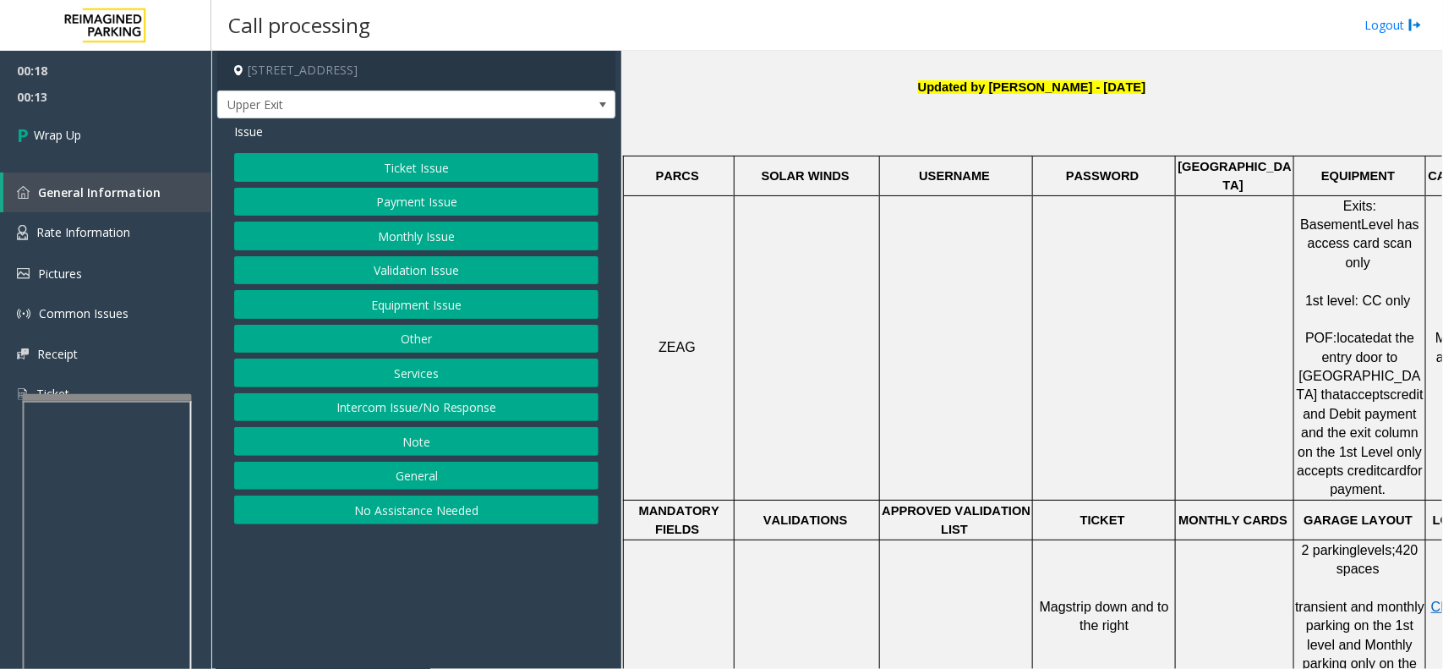
scroll to position [211, 0]
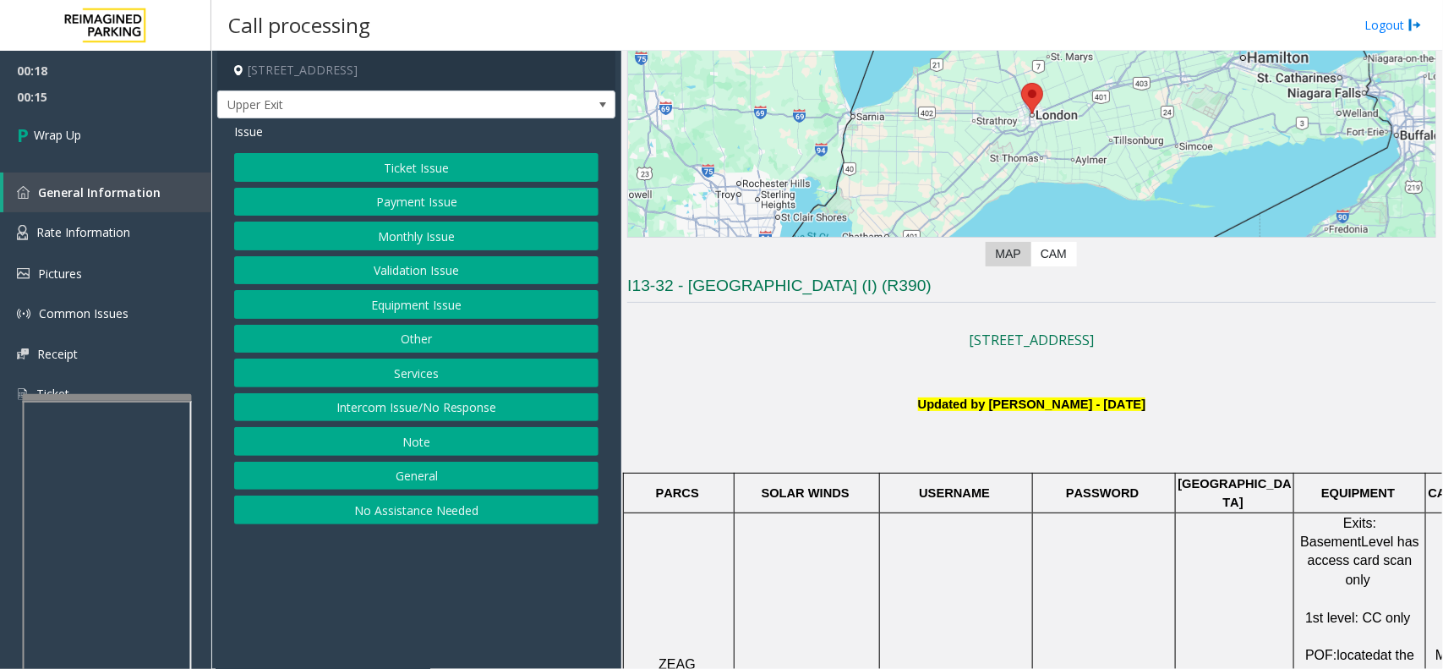
click at [506, 407] on button "Intercom Issue/No Response" at bounding box center [416, 407] width 364 height 29
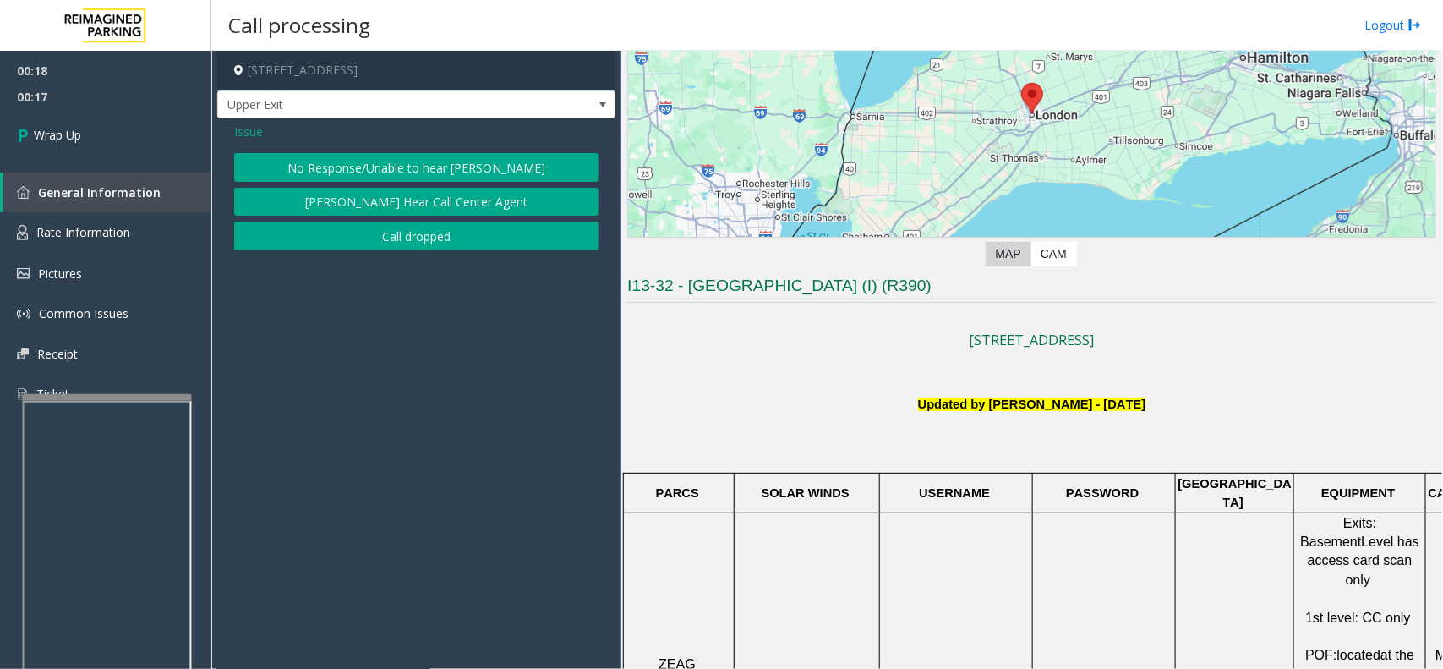
click at [336, 179] on button "No Response/Unable to hear [PERSON_NAME]" at bounding box center [416, 167] width 364 height 29
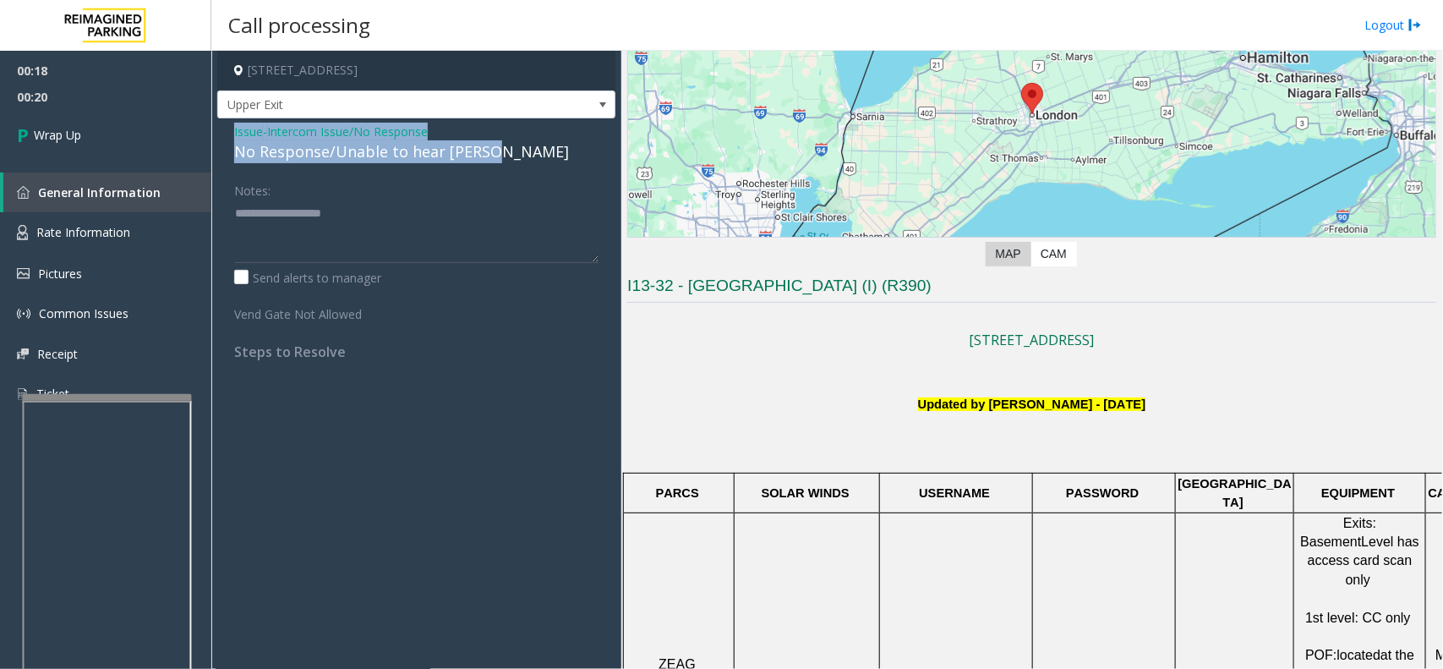
drag, startPoint x: 226, startPoint y: 135, endPoint x: 493, endPoint y: 161, distance: 268.3
click at [493, 161] on div "Issue - Intercom Issue/No Response No Response/Unable to hear [PERSON_NAME] Not…" at bounding box center [416, 247] width 398 height 259
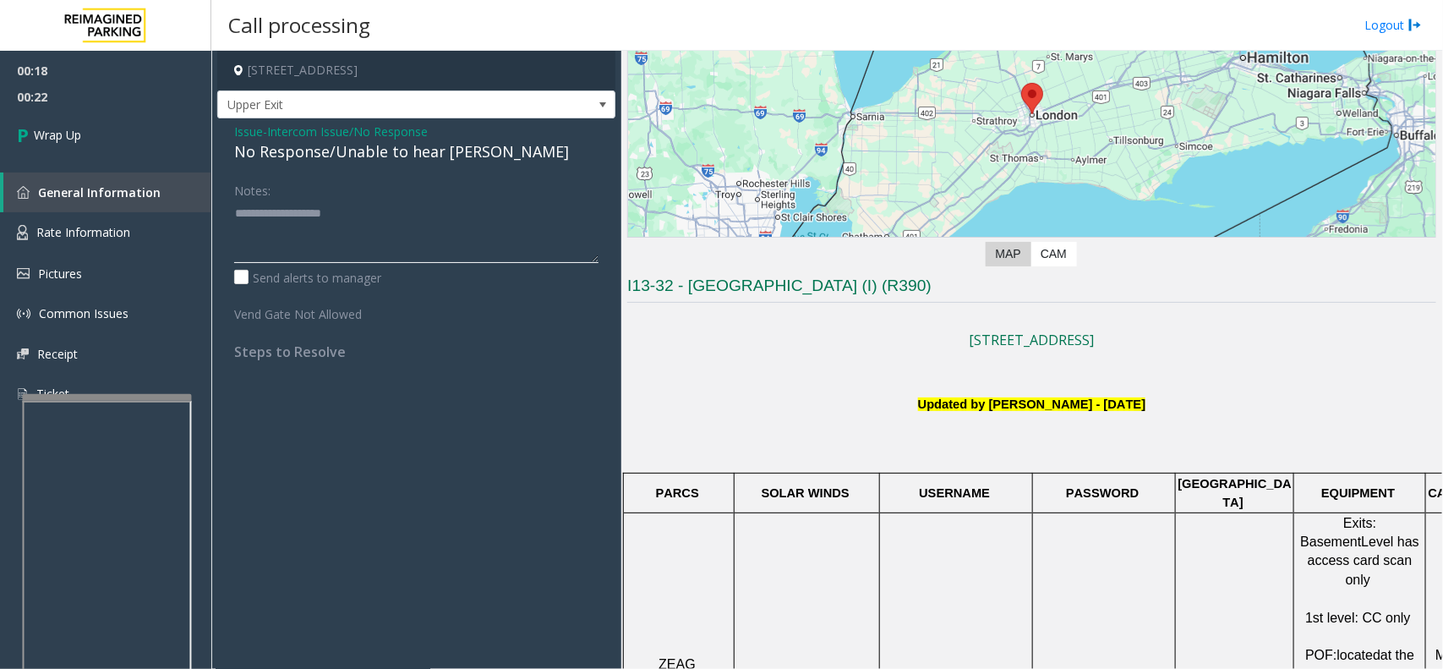
click at [351, 243] on textarea at bounding box center [416, 230] width 364 height 63
paste textarea "**********"
type textarea "**********"
click at [0, 114] on link "Wrap Up" at bounding box center [105, 135] width 211 height 50
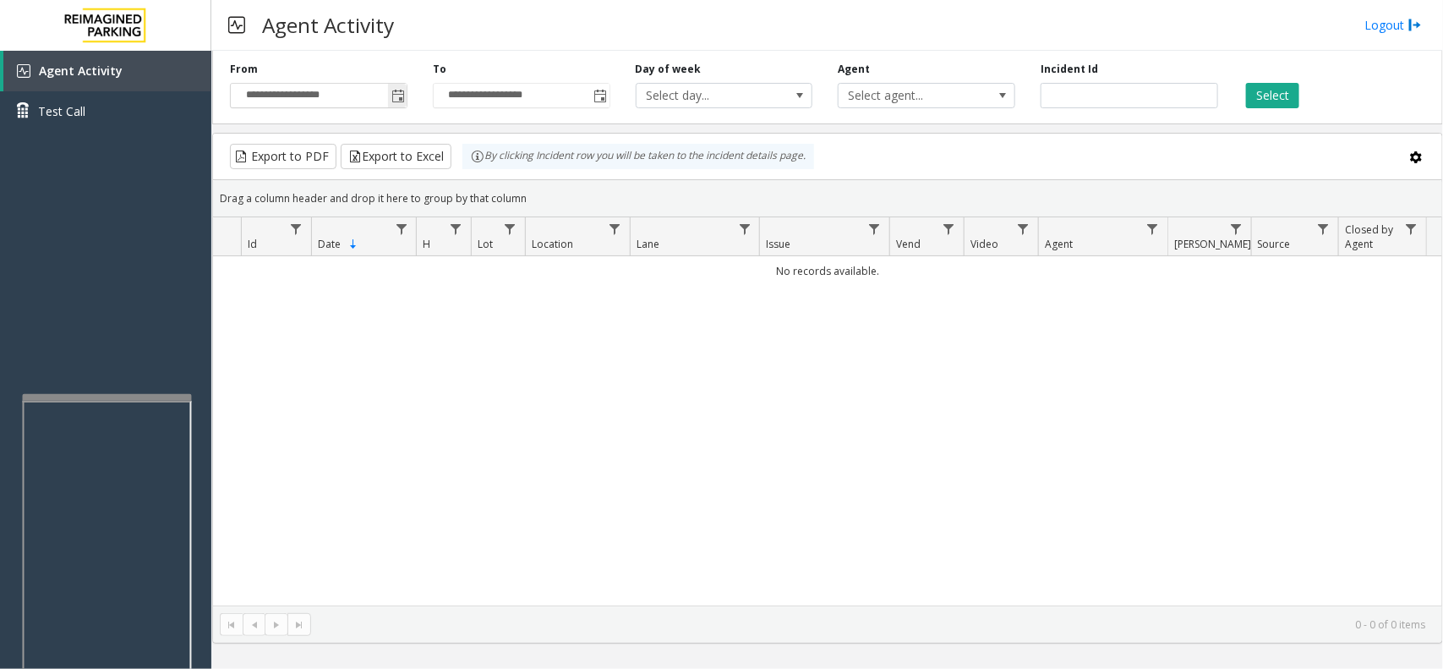
click at [394, 89] on span "Toggle popup" at bounding box center [397, 95] width 19 height 27
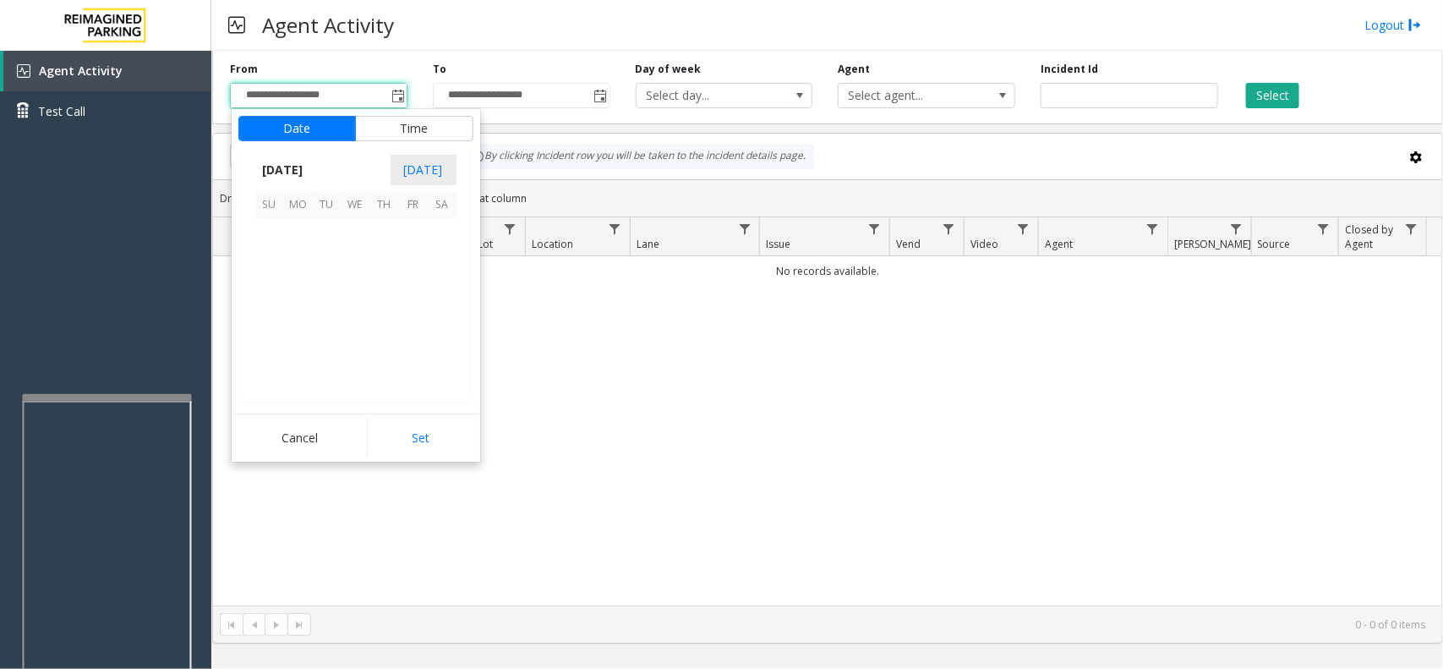
scroll to position [303053, 0]
click at [271, 320] on span "17" at bounding box center [269, 319] width 29 height 29
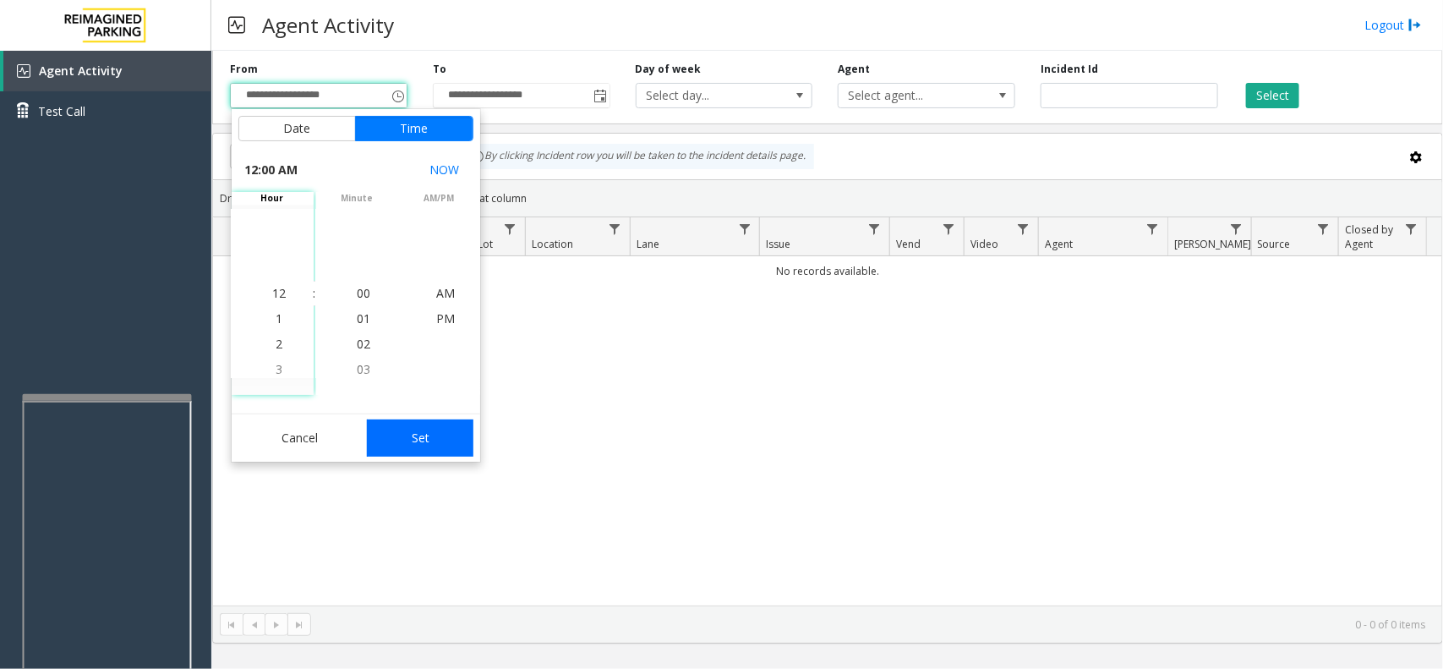
click at [419, 453] on button "Set" at bounding box center [420, 437] width 107 height 37
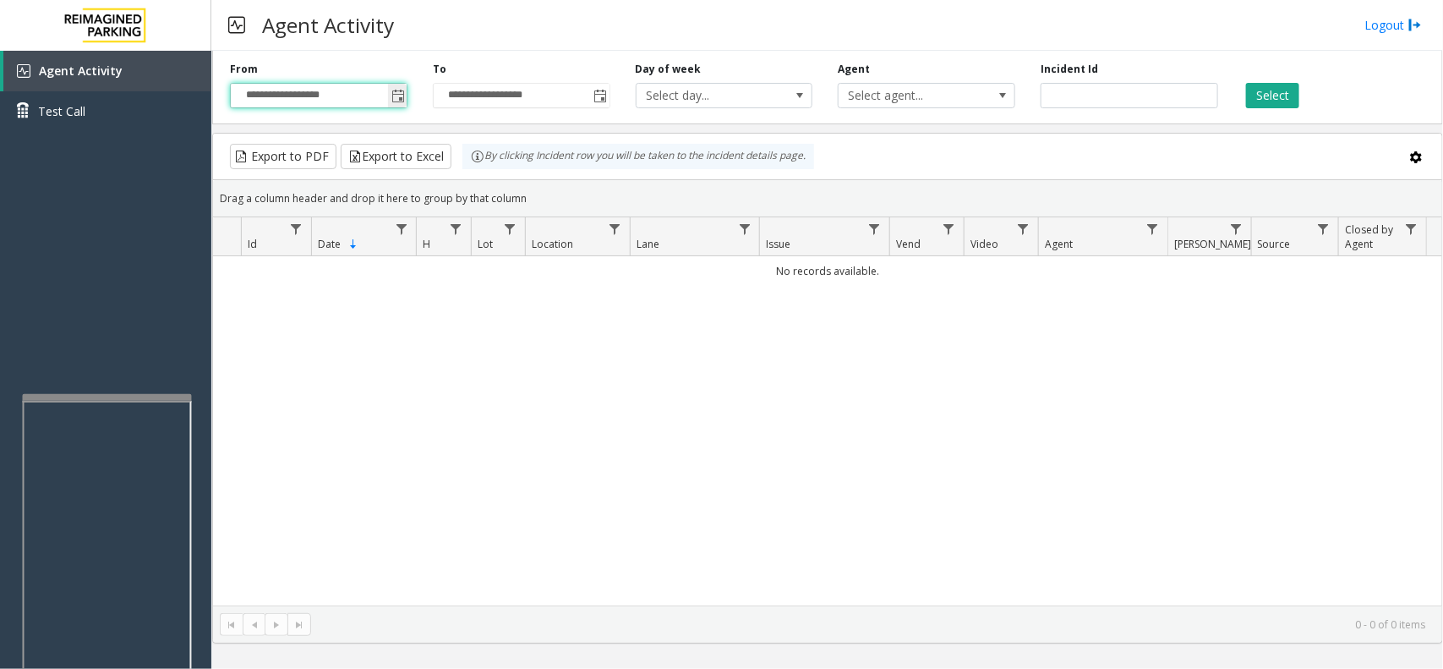
click at [397, 103] on span "Toggle popup" at bounding box center [398, 97] width 14 height 14
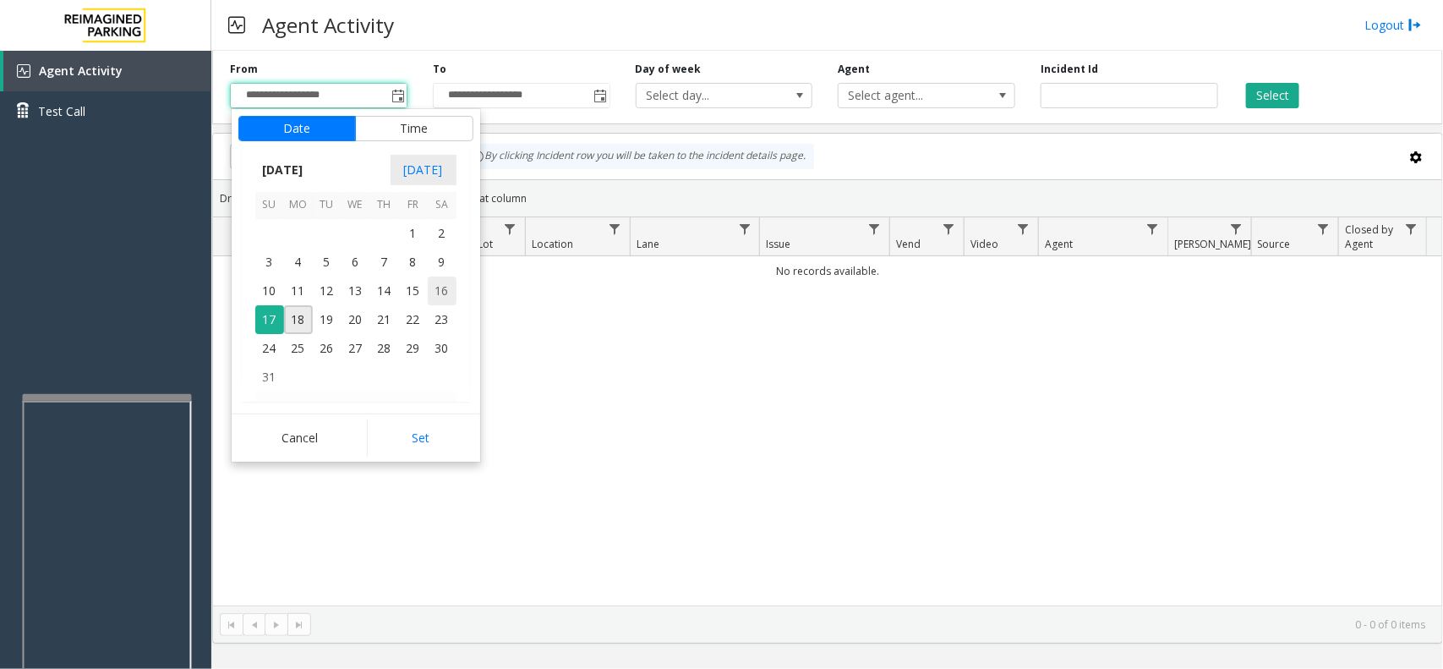
click at [444, 302] on span "16" at bounding box center [442, 290] width 29 height 29
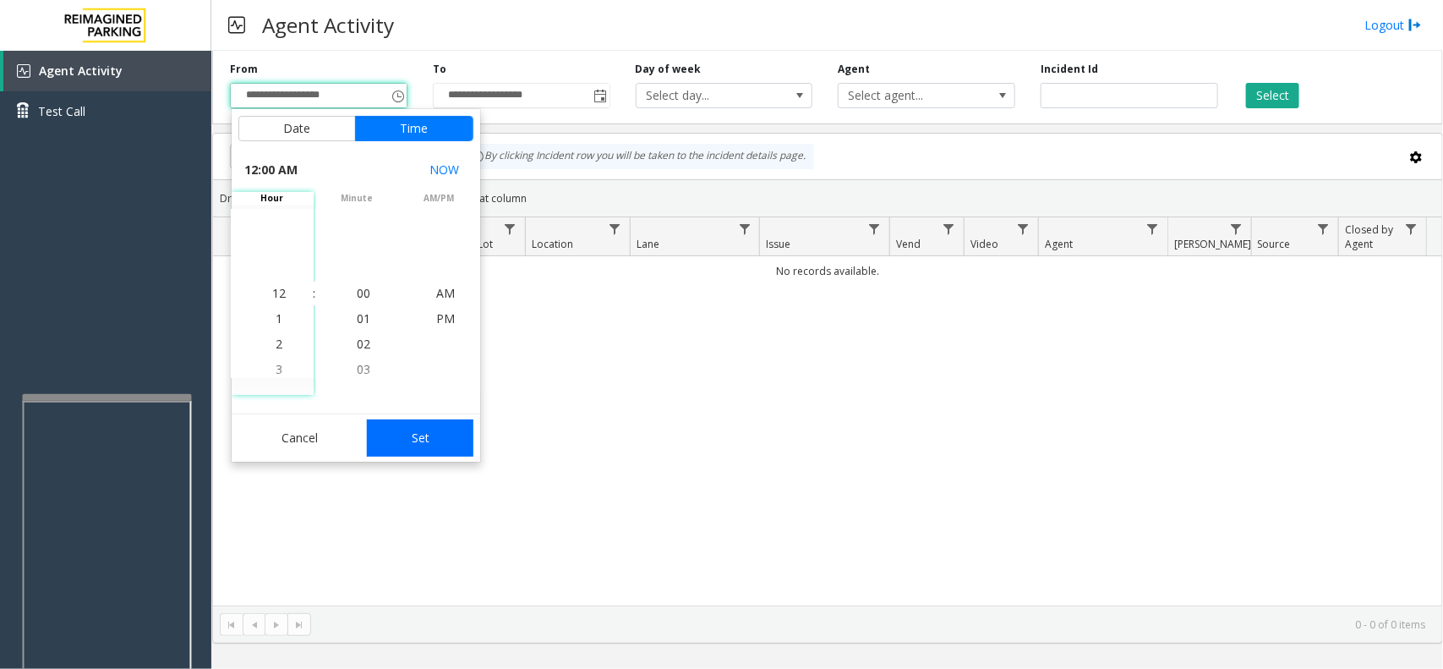
click at [440, 451] on button "Set" at bounding box center [420, 437] width 107 height 37
type input "**********"
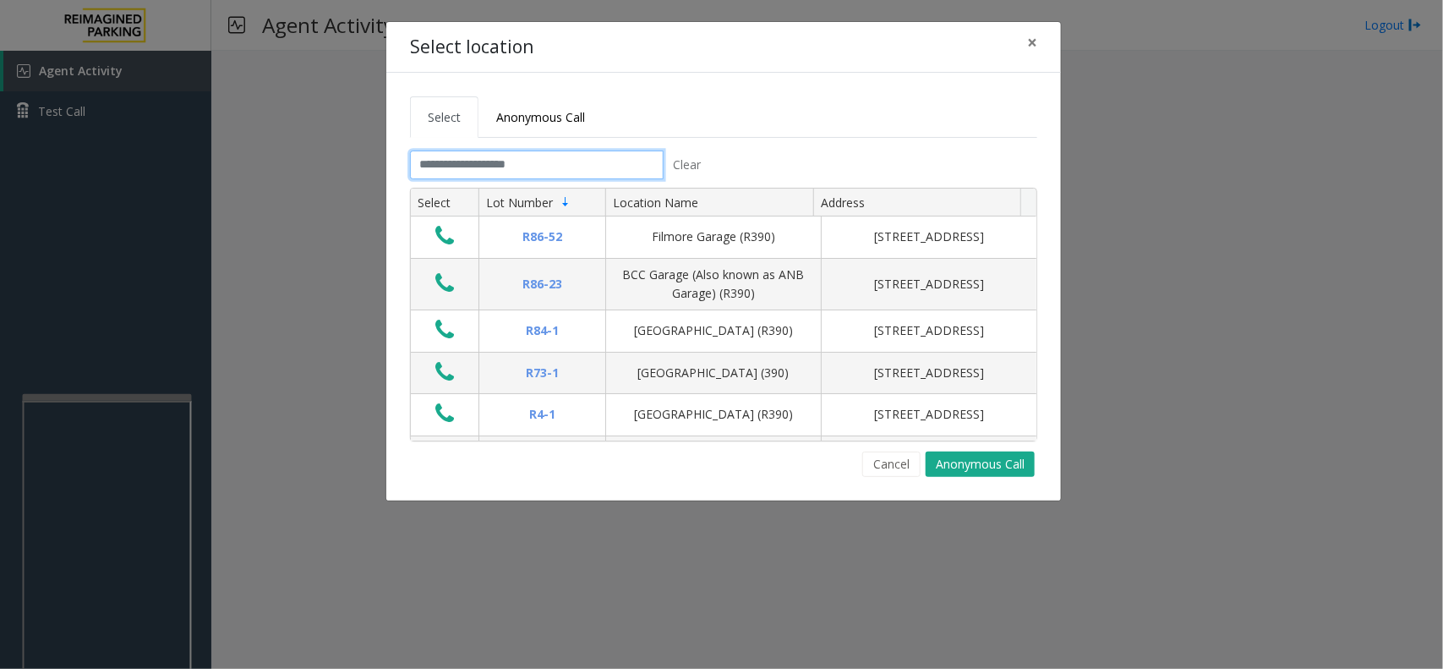
click at [529, 169] on input "text" at bounding box center [537, 164] width 254 height 29
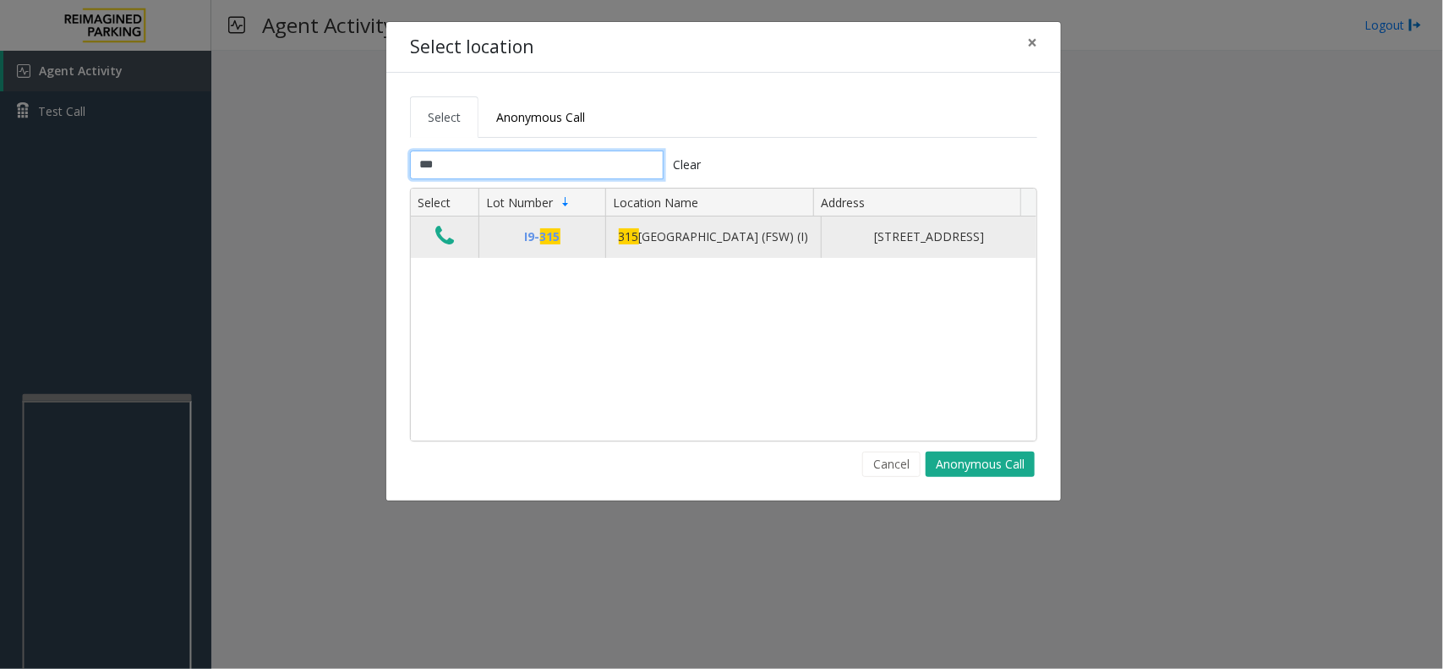
type input "***"
click at [456, 246] on button "Data table" at bounding box center [444, 236] width 29 height 27
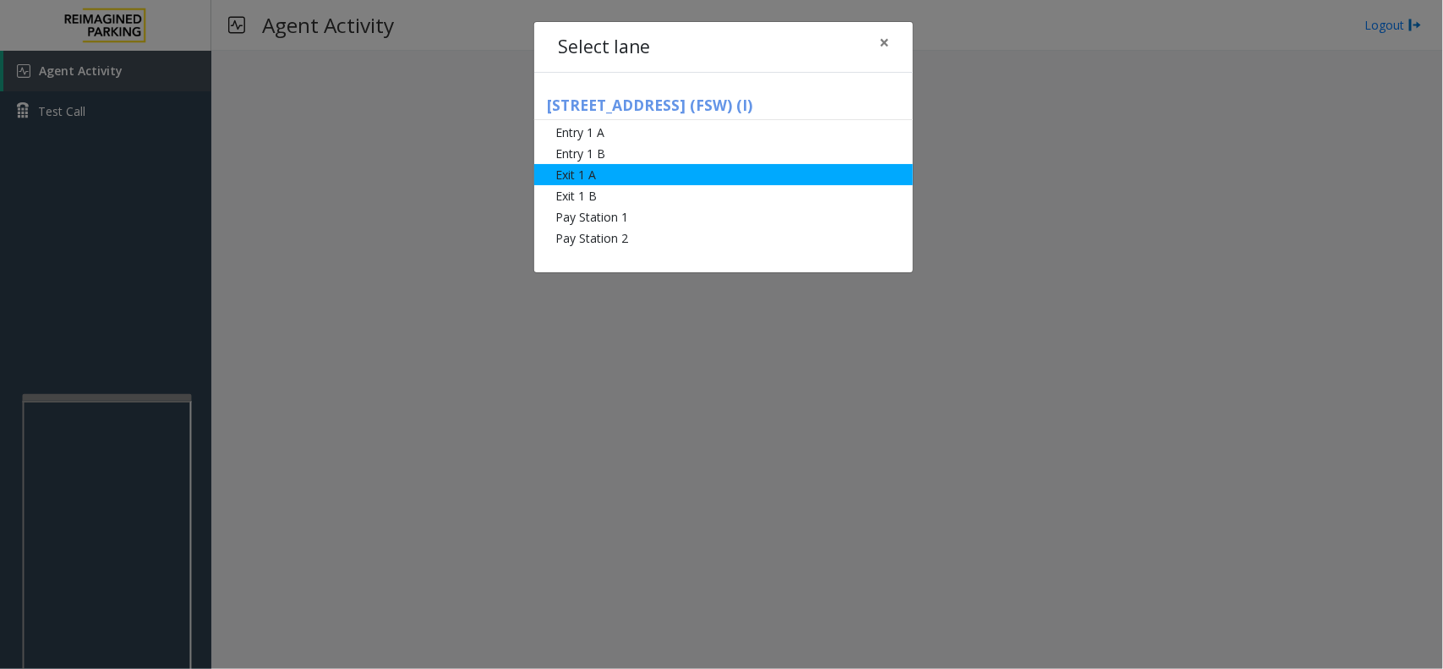
click at [621, 182] on li "Exit 1 A" at bounding box center [723, 174] width 379 height 21
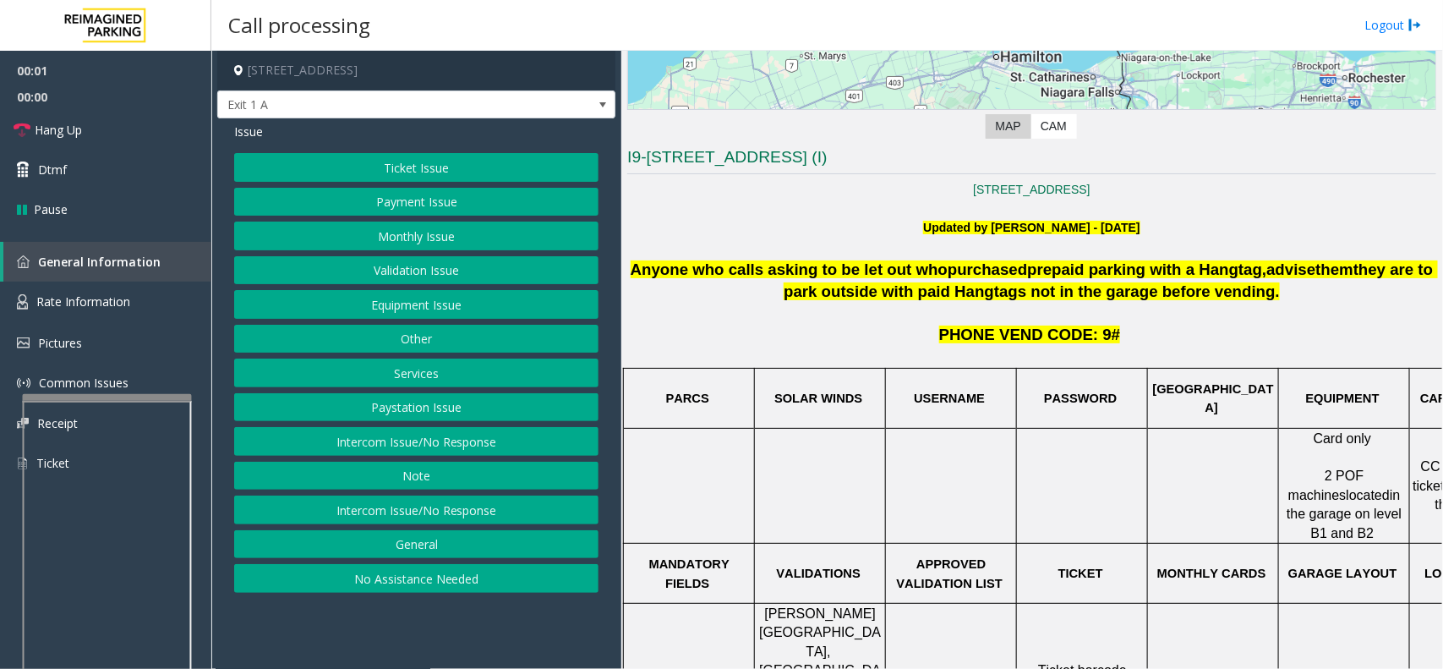
scroll to position [423, 0]
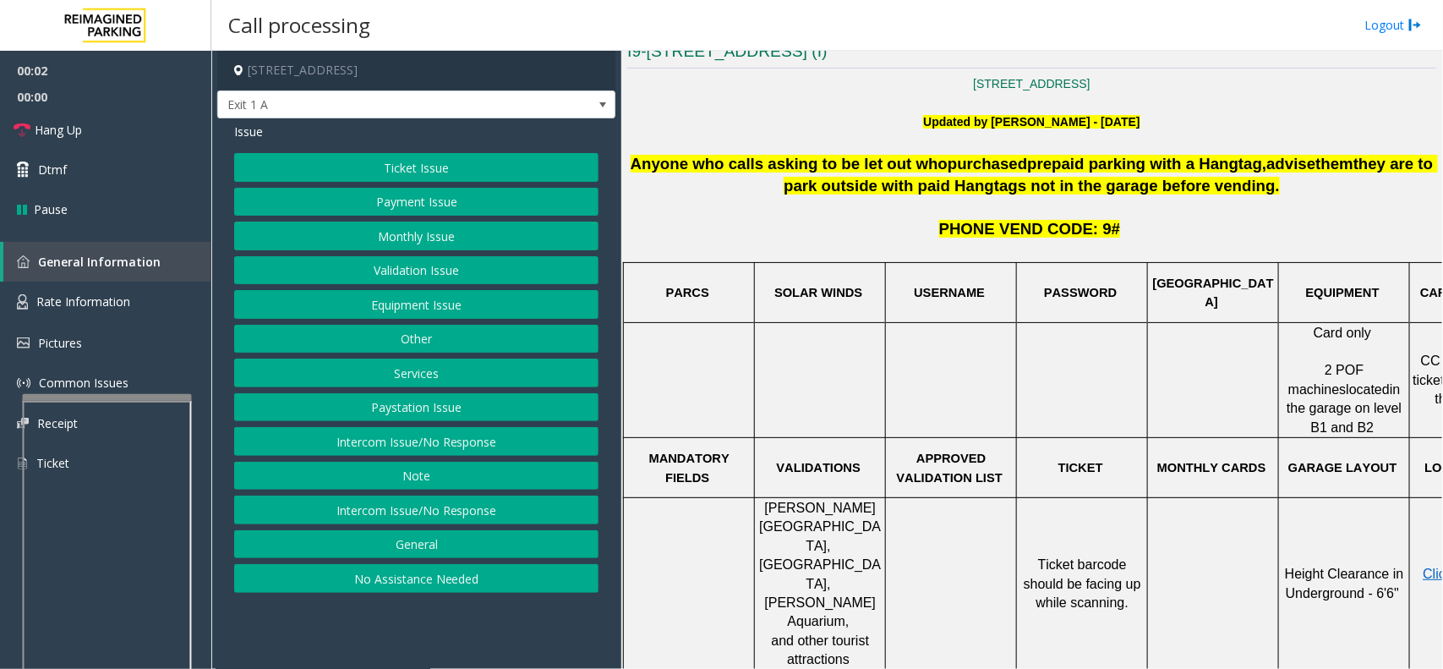
click at [429, 161] on button "Ticket Issue" at bounding box center [416, 167] width 364 height 29
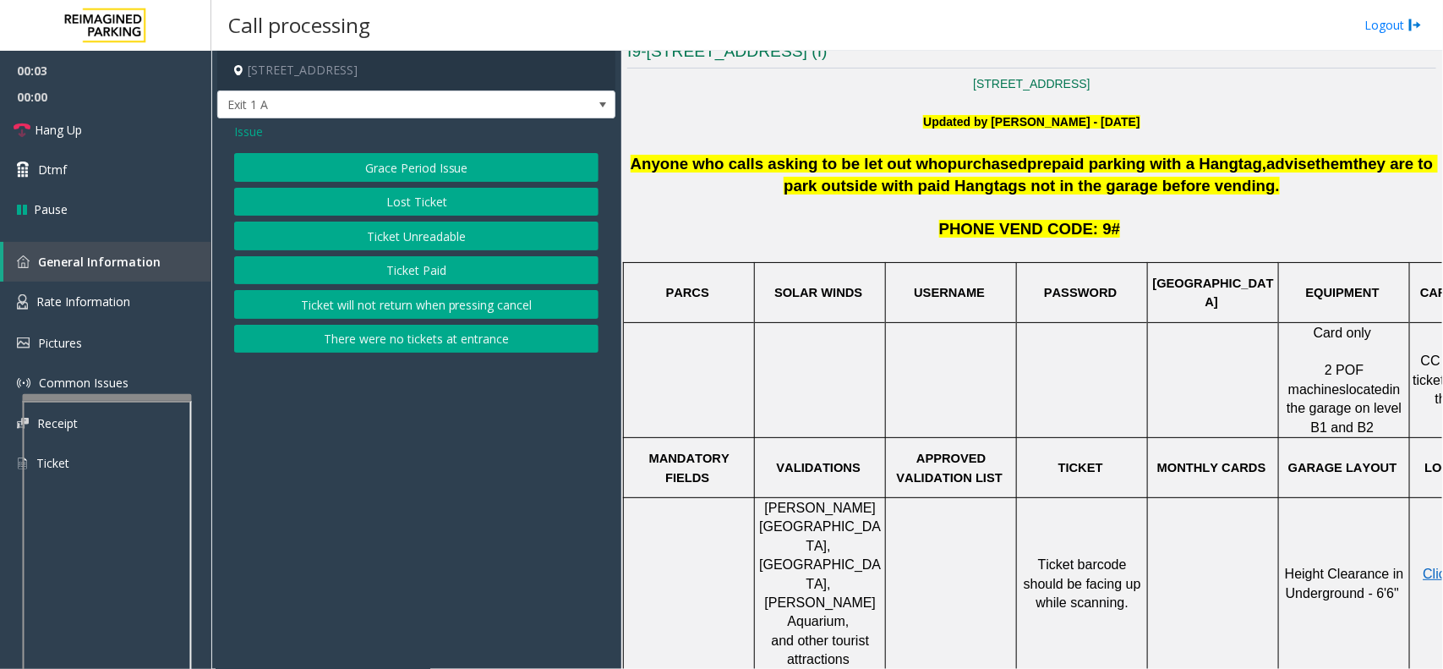
click at [429, 281] on div "Grace Period Issue Lost Ticket Ticket Unreadable Ticket Paid Ticket will not re…" at bounding box center [416, 252] width 364 height 199
click at [429, 281] on button "Ticket Paid" at bounding box center [416, 270] width 364 height 29
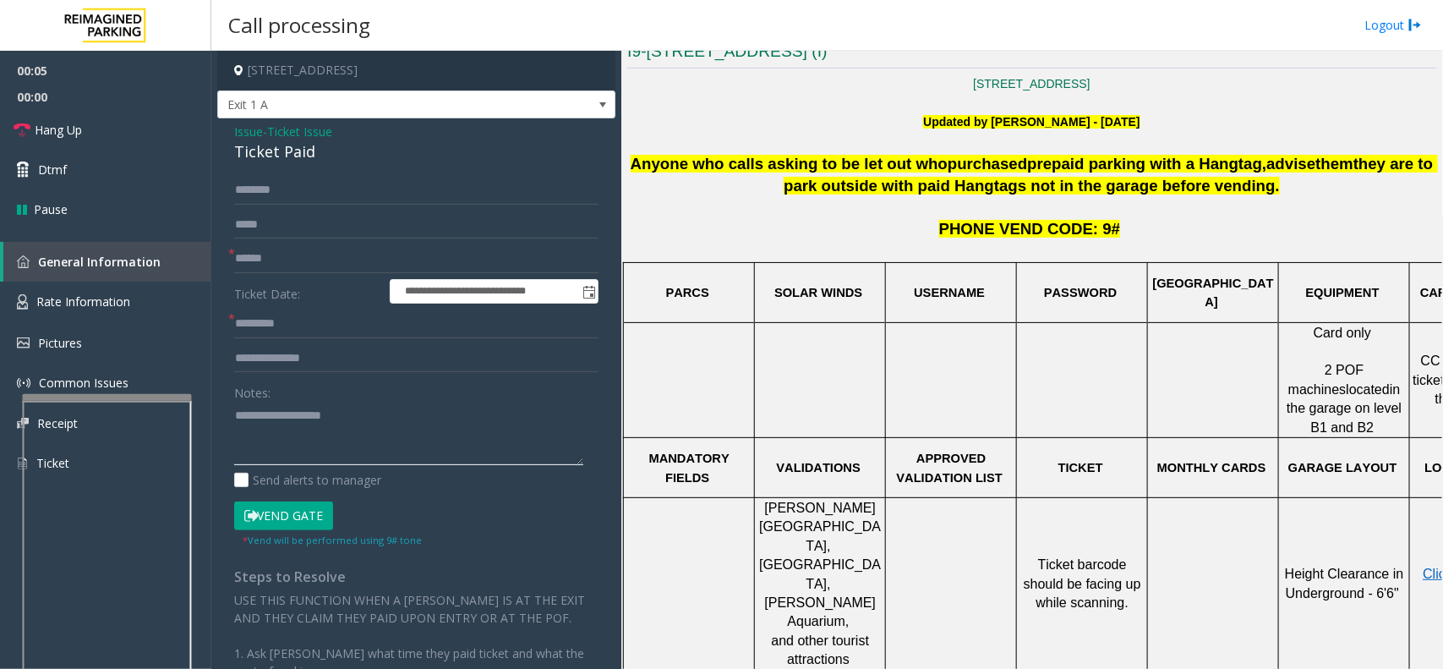
click at [372, 429] on textarea at bounding box center [408, 433] width 349 height 63
click at [252, 141] on div "Ticket Paid" at bounding box center [416, 151] width 364 height 23
click at [248, 138] on span "Issue" at bounding box center [248, 132] width 29 height 18
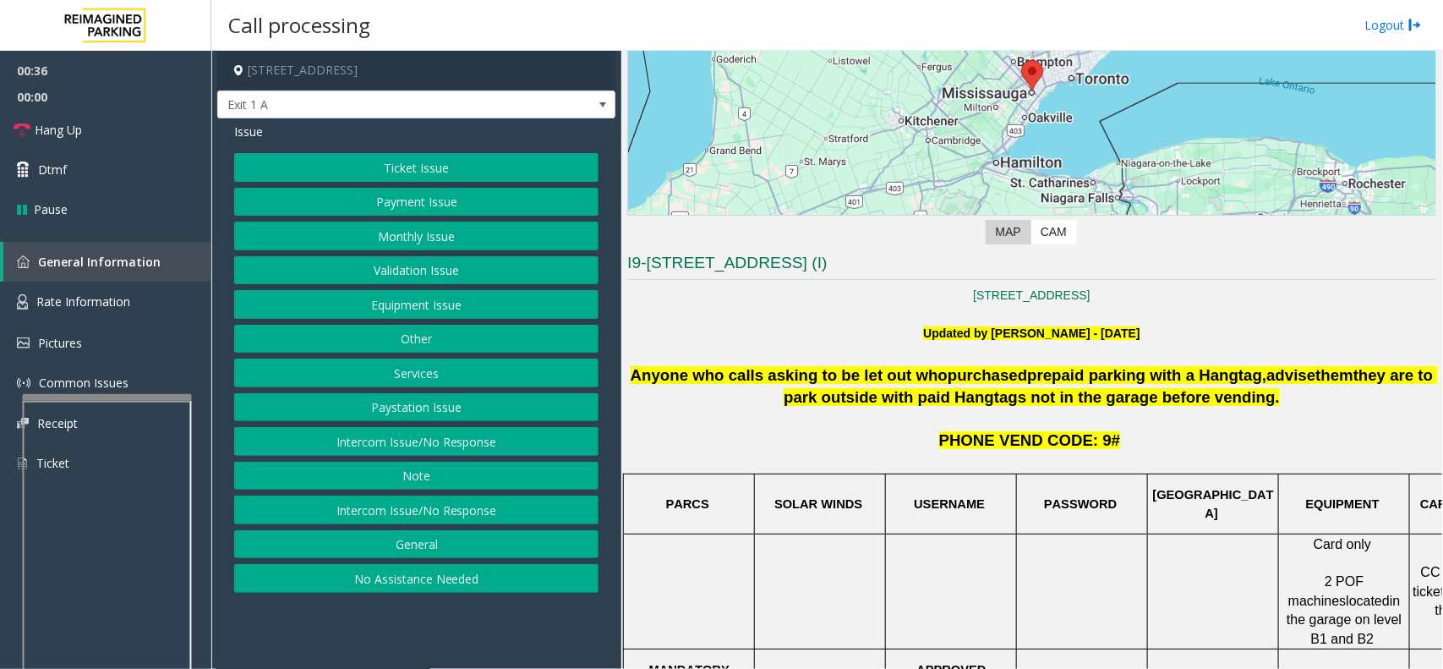
scroll to position [528, 0]
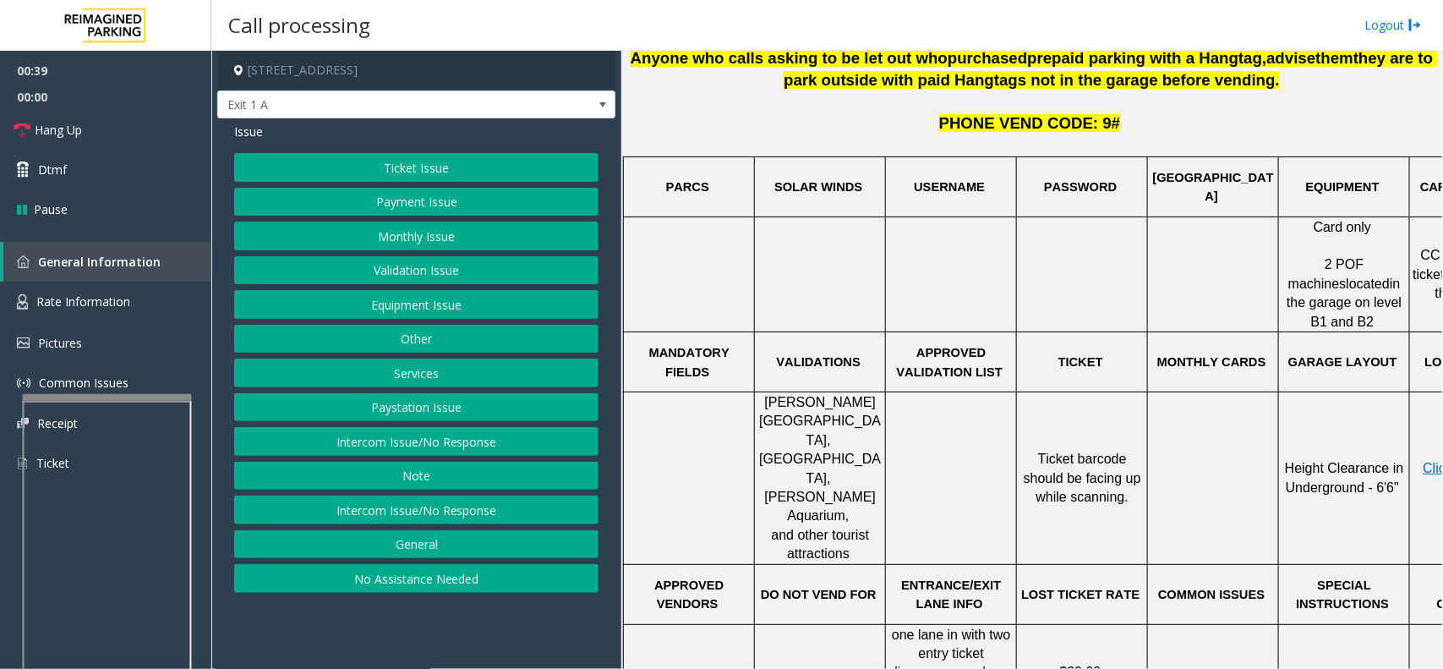
click at [332, 159] on button "Ticket Issue" at bounding box center [416, 167] width 364 height 29
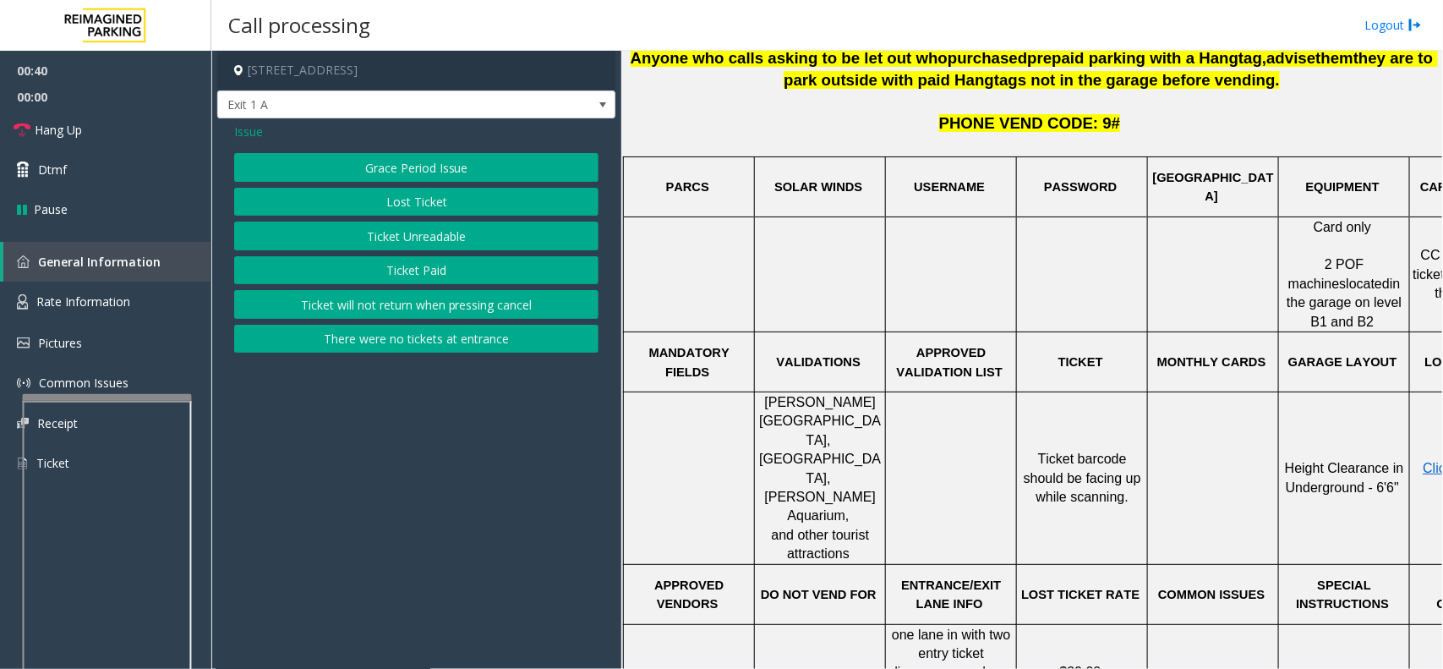
click at [399, 260] on button "Ticket Paid" at bounding box center [416, 270] width 364 height 29
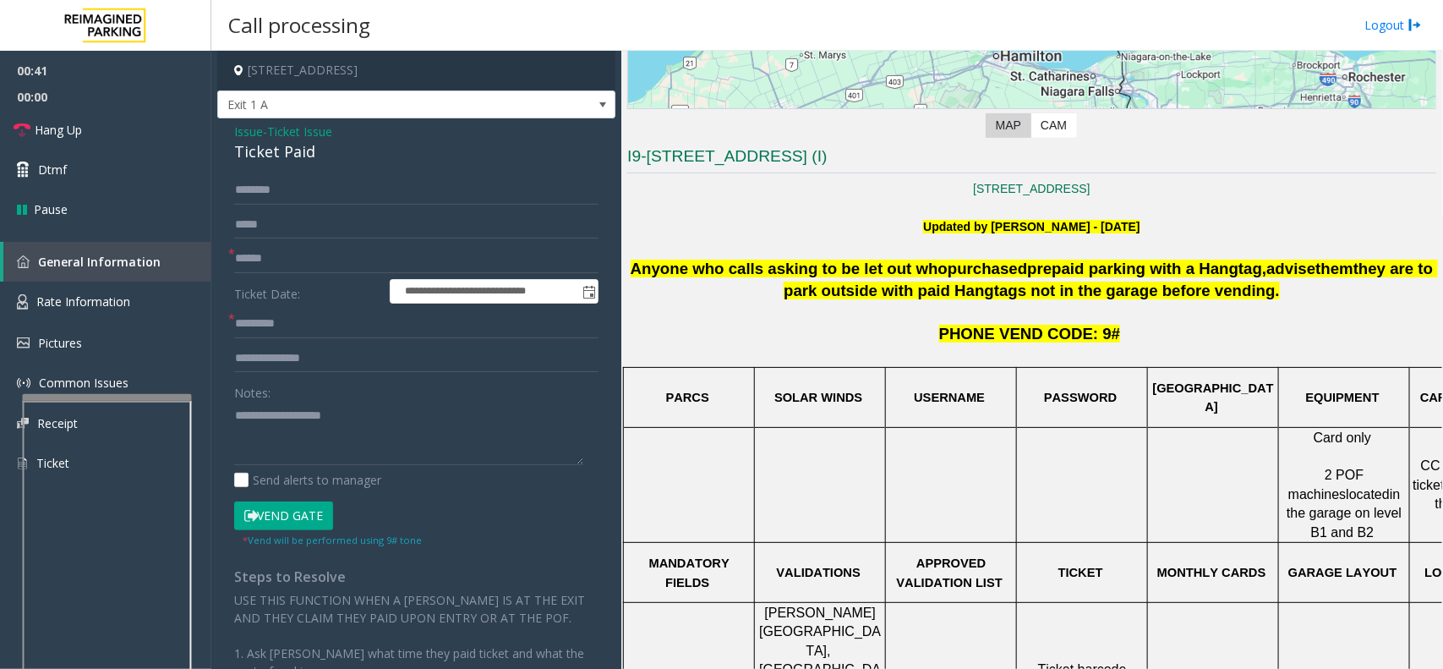
scroll to position [317, 0]
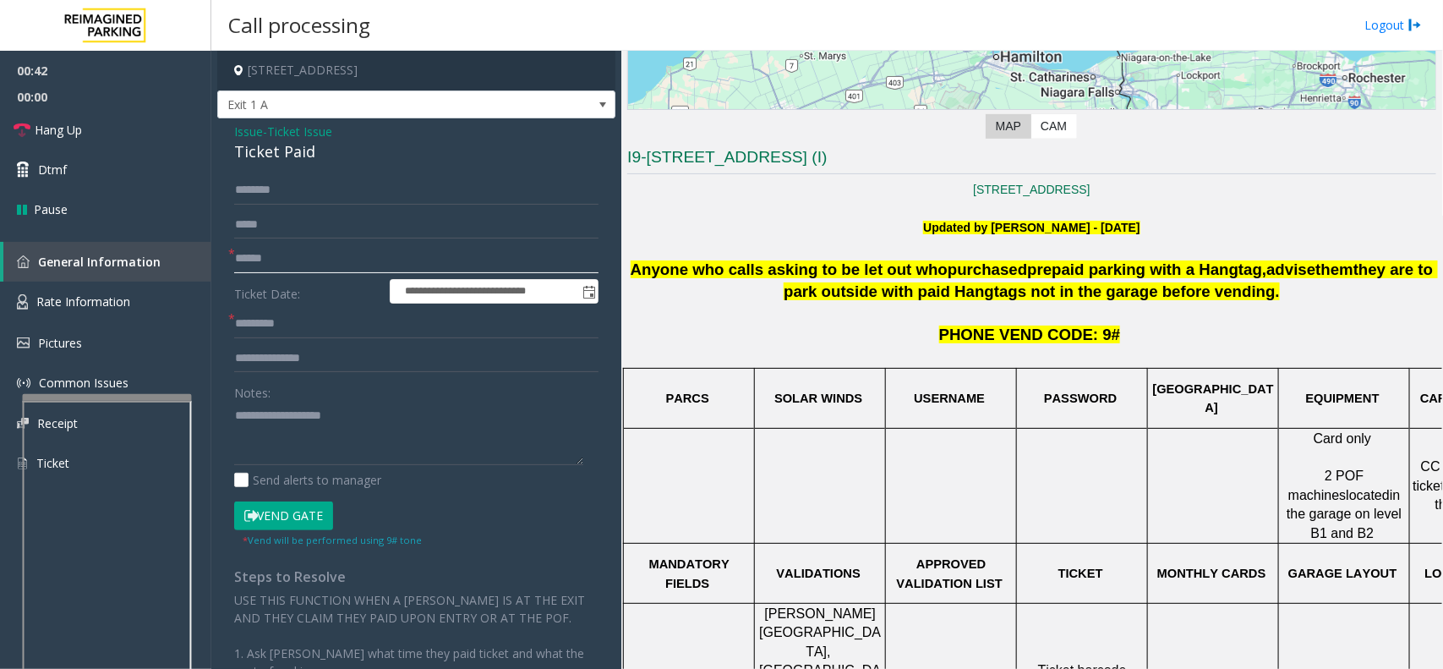
click at [342, 271] on input "text" at bounding box center [416, 258] width 364 height 29
type input "******"
click at [331, 328] on input "text" at bounding box center [416, 323] width 364 height 29
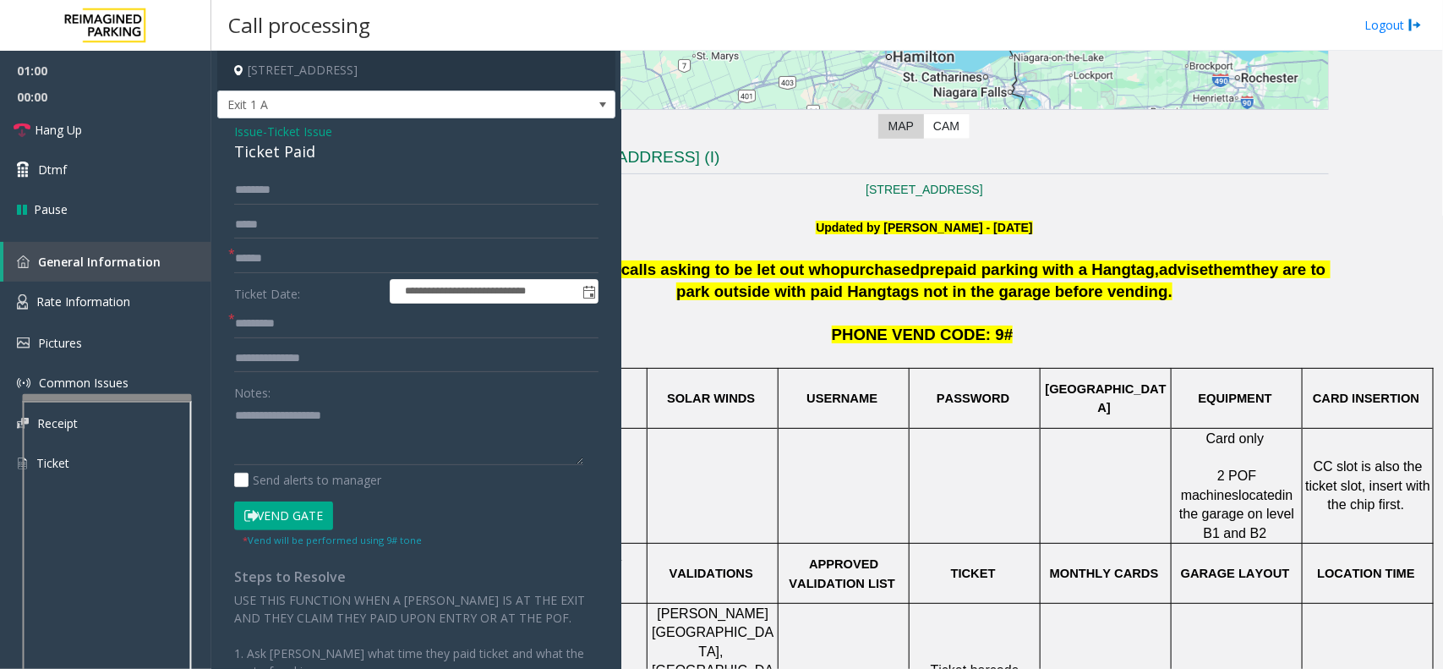
click at [321, 336] on input "text" at bounding box center [416, 323] width 364 height 29
type input "****"
click at [296, 421] on textarea at bounding box center [408, 433] width 349 height 63
type textarea "**********"
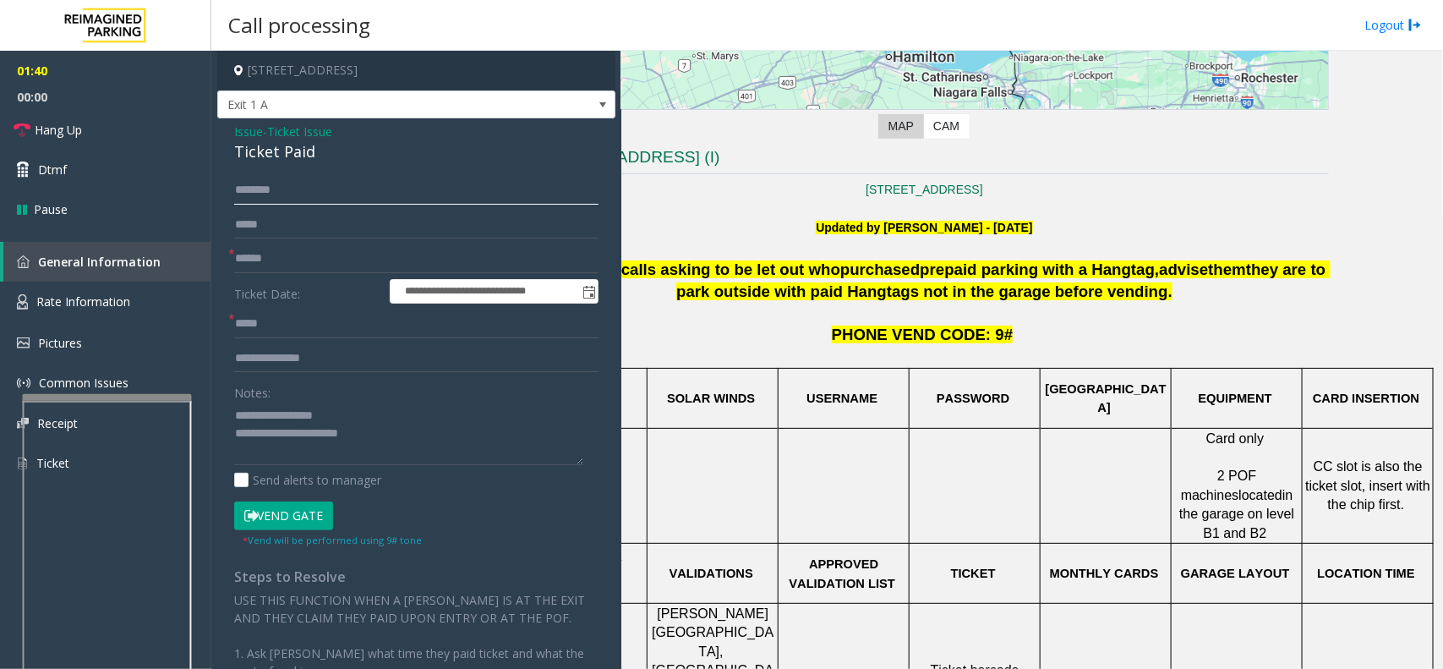
click at [281, 190] on input "text" at bounding box center [416, 190] width 364 height 29
click at [305, 194] on input "text" at bounding box center [416, 190] width 364 height 29
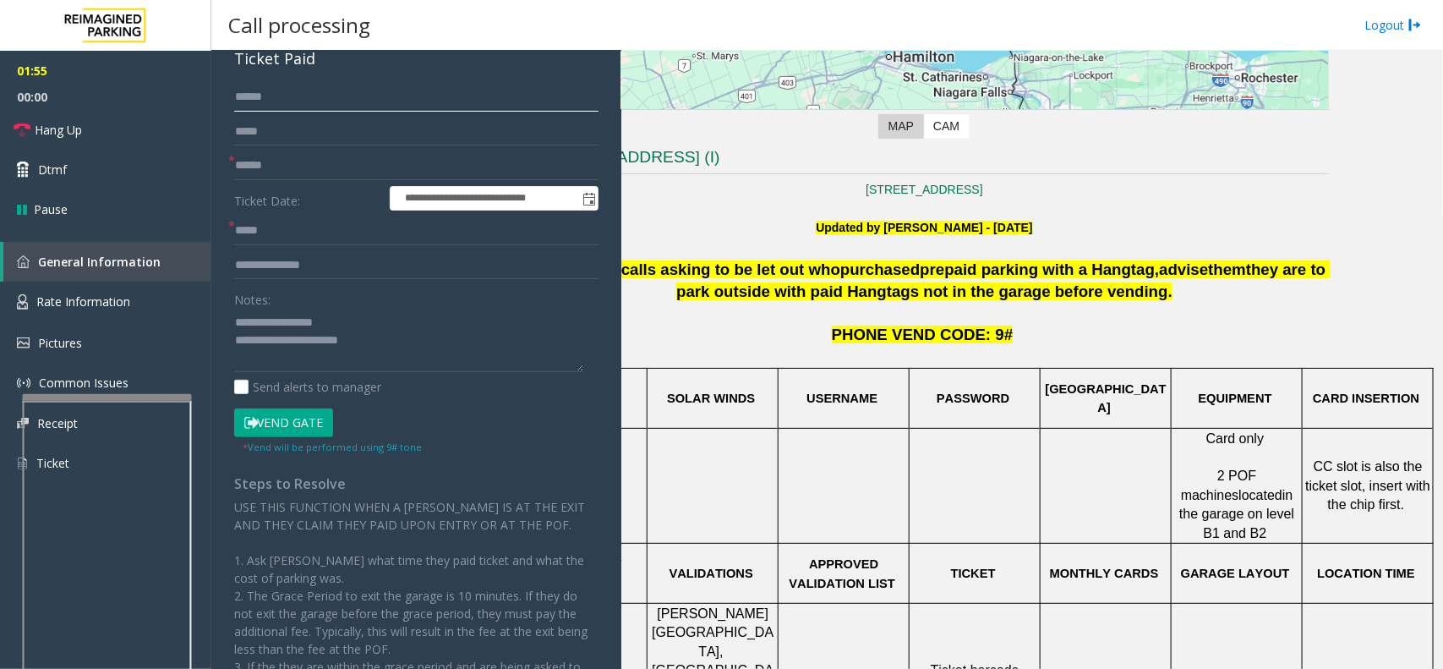
scroll to position [205, 0]
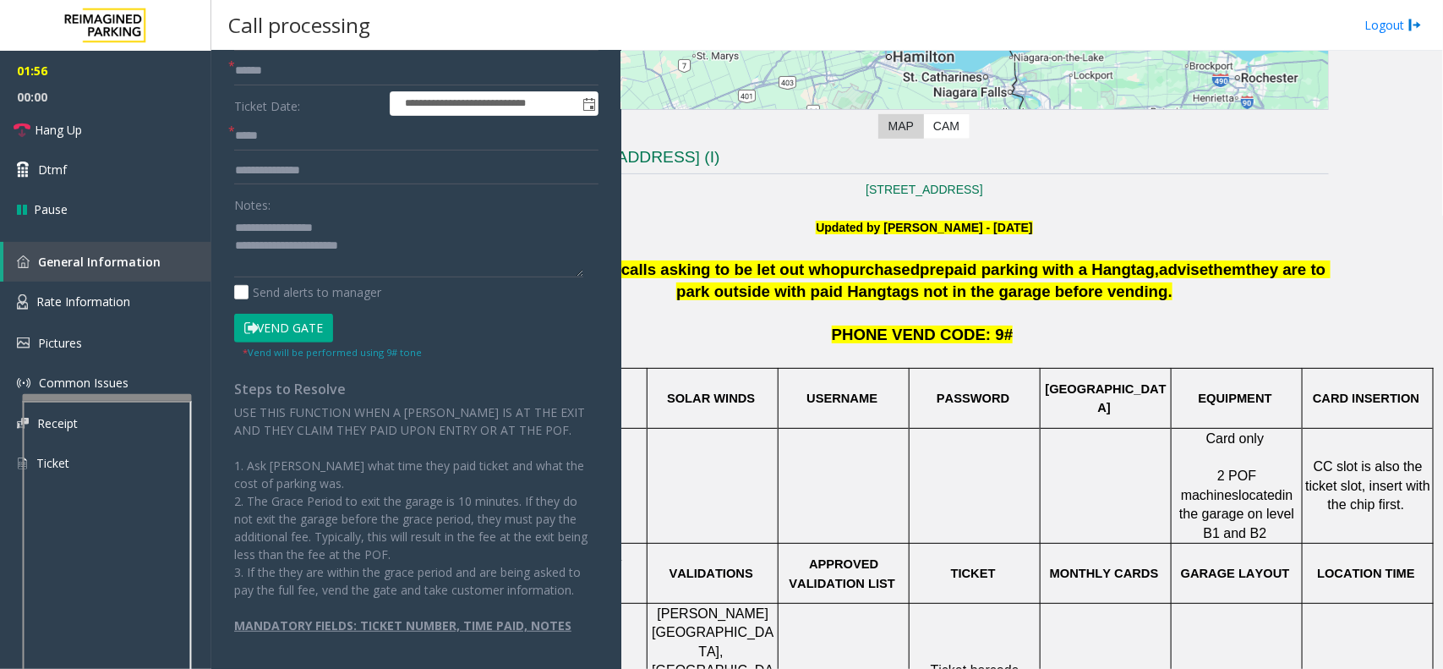
type input "******"
click at [292, 314] on button "Vend Gate" at bounding box center [283, 328] width 99 height 29
click at [362, 235] on textarea at bounding box center [408, 245] width 349 height 63
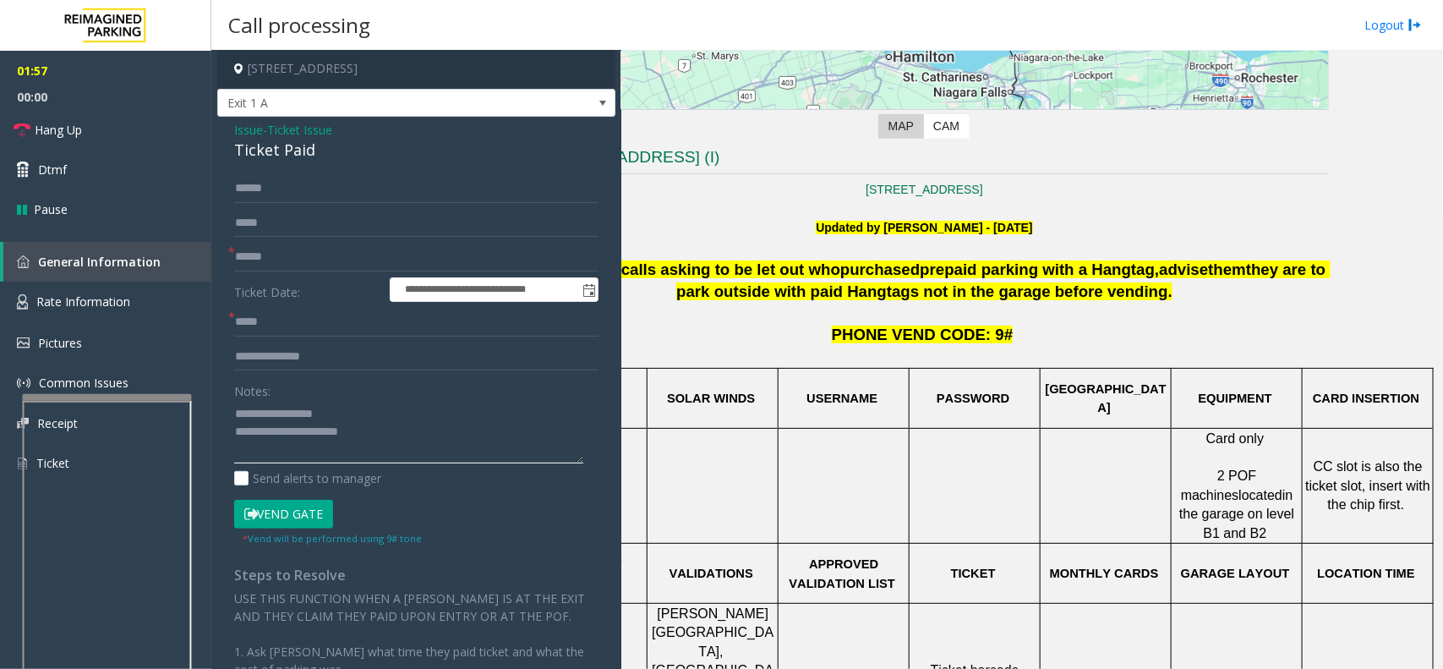
scroll to position [0, 0]
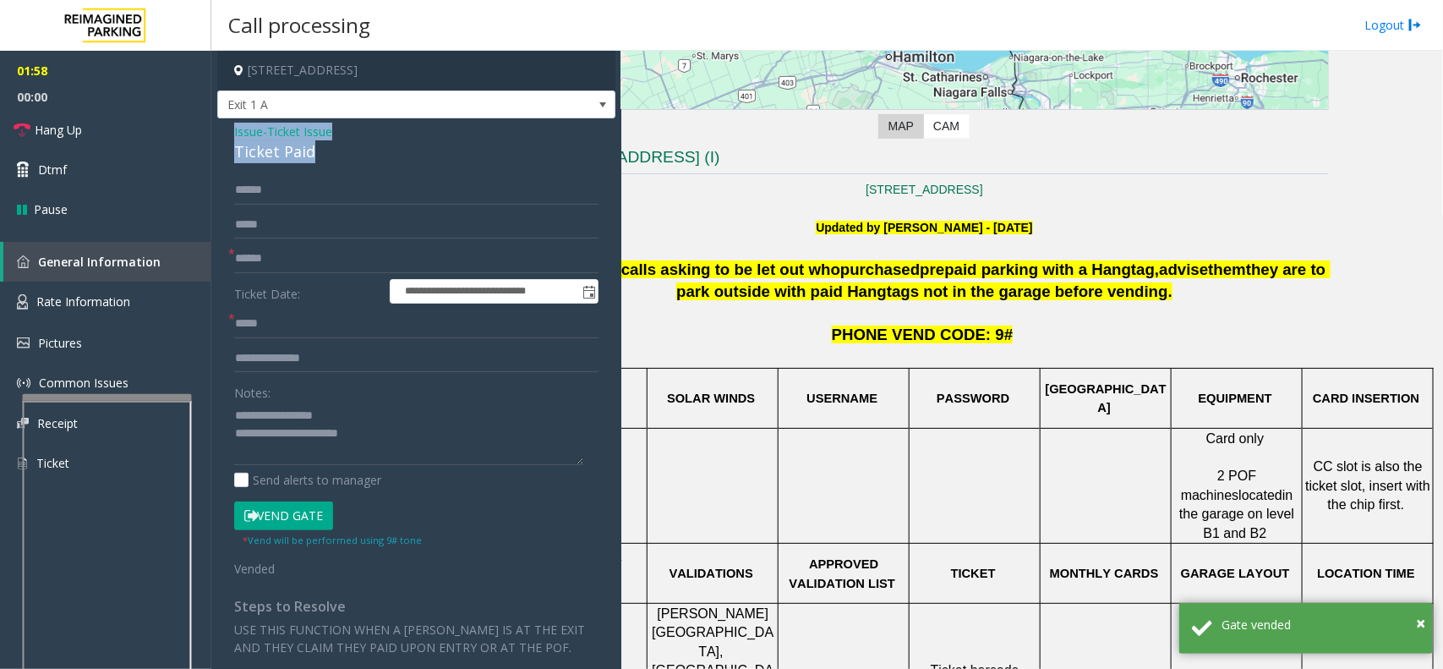
drag, startPoint x: 225, startPoint y: 131, endPoint x: 330, endPoint y: 162, distance: 109.4
click at [330, 162] on div "**********" at bounding box center [416, 501] width 398 height 767
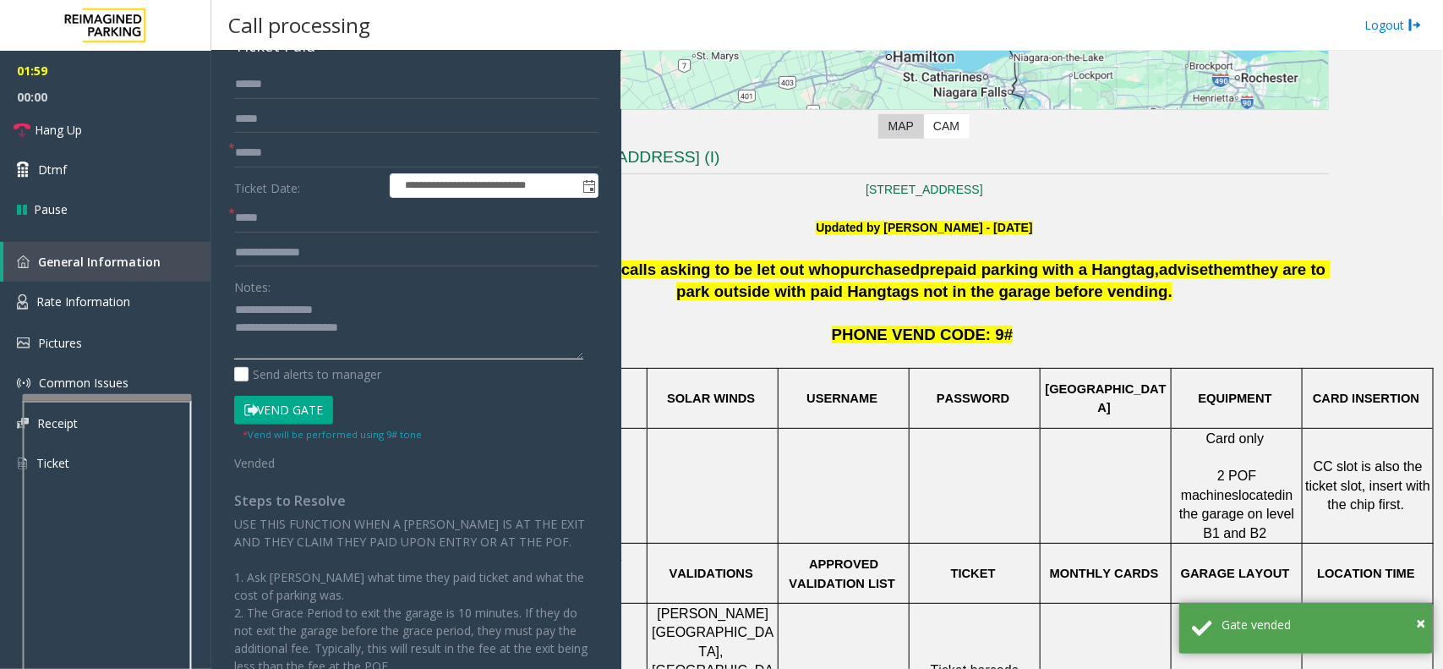
click at [378, 330] on textarea at bounding box center [408, 327] width 349 height 63
paste textarea "**********"
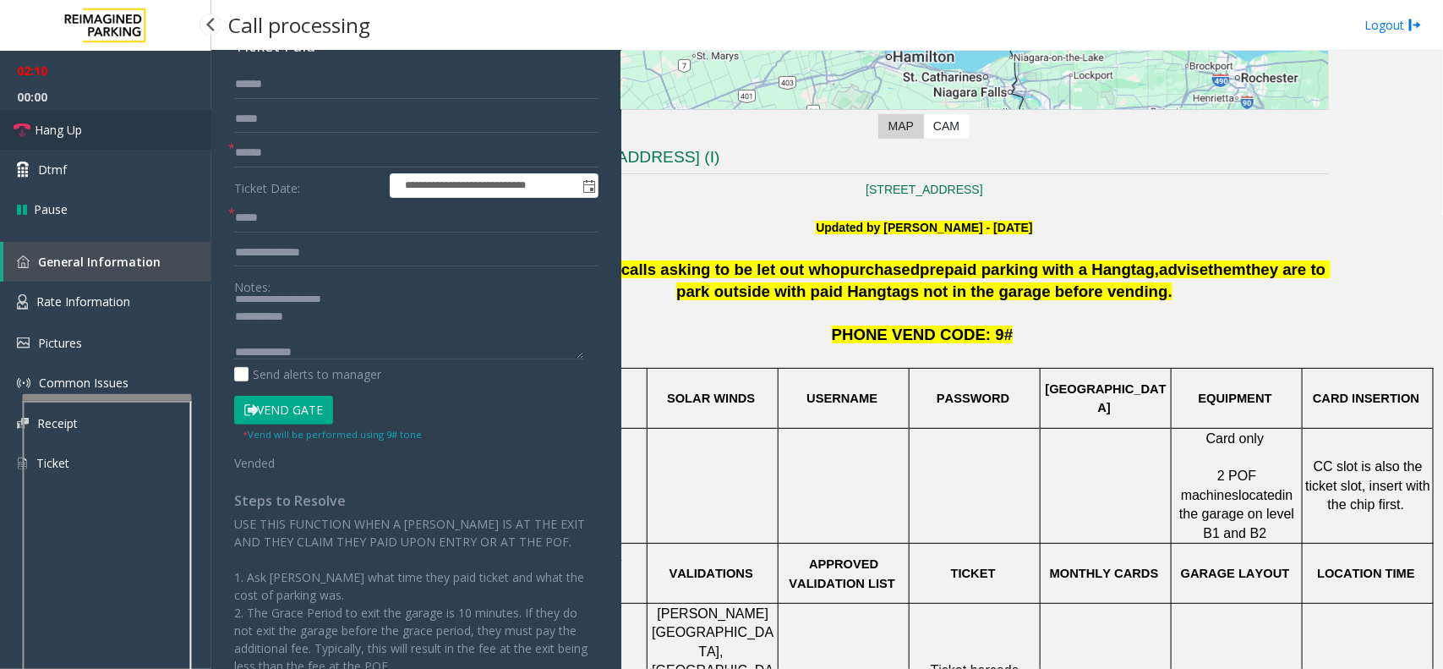
click at [43, 129] on span "Hang Up" at bounding box center [58, 130] width 47 height 18
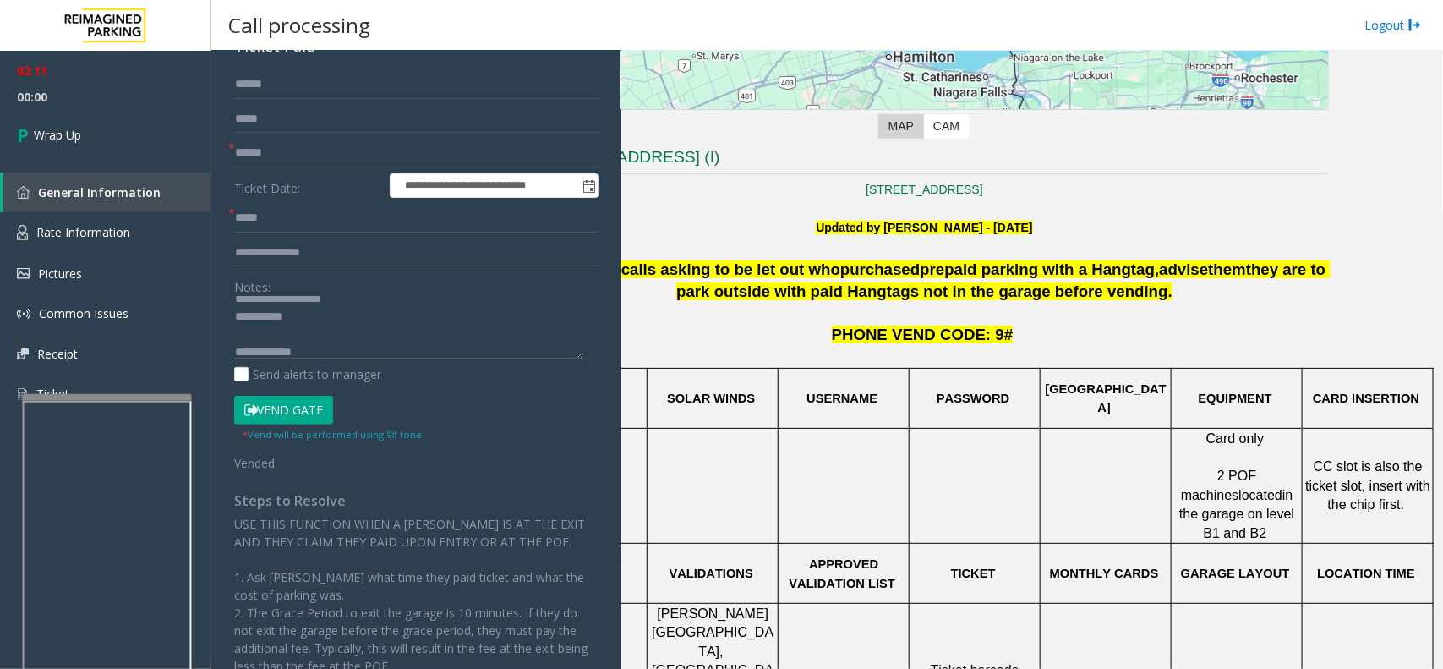
click at [390, 348] on textarea at bounding box center [408, 327] width 349 height 63
click at [357, 353] on textarea at bounding box center [408, 327] width 349 height 63
paste textarea "**********"
type textarea "**********"
click at [90, 153] on link "Wrap Up" at bounding box center [105, 135] width 211 height 50
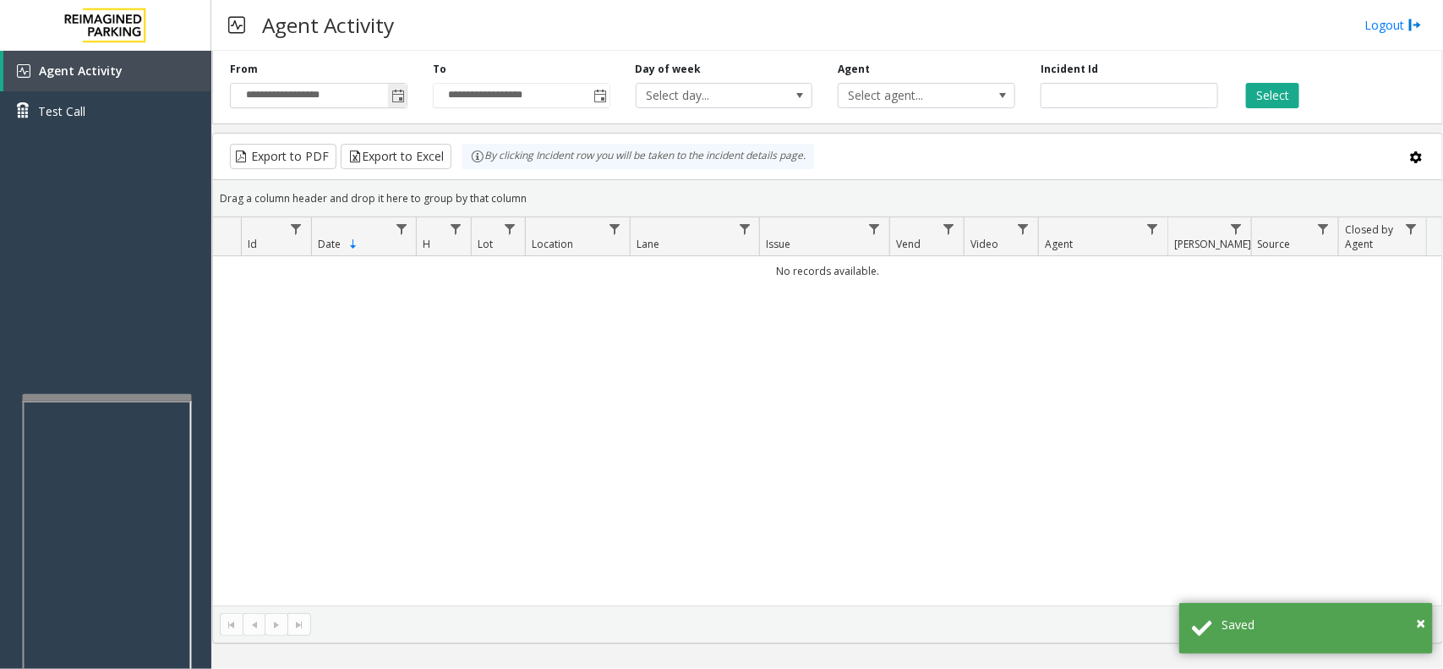
click at [395, 96] on span "Toggle popup" at bounding box center [398, 97] width 14 height 14
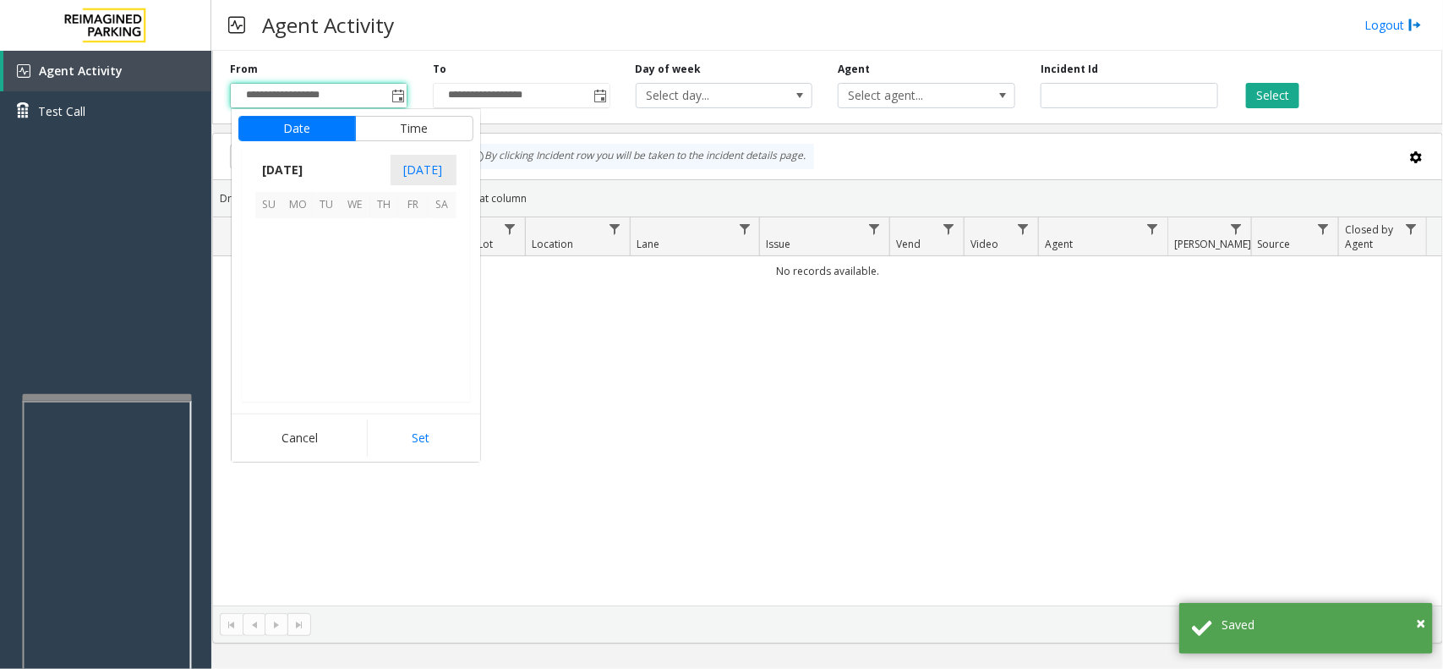
scroll to position [303053, 0]
click at [260, 322] on span "17" at bounding box center [269, 319] width 29 height 29
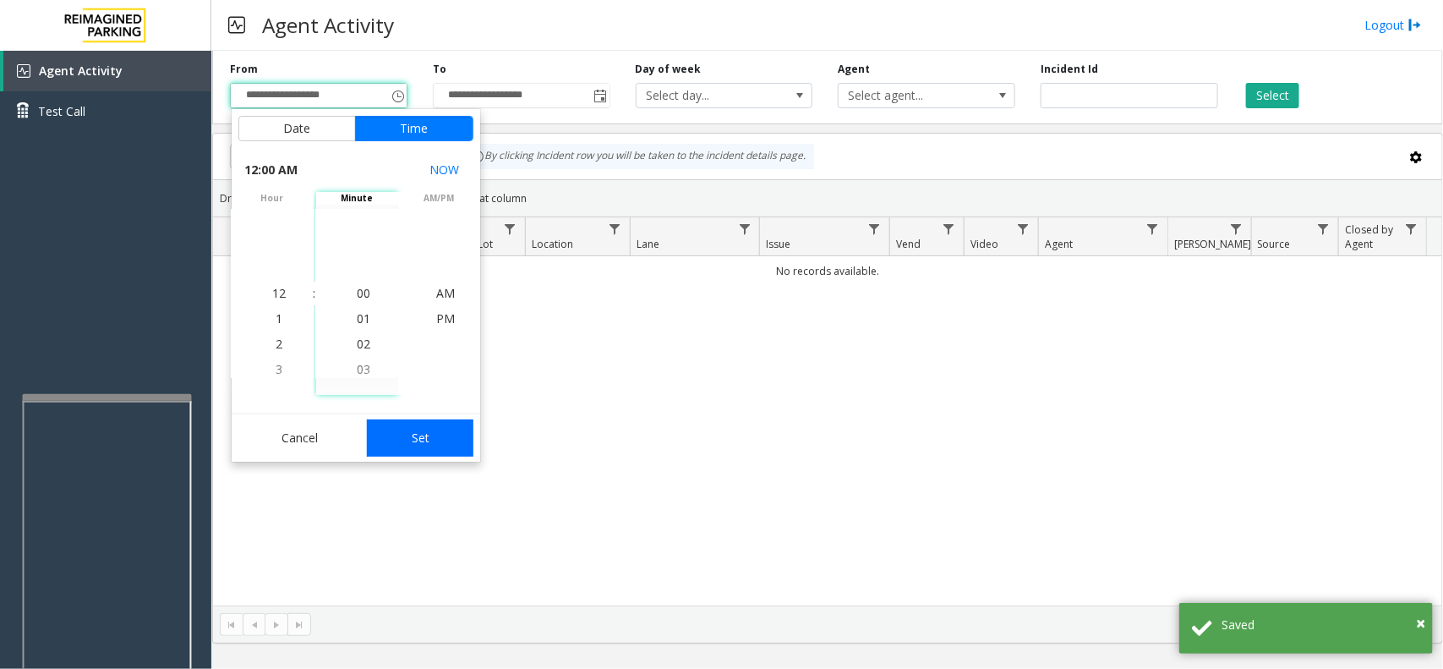
click at [402, 435] on button "Set" at bounding box center [420, 437] width 107 height 37
type input "**********"
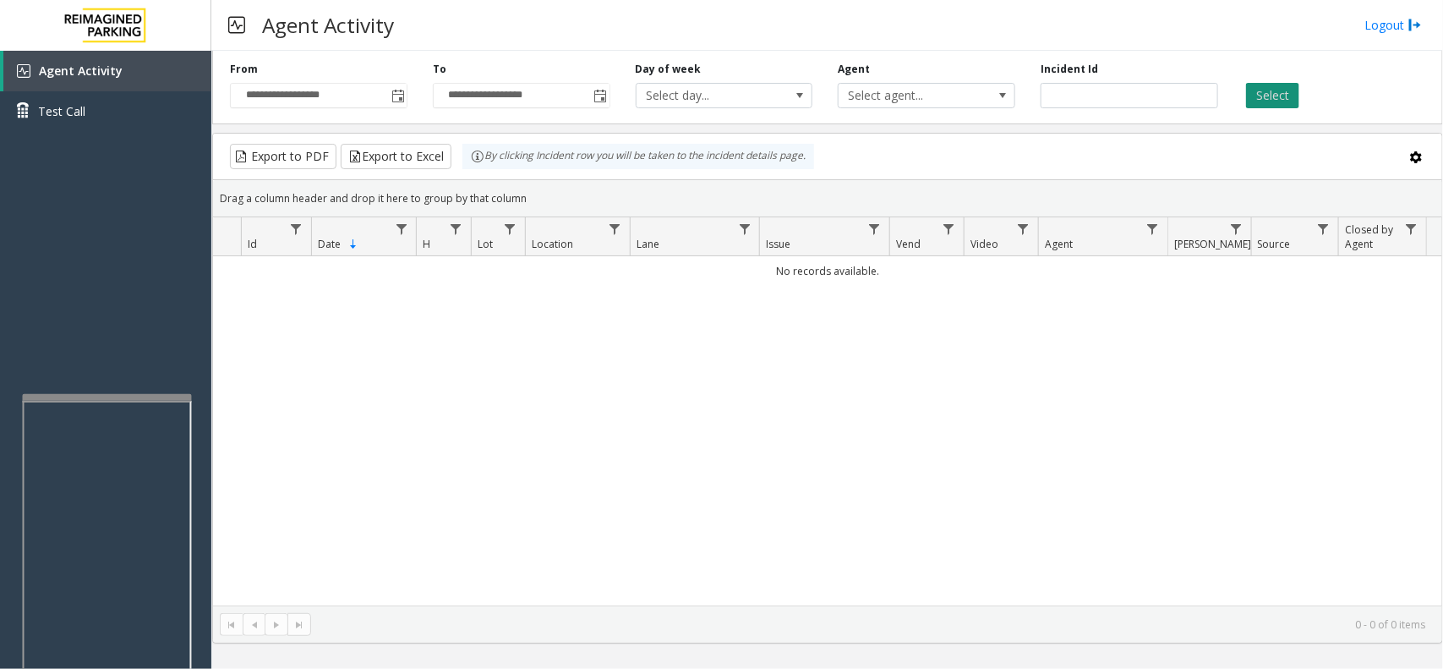
click at [1260, 94] on button "Select" at bounding box center [1272, 95] width 53 height 25
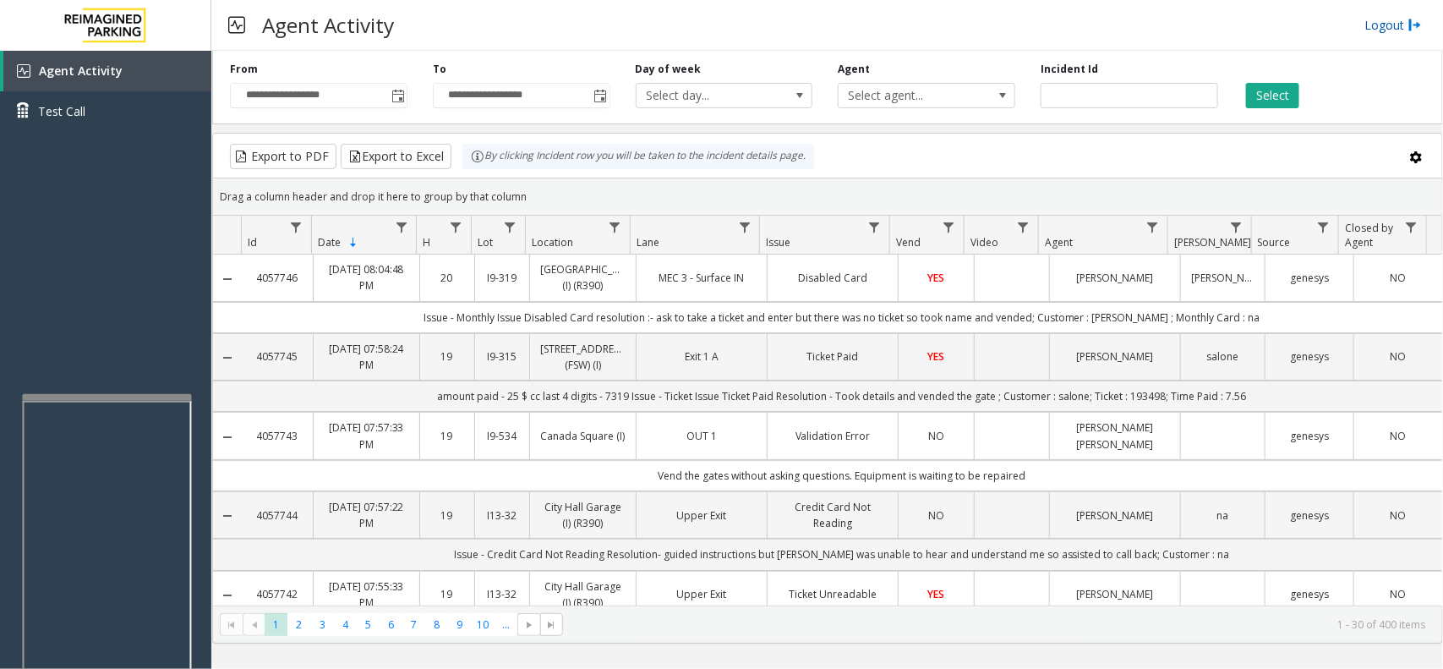
click at [1380, 30] on link "Logout" at bounding box center [1392, 25] width 57 height 18
